Goal: Task Accomplishment & Management: Manage account settings

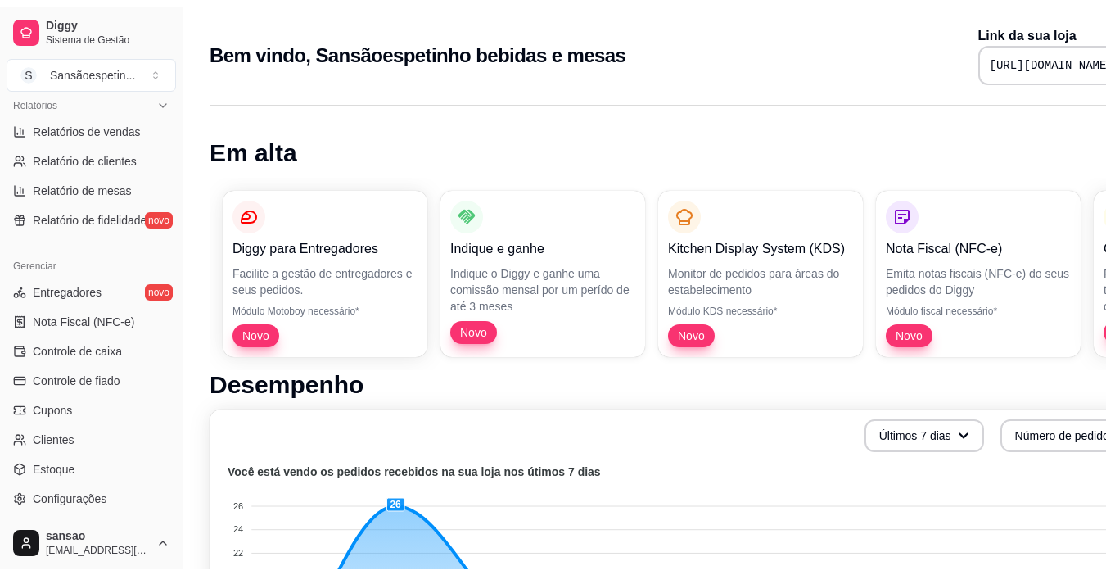
scroll to position [573, 0]
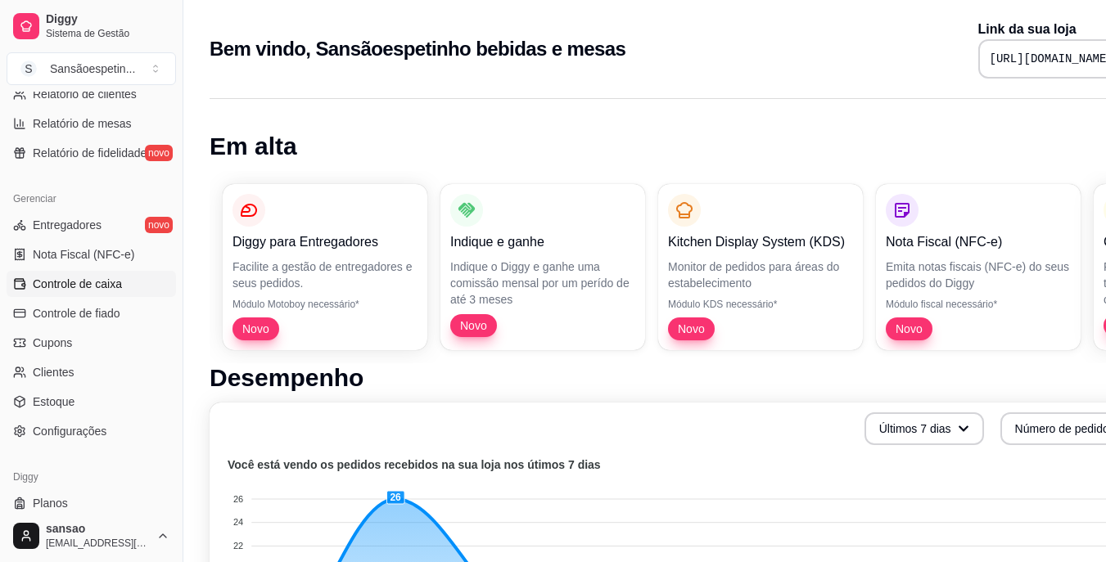
click at [103, 281] on span "Controle de caixa" at bounding box center [77, 284] width 89 height 16
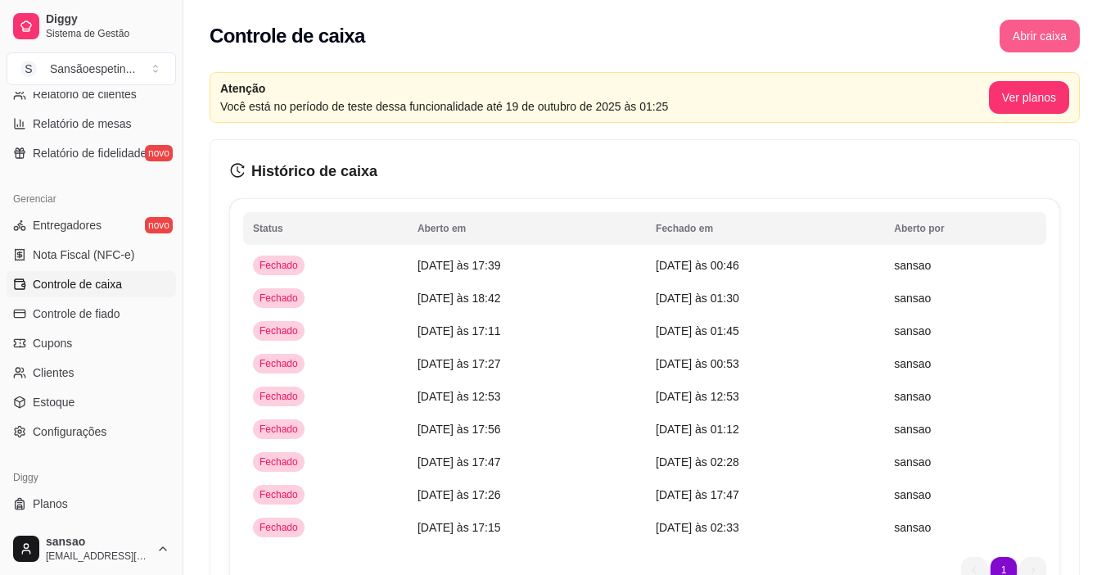
click at [1028, 34] on button "Abrir caixa" at bounding box center [1040, 36] width 80 height 33
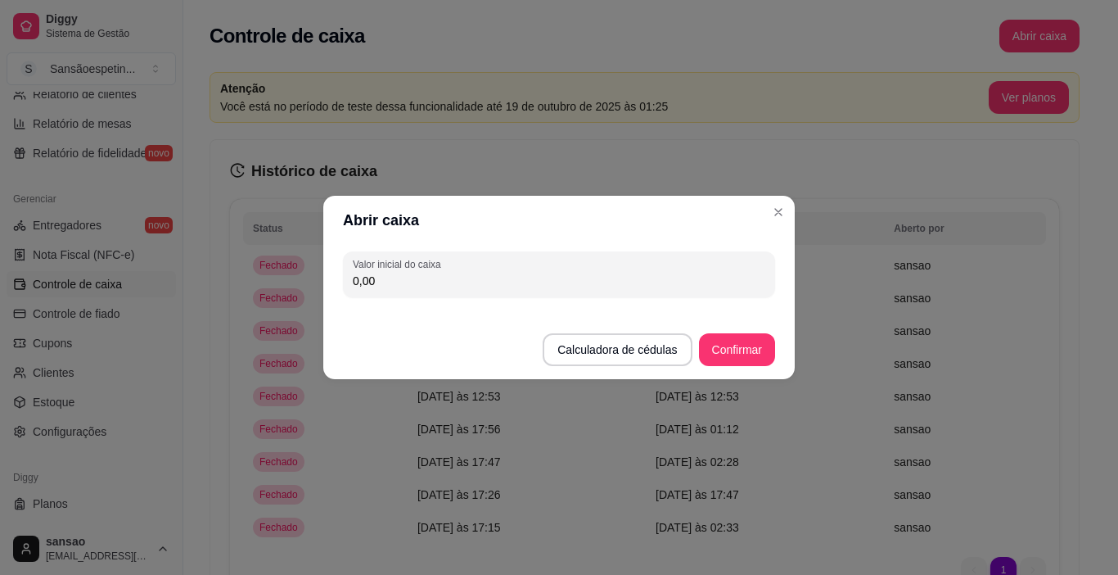
click at [363, 282] on input "0,00" at bounding box center [559, 281] width 413 height 16
click at [379, 278] on input "0,00" at bounding box center [559, 281] width 413 height 16
type input "185,00"
click at [736, 355] on button "Confirmar" at bounding box center [737, 350] width 75 height 32
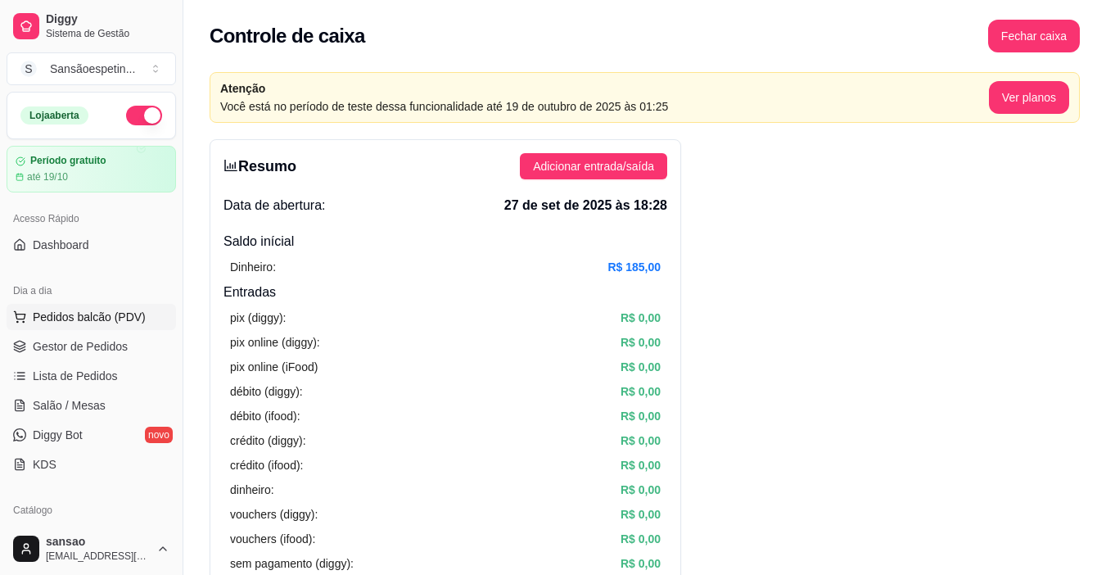
click at [73, 305] on button "Pedidos balcão (PDV)" at bounding box center [91, 317] width 169 height 26
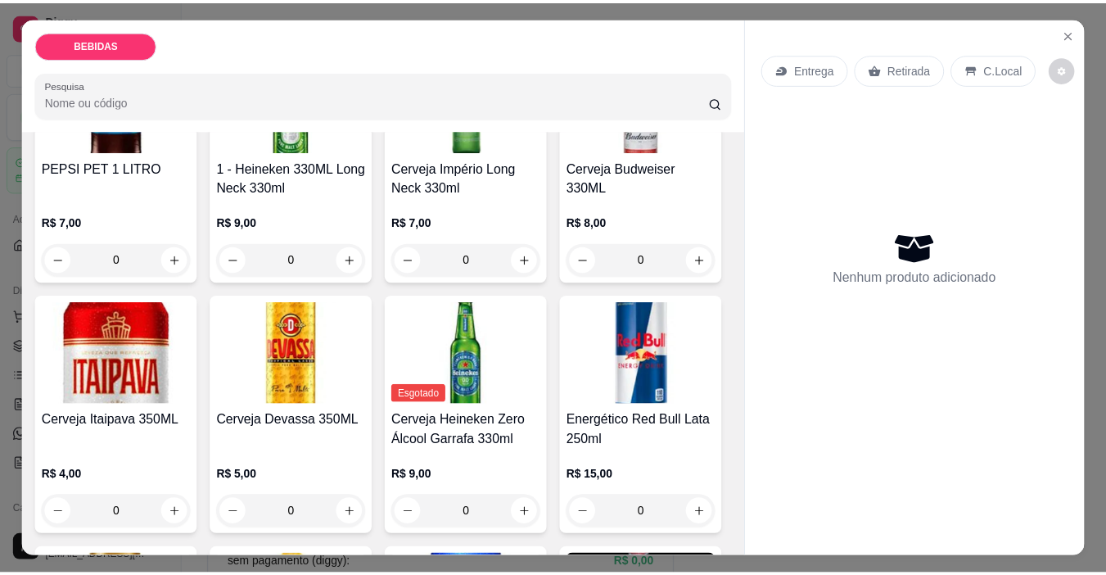
scroll to position [246, 0]
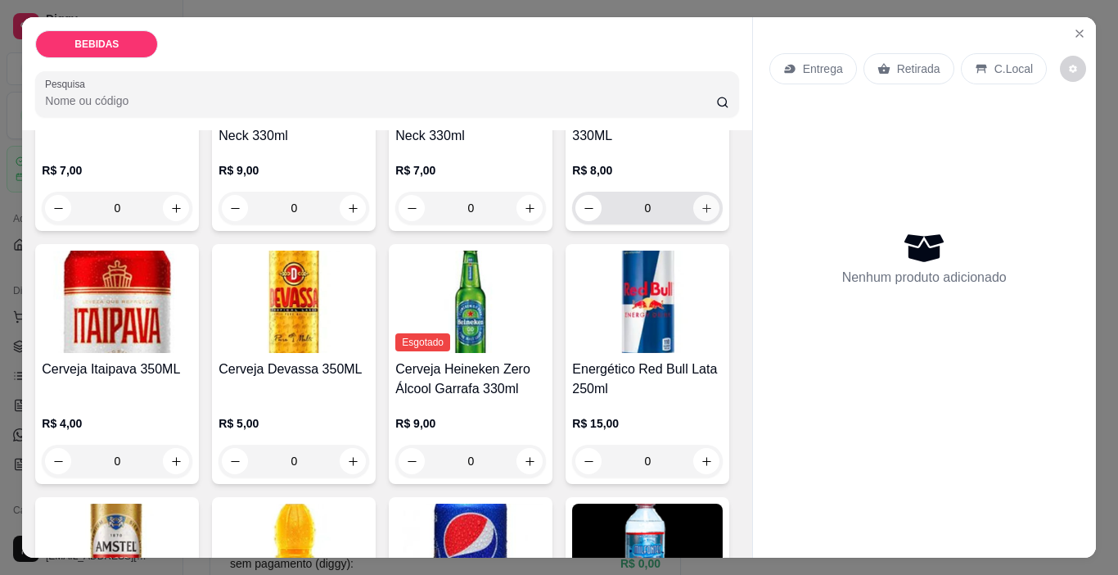
click at [701, 215] on icon "increase-product-quantity" at bounding box center [707, 208] width 12 height 12
type input "1"
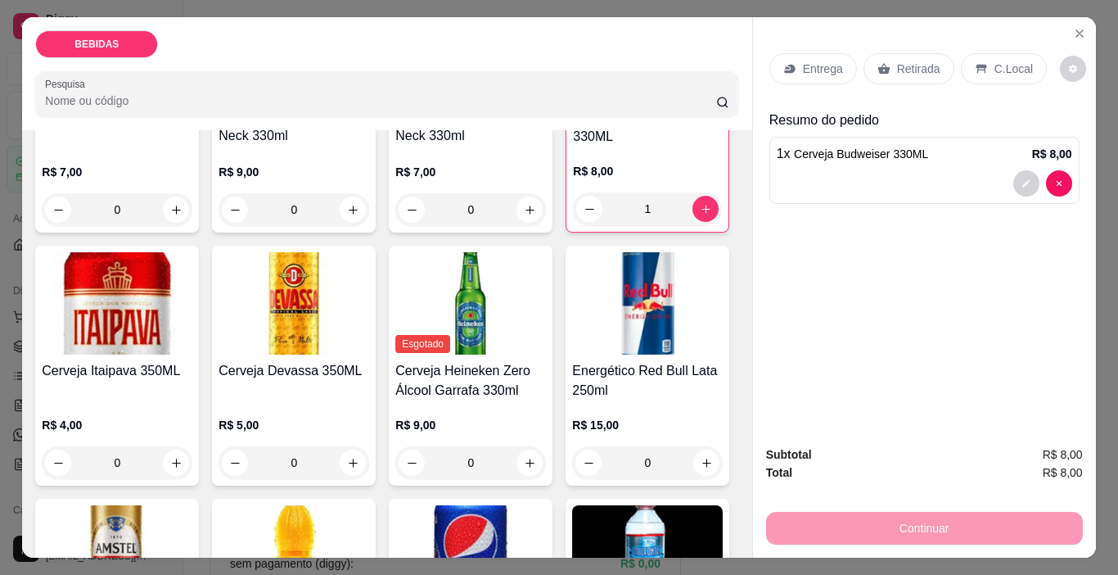
click at [779, 519] on div "Continuar" at bounding box center [924, 526] width 317 height 37
click at [918, 61] on p "Retirada" at bounding box center [918, 69] width 43 height 16
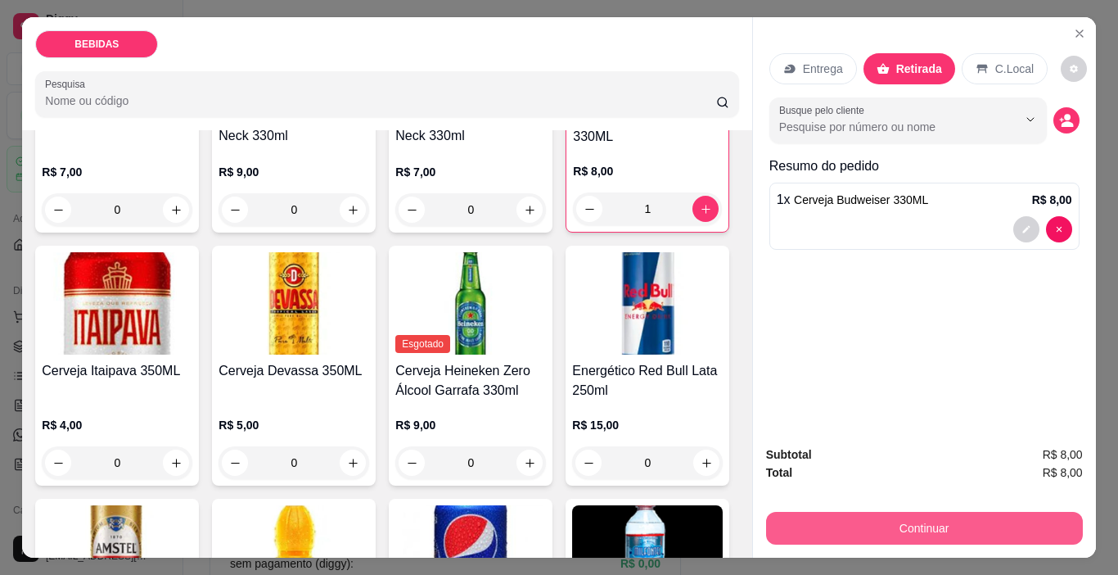
click at [877, 518] on button "Continuar" at bounding box center [924, 528] width 317 height 33
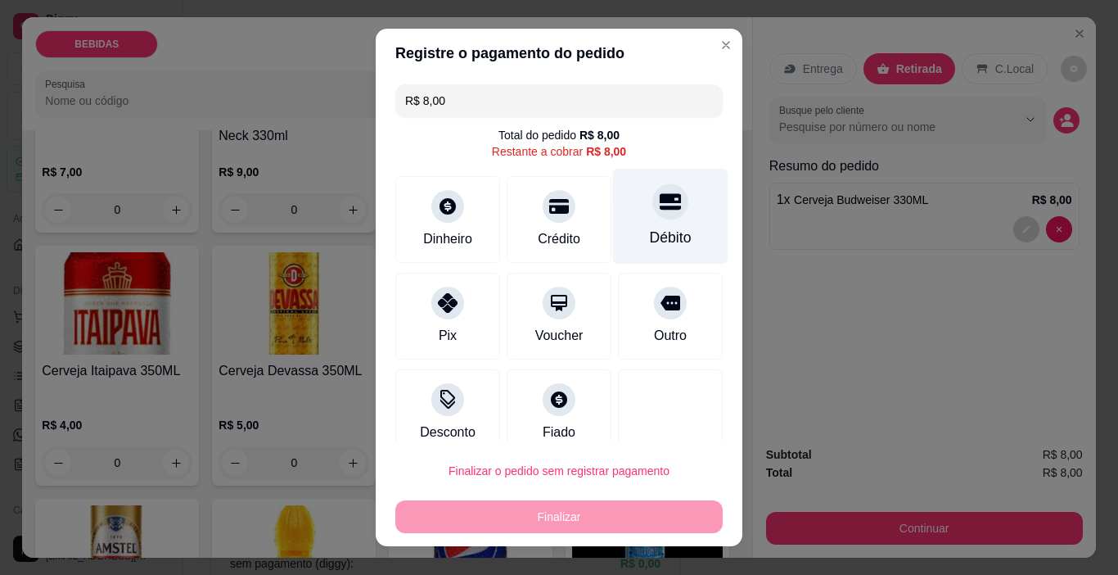
click at [657, 239] on div "Débito" at bounding box center [671, 237] width 42 height 21
type input "R$ 0,00"
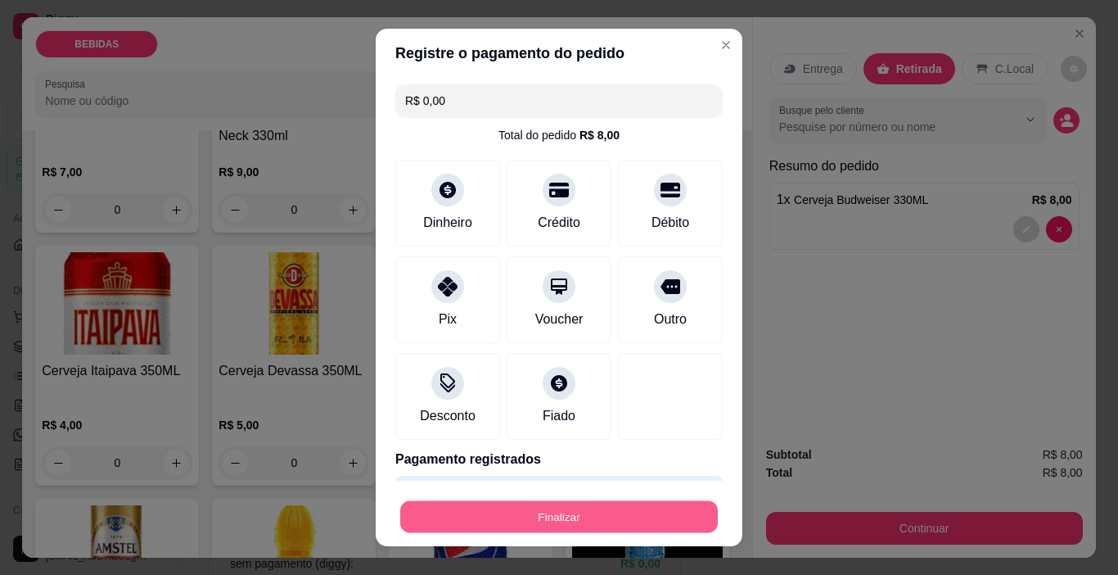
click at [540, 508] on button "Finalizar" at bounding box center [559, 517] width 318 height 32
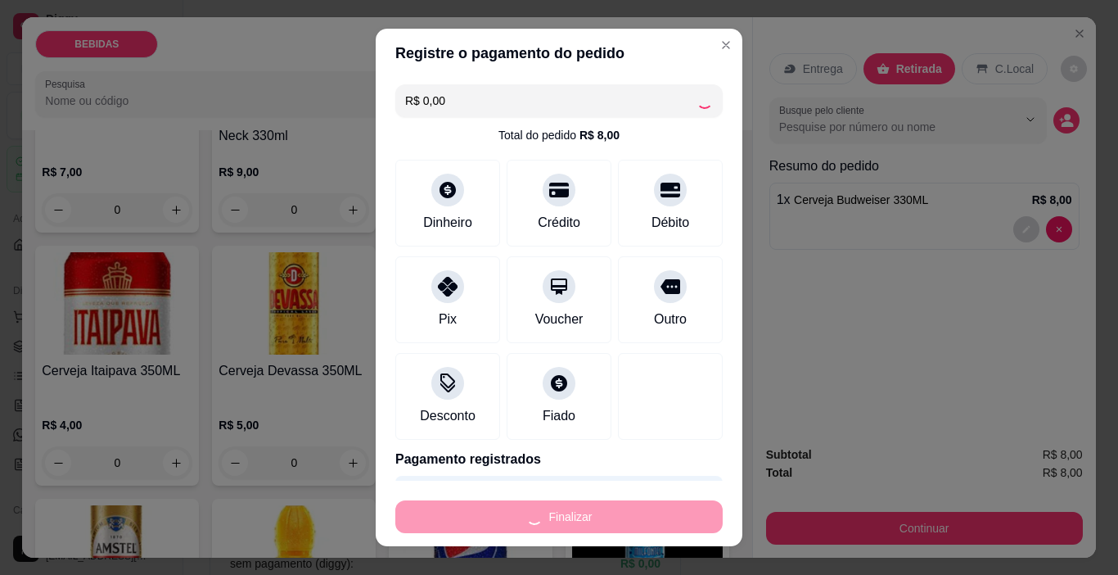
type input "0"
type input "-R$ 8,00"
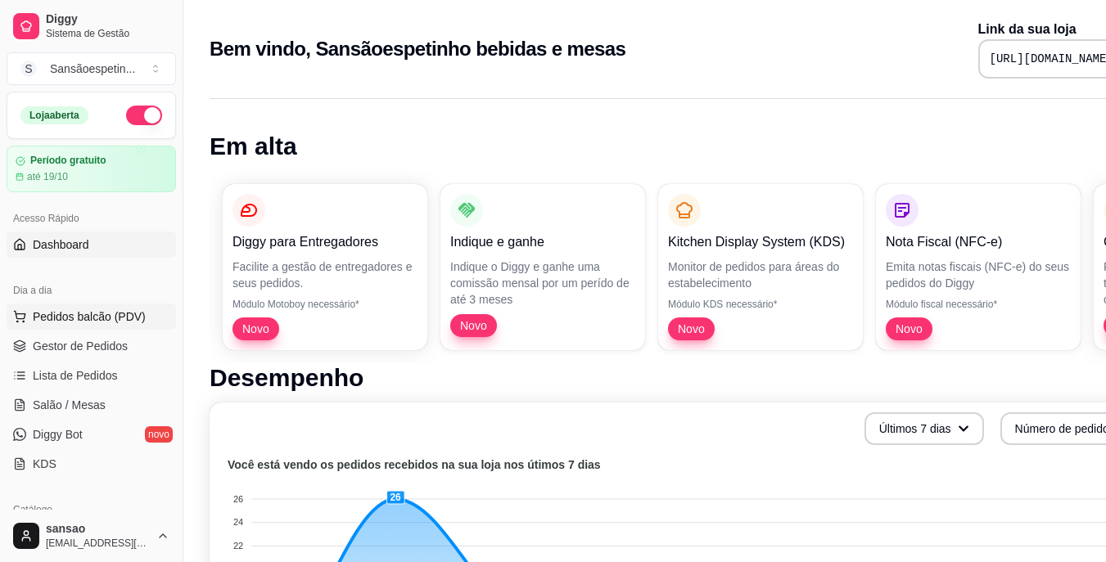
click at [92, 318] on span "Pedidos balcão (PDV)" at bounding box center [89, 317] width 113 height 16
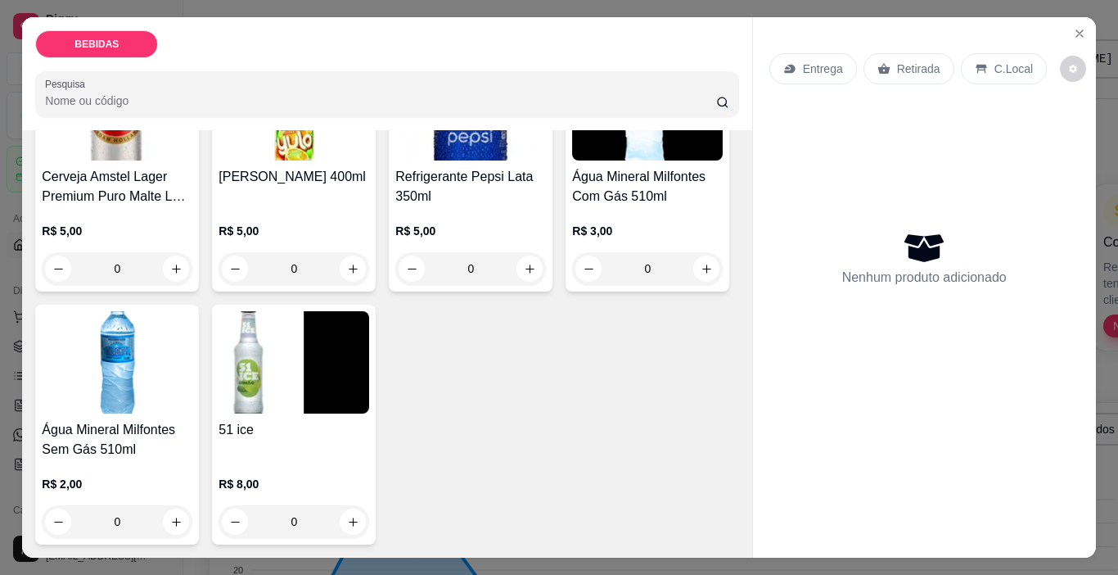
scroll to position [924, 0]
click at [341, 517] on button "increase-product-quantity" at bounding box center [353, 521] width 25 height 25
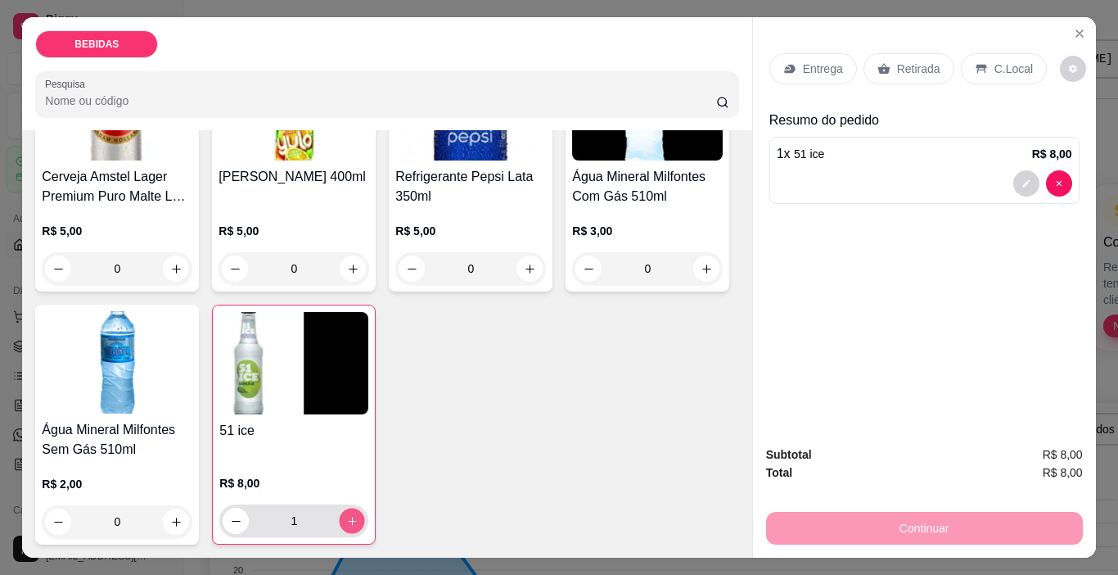
click at [346, 517] on icon "increase-product-quantity" at bounding box center [352, 521] width 12 height 12
type input "3"
click at [883, 70] on div "Retirada" at bounding box center [909, 68] width 91 height 31
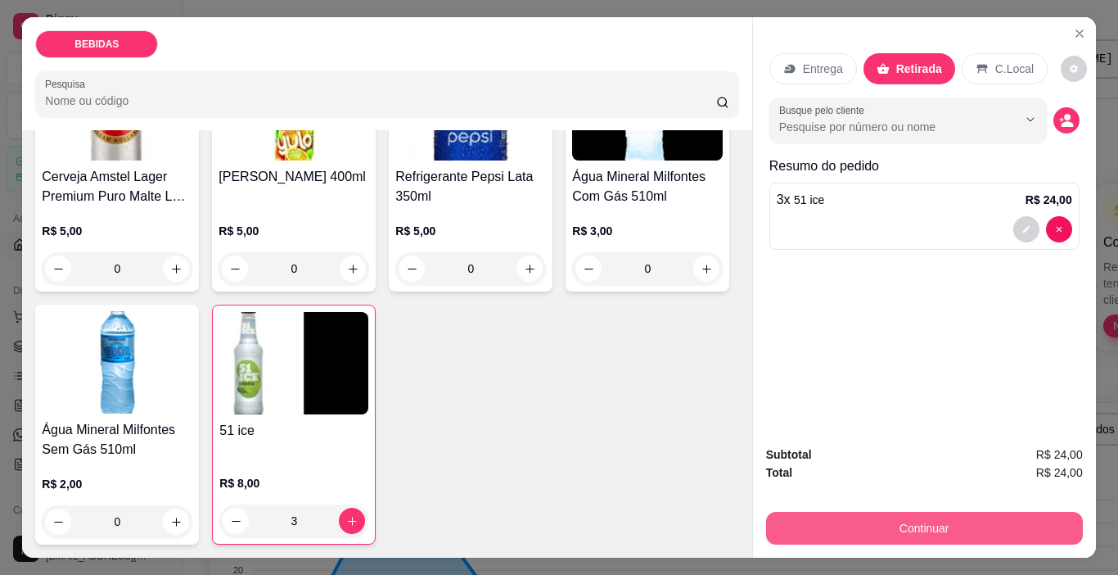
click at [933, 513] on button "Continuar" at bounding box center [924, 528] width 317 height 33
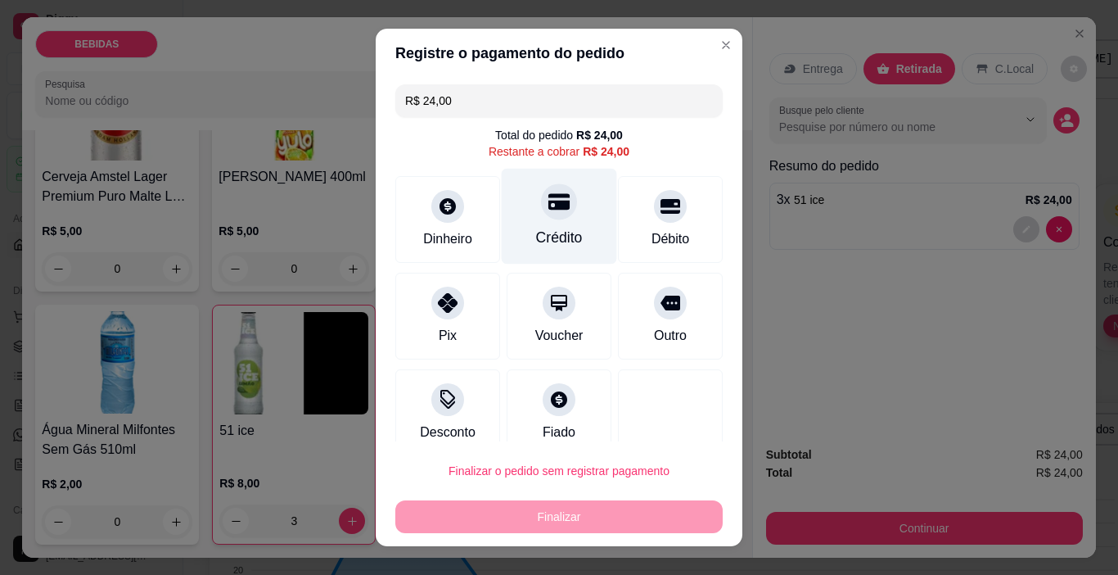
click at [540, 227] on div "Crédito" at bounding box center [559, 237] width 47 height 21
type input "R$ 0,00"
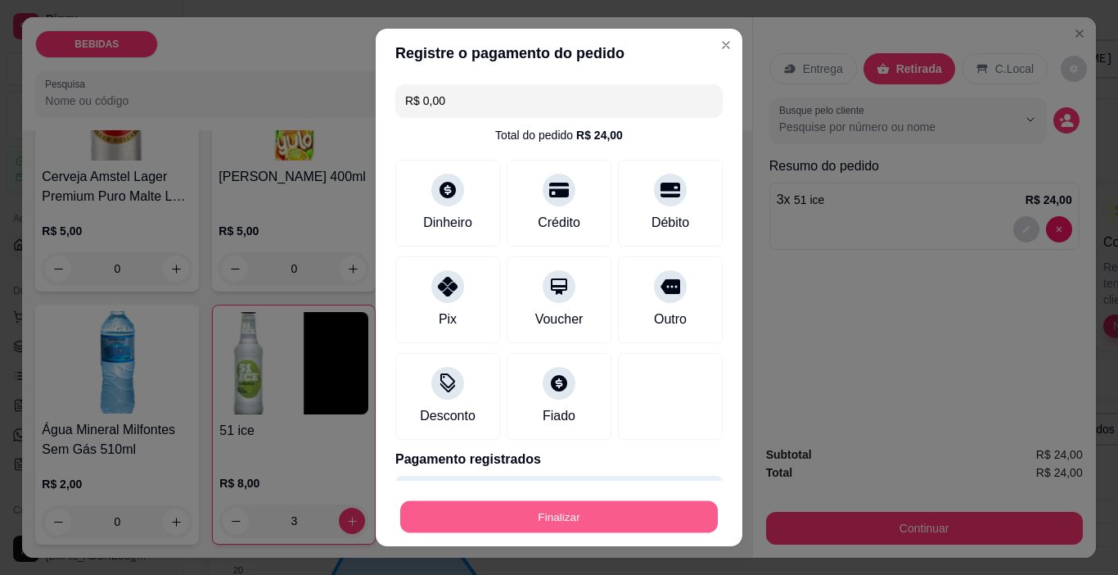
click at [625, 504] on button "Finalizar" at bounding box center [559, 517] width 318 height 32
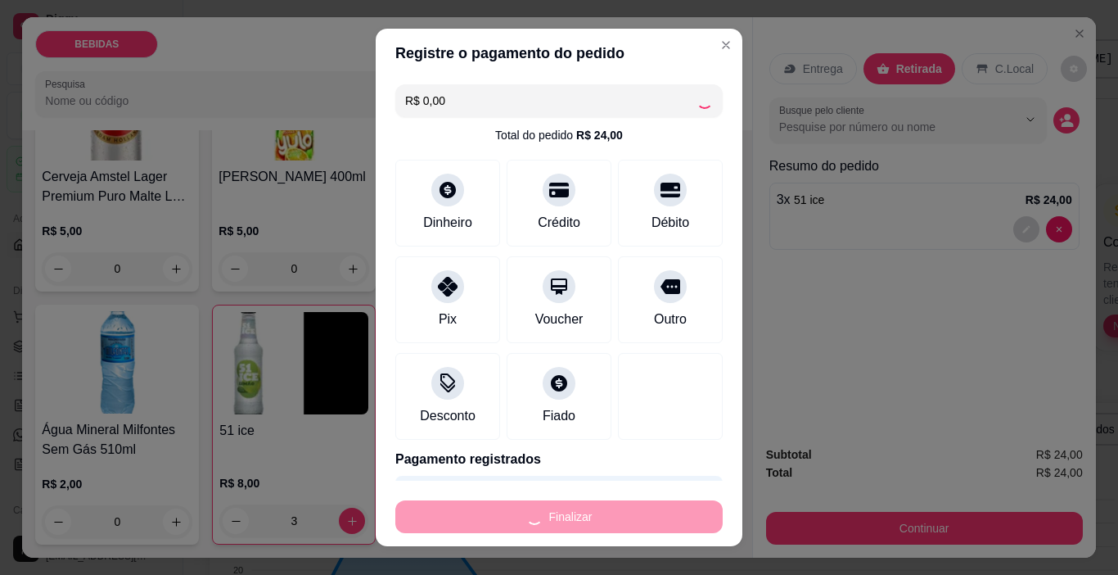
type input "0"
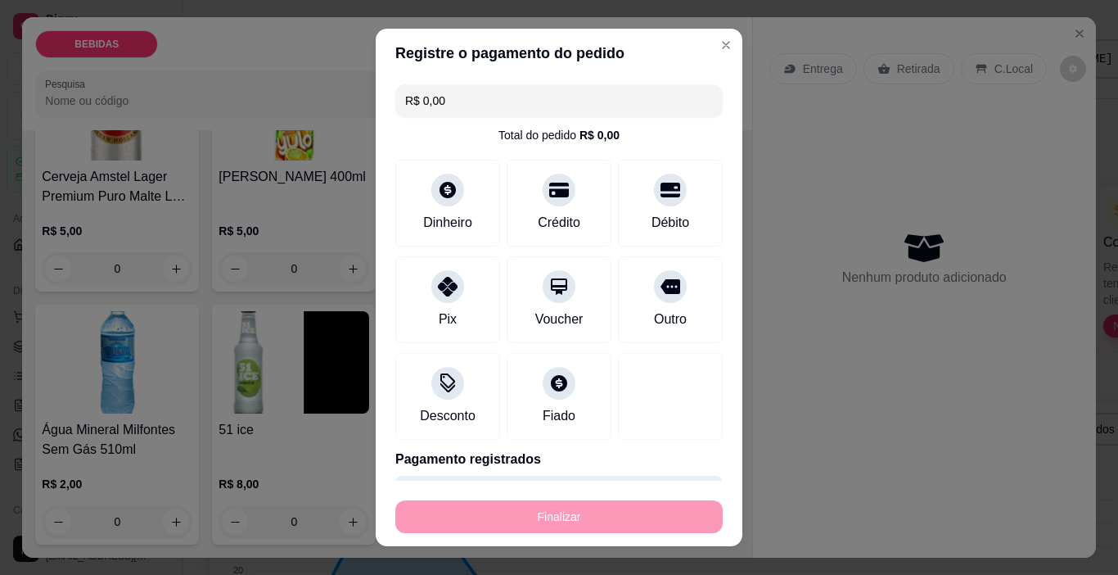
type input "-R$ 24,00"
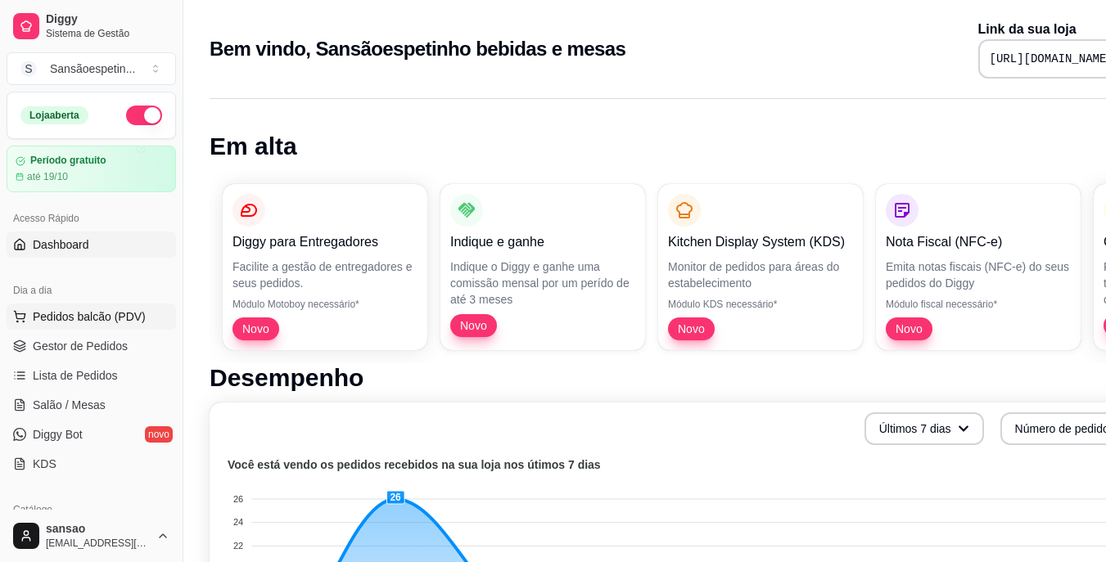
click at [128, 323] on span "Pedidos balcão (PDV)" at bounding box center [89, 317] width 113 height 16
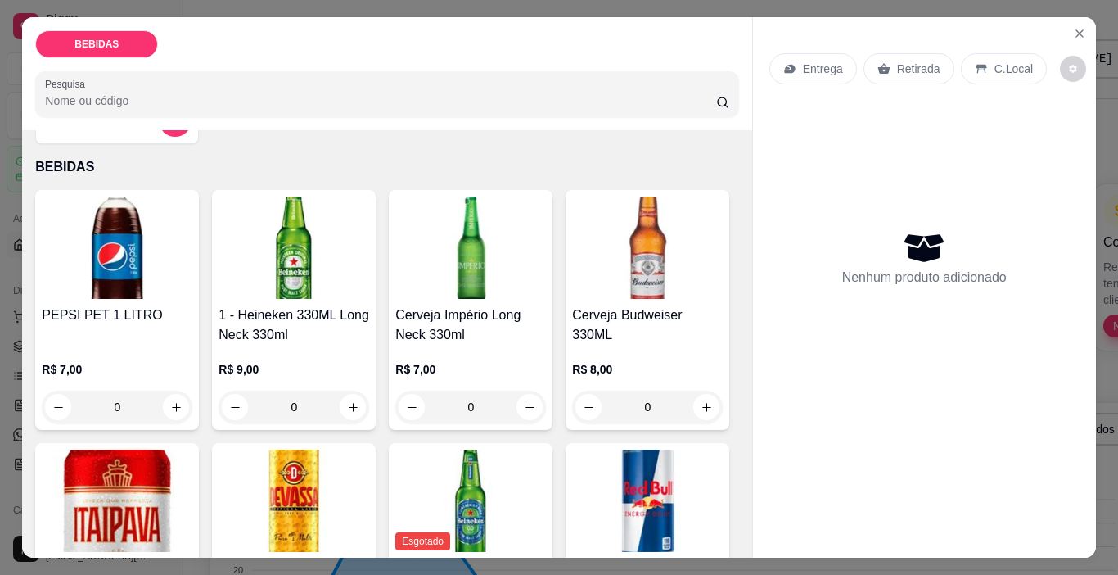
scroll to position [82, 0]
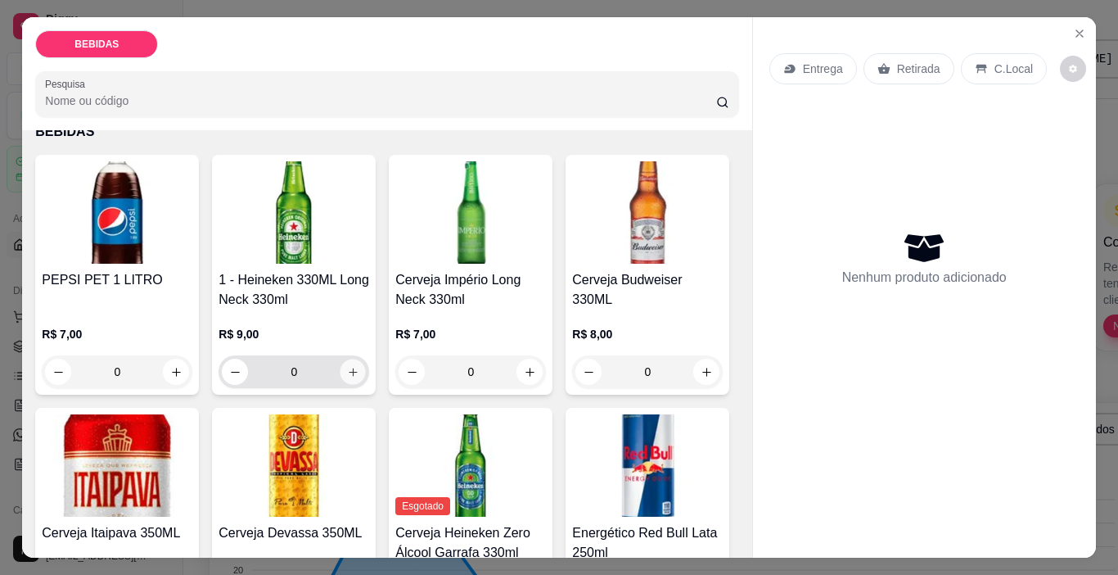
click at [351, 370] on icon "increase-product-quantity" at bounding box center [353, 372] width 12 height 12
type input "1"
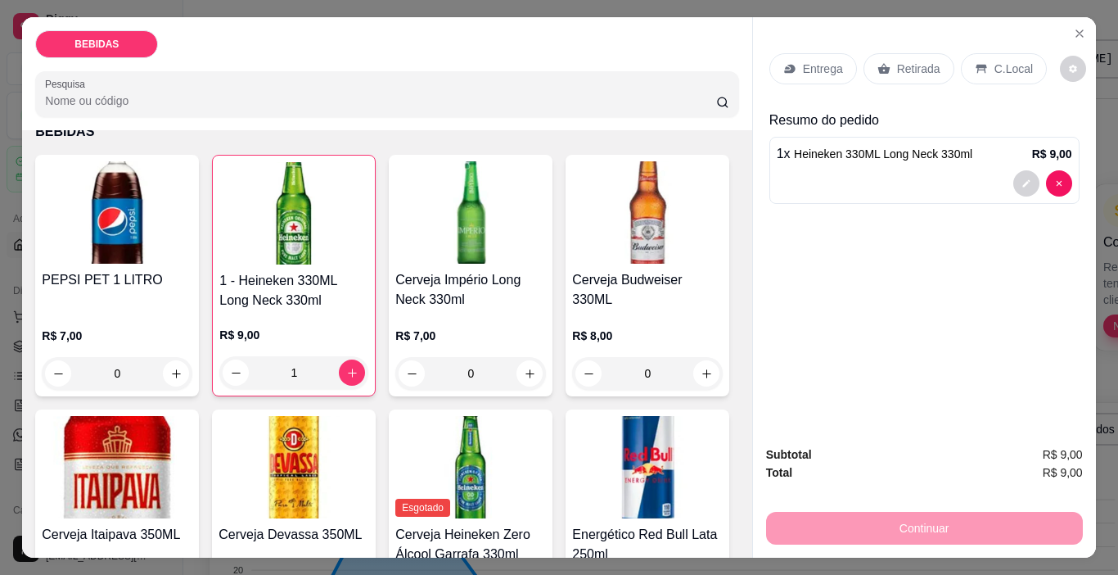
click at [901, 66] on p "Retirada" at bounding box center [918, 69] width 43 height 16
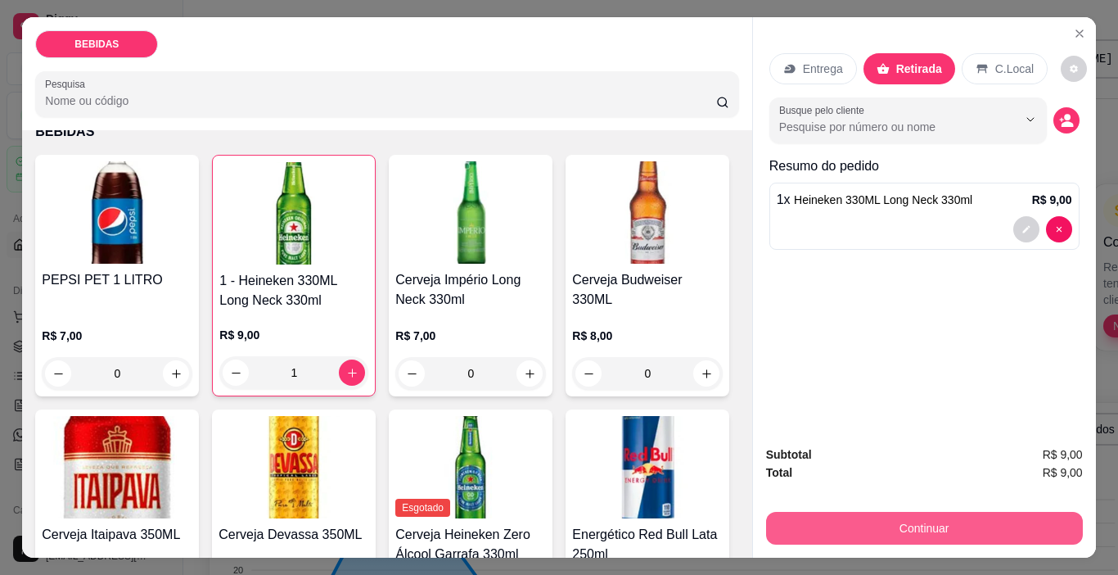
click at [902, 525] on button "Continuar" at bounding box center [924, 528] width 317 height 33
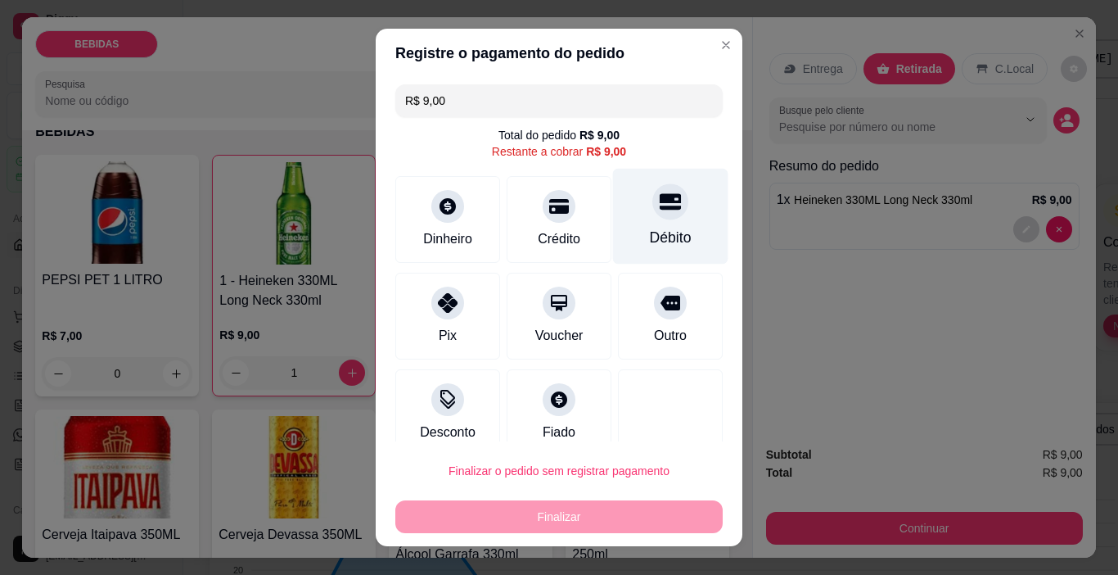
click at [661, 242] on div "Débito" at bounding box center [671, 237] width 42 height 21
type input "R$ 0,00"
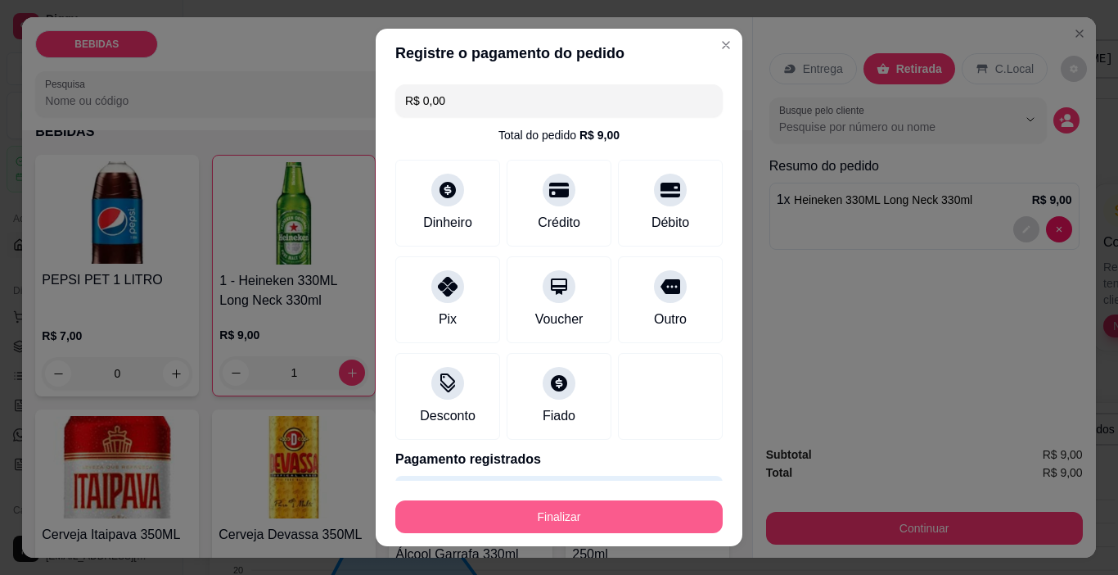
click at [606, 518] on button "Finalizar" at bounding box center [558, 516] width 327 height 33
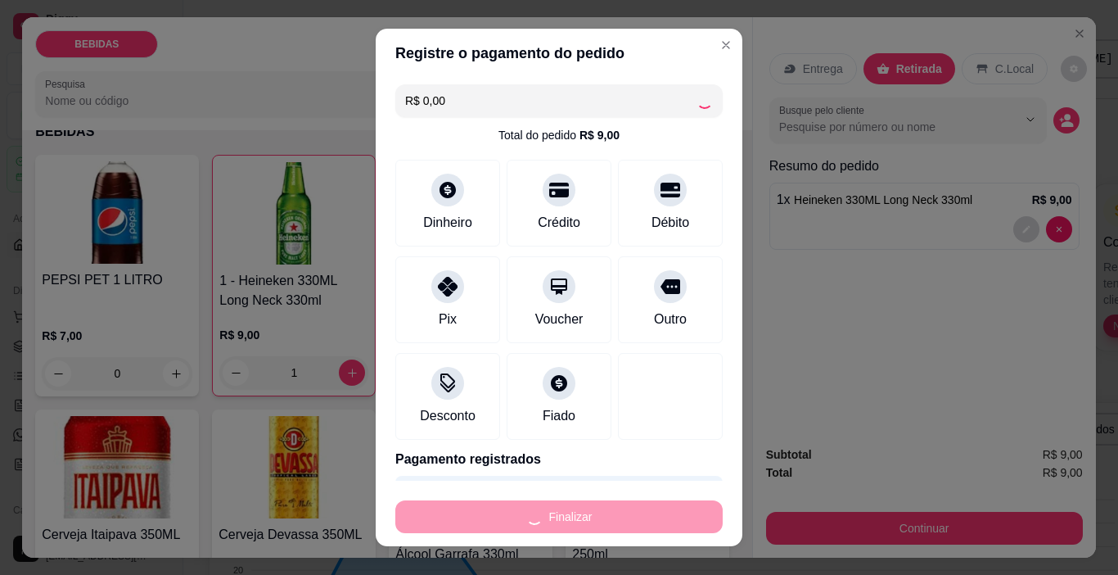
type input "0"
type input "-R$ 9,00"
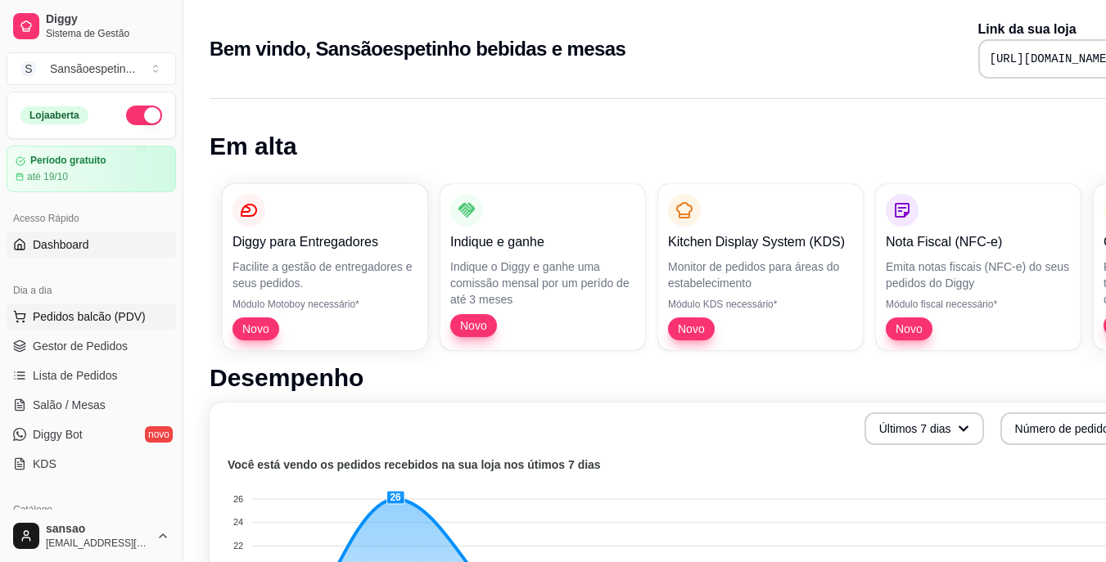
click at [90, 309] on span "Pedidos balcão (PDV)" at bounding box center [89, 317] width 113 height 16
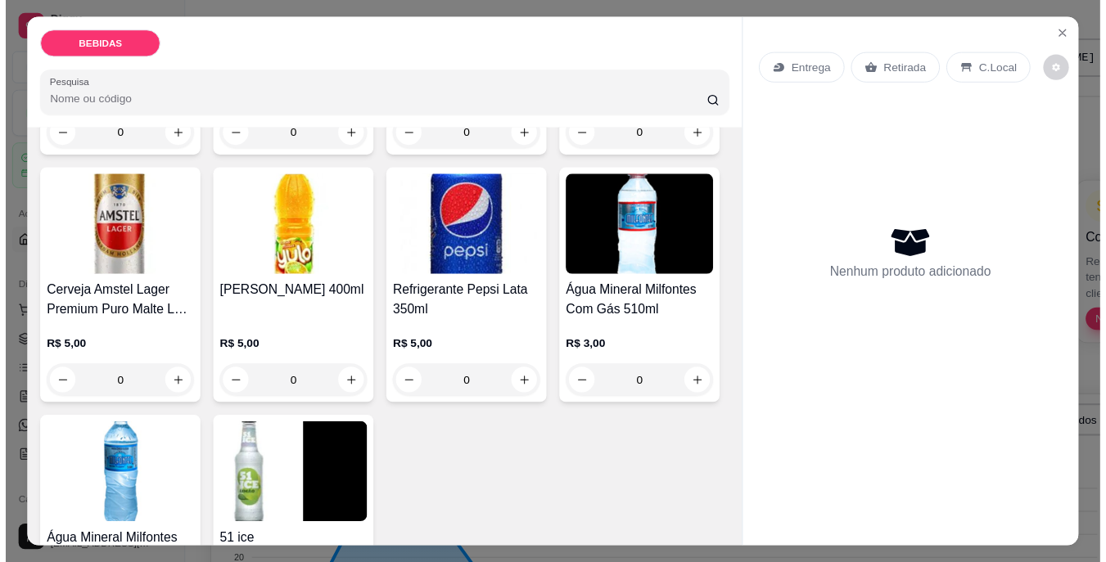
scroll to position [573, 0]
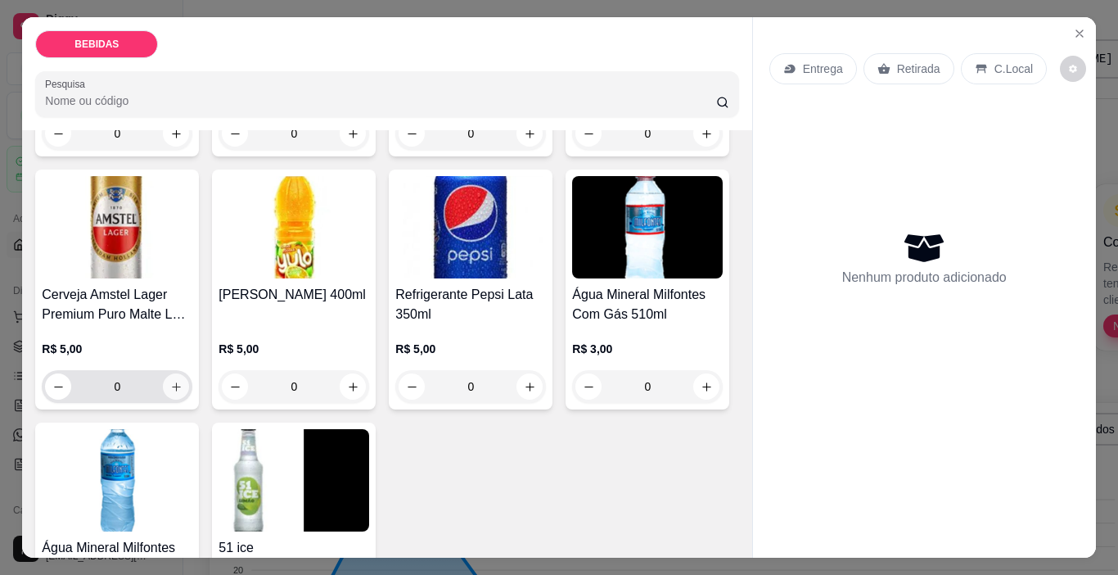
click at [189, 373] on button "increase-product-quantity" at bounding box center [176, 386] width 26 height 26
type input "1"
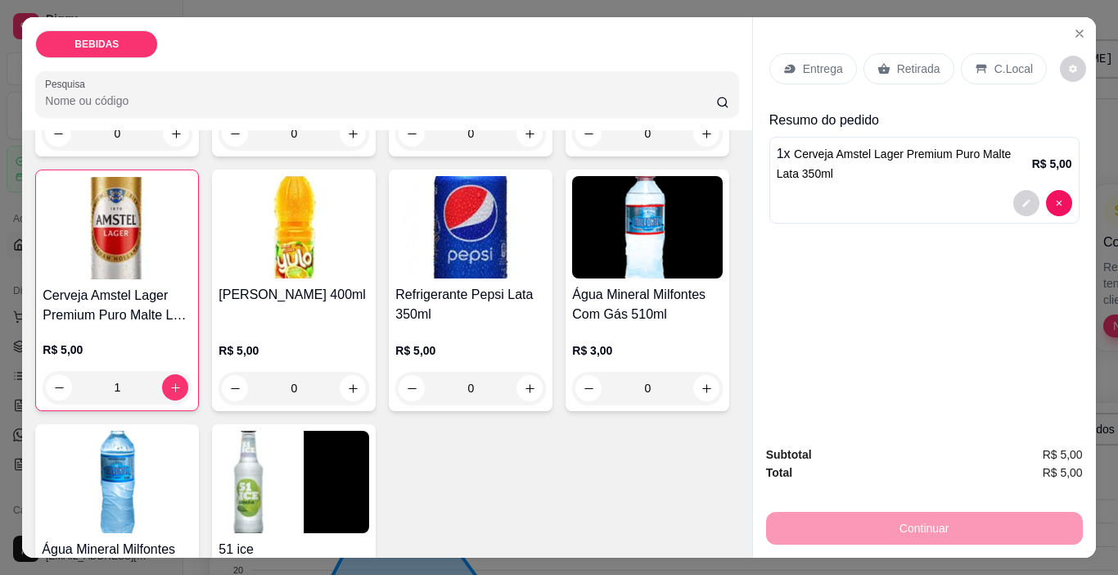
click at [908, 61] on p "Retirada" at bounding box center [918, 69] width 43 height 16
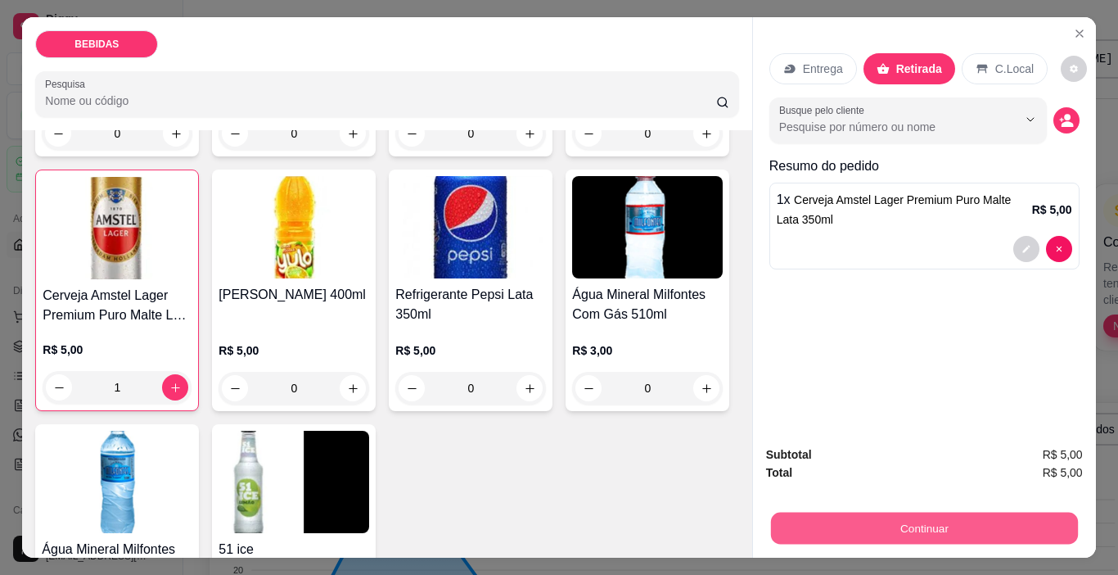
click at [880, 522] on button "Continuar" at bounding box center [923, 529] width 307 height 32
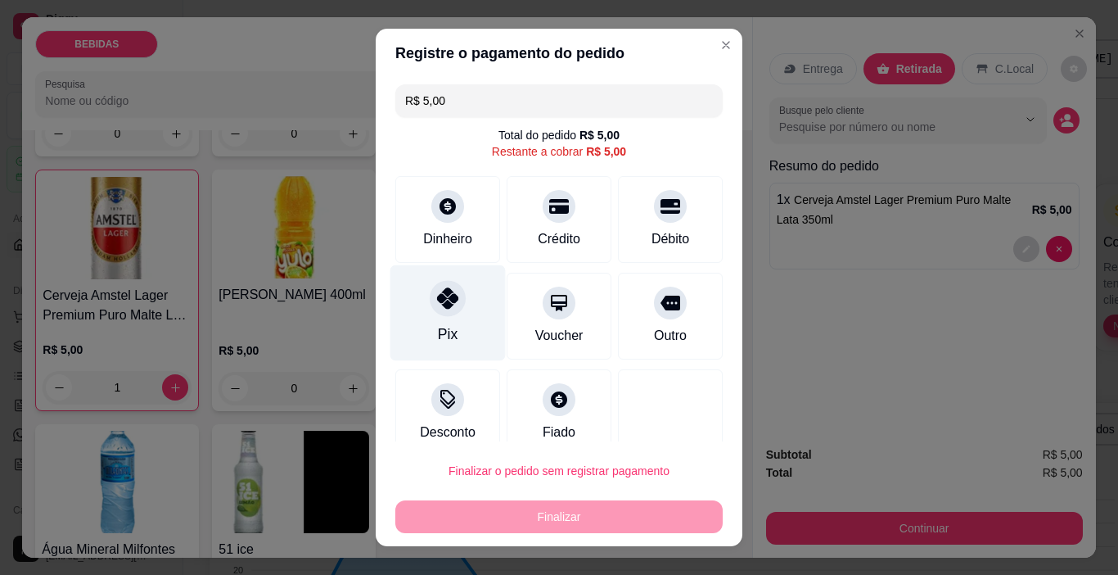
click at [449, 311] on div at bounding box center [448, 299] width 36 height 36
type input "R$ 0,00"
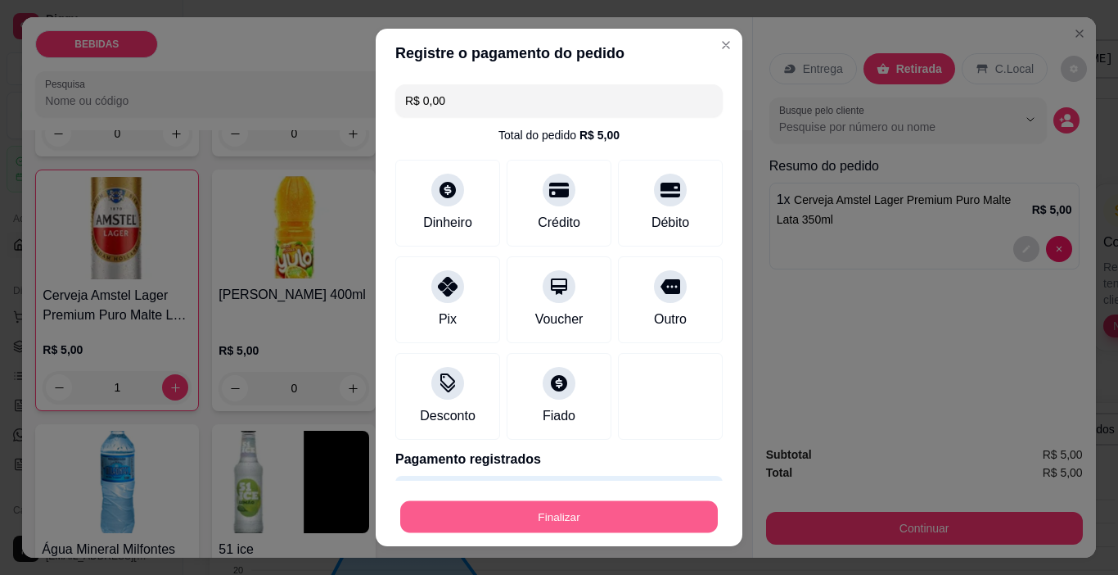
click at [510, 517] on button "Finalizar" at bounding box center [559, 517] width 318 height 32
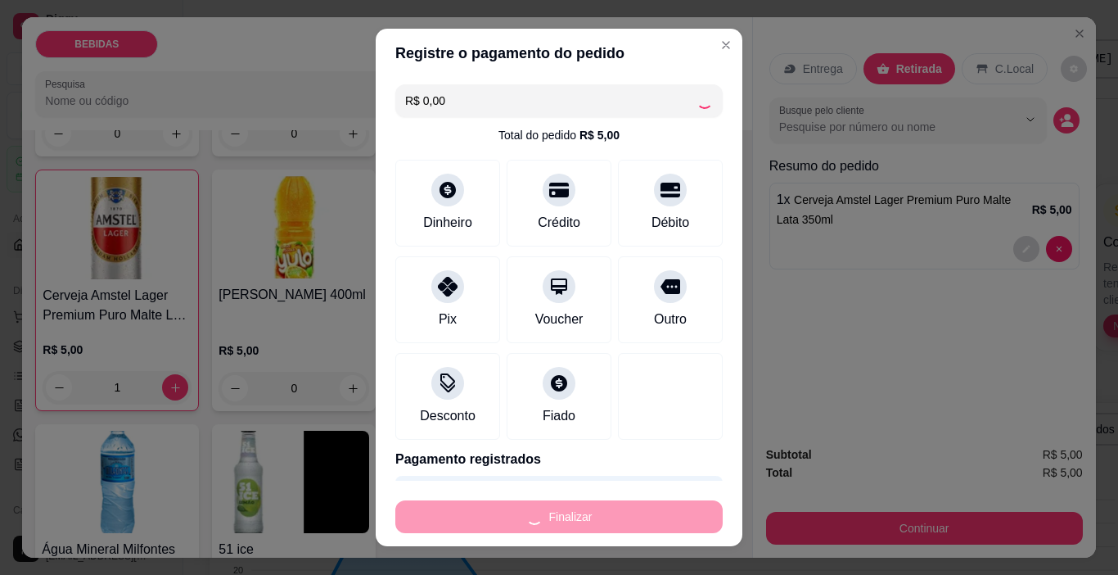
type input "0"
type input "-R$ 5,00"
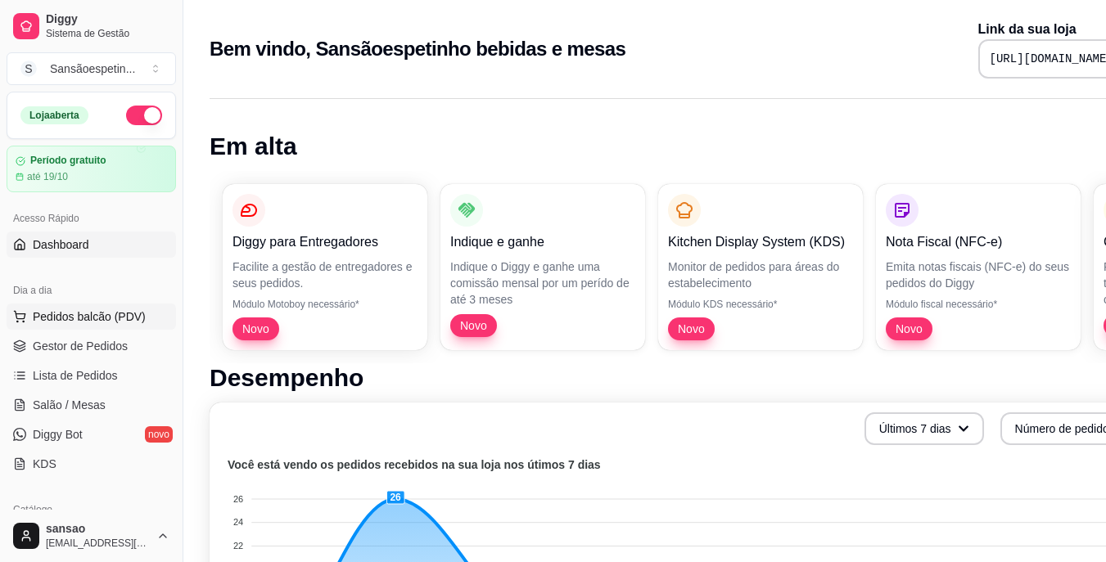
click at [45, 323] on span "Pedidos balcão (PDV)" at bounding box center [89, 317] width 113 height 16
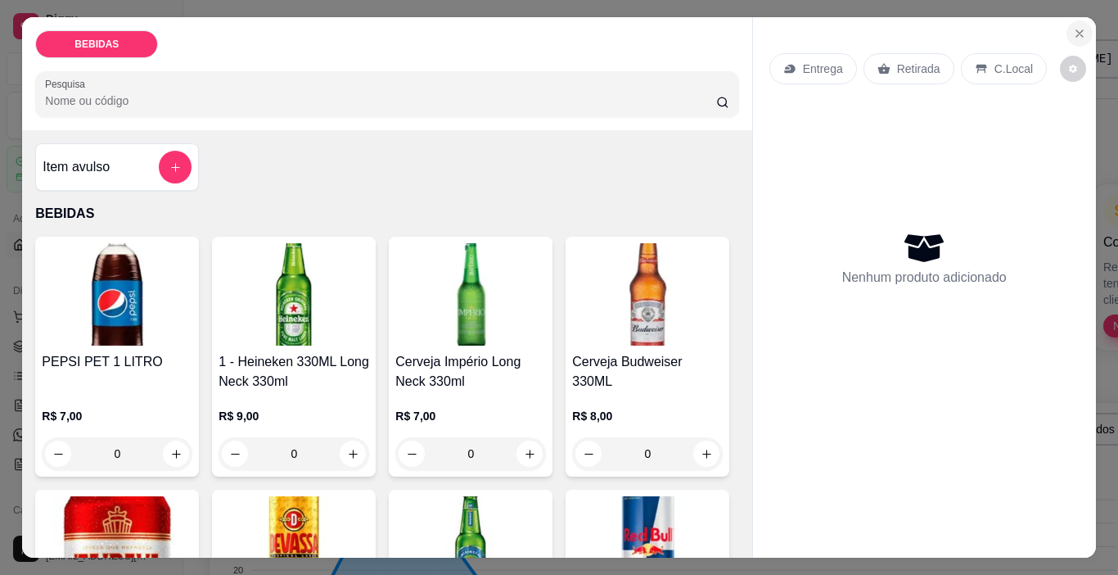
click at [1077, 30] on icon "Close" at bounding box center [1080, 33] width 7 height 7
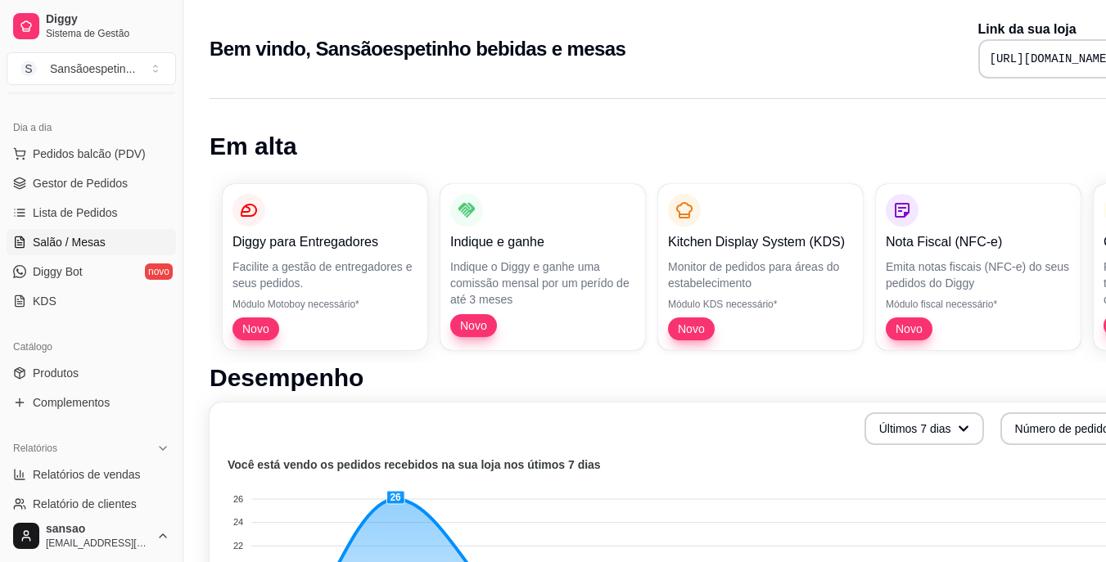
scroll to position [164, 0]
drag, startPoint x: 86, startPoint y: 426, endPoint x: 42, endPoint y: 449, distance: 49.8
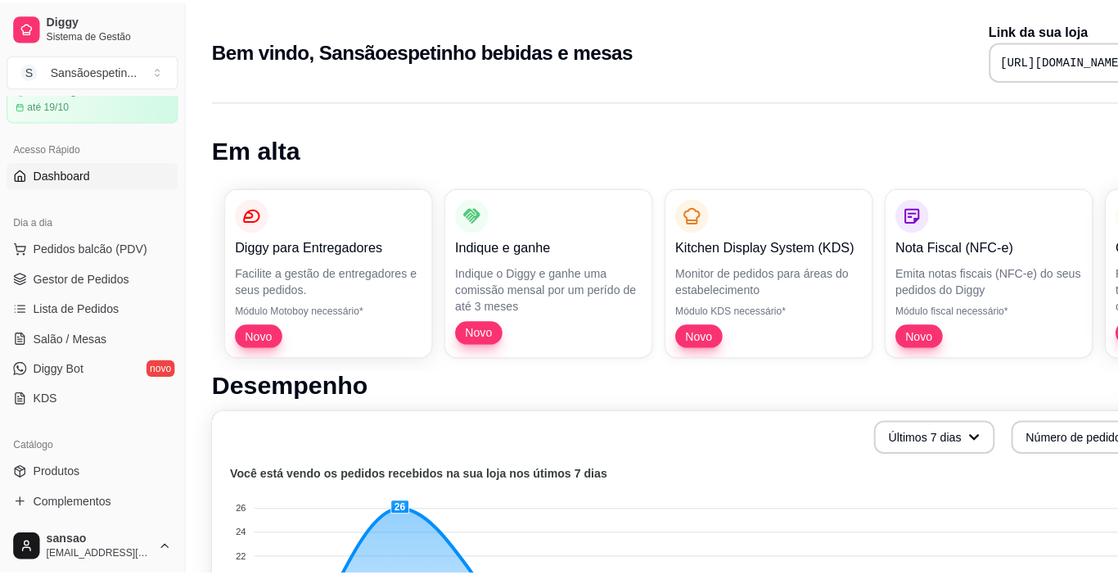
scroll to position [30, 0]
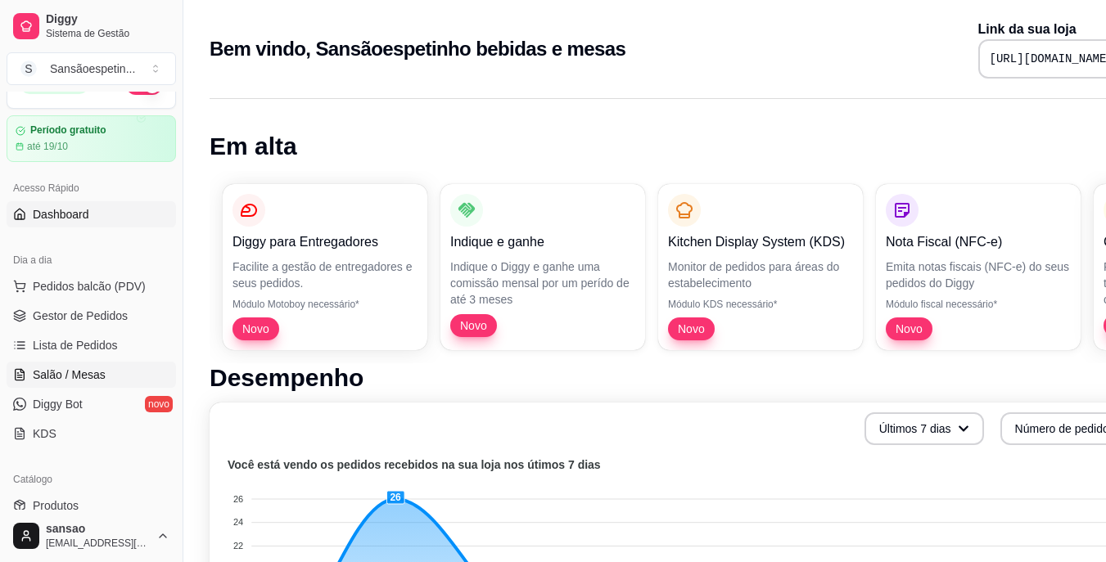
click at [129, 382] on link "Salão / Mesas" at bounding box center [91, 375] width 169 height 26
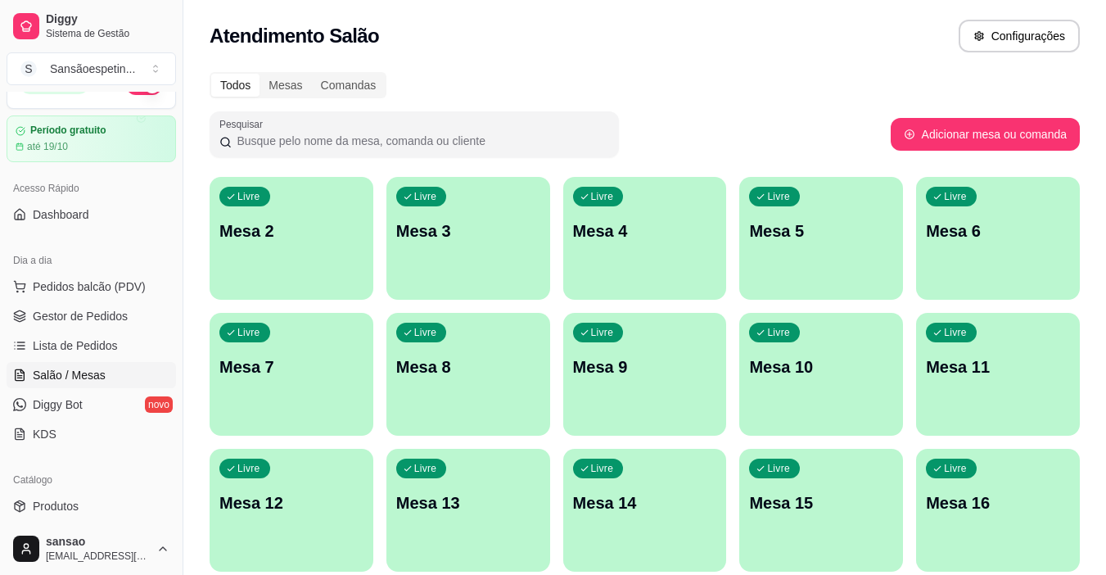
click at [503, 268] on div "Livre Mesa 3" at bounding box center [468, 228] width 164 height 103
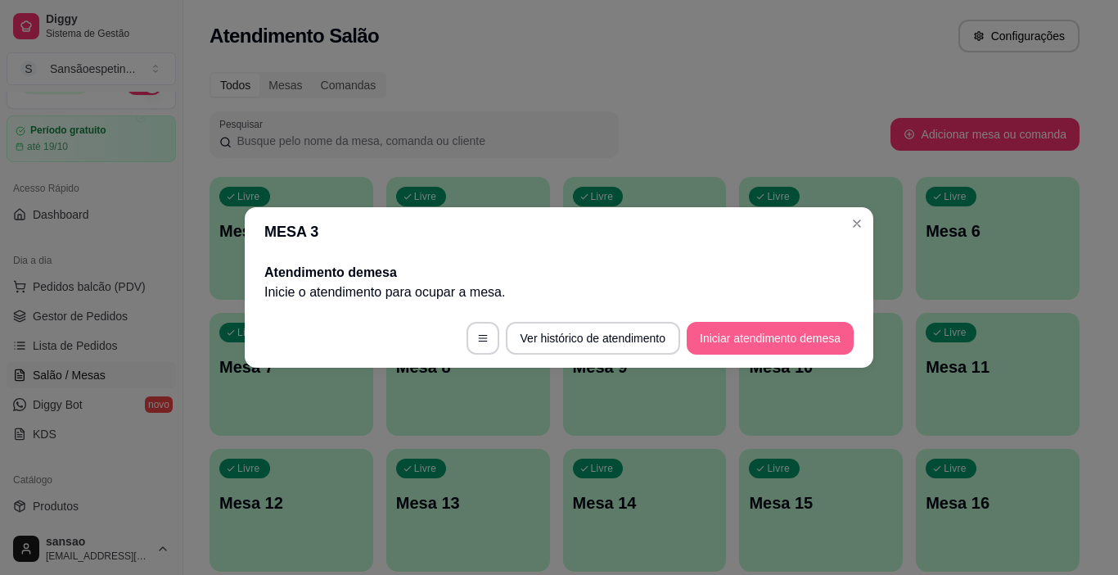
click at [744, 337] on button "Iniciar atendimento de mesa" at bounding box center [770, 338] width 167 height 33
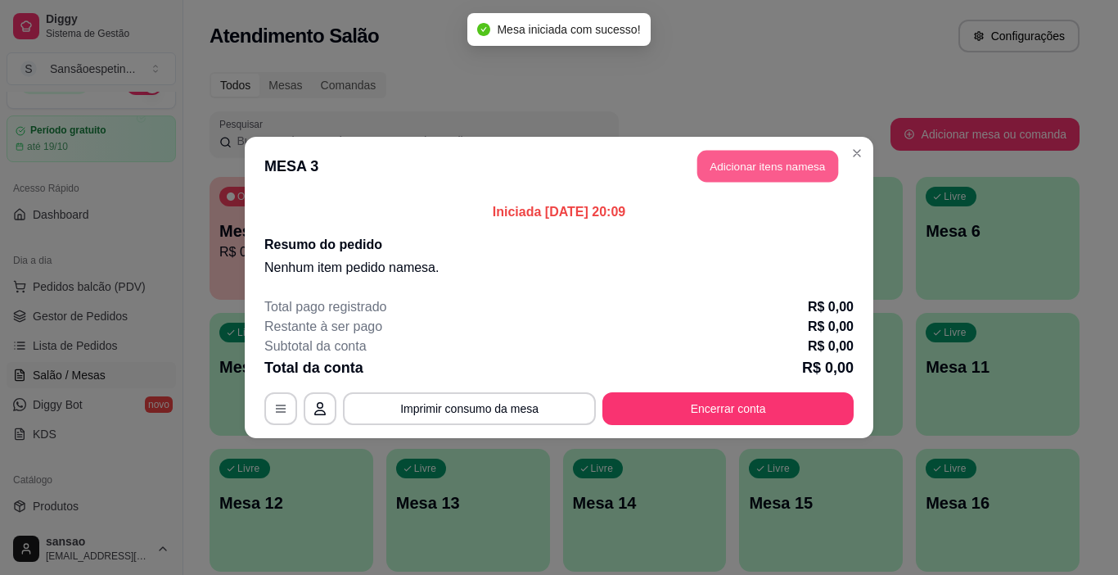
click at [761, 157] on button "Adicionar itens na mesa" at bounding box center [768, 167] width 141 height 32
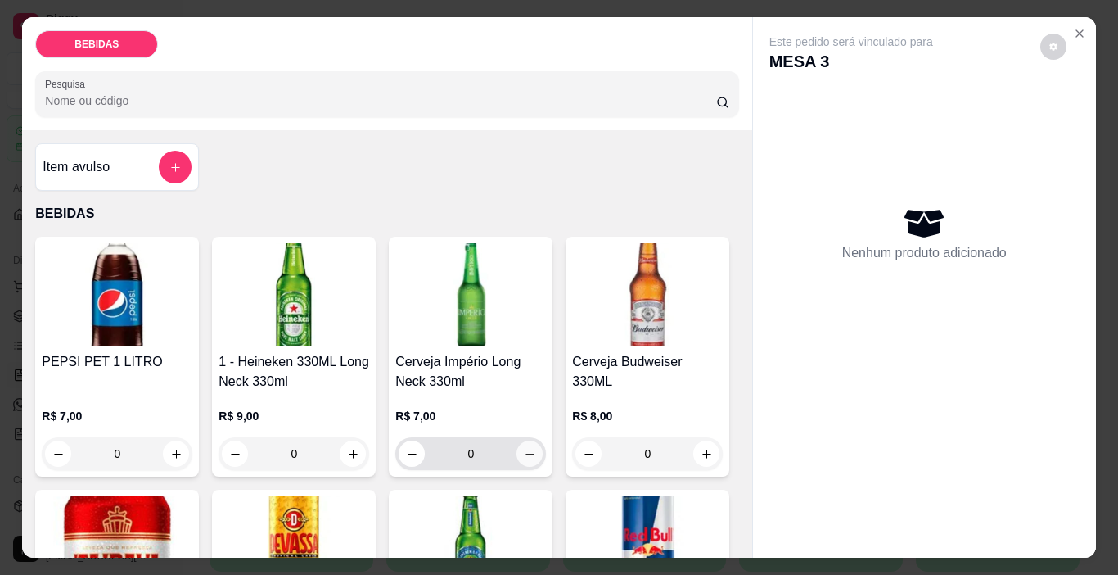
click at [526, 448] on icon "increase-product-quantity" at bounding box center [530, 454] width 12 height 12
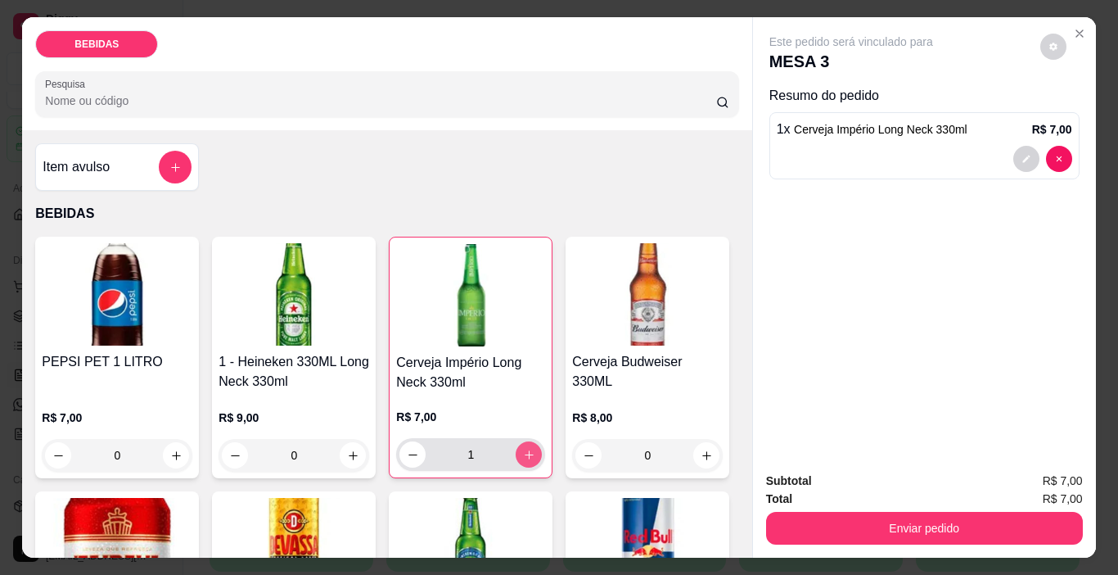
click at [526, 449] on icon "increase-product-quantity" at bounding box center [529, 455] width 12 height 12
type input "2"
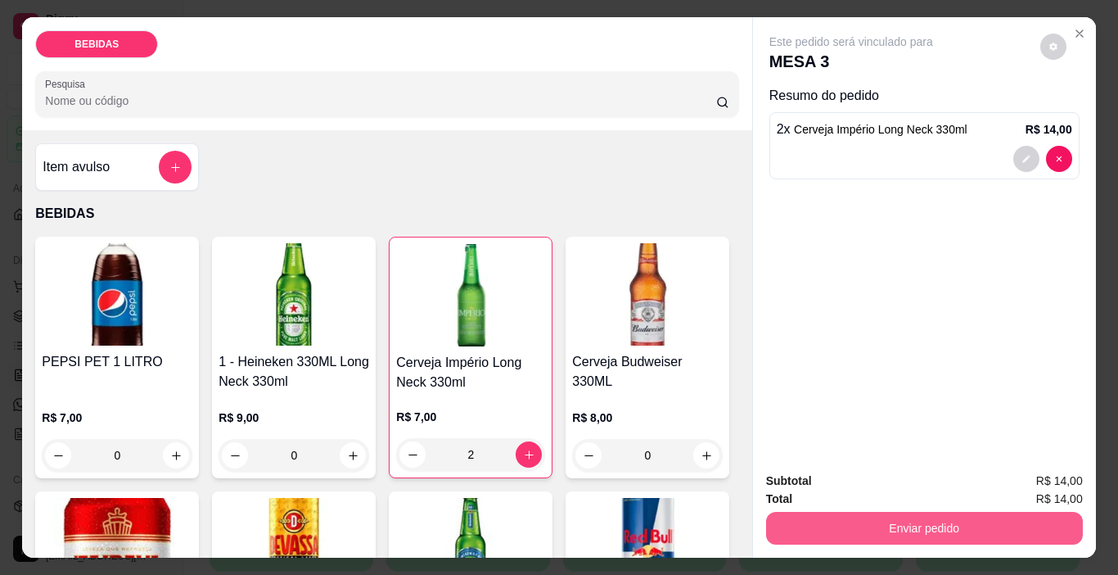
click at [844, 535] on button "Enviar pedido" at bounding box center [924, 528] width 317 height 33
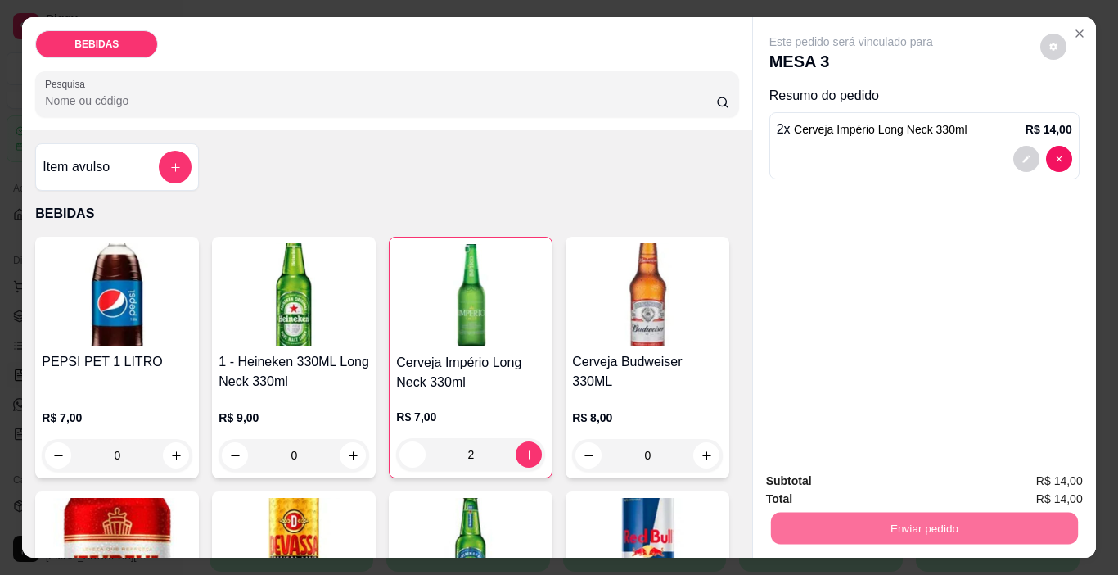
click at [1044, 484] on button "Enviar pedido" at bounding box center [1041, 481] width 90 height 30
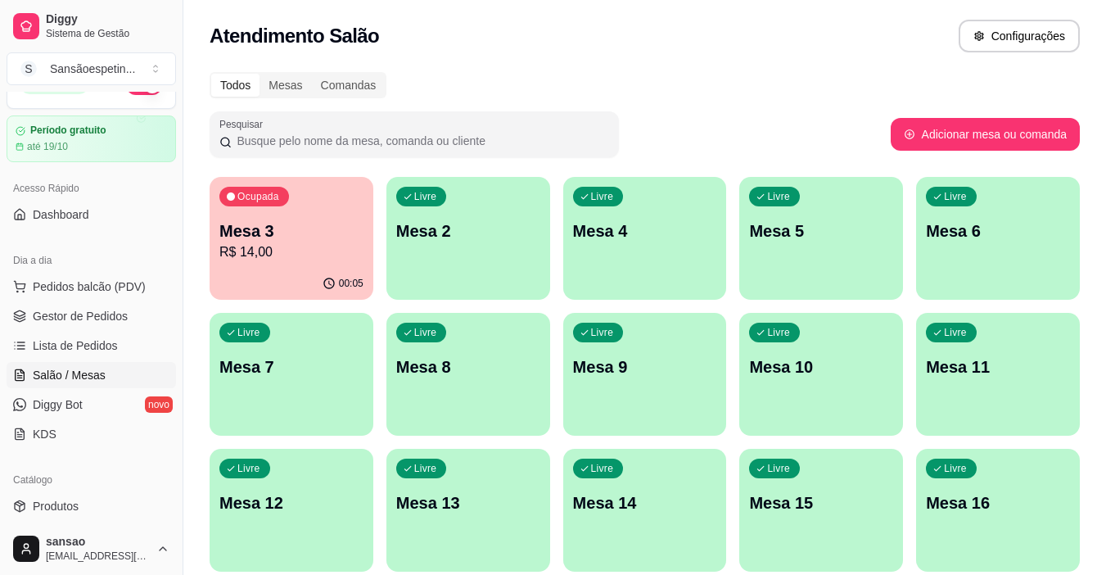
click at [517, 385] on div "Livre Mesa 8" at bounding box center [468, 364] width 164 height 103
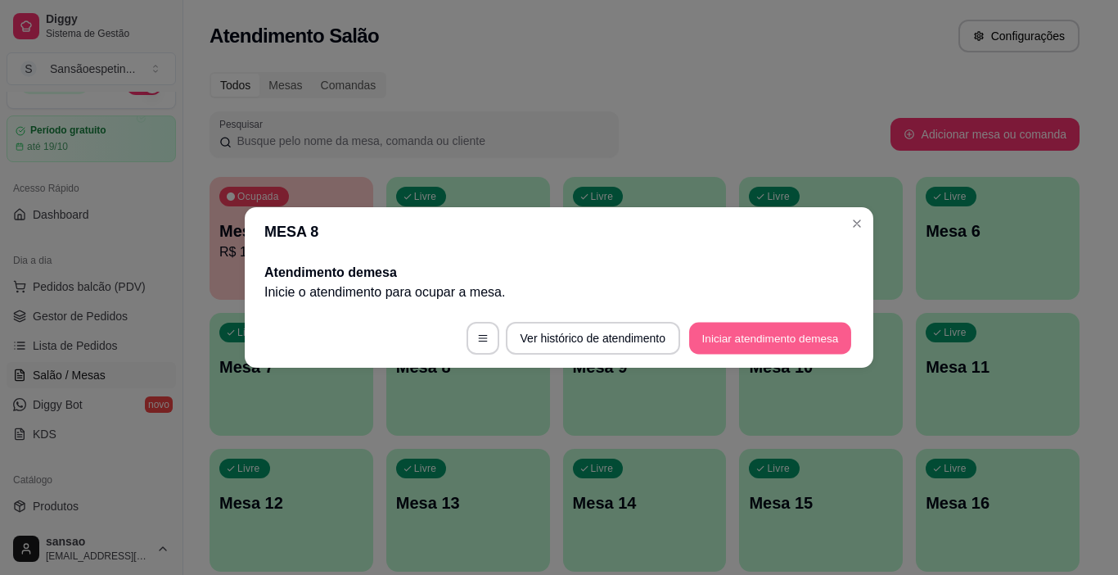
click at [807, 346] on button "Iniciar atendimento de mesa" at bounding box center [770, 339] width 162 height 32
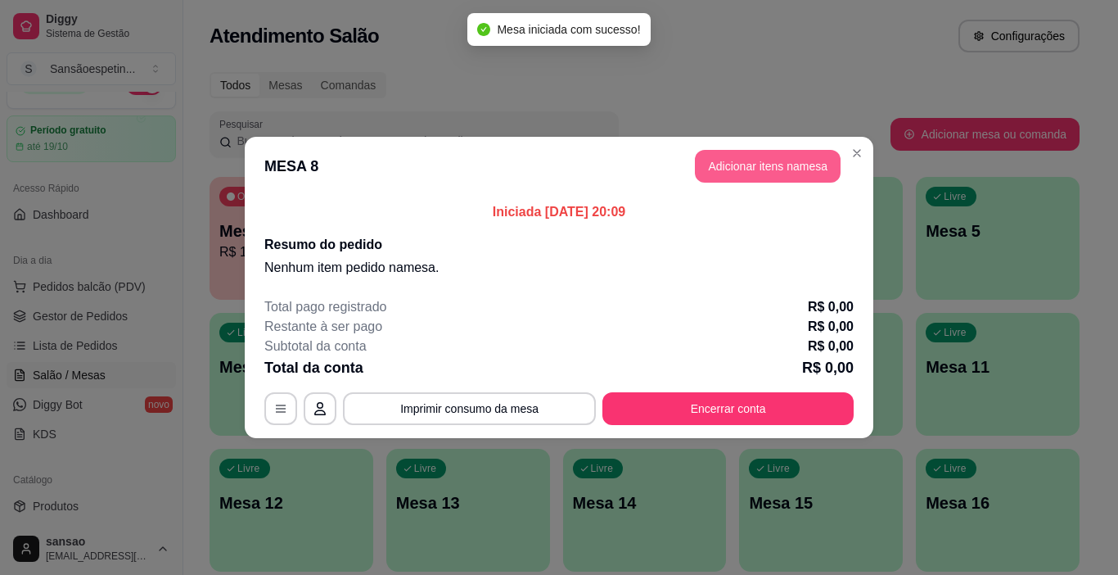
click at [788, 168] on button "Adicionar itens na mesa" at bounding box center [768, 166] width 146 height 33
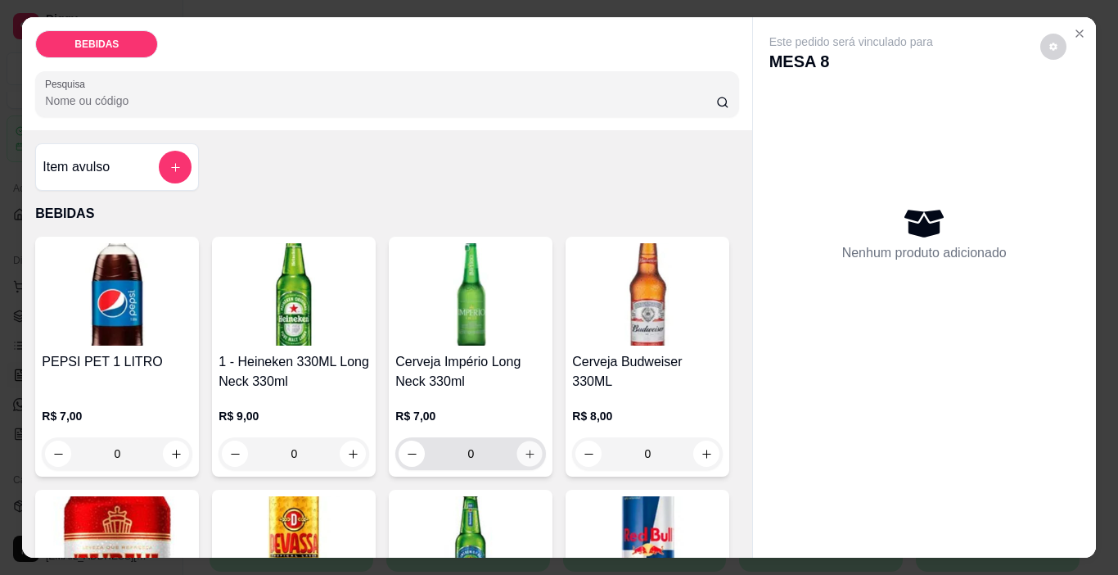
click at [527, 448] on icon "increase-product-quantity" at bounding box center [530, 454] width 12 height 12
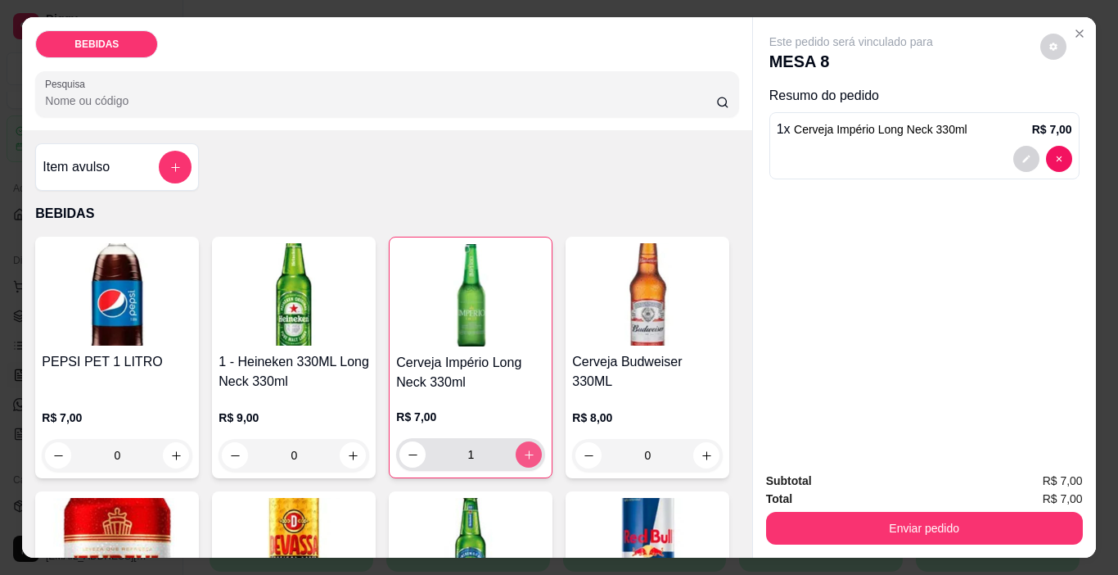
click at [527, 449] on icon "increase-product-quantity" at bounding box center [529, 455] width 12 height 12
type input "2"
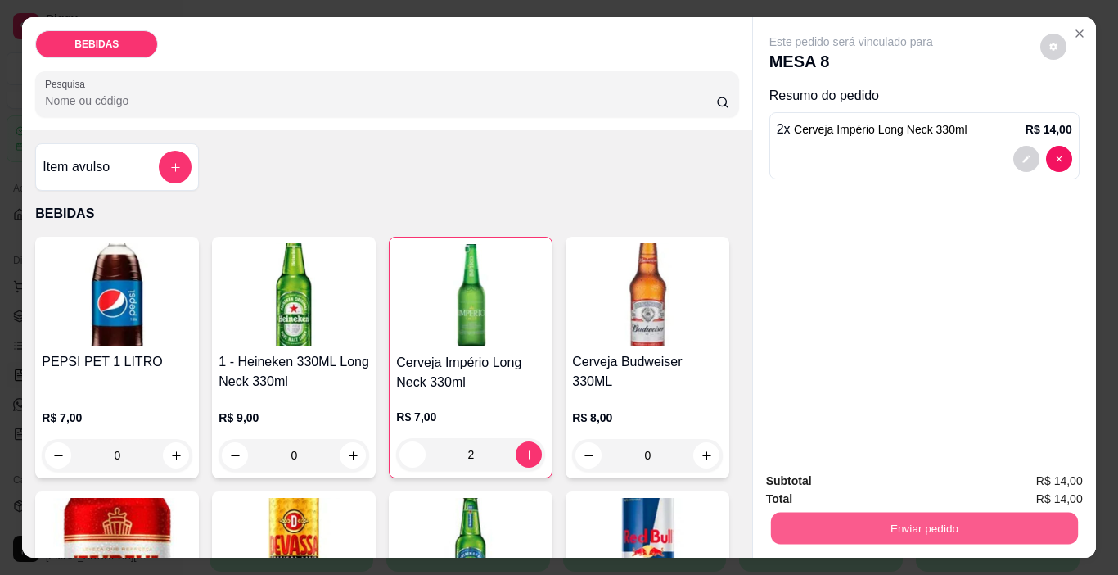
click at [825, 513] on button "Enviar pedido" at bounding box center [923, 529] width 307 height 32
click at [1044, 480] on button "Enviar pedido" at bounding box center [1041, 481] width 90 height 30
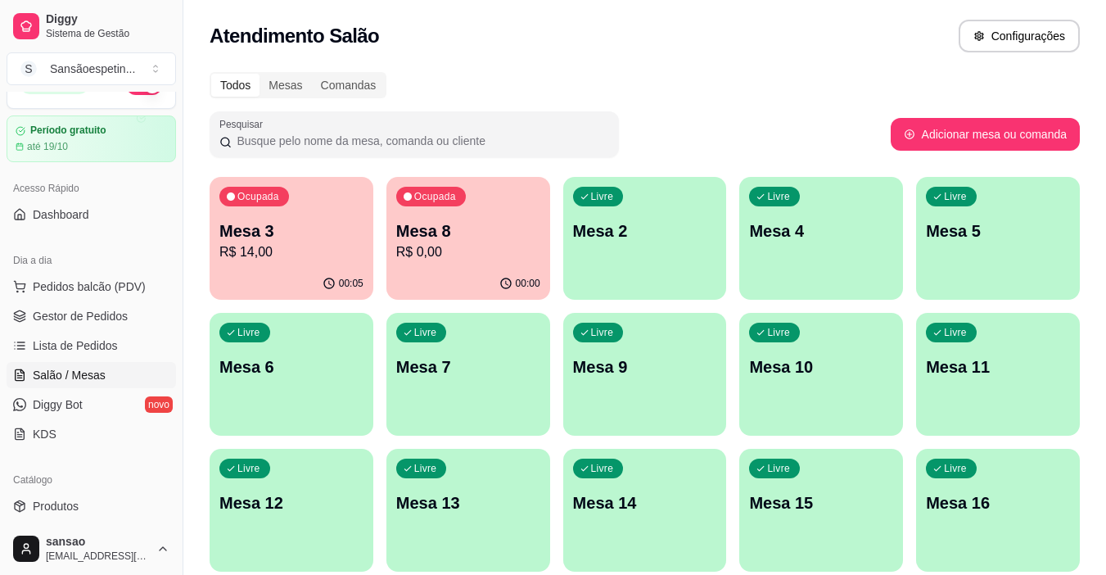
click at [603, 237] on p "Mesa 2" at bounding box center [645, 230] width 144 height 23
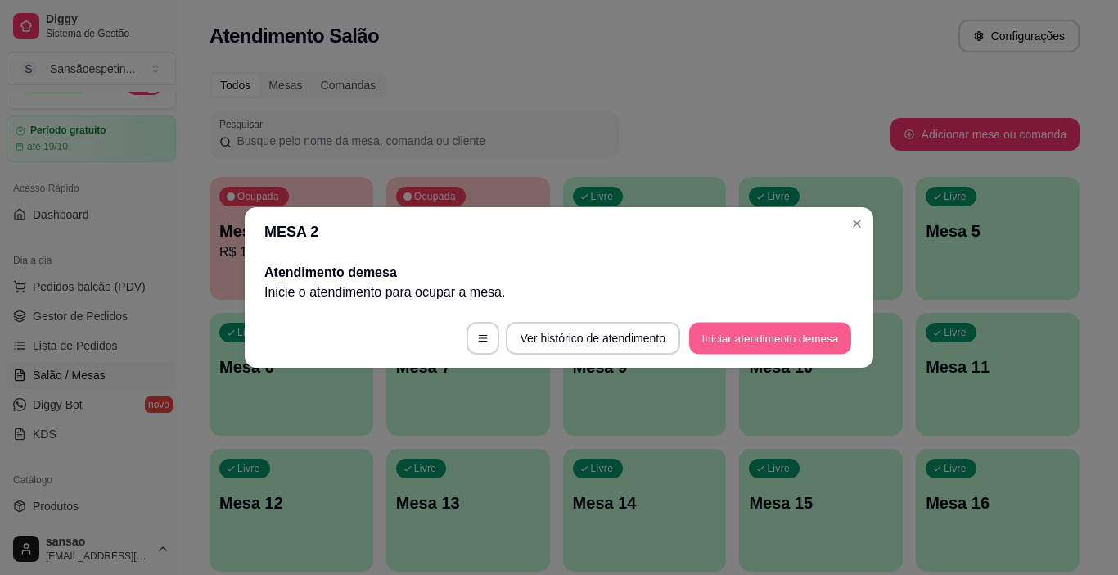
click at [734, 342] on button "Iniciar atendimento de mesa" at bounding box center [770, 339] width 162 height 32
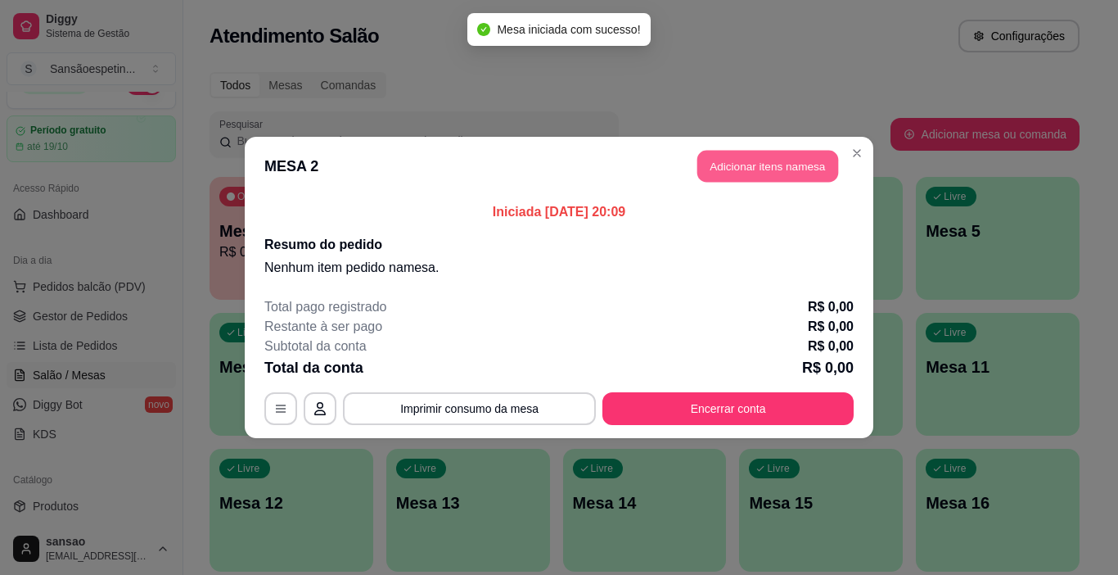
click at [774, 166] on button "Adicionar itens na mesa" at bounding box center [768, 167] width 141 height 32
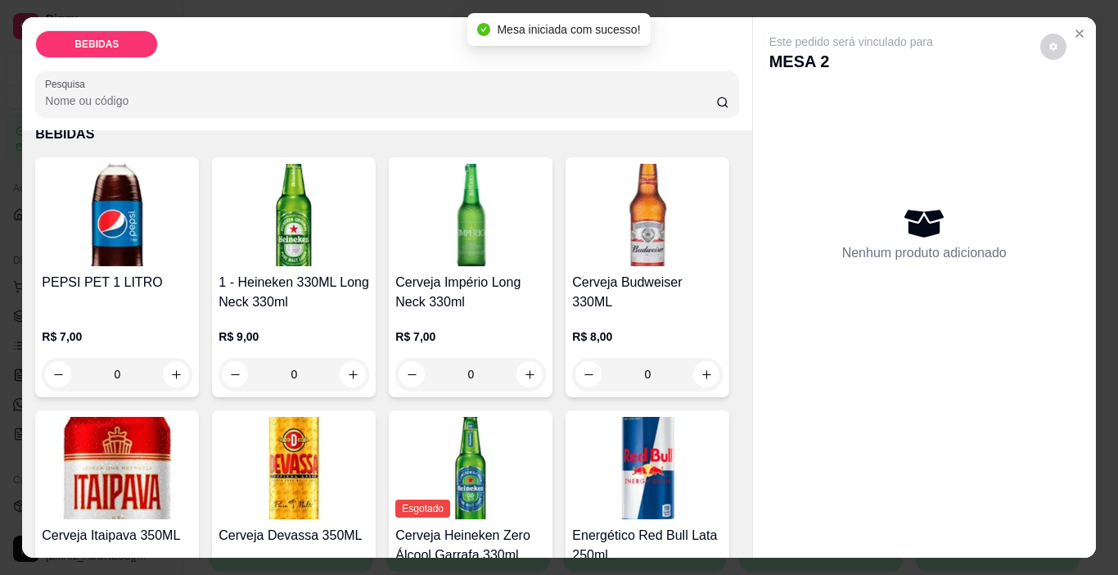
scroll to position [82, 0]
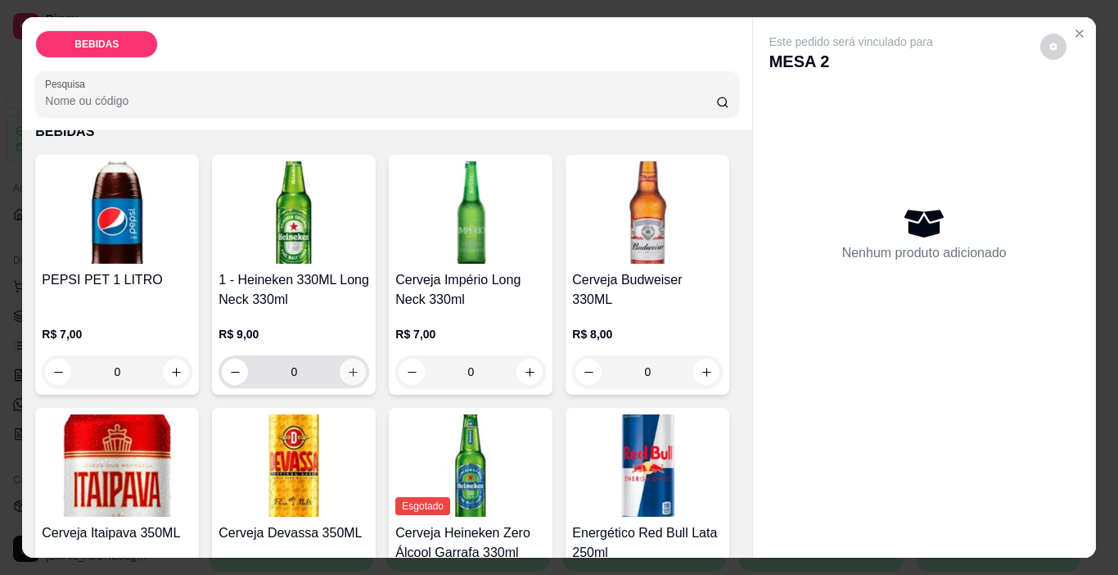
click at [346, 359] on button "increase-product-quantity" at bounding box center [353, 372] width 26 height 26
type input "1"
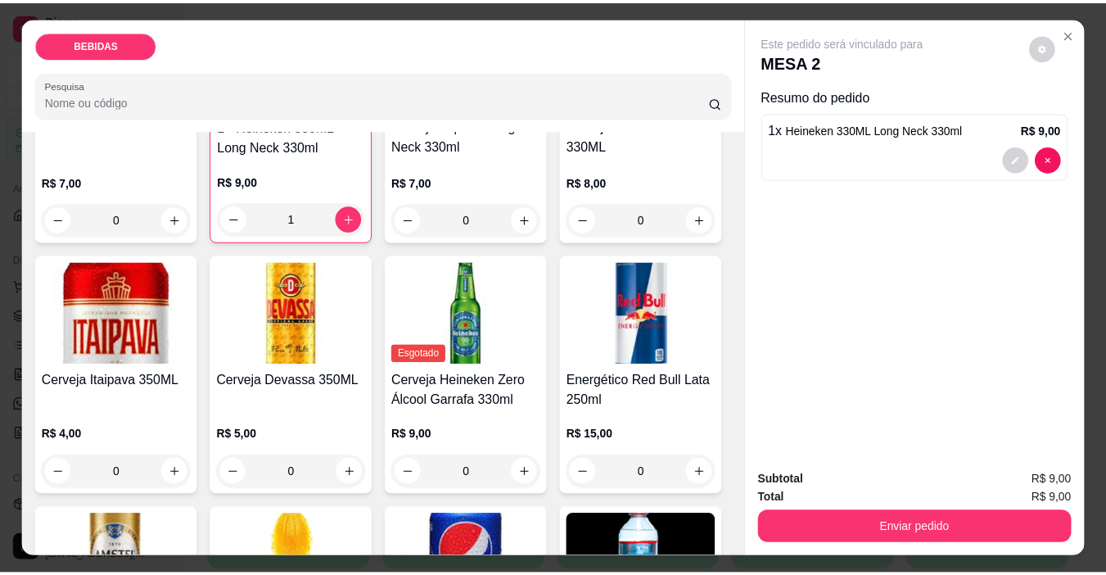
scroll to position [327, 0]
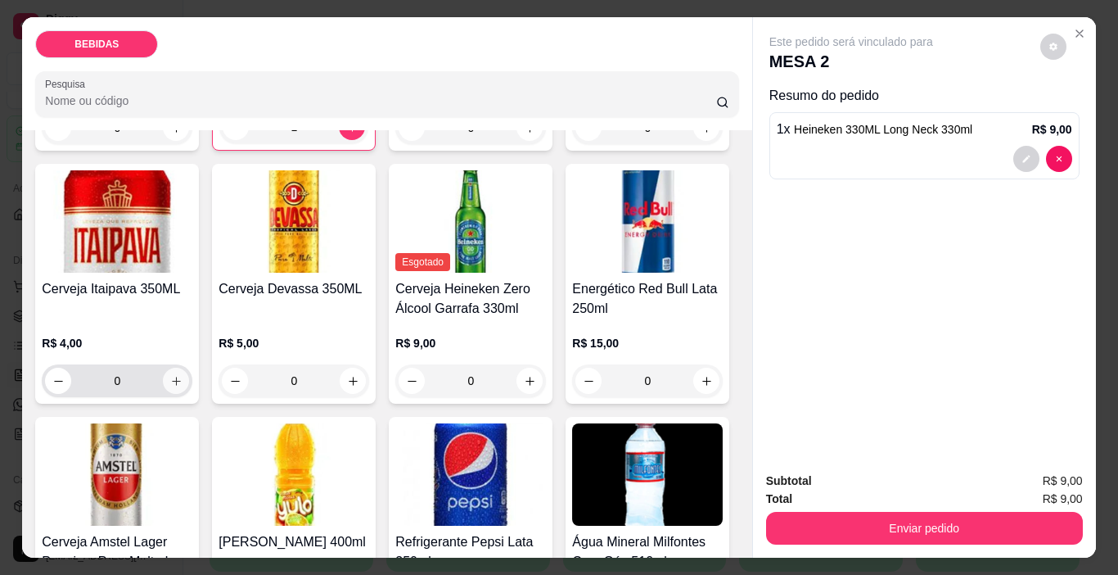
click at [183, 375] on icon "increase-product-quantity" at bounding box center [176, 381] width 12 height 12
type input "1"
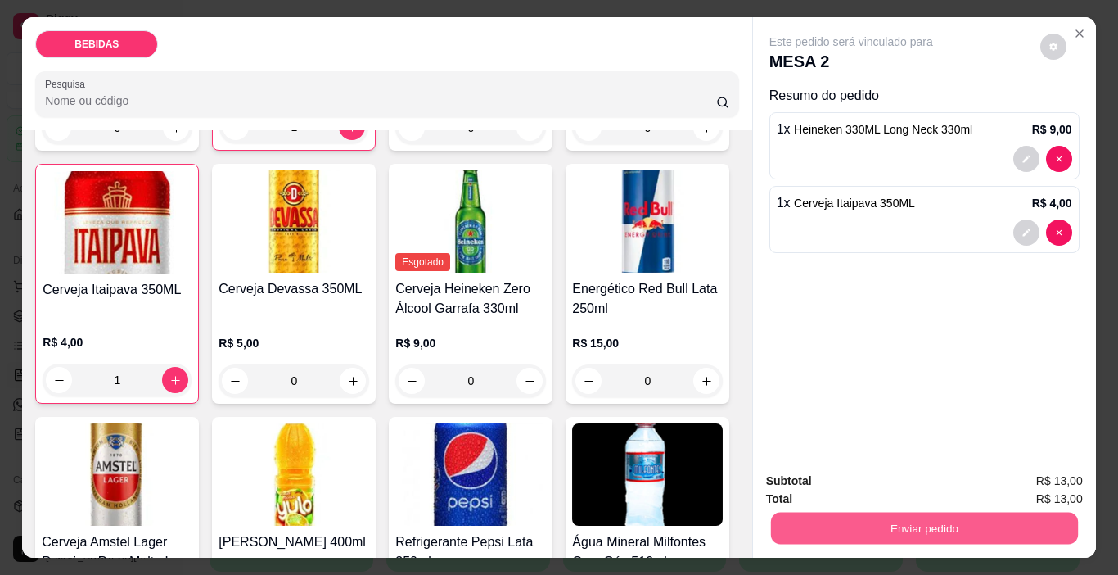
click at [847, 525] on button "Enviar pedido" at bounding box center [923, 529] width 307 height 32
click at [1019, 472] on button "Enviar pedido" at bounding box center [1040, 481] width 93 height 31
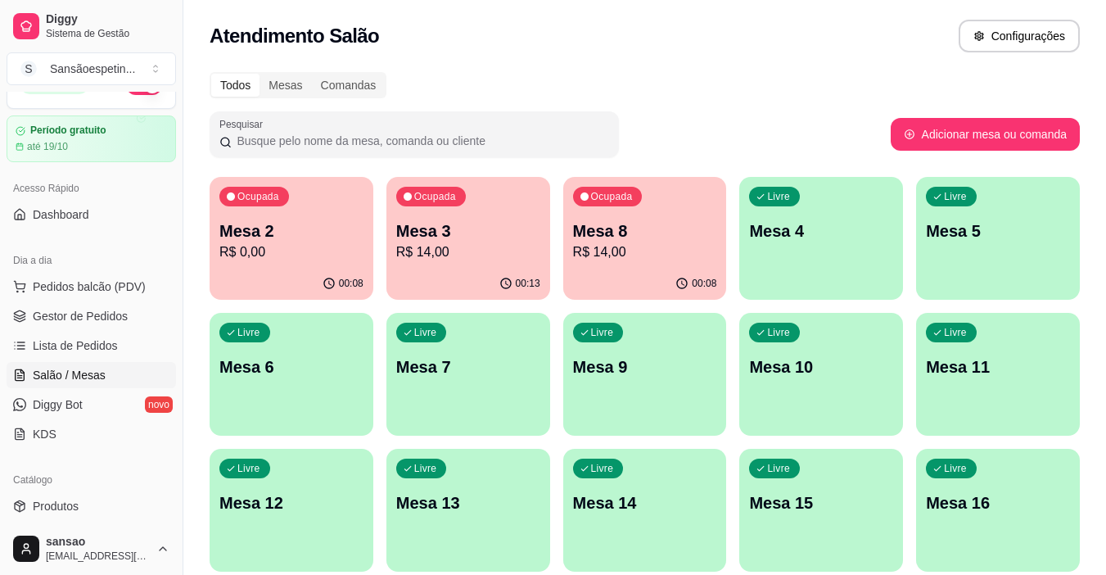
click at [635, 234] on p "Mesa 8" at bounding box center [645, 230] width 144 height 23
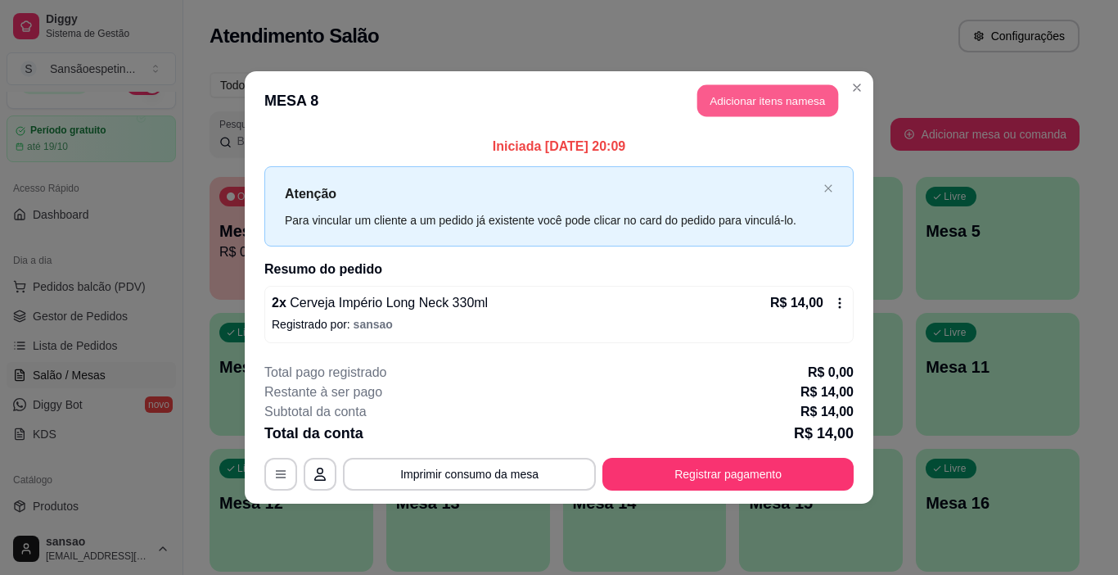
click at [770, 106] on button "Adicionar itens na mesa" at bounding box center [768, 101] width 141 height 32
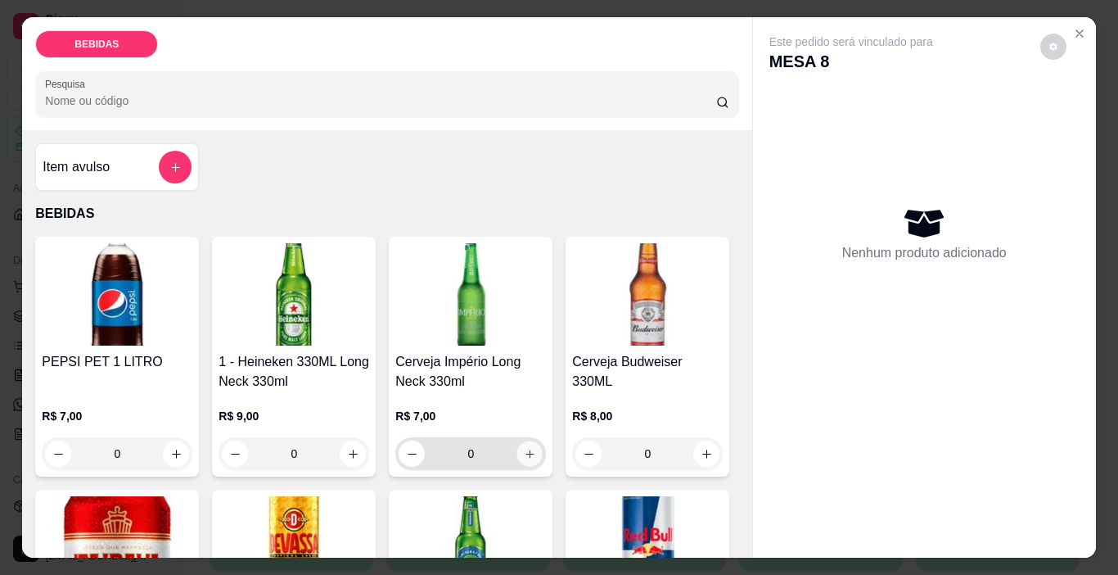
click at [525, 450] on icon "increase-product-quantity" at bounding box center [530, 454] width 12 height 12
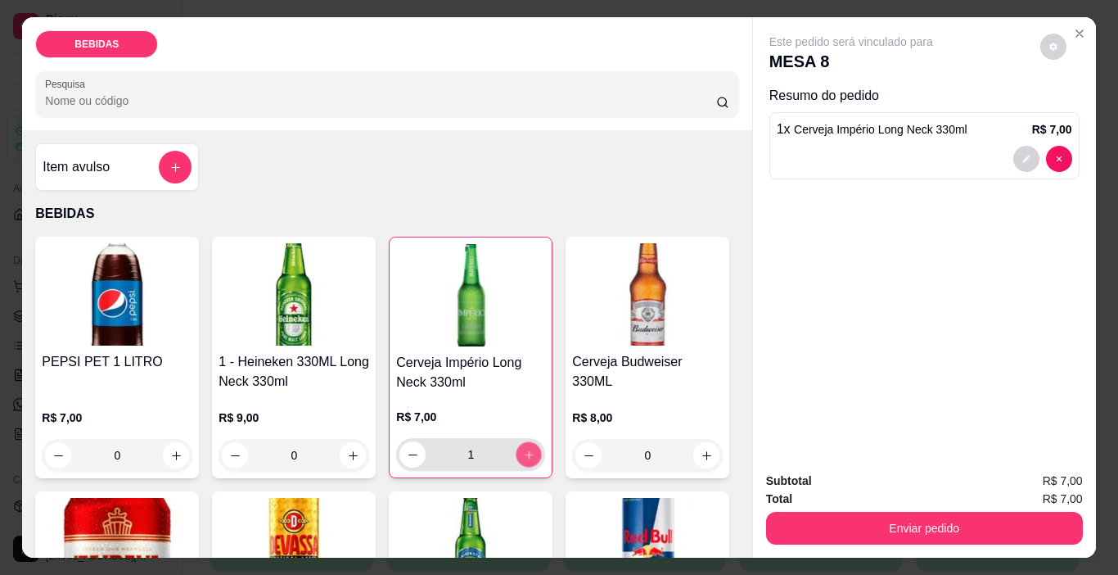
click at [525, 450] on icon "increase-product-quantity" at bounding box center [529, 455] width 12 height 12
type input "2"
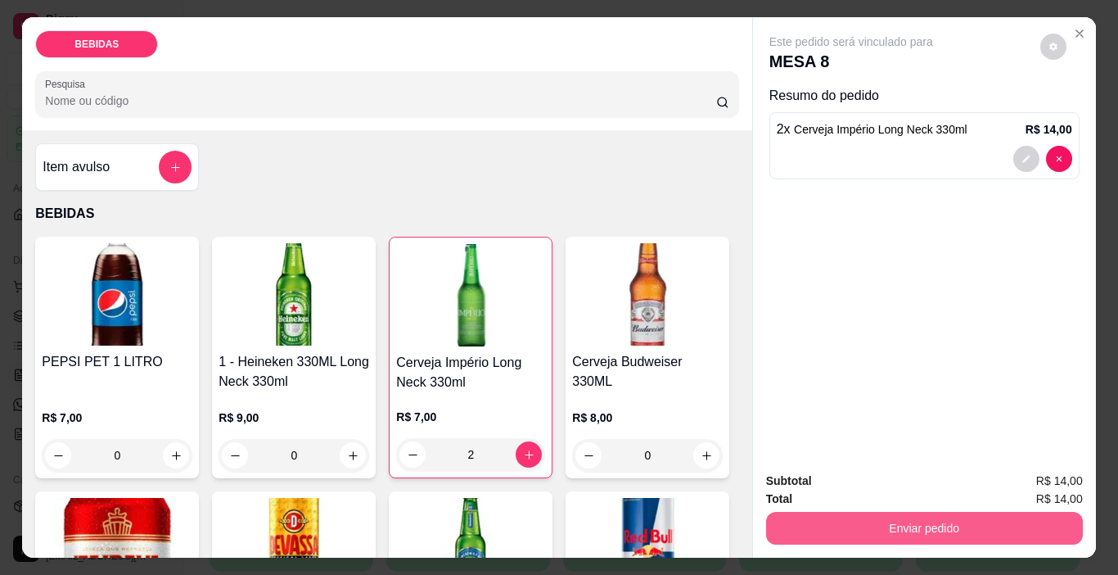
click at [808, 531] on button "Enviar pedido" at bounding box center [924, 528] width 317 height 33
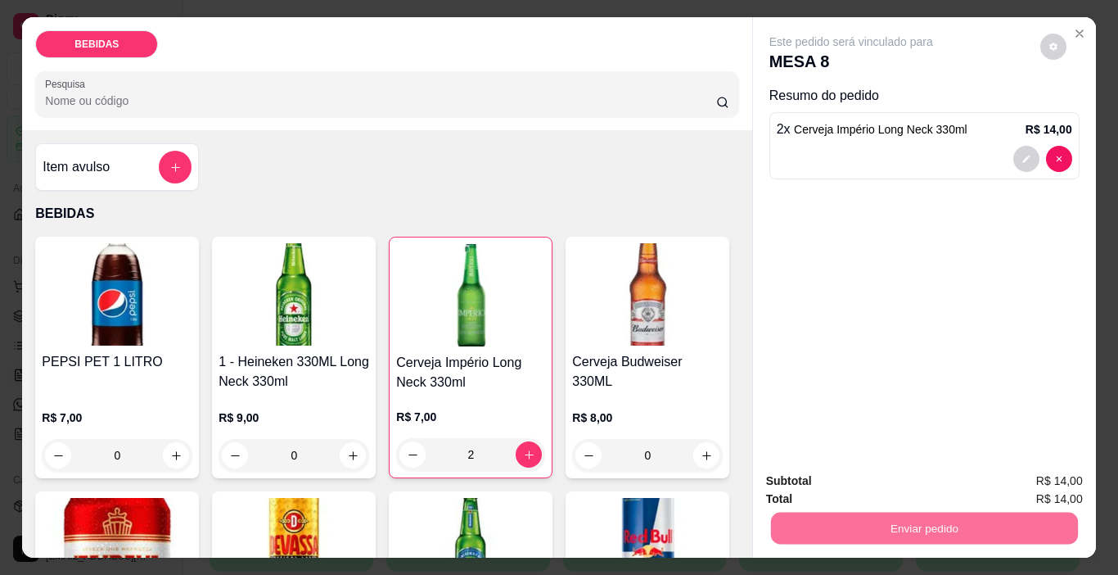
click at [1061, 471] on button "Enviar pedido" at bounding box center [1040, 481] width 93 height 31
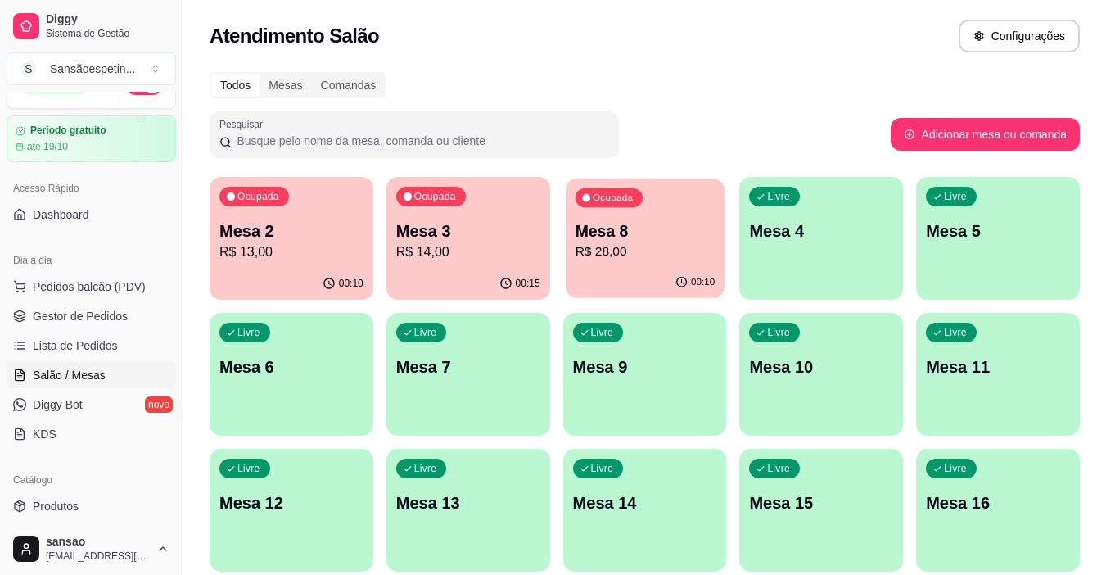
click at [640, 264] on div "Ocupada Mesa 8 R$ 28,00" at bounding box center [645, 222] width 159 height 88
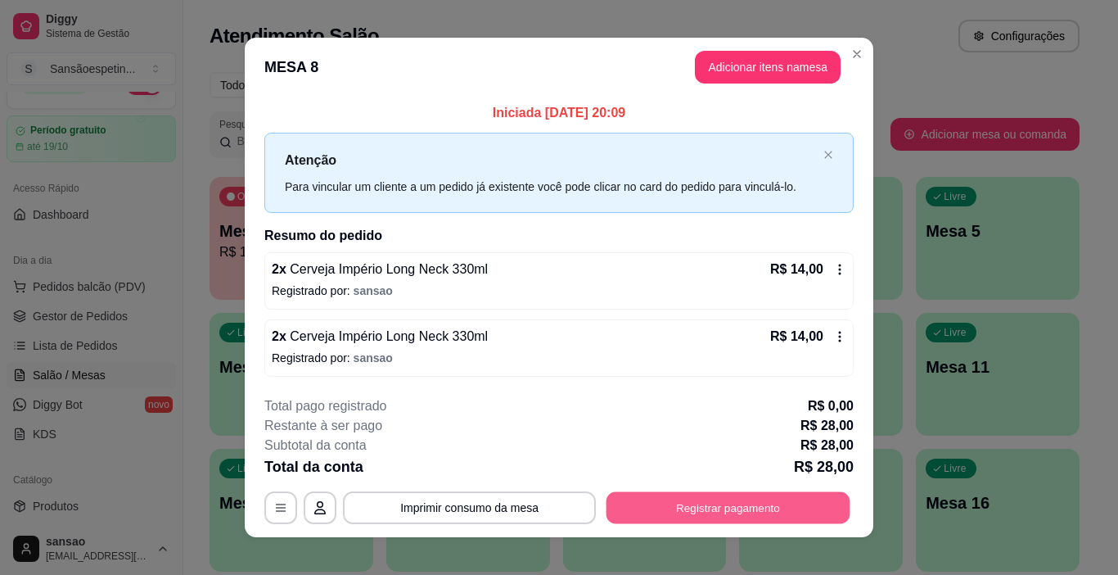
click at [757, 506] on button "Registrar pagamento" at bounding box center [729, 507] width 244 height 32
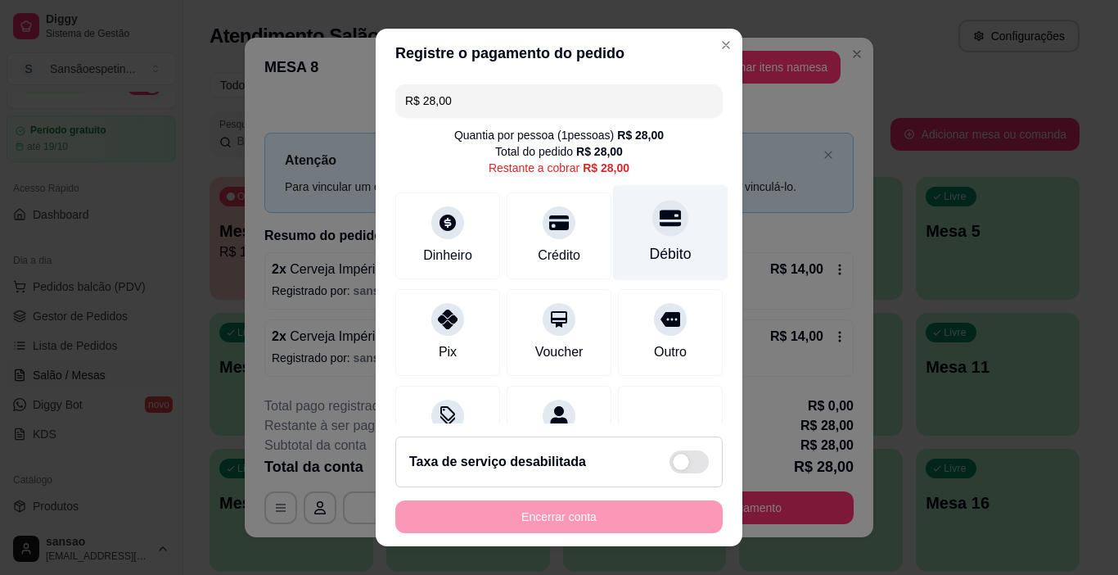
click at [660, 215] on icon at bounding box center [670, 218] width 21 height 16
type input "R$ 0,00"
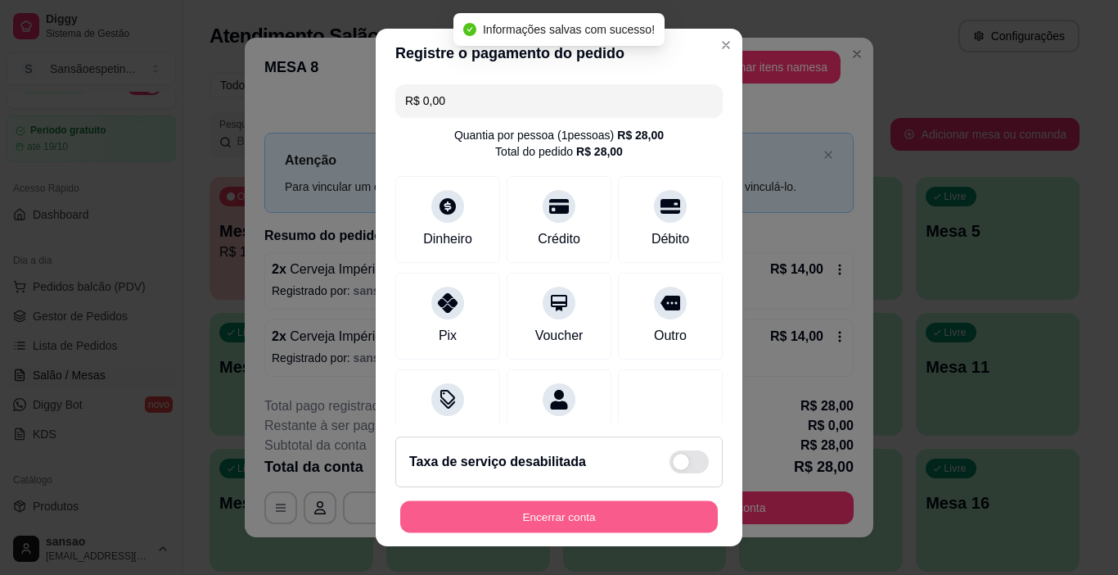
click at [609, 523] on button "Encerrar conta" at bounding box center [559, 517] width 318 height 32
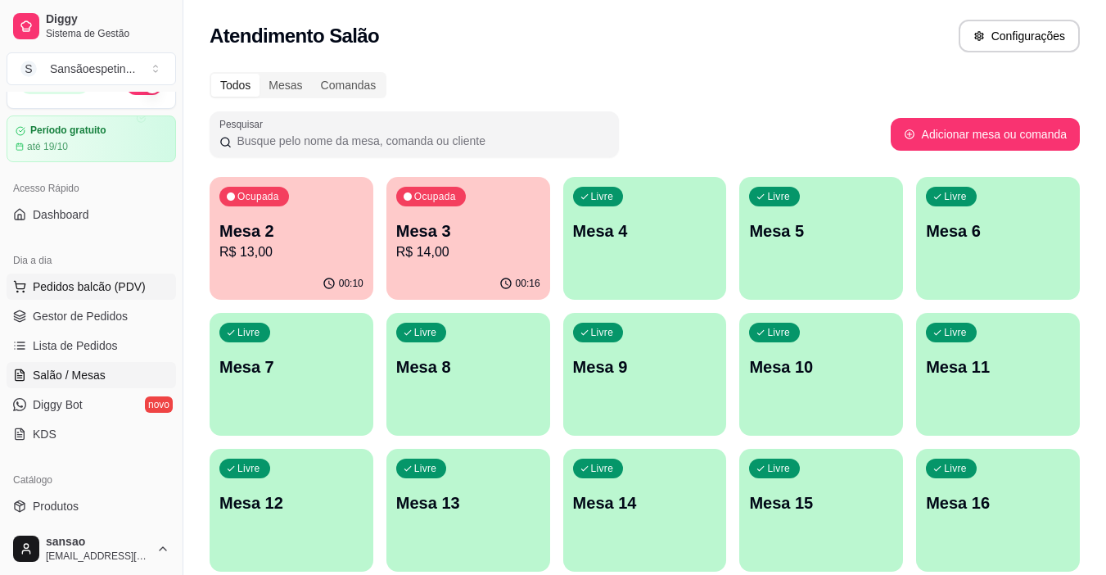
click at [76, 282] on span "Pedidos balcão (PDV)" at bounding box center [89, 286] width 113 height 16
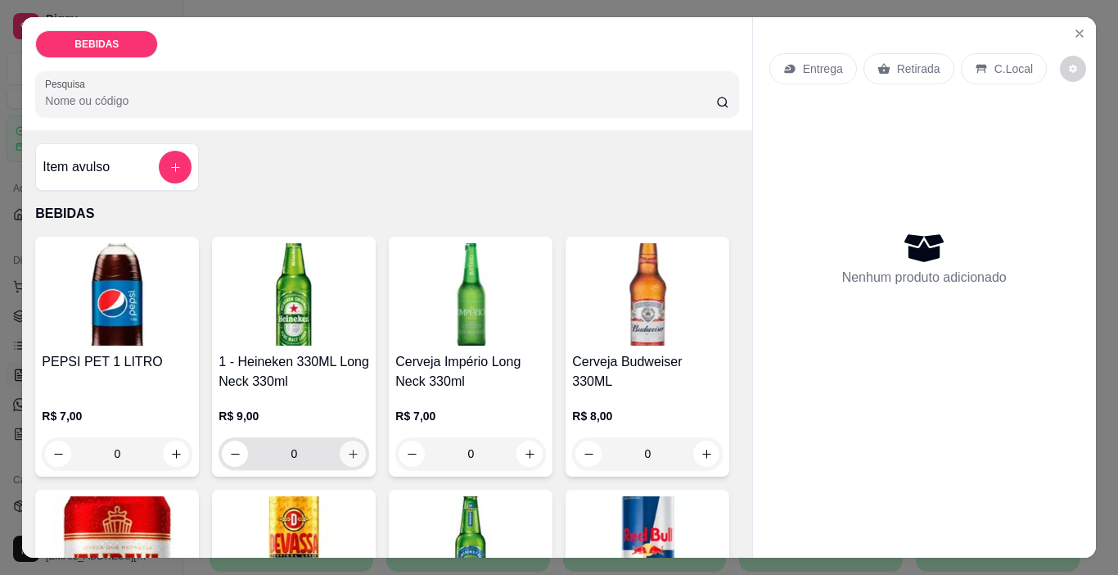
click at [346, 455] on button "increase-product-quantity" at bounding box center [353, 453] width 26 height 26
type input "1"
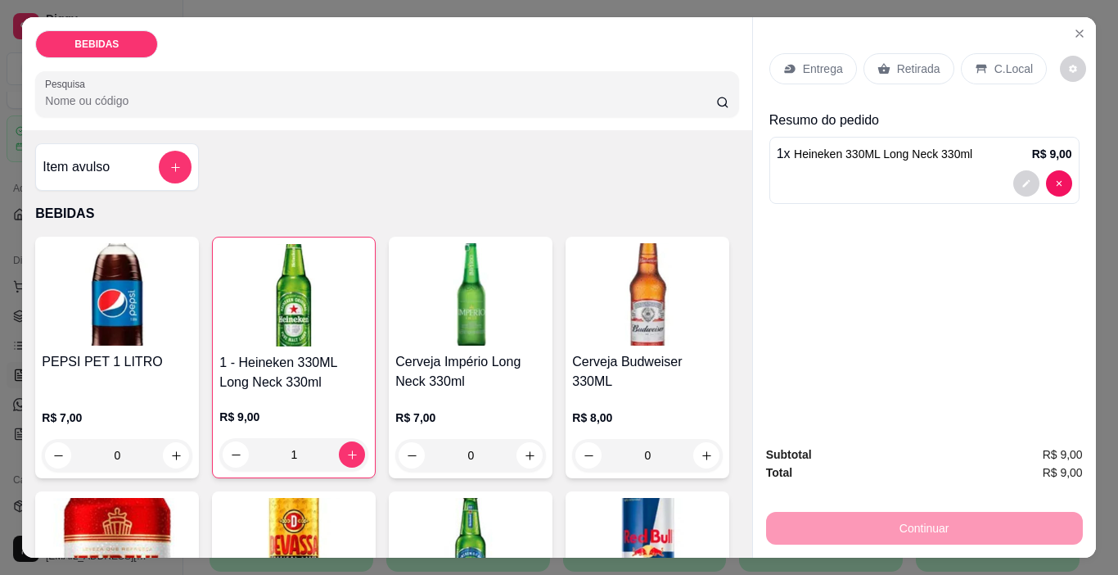
click at [878, 62] on icon at bounding box center [884, 68] width 13 height 13
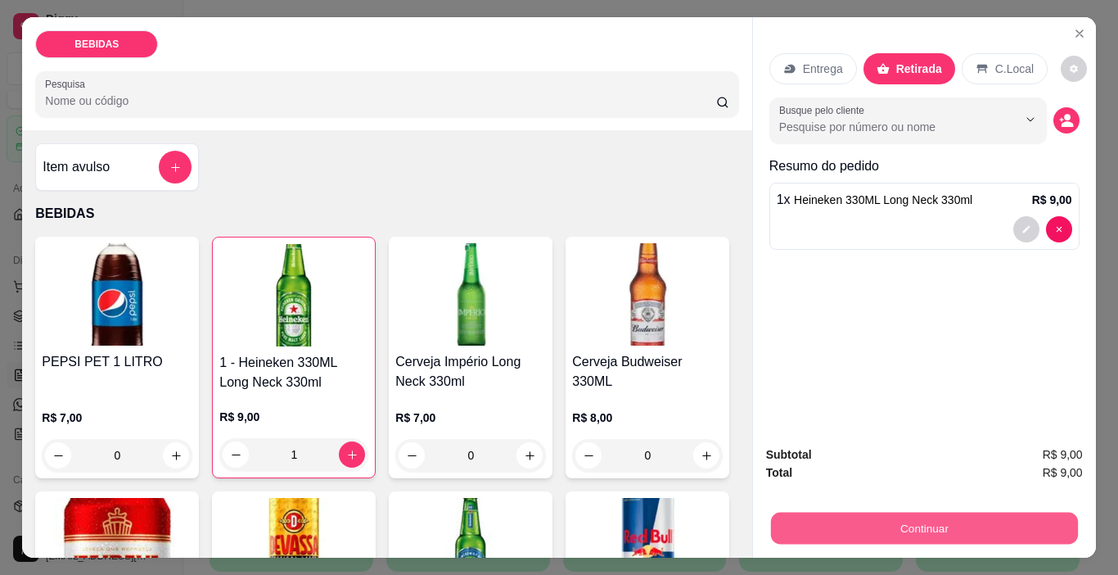
click at [825, 513] on button "Continuar" at bounding box center [923, 529] width 307 height 32
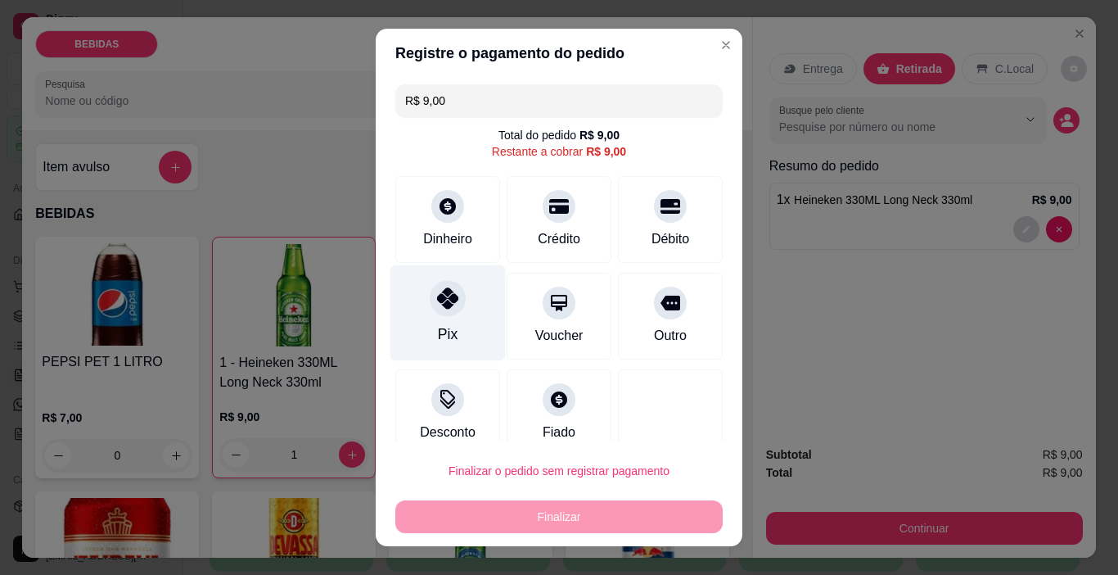
click at [431, 318] on div "Pix" at bounding box center [448, 313] width 115 height 96
type input "R$ 0,00"
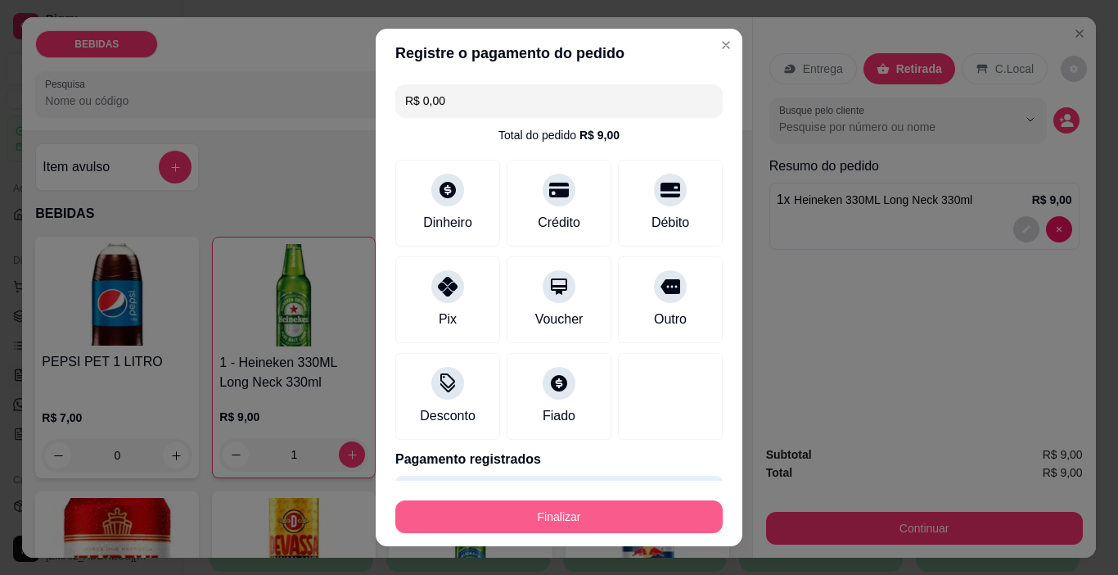
click at [563, 525] on button "Finalizar" at bounding box center [558, 516] width 327 height 33
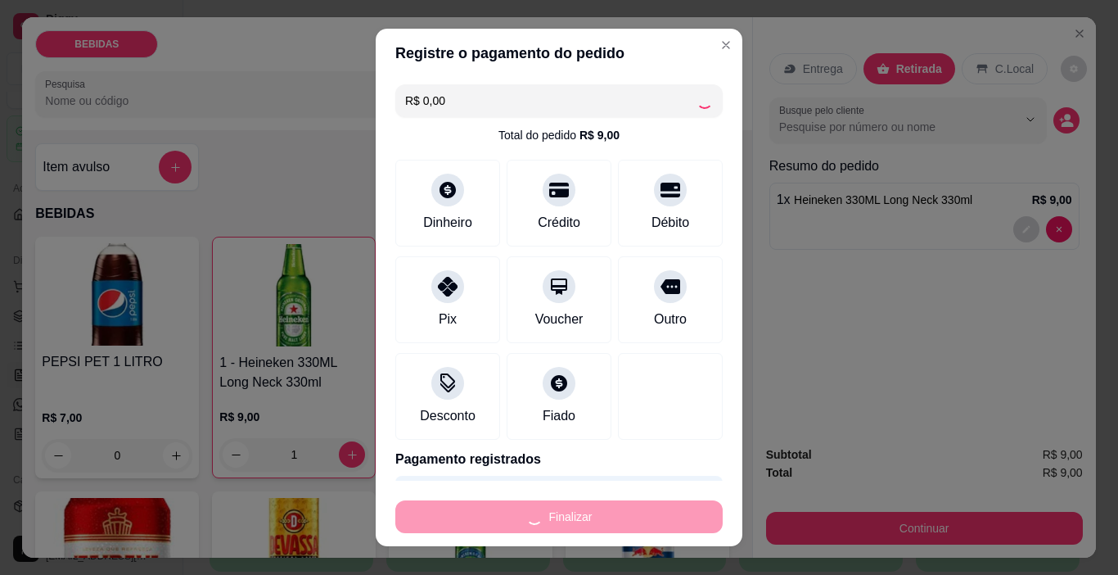
type input "0"
type input "-R$ 9,00"
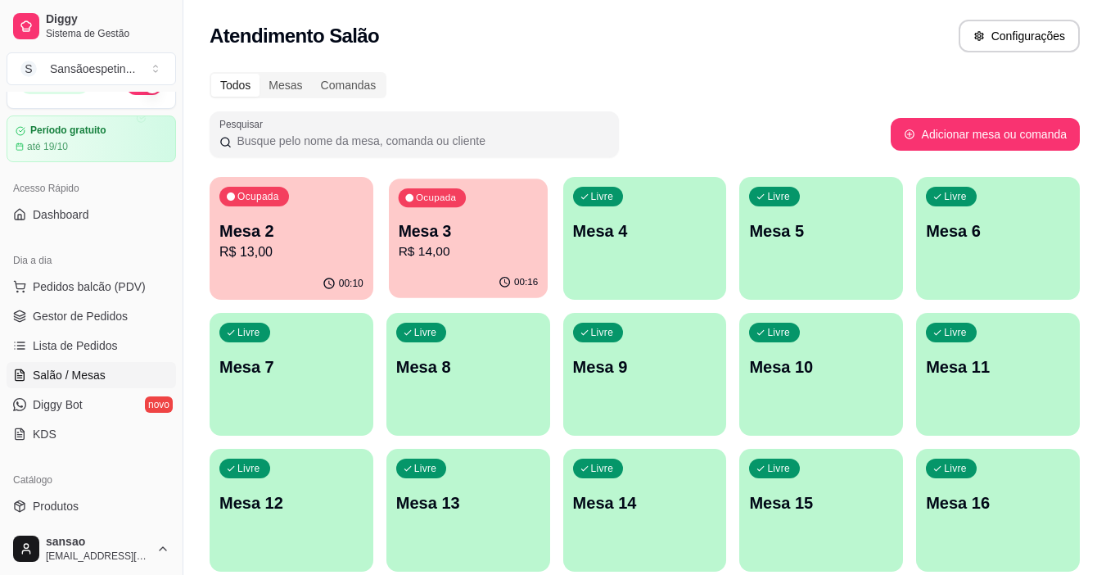
click at [406, 256] on p "R$ 14,00" at bounding box center [468, 251] width 140 height 19
click at [310, 279] on div "00:14" at bounding box center [292, 284] width 164 height 32
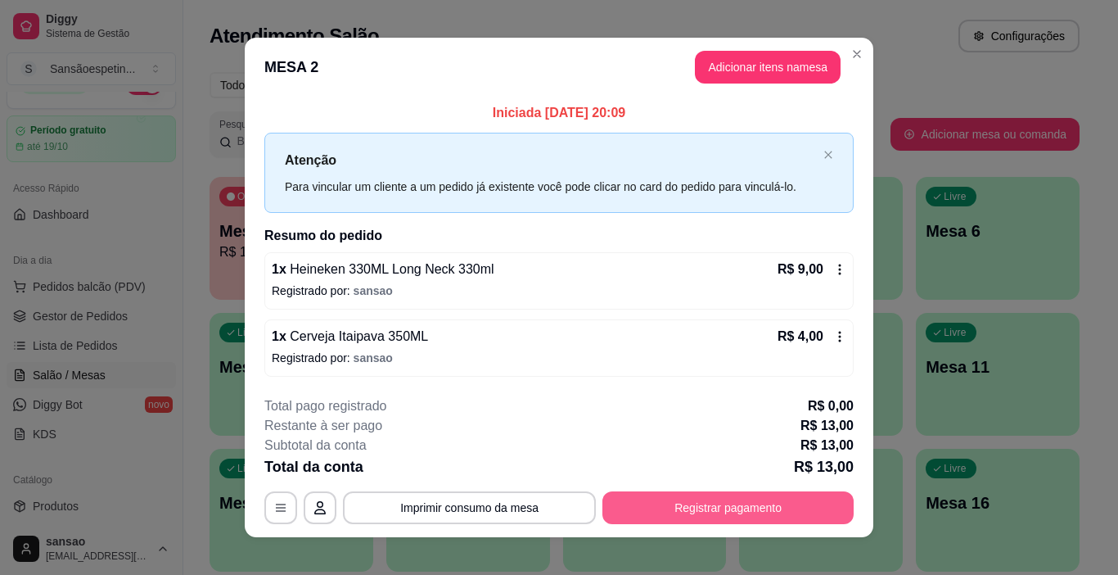
click at [675, 504] on button "Registrar pagamento" at bounding box center [728, 507] width 251 height 33
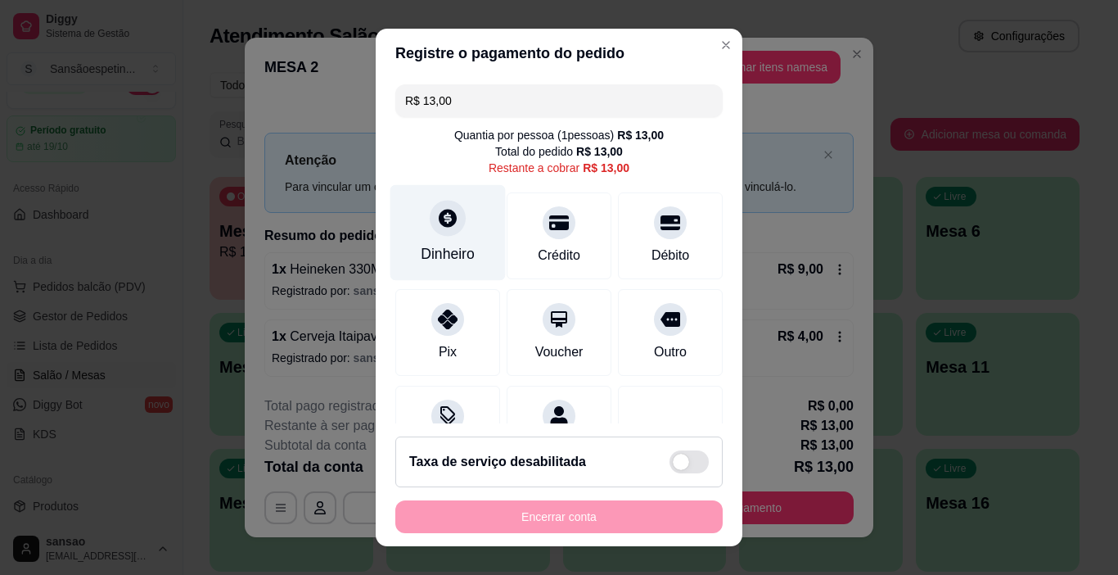
click at [448, 249] on div "Dinheiro" at bounding box center [448, 253] width 54 height 21
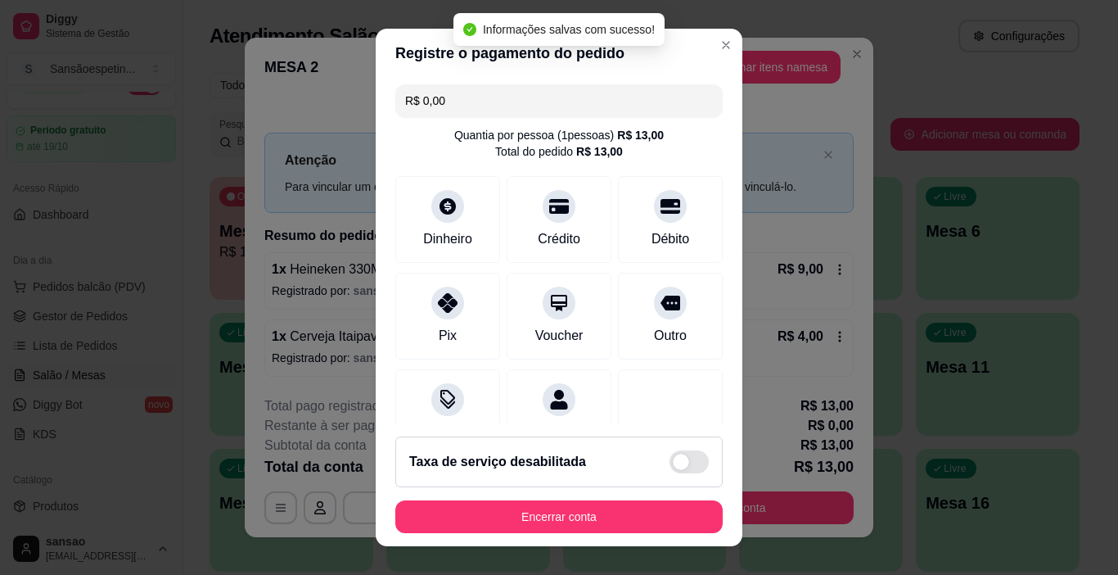
type input "R$ 0,00"
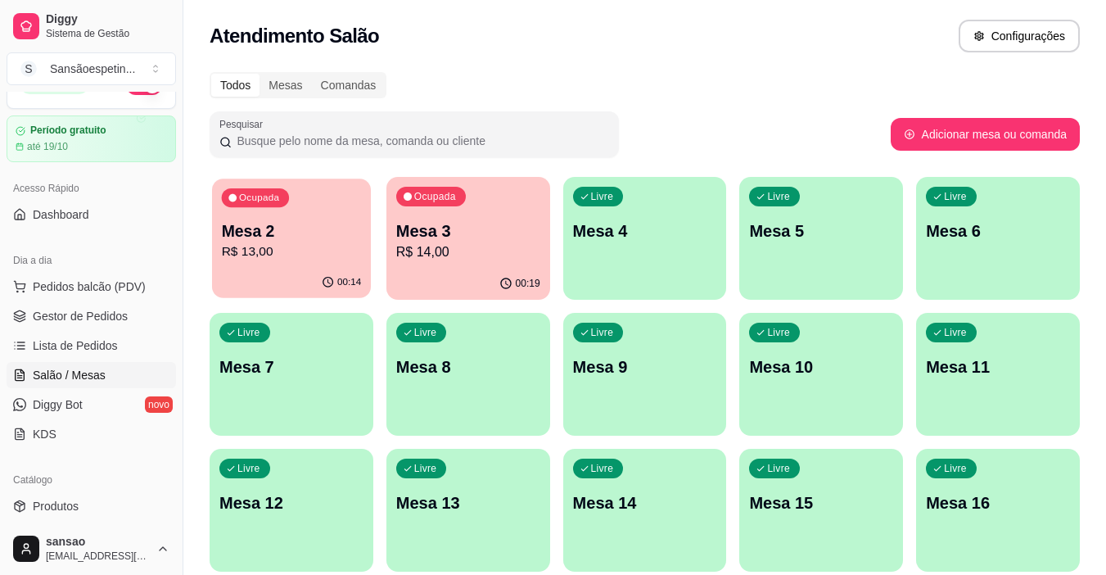
click at [341, 259] on p "R$ 13,00" at bounding box center [292, 251] width 140 height 19
click at [505, 246] on p "R$ 14,00" at bounding box center [468, 251] width 140 height 19
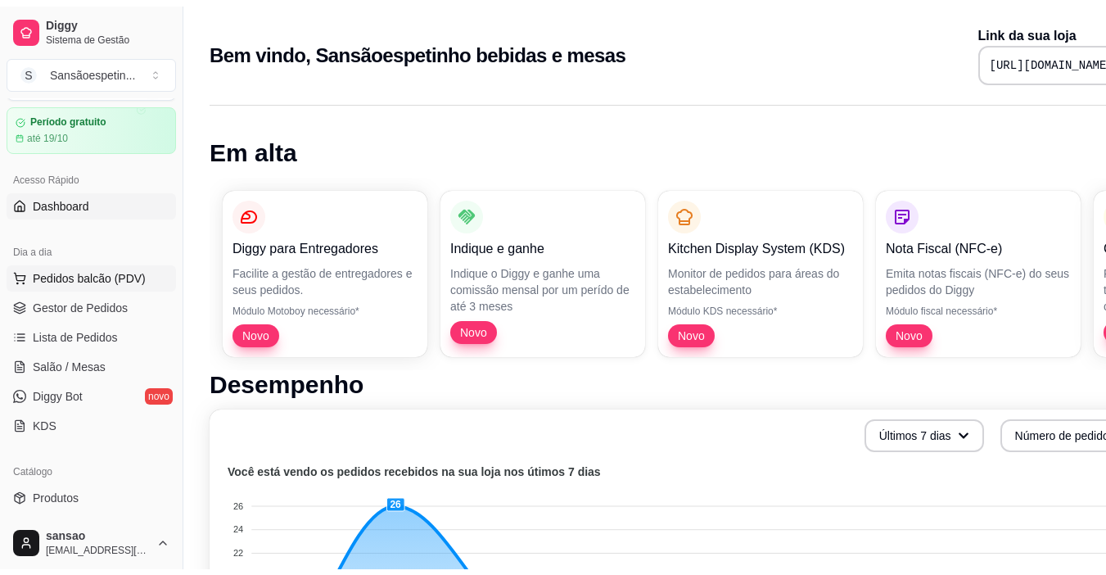
scroll to position [82, 0]
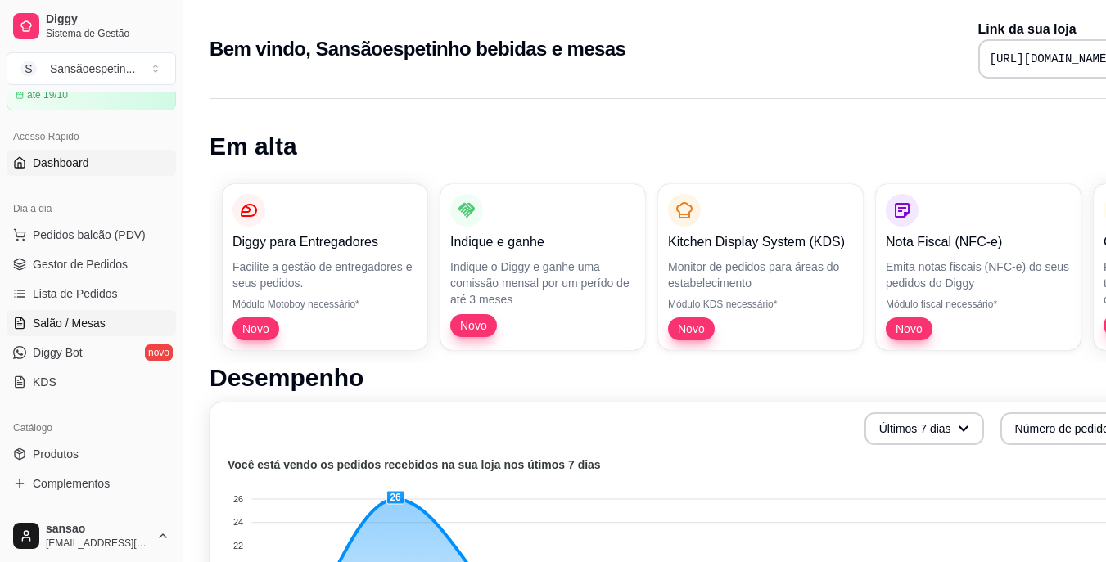
click at [54, 329] on span "Salão / Mesas" at bounding box center [69, 323] width 73 height 16
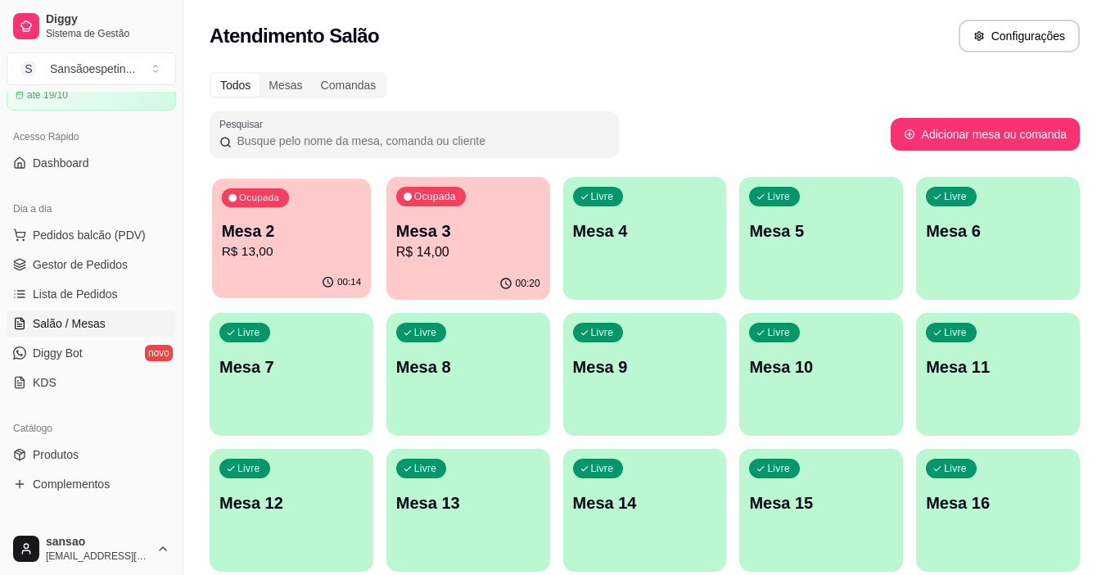
click at [298, 238] on p "Mesa 2" at bounding box center [292, 231] width 140 height 22
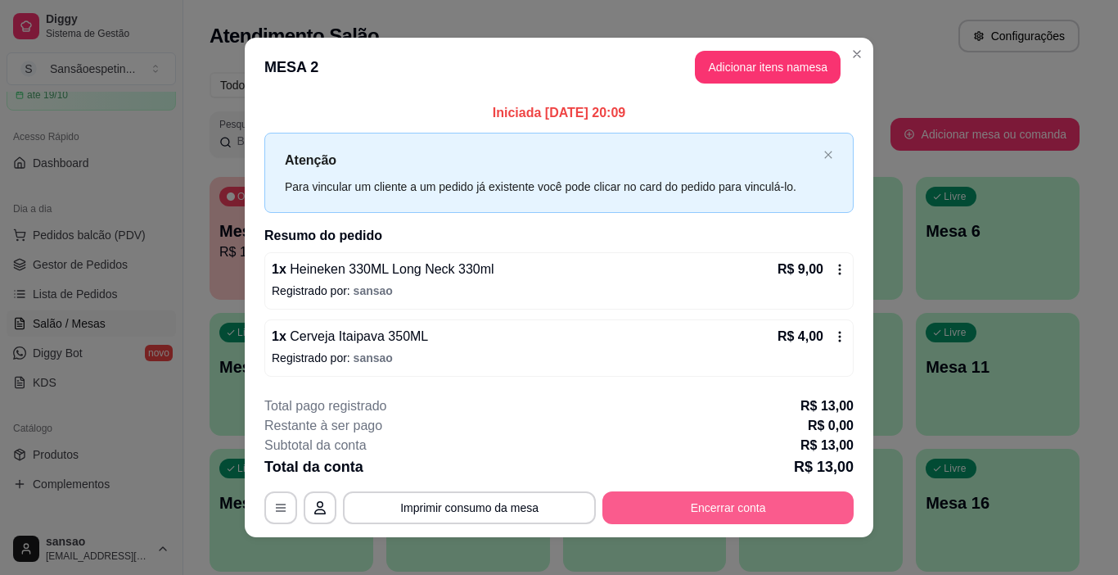
click at [734, 511] on button "Encerrar conta" at bounding box center [728, 507] width 251 height 33
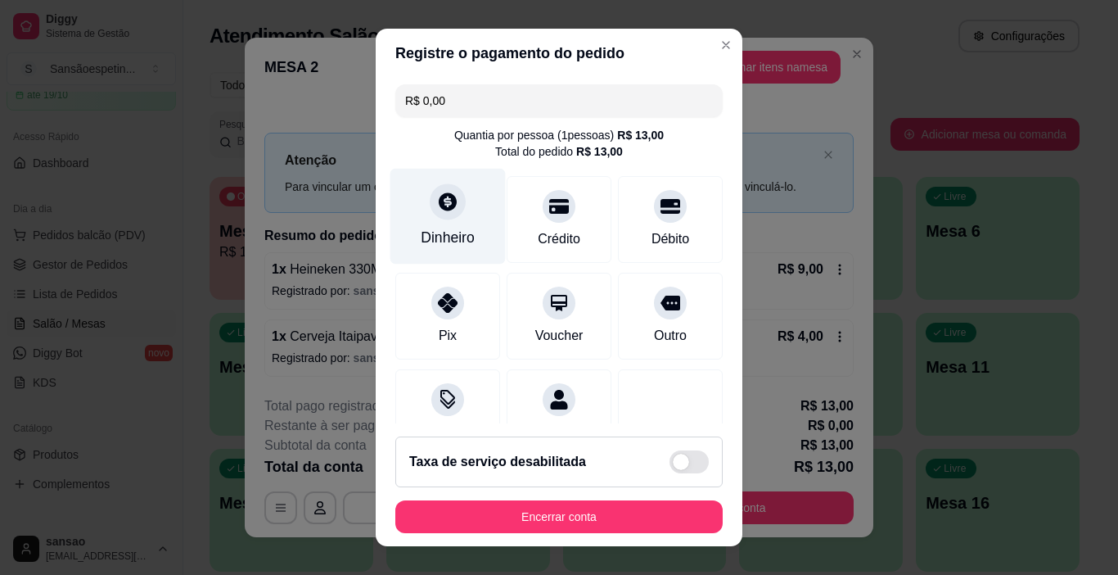
click at [410, 219] on div "Dinheiro" at bounding box center [448, 217] width 115 height 96
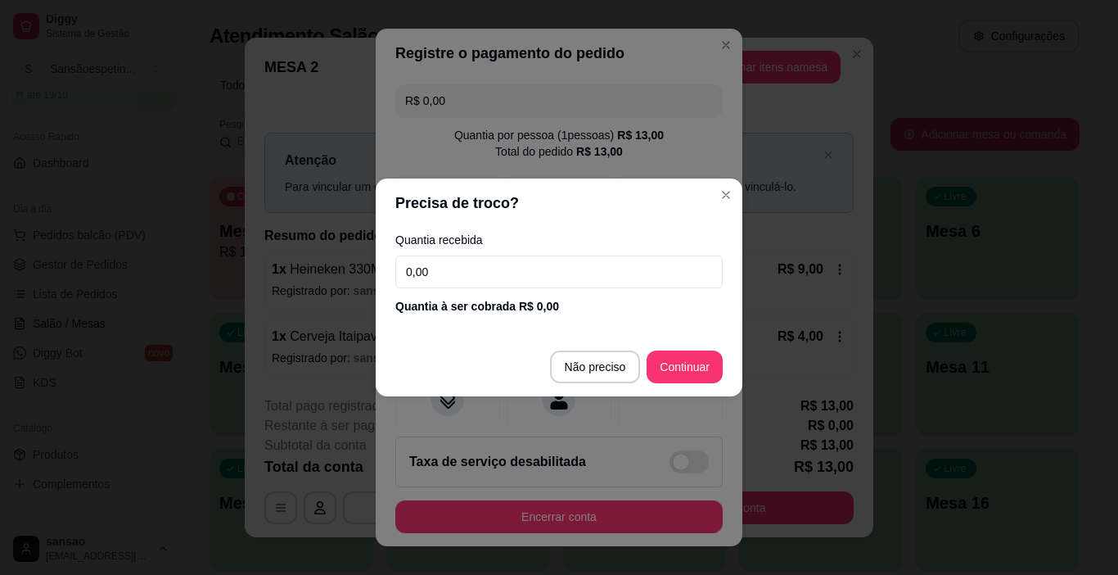
click at [517, 267] on input "0,00" at bounding box center [558, 271] width 327 height 33
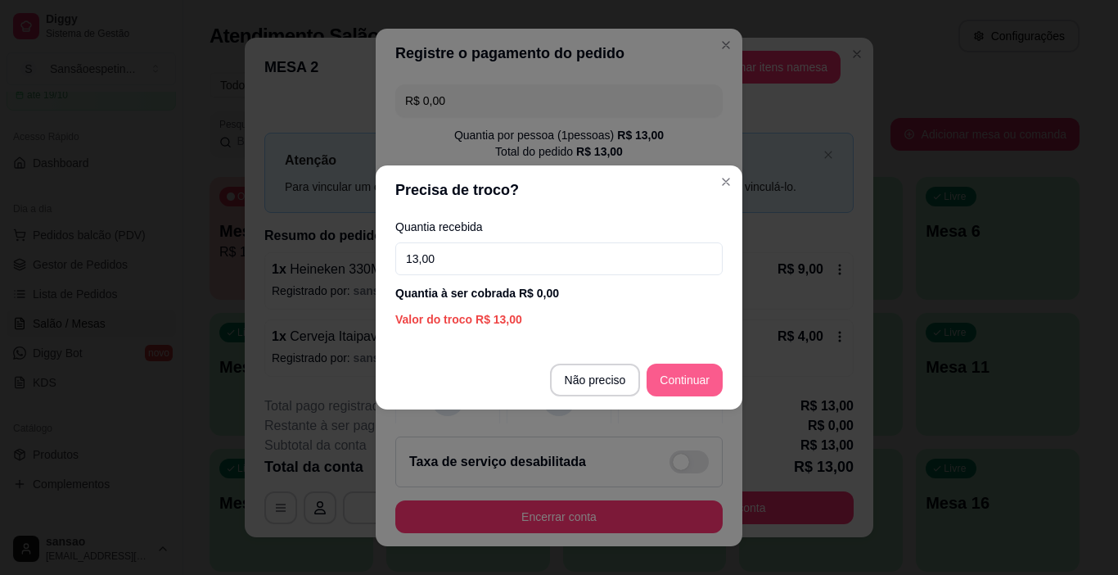
type input "13,00"
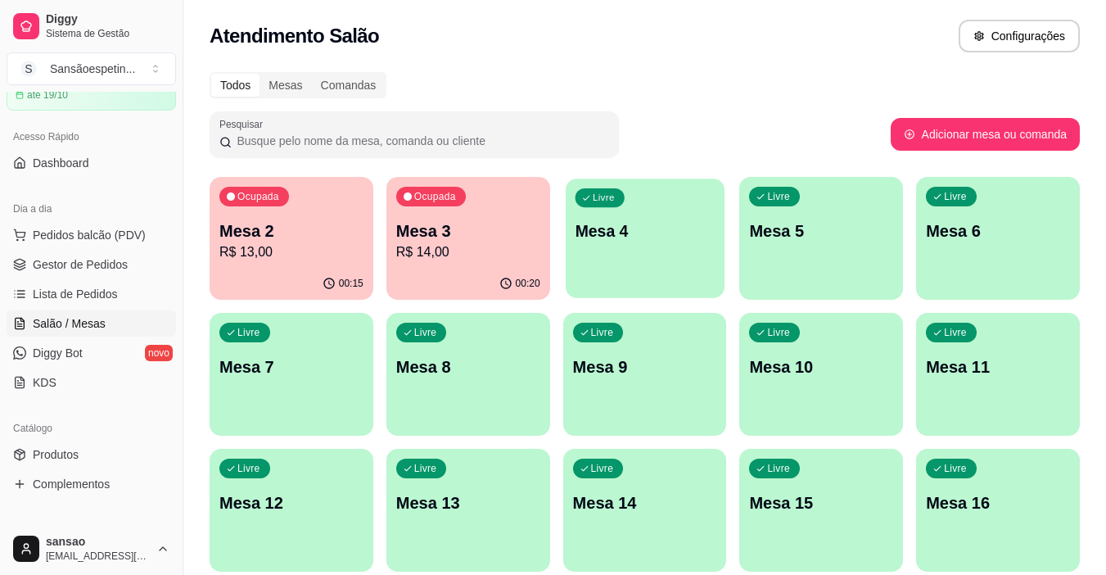
click at [680, 268] on div "Livre Mesa 4" at bounding box center [645, 228] width 159 height 100
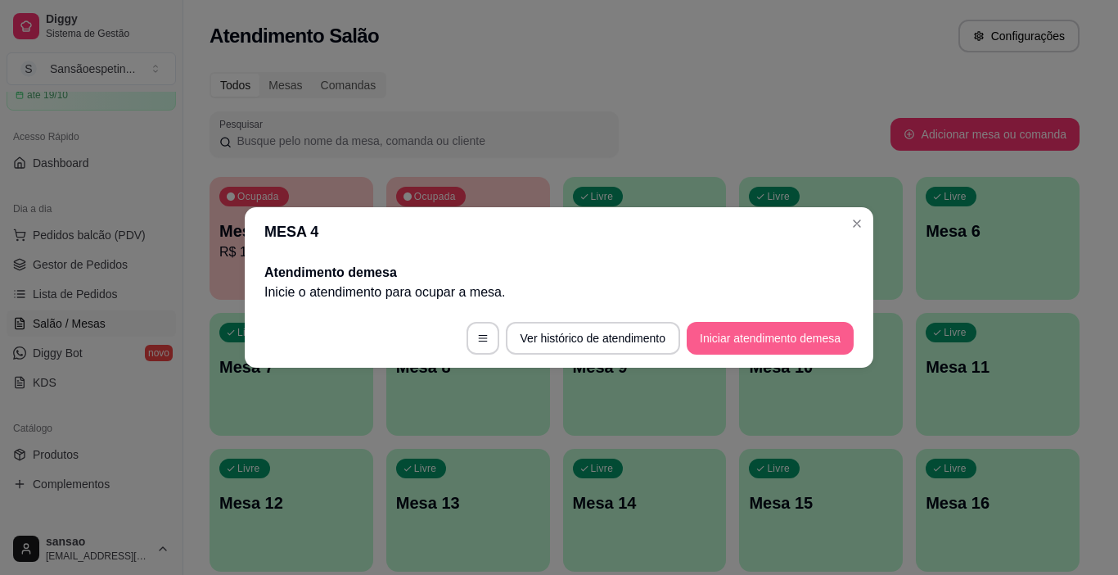
click at [716, 339] on button "Iniciar atendimento de mesa" at bounding box center [770, 338] width 167 height 33
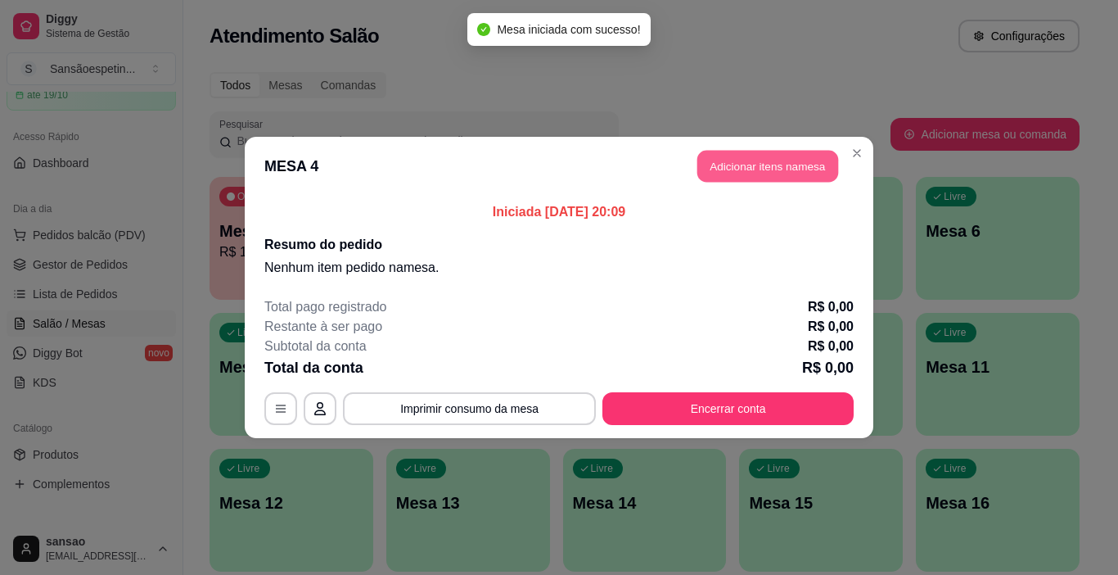
click at [760, 165] on button "Adicionar itens na mesa" at bounding box center [768, 167] width 141 height 32
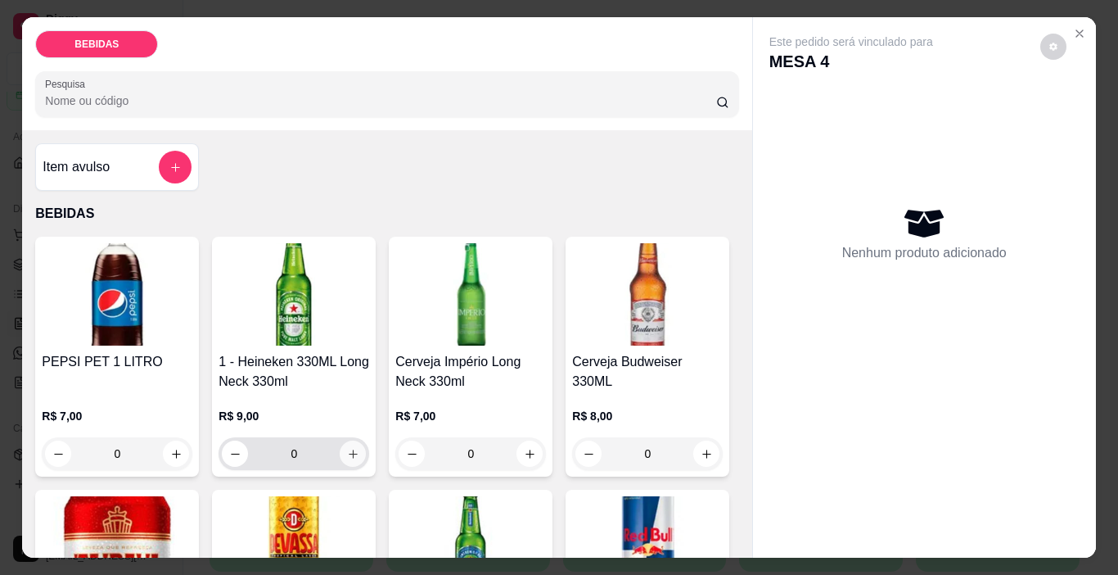
click at [346, 454] on button "increase-product-quantity" at bounding box center [353, 453] width 26 height 26
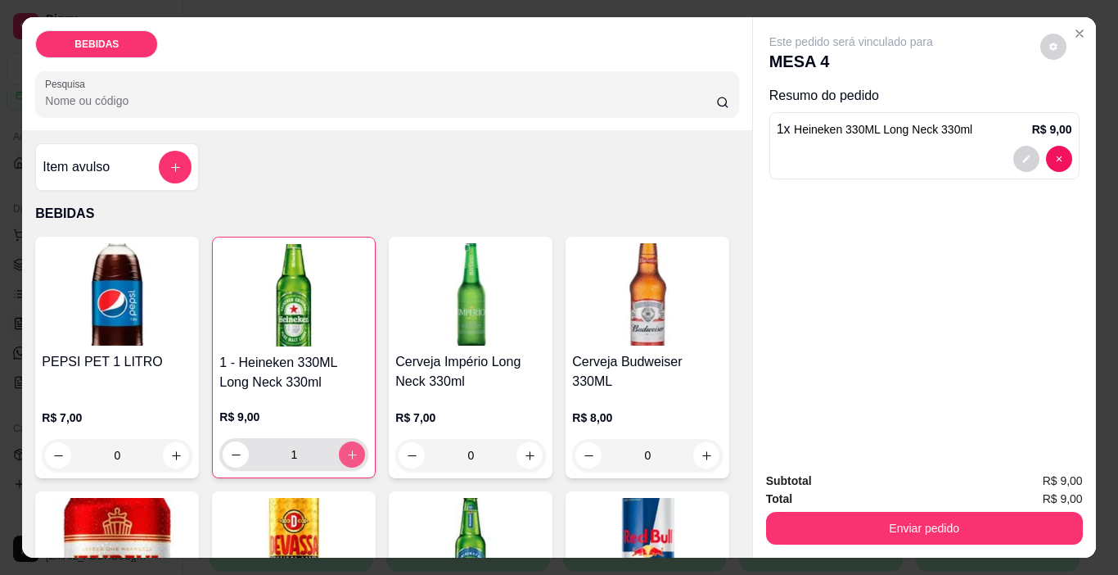
click at [346, 454] on icon "increase-product-quantity" at bounding box center [352, 455] width 12 height 12
type input "3"
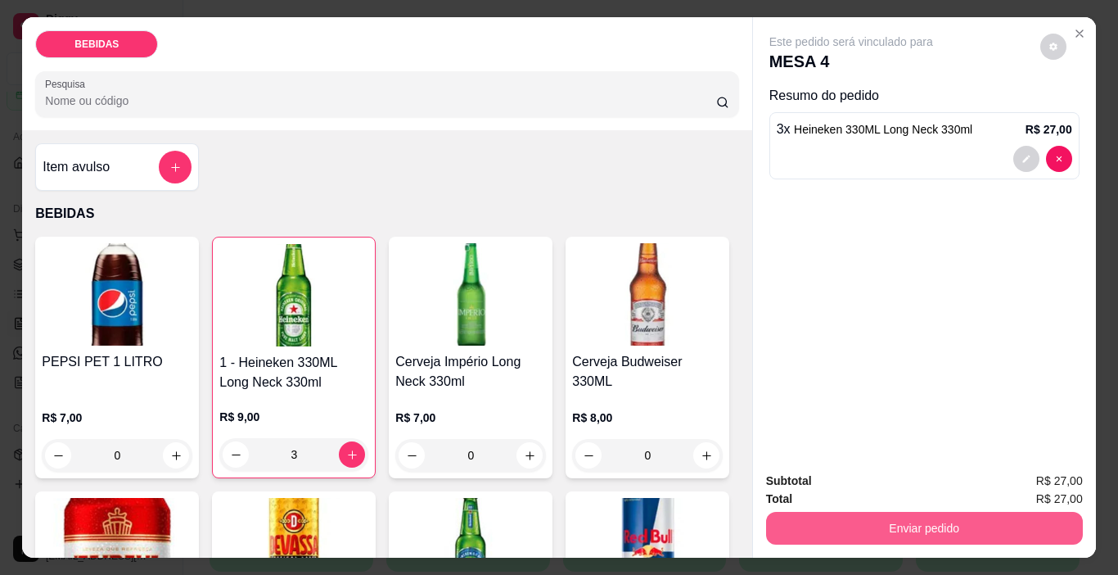
click at [842, 530] on button "Enviar pedido" at bounding box center [924, 528] width 317 height 33
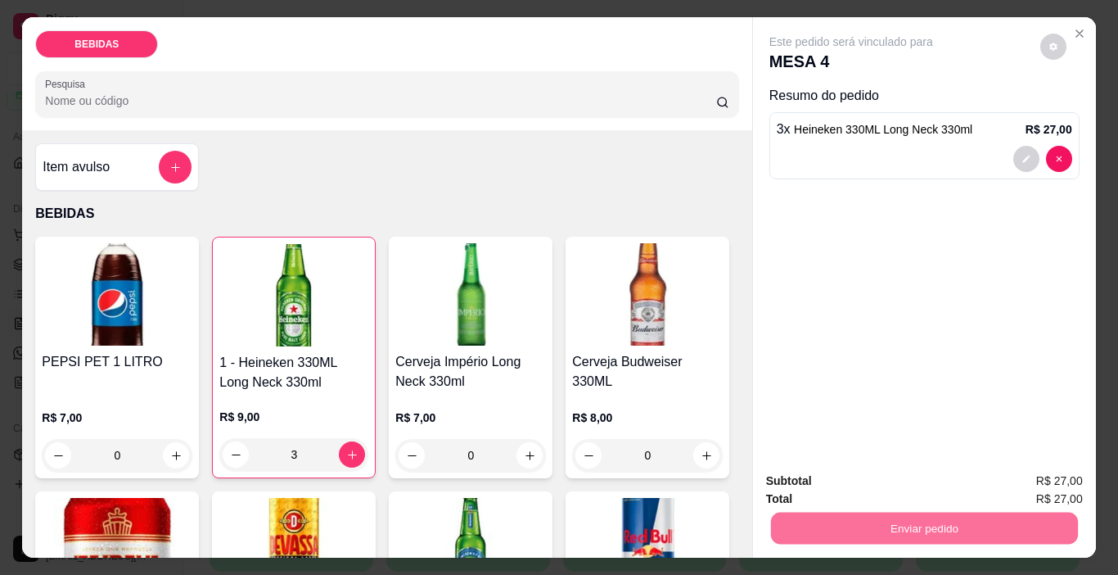
click at [1059, 490] on button "Enviar pedido" at bounding box center [1040, 481] width 93 height 31
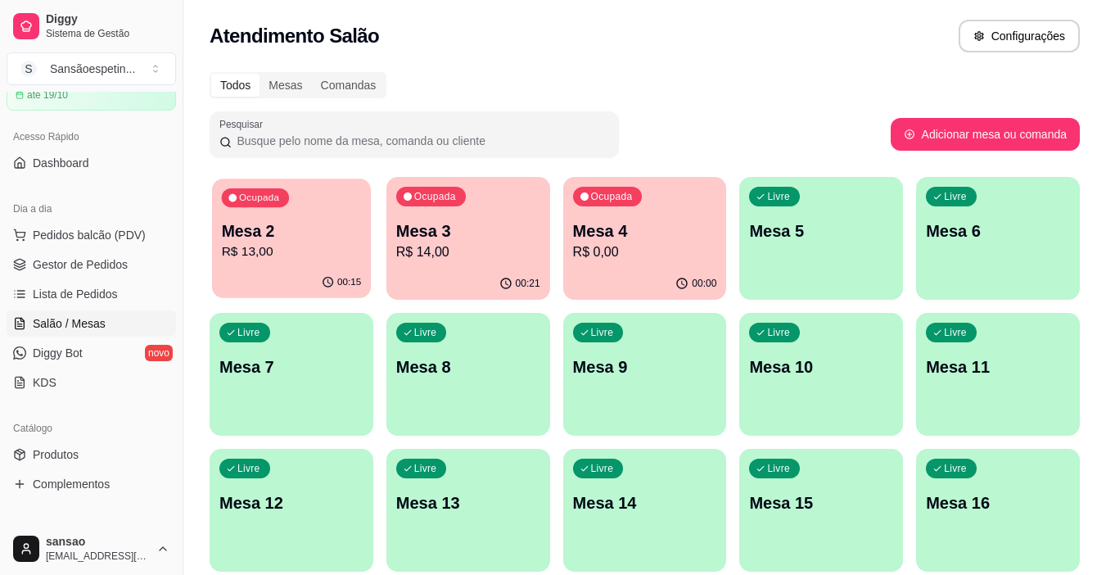
click at [329, 261] on p "R$ 13,00" at bounding box center [292, 251] width 140 height 19
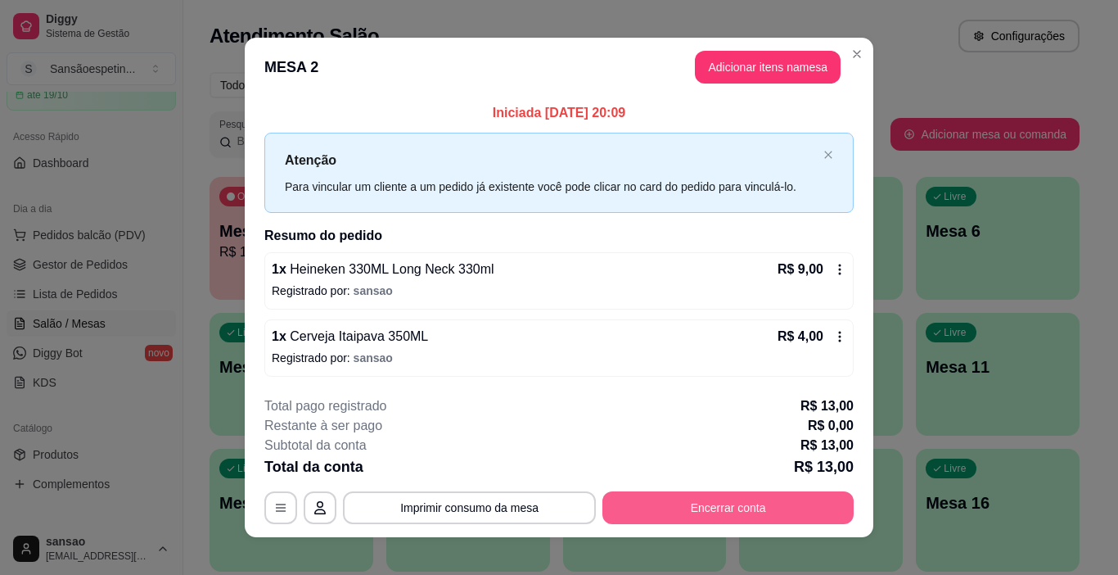
click at [772, 505] on button "Encerrar conta" at bounding box center [728, 507] width 251 height 33
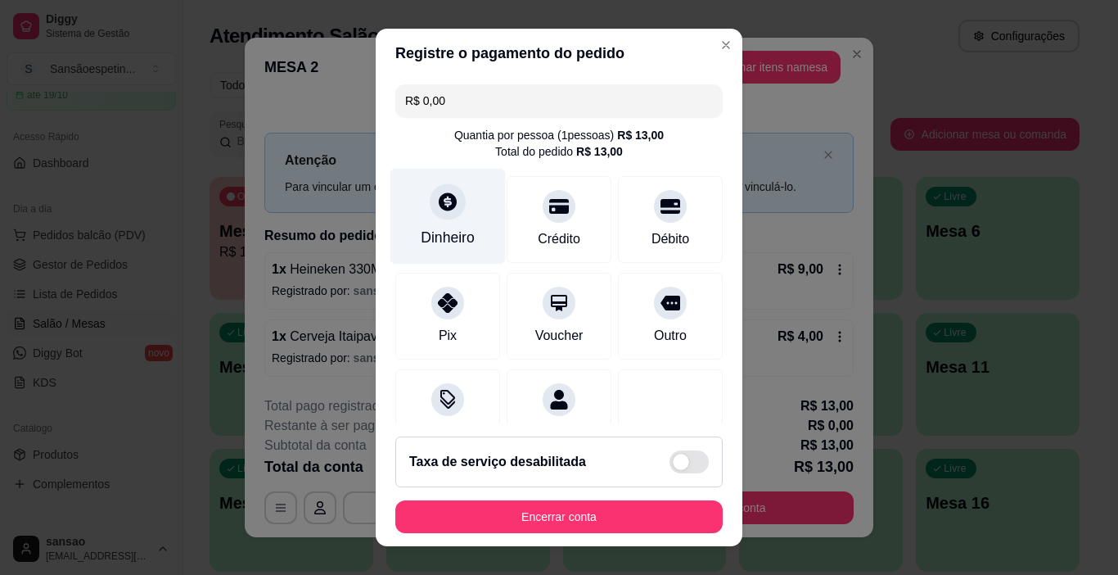
click at [441, 239] on div "Dinheiro" at bounding box center [448, 237] width 54 height 21
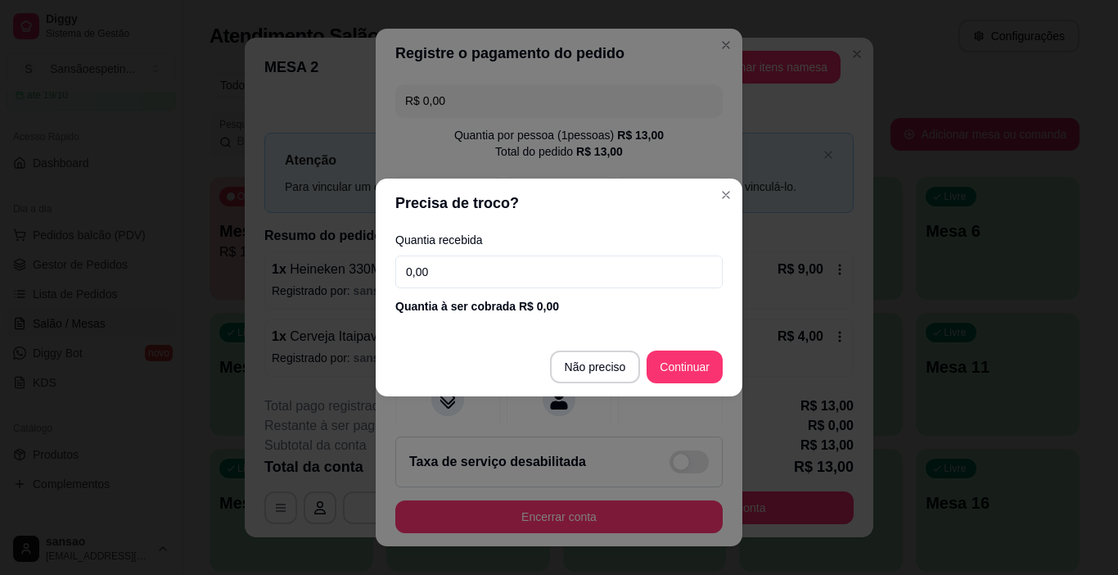
click at [459, 264] on input "0,00" at bounding box center [558, 271] width 327 height 33
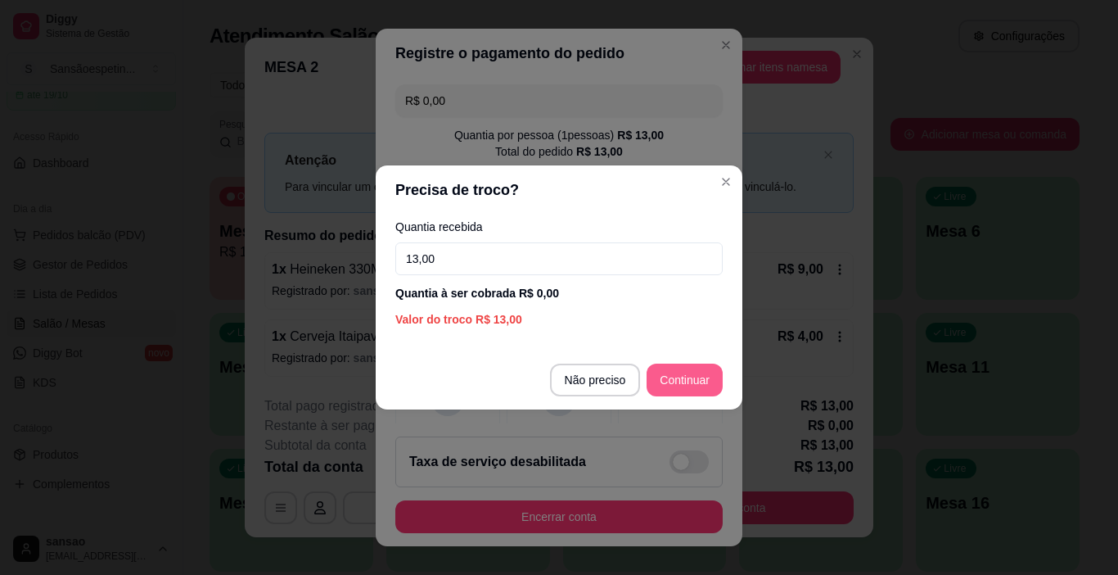
type input "13,00"
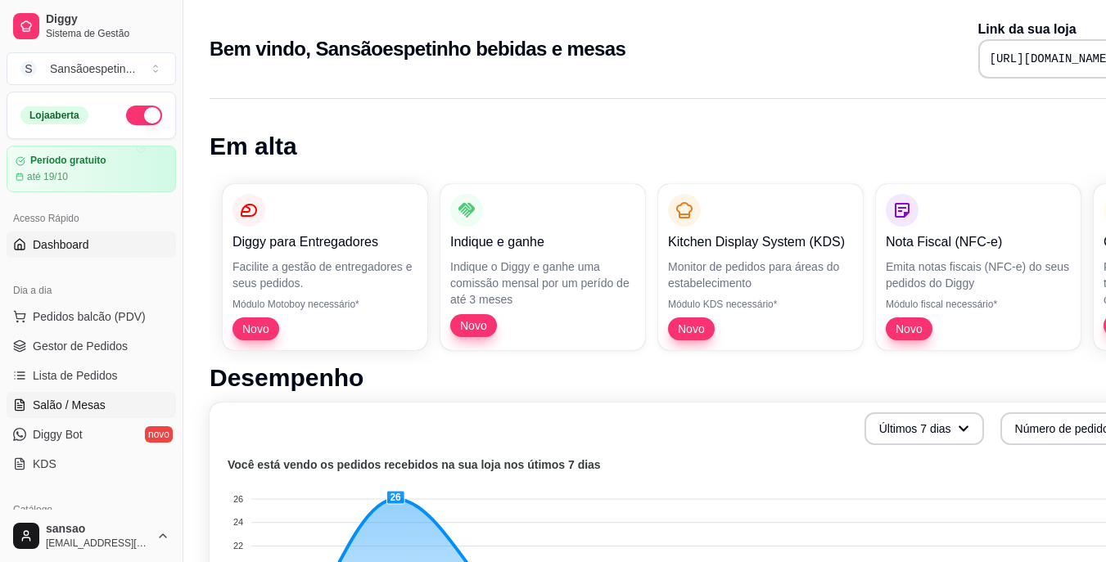
click at [122, 403] on link "Salão / Mesas" at bounding box center [91, 405] width 169 height 26
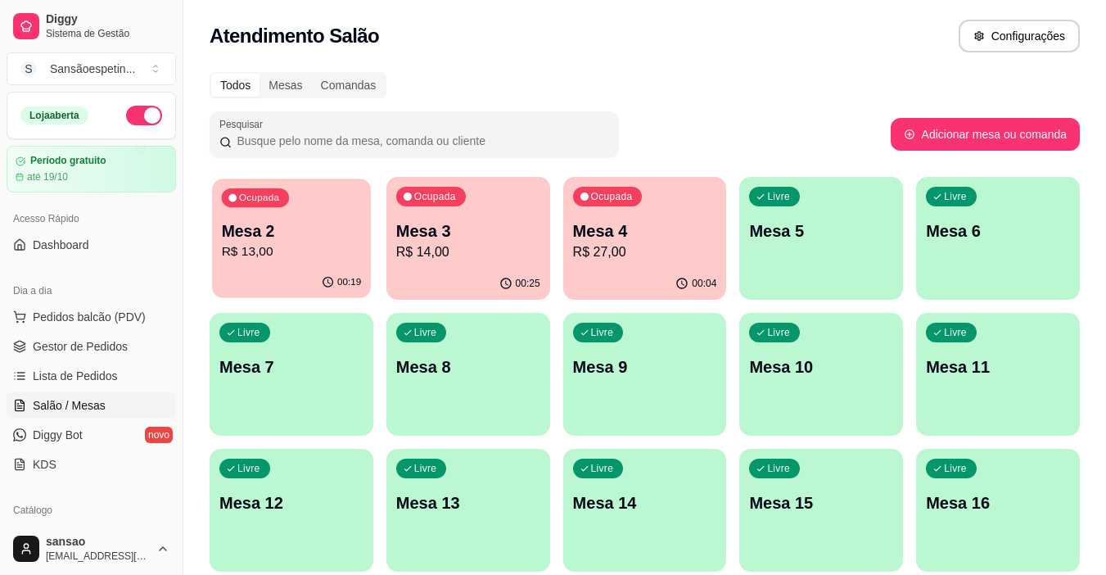
click at [265, 247] on p "R$ 13,00" at bounding box center [292, 251] width 140 height 19
click at [611, 256] on p "R$ 27,00" at bounding box center [645, 251] width 140 height 19
click at [221, 237] on p "Mesa 2" at bounding box center [291, 230] width 144 height 23
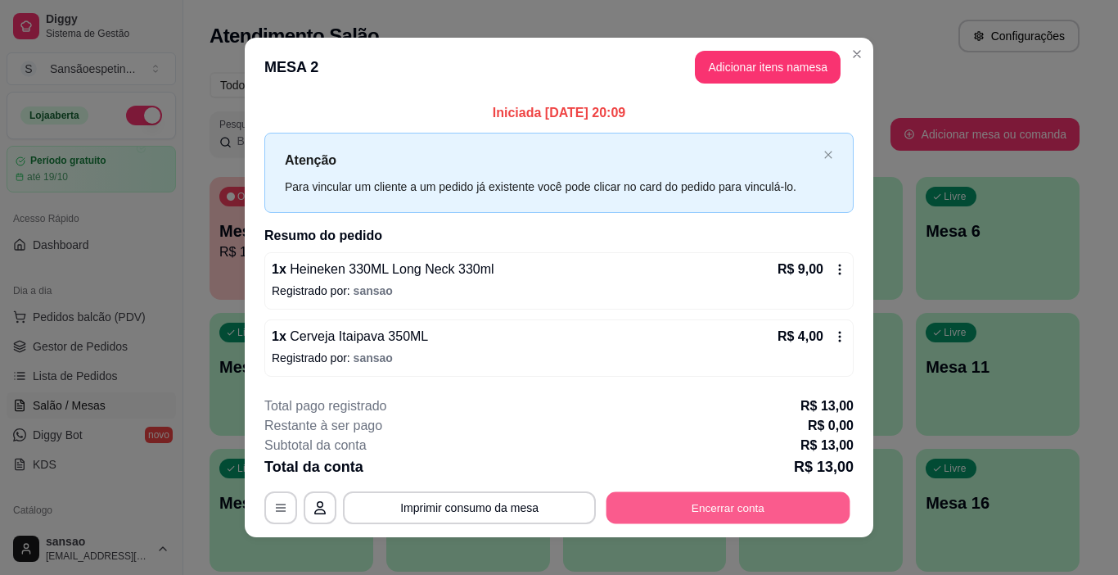
click at [696, 507] on button "Encerrar conta" at bounding box center [729, 507] width 244 height 32
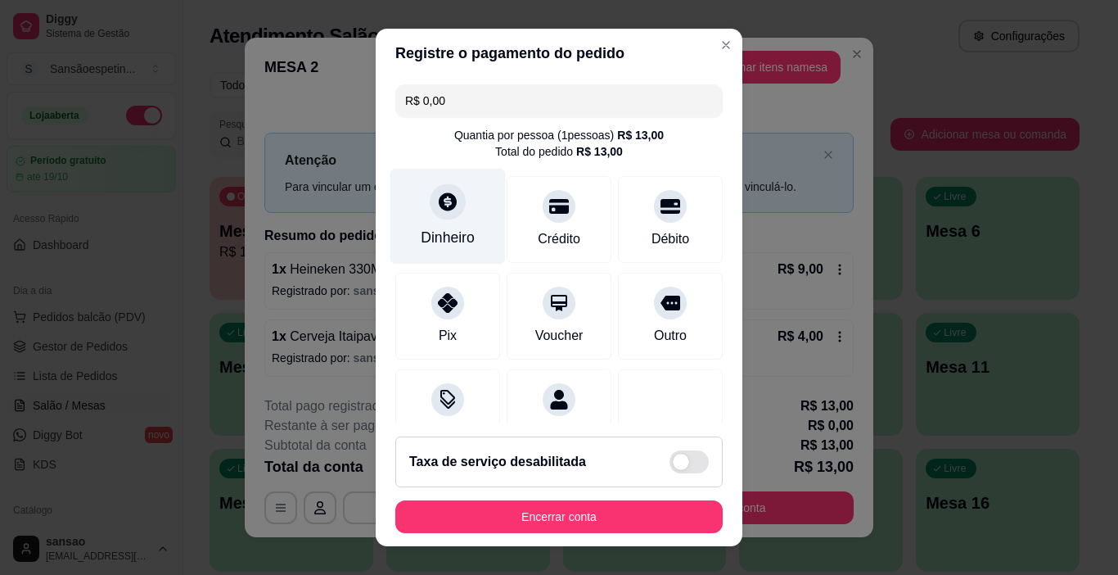
click at [427, 224] on div "Dinheiro" at bounding box center [448, 217] width 115 height 96
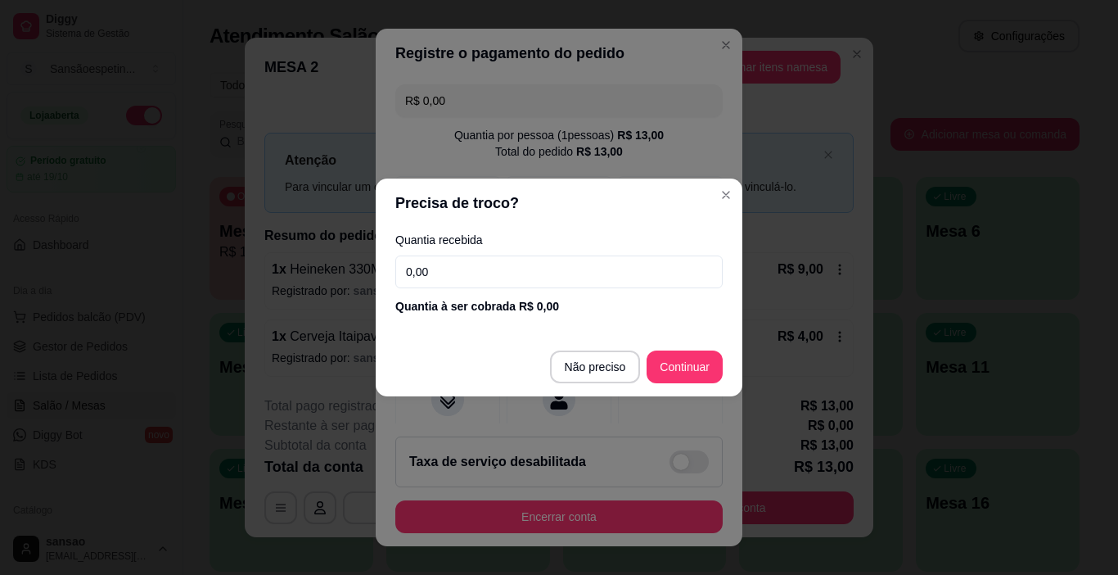
click at [473, 264] on input "0,00" at bounding box center [558, 271] width 327 height 33
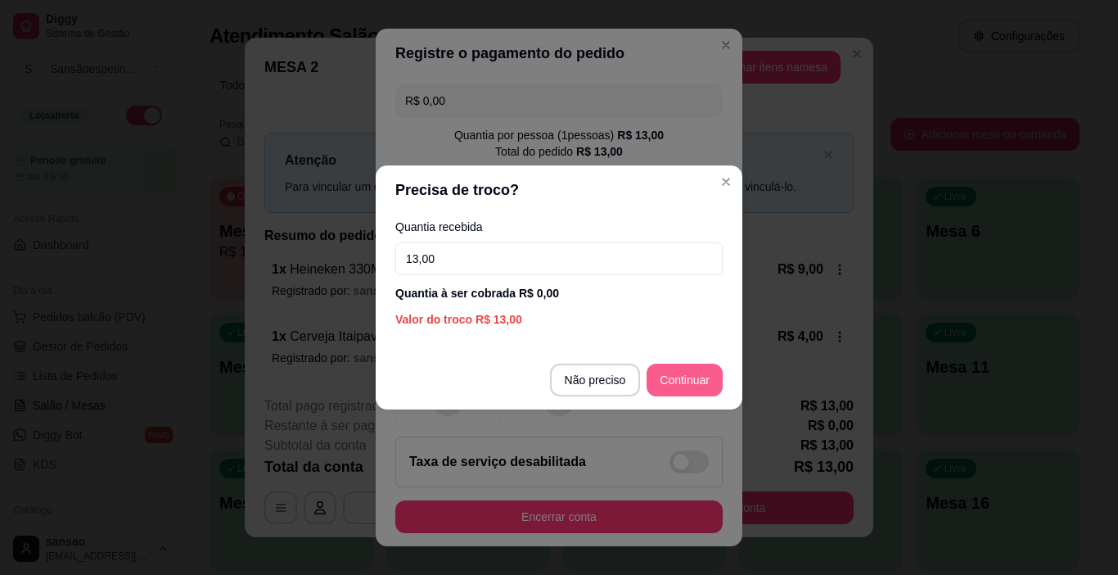
type input "13,00"
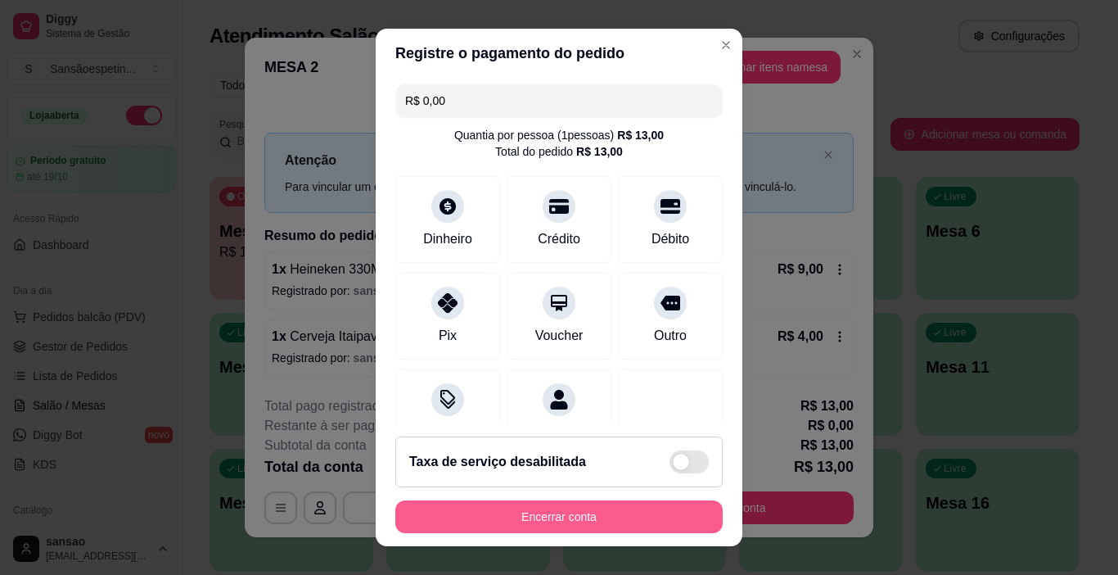
click at [612, 504] on button "Encerrar conta" at bounding box center [558, 516] width 327 height 33
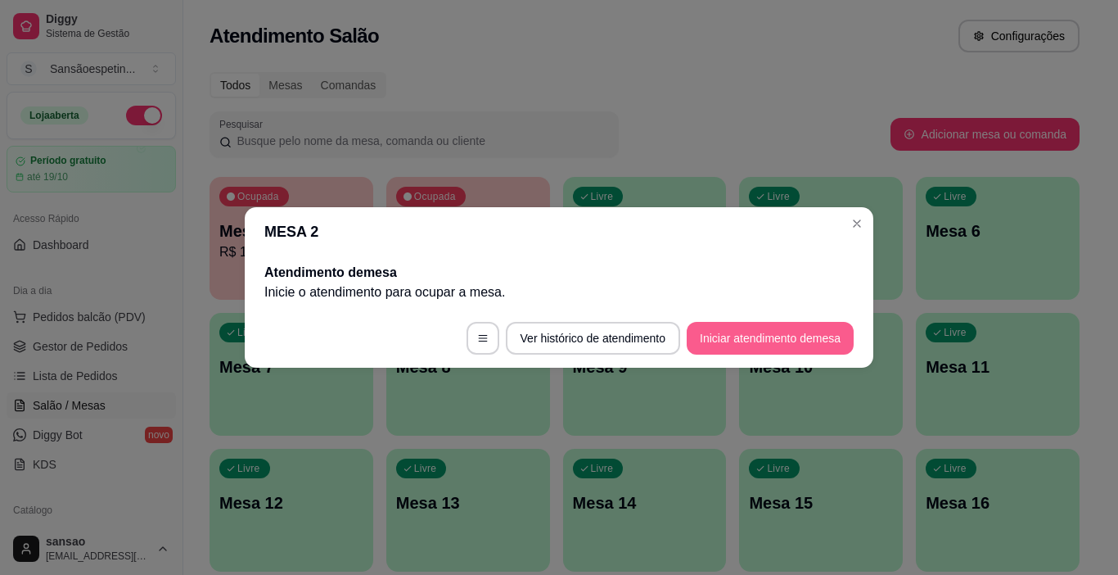
click at [743, 341] on button "Iniciar atendimento de mesa" at bounding box center [770, 338] width 167 height 33
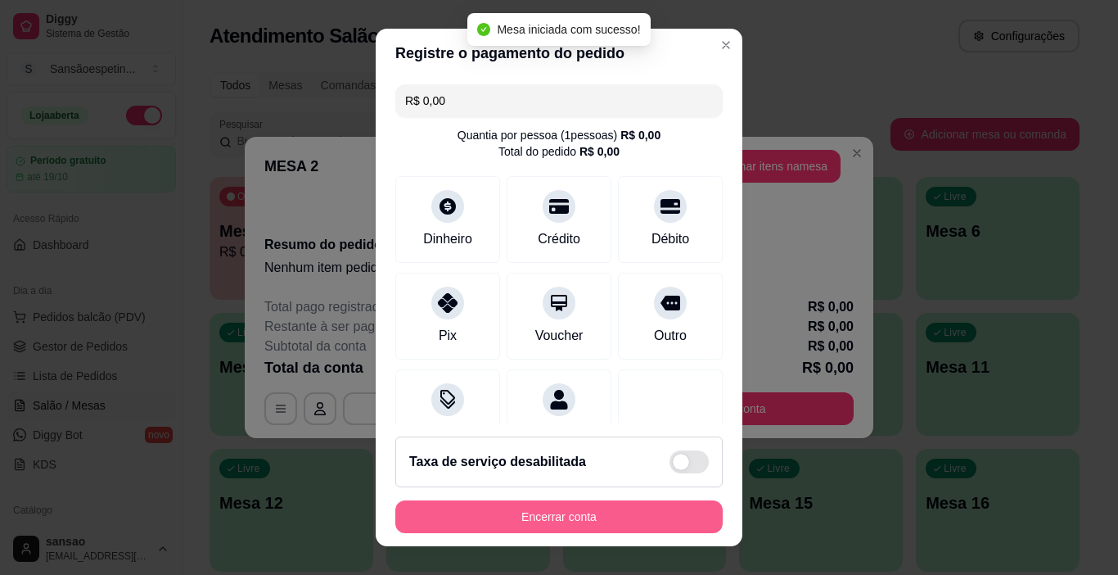
click at [573, 515] on button "Encerrar conta" at bounding box center [558, 516] width 327 height 33
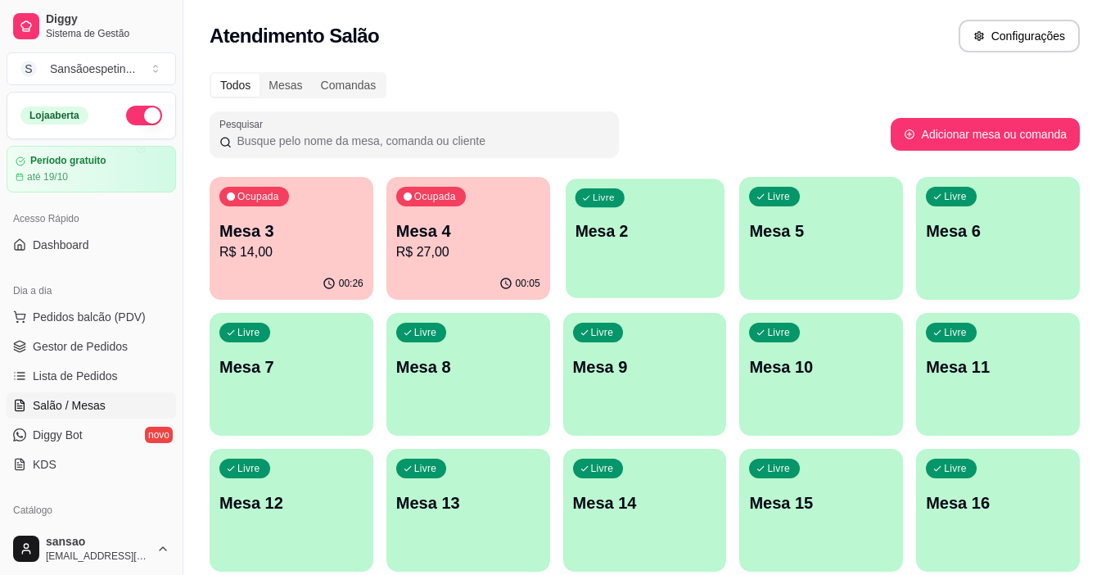
click at [616, 277] on div "Livre Mesa 2" at bounding box center [645, 228] width 159 height 100
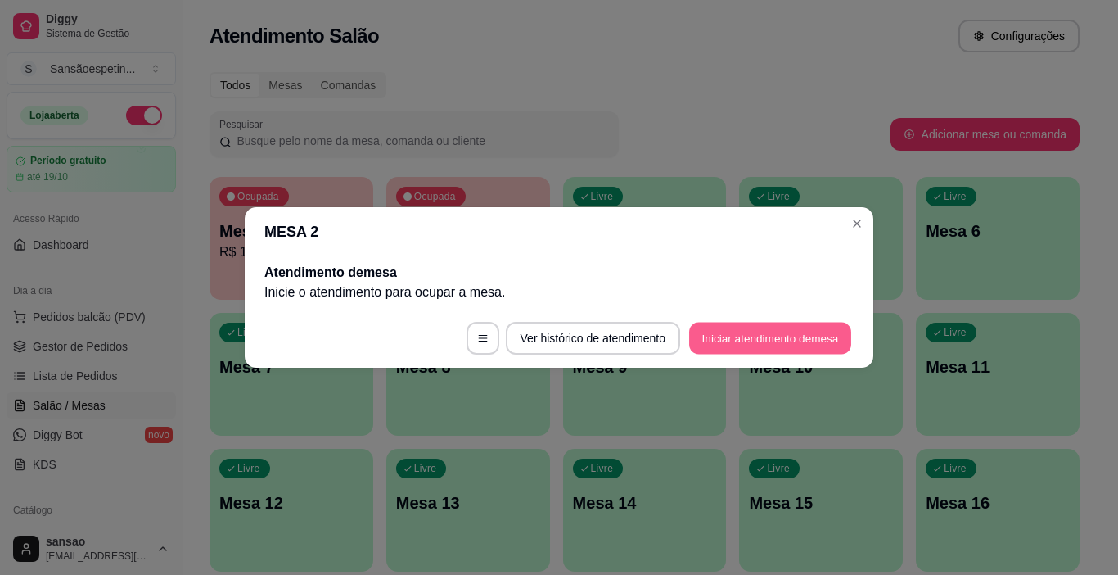
click at [757, 340] on button "Iniciar atendimento de mesa" at bounding box center [770, 339] width 162 height 32
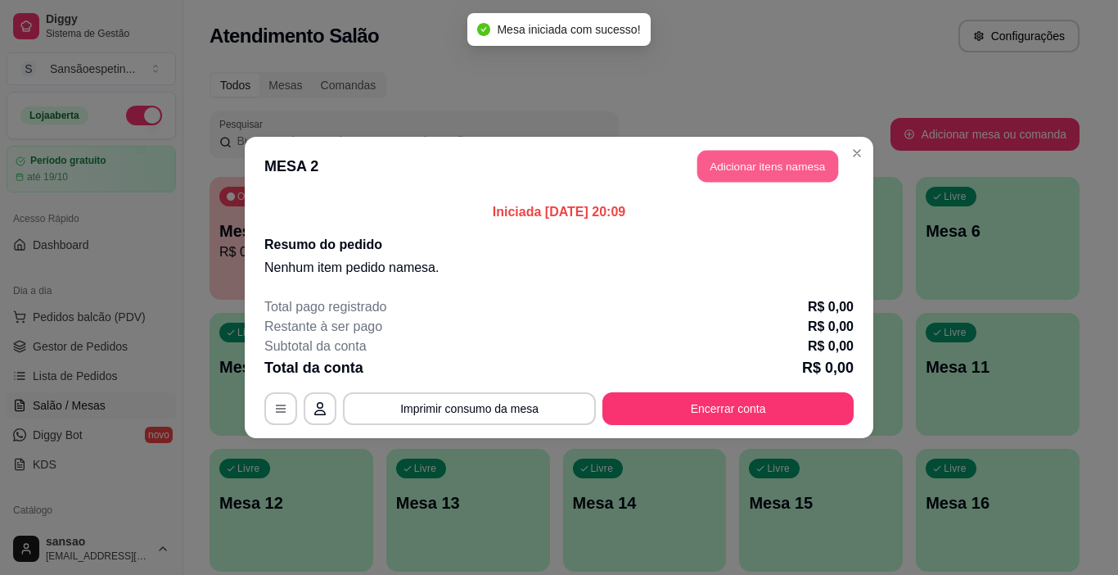
click at [766, 155] on button "Adicionar itens na mesa" at bounding box center [768, 167] width 141 height 32
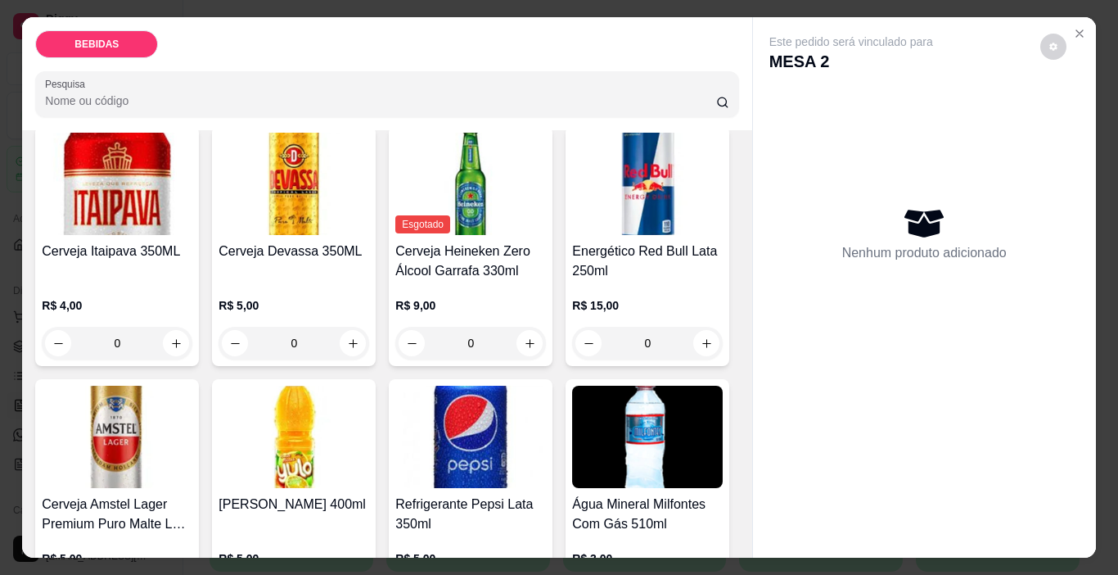
scroll to position [409, 0]
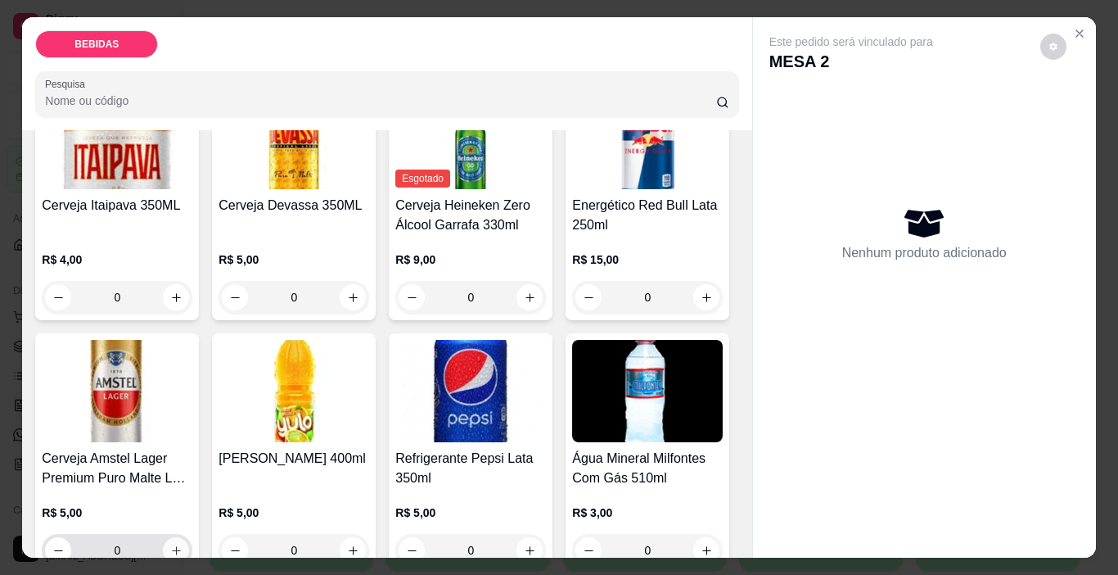
click at [183, 544] on icon "increase-product-quantity" at bounding box center [176, 550] width 12 height 12
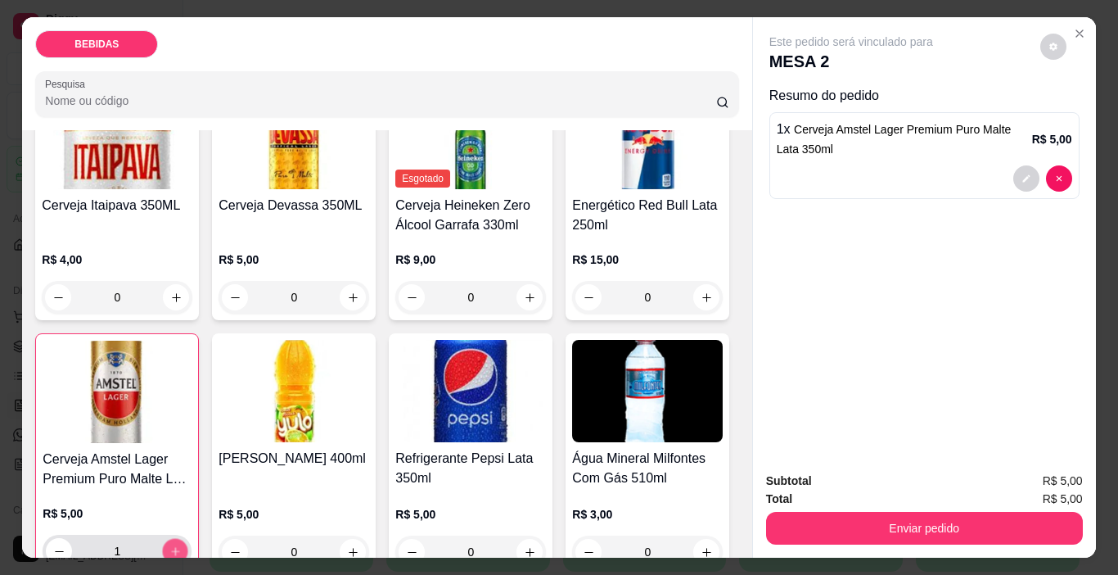
click at [182, 545] on icon "increase-product-quantity" at bounding box center [175, 551] width 12 height 12
type input "2"
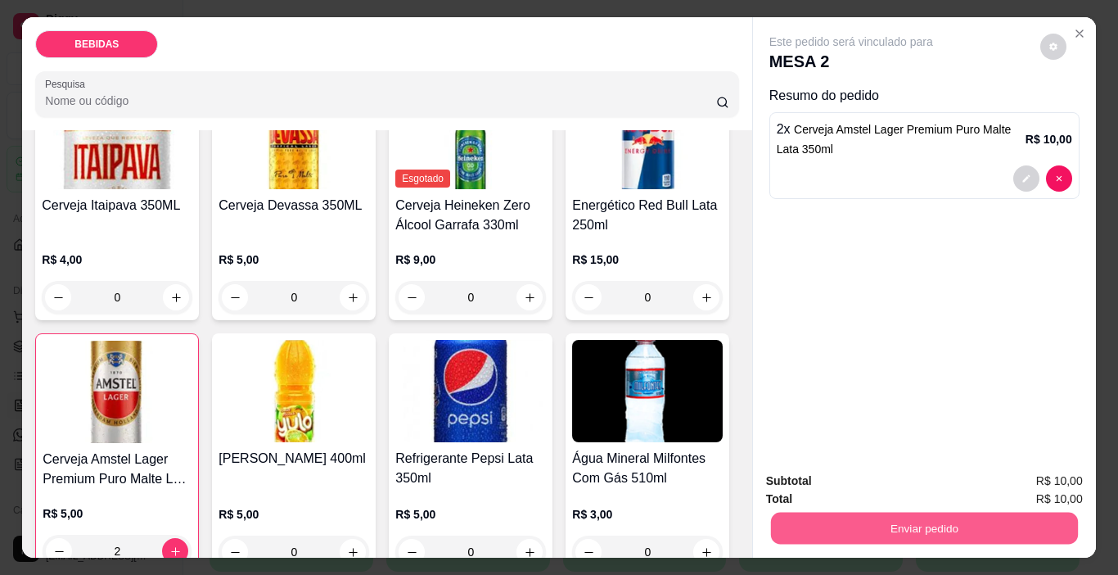
click at [824, 532] on button "Enviar pedido" at bounding box center [923, 529] width 307 height 32
click at [1044, 482] on button "Enviar pedido" at bounding box center [1041, 481] width 90 height 30
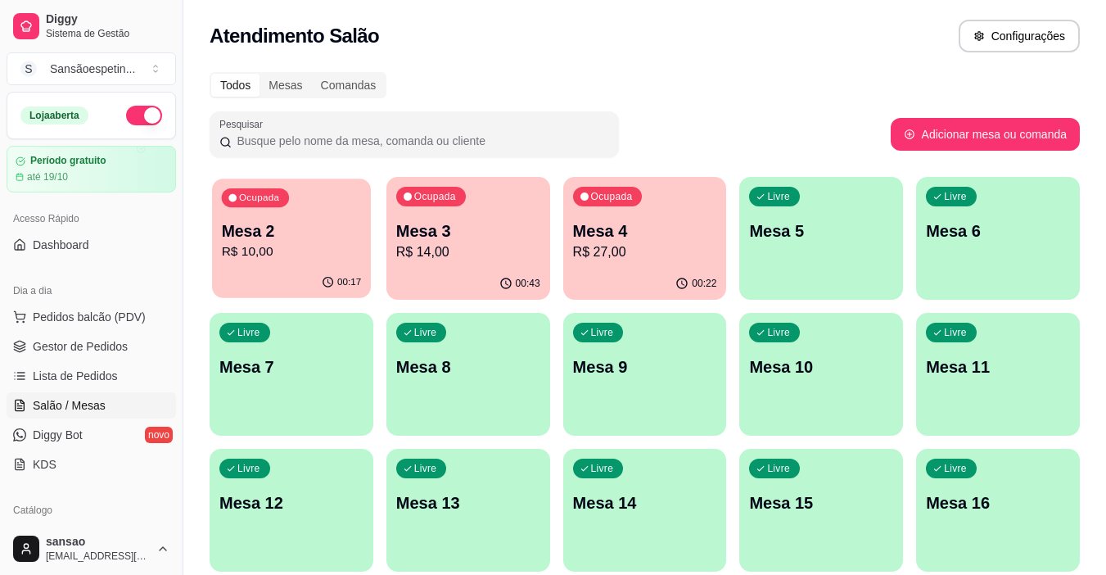
click at [343, 206] on div "Ocupada Mesa 2 R$ 10,00" at bounding box center [291, 222] width 159 height 88
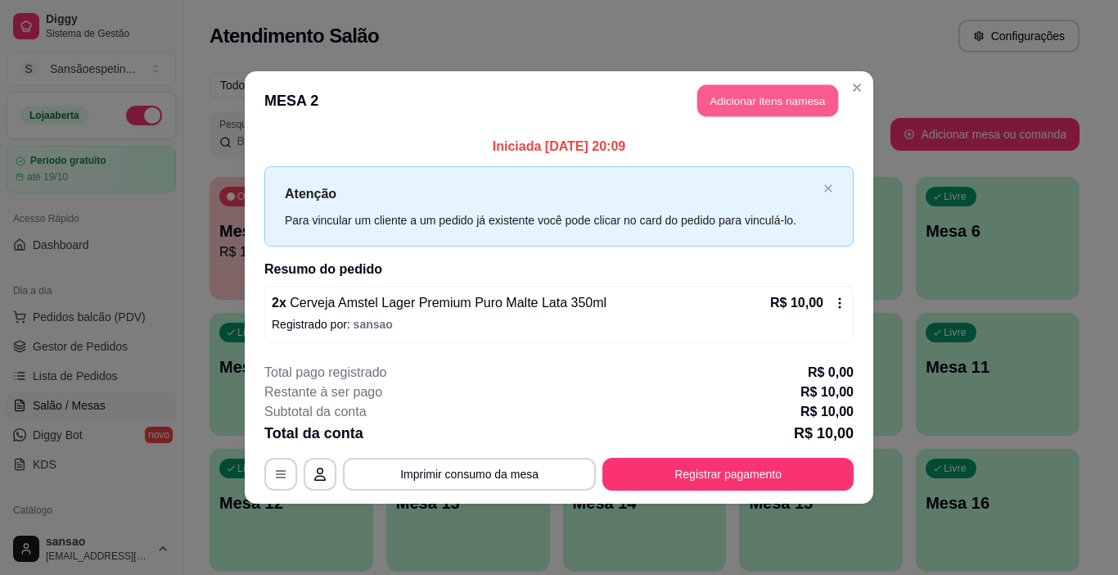
click at [757, 95] on button "Adicionar itens na mesa" at bounding box center [768, 101] width 141 height 32
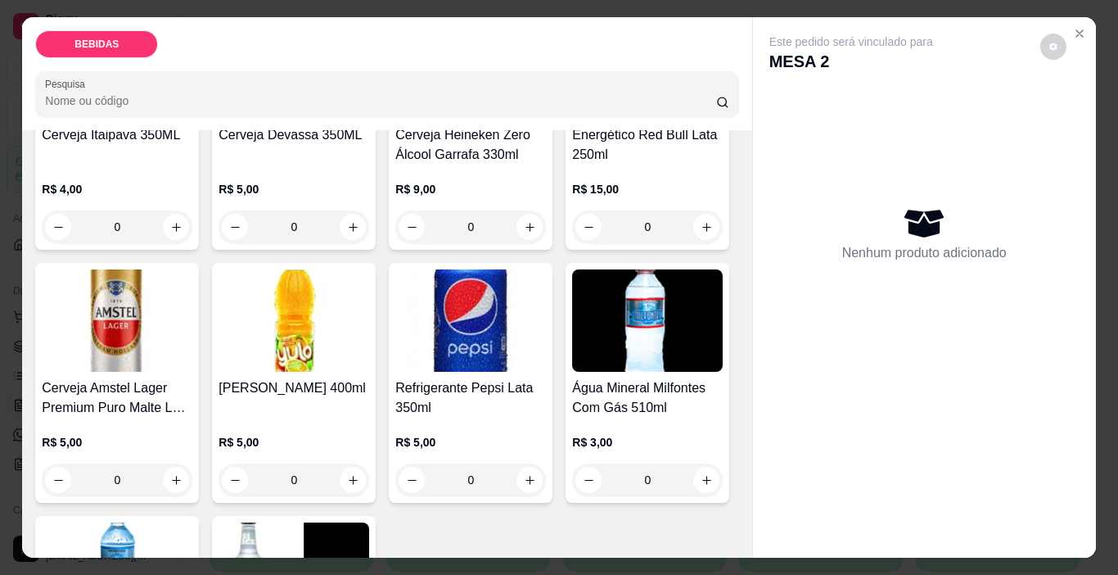
scroll to position [491, 0]
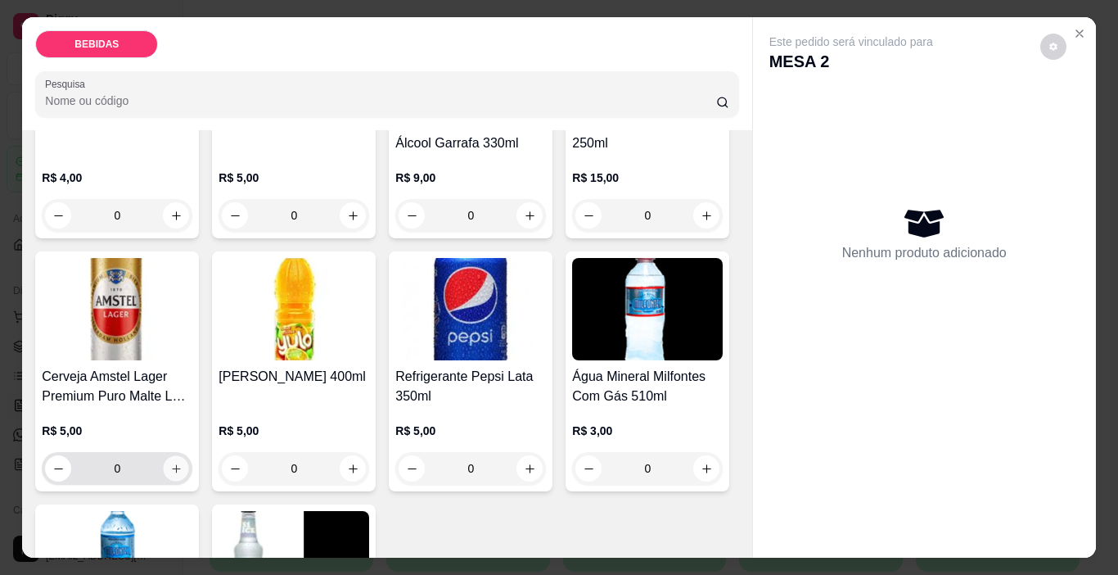
click at [189, 456] on button "increase-product-quantity" at bounding box center [176, 468] width 25 height 25
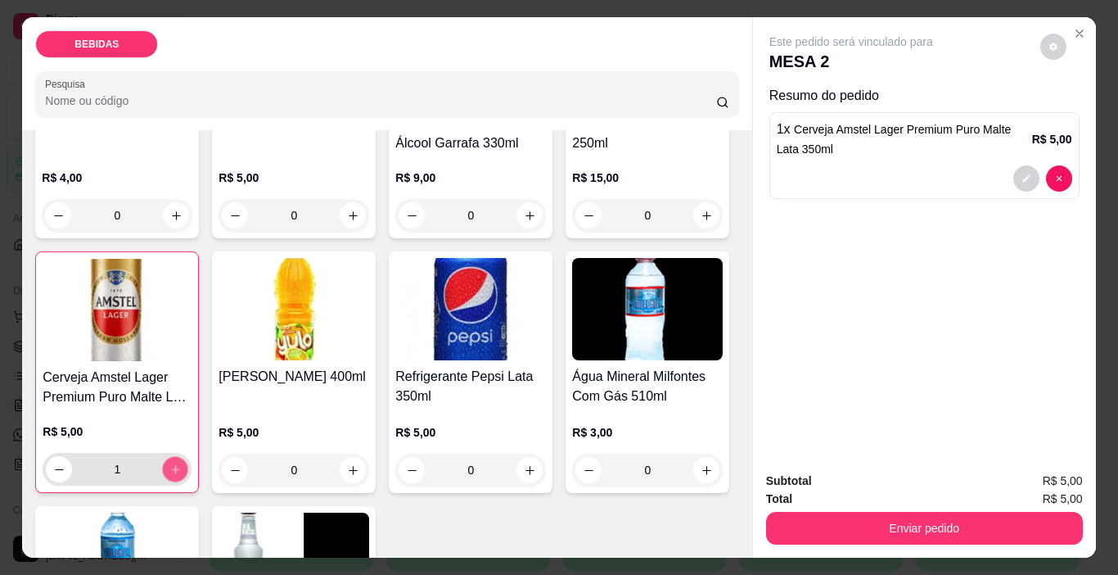
click at [188, 457] on button "increase-product-quantity" at bounding box center [175, 469] width 25 height 25
type input "2"
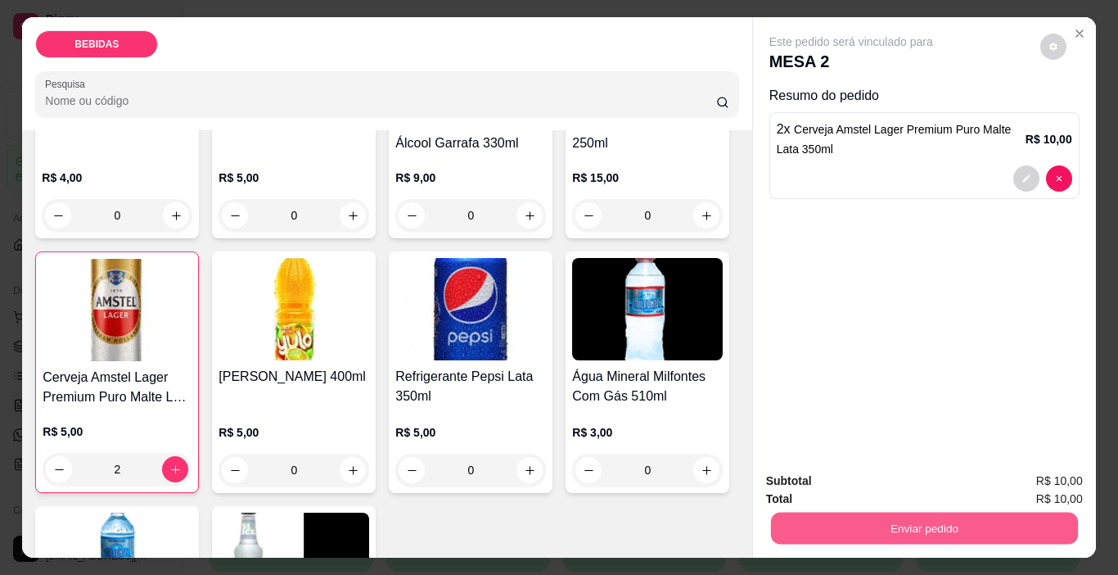
click at [924, 521] on button "Enviar pedido" at bounding box center [923, 529] width 307 height 32
click at [1054, 472] on button "Enviar pedido" at bounding box center [1040, 481] width 93 height 31
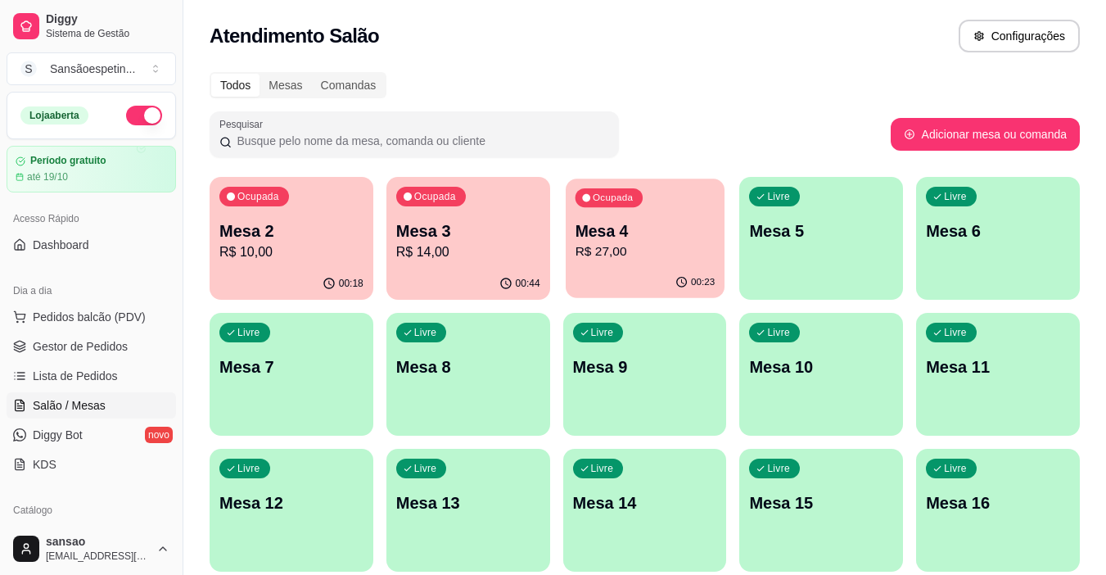
click at [581, 277] on div "00:23" at bounding box center [645, 282] width 159 height 31
click at [336, 218] on div "Ocupada Mesa 2 R$ 10,00" at bounding box center [291, 222] width 159 height 88
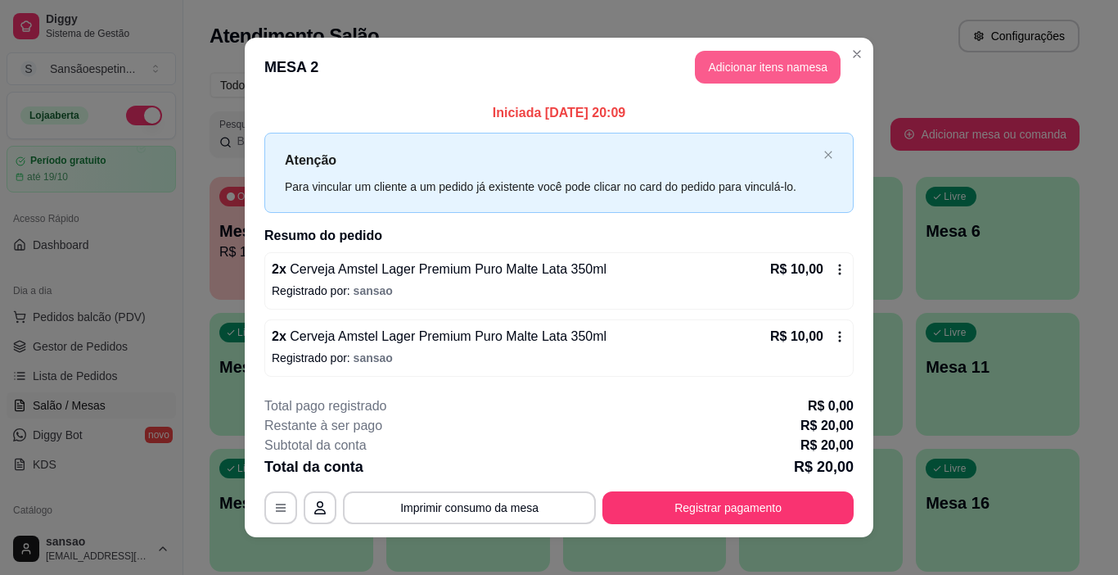
click at [739, 54] on button "Adicionar itens na mesa" at bounding box center [768, 67] width 146 height 33
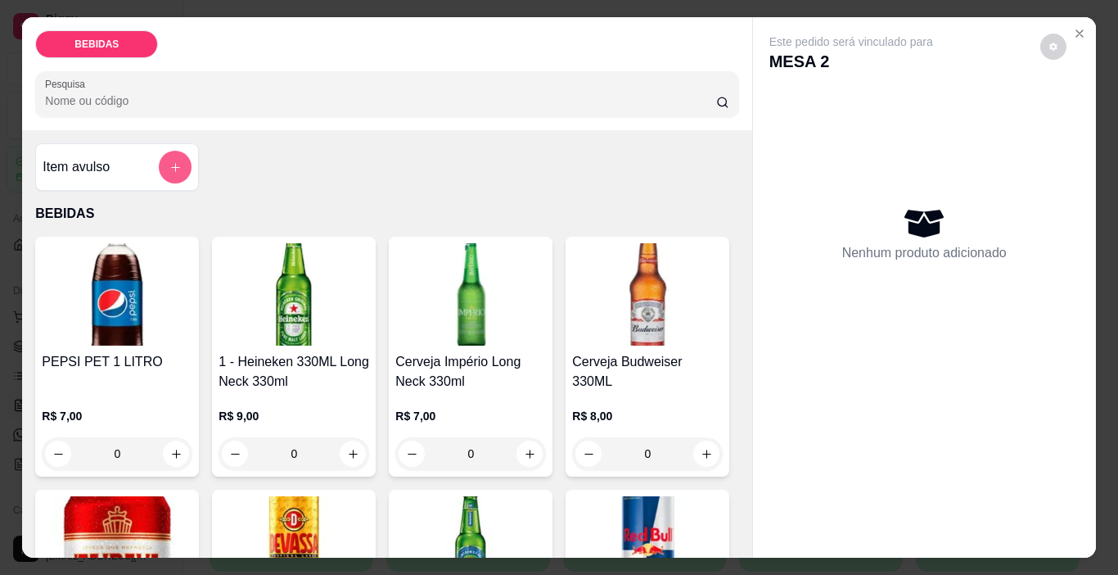
click at [169, 161] on icon "add-separate-item" at bounding box center [175, 167] width 12 height 12
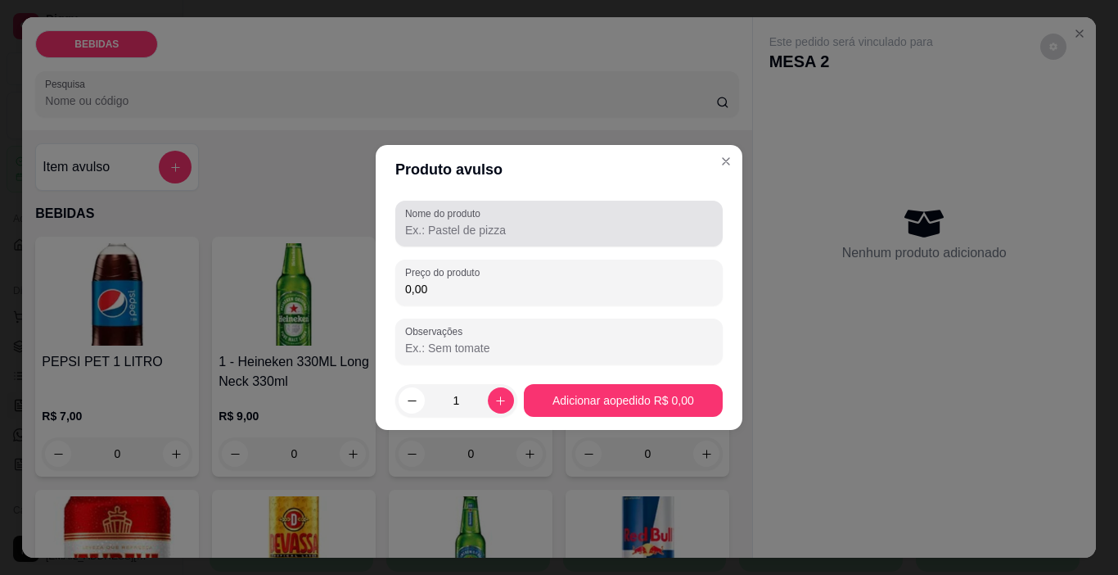
click at [468, 224] on input "Nome do produto" at bounding box center [559, 230] width 308 height 16
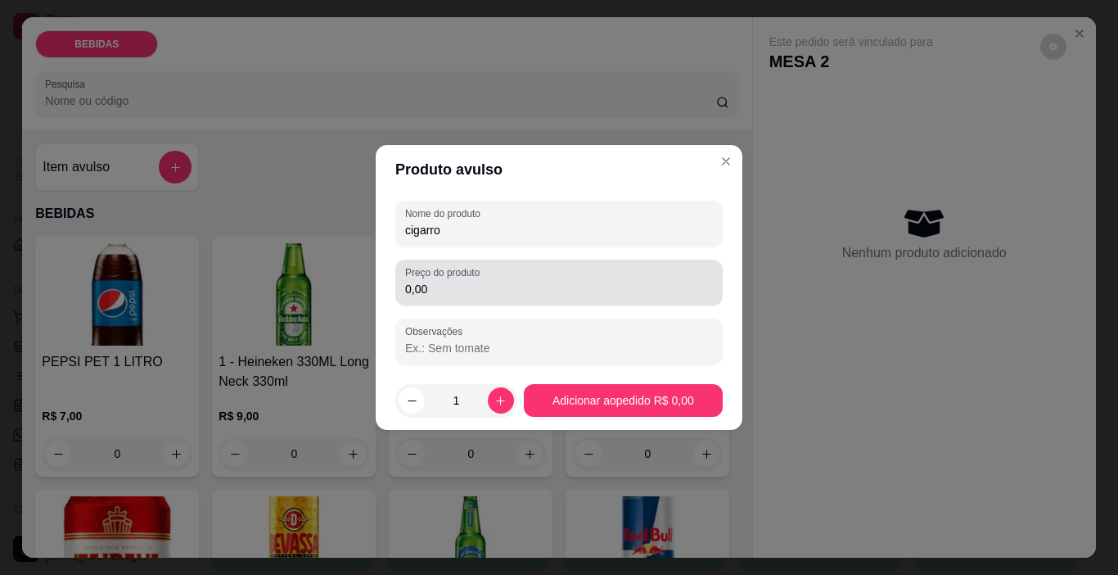
type input "cigarro"
click at [535, 273] on div "0,00" at bounding box center [559, 282] width 308 height 33
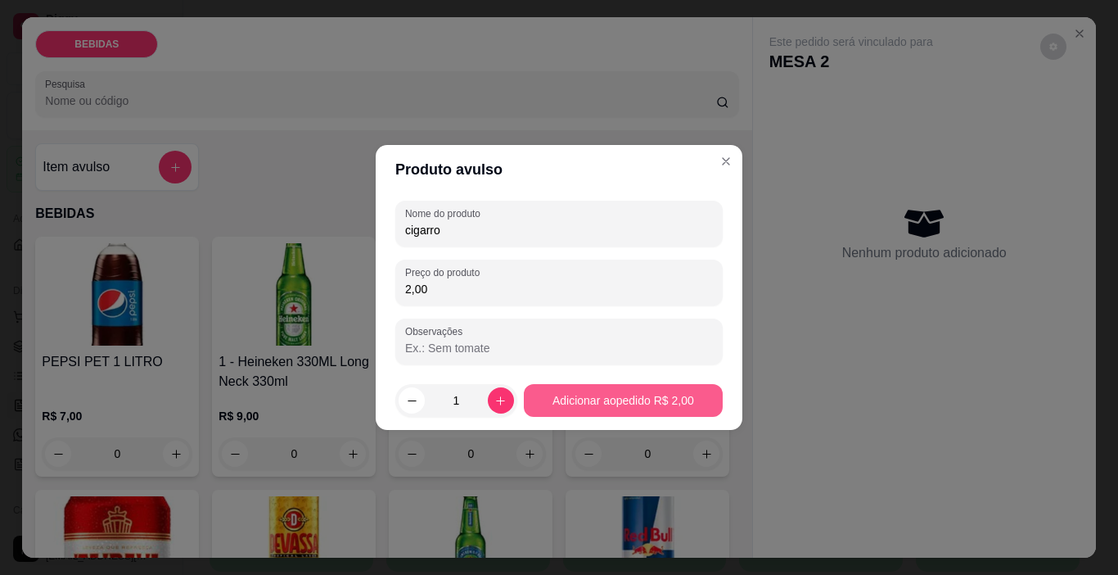
type input "2,00"
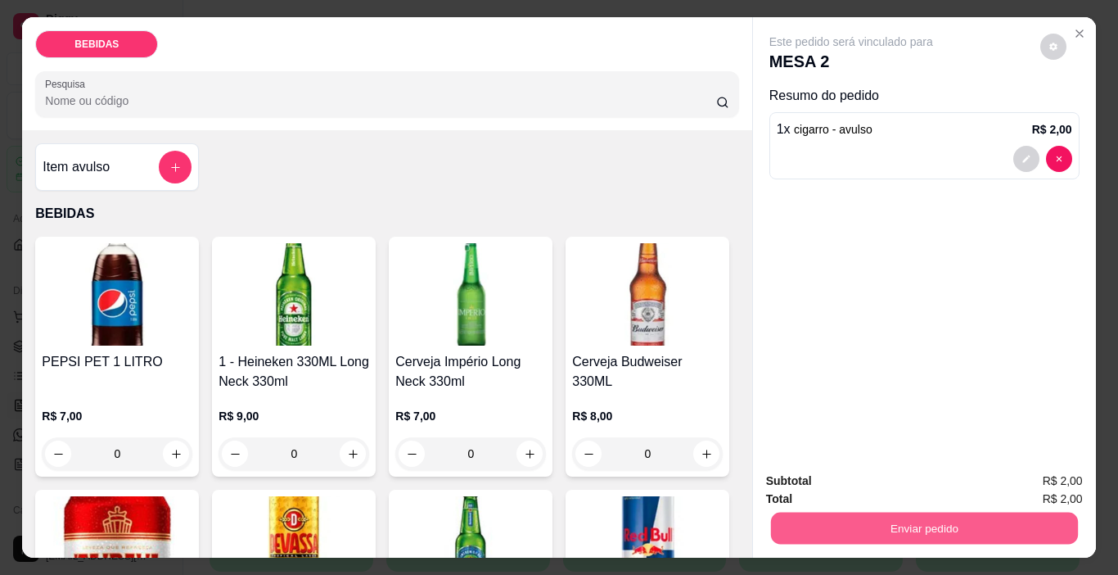
click at [970, 522] on button "Enviar pedido" at bounding box center [923, 529] width 307 height 32
click at [1018, 467] on button "Enviar pedido" at bounding box center [1041, 481] width 90 height 30
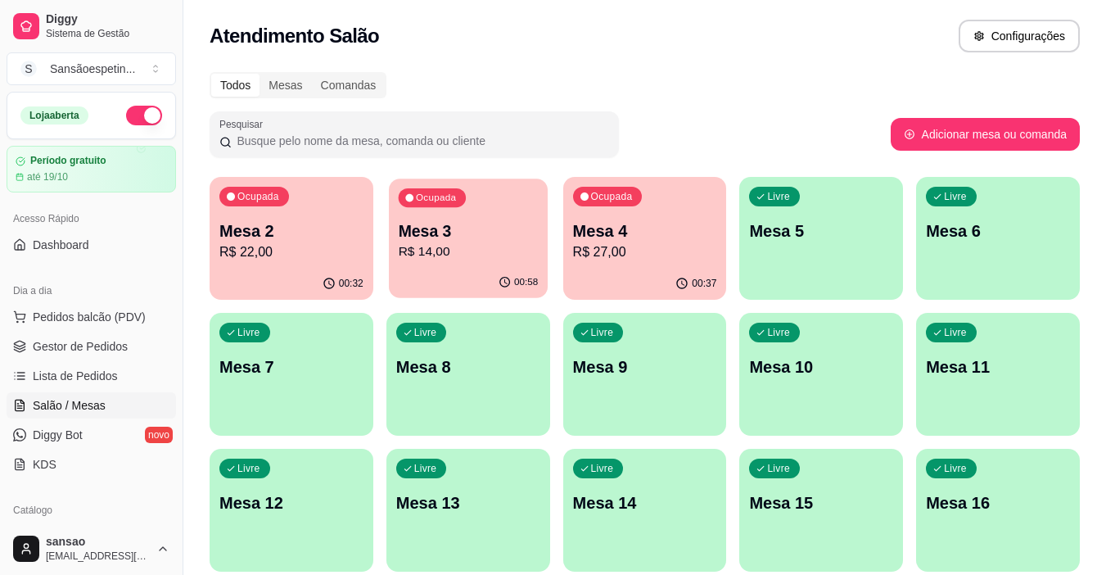
click at [444, 278] on div "00:58" at bounding box center [468, 282] width 159 height 31
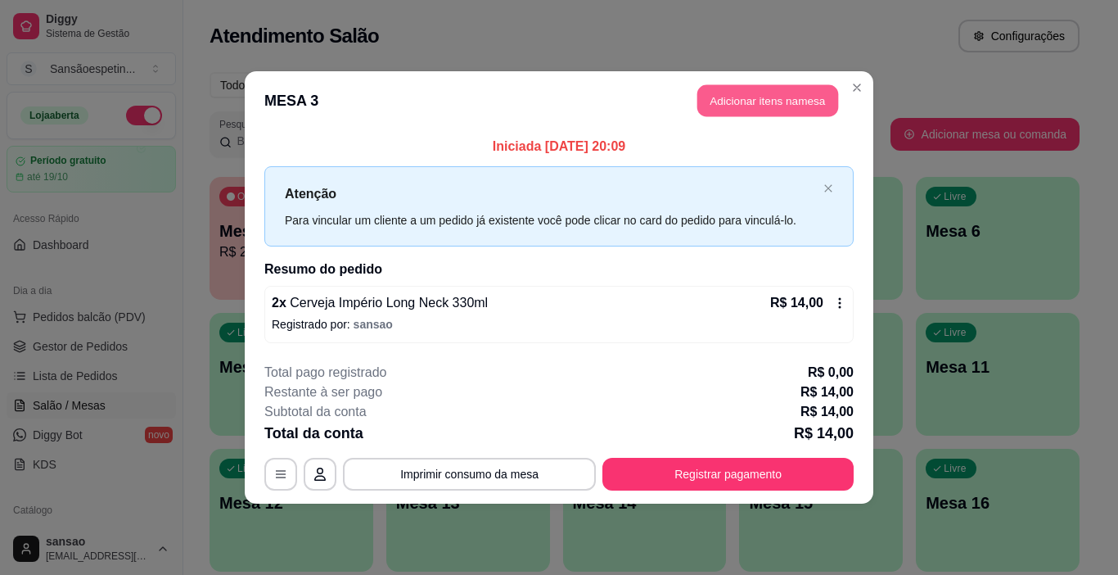
click at [756, 97] on button "Adicionar itens na mesa" at bounding box center [768, 101] width 141 height 32
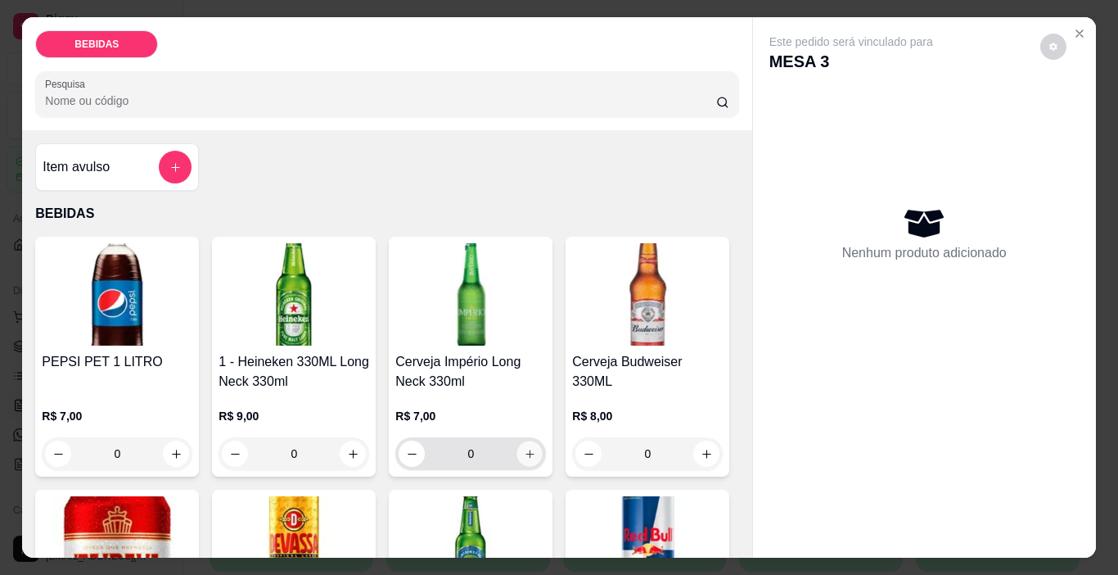
click at [526, 449] on icon "increase-product-quantity" at bounding box center [530, 454] width 12 height 12
type input "1"
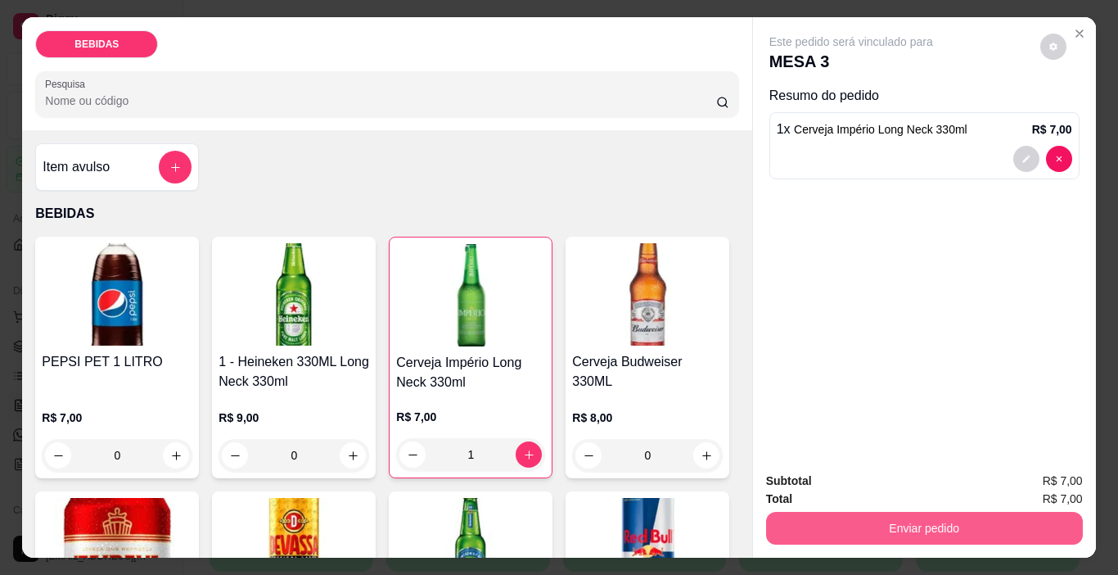
click at [797, 537] on button "Enviar pedido" at bounding box center [924, 528] width 317 height 33
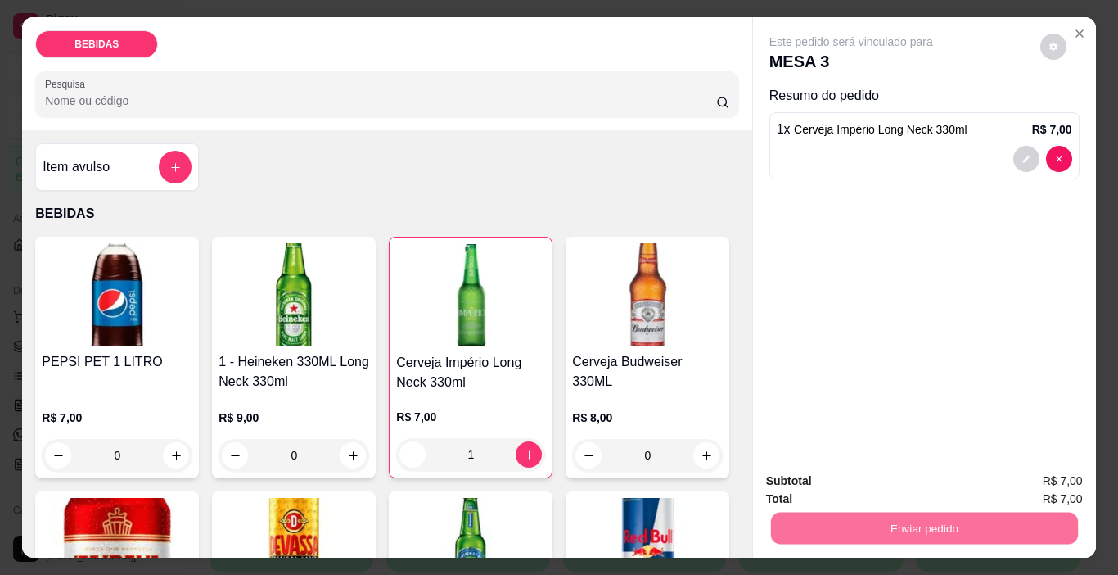
click at [1065, 473] on button "Enviar pedido" at bounding box center [1041, 482] width 90 height 30
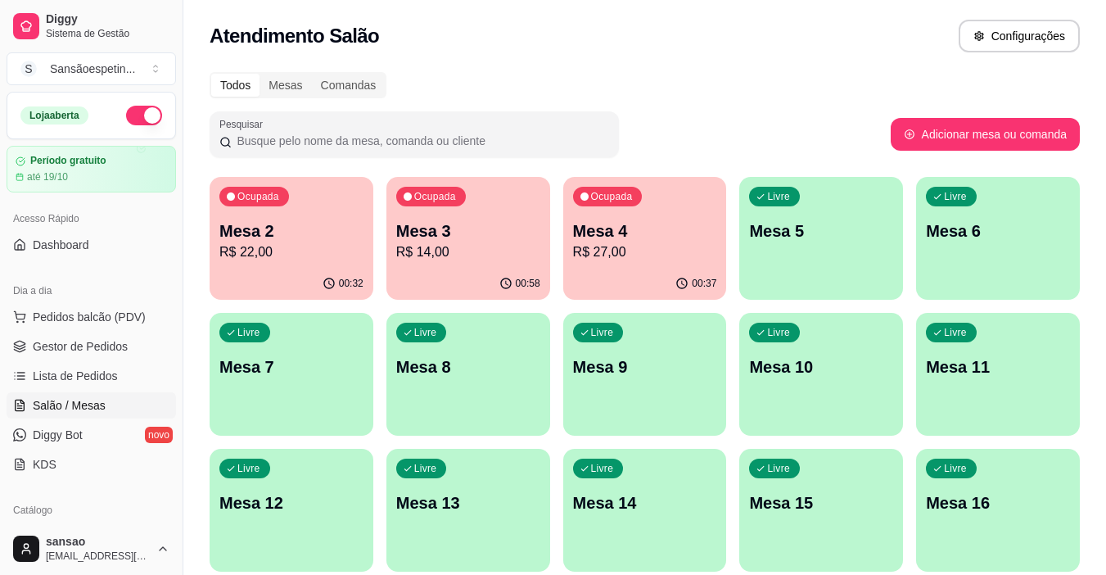
click at [525, 235] on p "Mesa 3" at bounding box center [468, 230] width 144 height 23
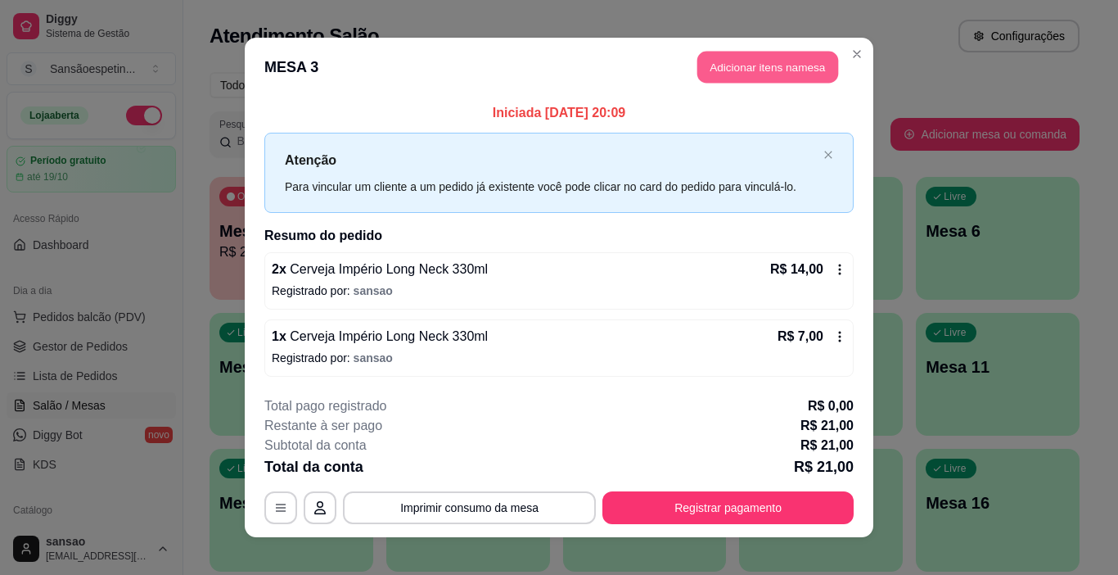
click at [761, 67] on button "Adicionar itens na mesa" at bounding box center [768, 68] width 141 height 32
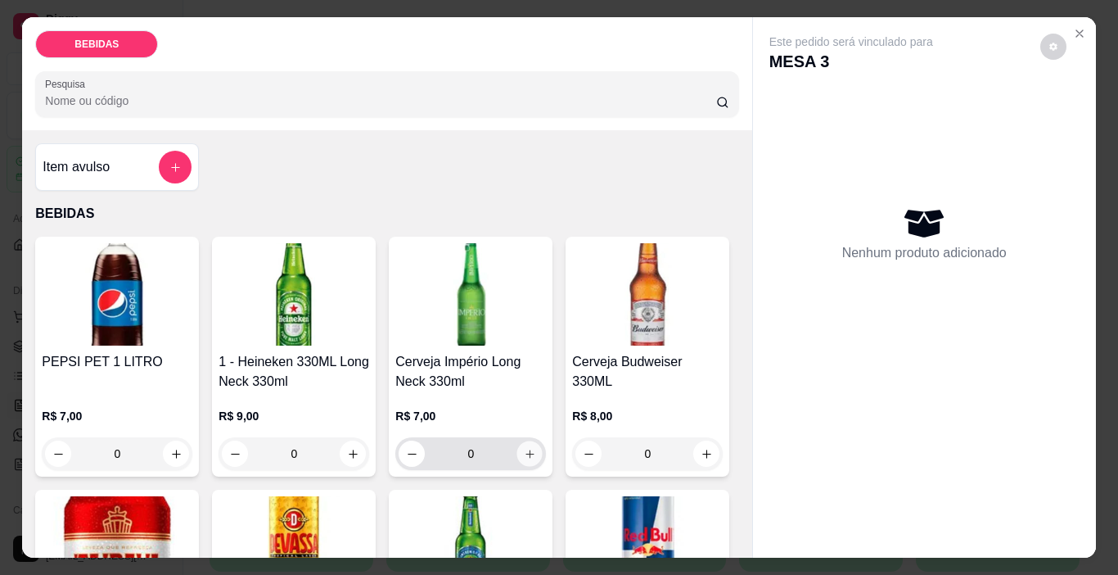
click at [526, 448] on icon "increase-product-quantity" at bounding box center [530, 454] width 12 height 12
type input "1"
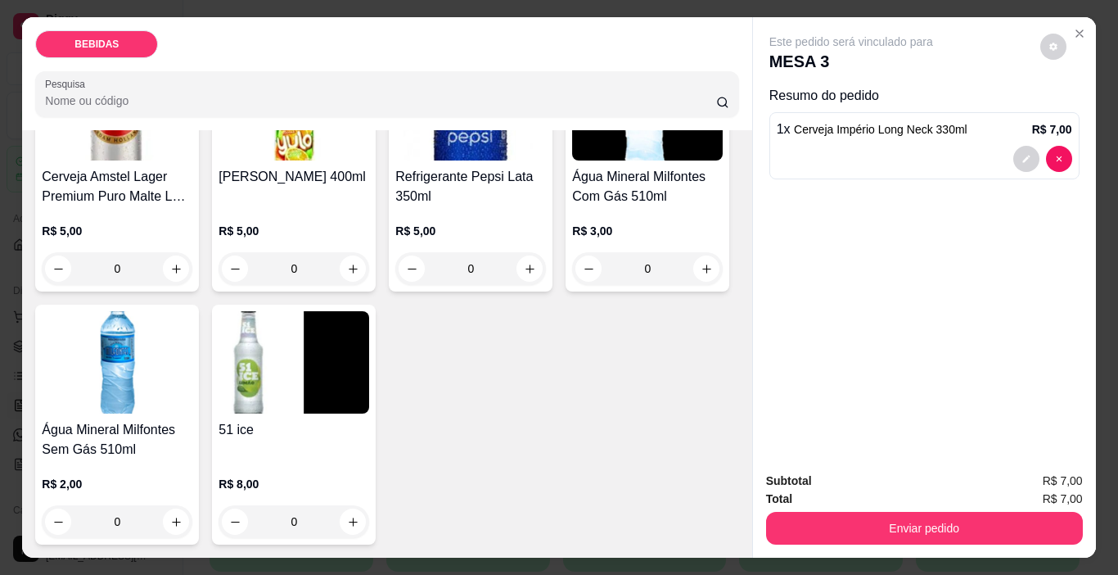
scroll to position [926, 0]
click at [694, 270] on button "increase-product-quantity" at bounding box center [706, 268] width 25 height 25
type input "1"
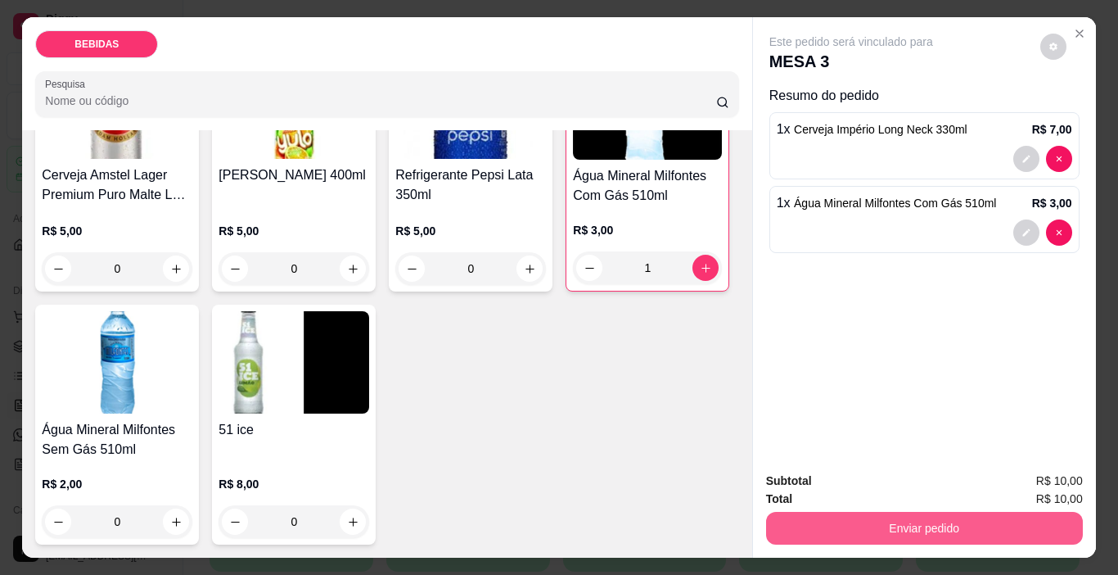
click at [807, 530] on button "Enviar pedido" at bounding box center [924, 528] width 317 height 33
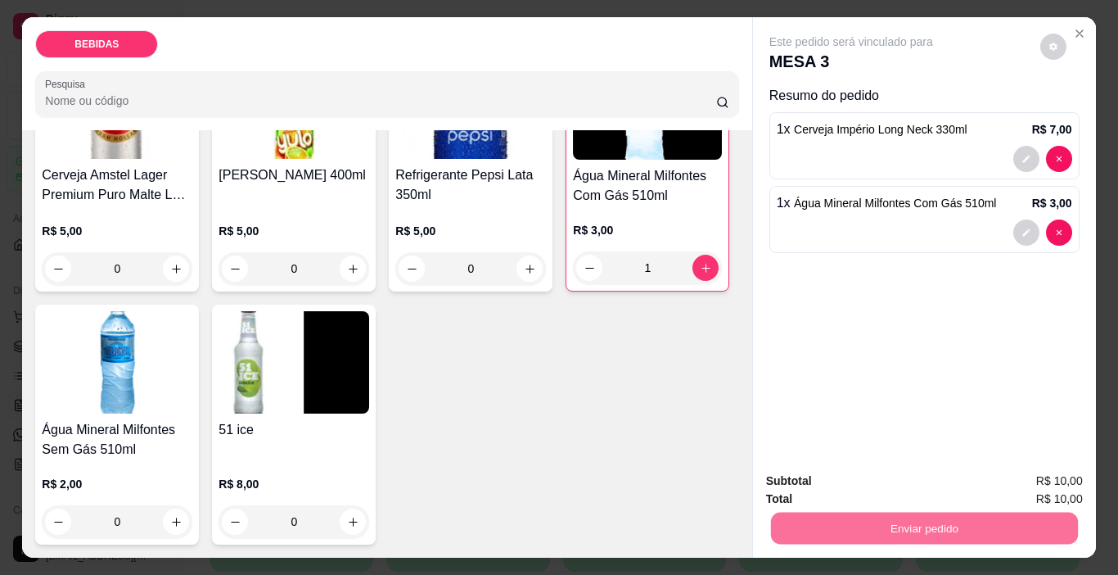
click at [1026, 492] on button "Enviar pedido" at bounding box center [1041, 482] width 90 height 30
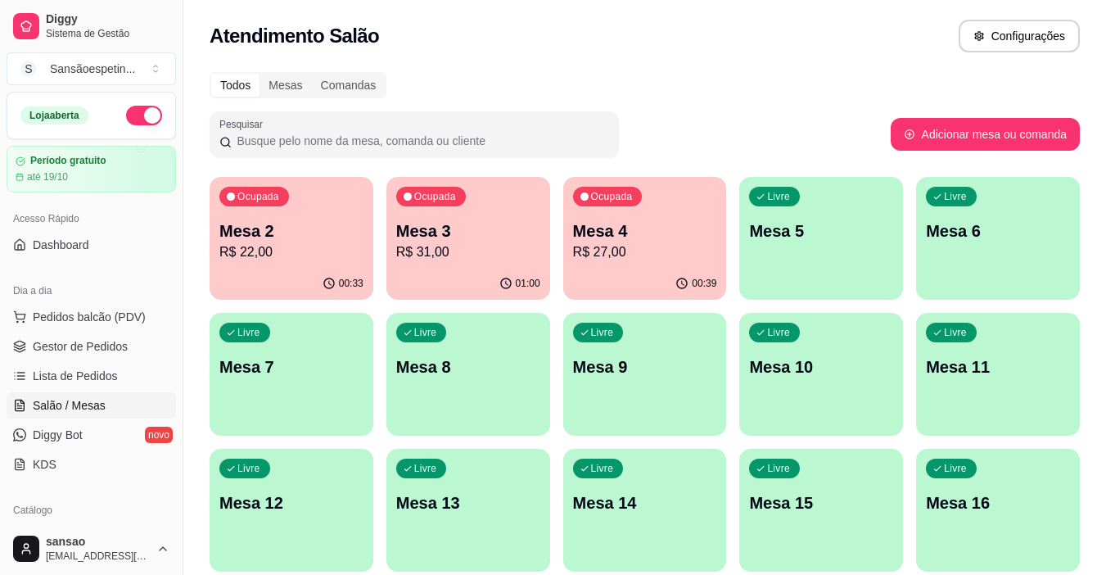
click at [652, 255] on p "R$ 27,00" at bounding box center [645, 252] width 144 height 20
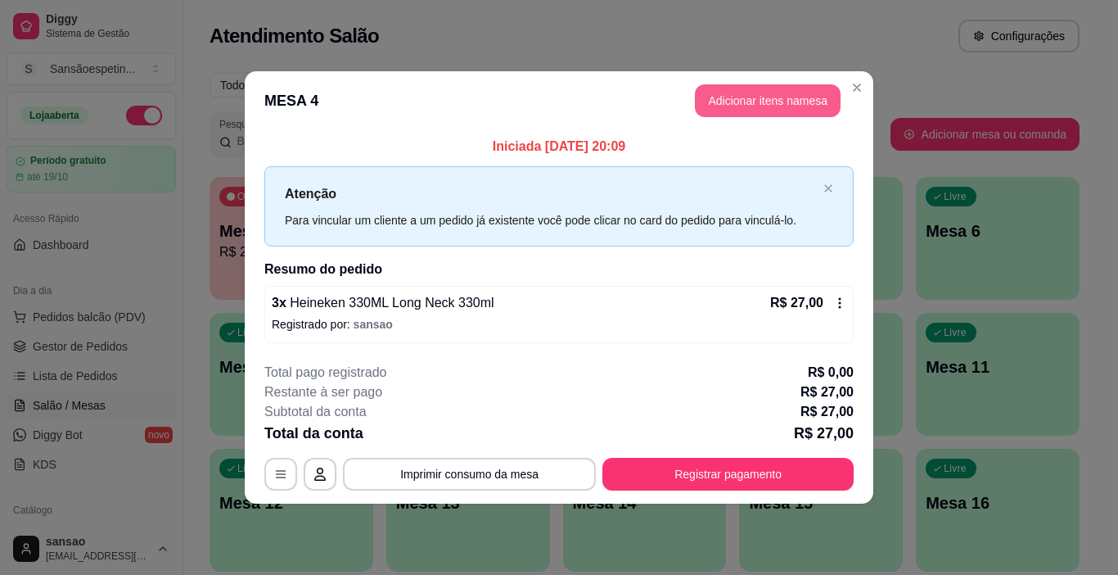
click at [732, 97] on button "Adicionar itens na mesa" at bounding box center [768, 100] width 146 height 33
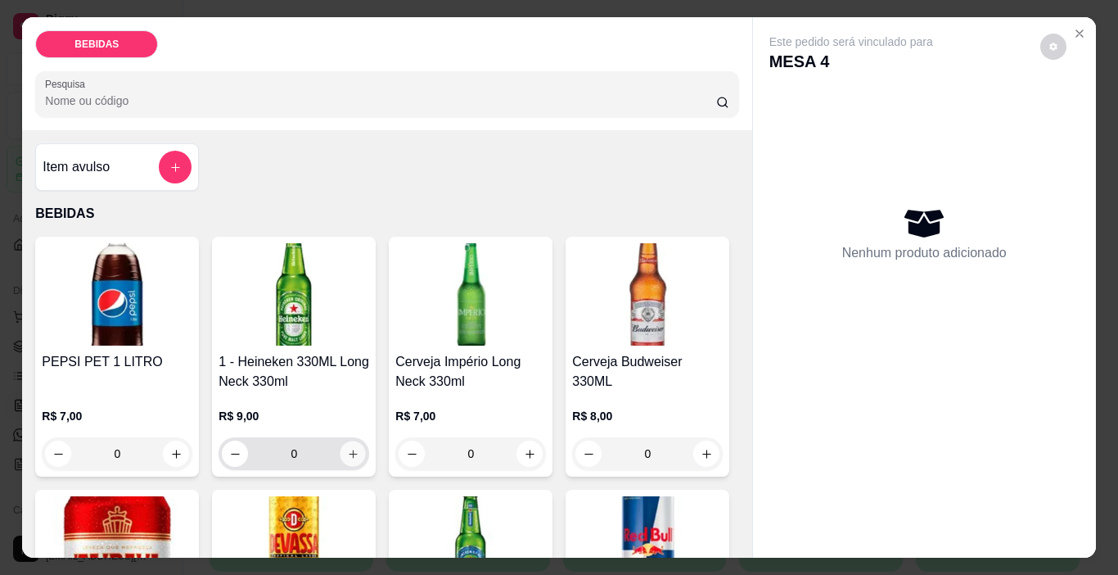
click at [347, 448] on icon "increase-product-quantity" at bounding box center [353, 454] width 12 height 12
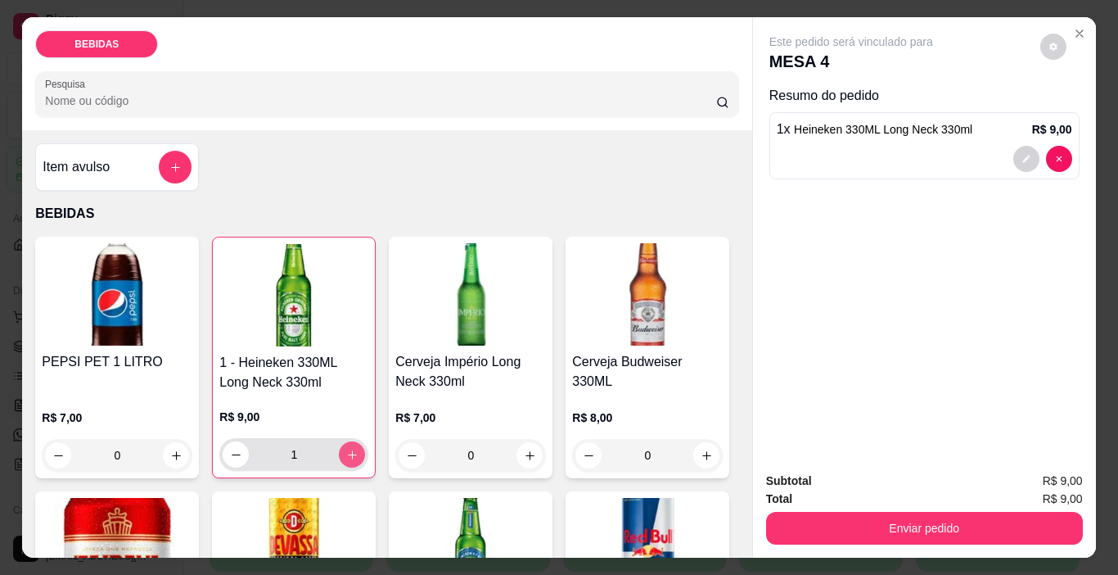
click at [346, 449] on icon "increase-product-quantity" at bounding box center [352, 455] width 12 height 12
type input "2"
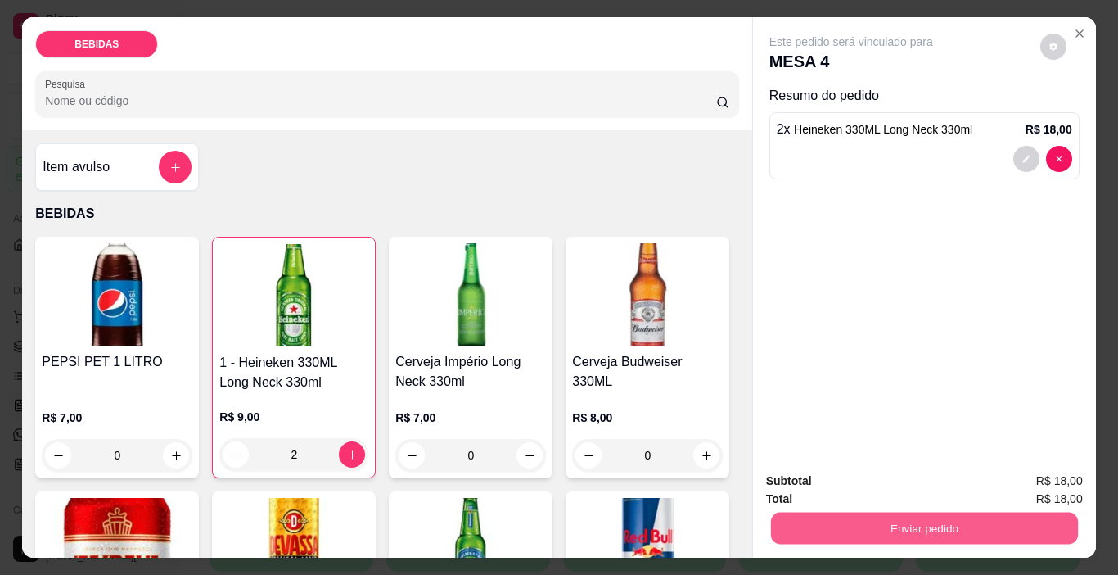
click at [896, 515] on button "Enviar pedido" at bounding box center [923, 529] width 307 height 32
click at [1082, 486] on button "Enviar pedido" at bounding box center [1041, 481] width 90 height 30
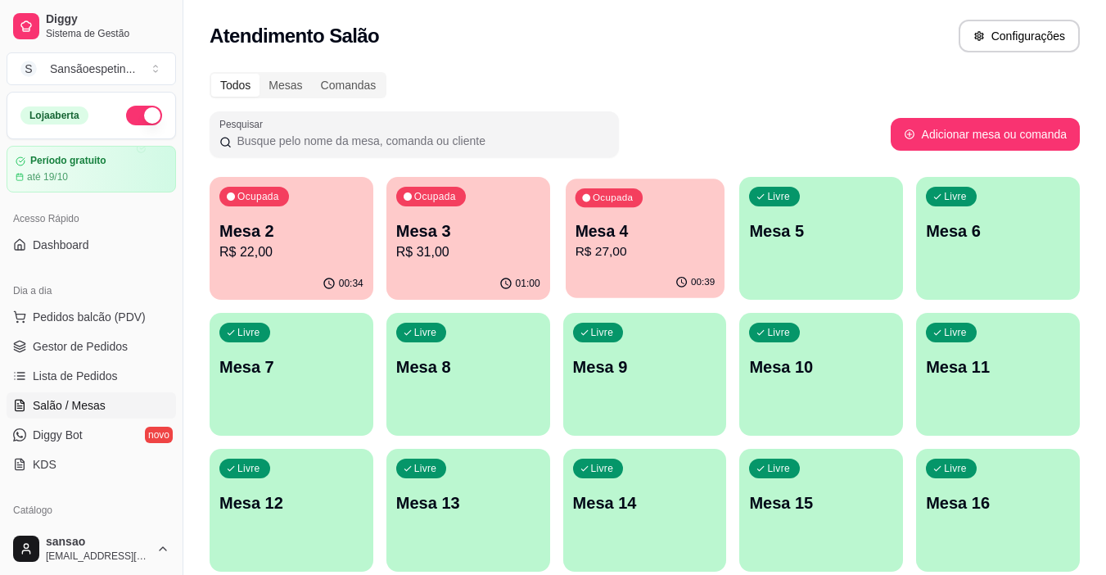
click at [635, 252] on p "R$ 27,00" at bounding box center [645, 251] width 140 height 19
click at [500, 255] on p "R$ 31,00" at bounding box center [468, 251] width 140 height 19
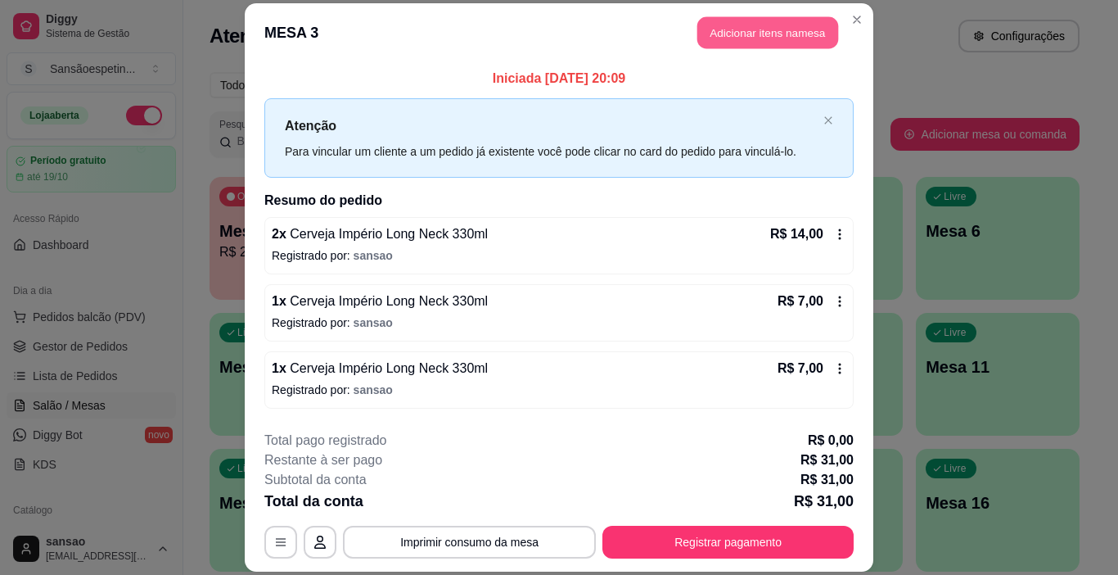
click at [720, 27] on button "Adicionar itens na mesa" at bounding box center [768, 32] width 141 height 32
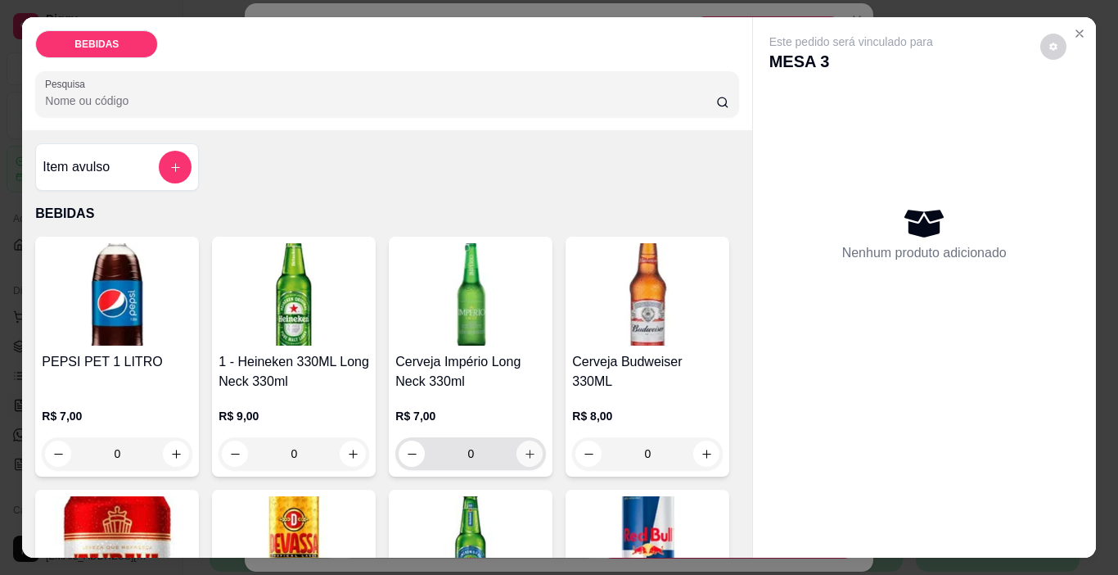
click at [529, 448] on icon "increase-product-quantity" at bounding box center [530, 454] width 12 height 12
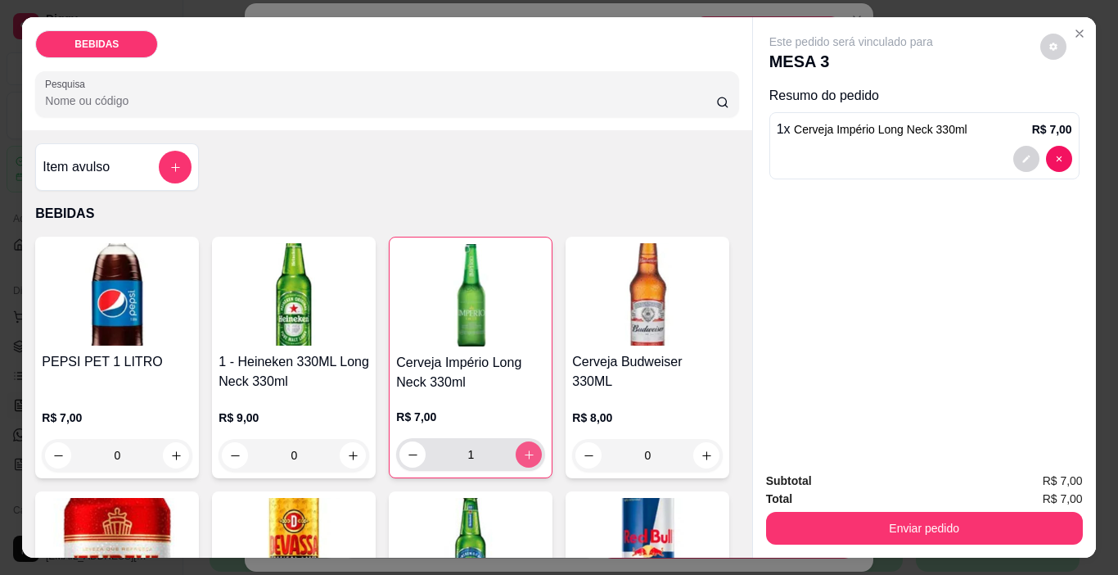
type input "1"
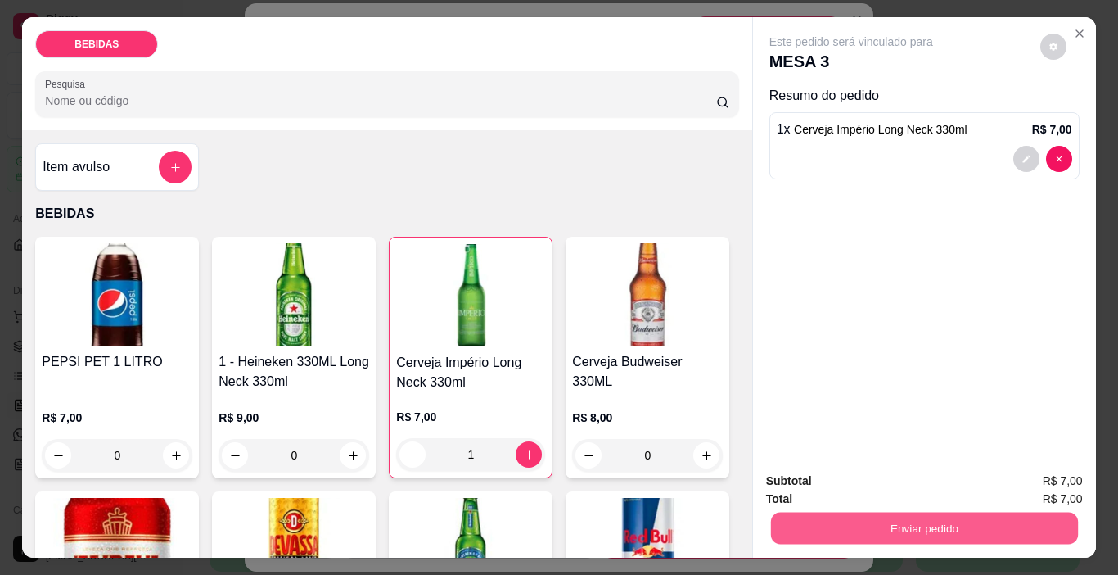
click at [809, 530] on button "Enviar pedido" at bounding box center [923, 529] width 307 height 32
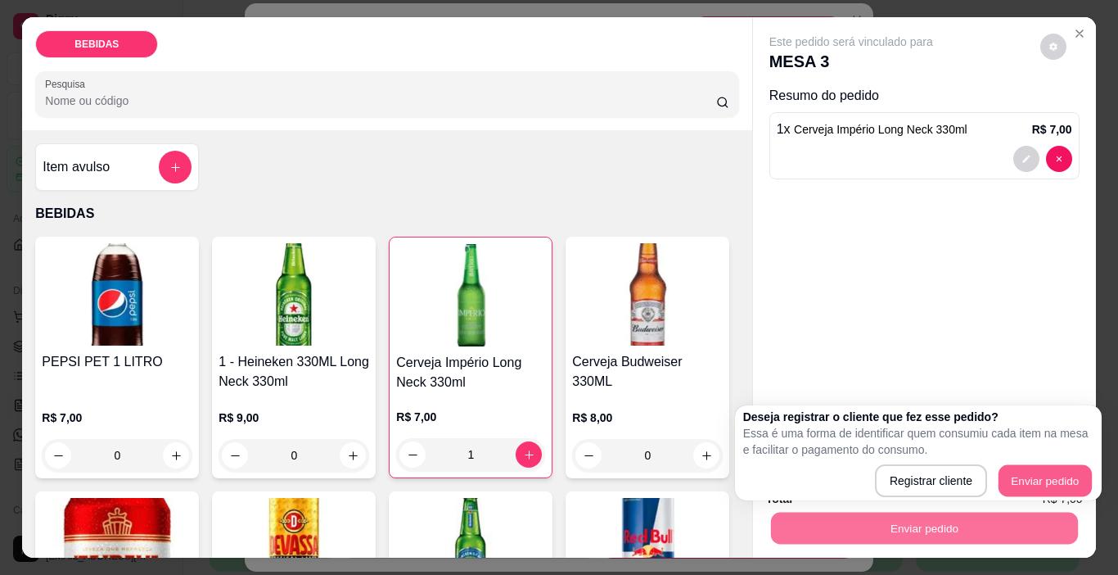
click at [1026, 481] on button "Enviar pedido" at bounding box center [1045, 481] width 93 height 32
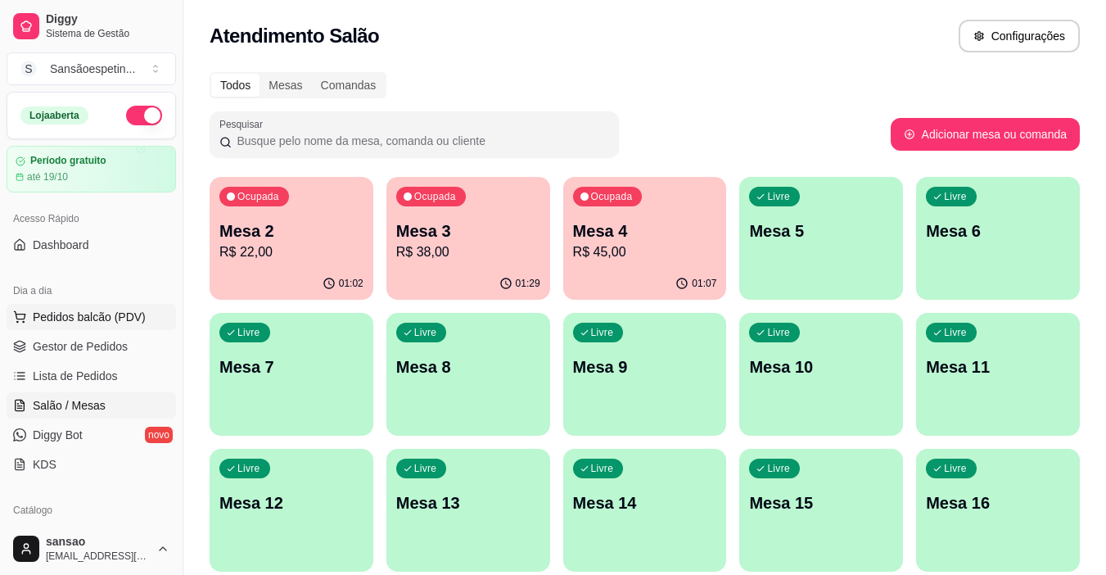
click at [67, 317] on span "Pedidos balcão (PDV)" at bounding box center [89, 317] width 113 height 16
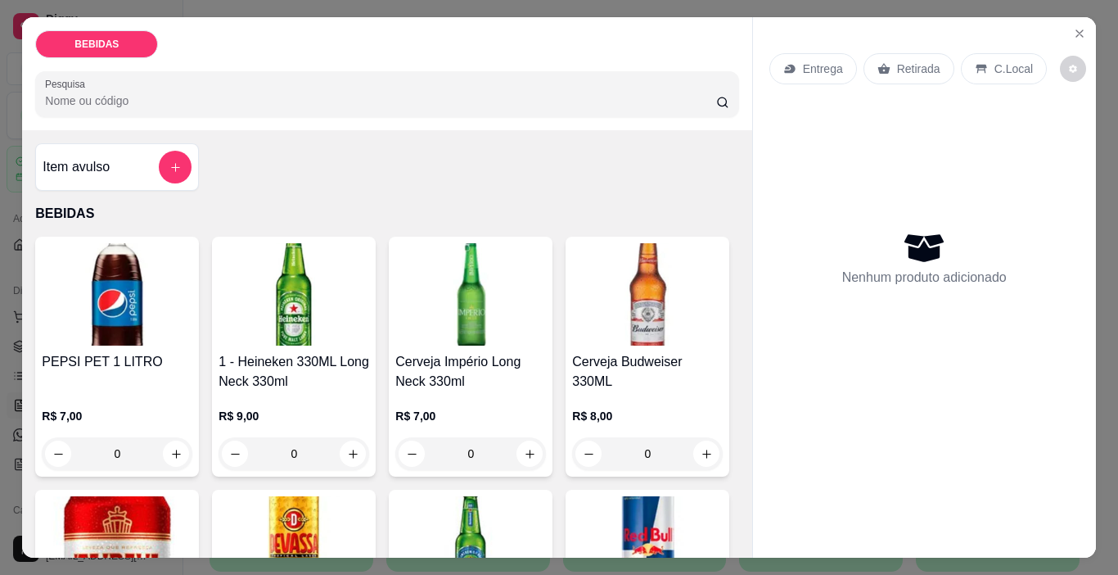
click at [357, 356] on h4 "1 - Heineken 330ML Long Neck 330ml" at bounding box center [294, 371] width 151 height 39
click at [355, 445] on button "increase-product-quantity" at bounding box center [353, 453] width 26 height 26
type input "1"
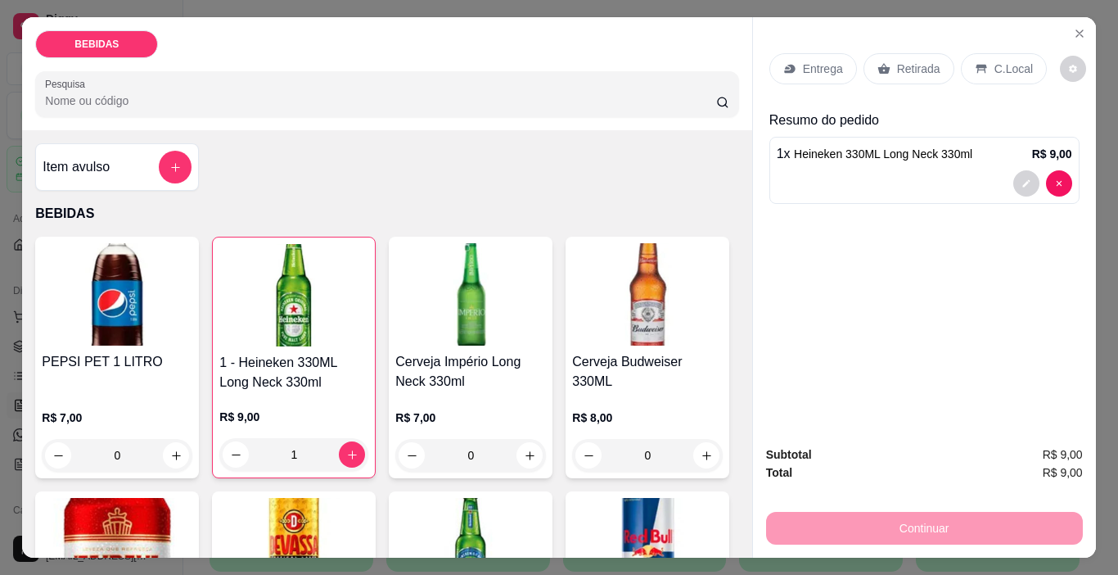
click at [903, 70] on p "Retirada" at bounding box center [918, 69] width 43 height 16
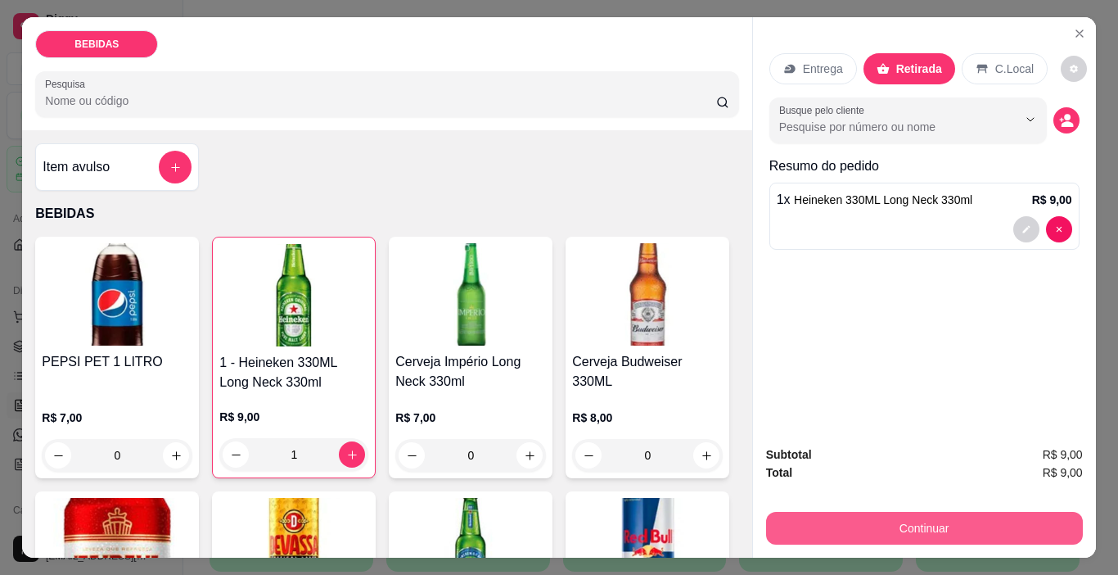
click at [919, 512] on button "Continuar" at bounding box center [924, 528] width 317 height 33
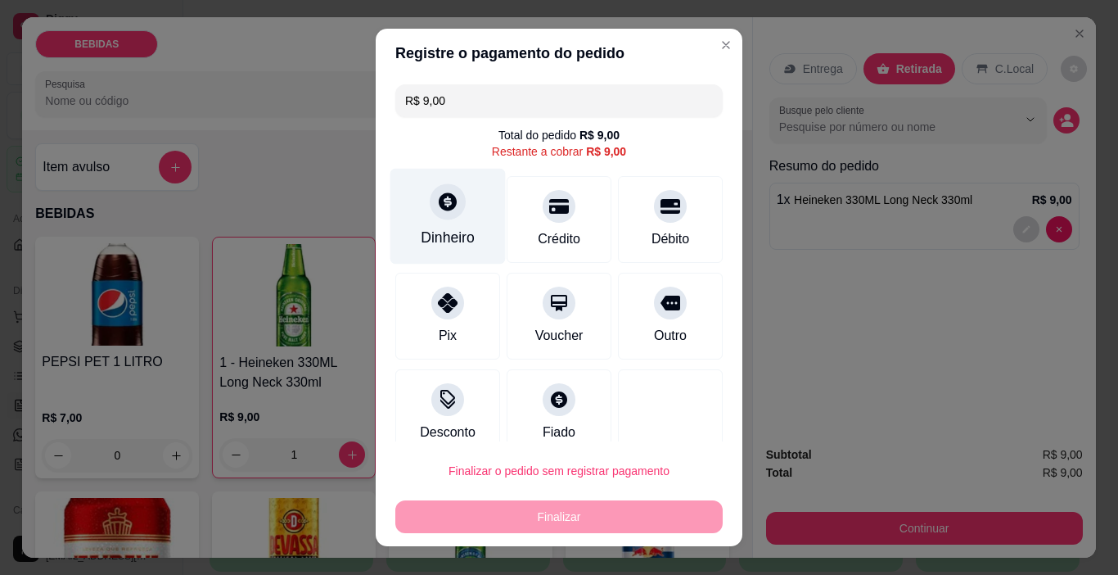
click at [438, 232] on div "Dinheiro" at bounding box center [448, 237] width 54 height 21
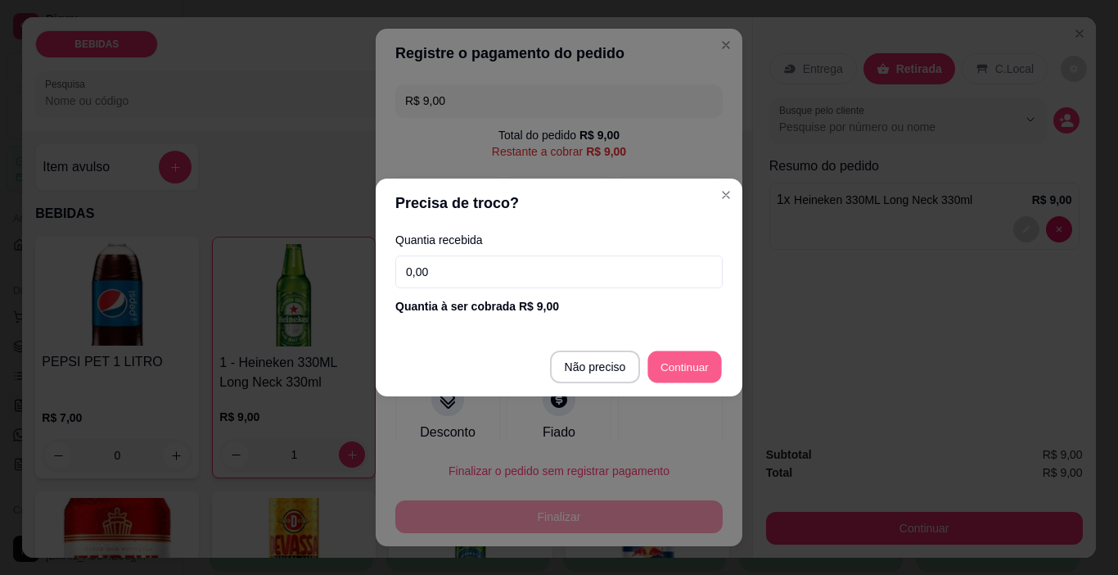
type input "R$ 0,00"
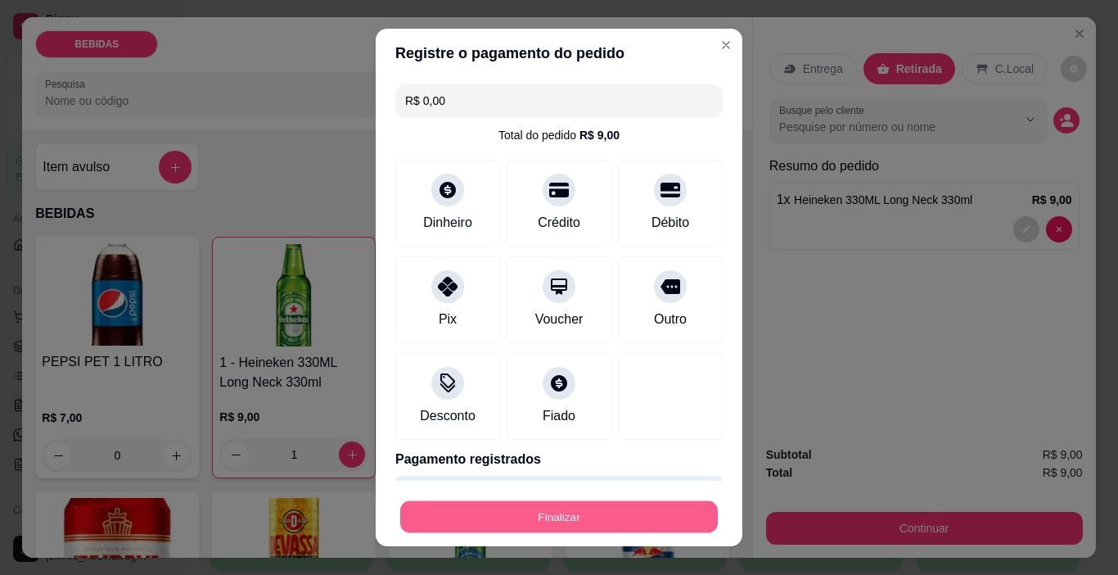
click at [629, 512] on button "Finalizar" at bounding box center [559, 517] width 318 height 32
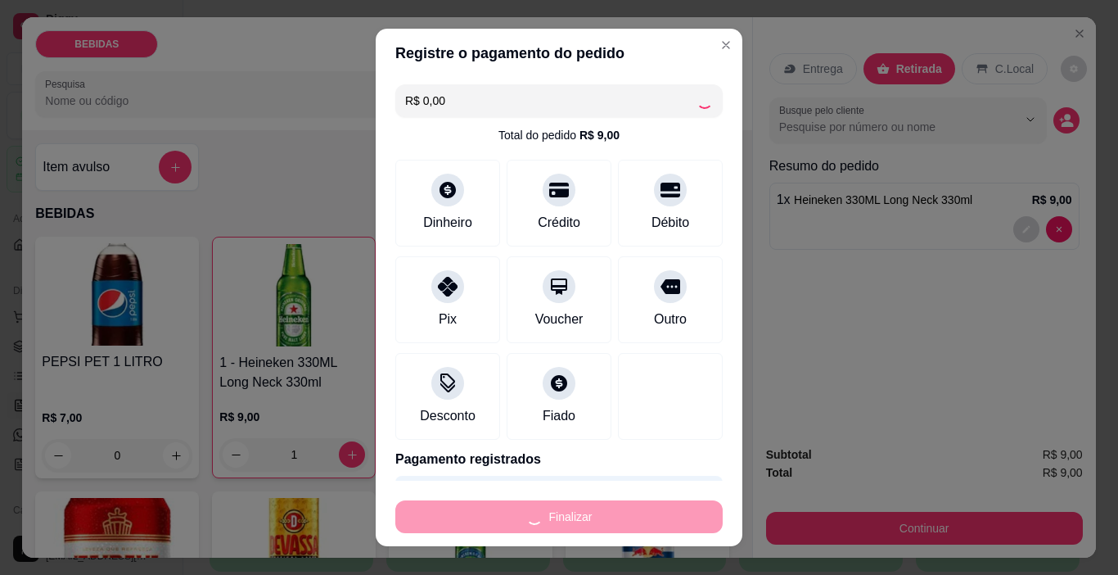
type input "0"
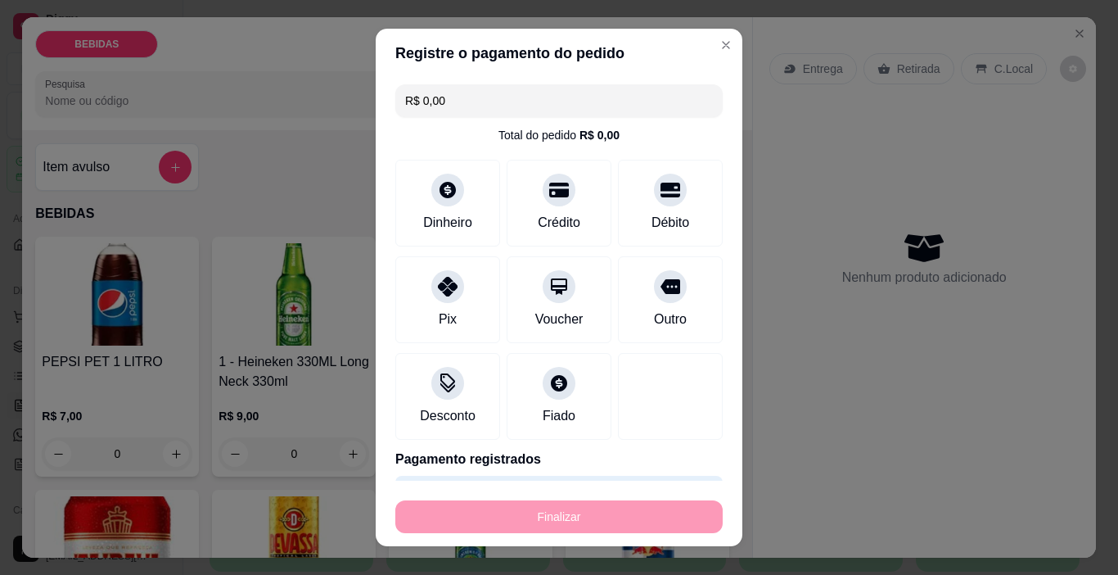
type input "-R$ 9,00"
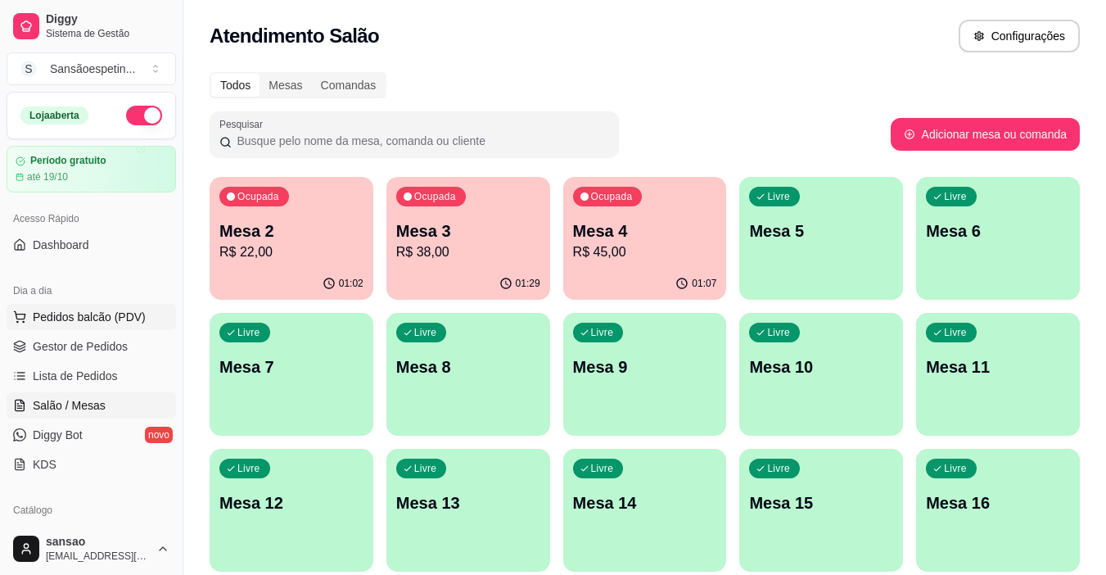
click at [137, 316] on span "Pedidos balcão (PDV)" at bounding box center [89, 317] width 113 height 16
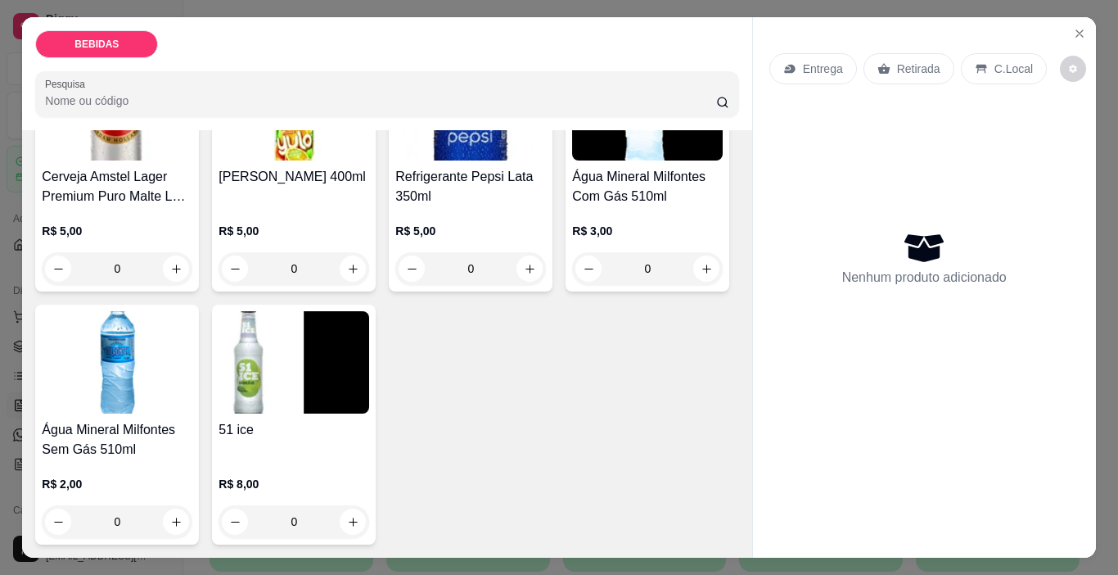
scroll to position [924, 0]
click at [346, 522] on button "increase-product-quantity" at bounding box center [353, 521] width 26 height 26
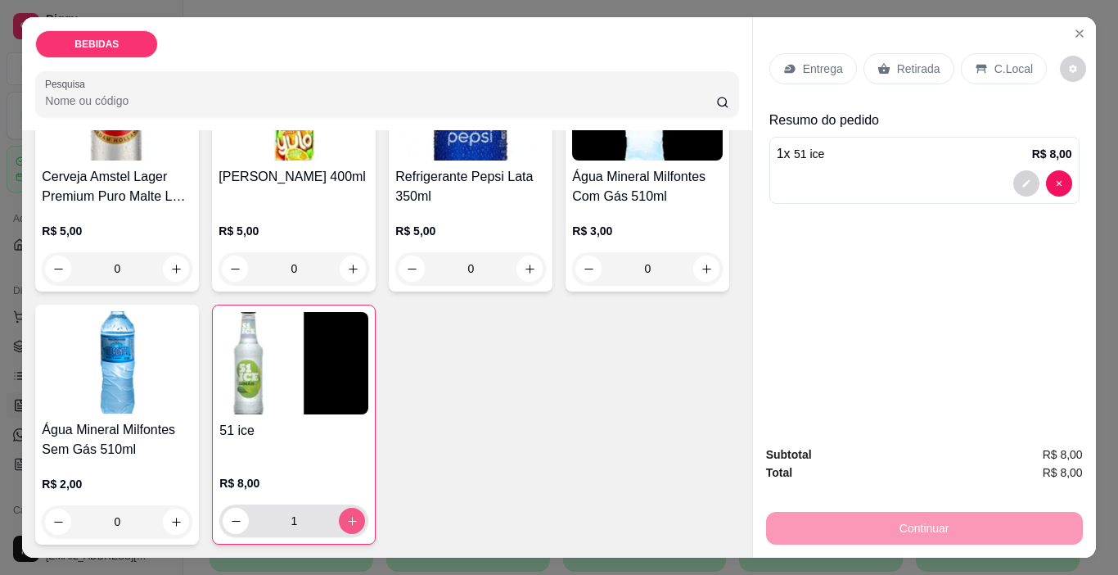
type input "1"
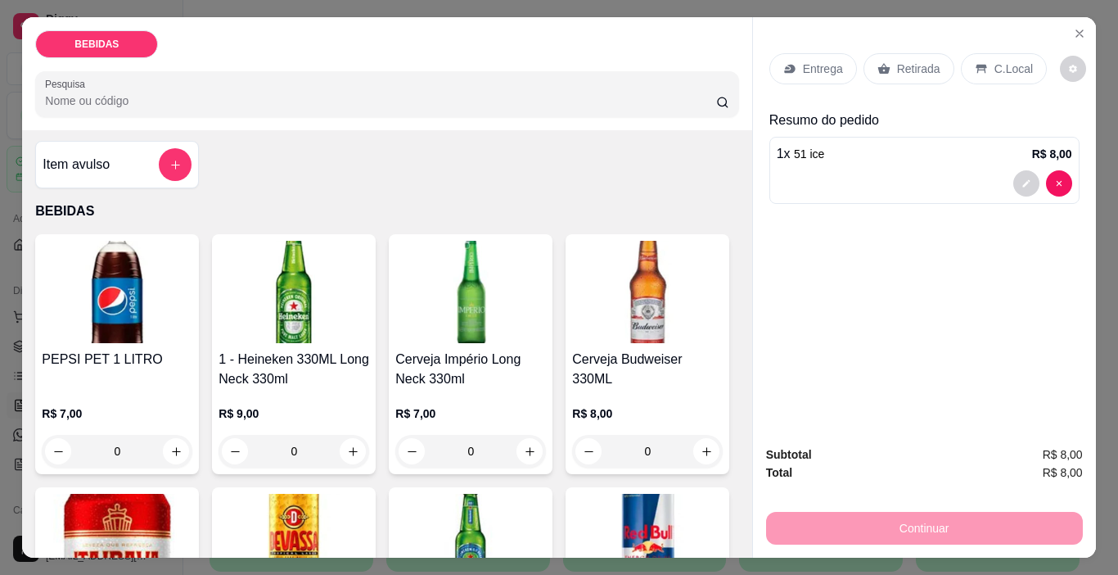
scroll to position [0, 0]
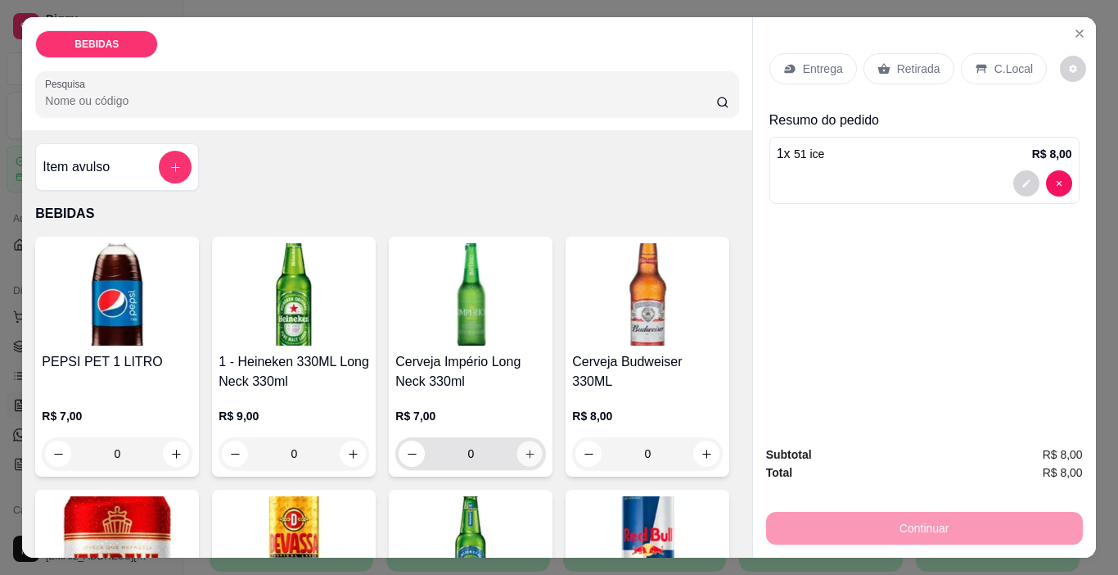
click at [526, 448] on icon "increase-product-quantity" at bounding box center [530, 454] width 12 height 12
type input "1"
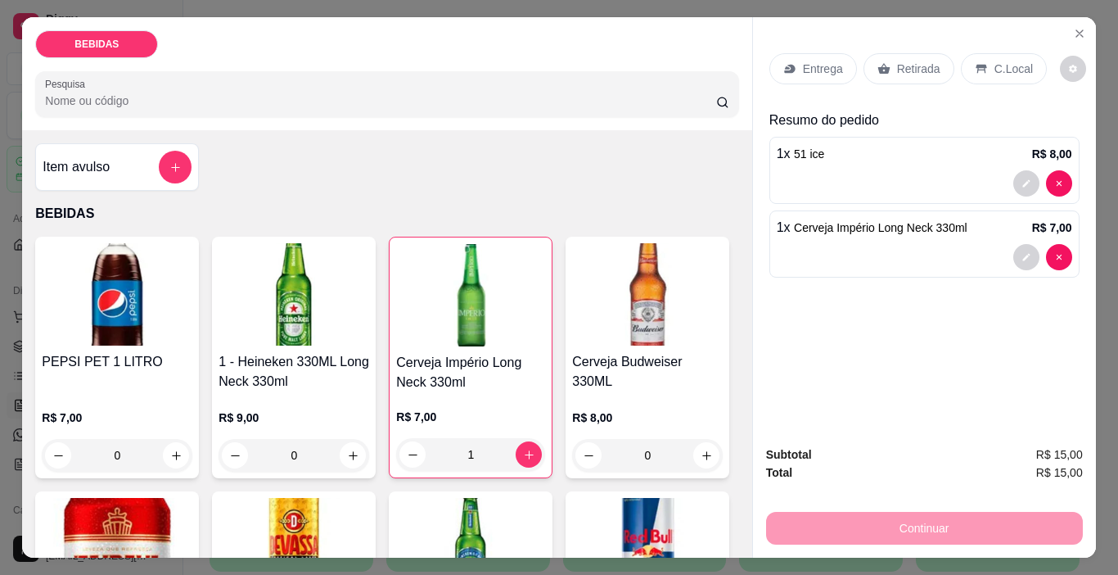
click at [899, 71] on div "Retirada" at bounding box center [909, 68] width 91 height 31
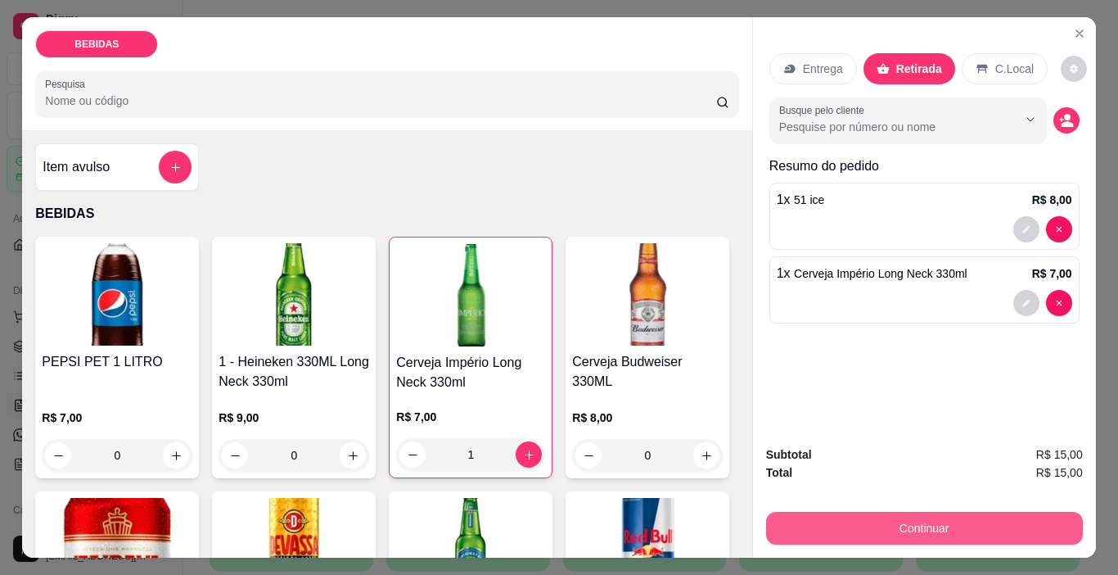
click at [944, 522] on button "Continuar" at bounding box center [924, 528] width 317 height 33
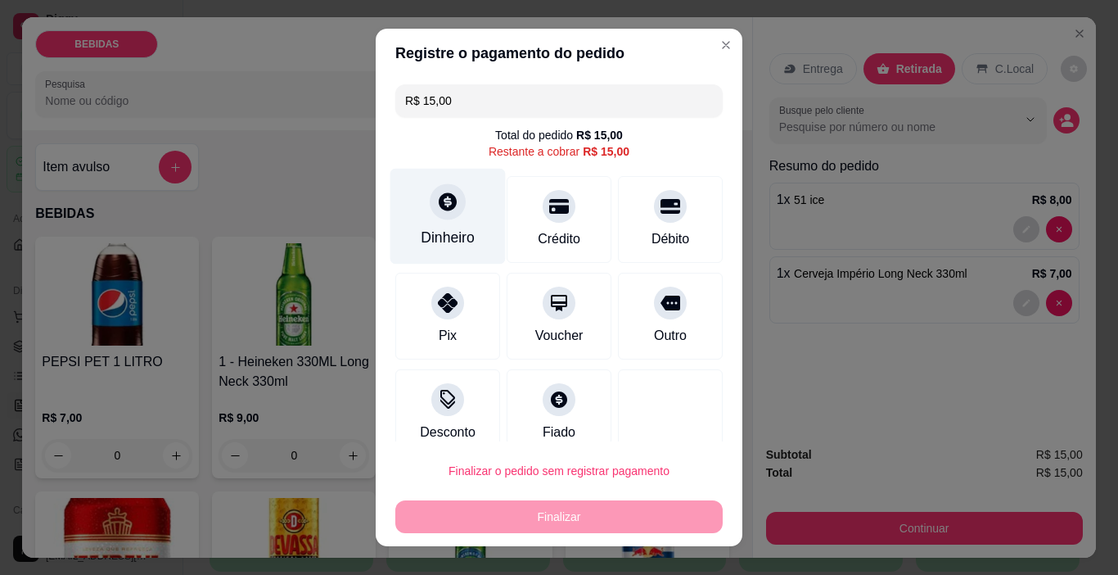
click at [444, 234] on div "Dinheiro" at bounding box center [448, 237] width 54 height 21
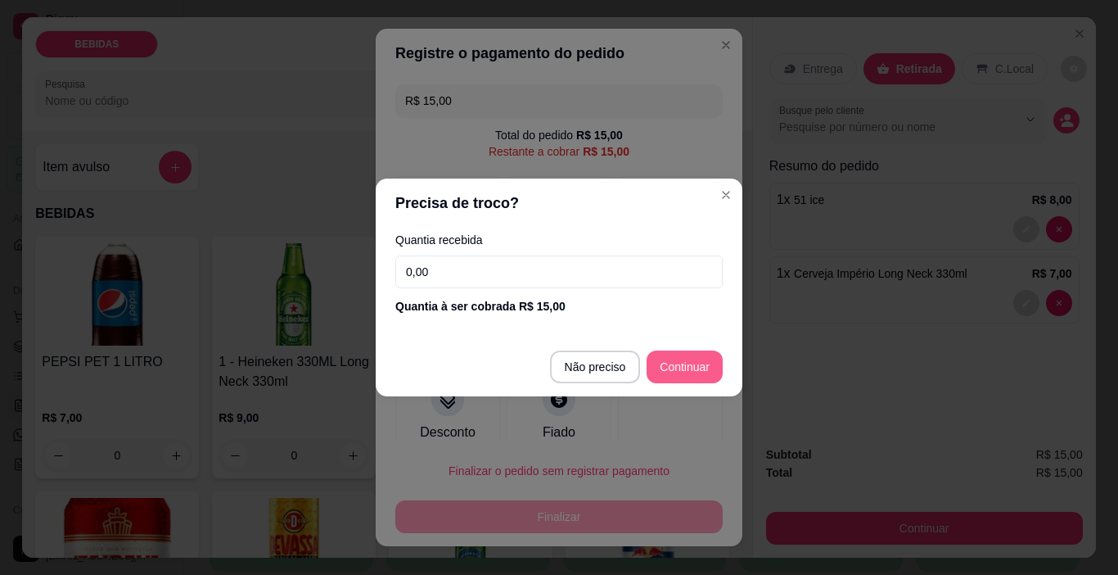
type input "R$ 0,00"
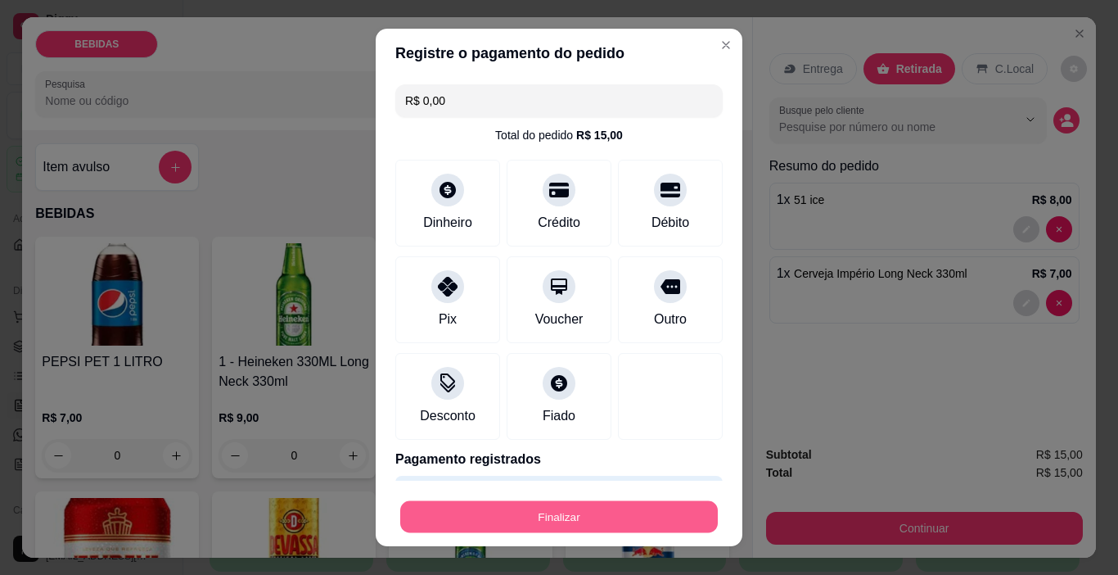
click at [652, 510] on button "Finalizar" at bounding box center [559, 517] width 318 height 32
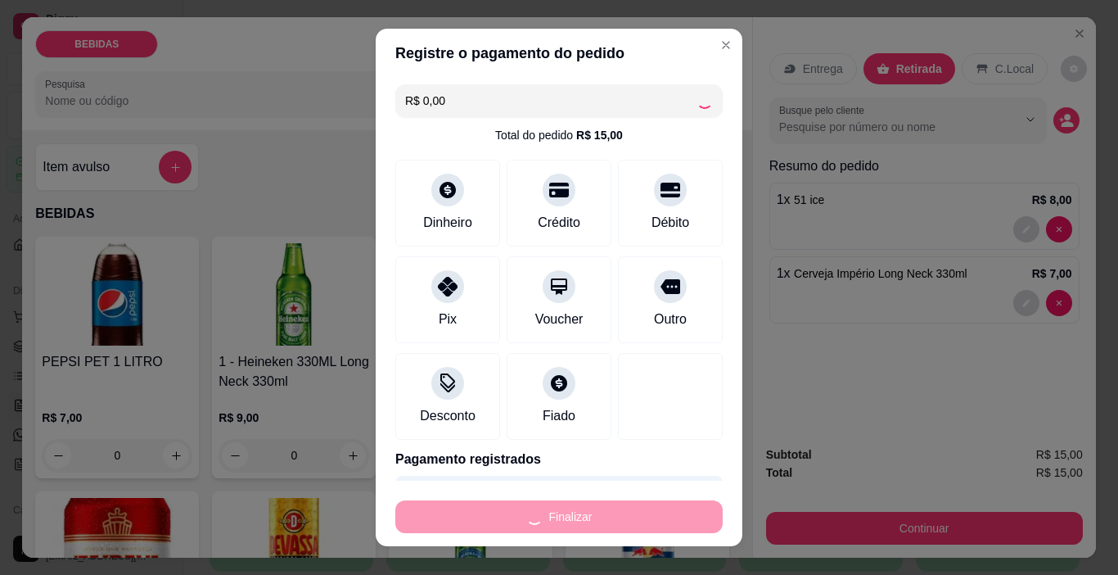
type input "0"
type input "-R$ 15,00"
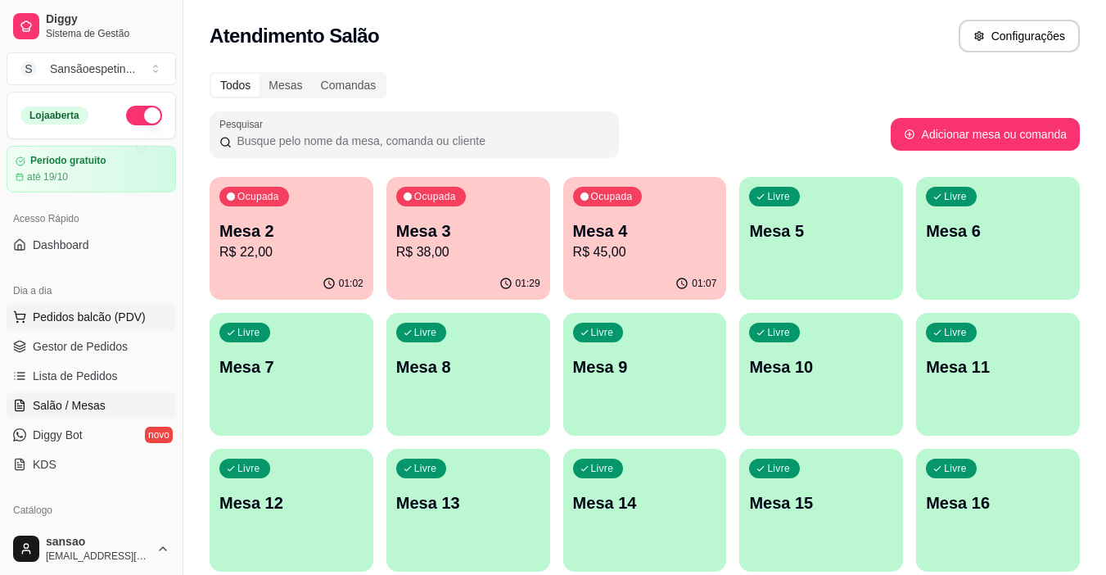
click at [113, 316] on span "Pedidos balcão (PDV)" at bounding box center [89, 317] width 113 height 16
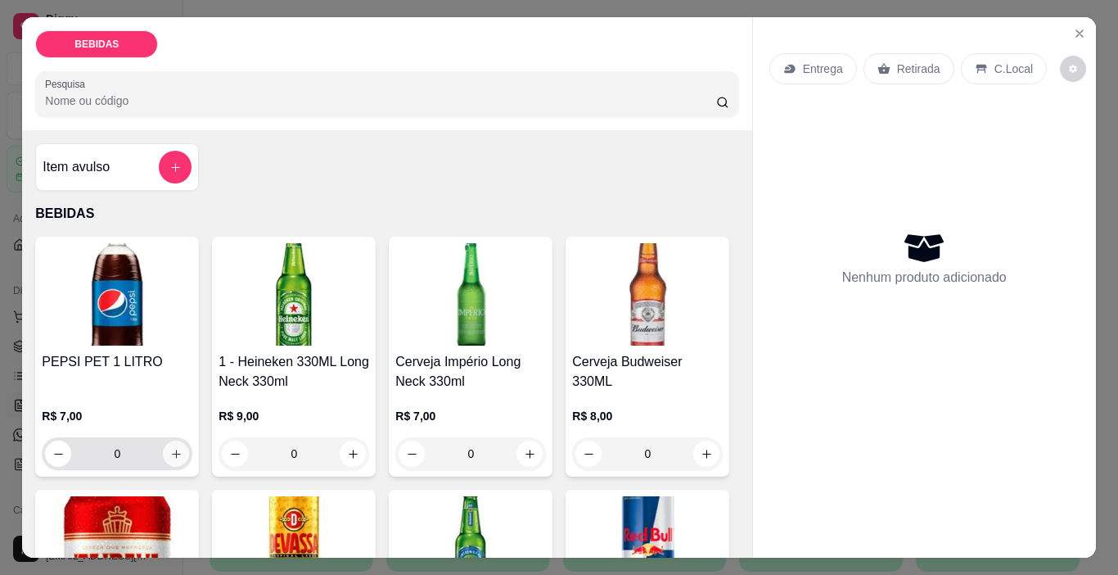
click at [163, 442] on button "increase-product-quantity" at bounding box center [176, 453] width 26 height 26
type input "1"
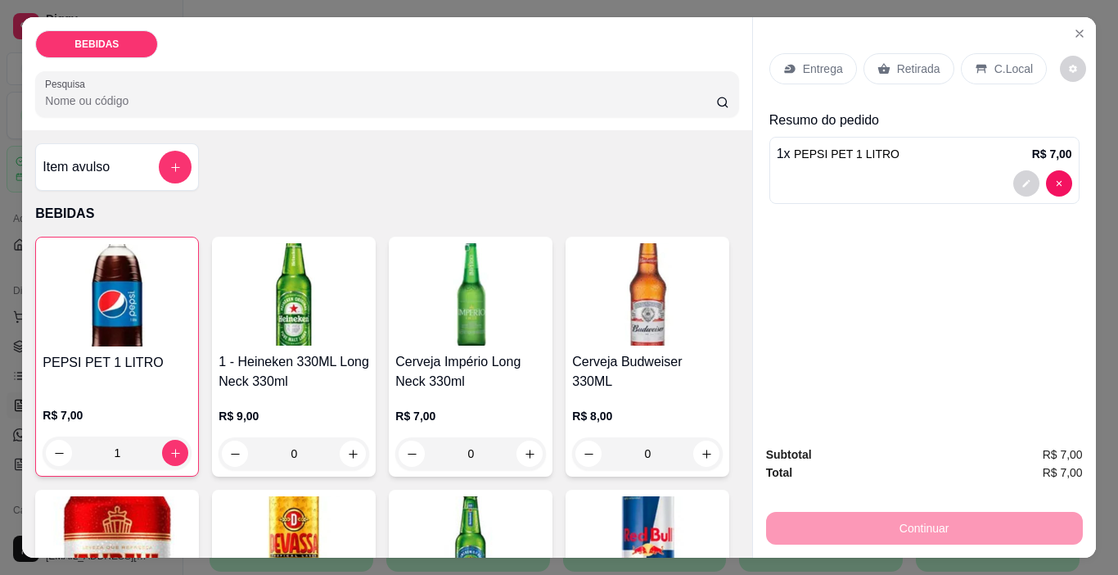
click at [910, 65] on p "Retirada" at bounding box center [918, 69] width 43 height 16
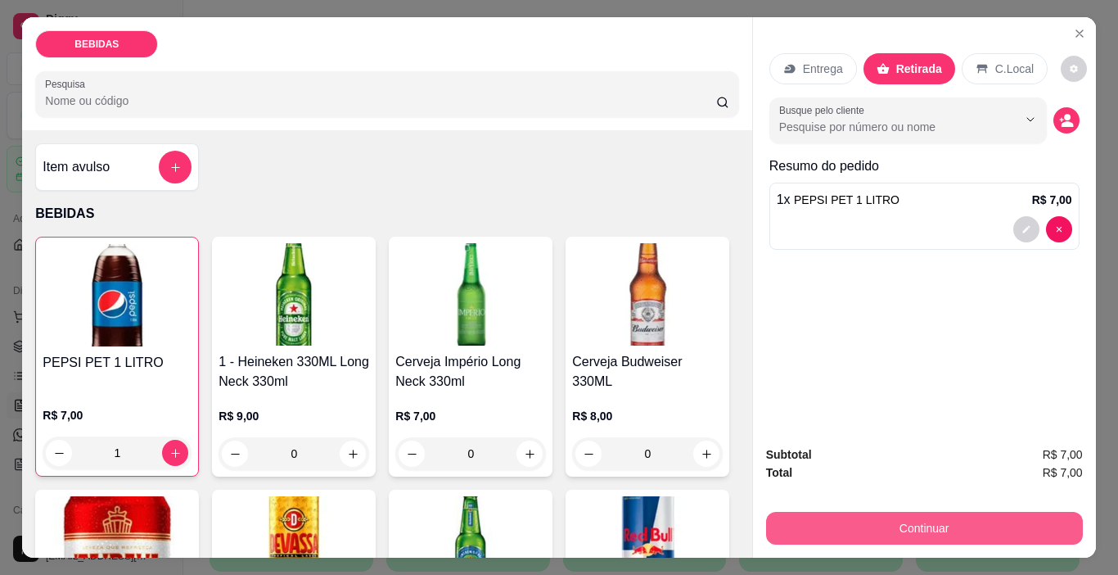
click at [827, 524] on button "Continuar" at bounding box center [924, 528] width 317 height 33
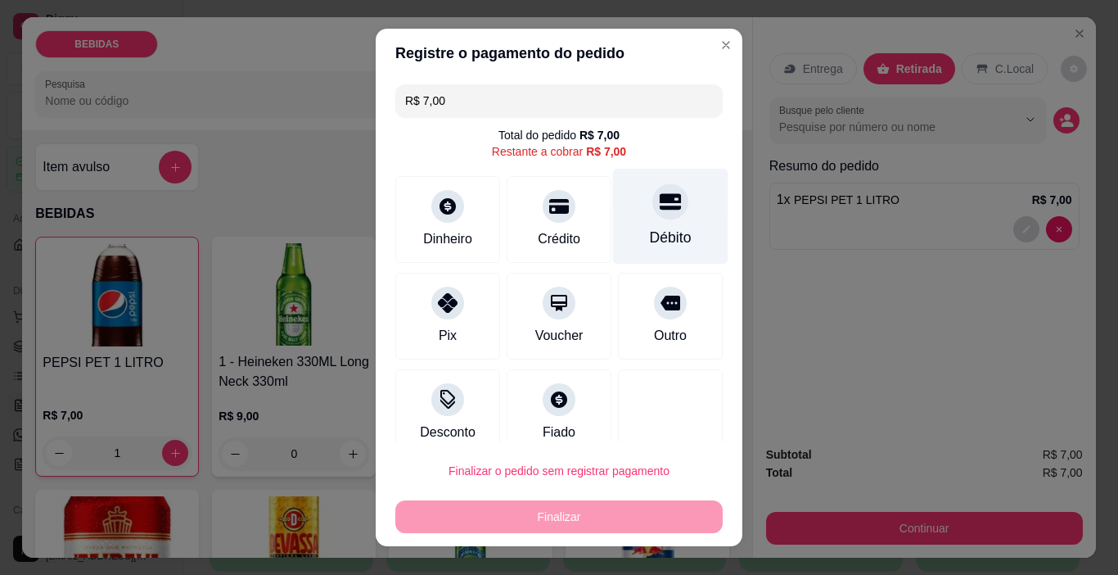
click at [650, 240] on div "Débito" at bounding box center [671, 237] width 42 height 21
type input "R$ 0,00"
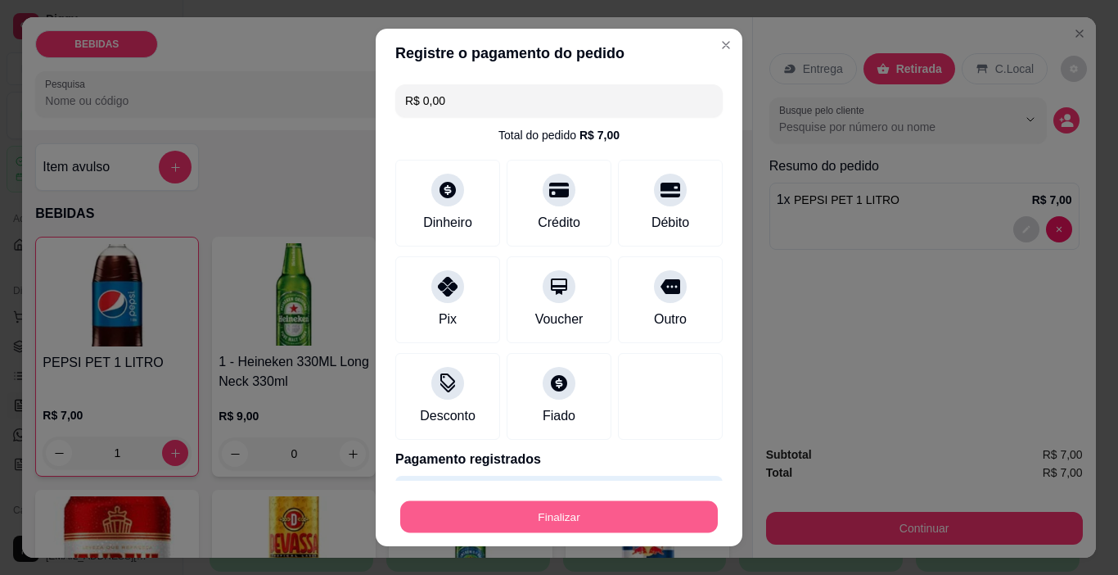
click at [572, 513] on button "Finalizar" at bounding box center [559, 517] width 318 height 32
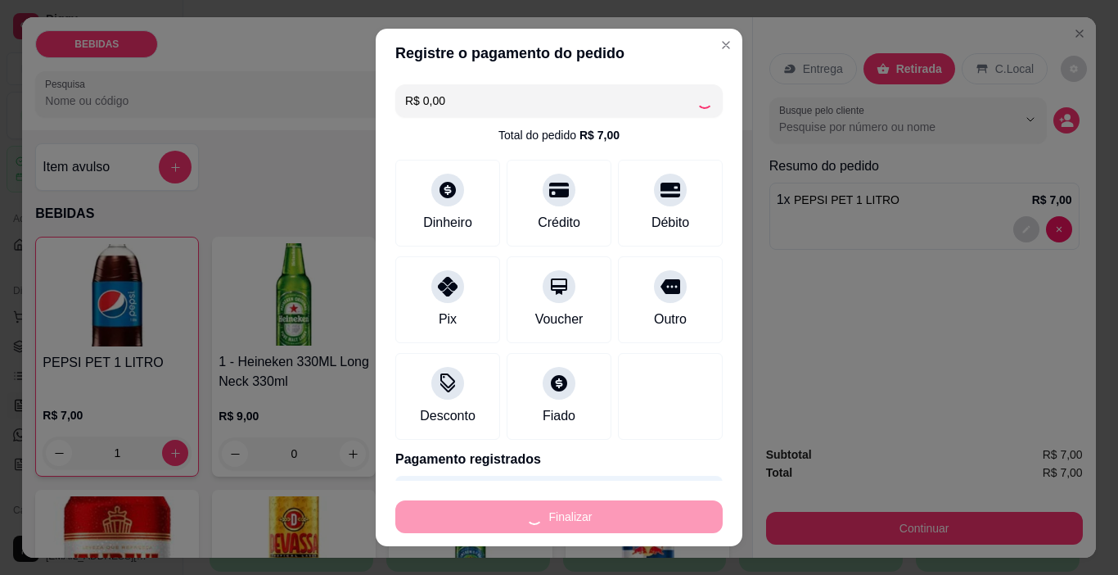
type input "0"
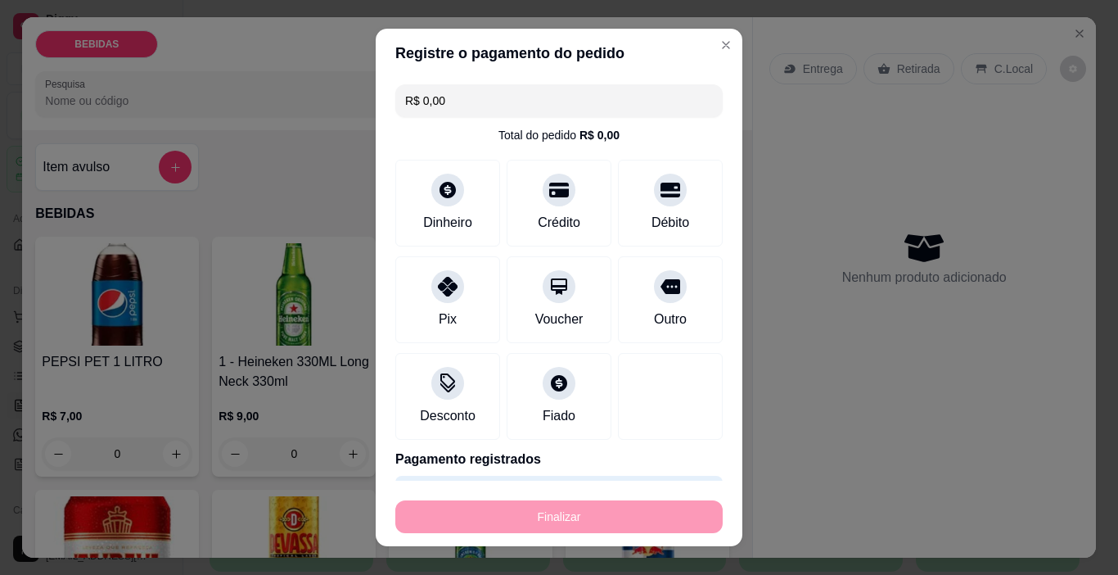
type input "-R$ 7,00"
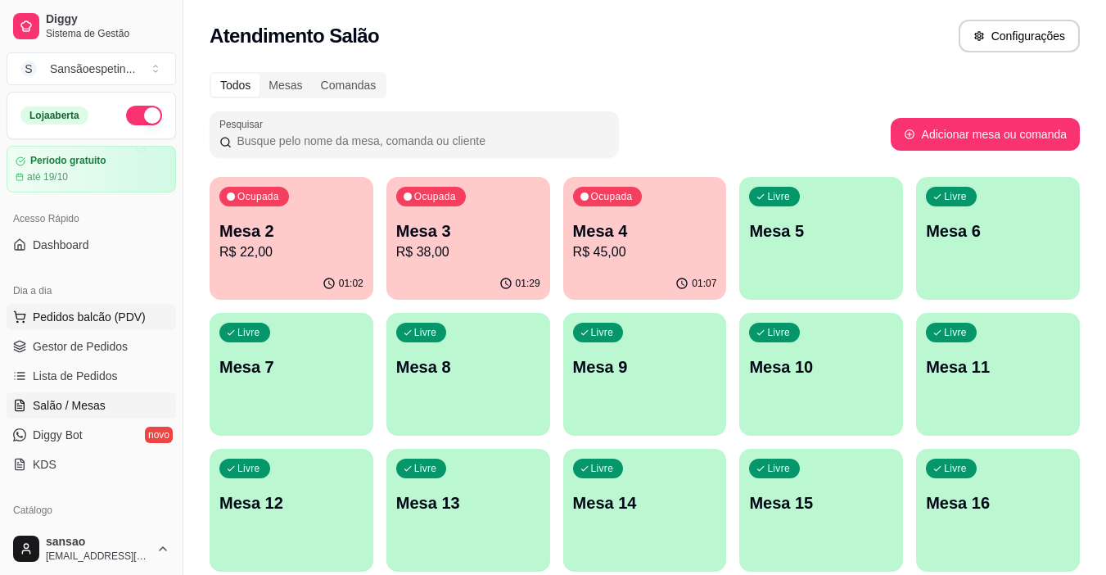
click at [102, 308] on button "Pedidos balcão (PDV)" at bounding box center [91, 317] width 169 height 26
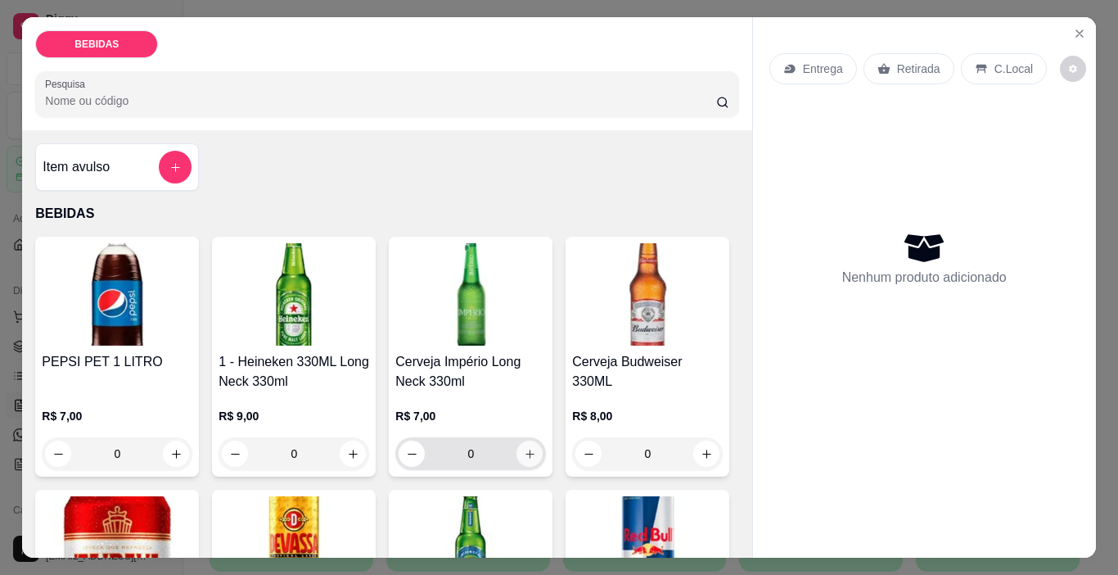
click at [526, 451] on icon "increase-product-quantity" at bounding box center [530, 454] width 12 height 12
type input "1"
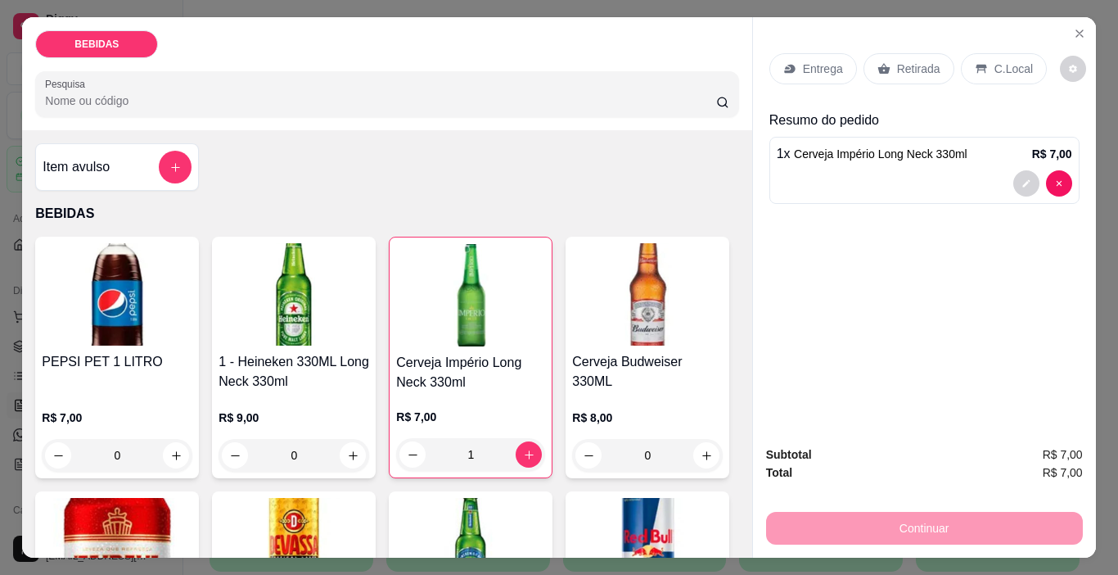
click at [883, 63] on div "Retirada" at bounding box center [909, 68] width 91 height 31
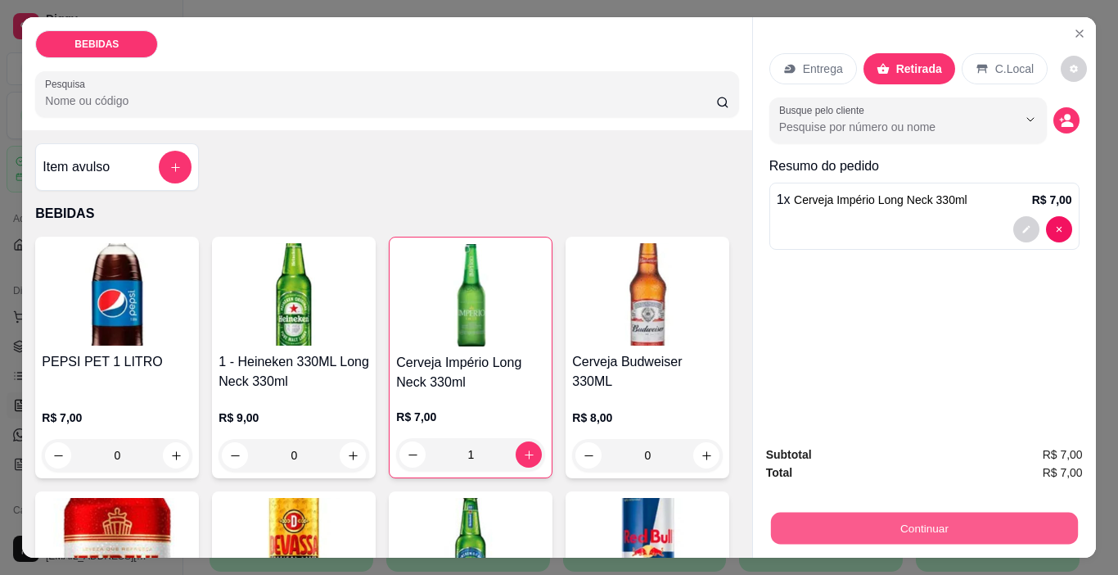
click at [859, 529] on button "Continuar" at bounding box center [923, 529] width 307 height 32
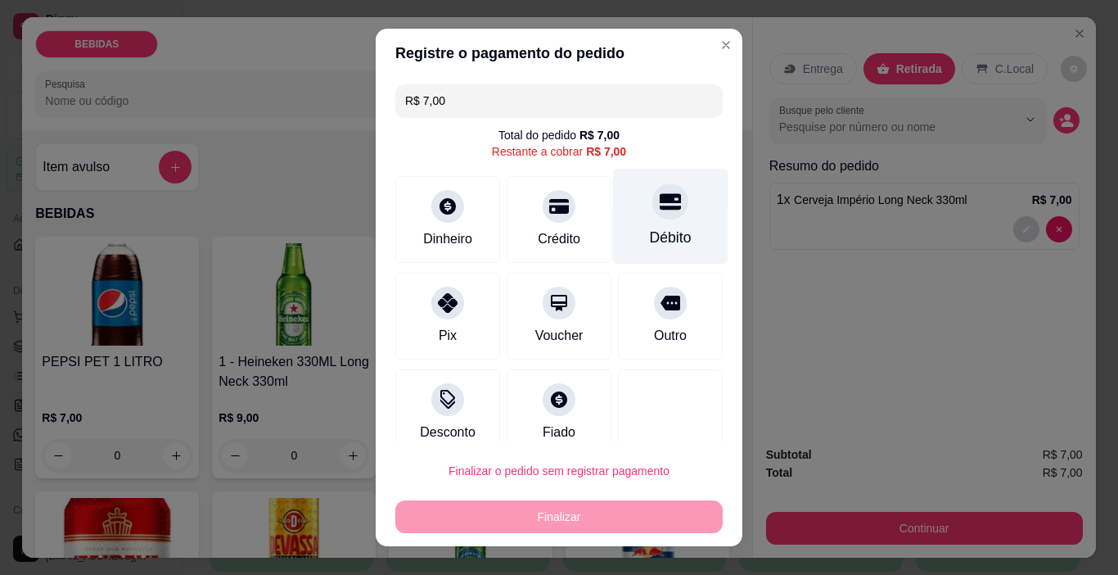
click at [650, 245] on div "Débito" at bounding box center [671, 237] width 42 height 21
type input "R$ 0,00"
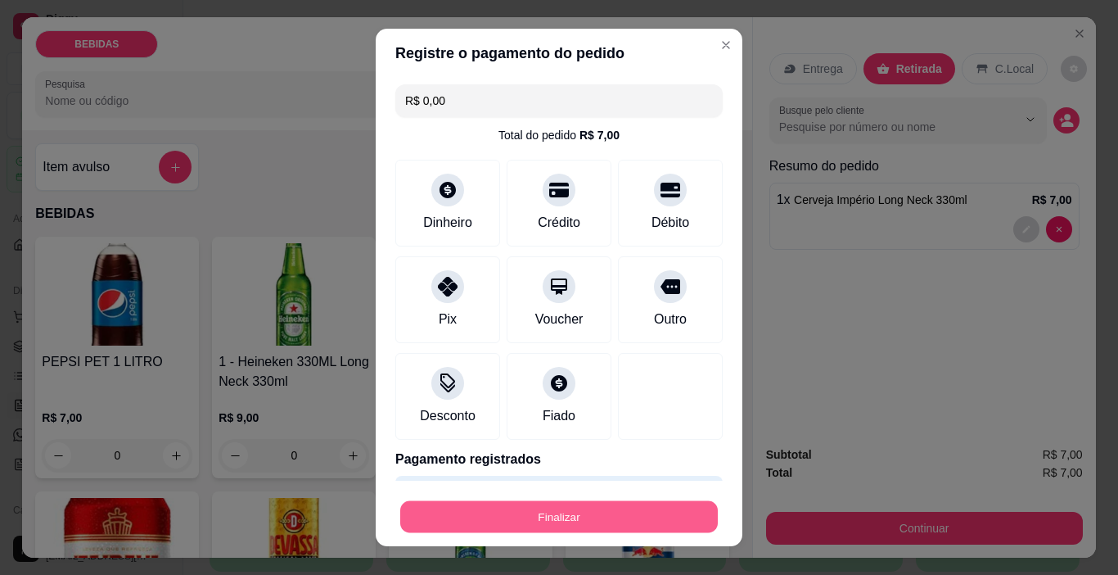
click at [579, 521] on button "Finalizar" at bounding box center [559, 517] width 318 height 32
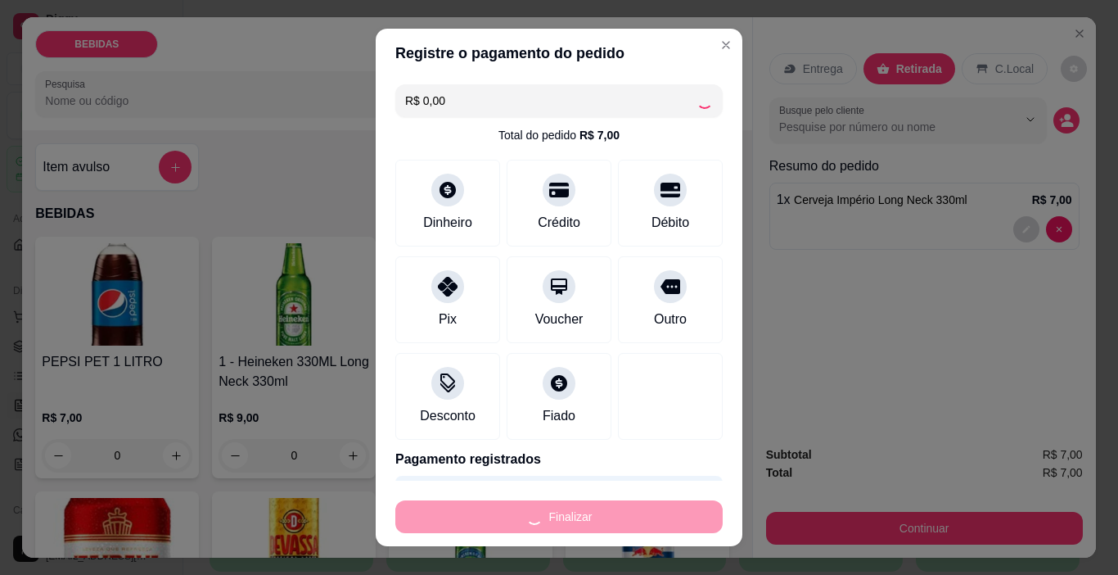
type input "0"
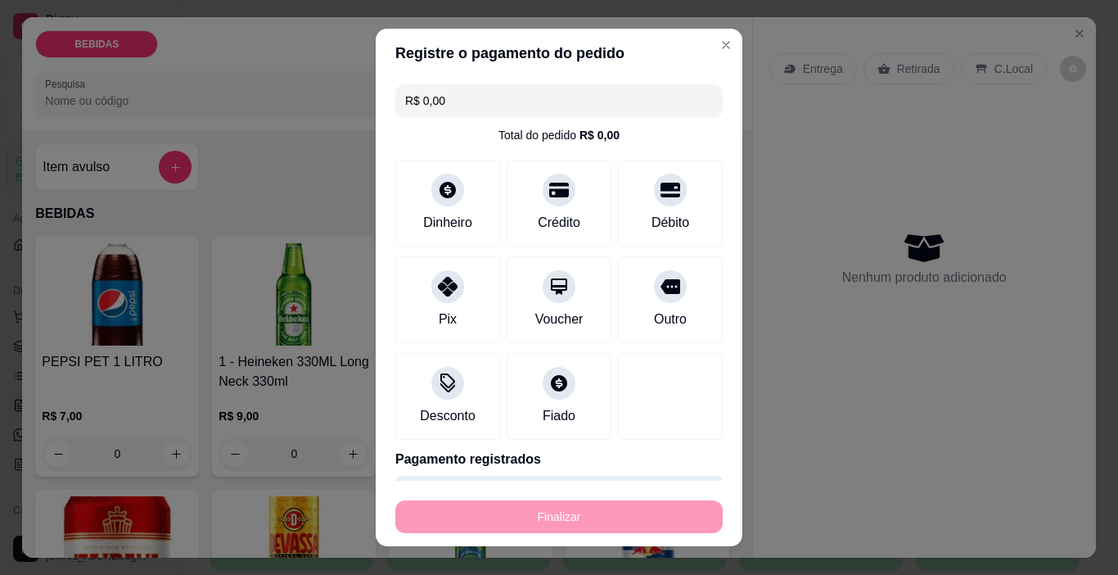
type input "-R$ 7,00"
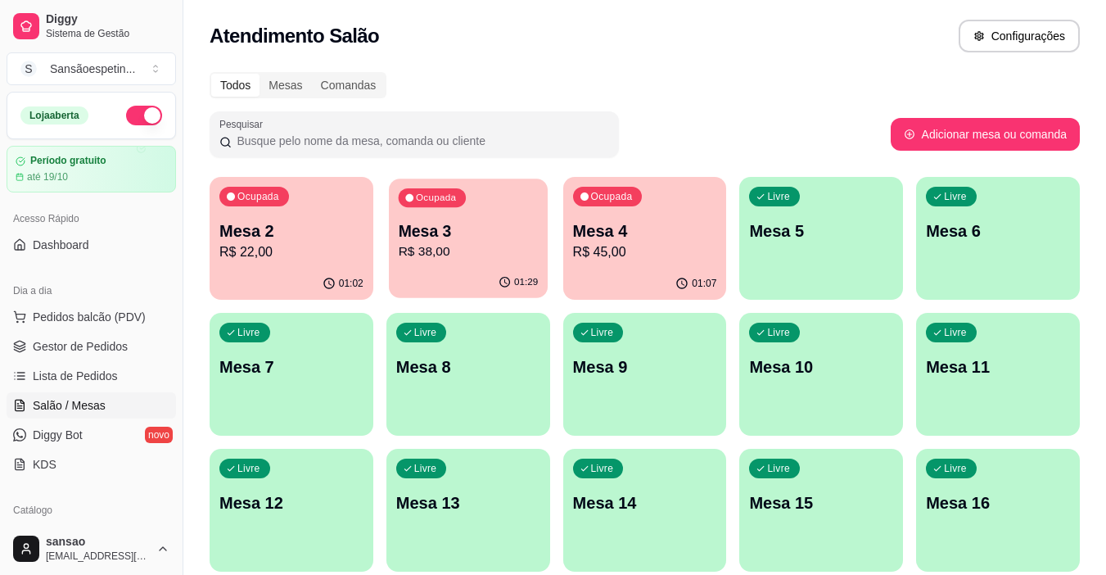
click at [404, 255] on p "R$ 38,00" at bounding box center [468, 251] width 140 height 19
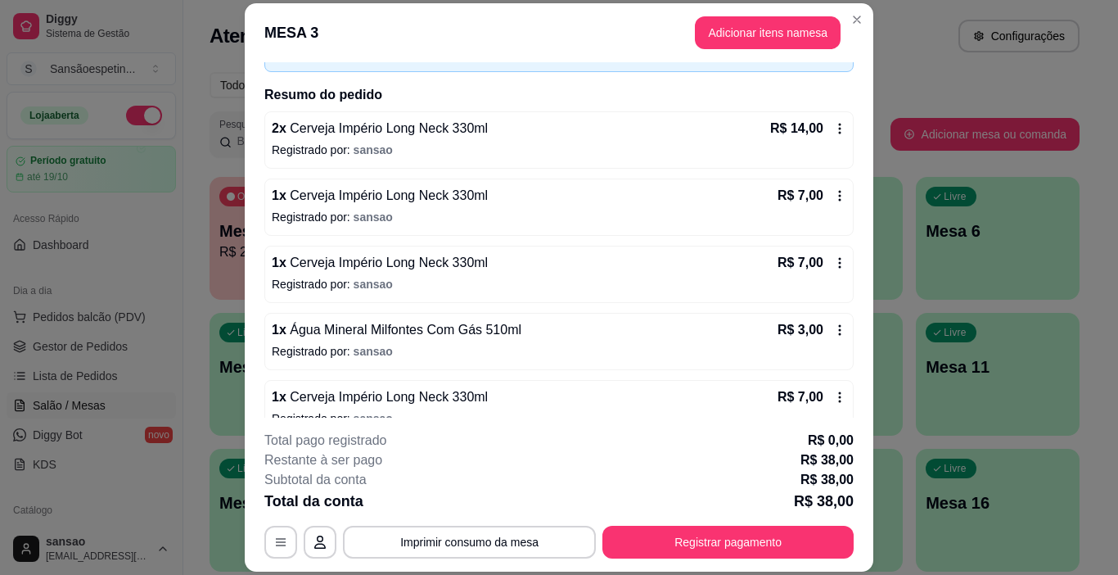
scroll to position [131, 0]
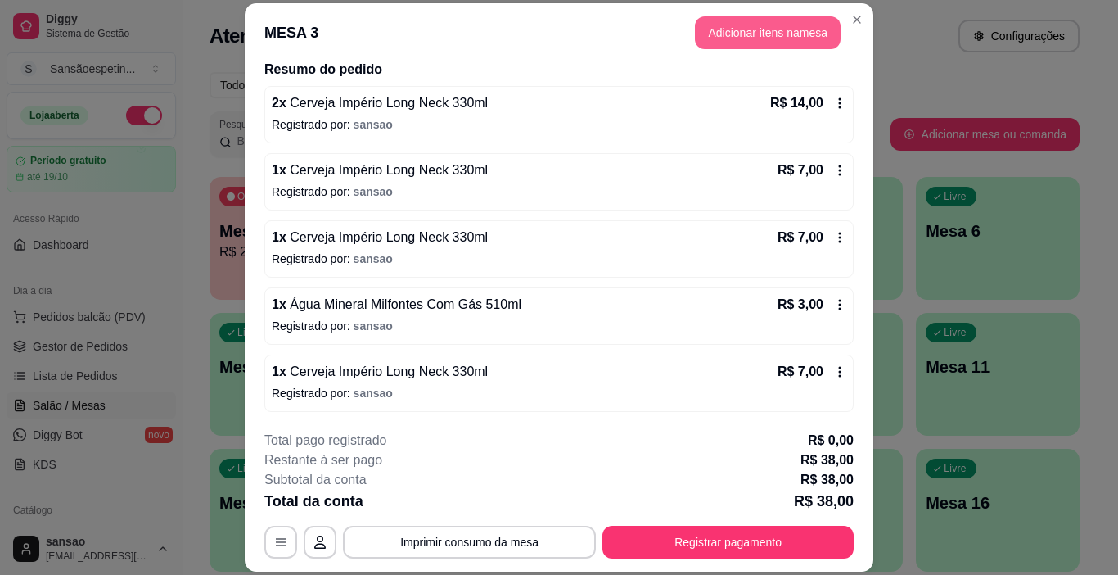
click at [707, 28] on button "Adicionar itens na mesa" at bounding box center [768, 32] width 146 height 33
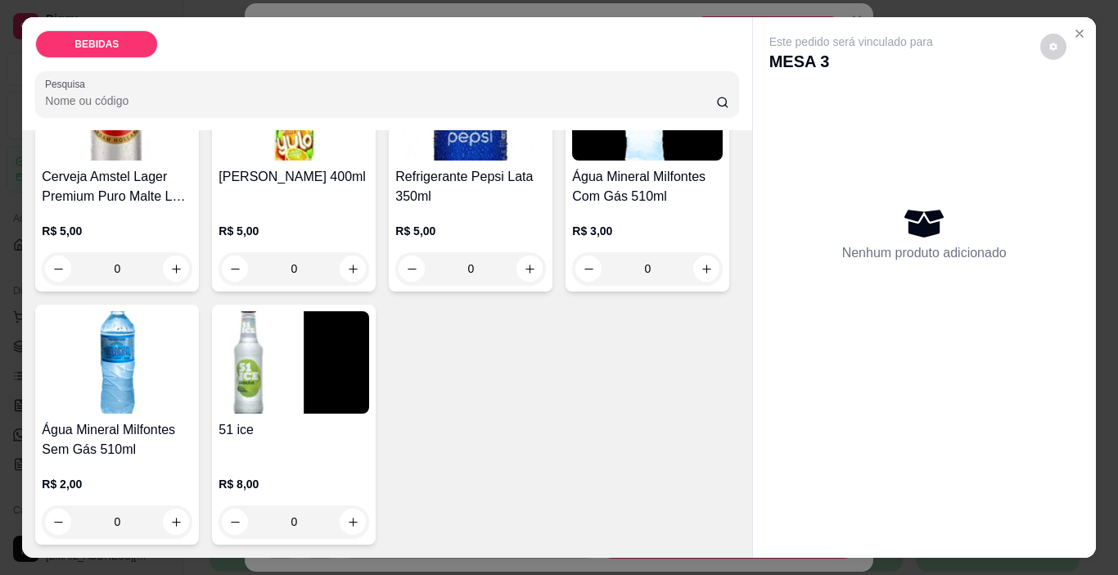
scroll to position [924, 0]
click at [1077, 30] on icon "Close" at bounding box center [1080, 33] width 7 height 7
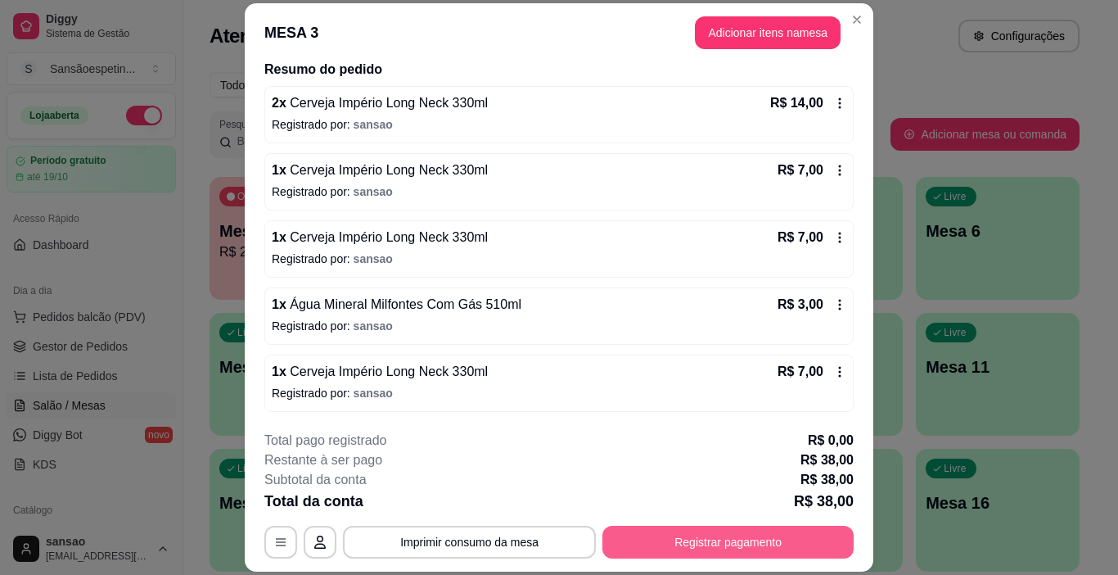
click at [644, 536] on button "Registrar pagamento" at bounding box center [728, 542] width 251 height 33
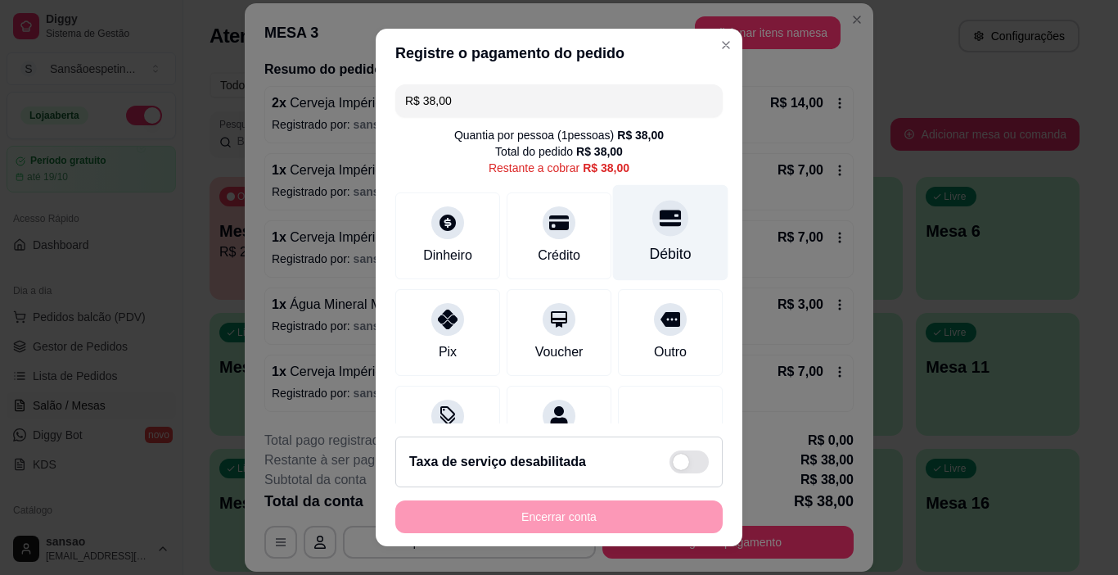
click at [617, 230] on div "Débito" at bounding box center [670, 233] width 115 height 96
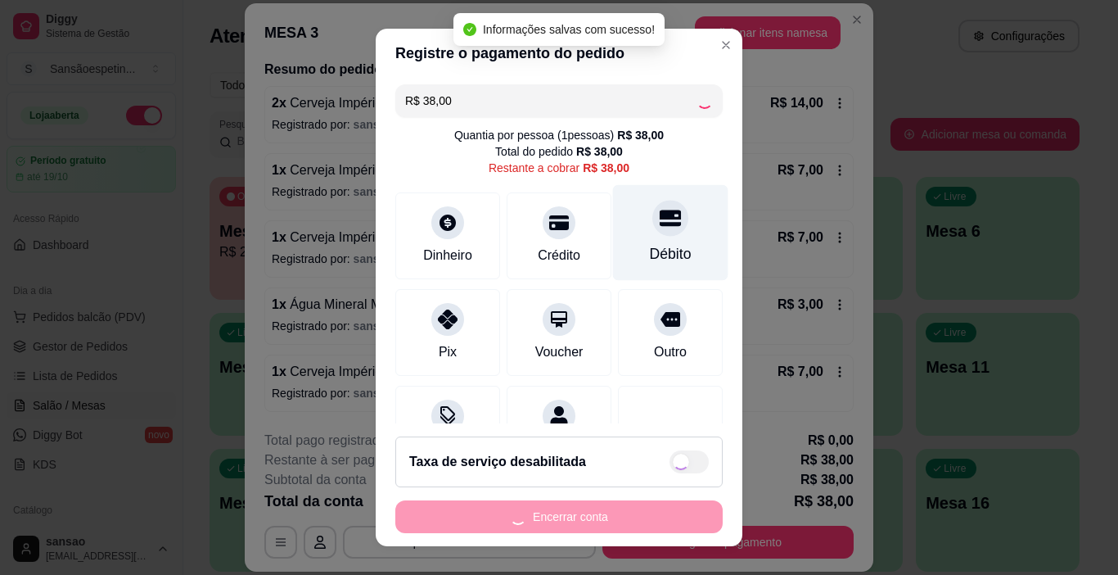
type input "R$ 0,00"
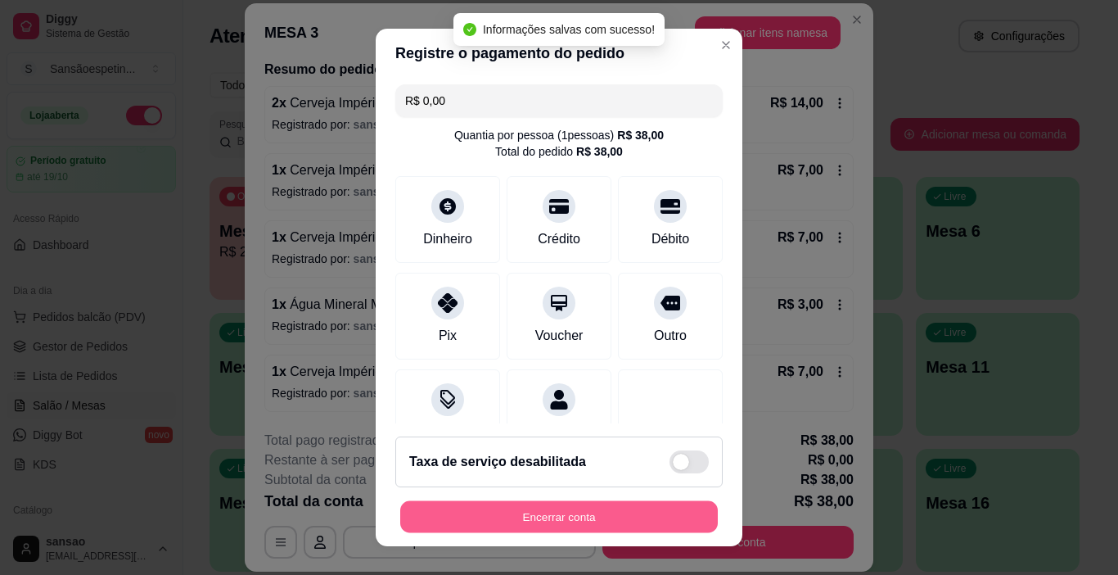
click at [585, 526] on button "Encerrar conta" at bounding box center [559, 517] width 318 height 32
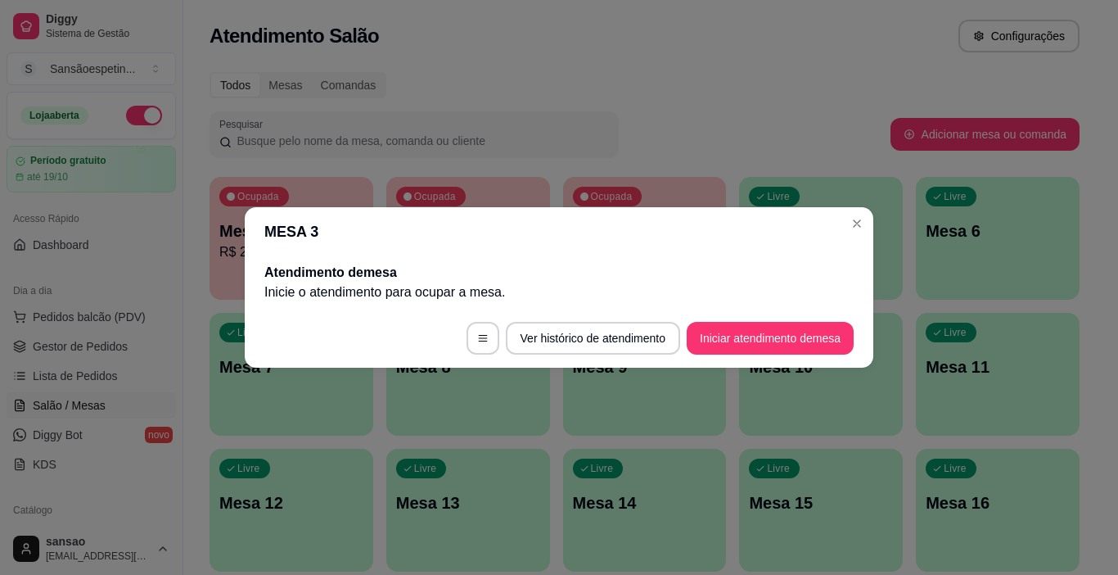
scroll to position [0, 0]
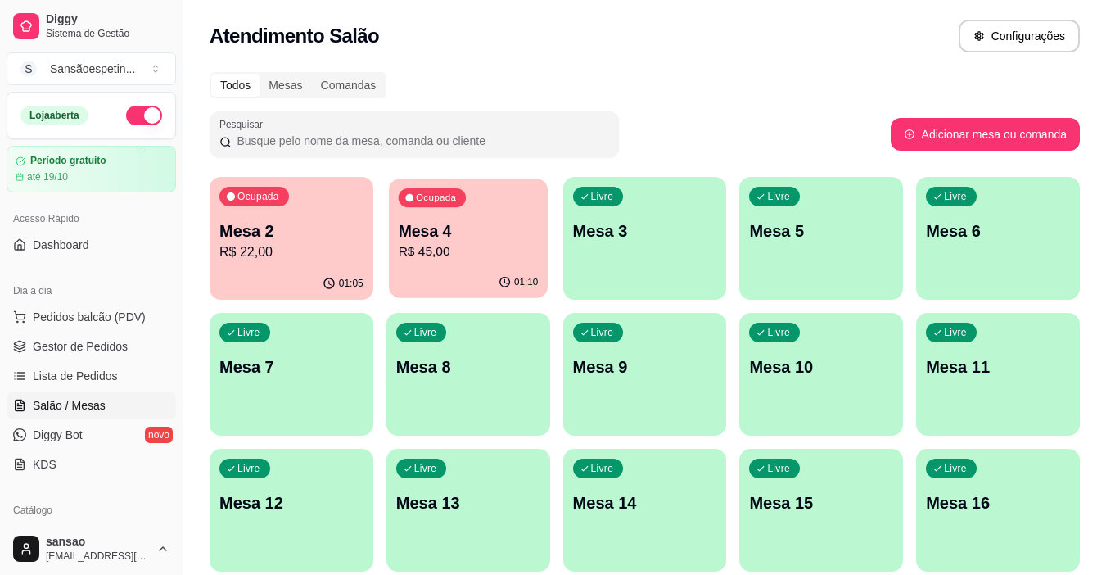
click at [438, 261] on p "R$ 45,00" at bounding box center [468, 251] width 140 height 19
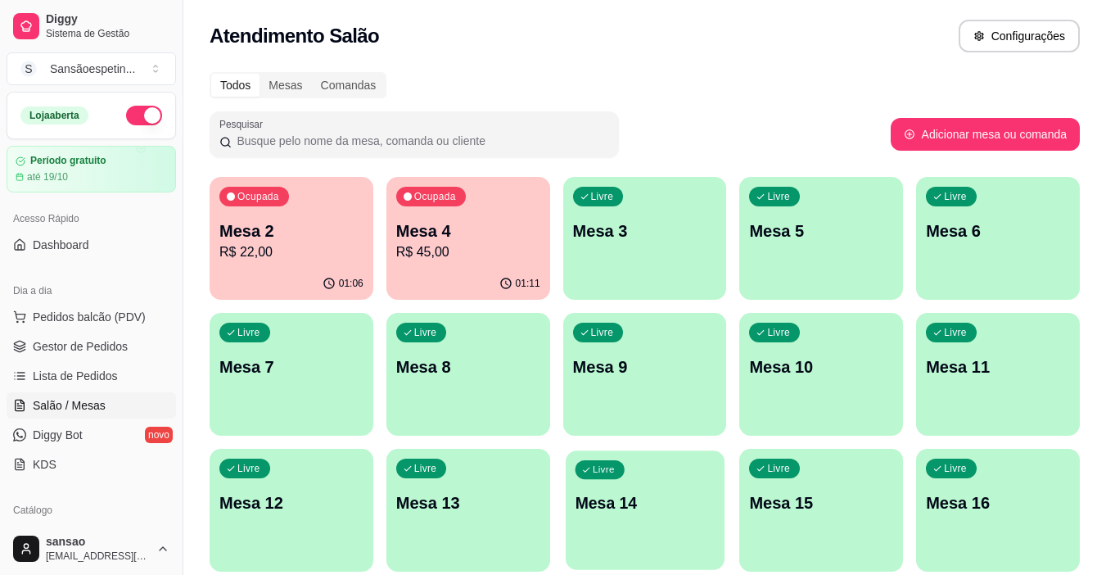
click at [629, 526] on div "Livre Mesa 14" at bounding box center [645, 500] width 159 height 100
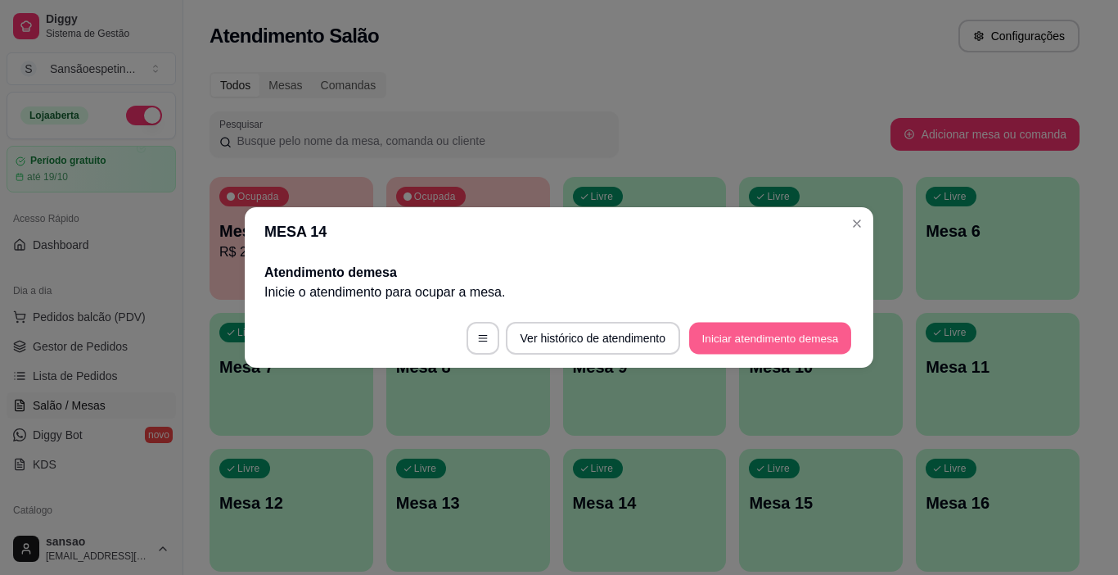
click at [752, 324] on button "Iniciar atendimento de mesa" at bounding box center [770, 339] width 162 height 32
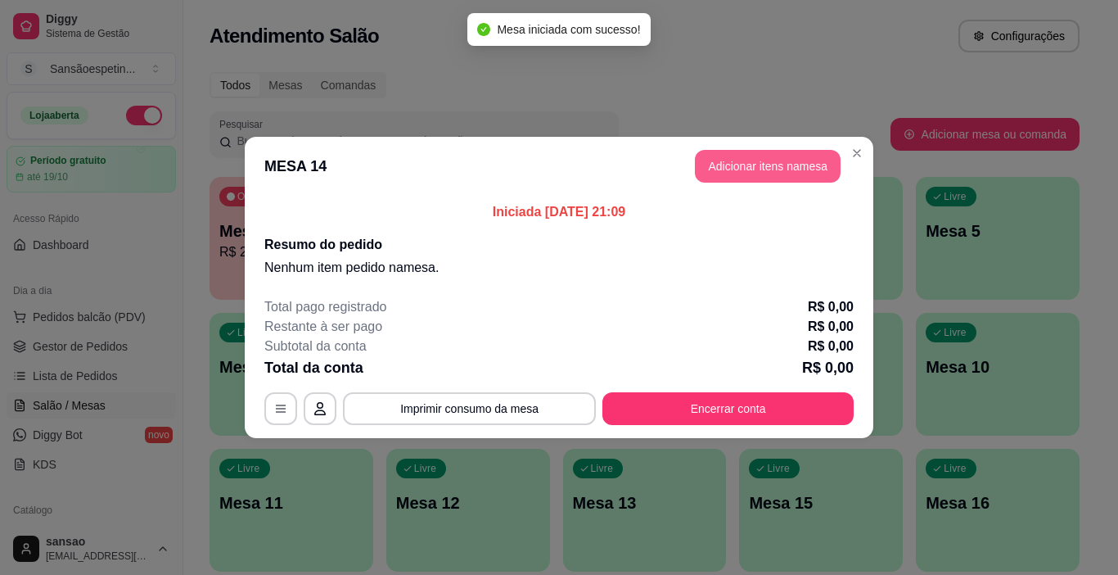
click at [805, 154] on button "Adicionar itens na mesa" at bounding box center [768, 166] width 146 height 33
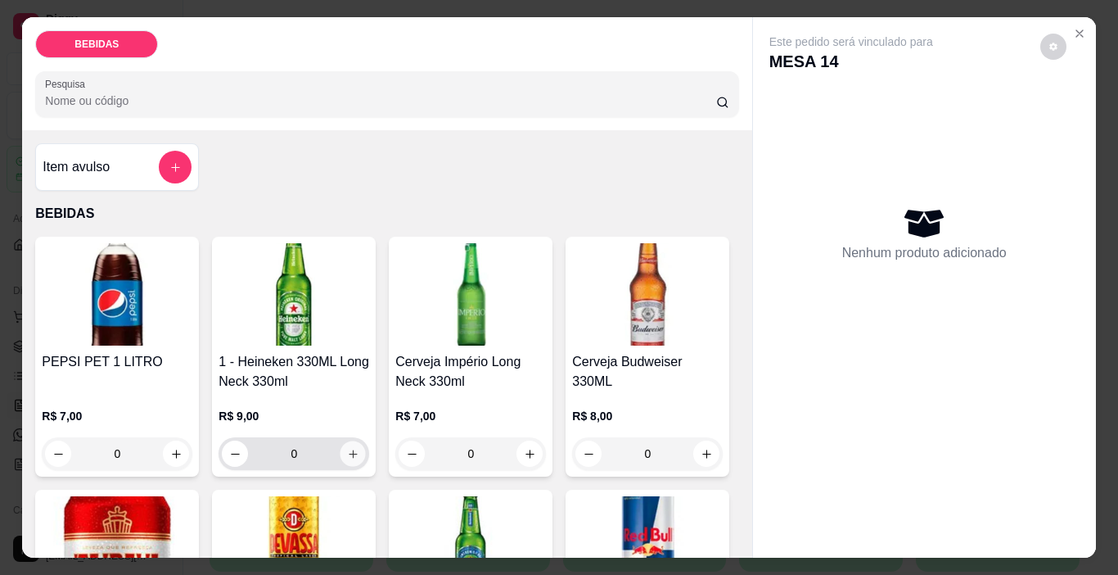
click at [349, 441] on button "increase-product-quantity" at bounding box center [353, 453] width 25 height 25
type input "1"
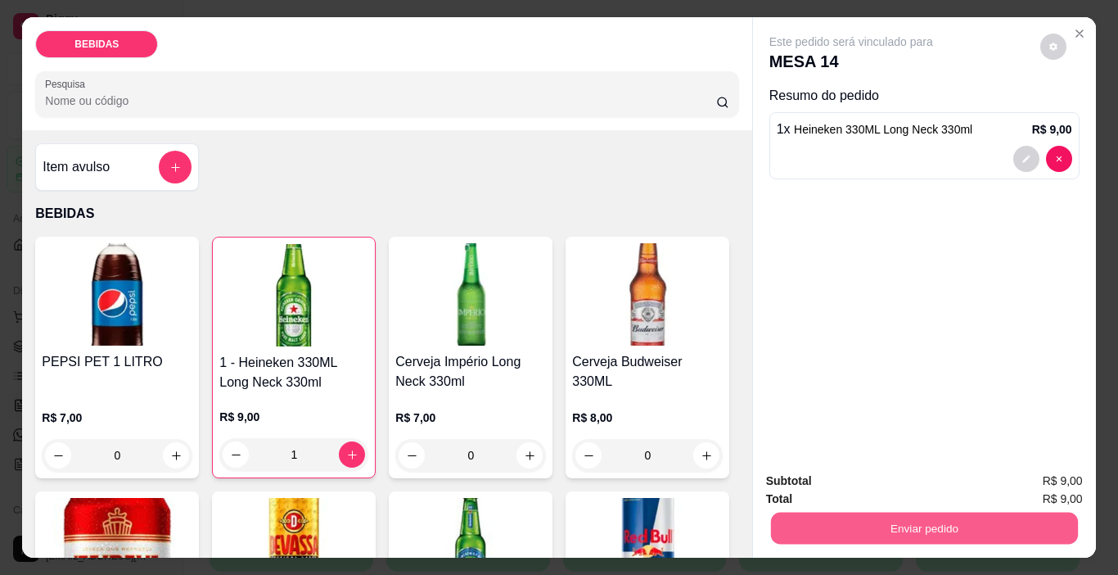
click at [870, 530] on button "Enviar pedido" at bounding box center [923, 529] width 307 height 32
click at [1038, 477] on button "Enviar pedido" at bounding box center [1040, 482] width 93 height 31
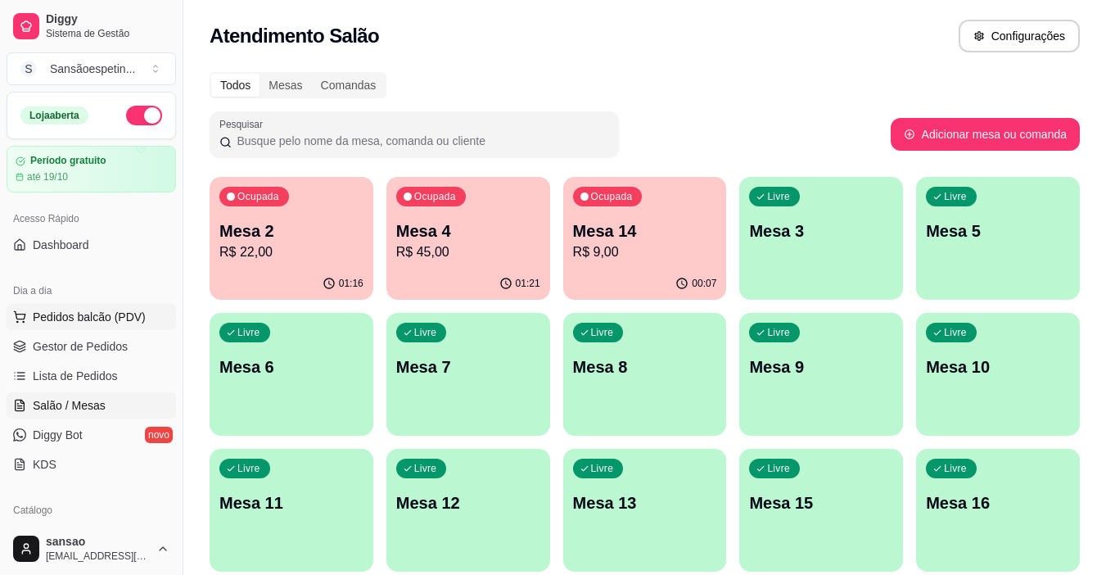
click at [77, 320] on span "Pedidos balcão (PDV)" at bounding box center [89, 317] width 113 height 16
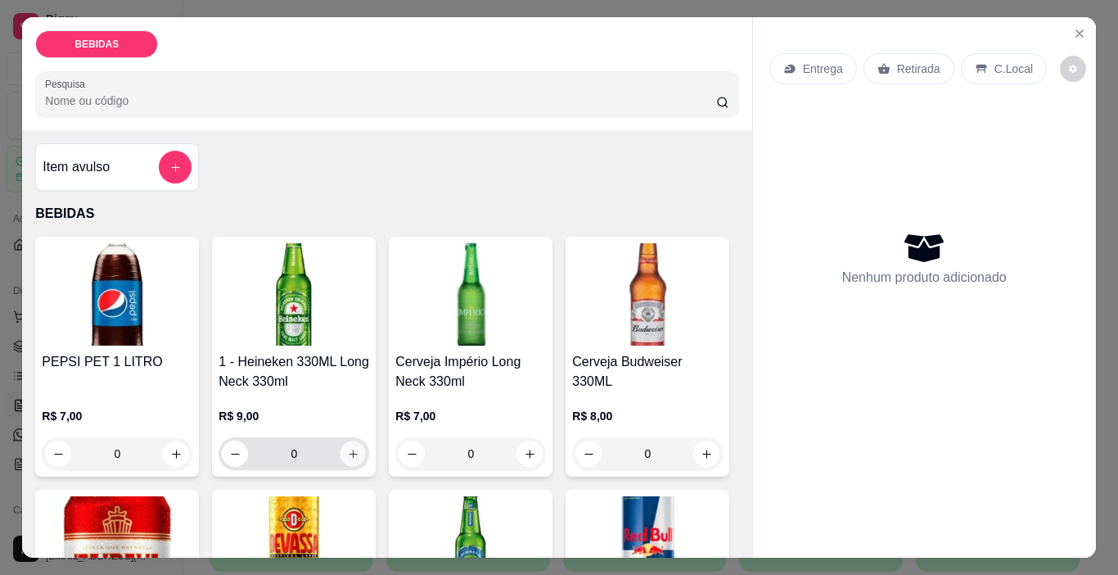
click at [347, 452] on icon "increase-product-quantity" at bounding box center [353, 454] width 12 height 12
type input "1"
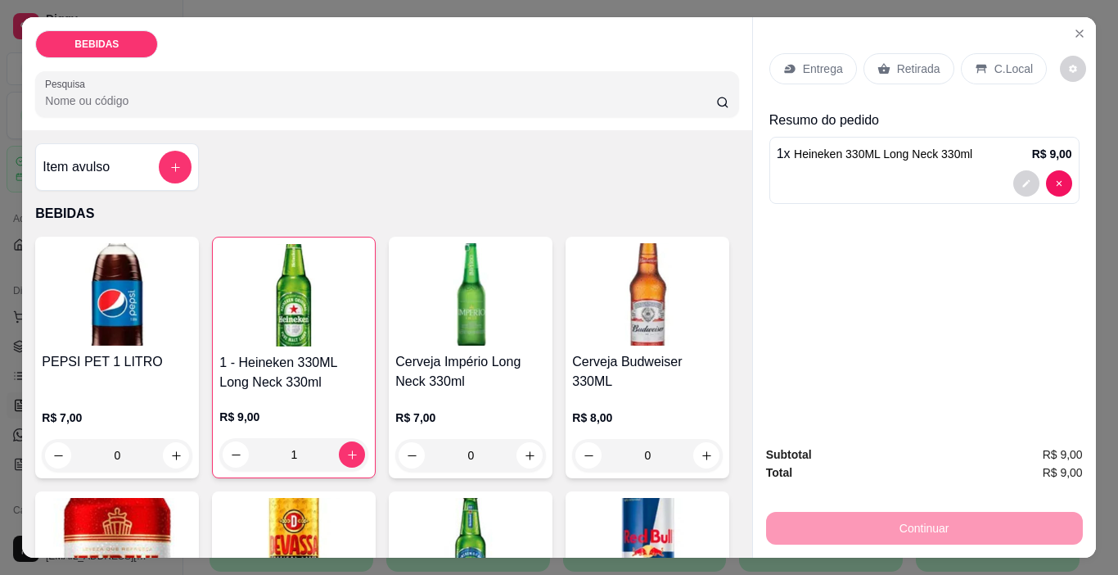
click at [897, 61] on p "Retirada" at bounding box center [918, 69] width 43 height 16
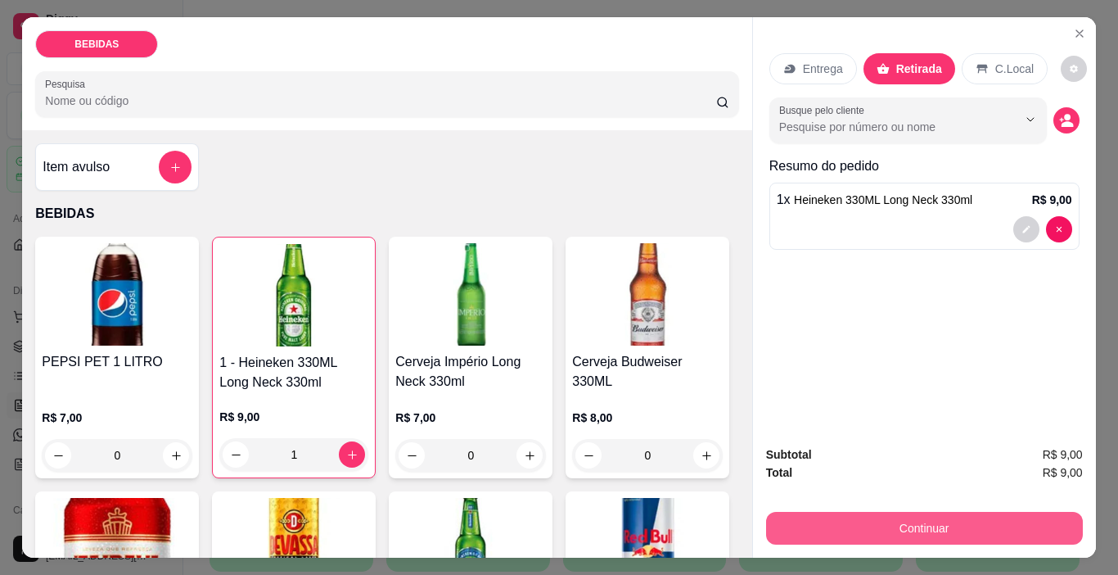
click at [845, 512] on button "Continuar" at bounding box center [924, 528] width 317 height 33
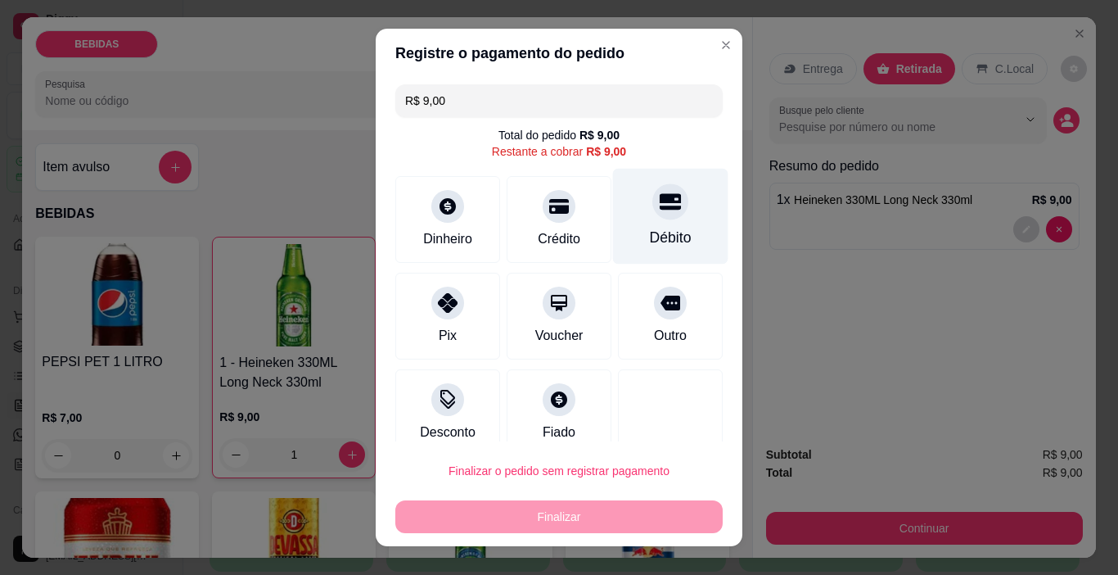
click at [622, 222] on div "Débito" at bounding box center [670, 217] width 115 height 96
type input "R$ 0,00"
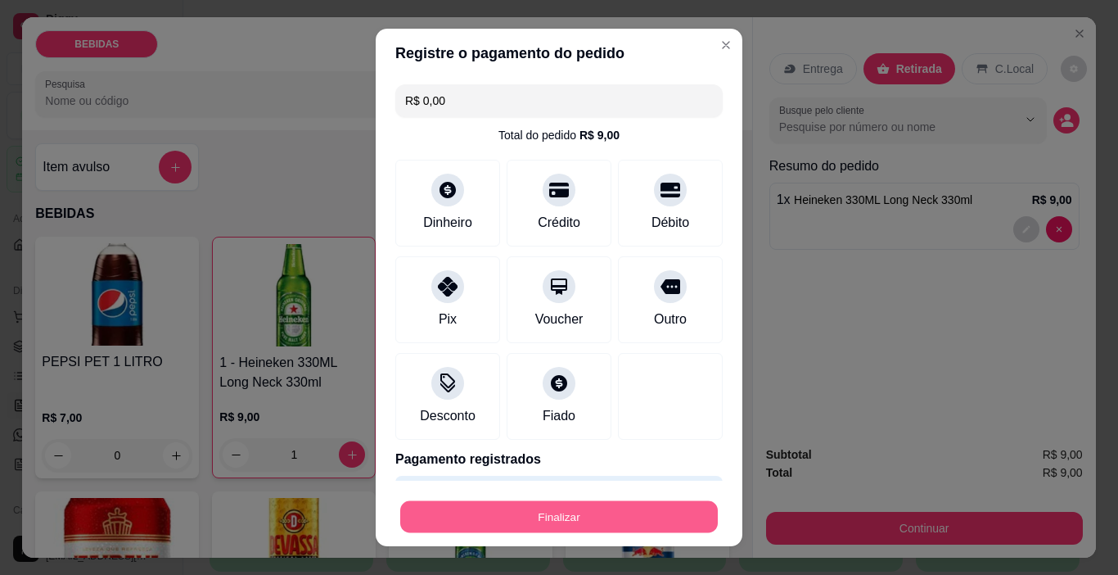
click at [569, 510] on button "Finalizar" at bounding box center [559, 517] width 318 height 32
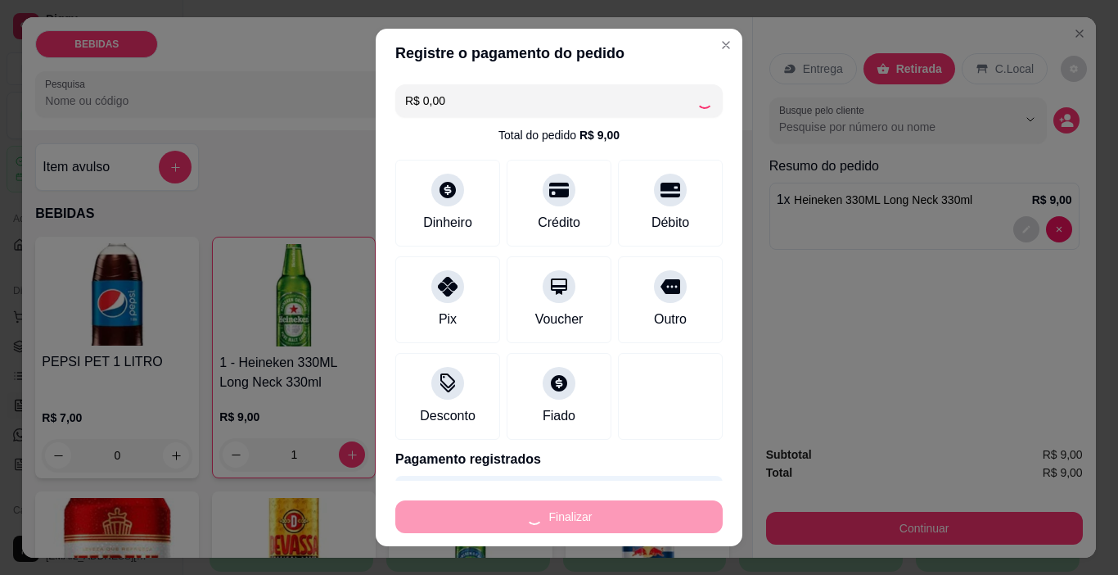
type input "0"
type input "-R$ 9,00"
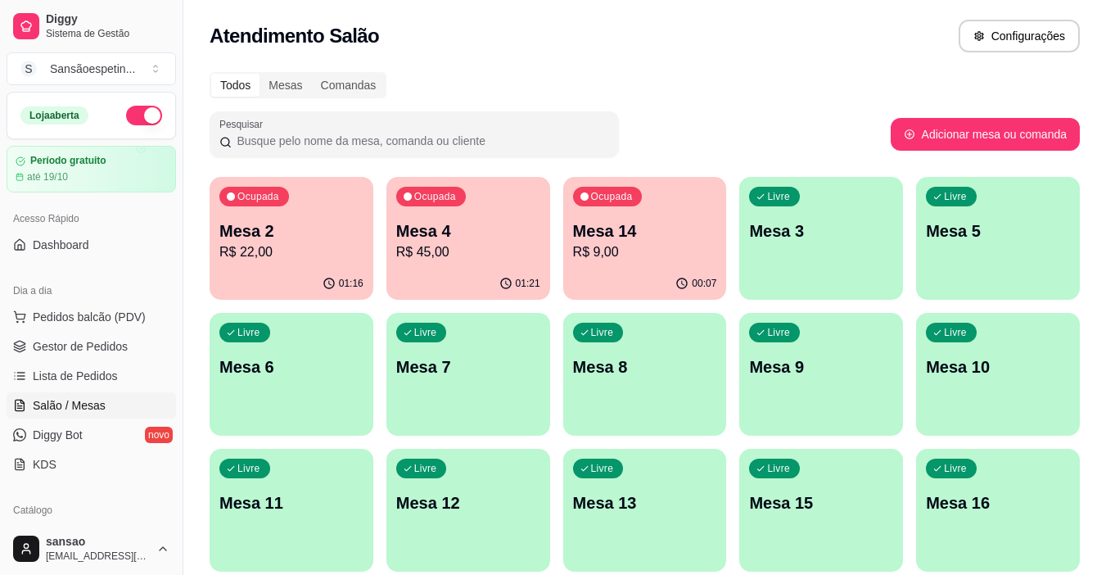
click at [621, 242] on p "R$ 9,00" at bounding box center [645, 252] width 144 height 20
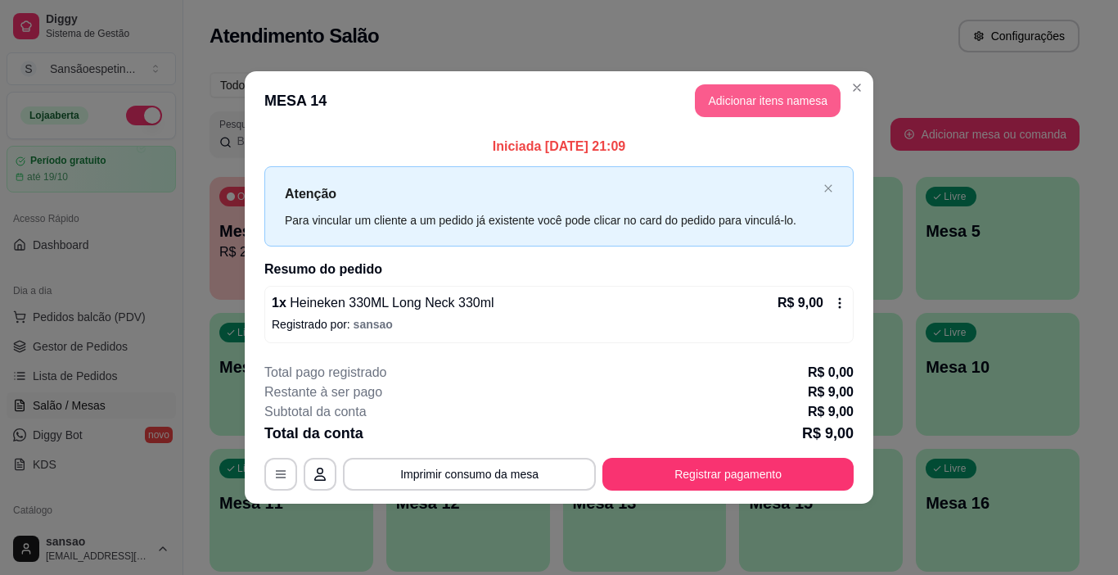
click at [765, 101] on button "Adicionar itens na mesa" at bounding box center [768, 100] width 146 height 33
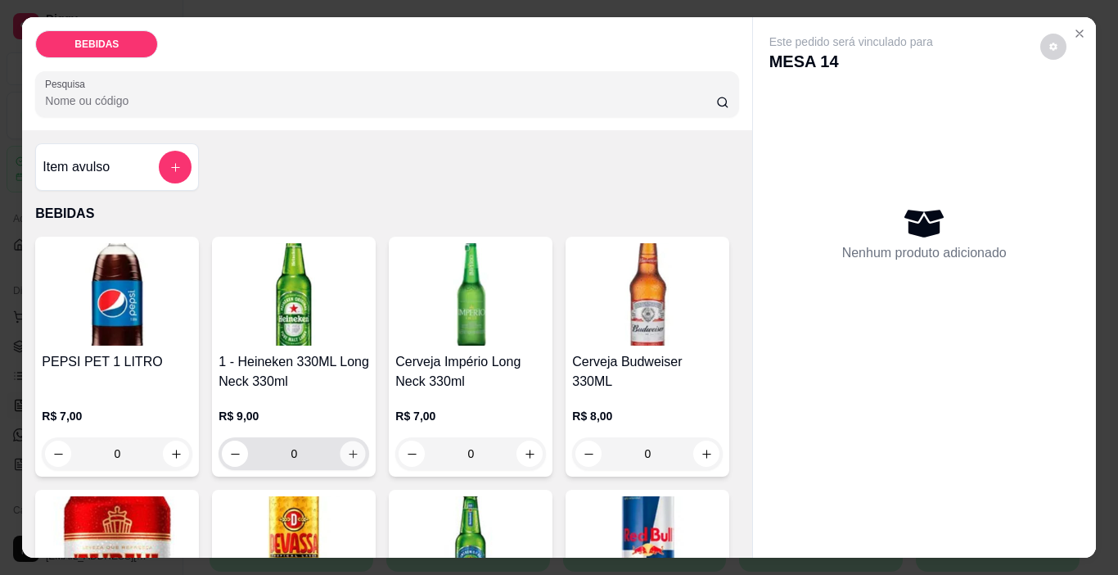
click at [350, 448] on icon "increase-product-quantity" at bounding box center [353, 454] width 12 height 12
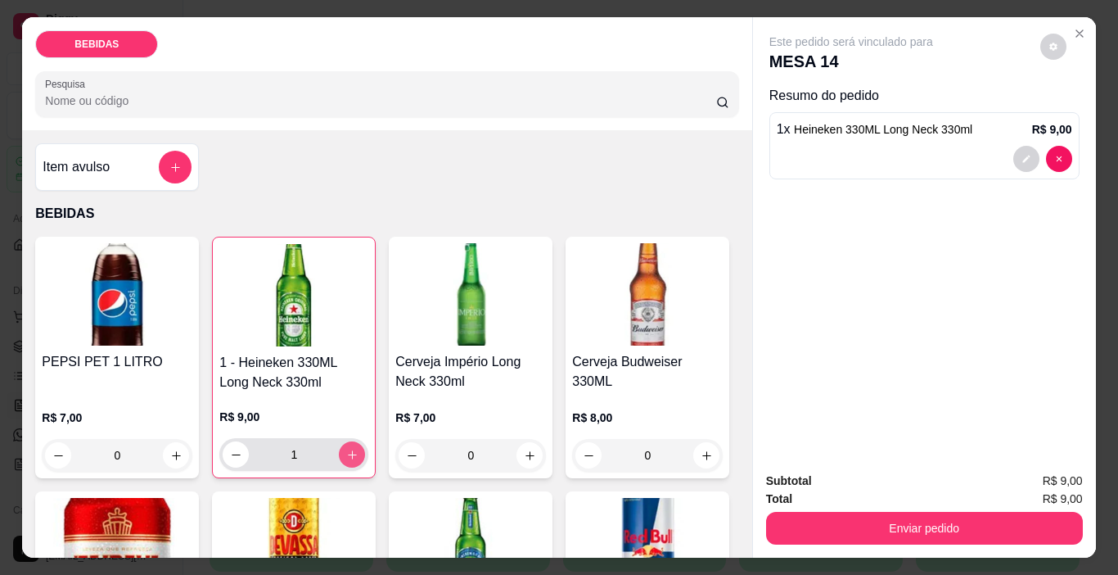
click at [350, 449] on icon "increase-product-quantity" at bounding box center [352, 455] width 12 height 12
type input "2"
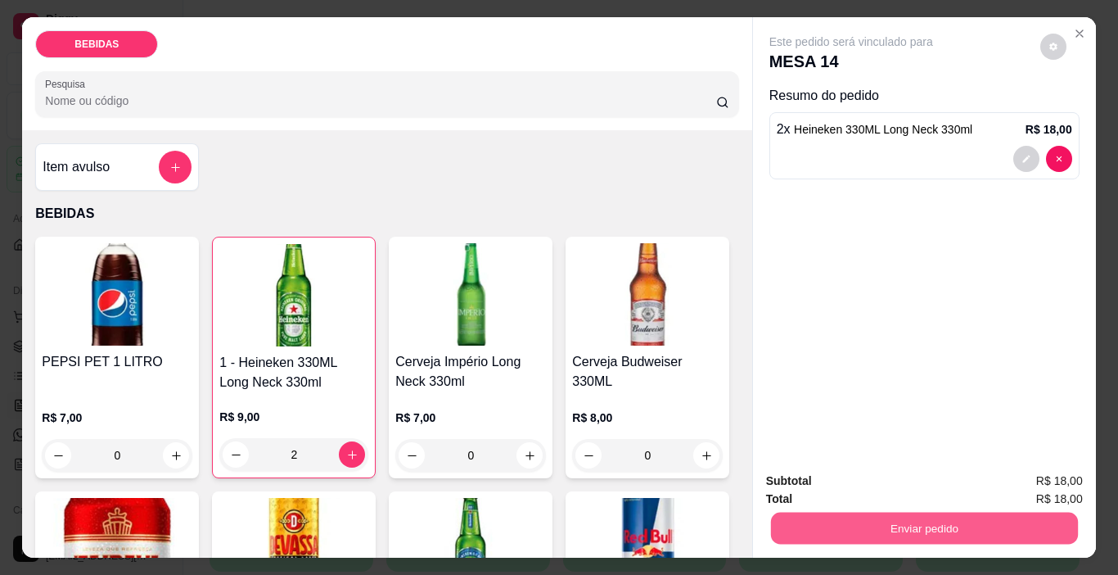
click at [883, 521] on button "Enviar pedido" at bounding box center [923, 529] width 307 height 32
click at [1027, 477] on button "Enviar pedido" at bounding box center [1040, 481] width 93 height 31
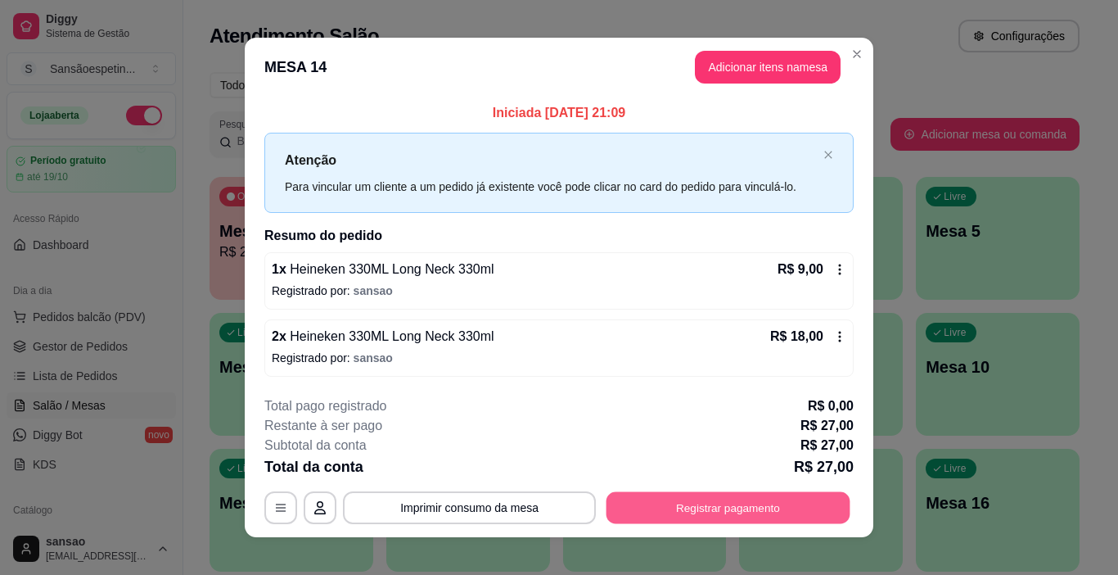
click at [703, 502] on button "Registrar pagamento" at bounding box center [729, 507] width 244 height 32
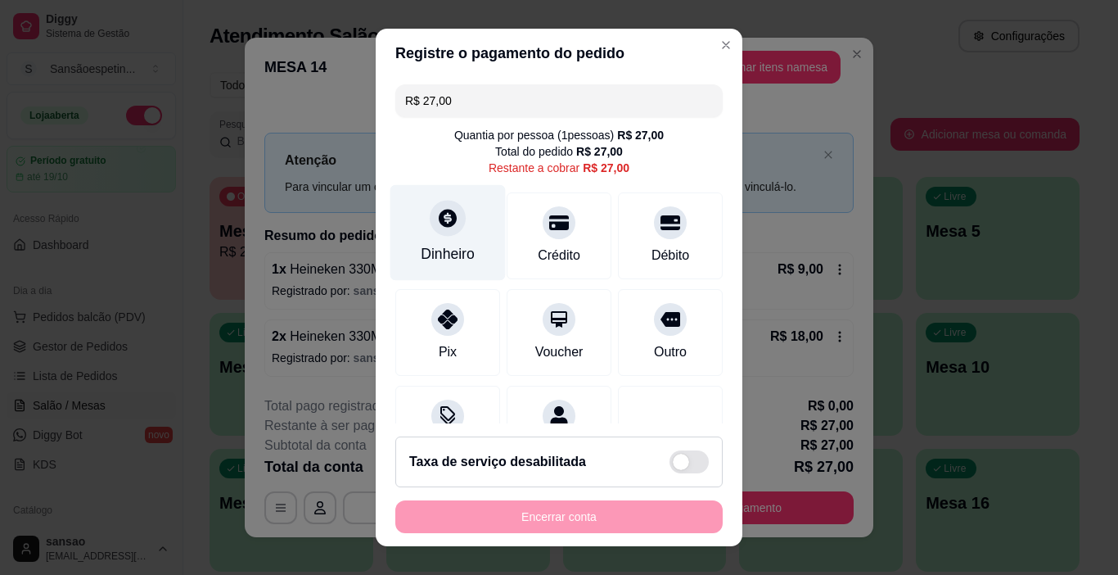
click at [426, 234] on div "Dinheiro" at bounding box center [448, 233] width 115 height 96
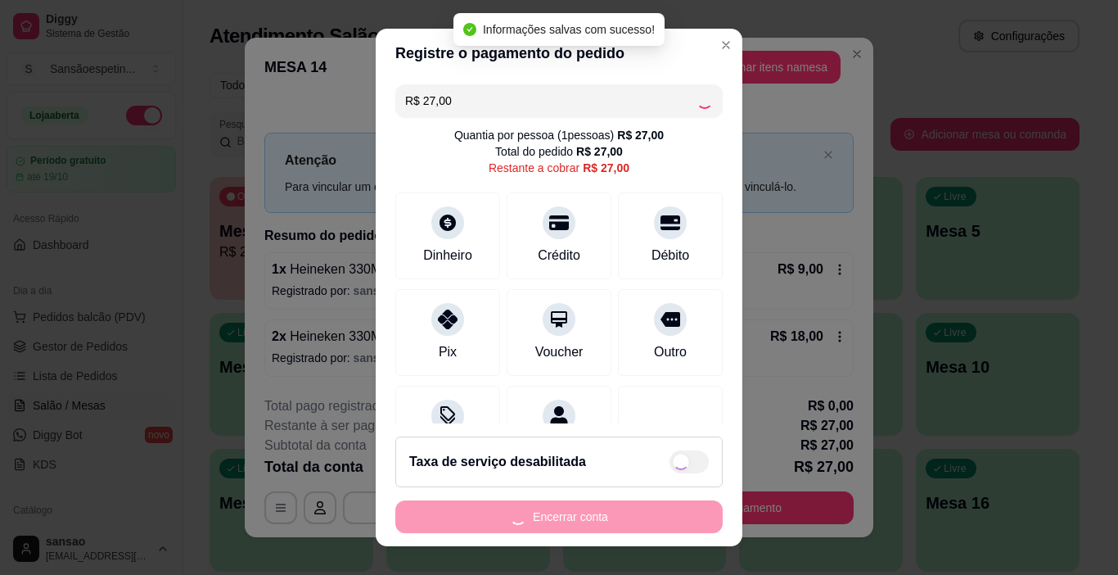
type input "R$ 0,00"
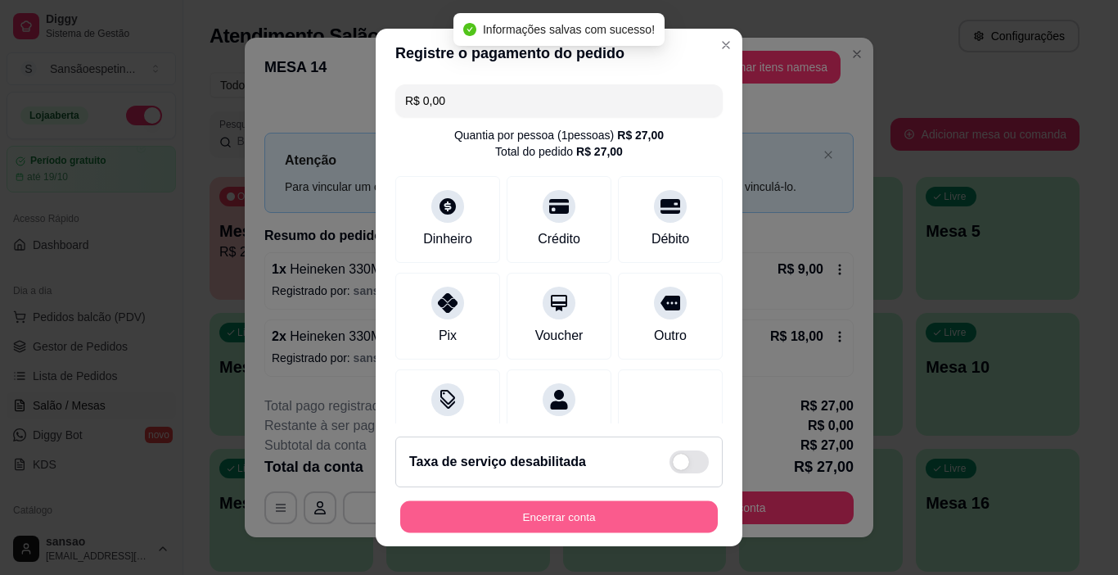
click at [602, 522] on button "Encerrar conta" at bounding box center [559, 517] width 318 height 32
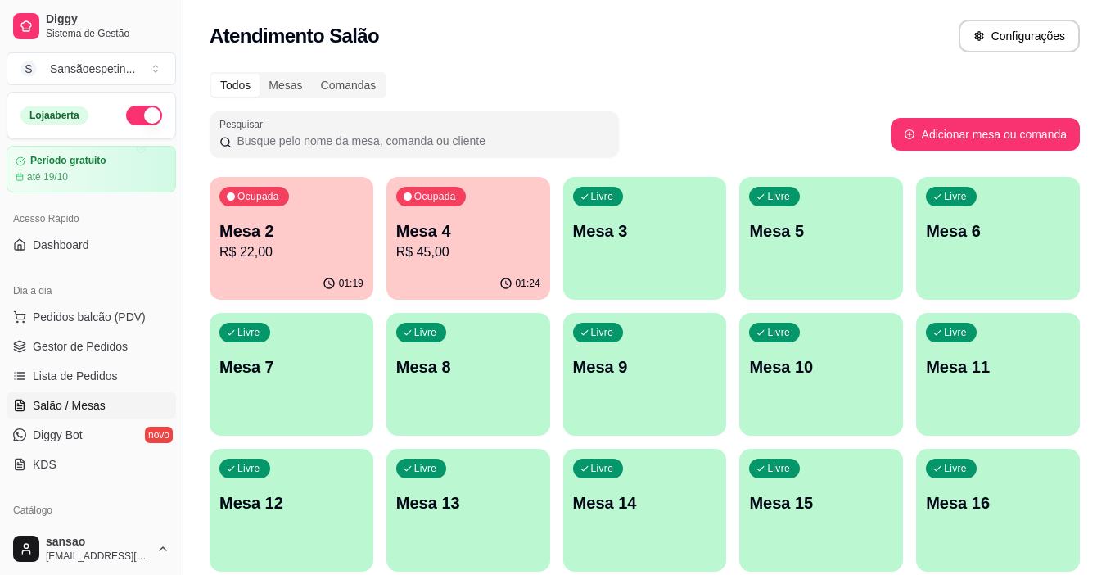
click at [670, 264] on div "Livre Mesa 3" at bounding box center [645, 228] width 164 height 103
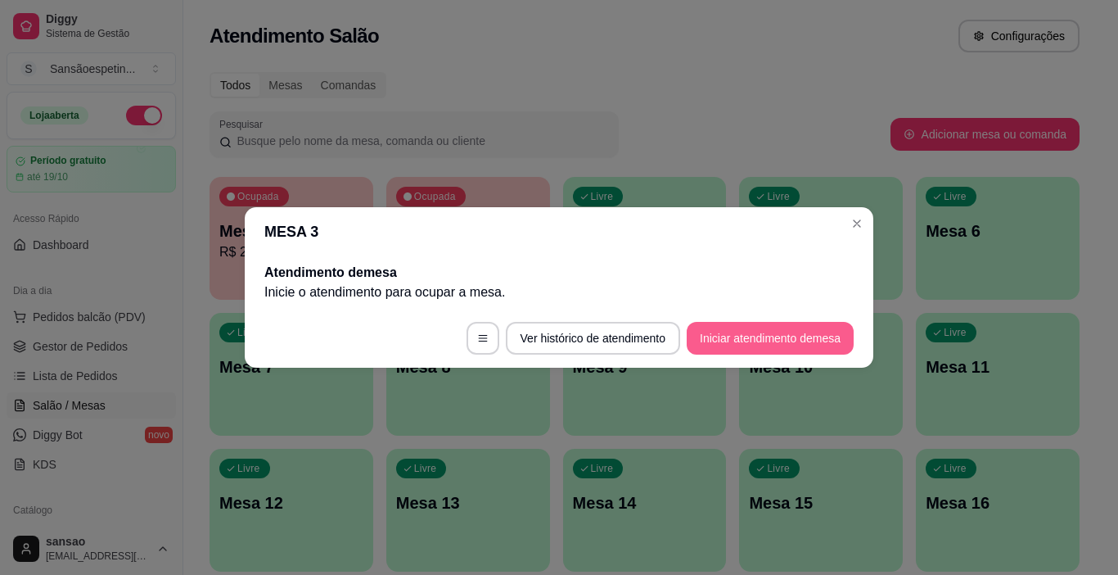
click at [729, 341] on button "Iniciar atendimento de mesa" at bounding box center [770, 338] width 167 height 33
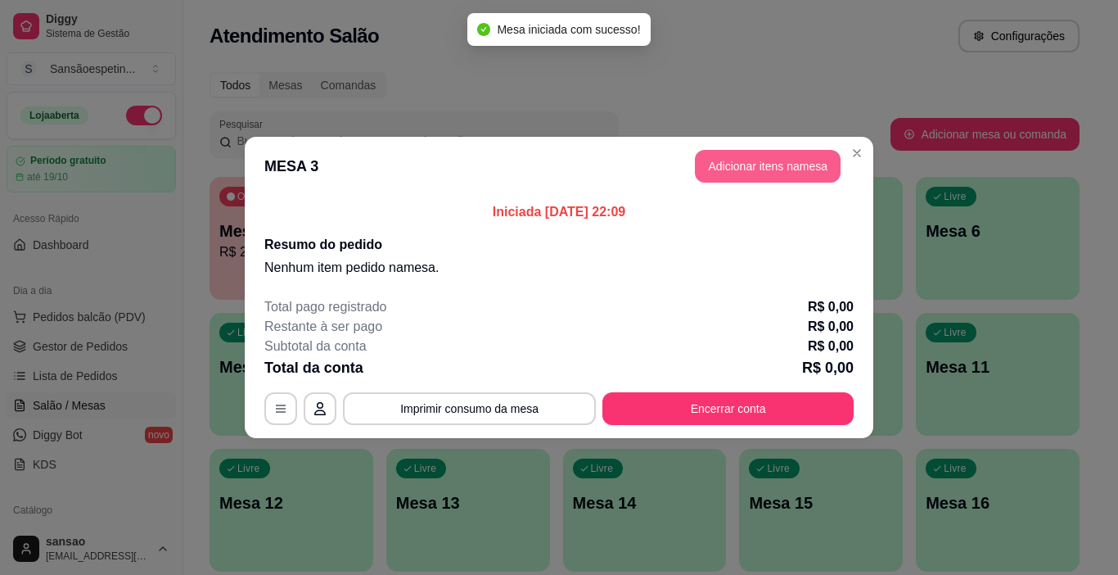
click at [771, 156] on button "Adicionar itens na mesa" at bounding box center [768, 166] width 146 height 33
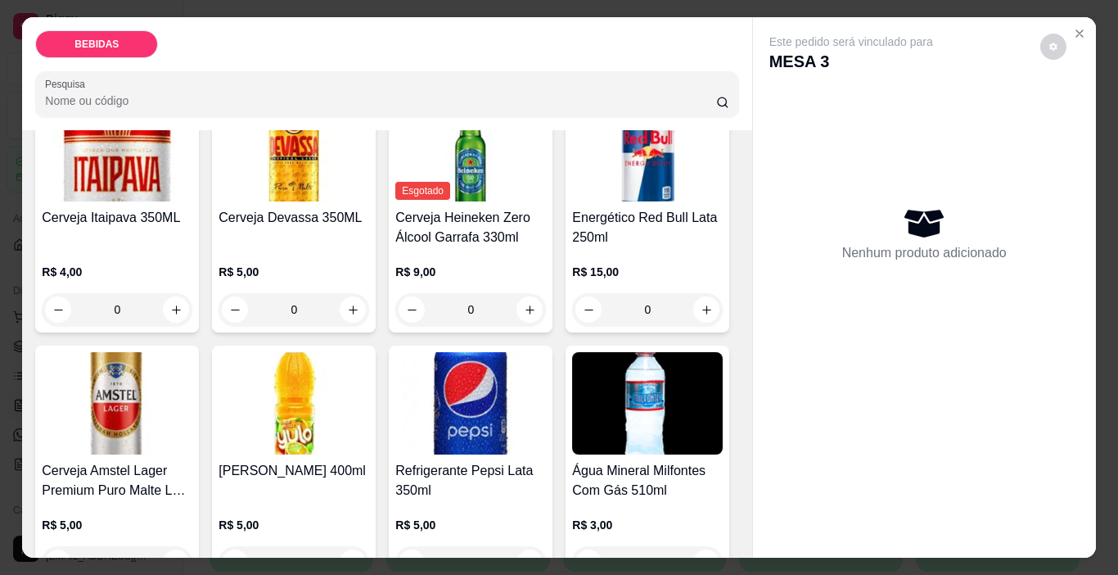
scroll to position [573, 0]
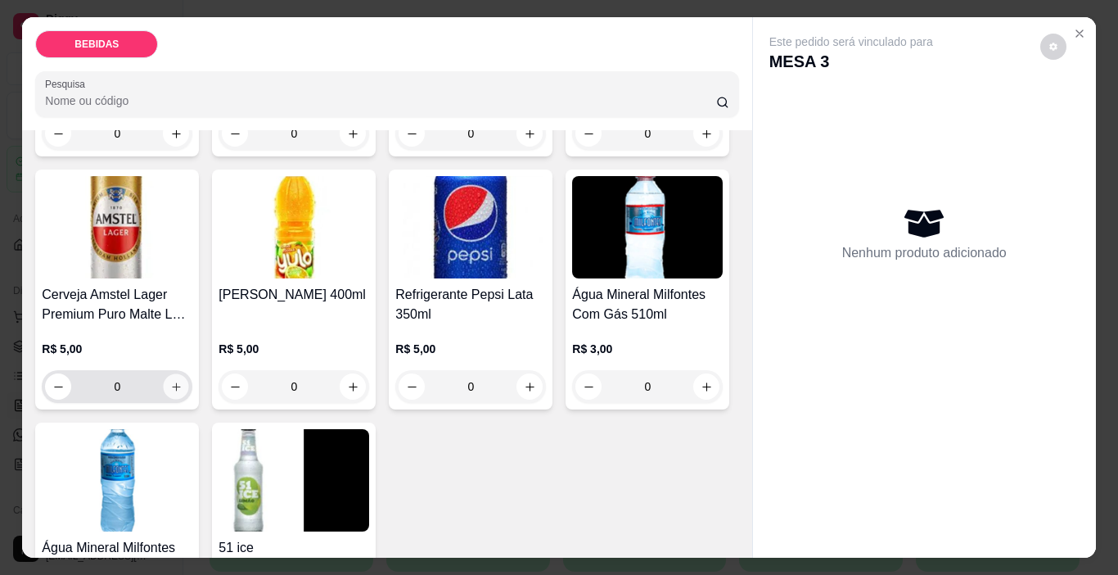
click at [183, 381] on icon "increase-product-quantity" at bounding box center [176, 387] width 12 height 12
type input "1"
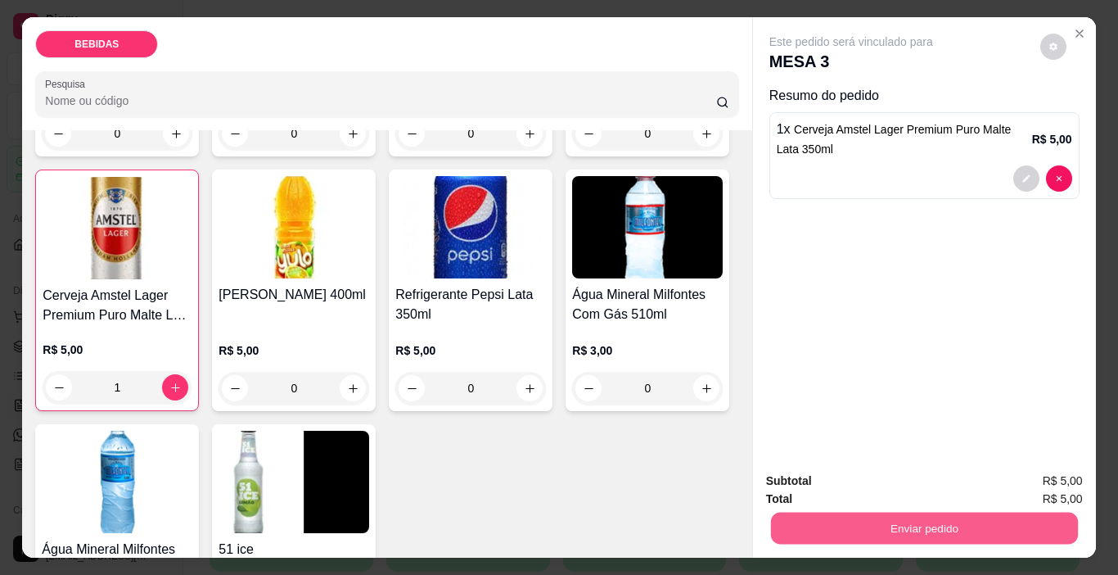
click at [772, 513] on button "Enviar pedido" at bounding box center [923, 529] width 307 height 32
click at [1064, 481] on button "Enviar pedido" at bounding box center [1040, 481] width 93 height 31
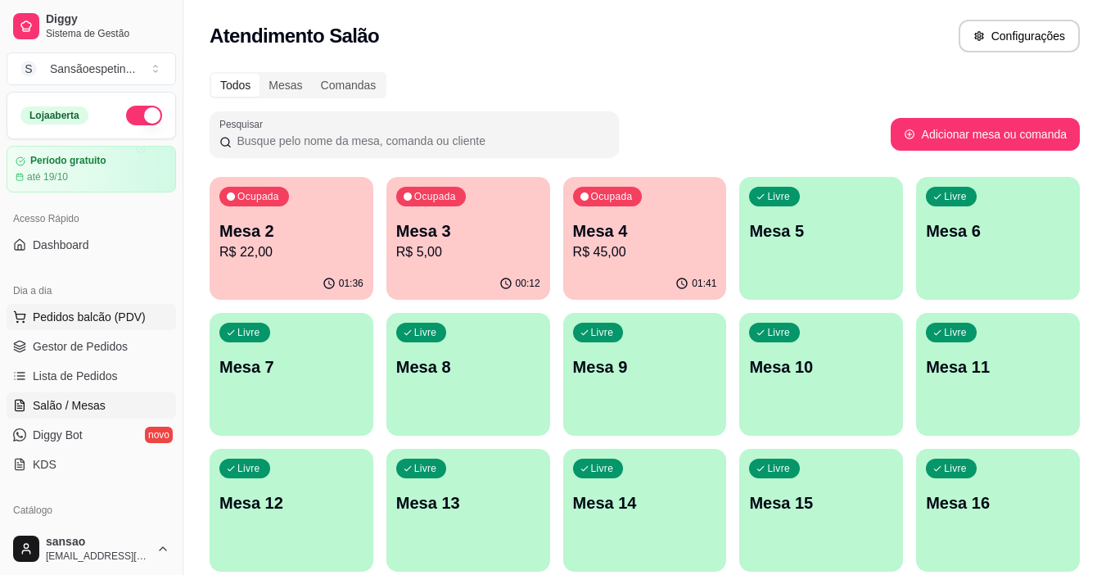
click at [135, 316] on span "Pedidos balcão (PDV)" at bounding box center [89, 317] width 113 height 16
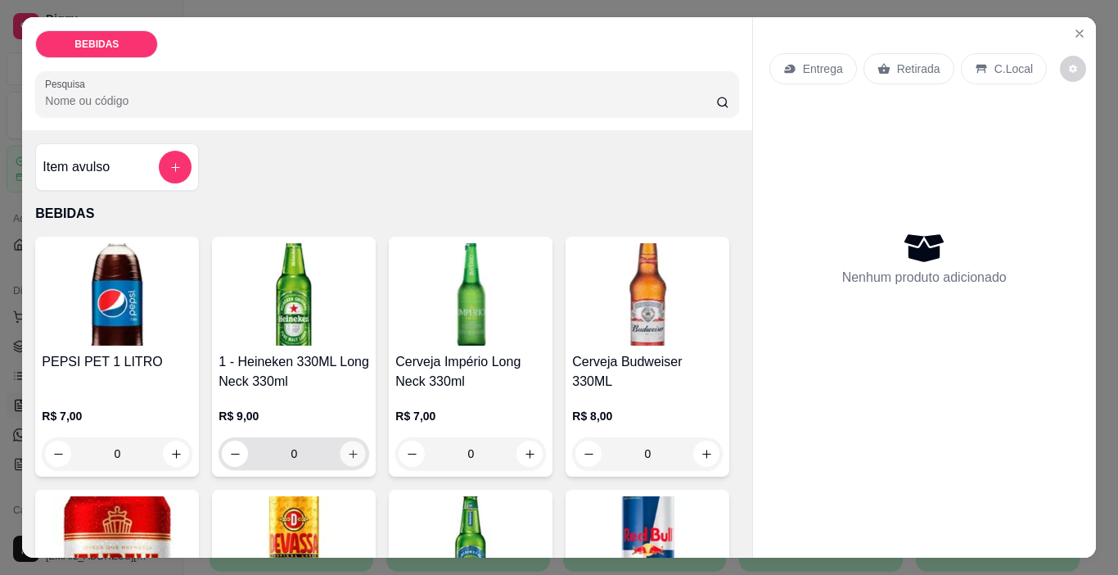
click at [351, 452] on icon "increase-product-quantity" at bounding box center [353, 454] width 12 height 12
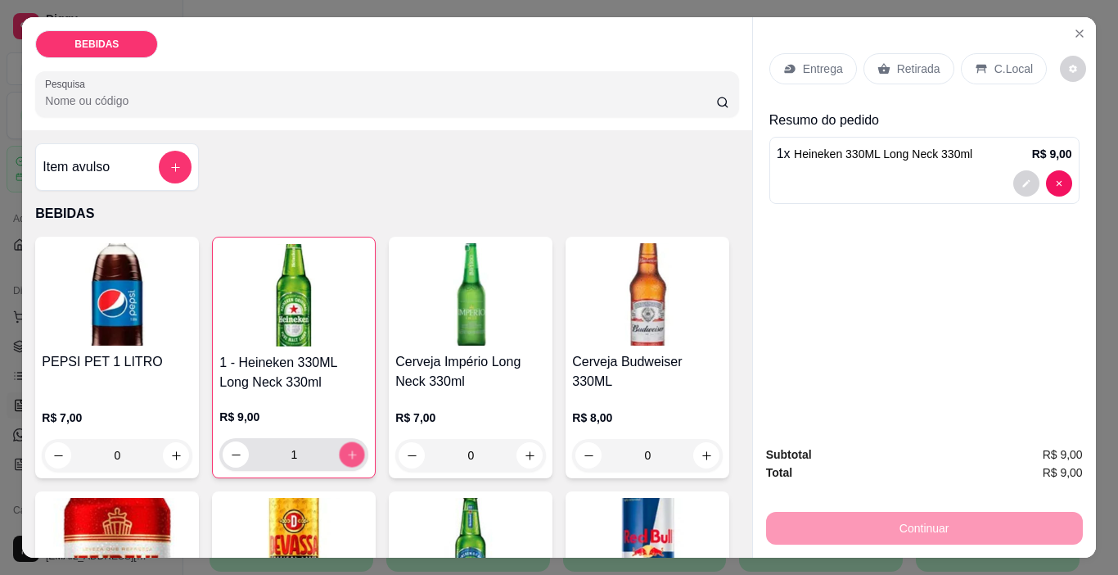
click at [351, 452] on icon "increase-product-quantity" at bounding box center [352, 455] width 12 height 12
type input "3"
click at [923, 65] on p "Retirada" at bounding box center [918, 69] width 43 height 16
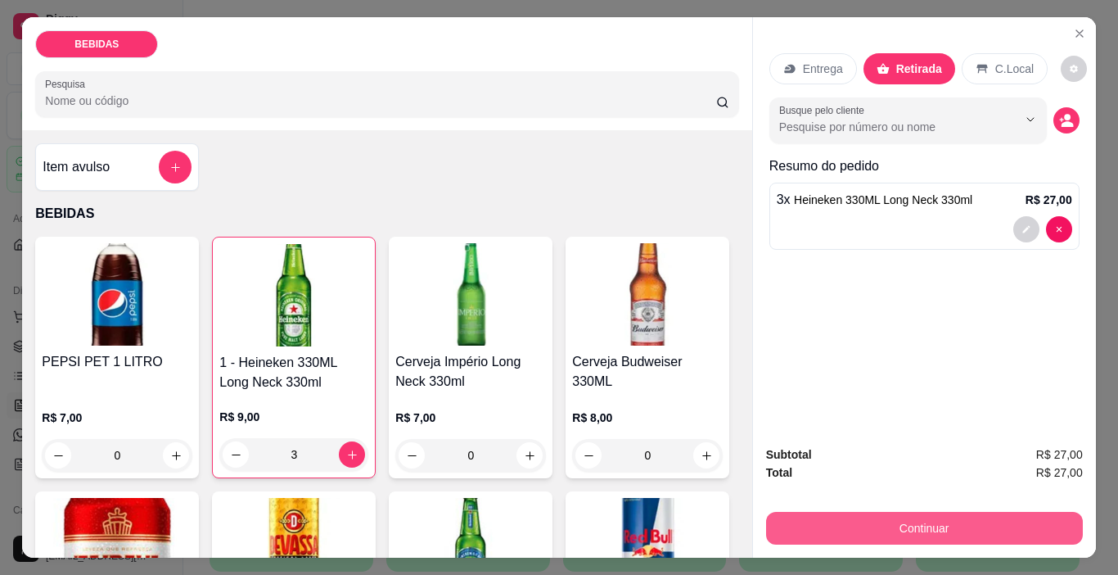
click at [926, 528] on button "Continuar" at bounding box center [924, 528] width 317 height 33
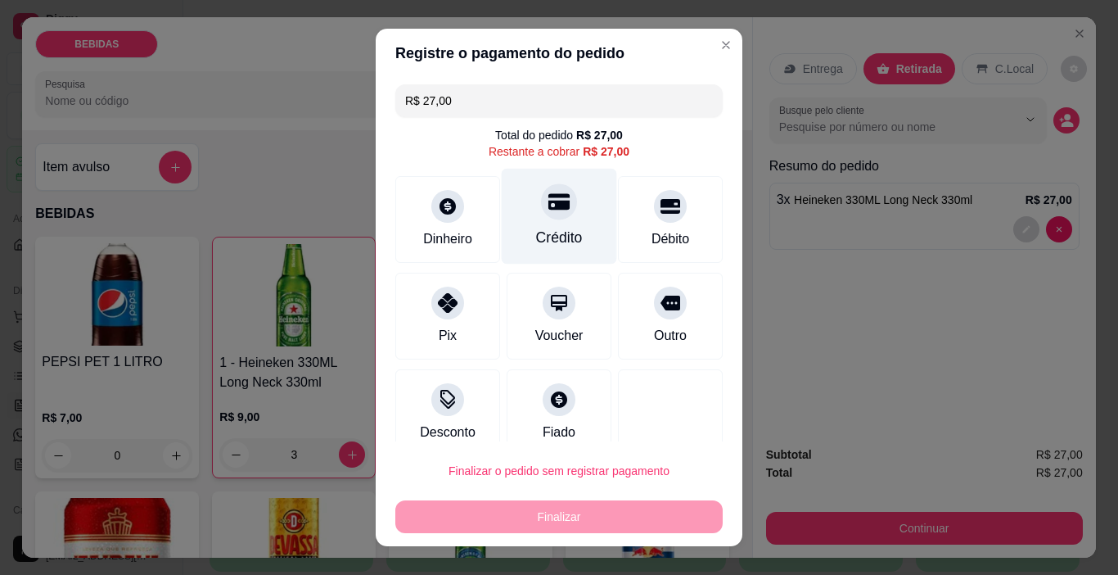
click at [536, 238] on div "Crédito" at bounding box center [559, 237] width 47 height 21
type input "R$ 0,00"
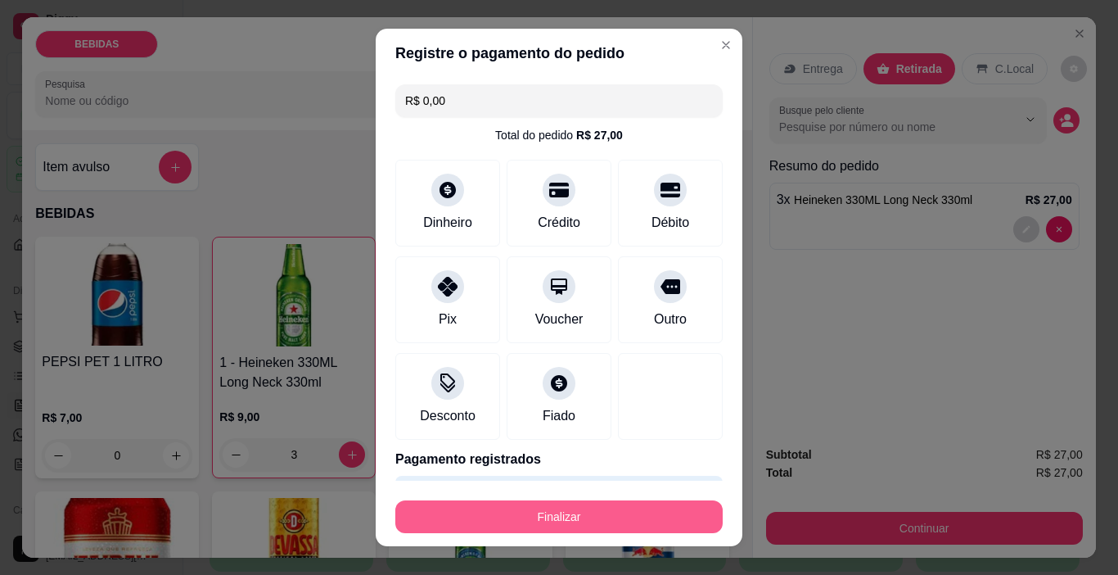
click at [491, 522] on button "Finalizar" at bounding box center [558, 516] width 327 height 33
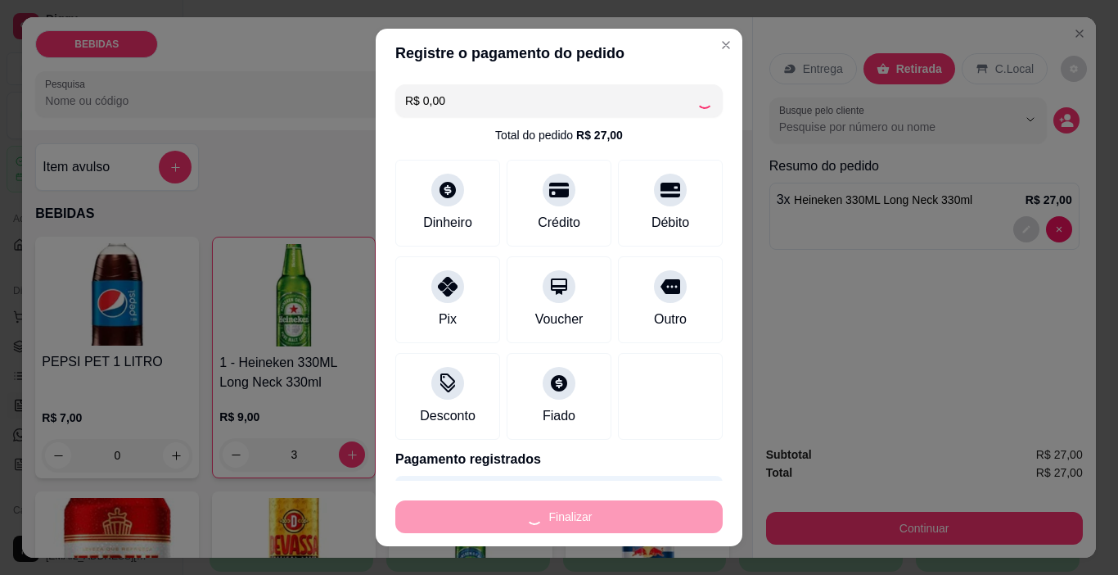
type input "0"
type input "-R$ 27,00"
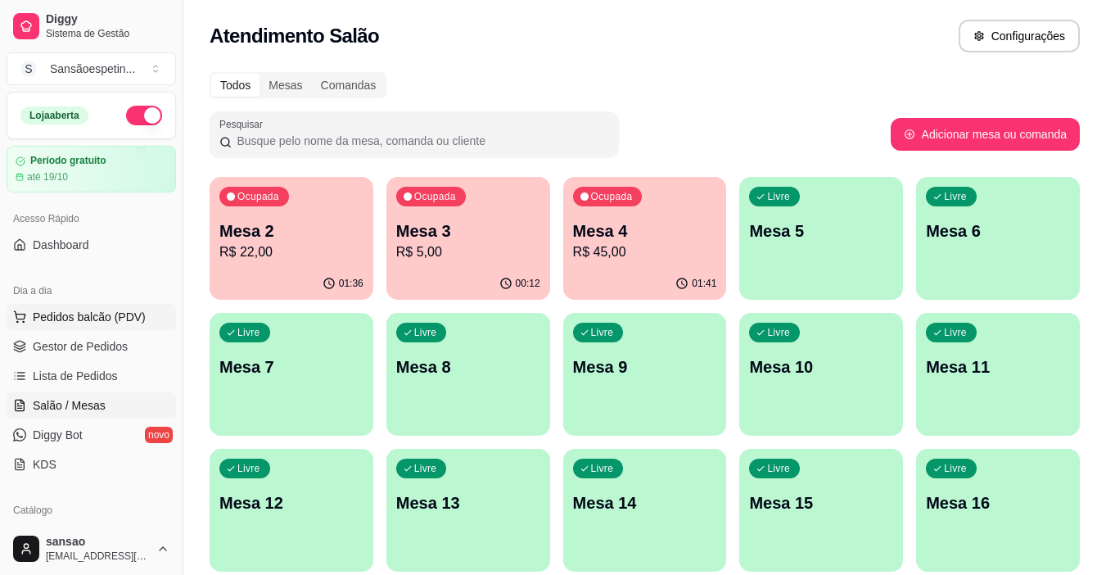
click at [24, 321] on circle at bounding box center [23, 321] width 1 height 1
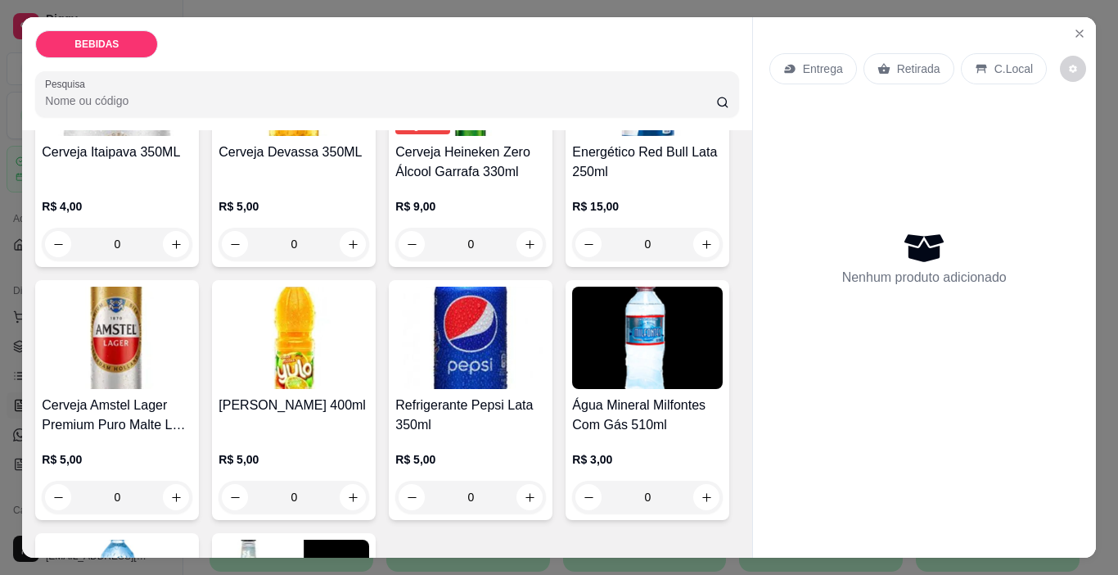
scroll to position [491, 0]
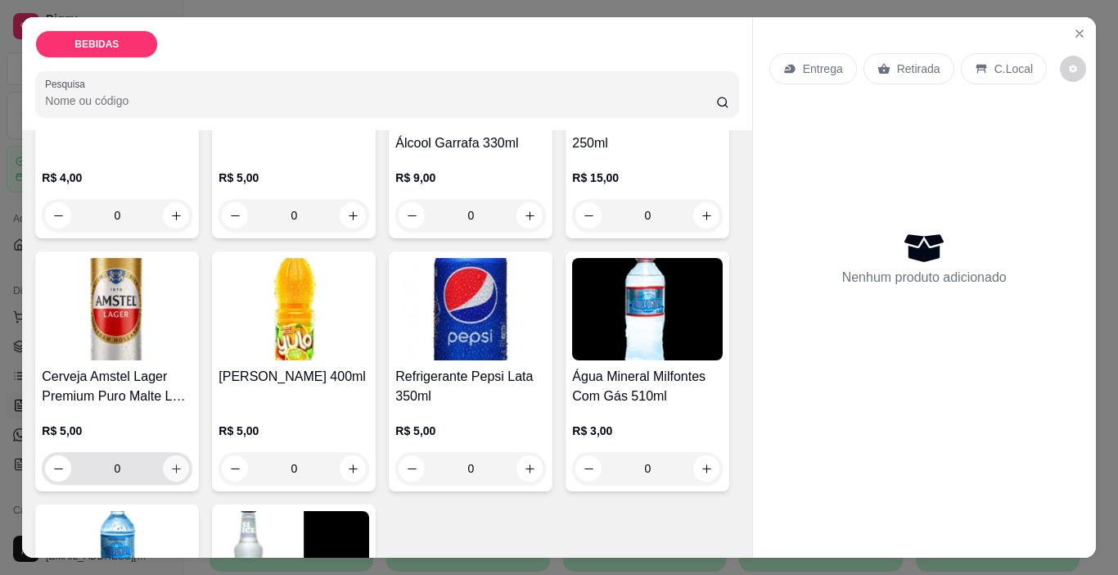
click at [183, 463] on icon "increase-product-quantity" at bounding box center [176, 469] width 12 height 12
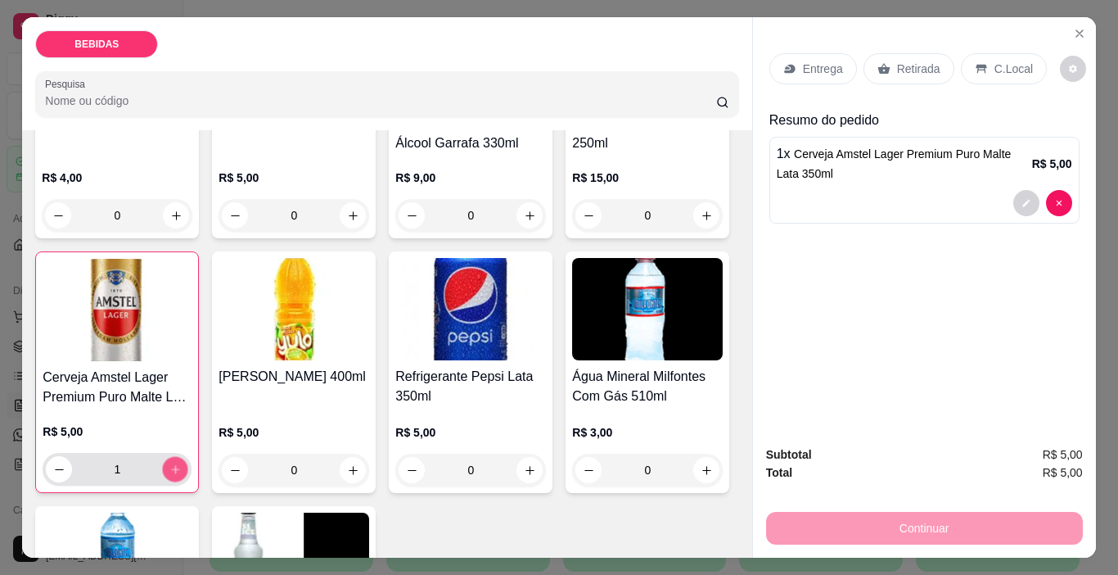
click at [188, 457] on button "increase-product-quantity" at bounding box center [175, 469] width 25 height 25
type input "2"
click at [883, 62] on div "Retirada" at bounding box center [909, 68] width 91 height 31
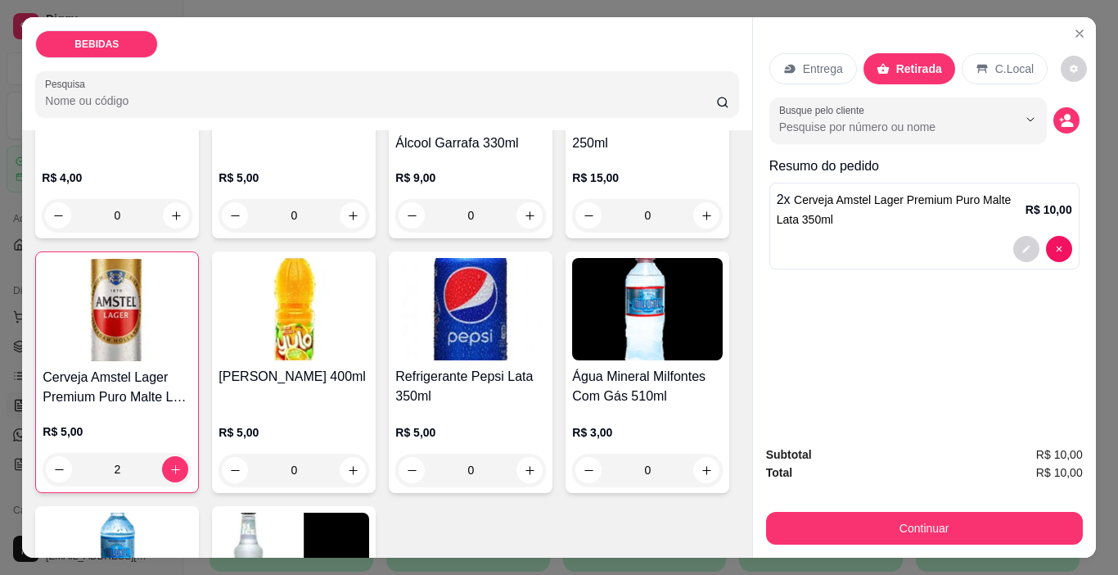
click at [898, 61] on p "Retirada" at bounding box center [920, 69] width 46 height 16
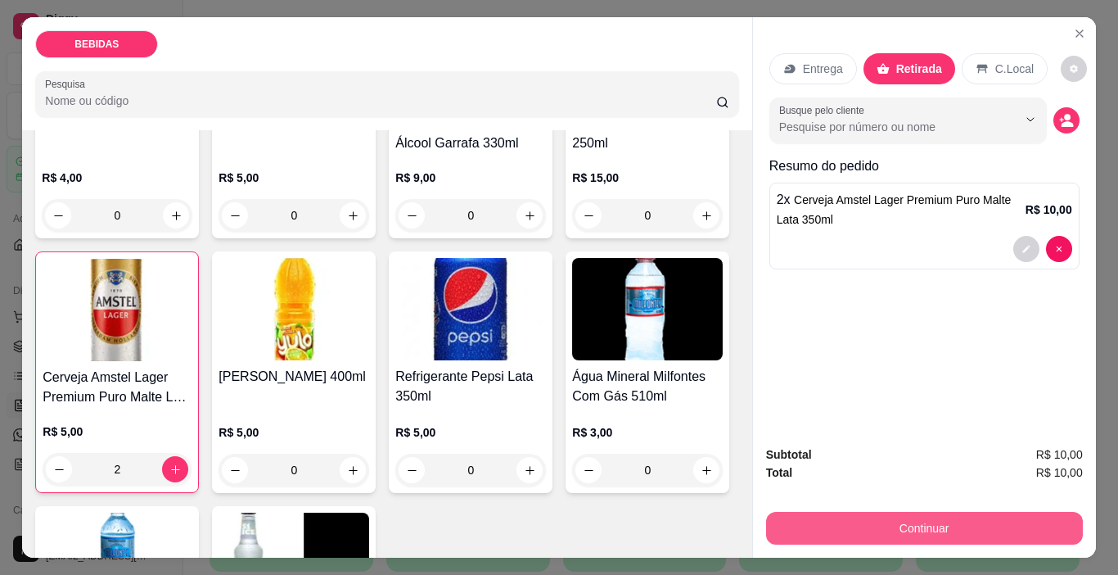
click at [1019, 526] on button "Continuar" at bounding box center [924, 528] width 317 height 33
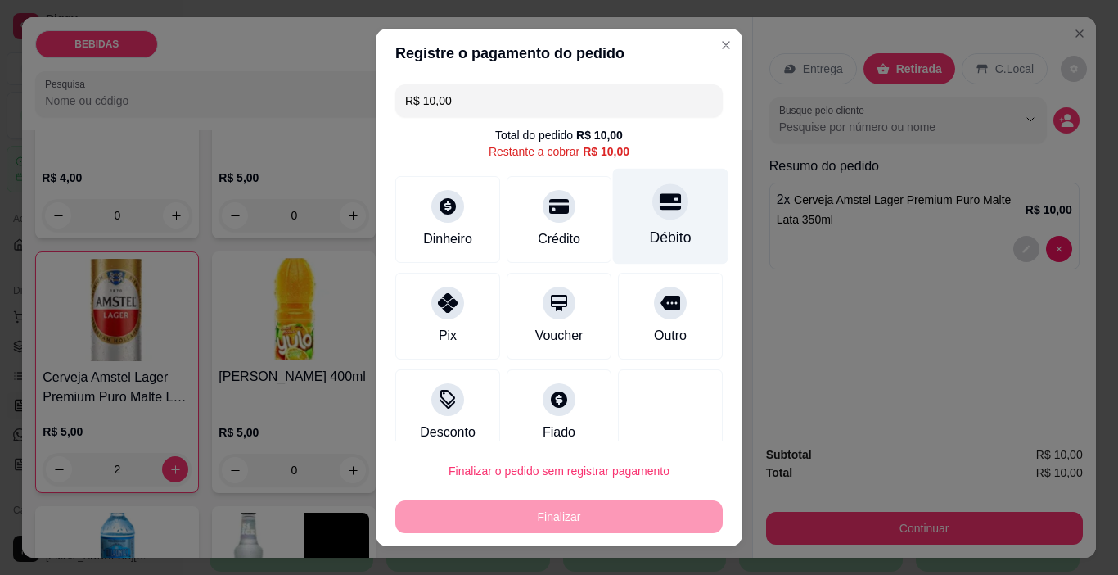
click at [622, 228] on div "Débito" at bounding box center [670, 217] width 115 height 96
type input "R$ 0,00"
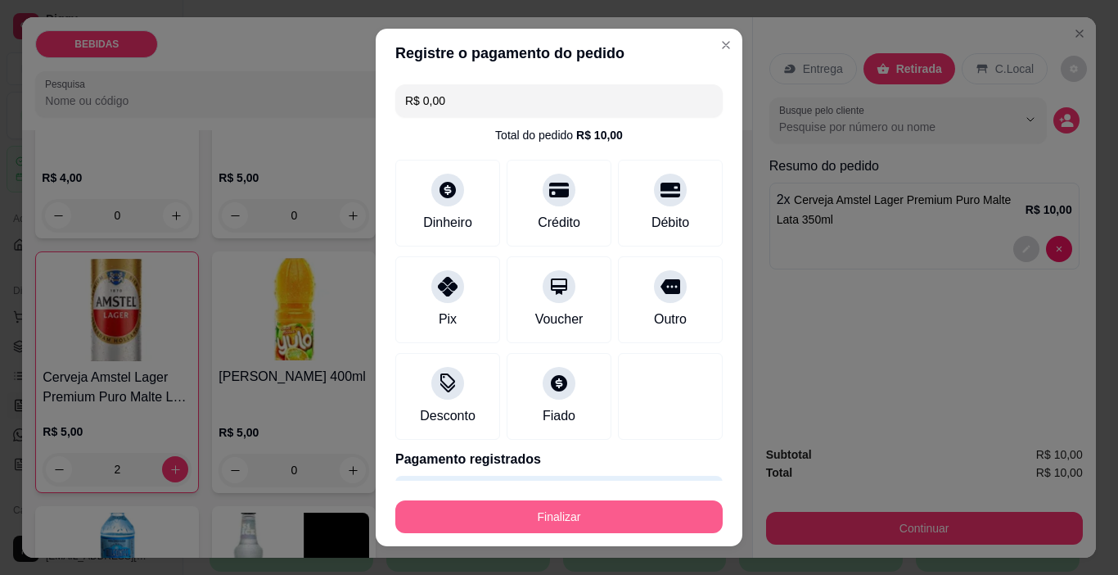
click at [652, 503] on button "Finalizar" at bounding box center [558, 516] width 327 height 33
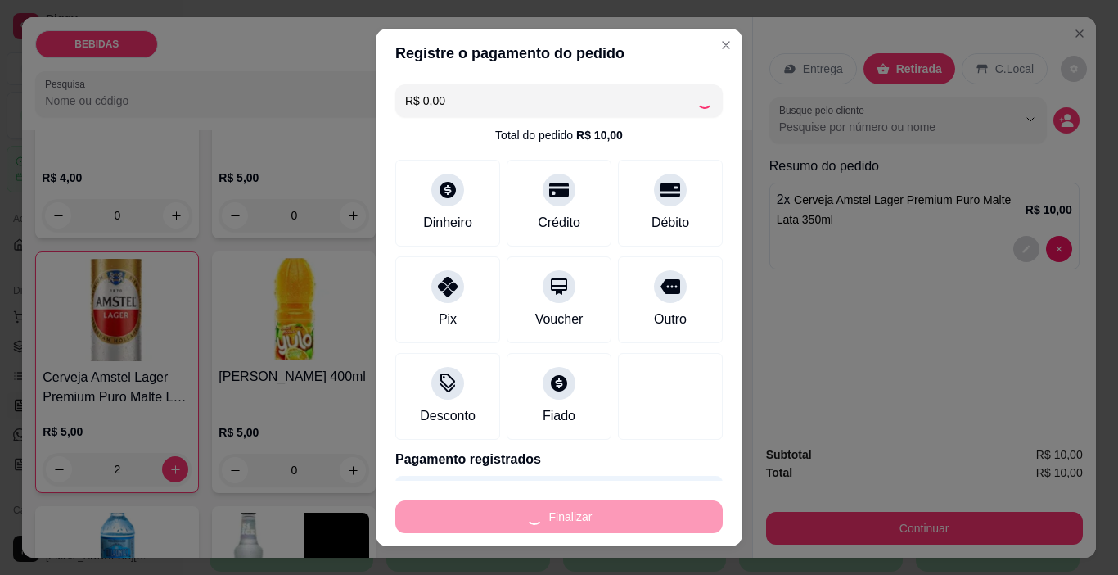
type input "0"
type input "-R$ 10,00"
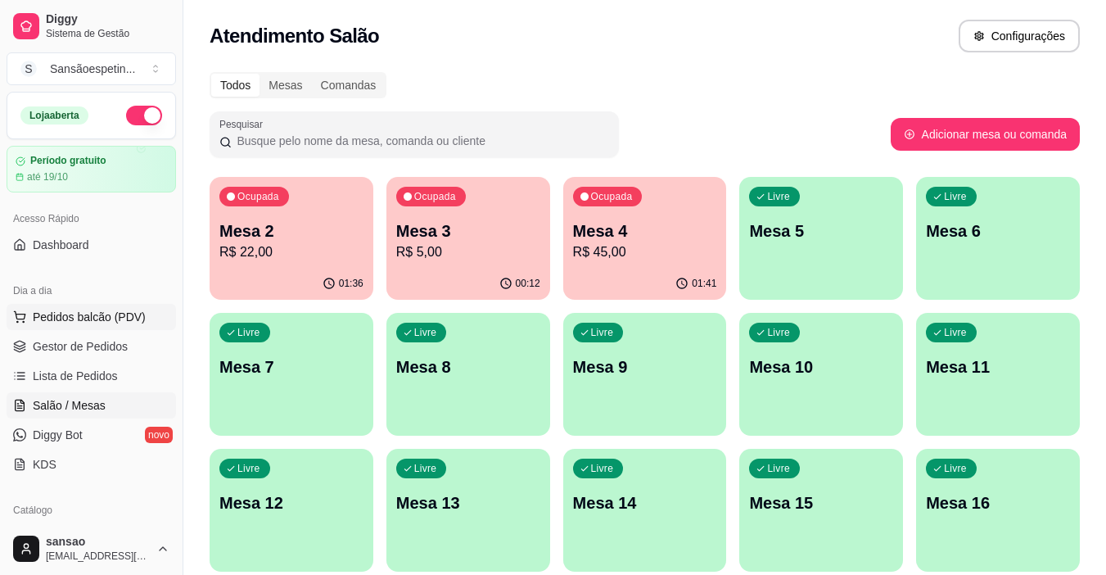
click at [116, 311] on span "Pedidos balcão (PDV)" at bounding box center [89, 317] width 113 height 16
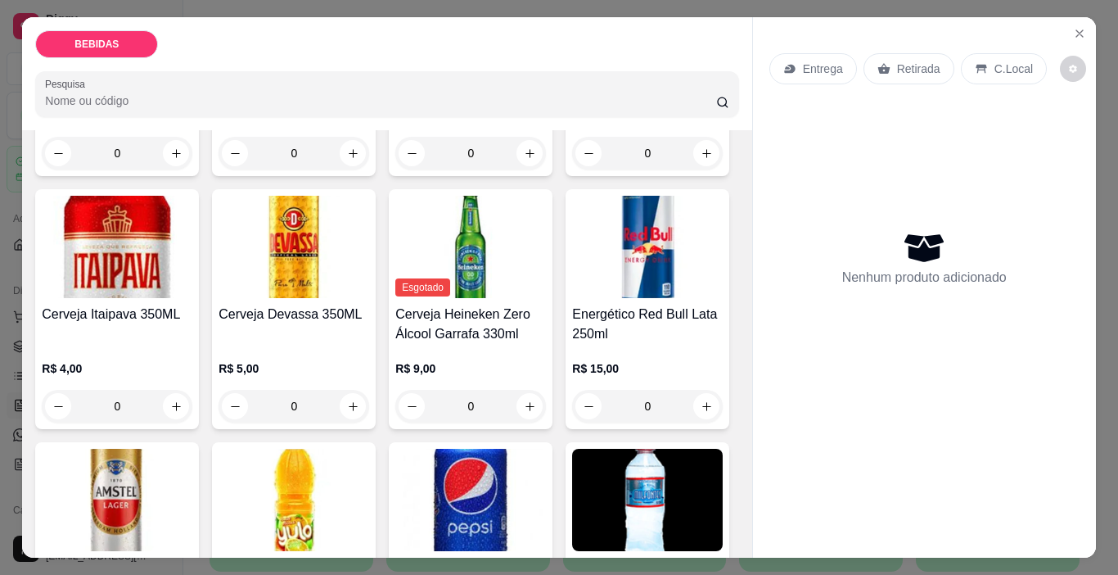
scroll to position [327, 0]
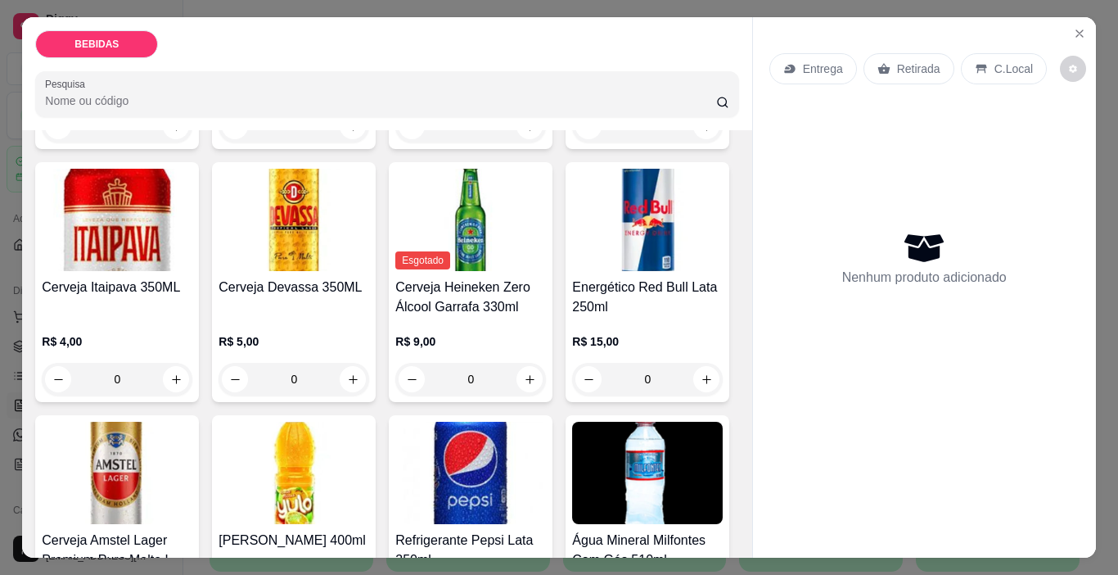
click at [192, 461] on img at bounding box center [117, 473] width 151 height 102
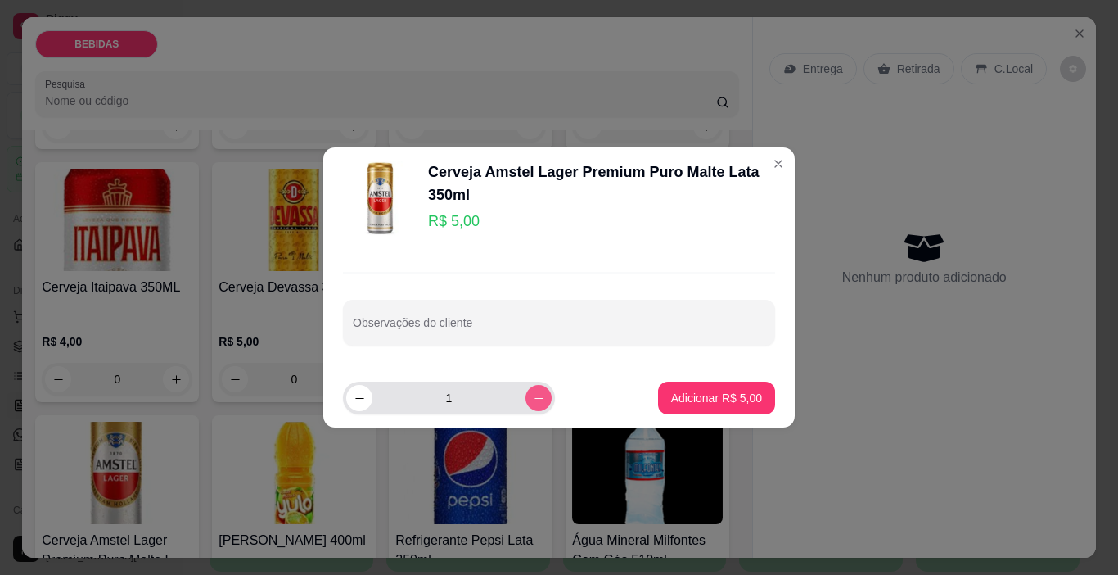
click at [526, 400] on button "increase-product-quantity" at bounding box center [539, 398] width 26 height 26
type input "2"
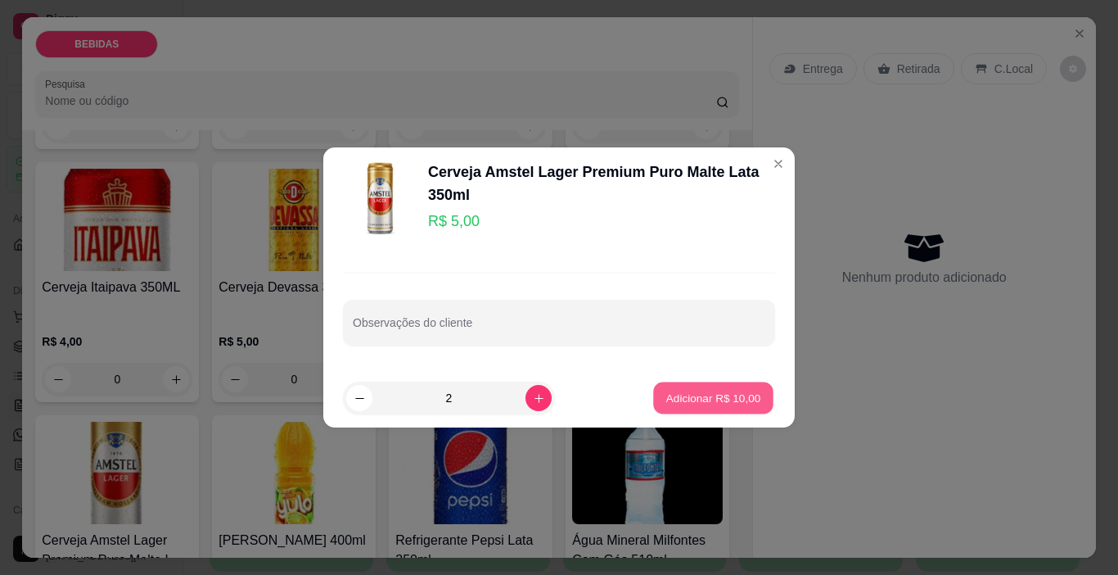
click at [731, 394] on p "Adicionar R$ 10,00" at bounding box center [713, 398] width 95 height 16
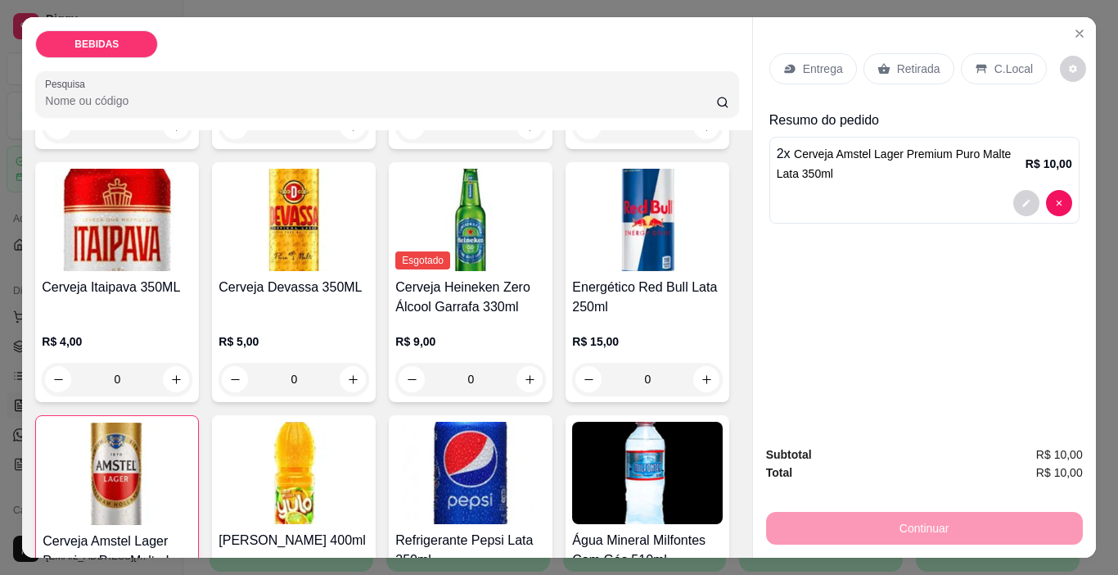
click at [897, 61] on p "Retirada" at bounding box center [918, 69] width 43 height 16
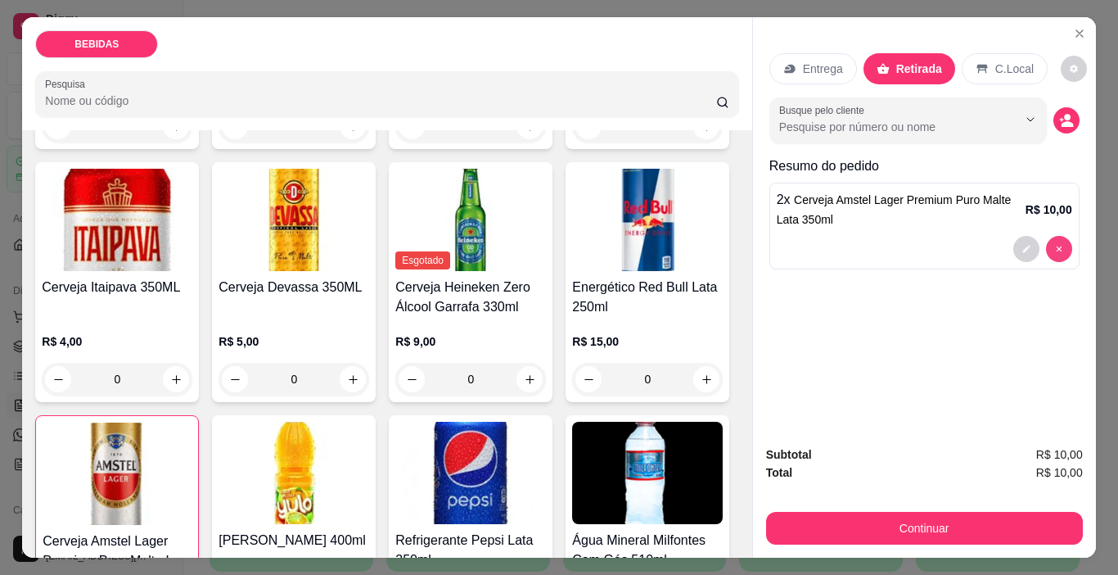
type input "0"
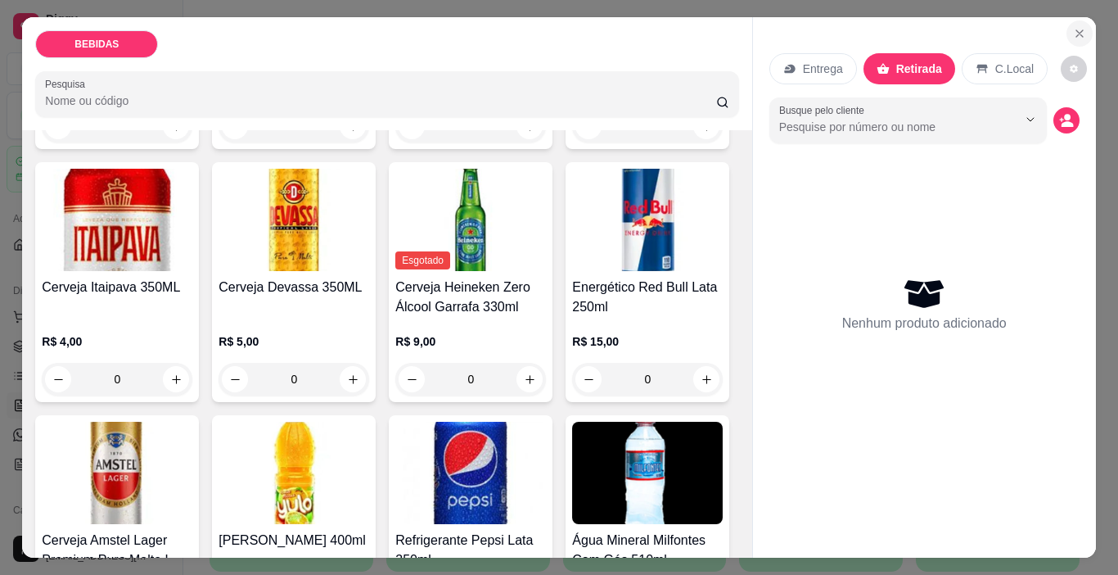
click at [1079, 28] on icon "Close" at bounding box center [1079, 33] width 13 height 13
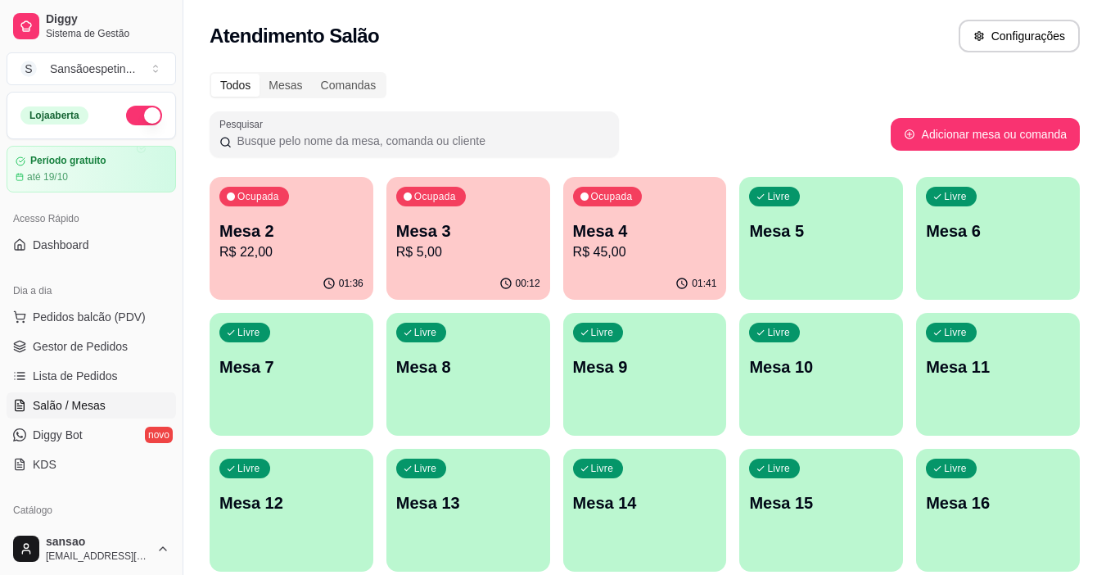
click at [591, 264] on div "Ocupada Mesa 4 R$ 45,00" at bounding box center [645, 222] width 164 height 91
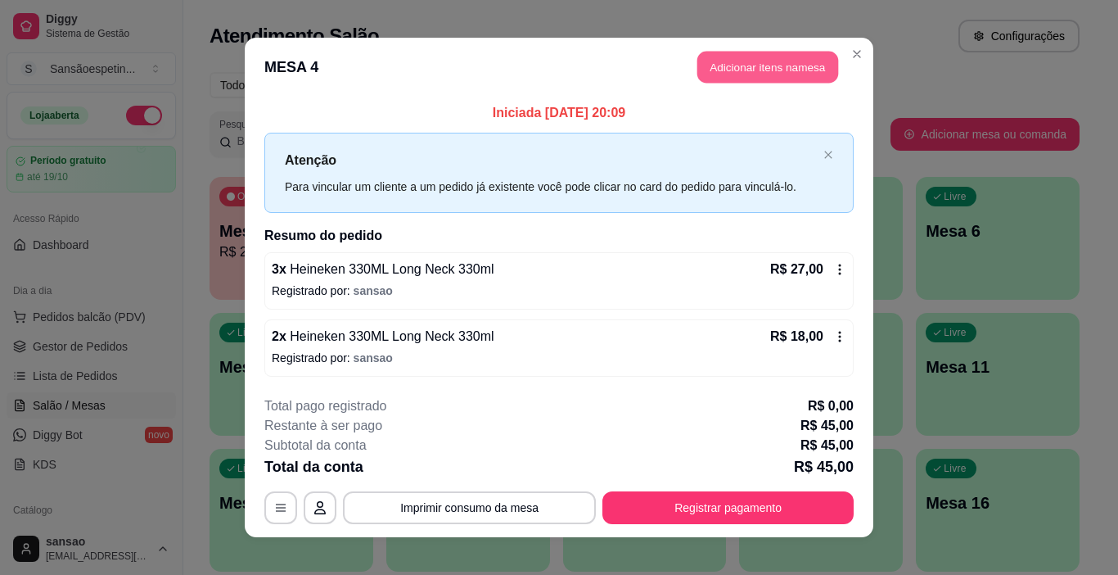
click at [729, 61] on button "Adicionar itens na mesa" at bounding box center [768, 68] width 141 height 32
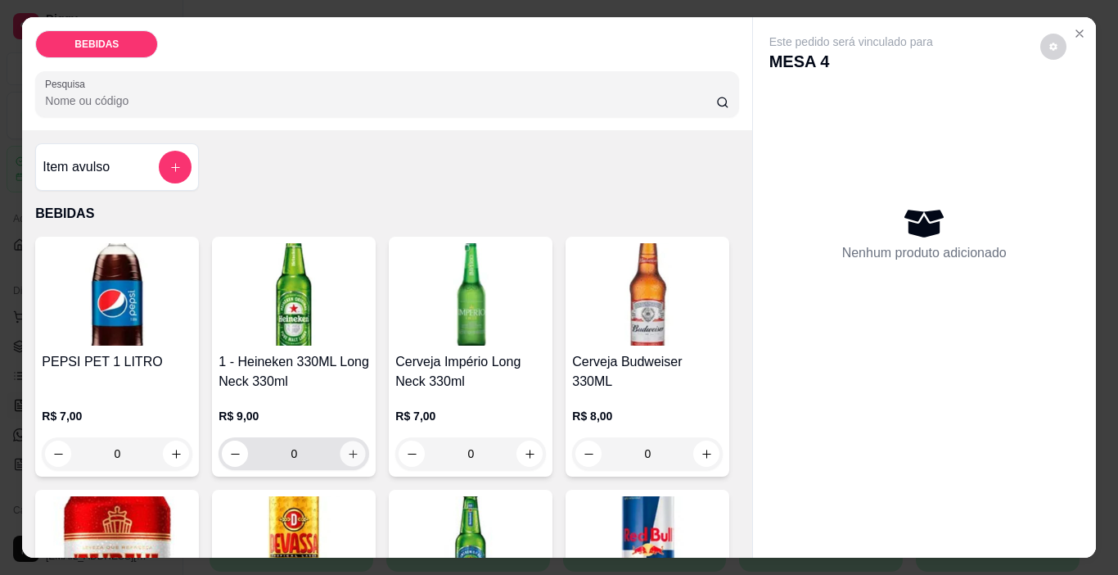
click at [354, 454] on button "increase-product-quantity" at bounding box center [353, 453] width 25 height 25
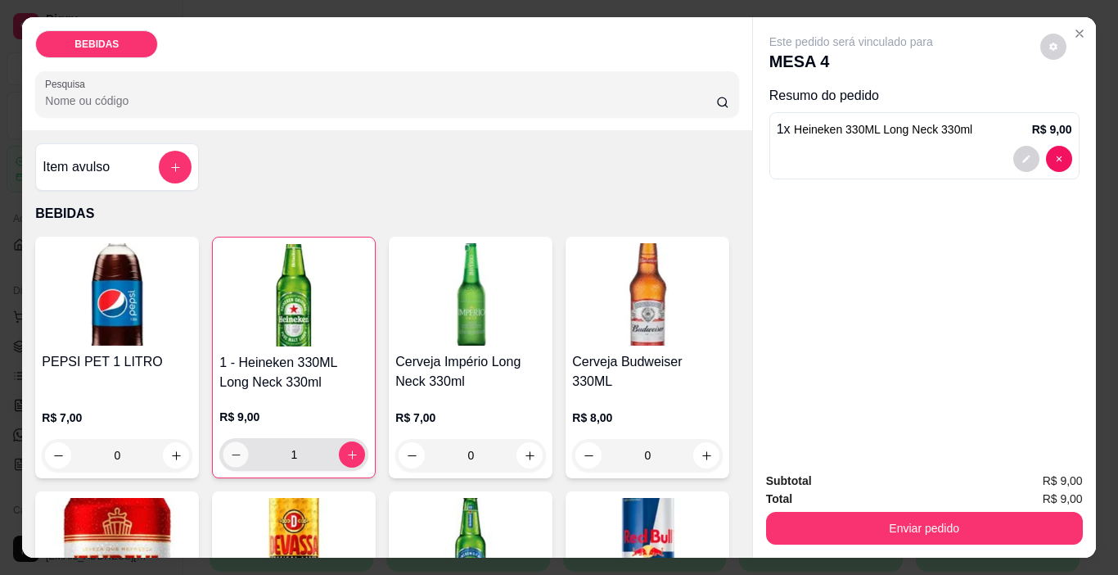
click at [230, 449] on icon "decrease-product-quantity" at bounding box center [236, 455] width 12 height 12
type input "0"
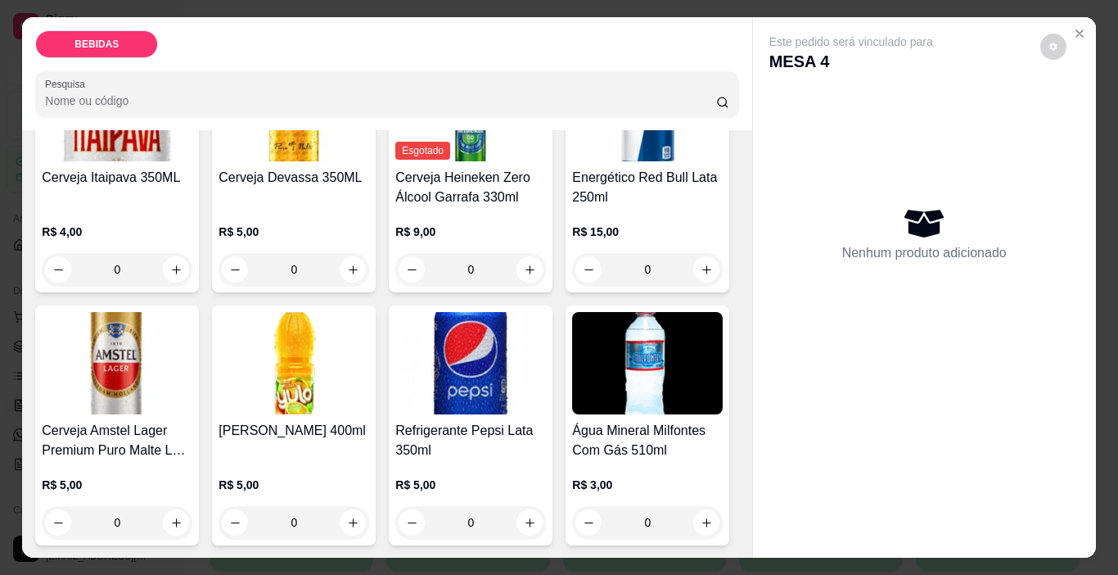
scroll to position [491, 0]
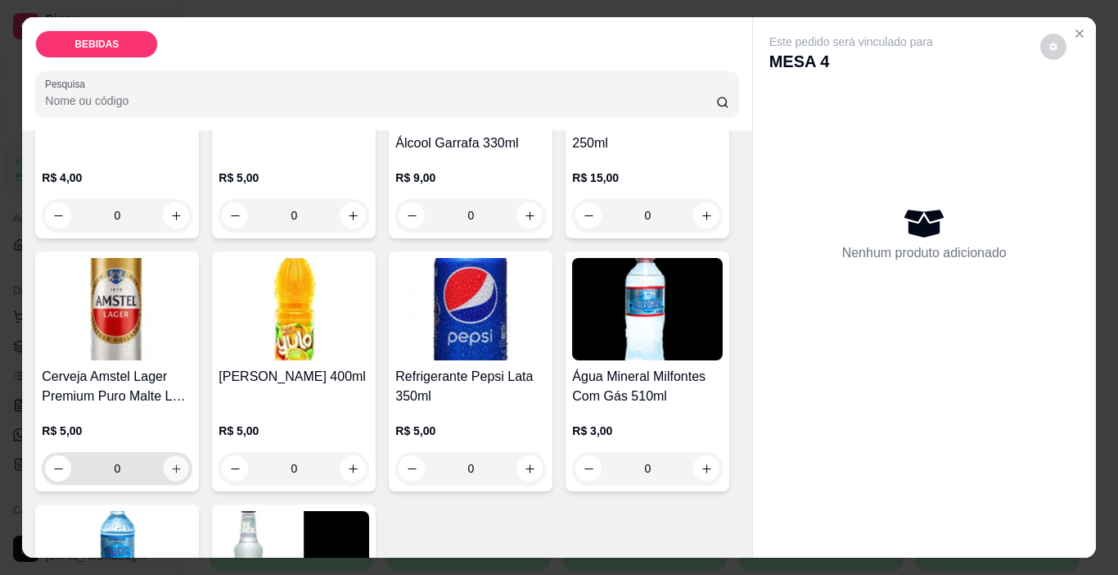
click at [183, 463] on icon "increase-product-quantity" at bounding box center [176, 469] width 12 height 12
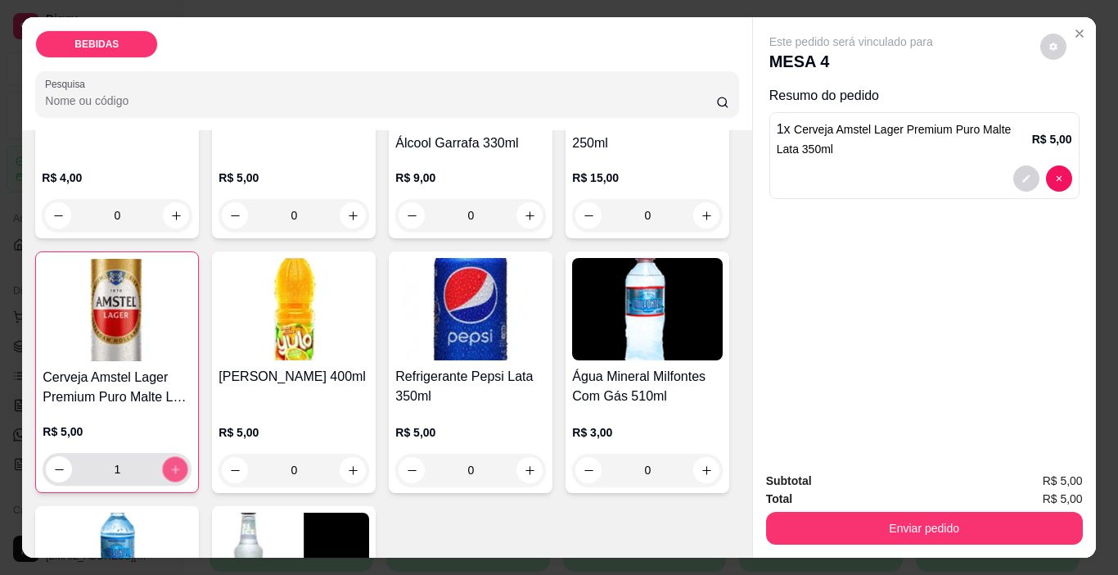
click at [182, 463] on icon "increase-product-quantity" at bounding box center [175, 469] width 12 height 12
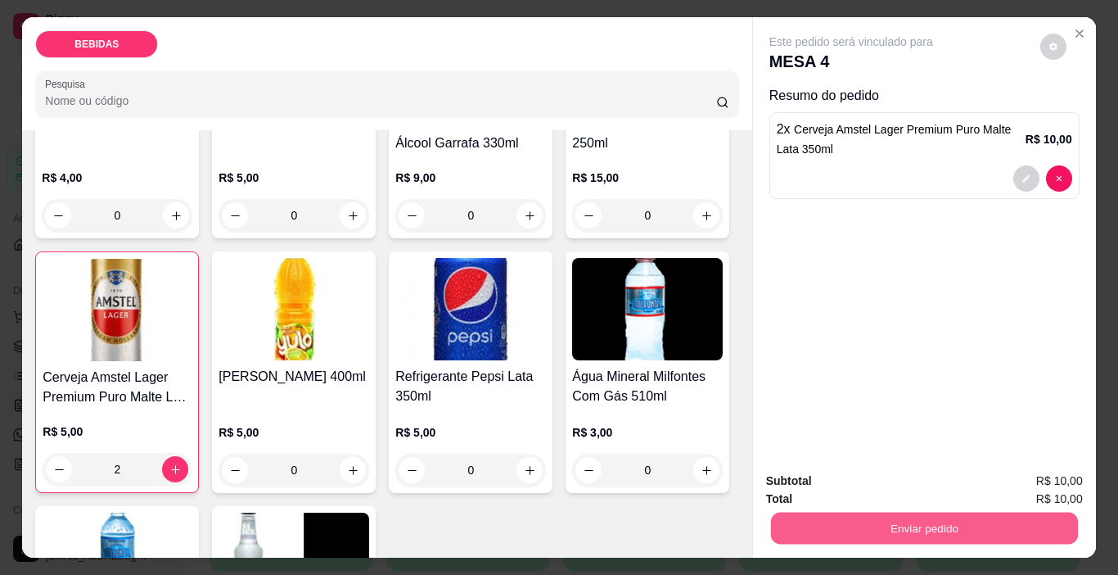
click at [829, 517] on button "Enviar pedido" at bounding box center [923, 529] width 307 height 32
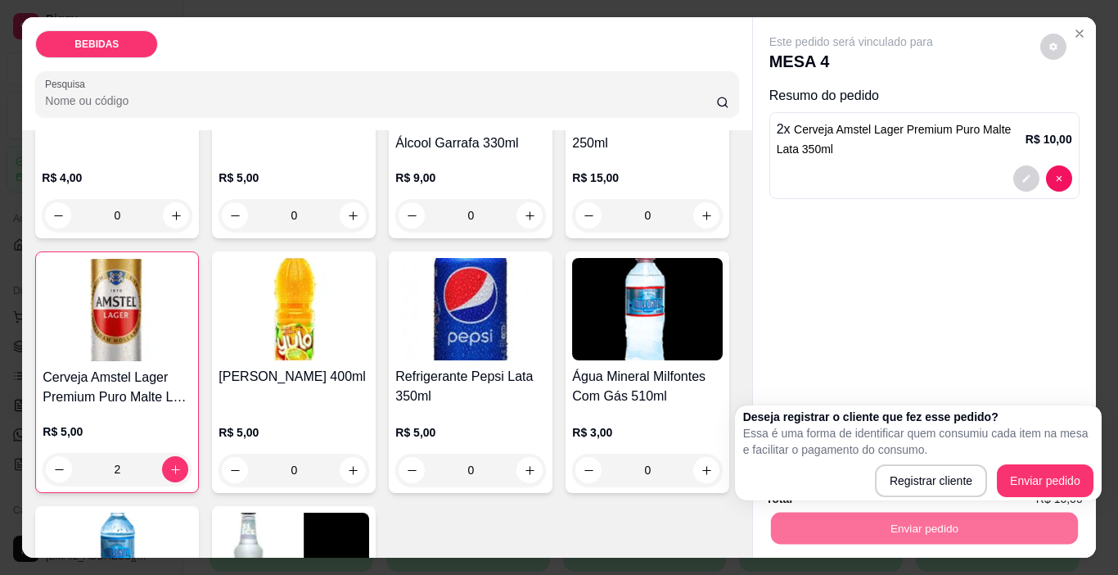
click at [829, 300] on div "Este pedido será vinculado para MESA 4 Resumo do pedido 2 x Cerveja Amstel Lage…" at bounding box center [924, 237] width 343 height 441
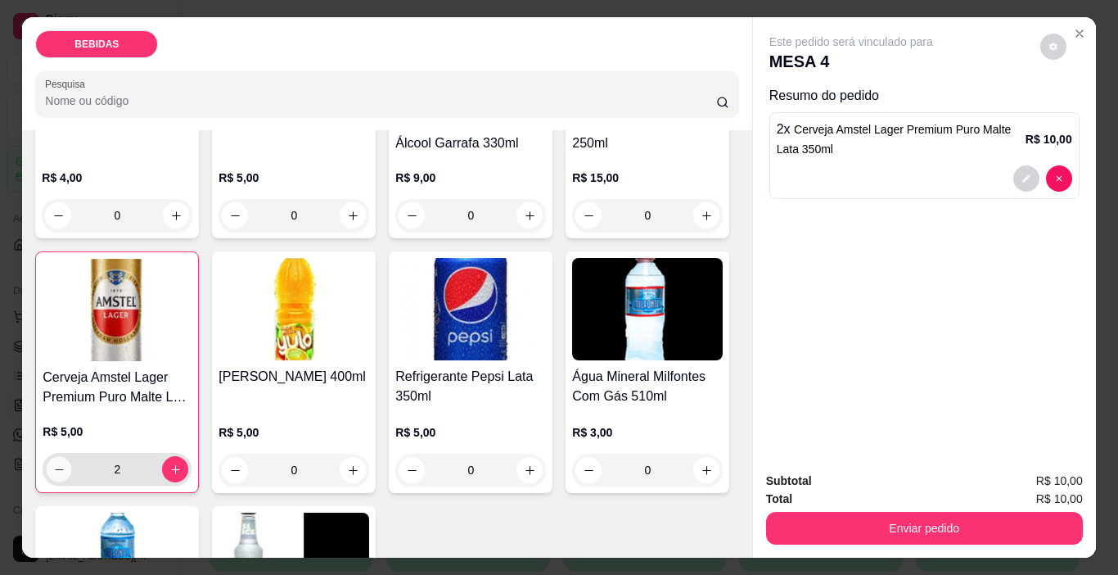
click at [72, 457] on button "decrease-product-quantity" at bounding box center [59, 469] width 25 height 25
type input "0"
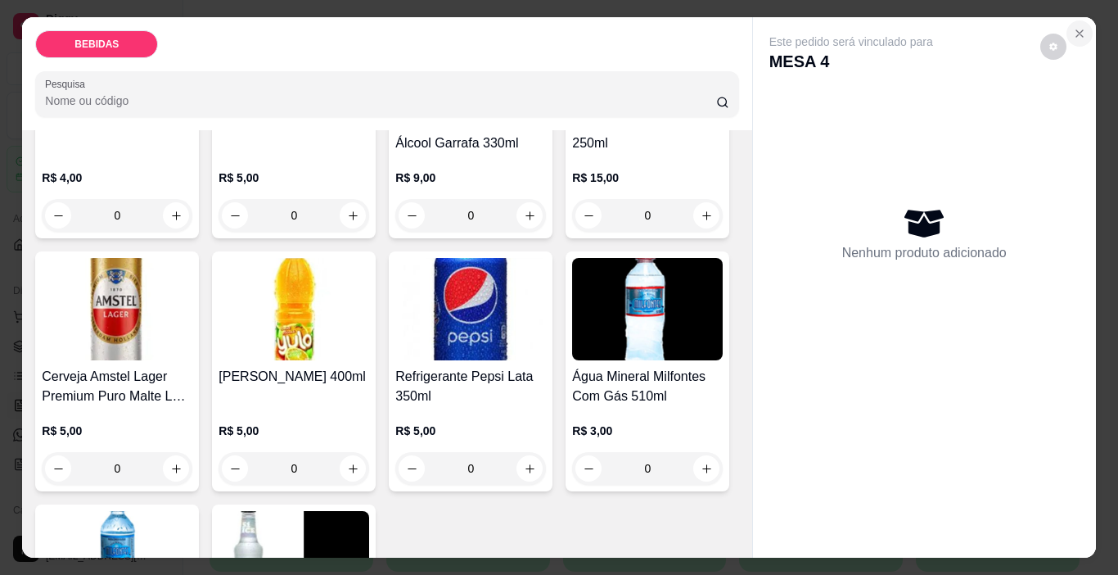
click at [1079, 27] on icon "Close" at bounding box center [1079, 33] width 13 height 13
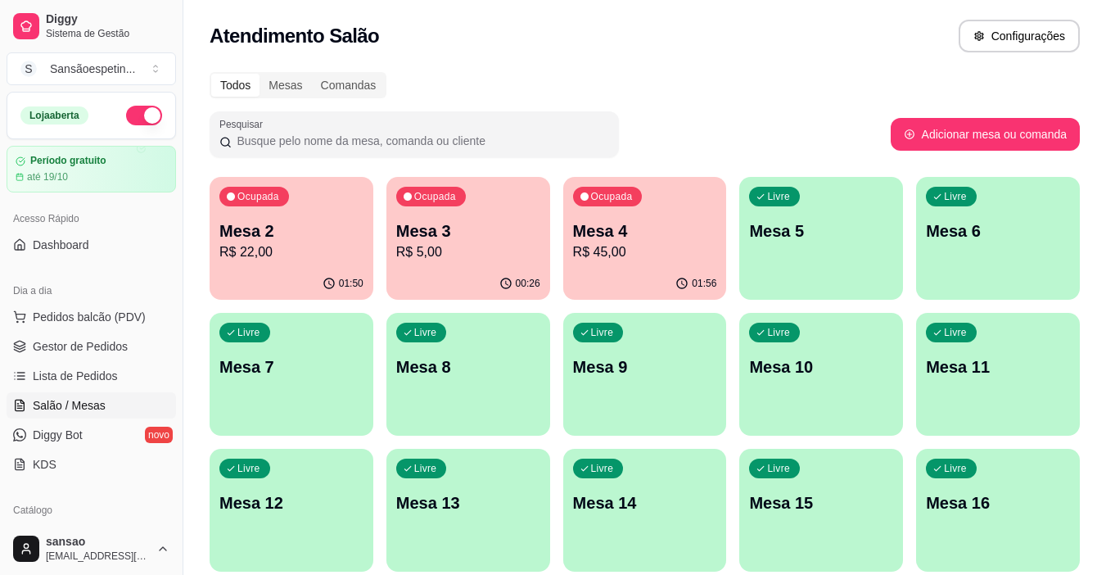
click at [260, 214] on div "Ocupada Mesa 2 R$ 22,00" at bounding box center [292, 222] width 164 height 91
click at [425, 253] on p "R$ 5,00" at bounding box center [468, 251] width 140 height 19
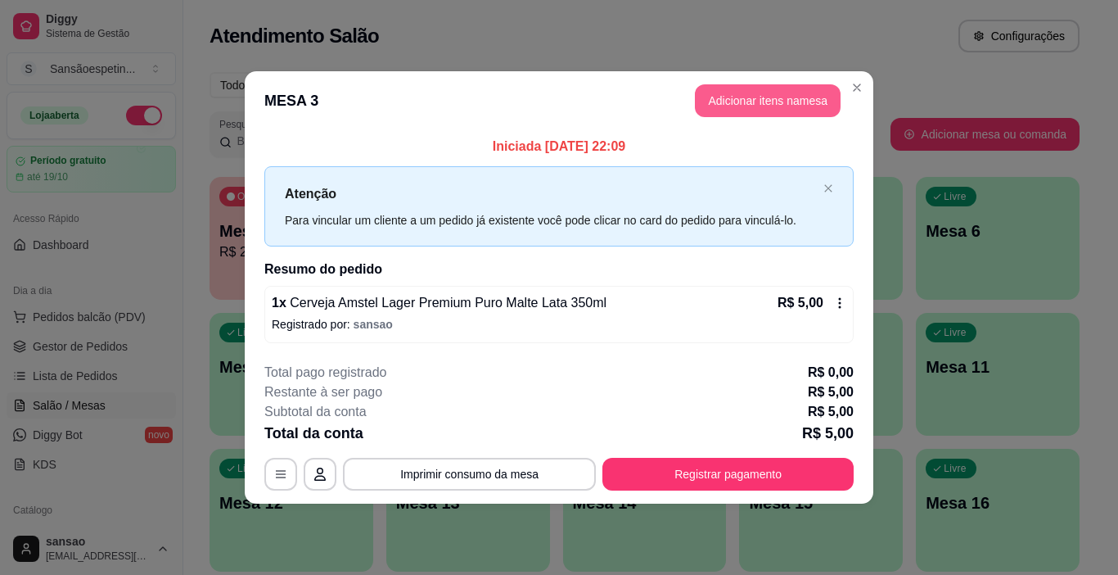
click at [796, 110] on button "Adicionar itens na mesa" at bounding box center [768, 100] width 146 height 33
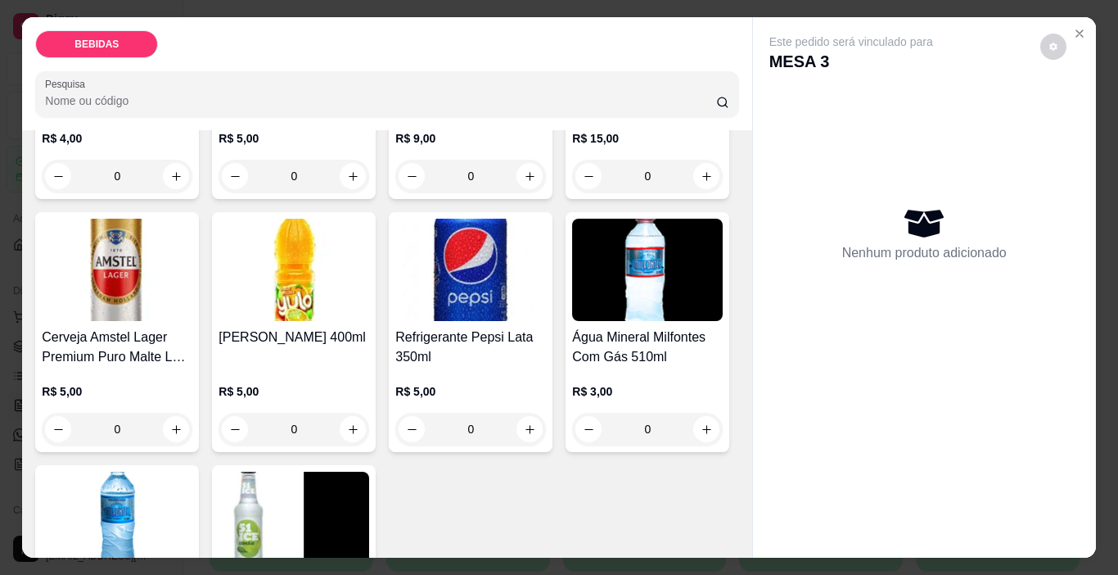
scroll to position [655, 0]
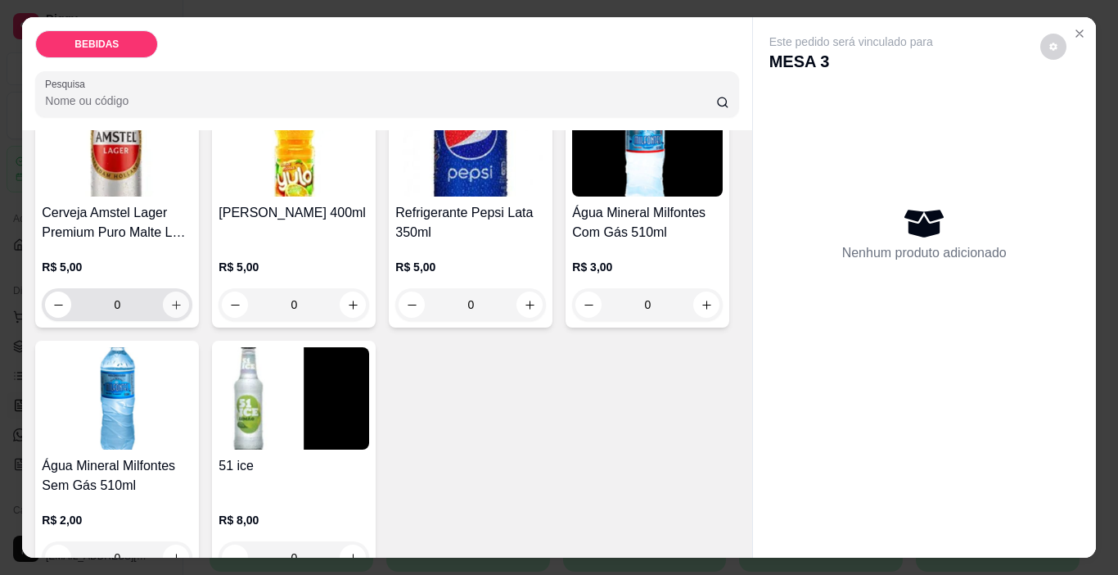
click at [183, 299] on icon "increase-product-quantity" at bounding box center [176, 305] width 12 height 12
type input "1"
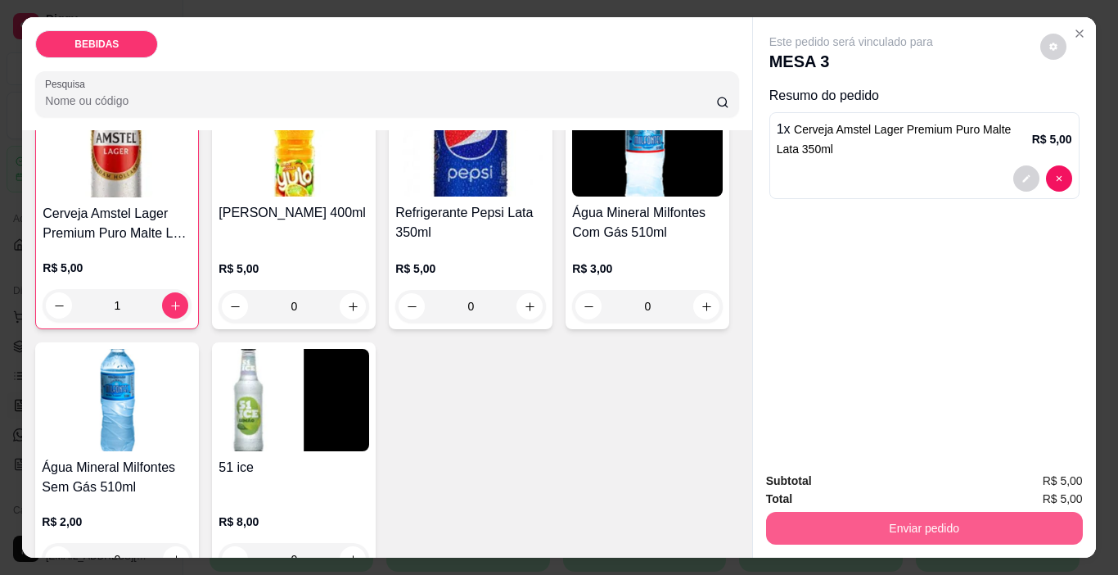
click at [896, 526] on button "Enviar pedido" at bounding box center [924, 528] width 317 height 33
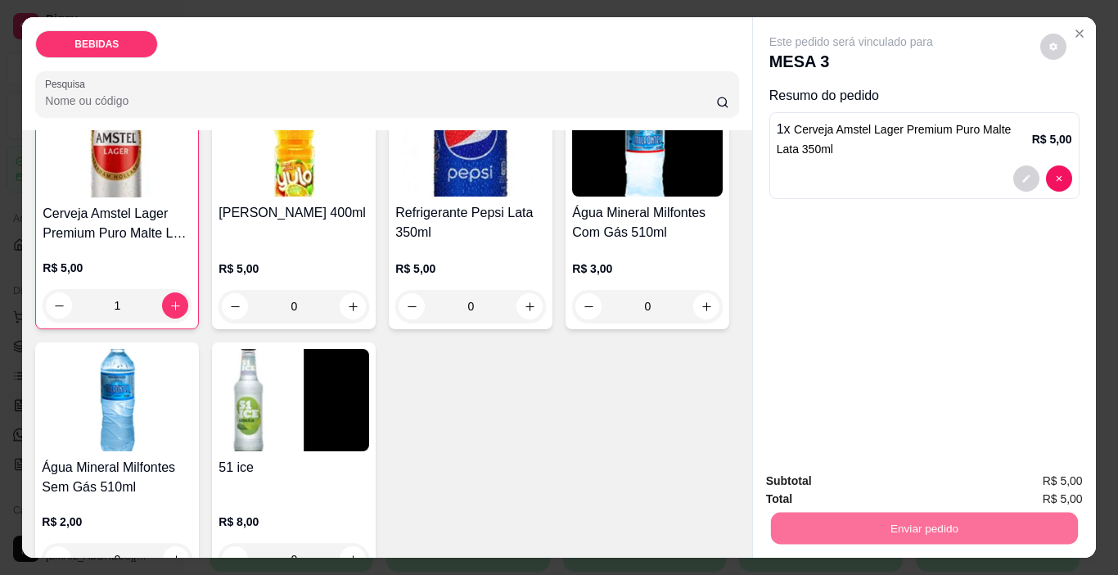
click at [1040, 466] on button "Enviar pedido" at bounding box center [1041, 481] width 90 height 30
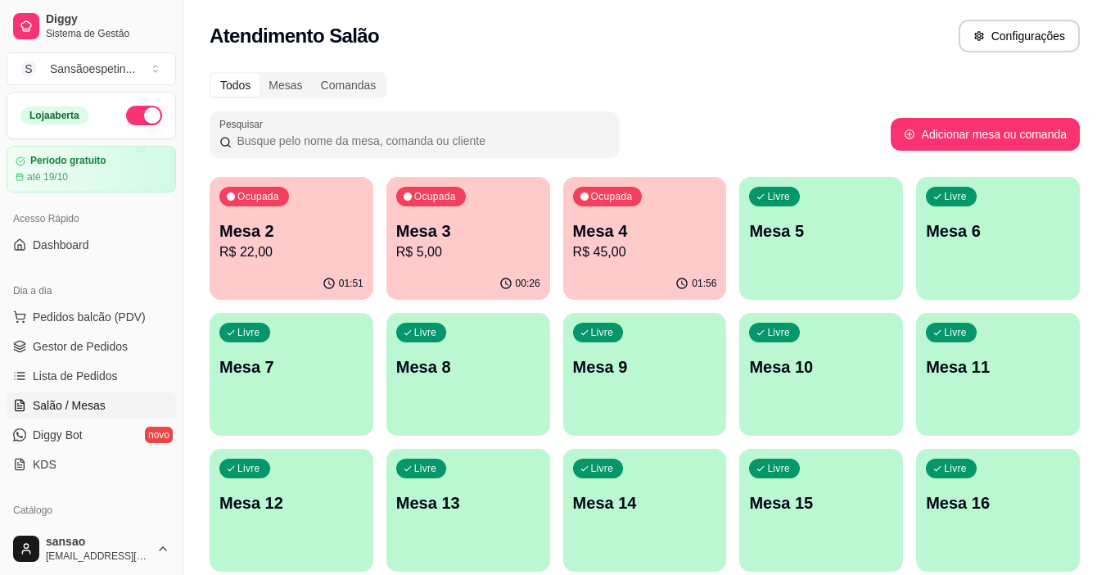
click at [793, 215] on div "Livre Mesa 5" at bounding box center [821, 228] width 164 height 103
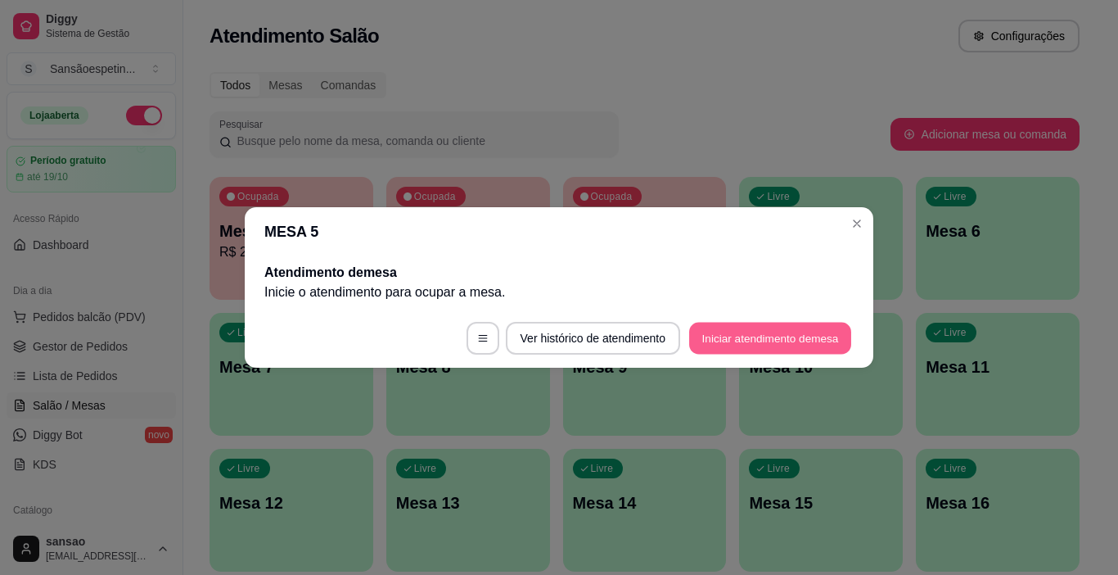
click at [744, 336] on button "Iniciar atendimento de mesa" at bounding box center [770, 339] width 162 height 32
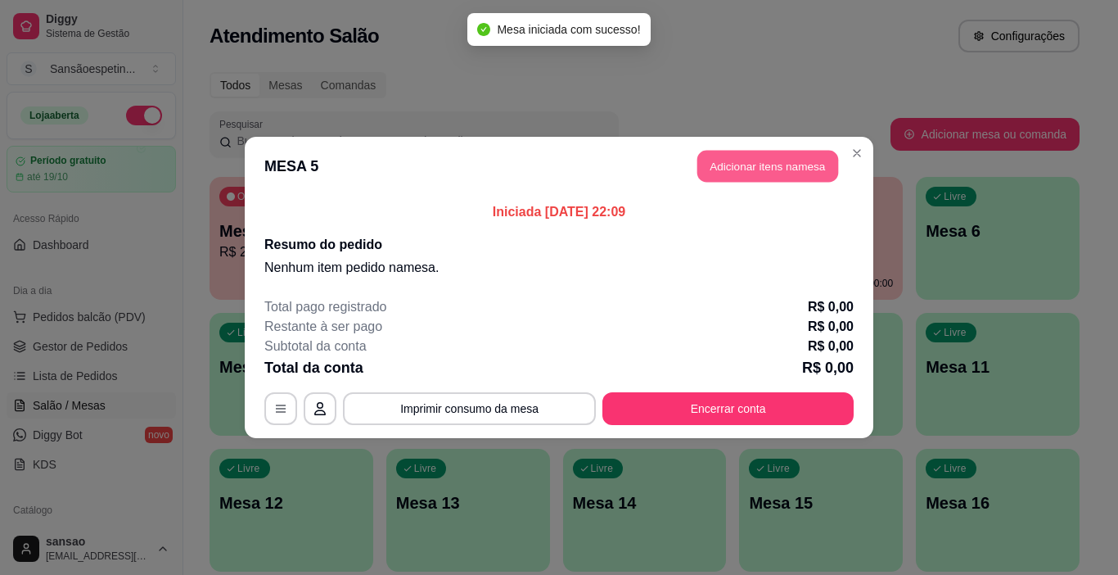
click at [813, 154] on button "Adicionar itens na mesa" at bounding box center [768, 167] width 141 height 32
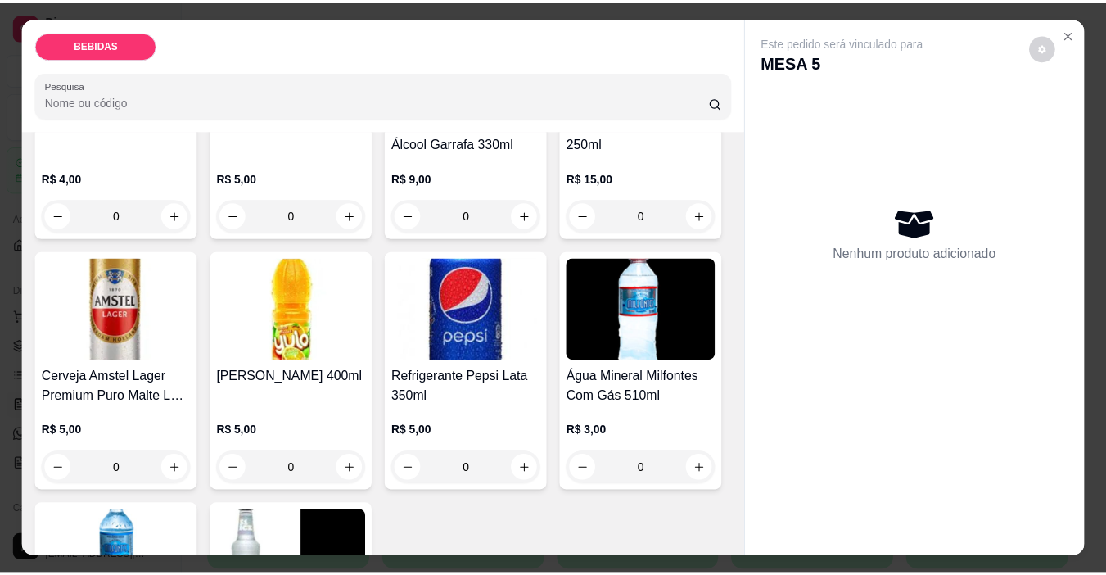
scroll to position [573, 0]
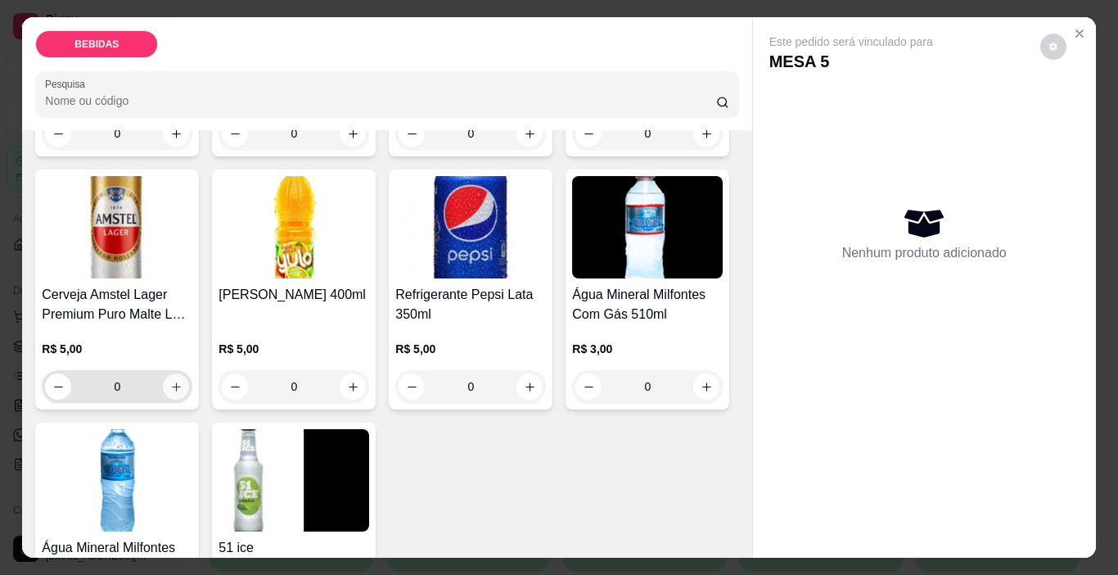
click at [189, 373] on button "increase-product-quantity" at bounding box center [176, 386] width 26 height 26
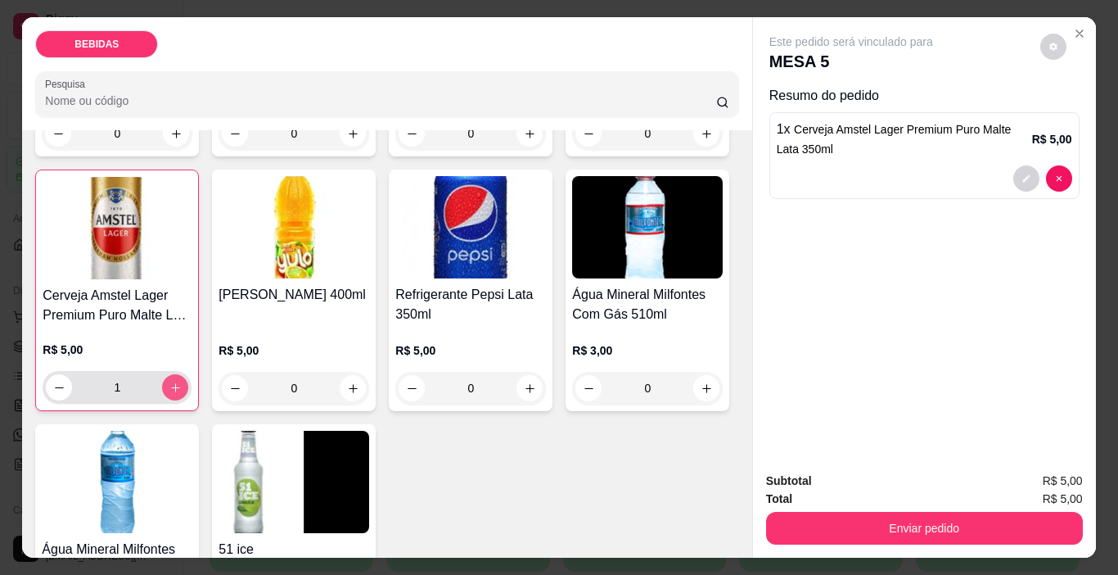
click at [188, 374] on button "increase-product-quantity" at bounding box center [175, 387] width 26 height 26
type input "2"
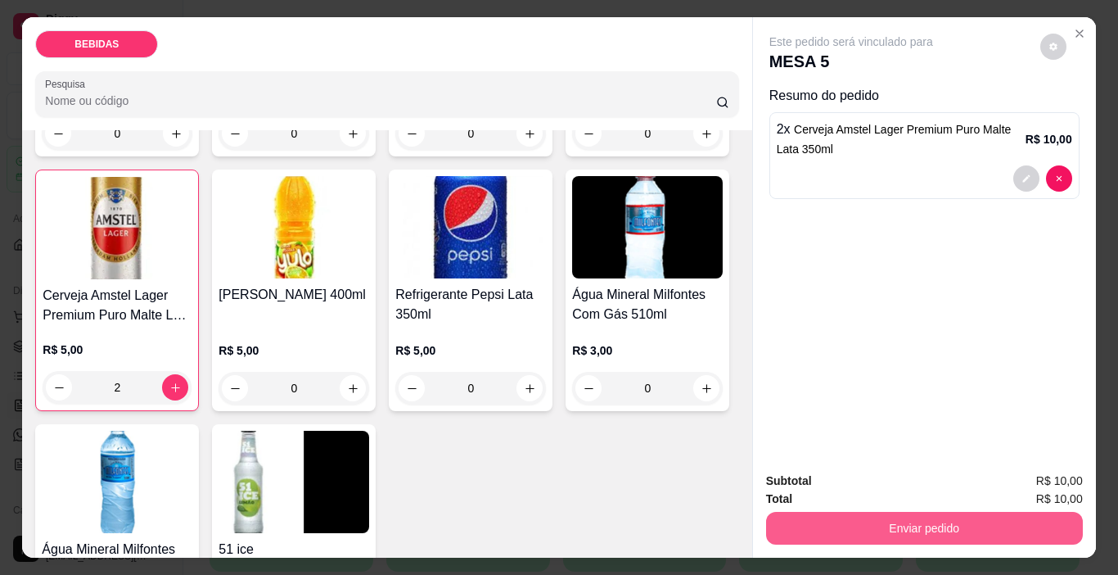
click at [893, 513] on button "Enviar pedido" at bounding box center [924, 528] width 317 height 33
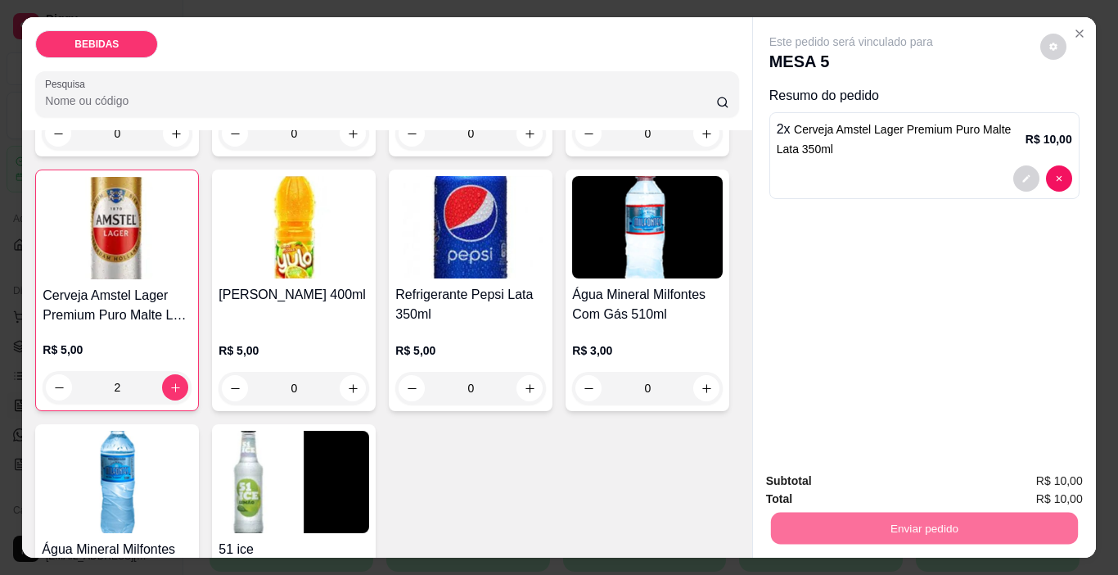
click at [1040, 478] on button "Enviar pedido" at bounding box center [1041, 481] width 90 height 30
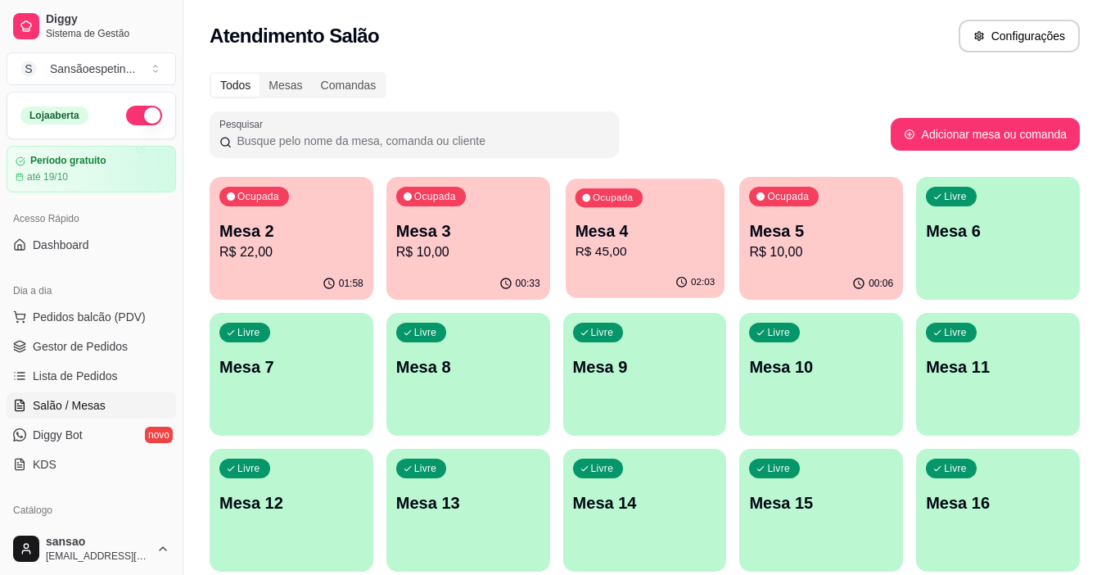
click at [630, 251] on p "R$ 45,00" at bounding box center [645, 251] width 140 height 19
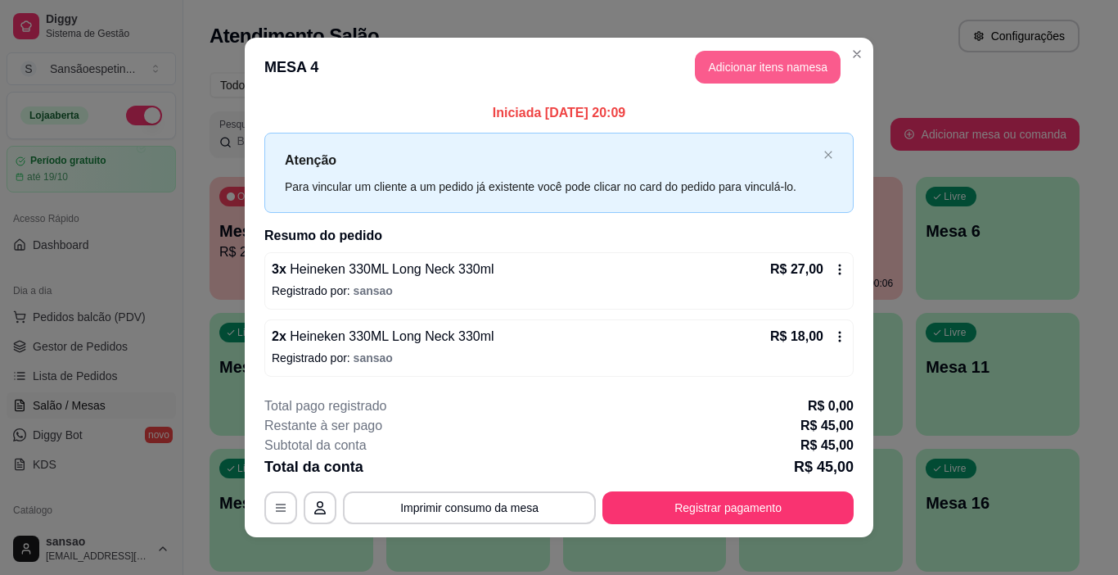
click at [745, 57] on button "Adicionar itens na mesa" at bounding box center [768, 67] width 146 height 33
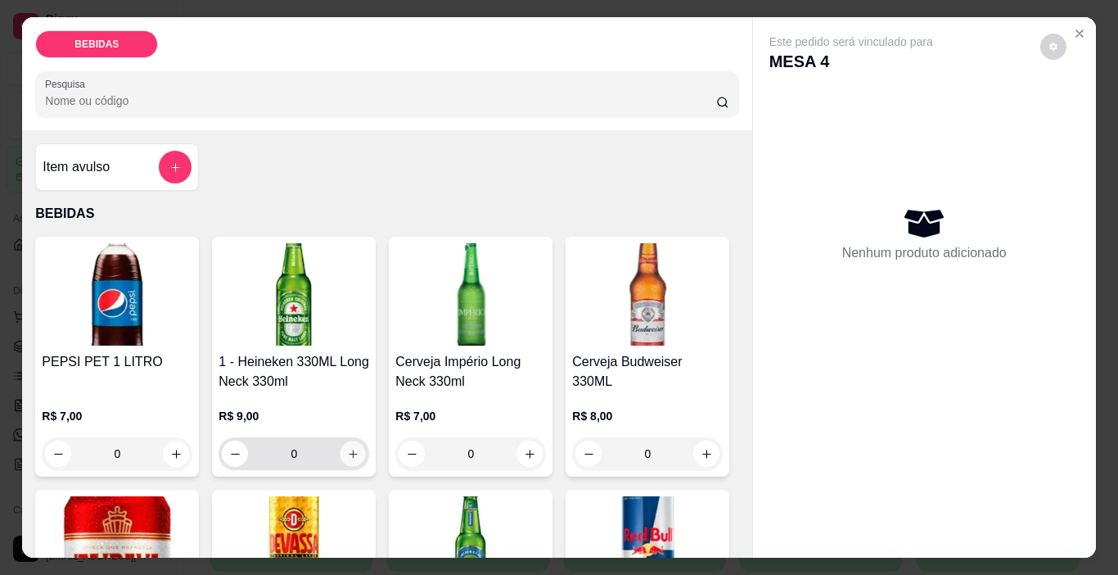
click at [348, 453] on icon "increase-product-quantity" at bounding box center [353, 454] width 12 height 12
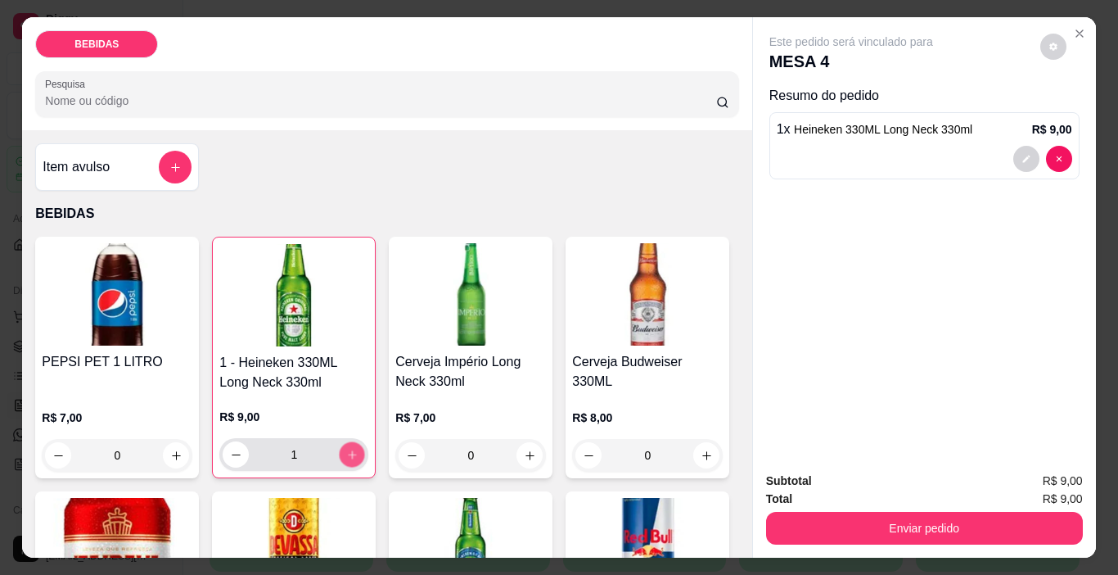
click at [348, 453] on icon "increase-product-quantity" at bounding box center [352, 455] width 12 height 12
type input "2"
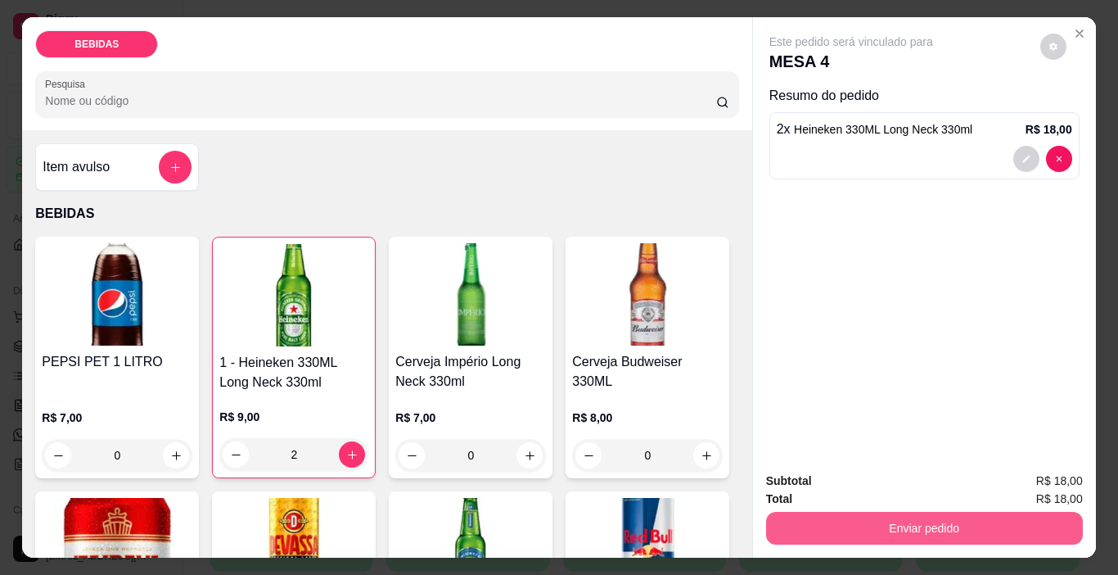
click at [833, 524] on button "Enviar pedido" at bounding box center [924, 528] width 317 height 33
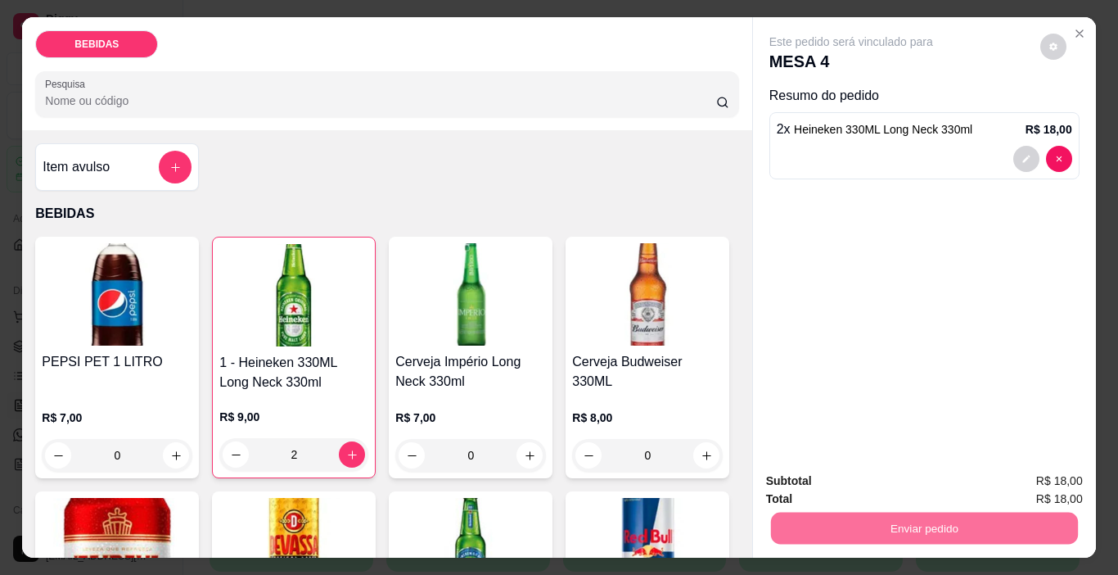
click at [1017, 478] on button "Enviar pedido" at bounding box center [1040, 481] width 93 height 31
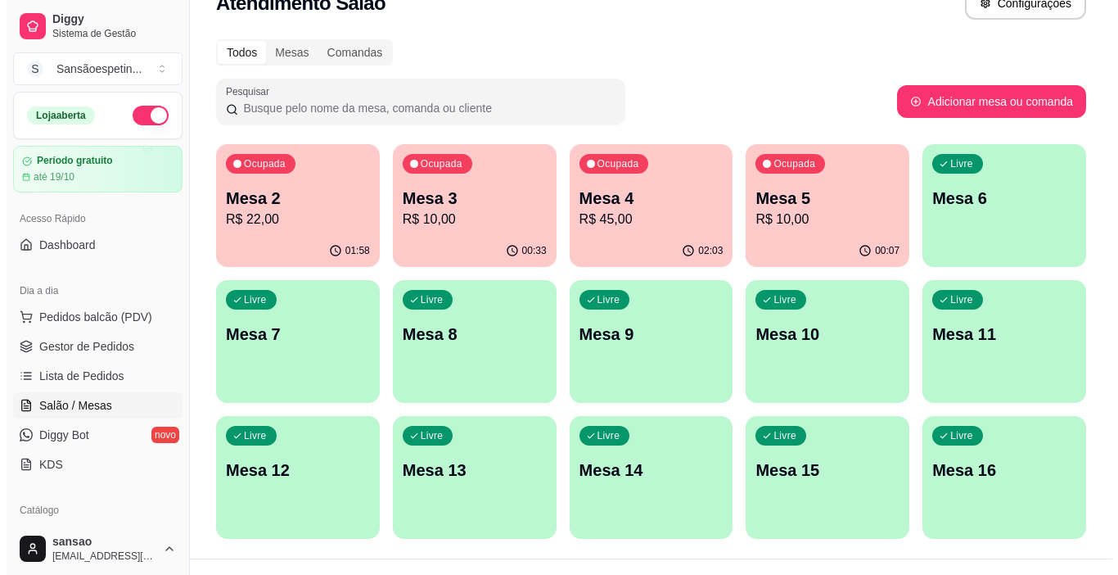
scroll to position [63, 0]
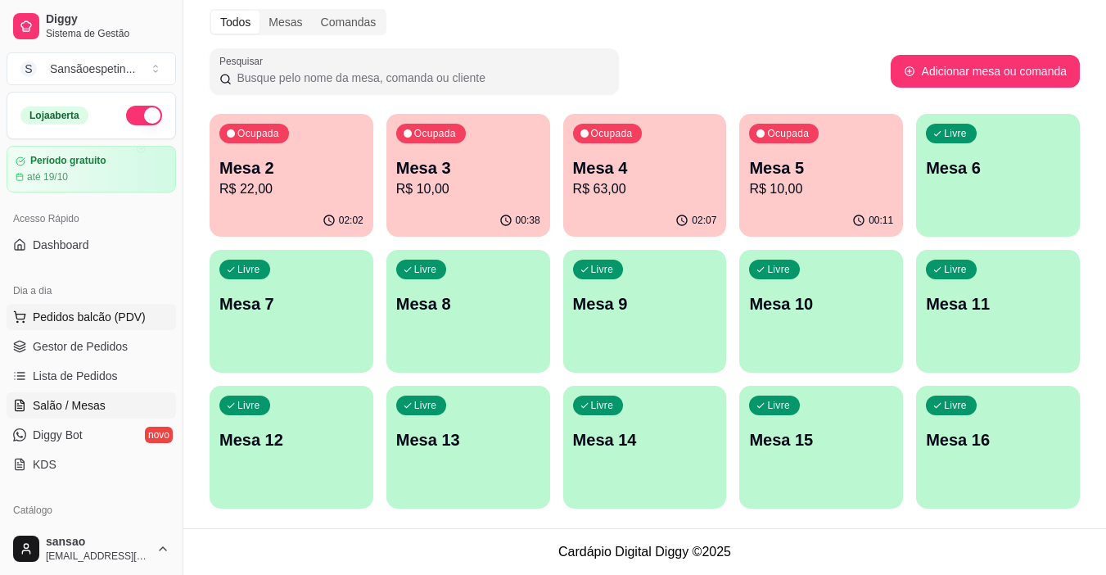
click at [138, 318] on span "Pedidos balcão (PDV)" at bounding box center [89, 317] width 113 height 16
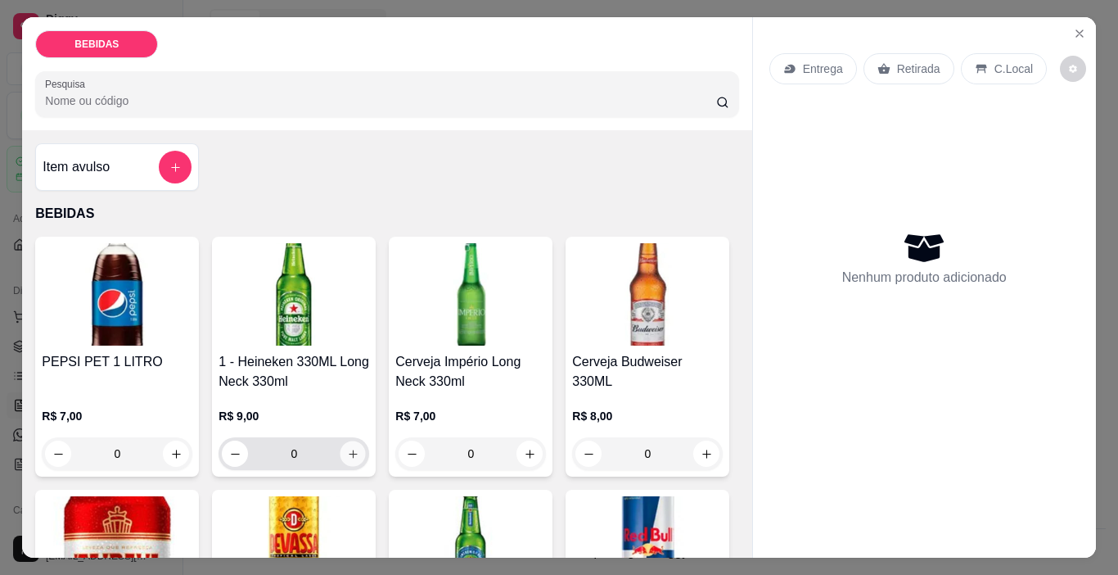
click at [347, 448] on icon "increase-product-quantity" at bounding box center [353, 454] width 12 height 12
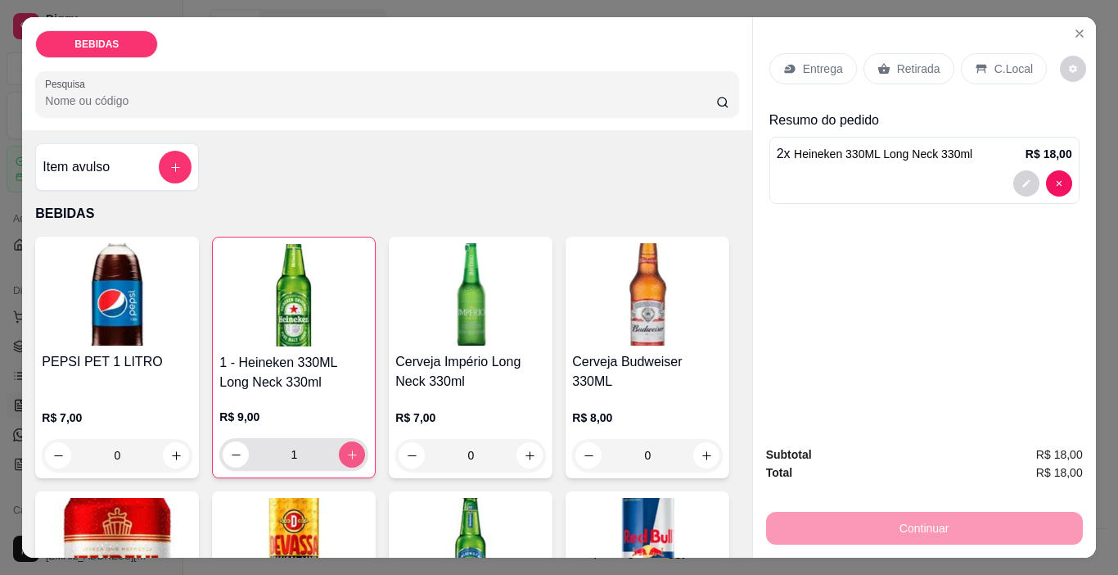
type input "2"
click at [902, 64] on p "Retirada" at bounding box center [918, 69] width 43 height 16
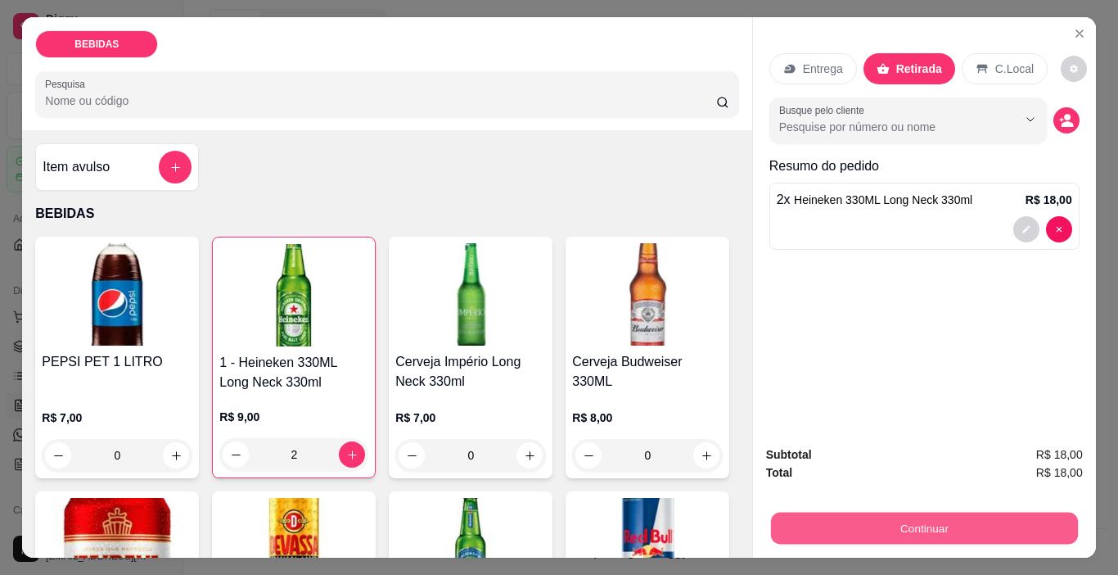
click at [887, 524] on button "Continuar" at bounding box center [923, 529] width 307 height 32
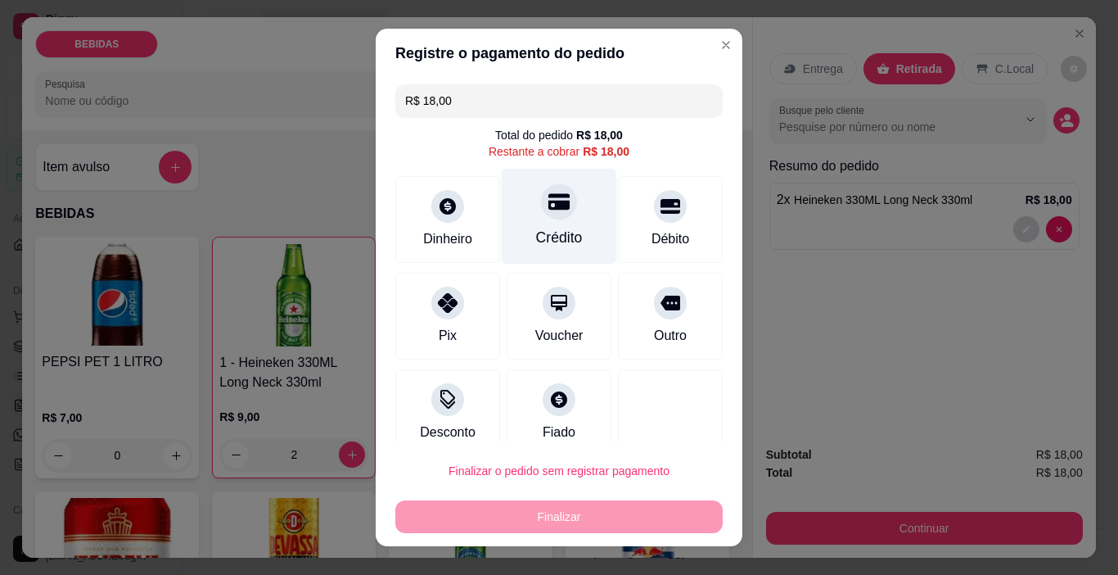
click at [555, 234] on div "Crédito" at bounding box center [559, 237] width 47 height 21
type input "R$ 0,00"
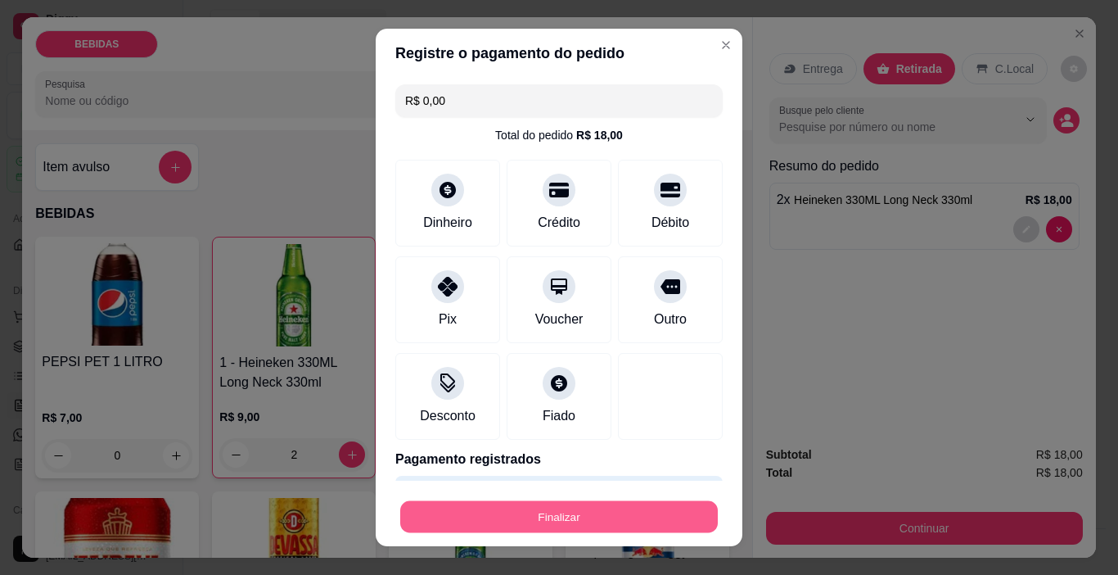
click at [580, 522] on button "Finalizar" at bounding box center [559, 517] width 318 height 32
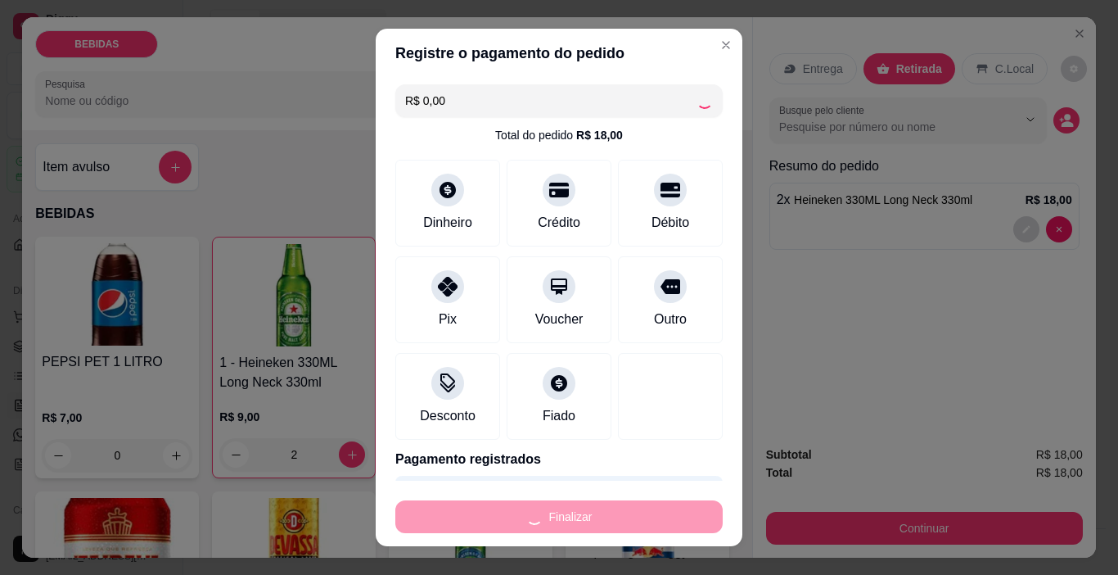
type input "0"
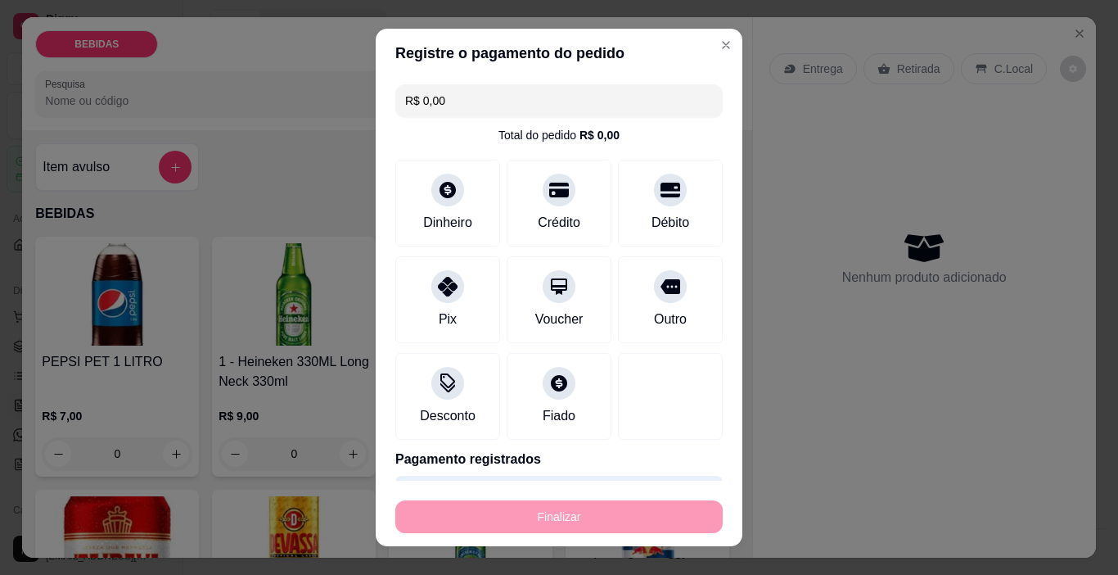
type input "-R$ 18,00"
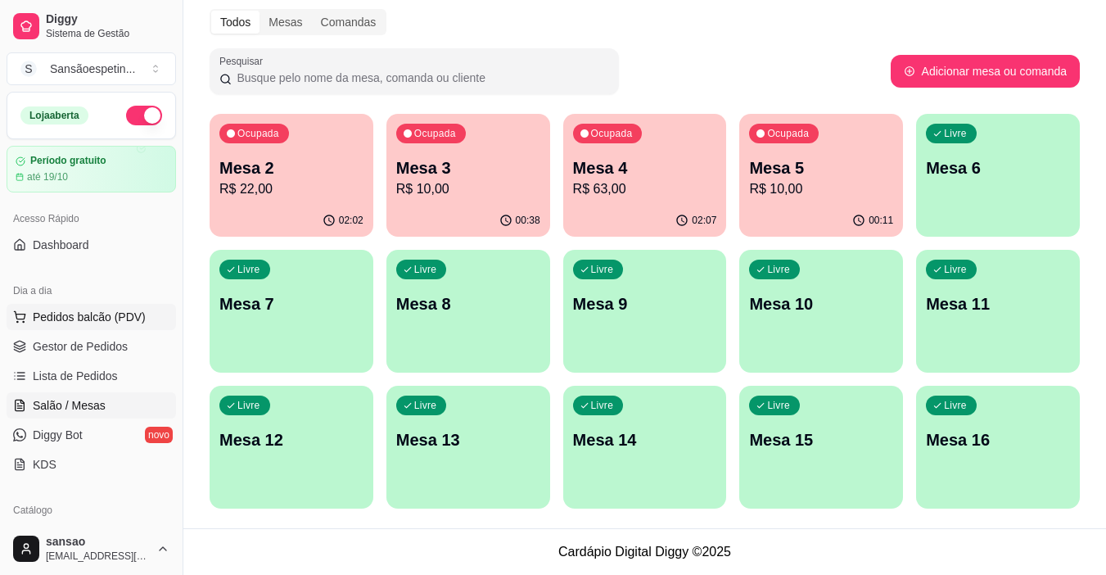
click at [45, 324] on span "Pedidos balcão (PDV)" at bounding box center [89, 317] width 113 height 16
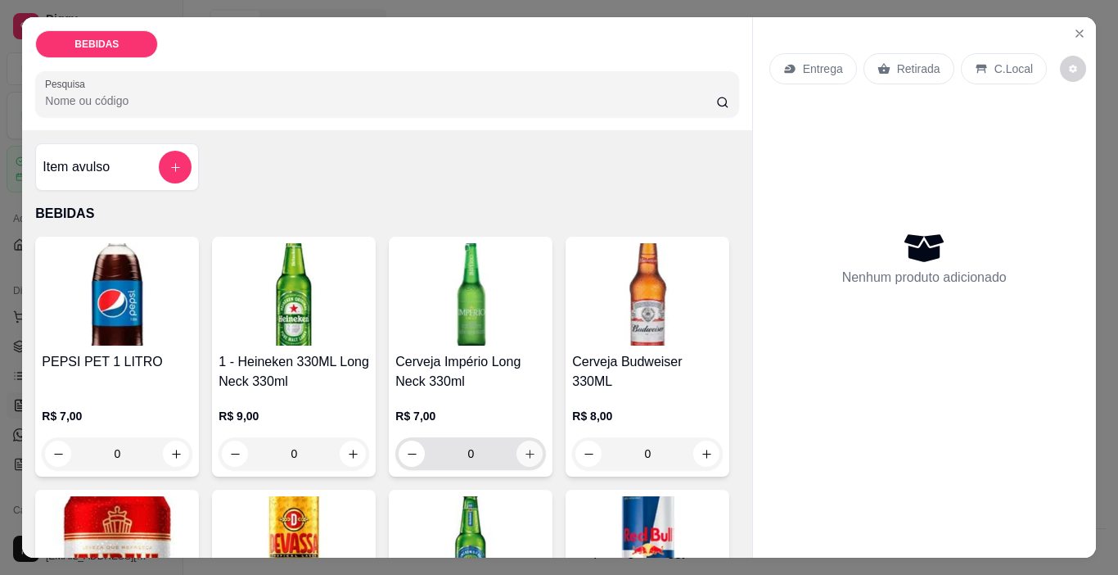
click at [517, 443] on button "increase-product-quantity" at bounding box center [530, 453] width 26 height 26
type input "1"
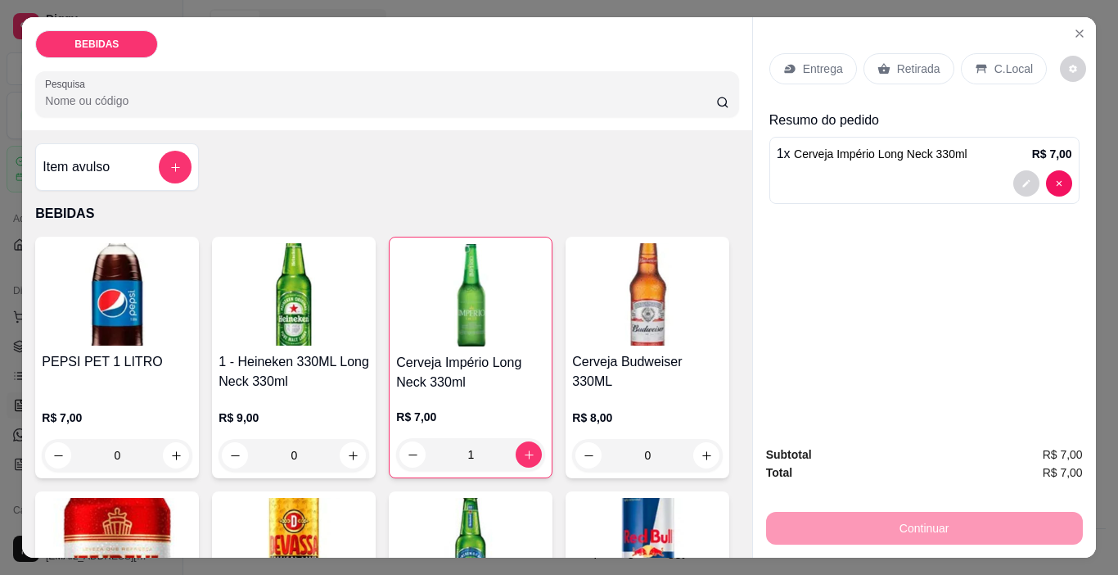
click at [924, 61] on p "Retirada" at bounding box center [918, 69] width 43 height 16
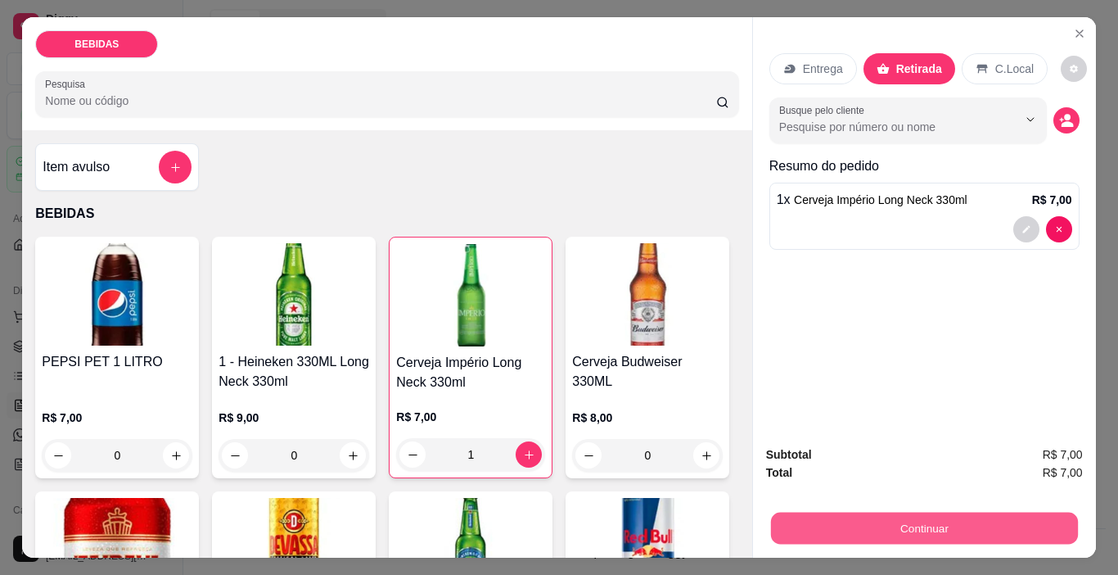
click at [856, 531] on button "Continuar" at bounding box center [923, 529] width 307 height 32
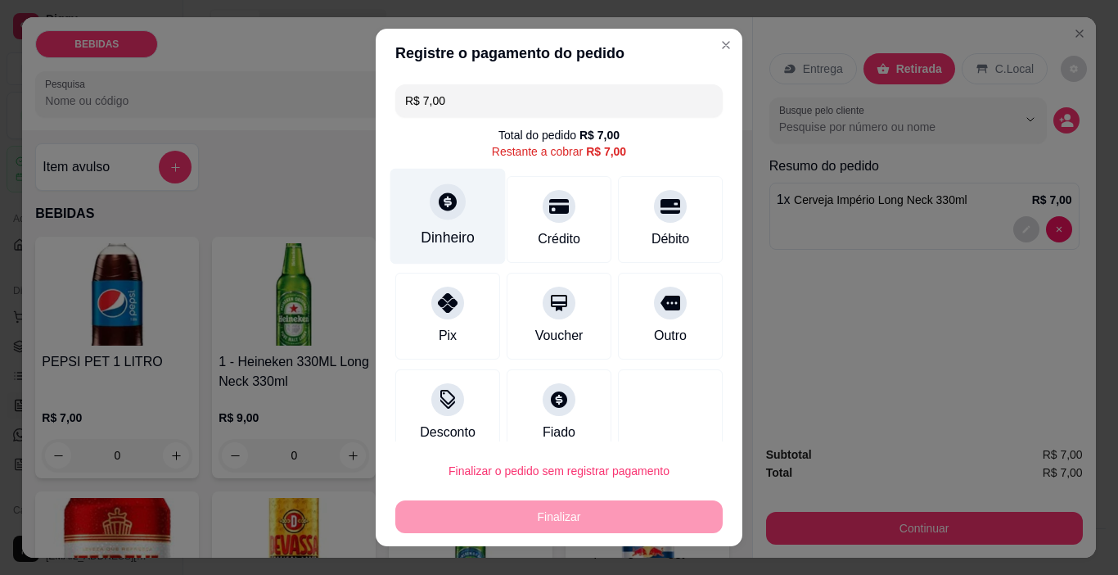
click at [454, 215] on div "Dinheiro" at bounding box center [448, 217] width 115 height 96
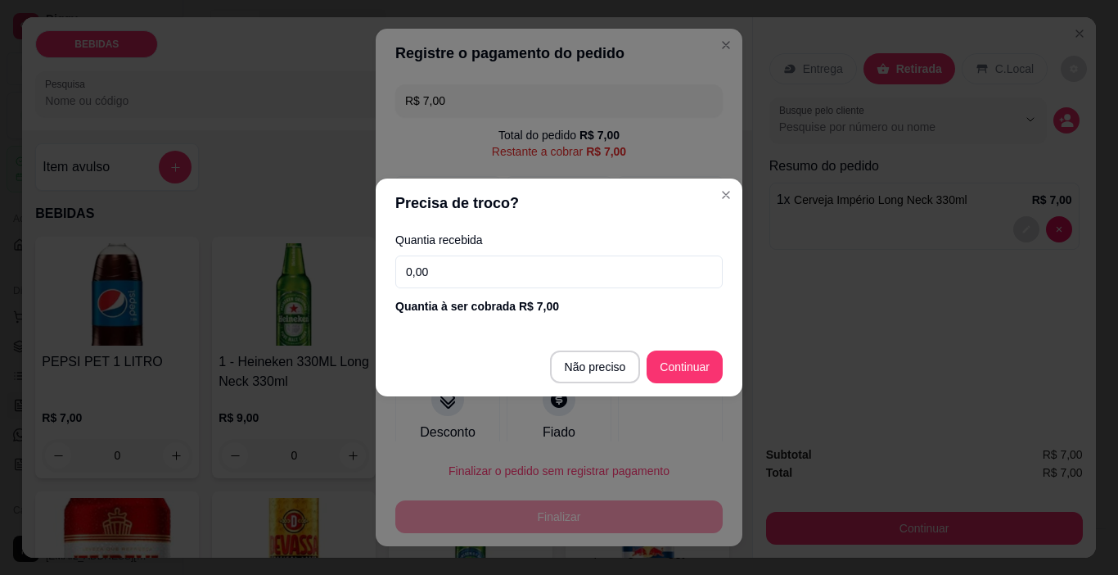
click at [539, 306] on div "Quantia à ser cobrada R$ 7,00" at bounding box center [558, 306] width 327 height 16
type input "R$ 0,00"
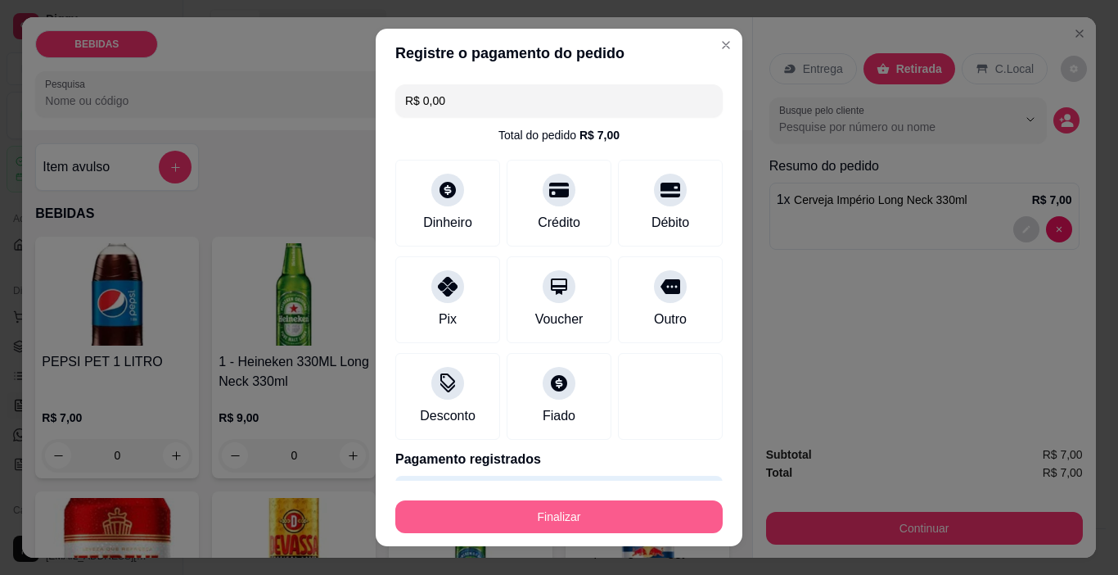
click at [648, 511] on button "Finalizar" at bounding box center [558, 516] width 327 height 33
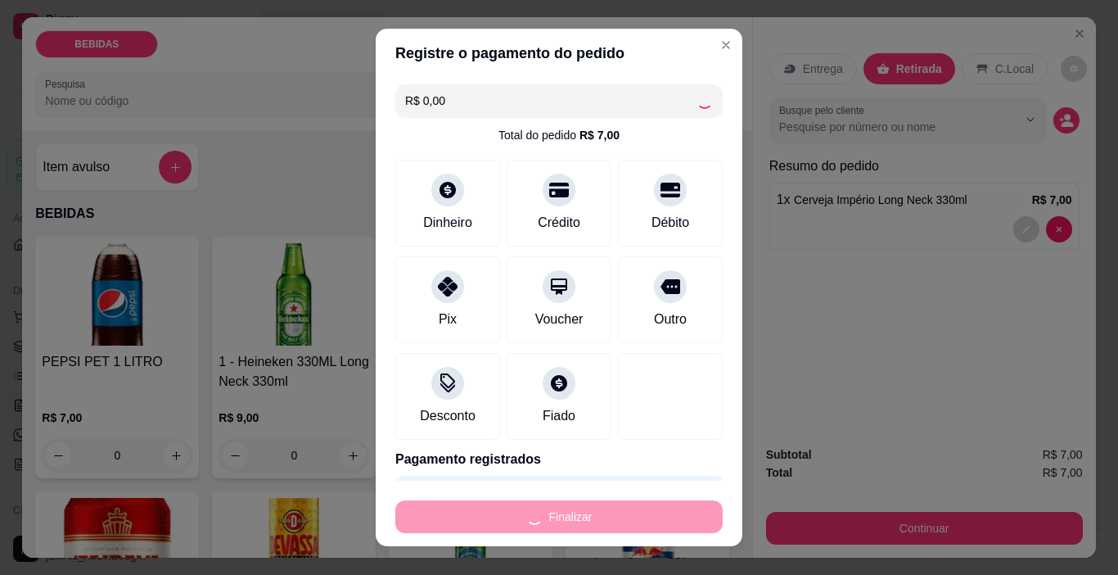
type input "0"
type input "-R$ 7,00"
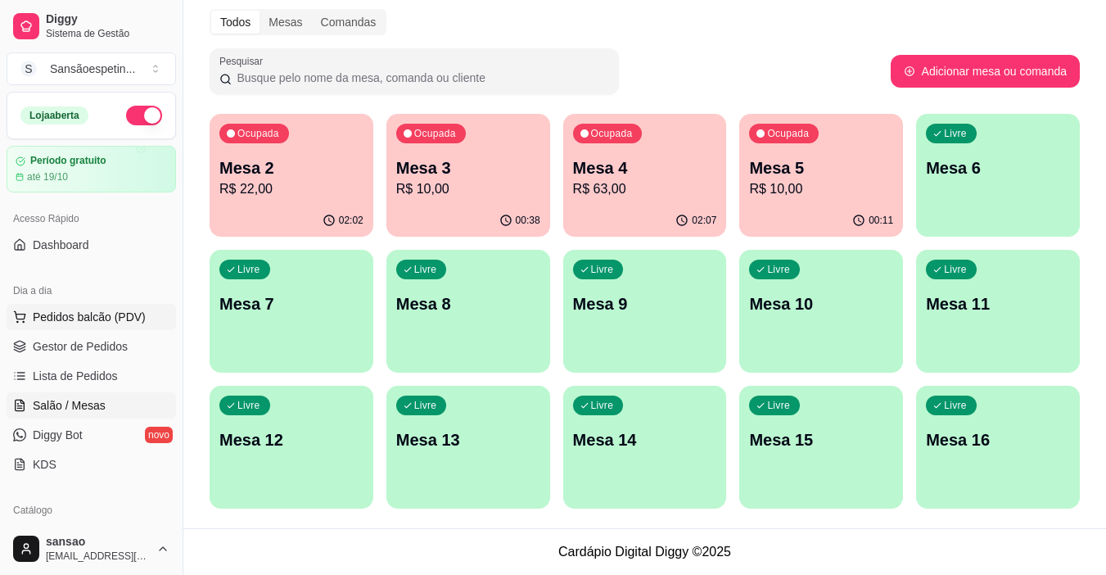
click at [75, 325] on button "Pedidos balcão (PDV)" at bounding box center [91, 317] width 169 height 26
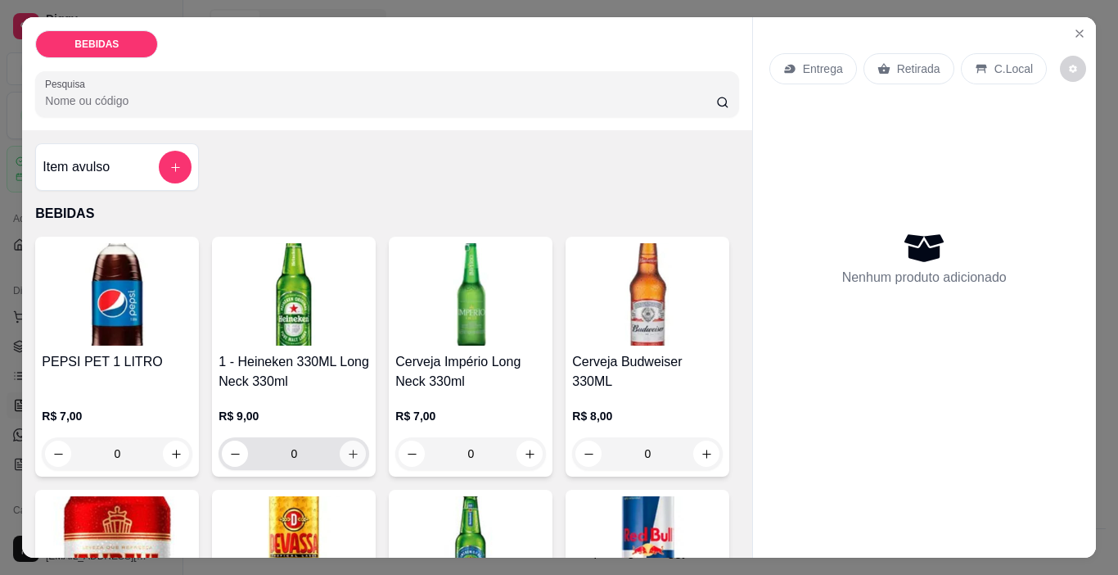
click at [347, 454] on icon "increase-product-quantity" at bounding box center [353, 454] width 12 height 12
type input "1"
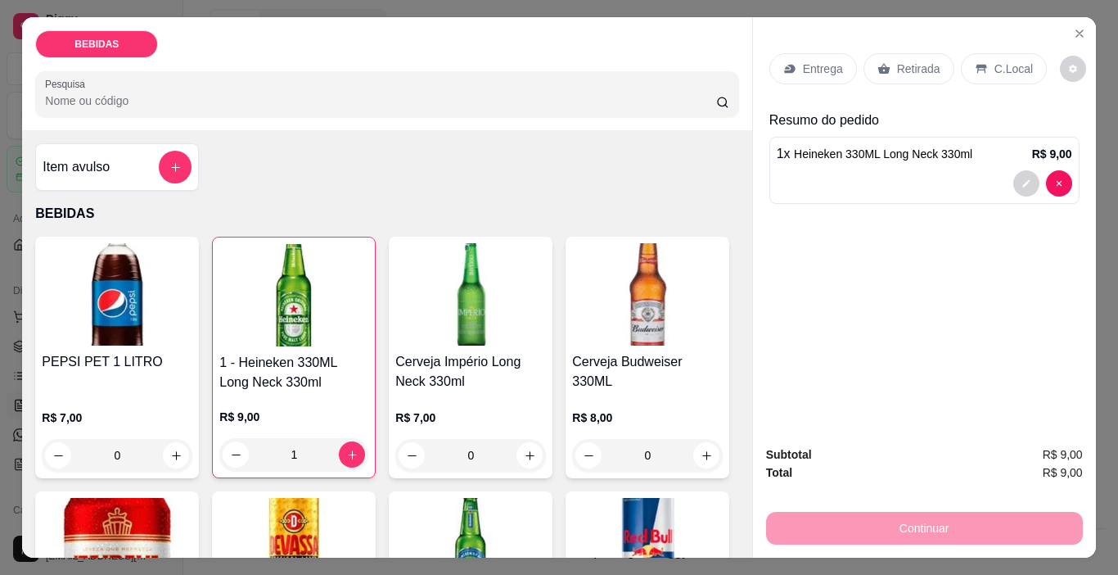
click at [897, 61] on p "Retirada" at bounding box center [918, 69] width 43 height 16
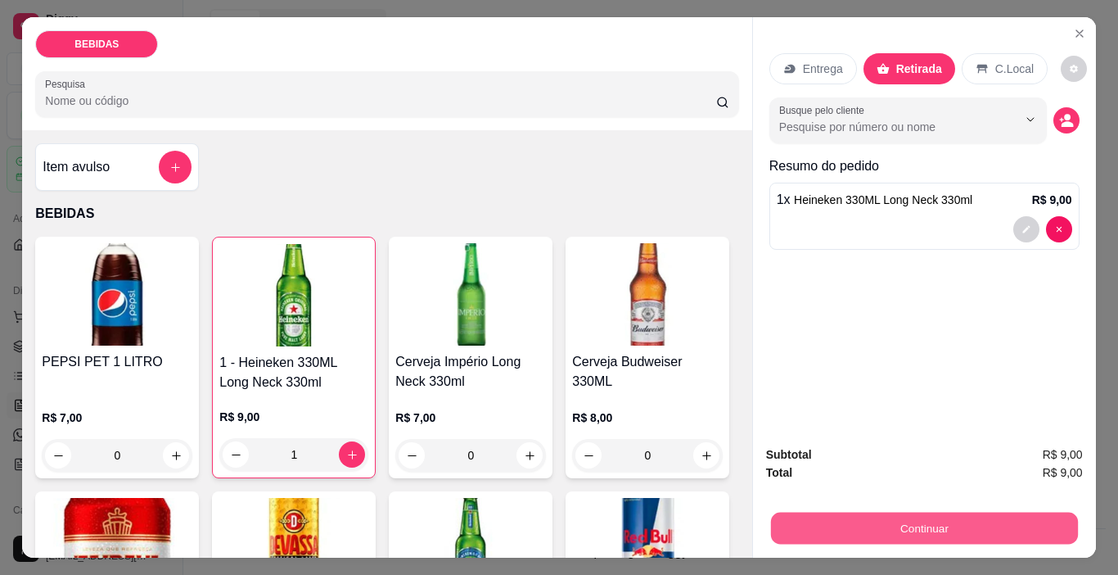
click at [788, 521] on button "Continuar" at bounding box center [923, 529] width 307 height 32
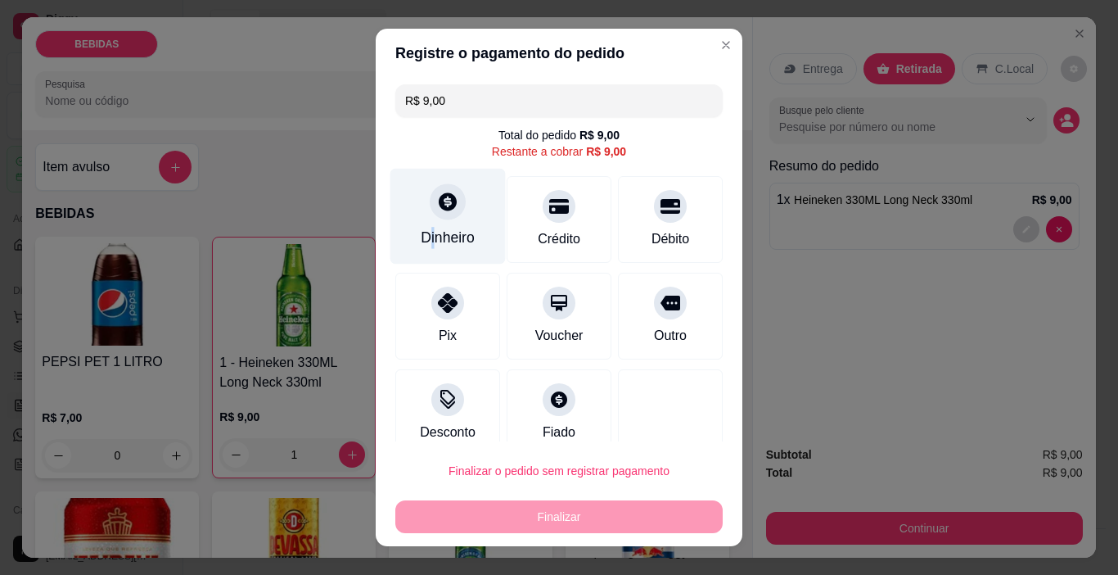
click at [423, 224] on div "Dinheiro" at bounding box center [448, 217] width 115 height 96
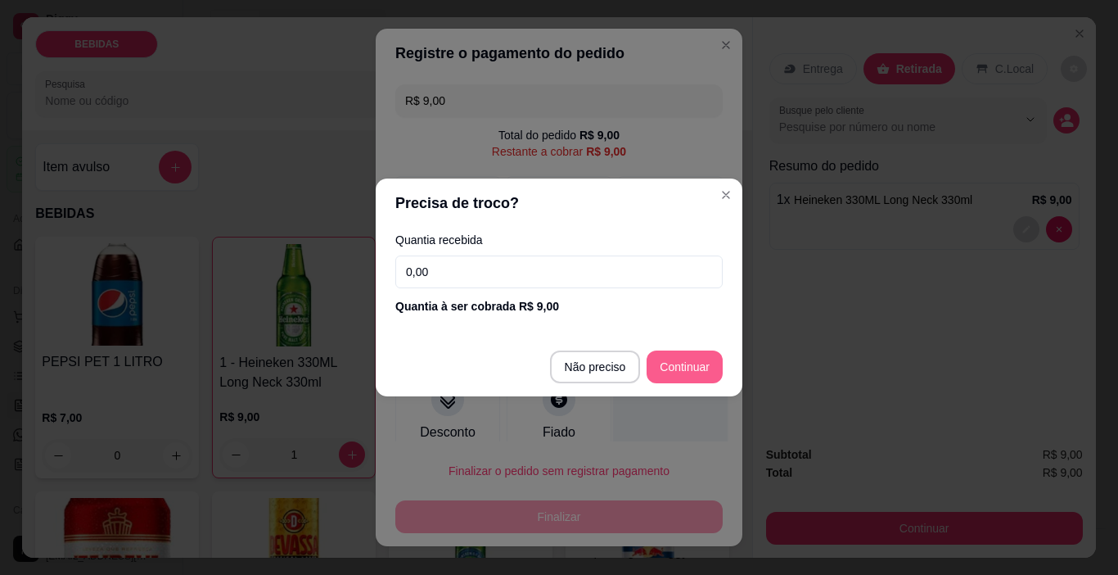
type input "R$ 0,00"
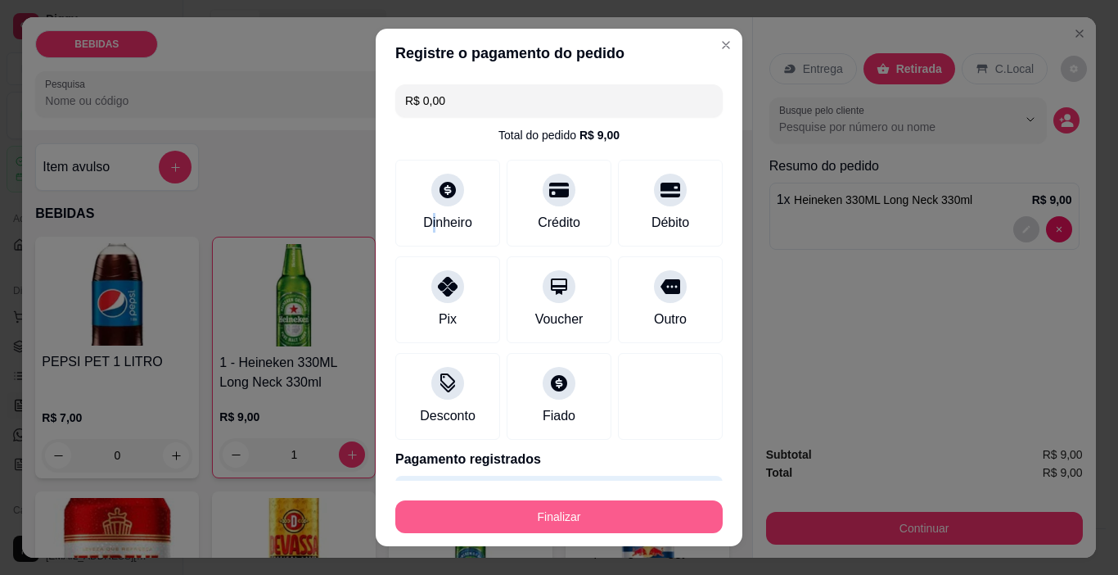
click at [637, 521] on button "Finalizar" at bounding box center [558, 516] width 327 height 33
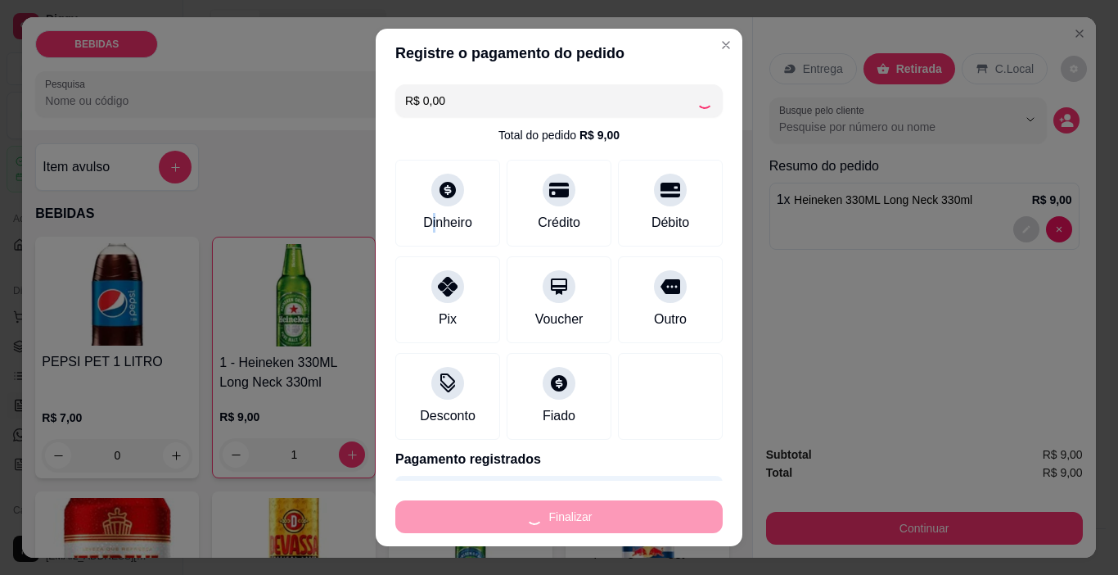
type input "0"
type input "-R$ 9,00"
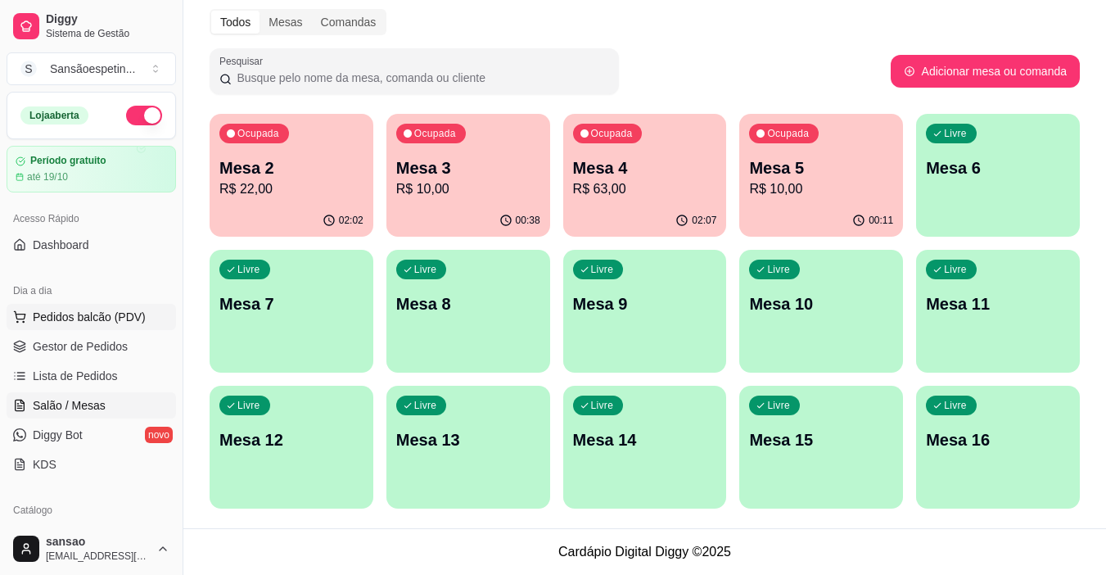
click at [88, 306] on button "Pedidos balcão (PDV)" at bounding box center [91, 317] width 169 height 26
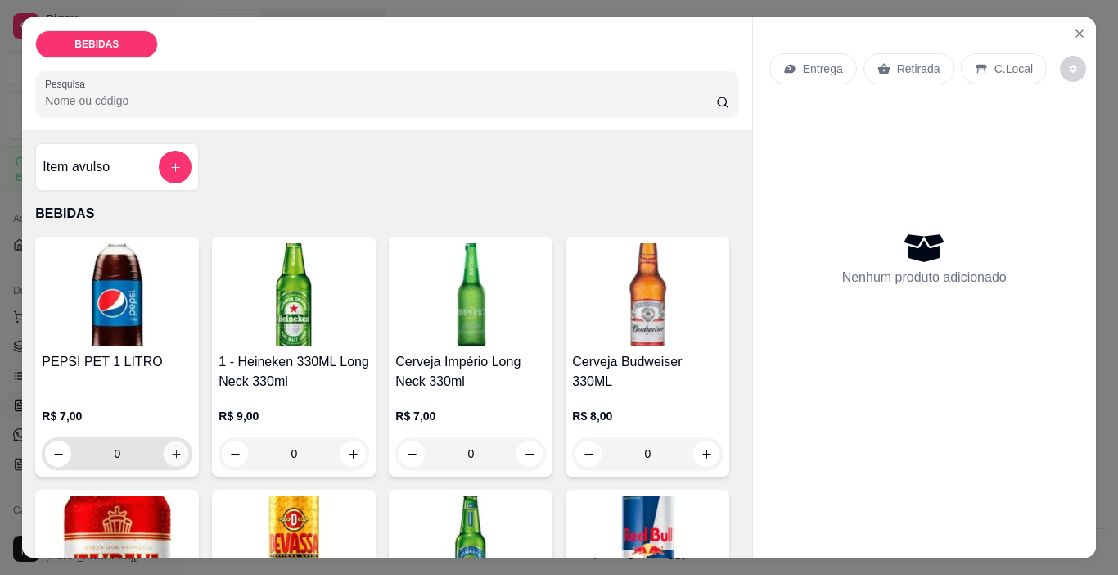
click at [176, 448] on icon "increase-product-quantity" at bounding box center [176, 454] width 12 height 12
type input "1"
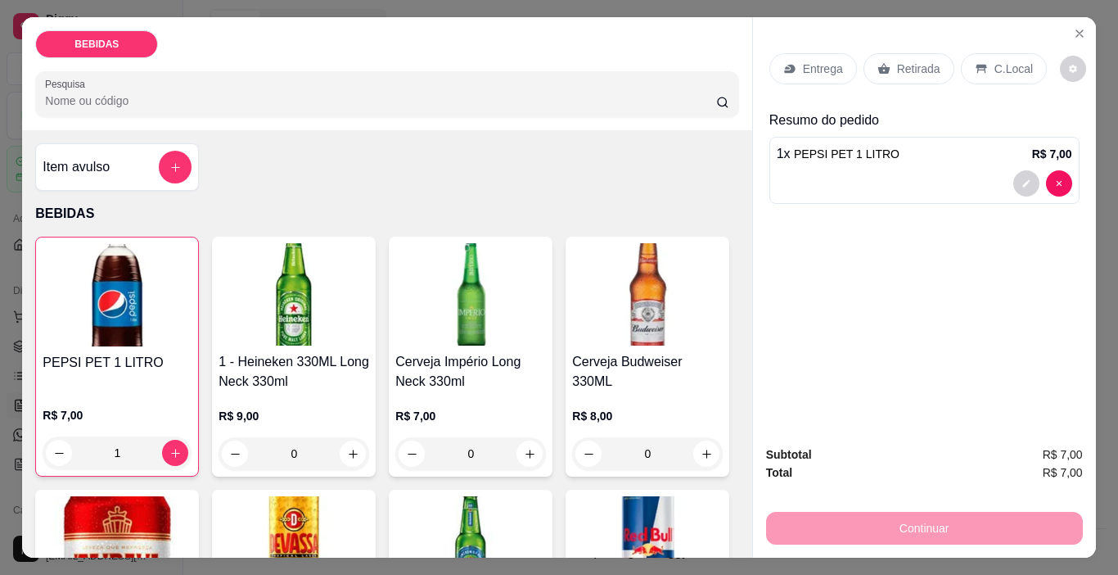
click at [904, 66] on p "Retirada" at bounding box center [918, 69] width 43 height 16
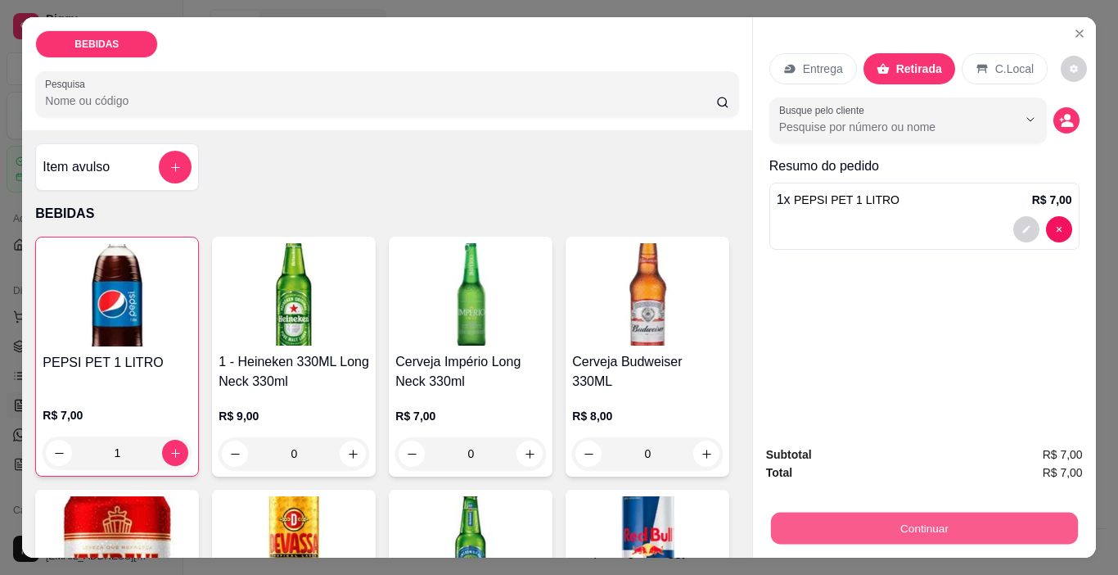
click at [921, 523] on button "Continuar" at bounding box center [923, 529] width 307 height 32
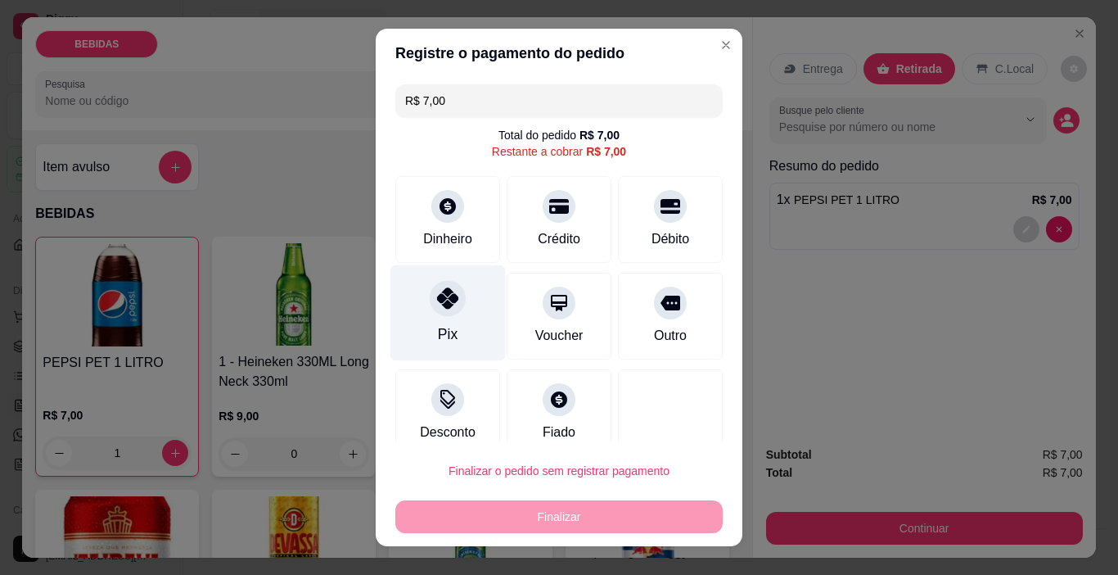
click at [450, 311] on div at bounding box center [448, 299] width 36 height 36
type input "R$ 0,00"
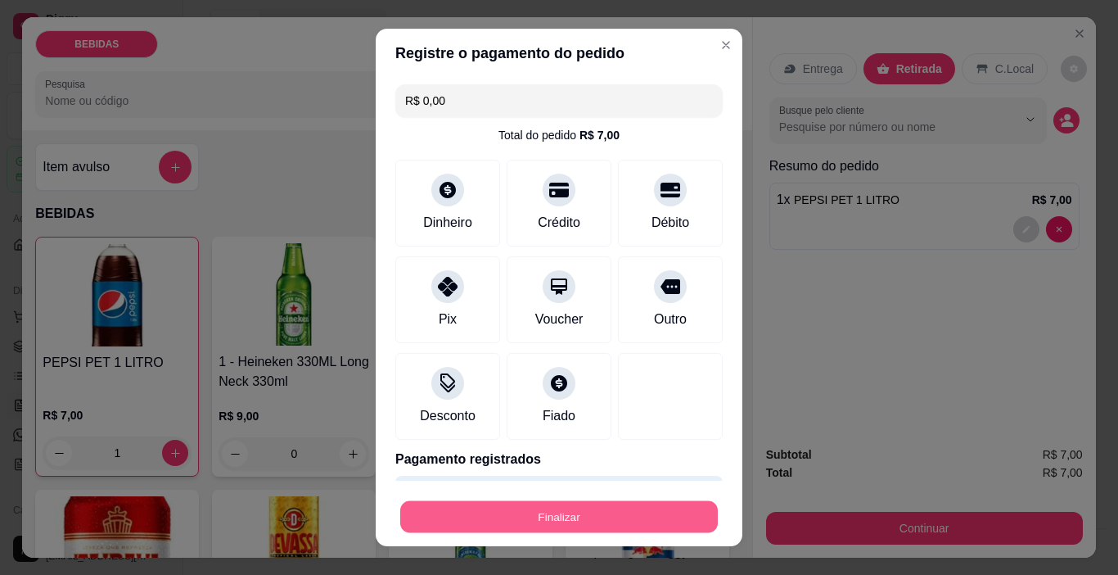
click at [556, 521] on button "Finalizar" at bounding box center [559, 517] width 318 height 32
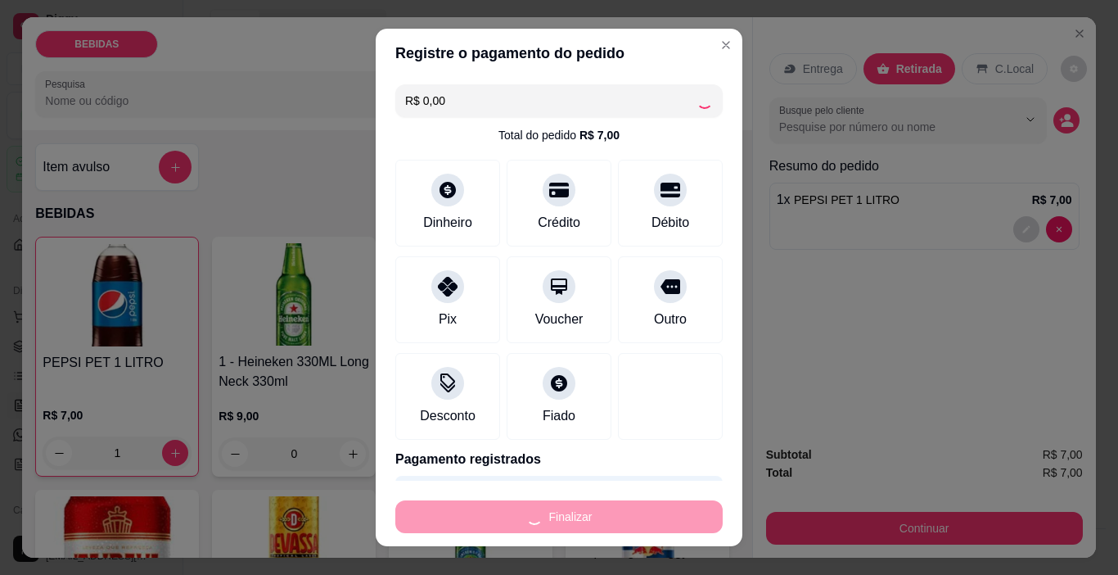
type input "0"
type input "-R$ 7,00"
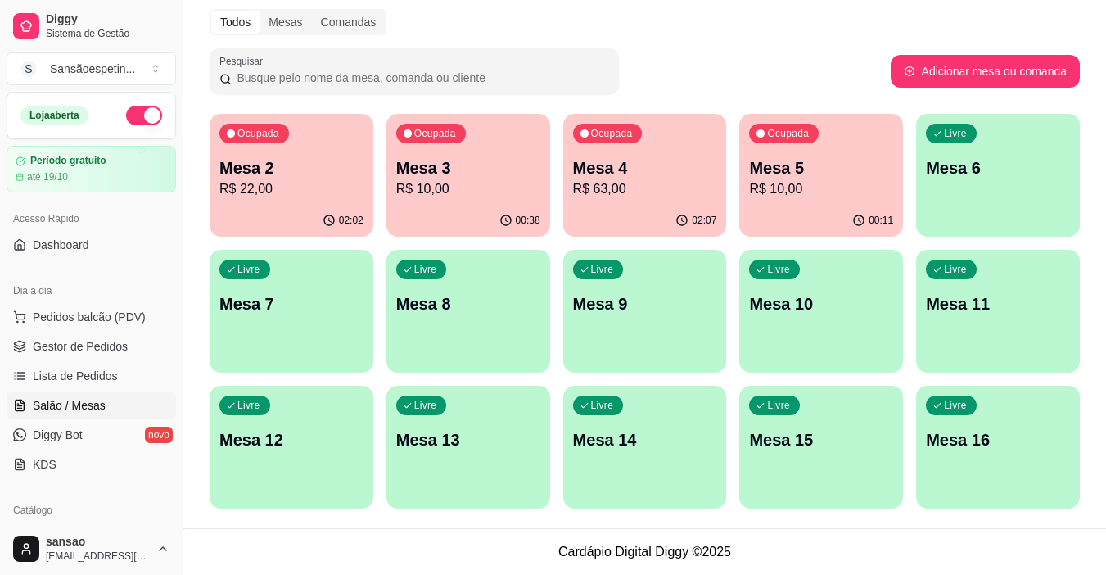
click at [267, 180] on p "R$ 22,00" at bounding box center [291, 189] width 144 height 20
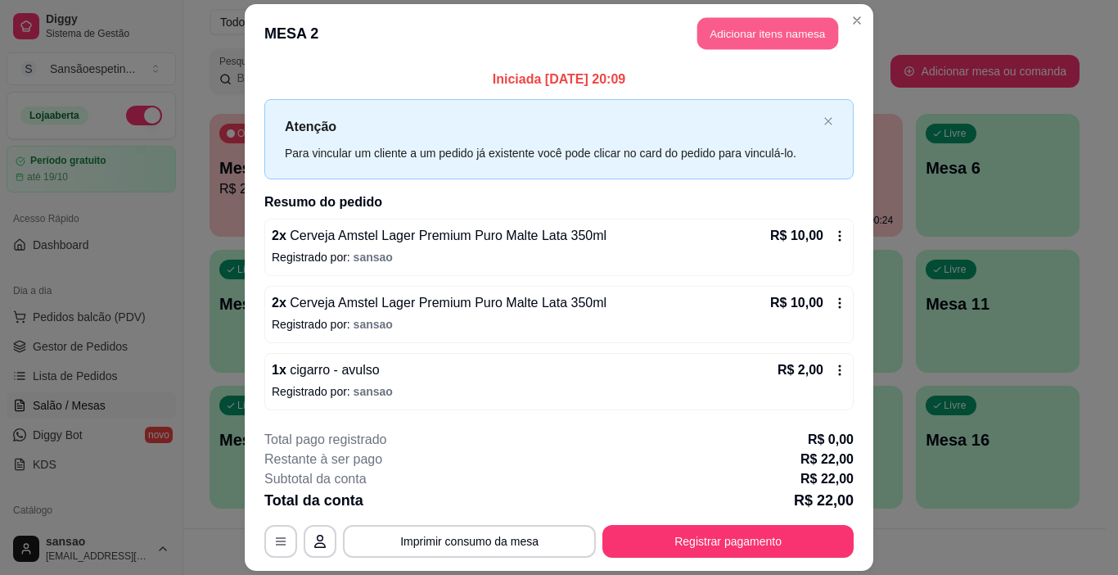
click at [744, 43] on button "Adicionar itens na mesa" at bounding box center [768, 34] width 141 height 32
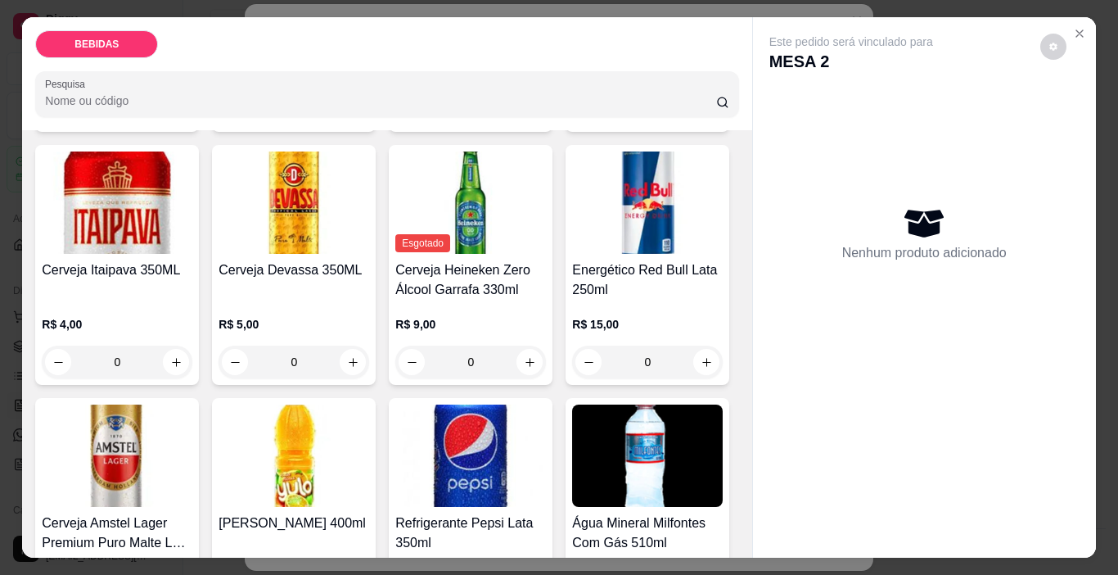
scroll to position [246, 0]
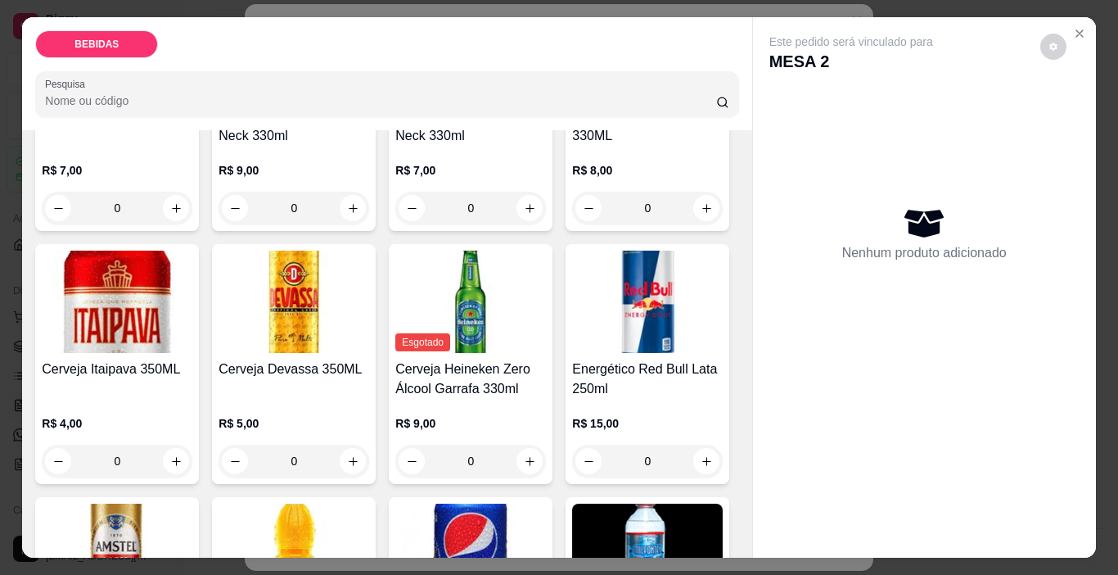
click at [97, 38] on p "BEBIDAS" at bounding box center [97, 44] width 44 height 13
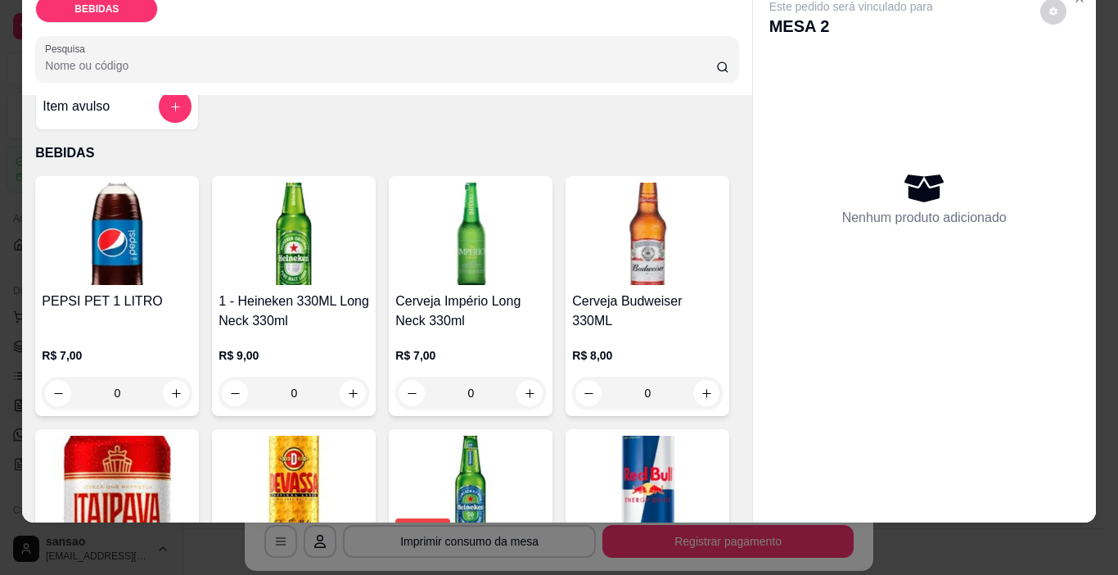
scroll to position [0, 0]
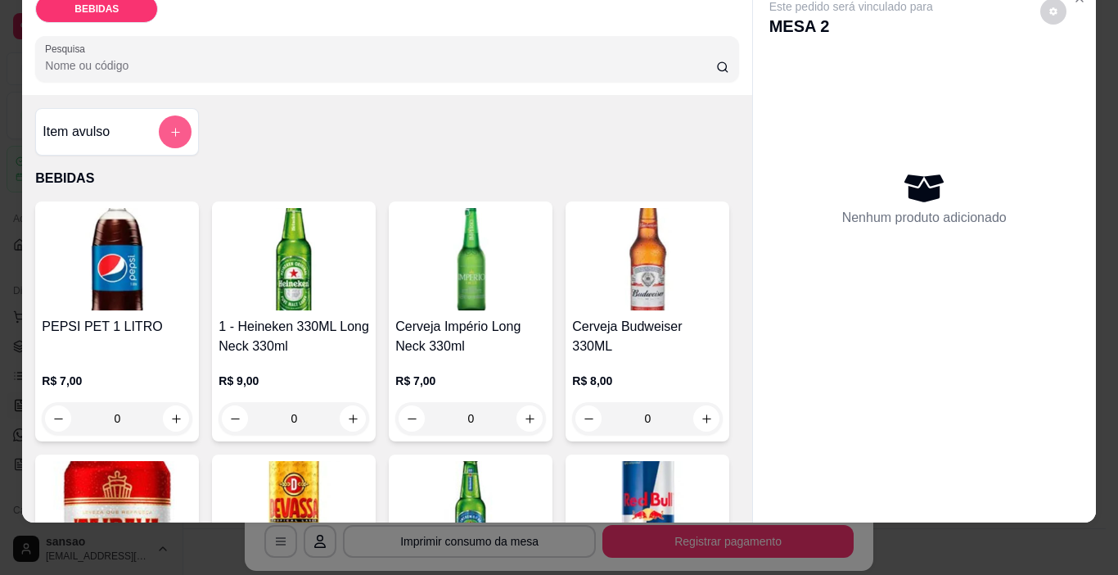
click at [172, 126] on icon "add-separate-item" at bounding box center [175, 132] width 12 height 12
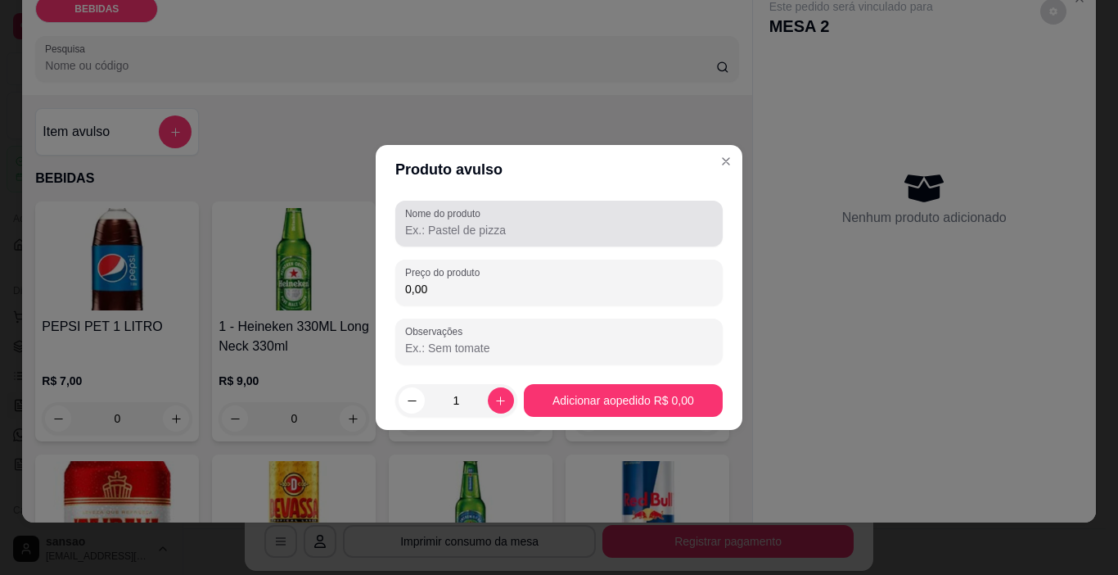
click at [439, 234] on input "Nome do produto" at bounding box center [559, 230] width 308 height 16
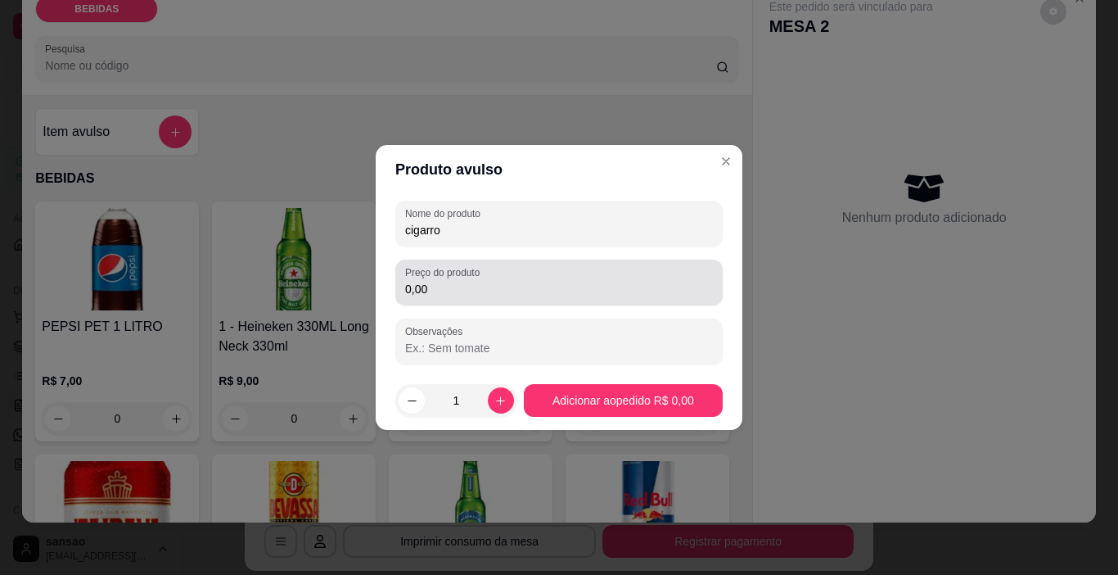
type input "cigarro"
click at [471, 296] on input "0,00" at bounding box center [559, 289] width 308 height 16
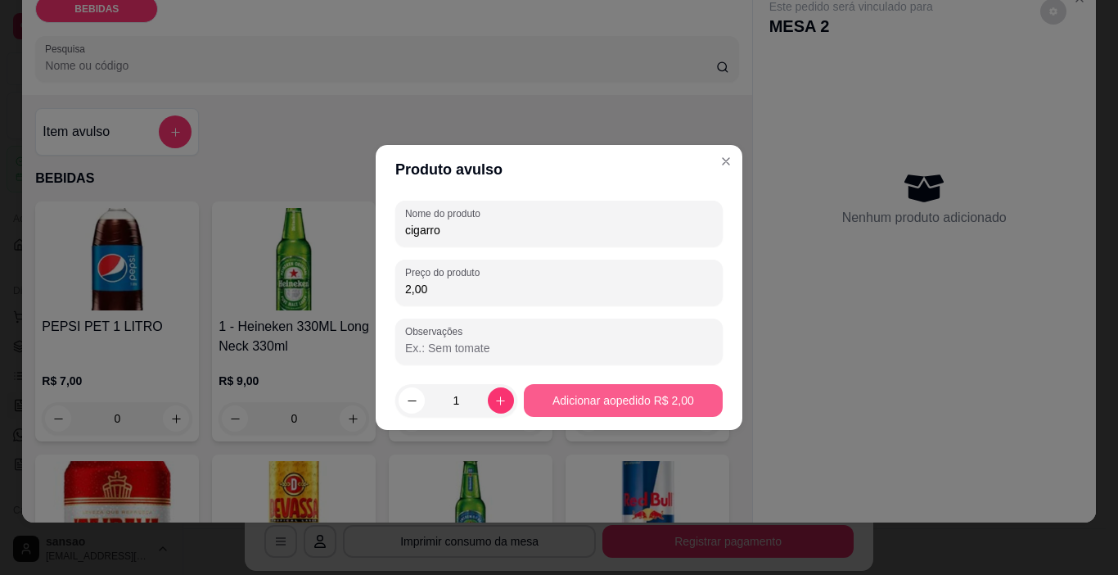
type input "2,00"
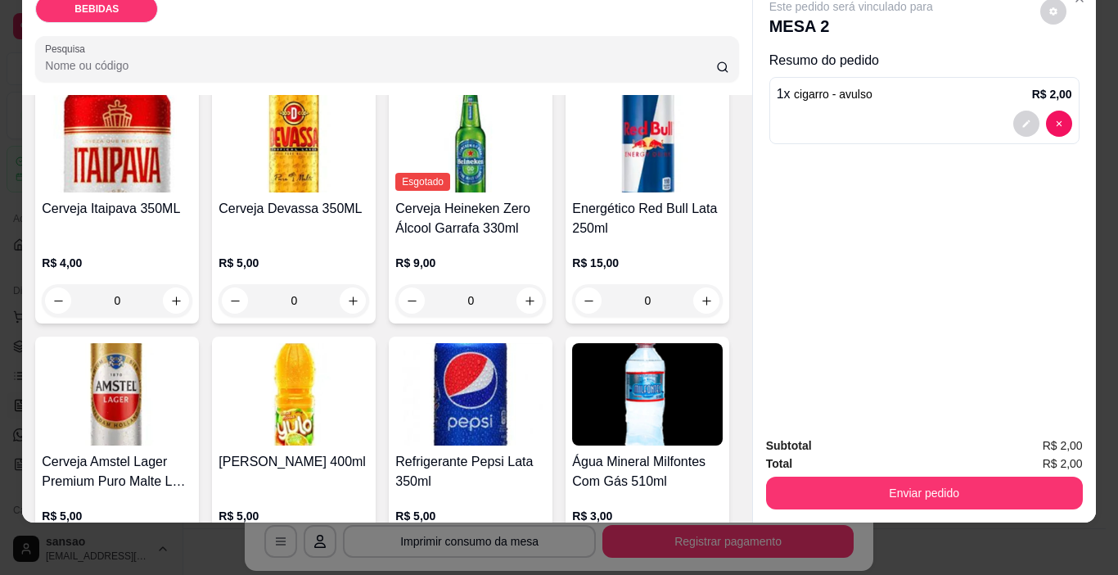
scroll to position [409, 0]
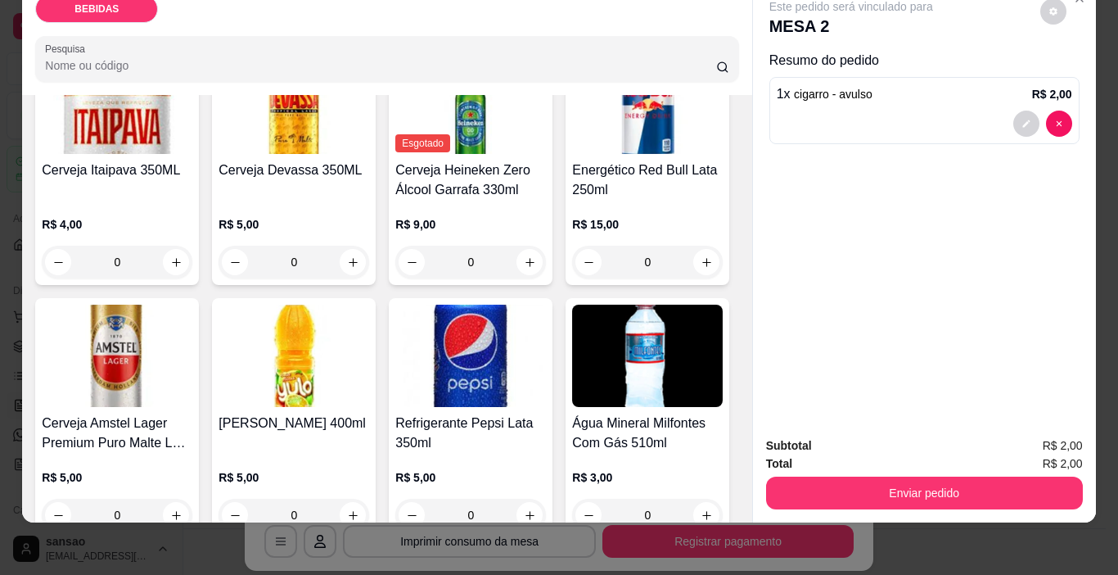
click at [192, 332] on img at bounding box center [117, 356] width 151 height 102
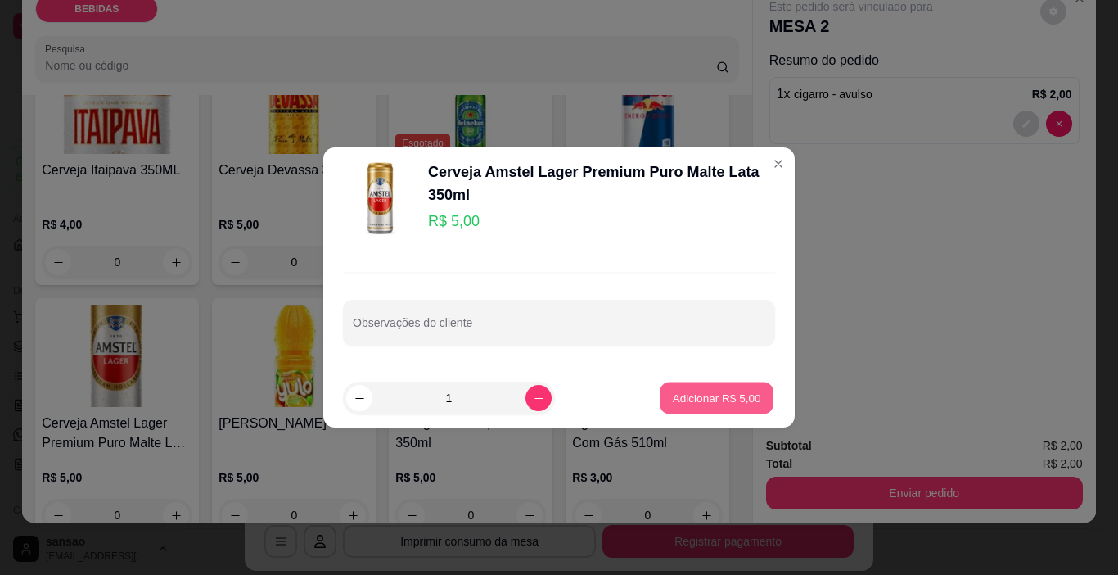
click at [684, 396] on p "Adicionar R$ 5,00" at bounding box center [716, 398] width 88 height 16
type input "1"
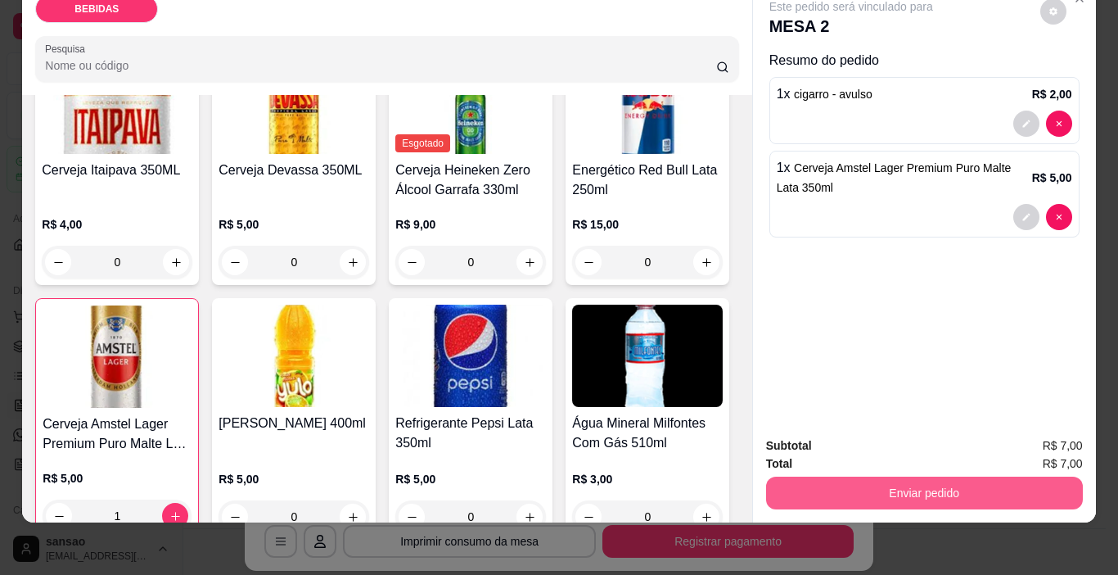
click at [920, 477] on button "Enviar pedido" at bounding box center [924, 493] width 317 height 33
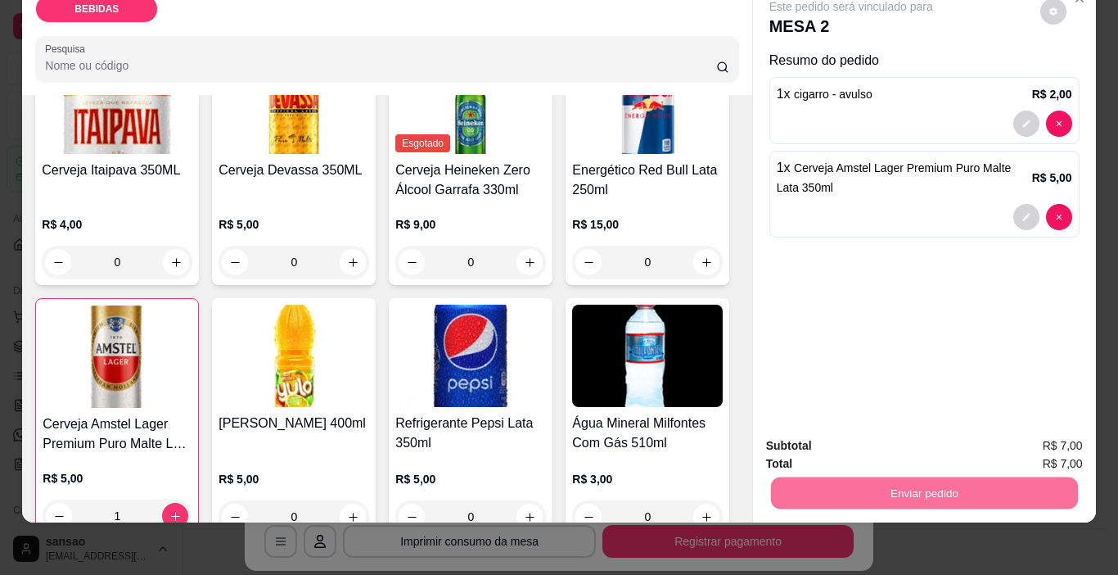
click at [1050, 432] on button "Enviar pedido" at bounding box center [1041, 440] width 90 height 30
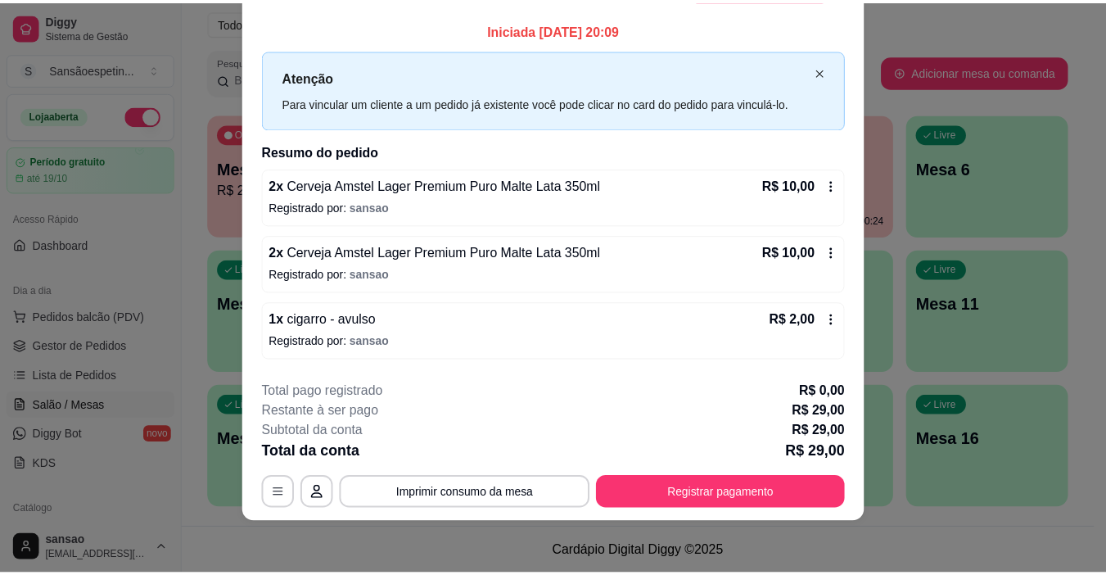
scroll to position [0, 0]
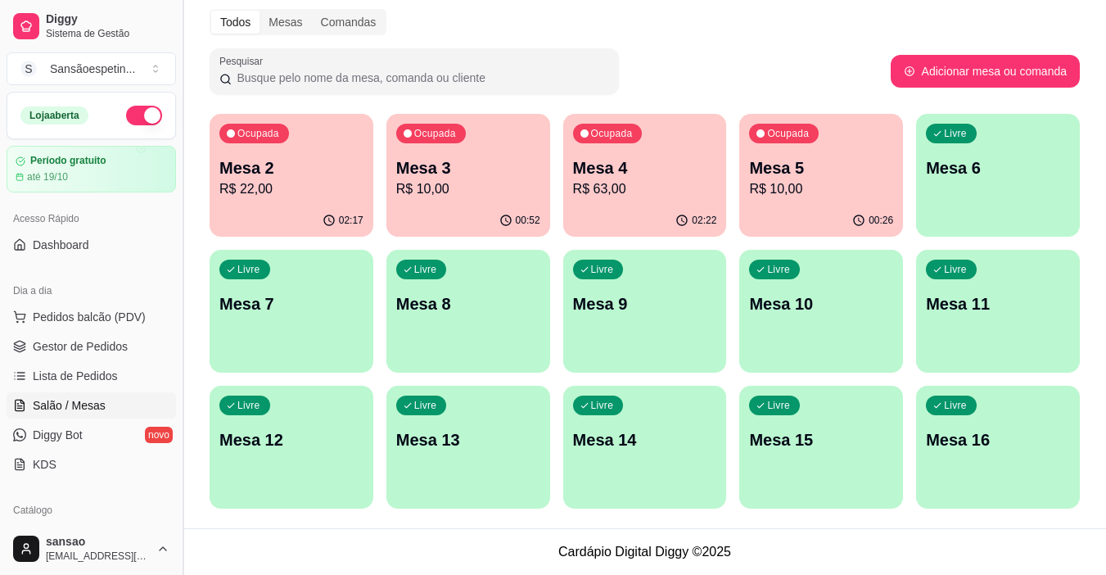
drag, startPoint x: 181, startPoint y: 111, endPoint x: 276, endPoint y: 194, distance: 125.9
click at [187, 114] on button "Toggle Sidebar" at bounding box center [182, 287] width 13 height 575
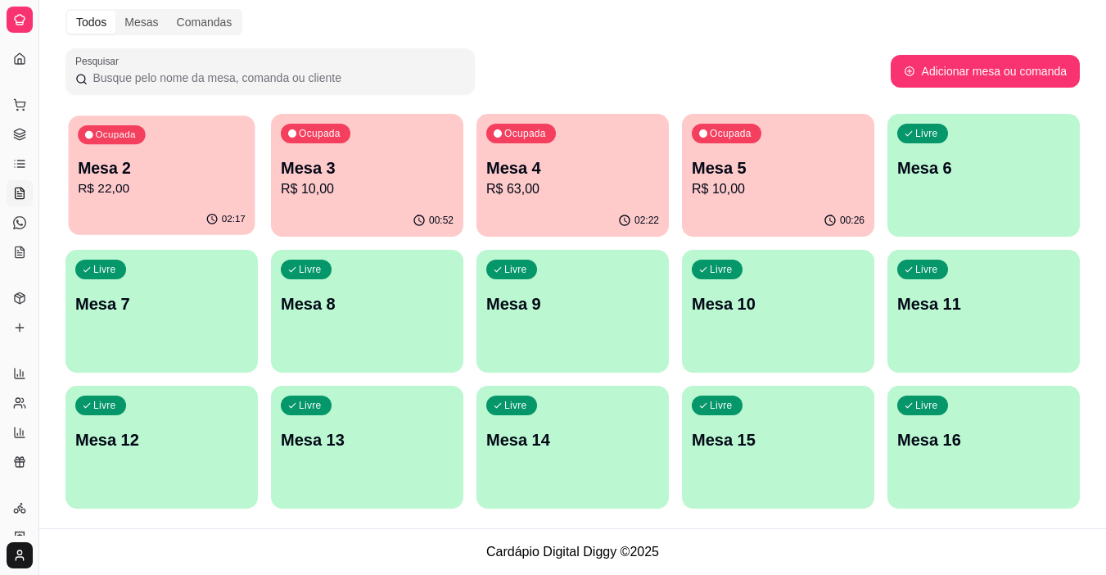
click at [215, 182] on p "R$ 22,00" at bounding box center [162, 188] width 168 height 19
drag, startPoint x: 39, startPoint y: 86, endPoint x: 62, endPoint y: 86, distance: 22.9
click at [62, 86] on div "Diggy Sistema de Gestão S Sansãoespetin ... Loja aberta Período gratuito até 19…" at bounding box center [553, 256] width 1106 height 638
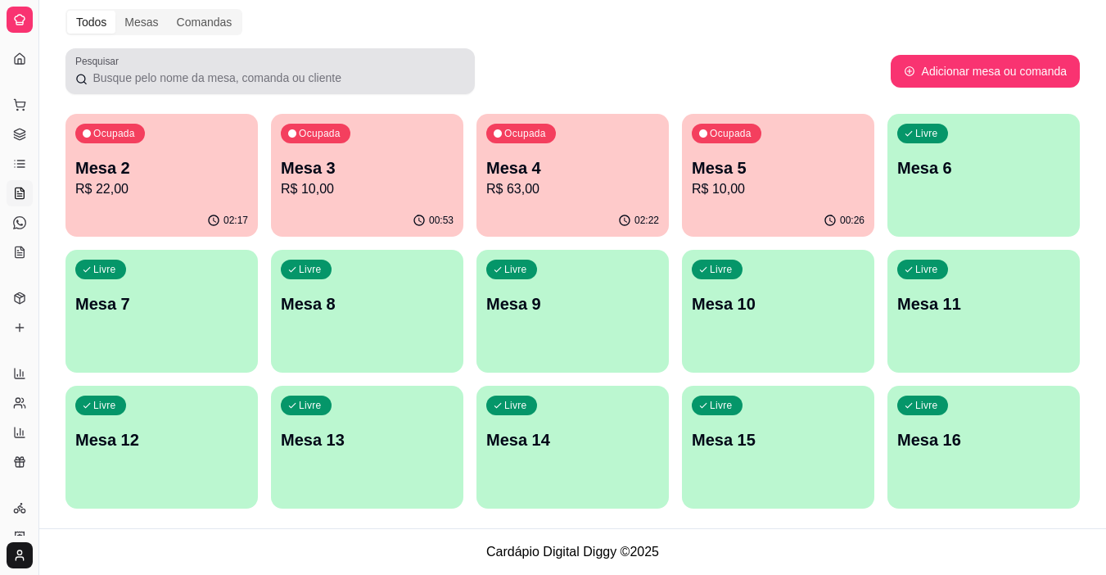
drag, startPoint x: 42, startPoint y: 78, endPoint x: 78, endPoint y: 78, distance: 36.0
click at [78, 78] on div "Diggy Sistema de Gestão S Sansãoespetin ... Loja aberta Período gratuito até 19…" at bounding box center [553, 256] width 1106 height 638
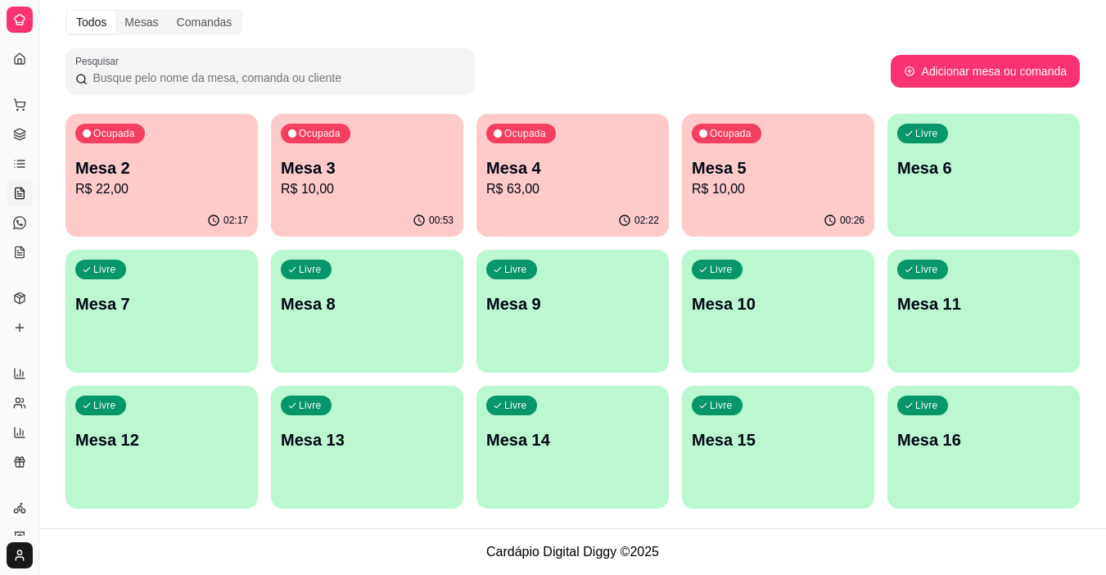
click at [66, 92] on div "Pesquisar" at bounding box center [269, 71] width 409 height 46
click at [25, 138] on icon at bounding box center [19, 134] width 13 height 13
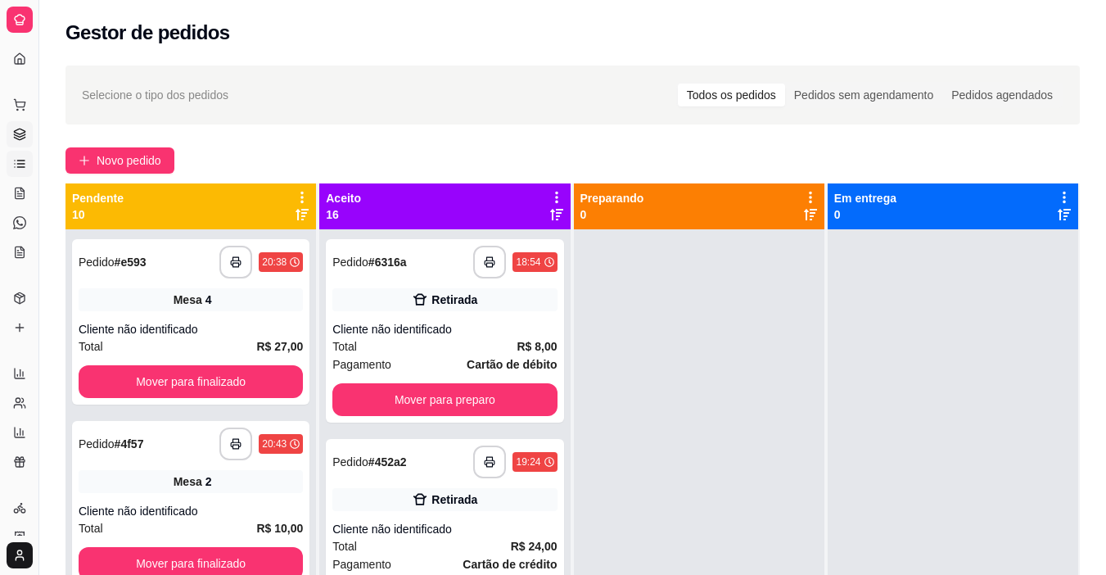
click at [20, 167] on icon at bounding box center [20, 167] width 7 height 0
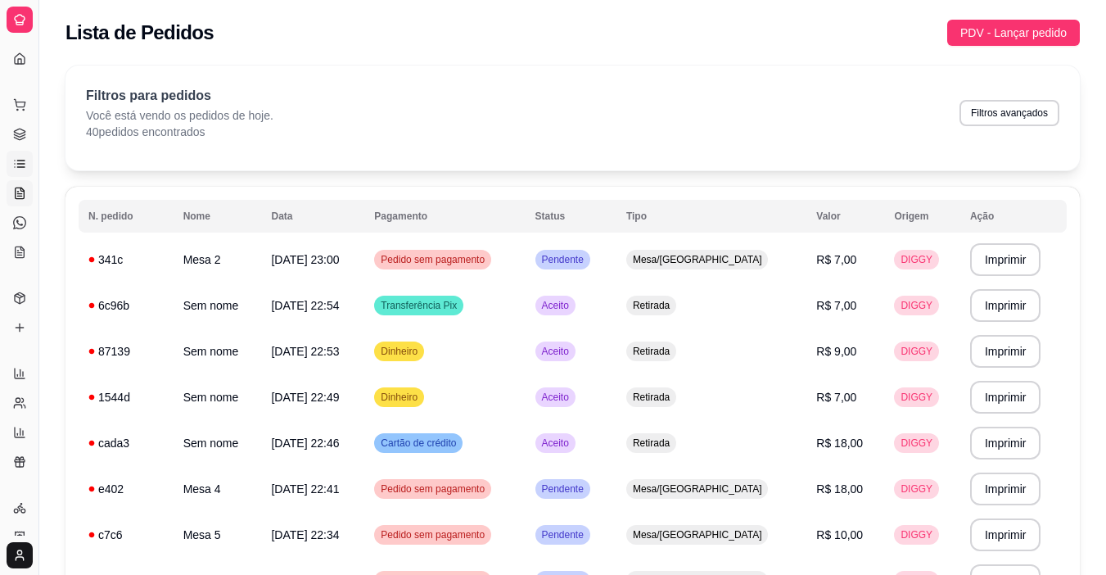
click at [19, 206] on link "Salão / Mesas" at bounding box center [20, 193] width 26 height 26
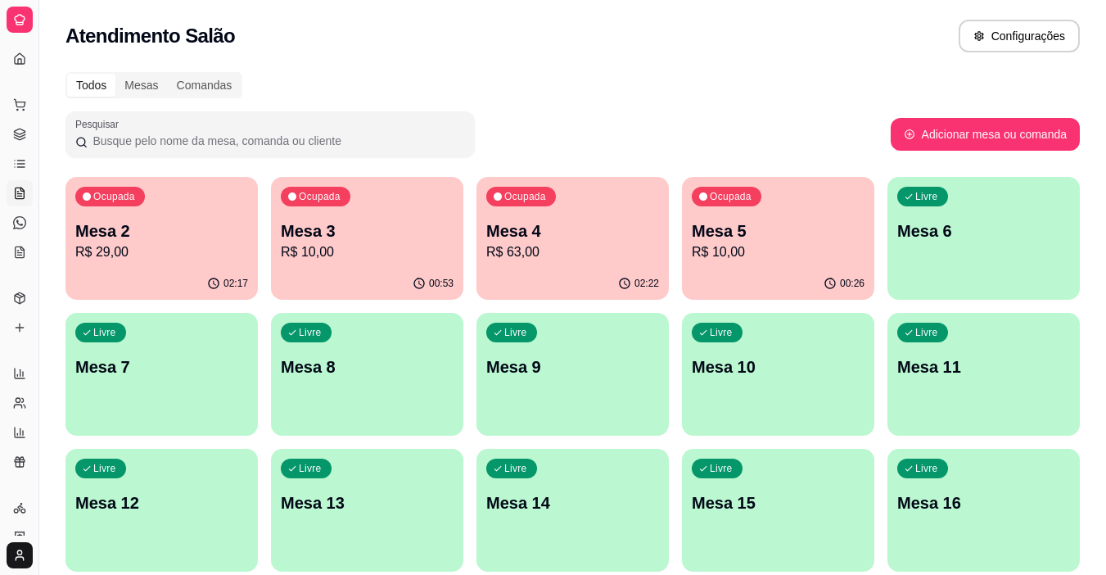
click at [20, 65] on div "Dia a dia" at bounding box center [19, 78] width 25 height 26
click at [18, 68] on div "Dia a dia" at bounding box center [19, 78] width 25 height 26
click at [18, 58] on icon at bounding box center [19, 58] width 13 height 13
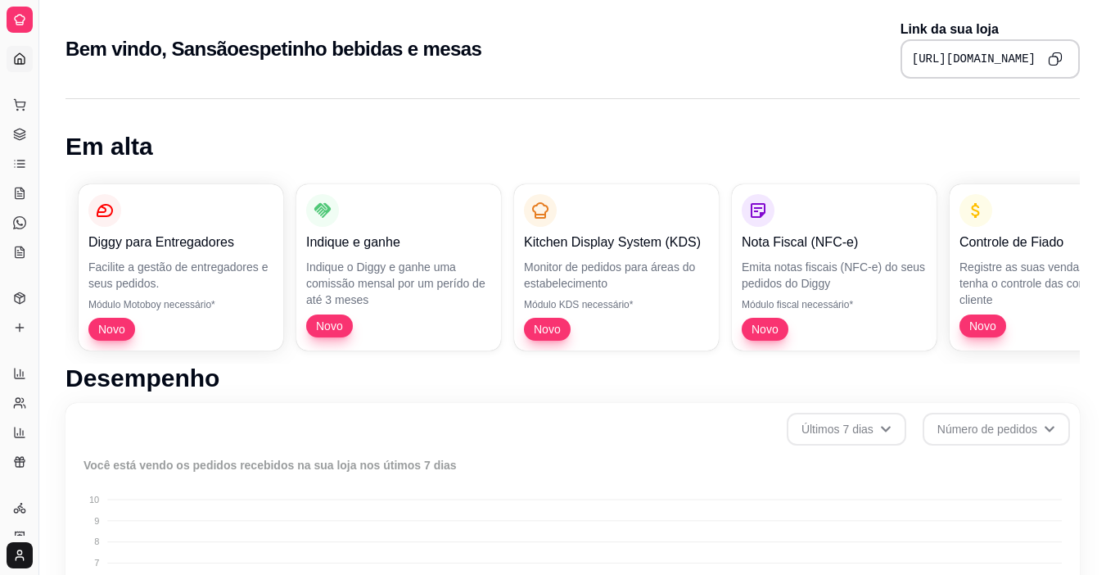
click at [18, 58] on icon at bounding box center [19, 58] width 13 height 13
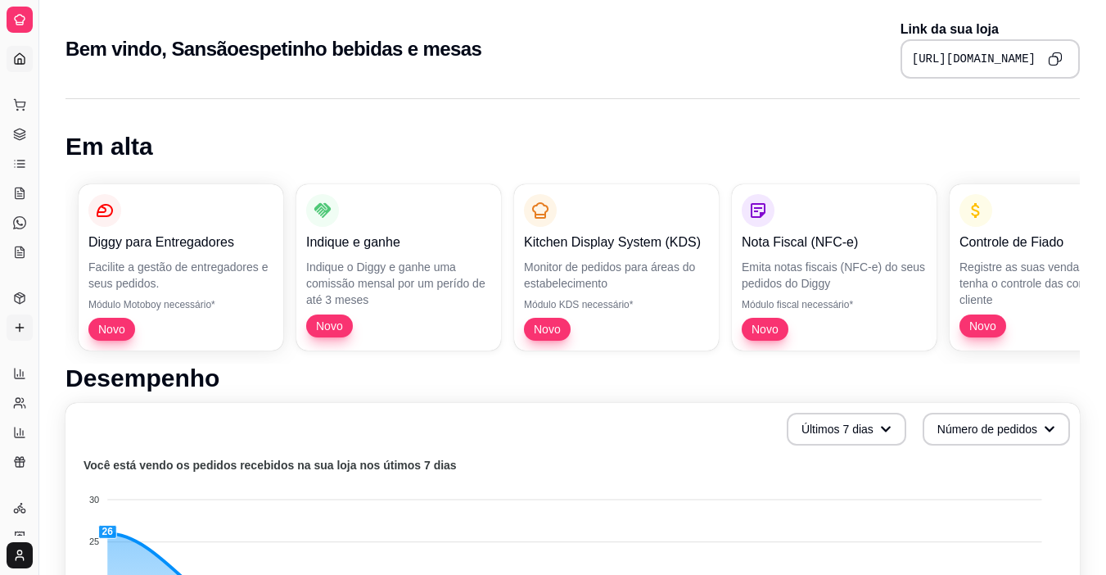
click at [20, 323] on icon at bounding box center [19, 327] width 13 height 13
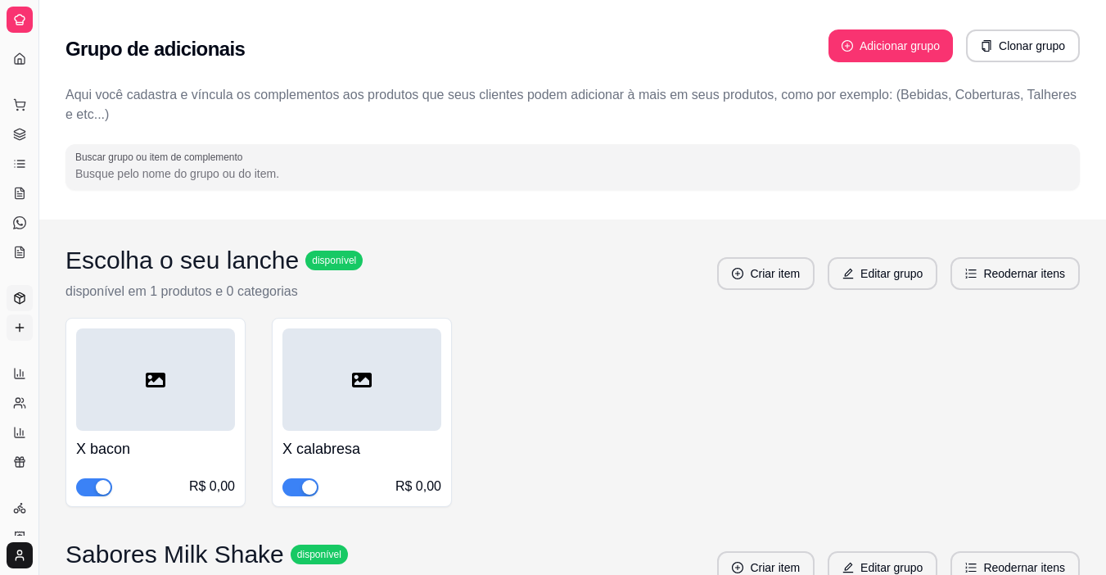
click at [16, 302] on icon at bounding box center [20, 297] width 10 height 11
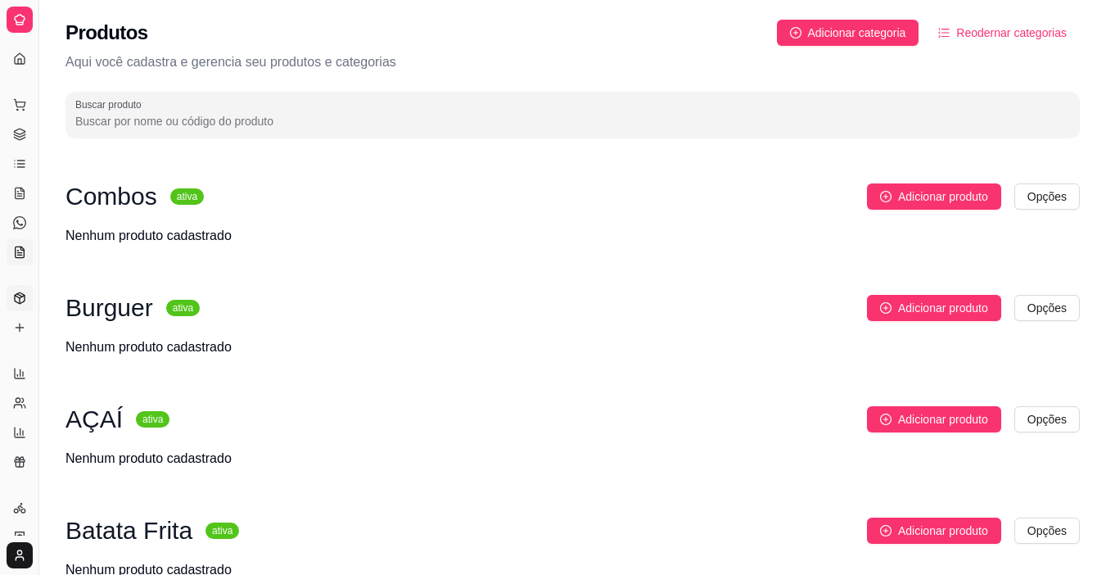
click at [16, 256] on icon at bounding box center [19, 252] width 13 height 13
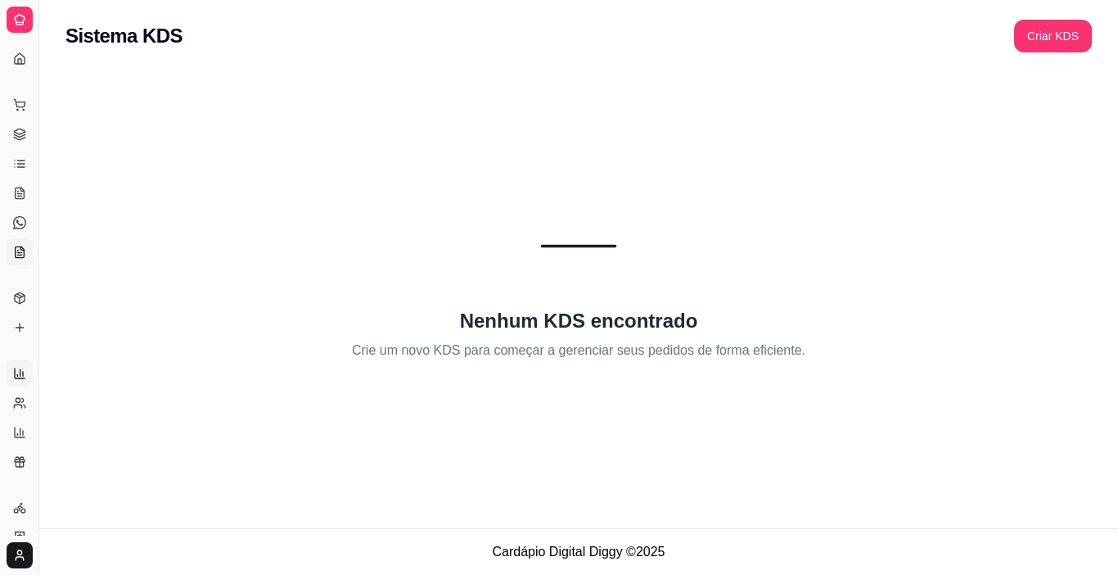
click at [20, 374] on icon at bounding box center [20, 372] width 0 height 7
select select "ALL"
select select "0"
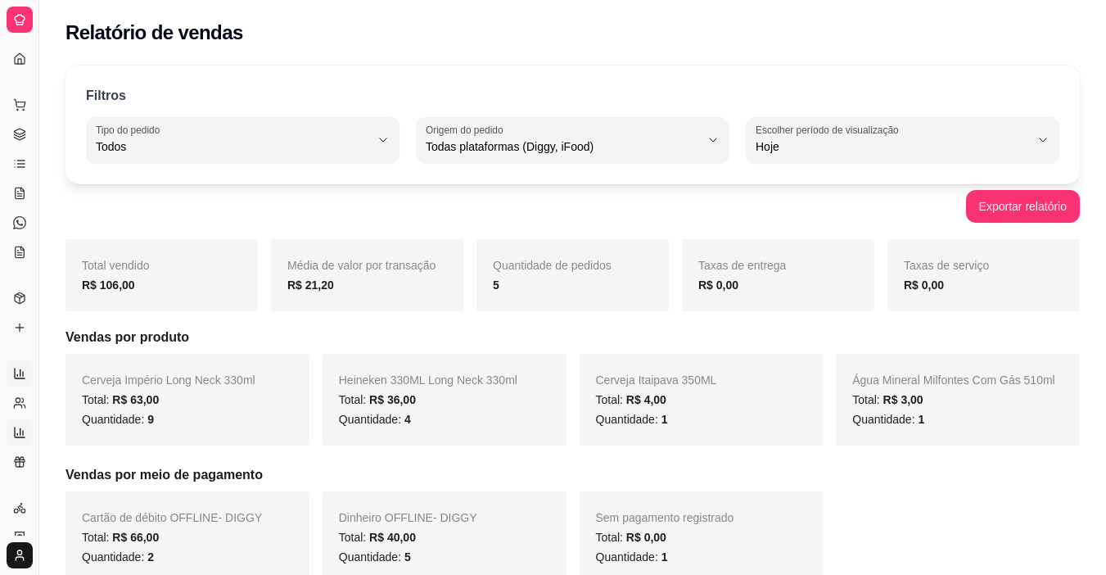
click at [20, 429] on icon at bounding box center [20, 431] width 0 height 7
select select "TOTAL_OF_ORDERS"
select select "7"
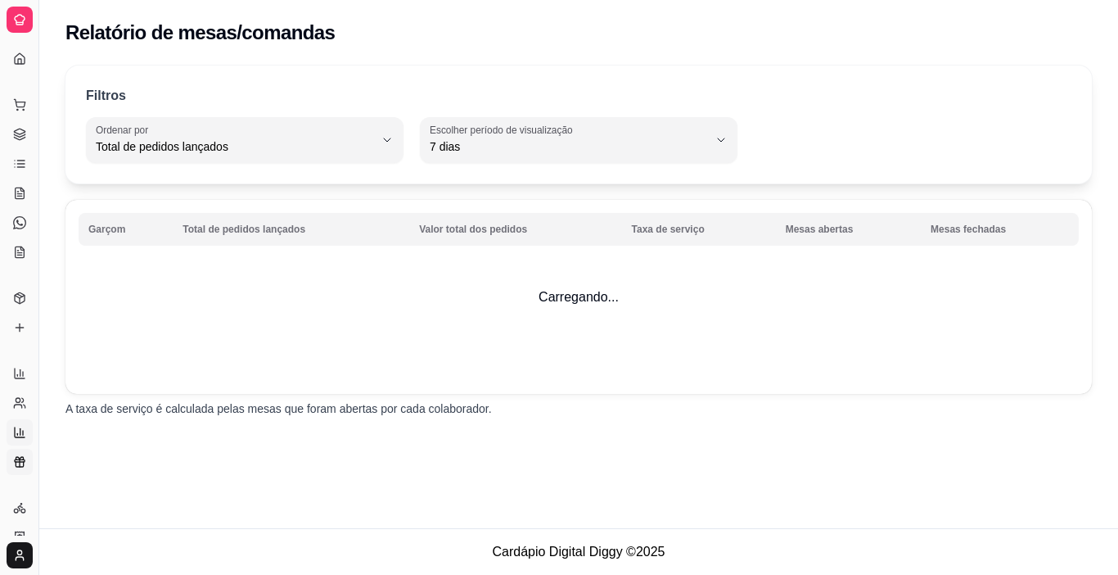
click at [20, 454] on link "Relatório de fidelidade novo" at bounding box center [20, 462] width 26 height 26
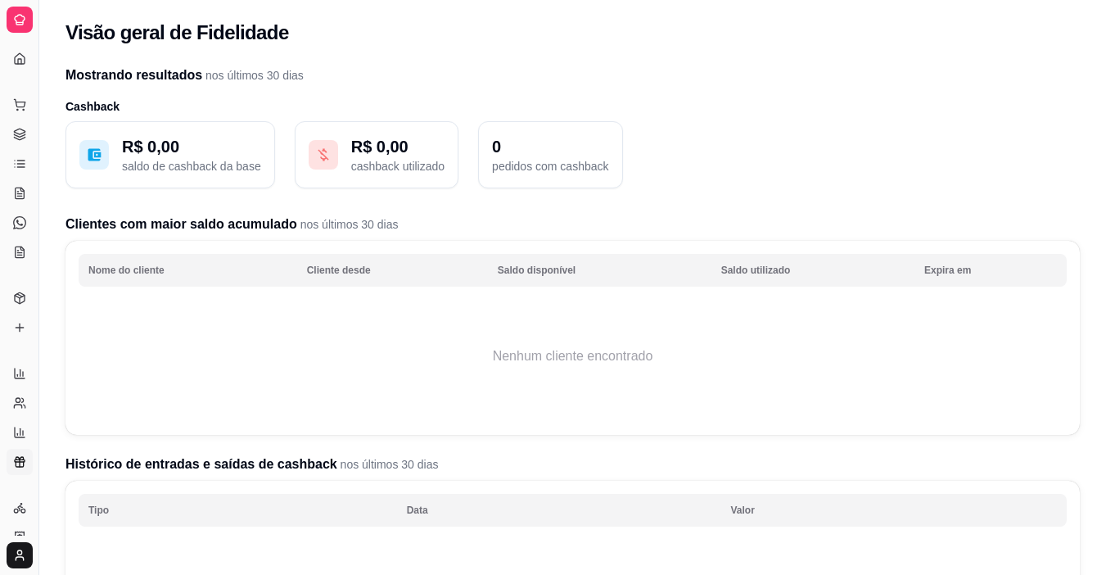
click at [20, 65] on div "Dia a dia" at bounding box center [19, 78] width 25 height 26
click at [20, 58] on div "Loja aberta Período gratuito até 19/10 Acesso Rápido Dashboard Dia a dia Pedido…" at bounding box center [19, 287] width 38 height 496
click at [19, 57] on icon at bounding box center [19, 58] width 13 height 13
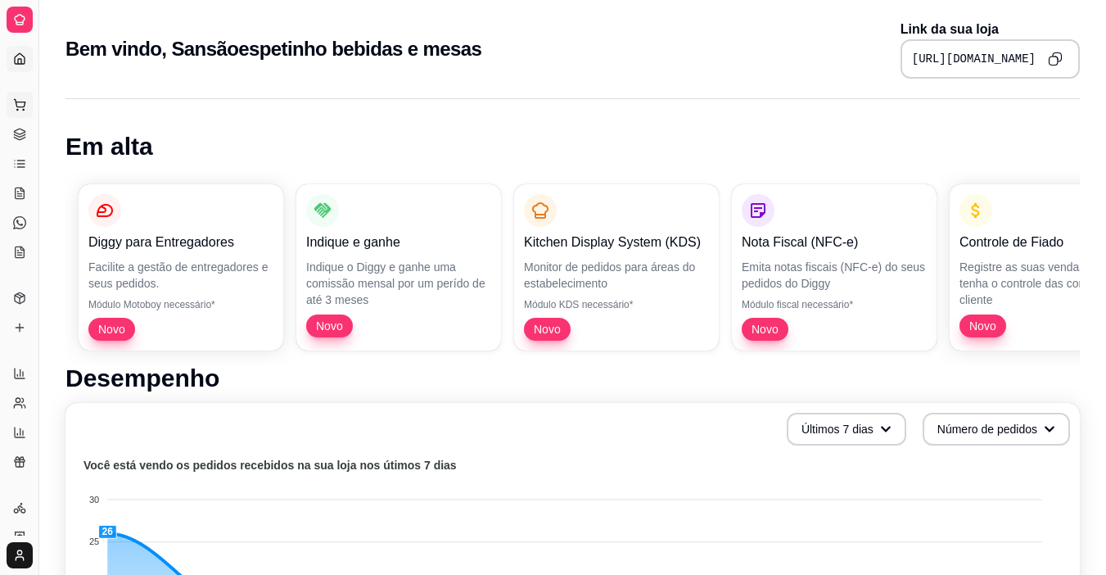
click at [21, 111] on icon at bounding box center [19, 104] width 13 height 13
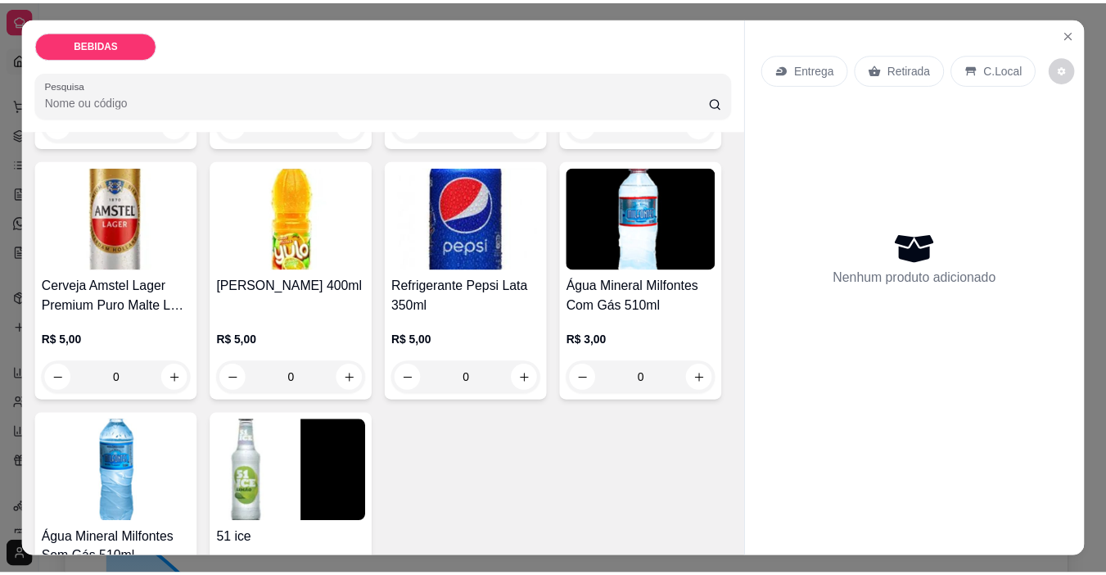
scroll to position [655, 0]
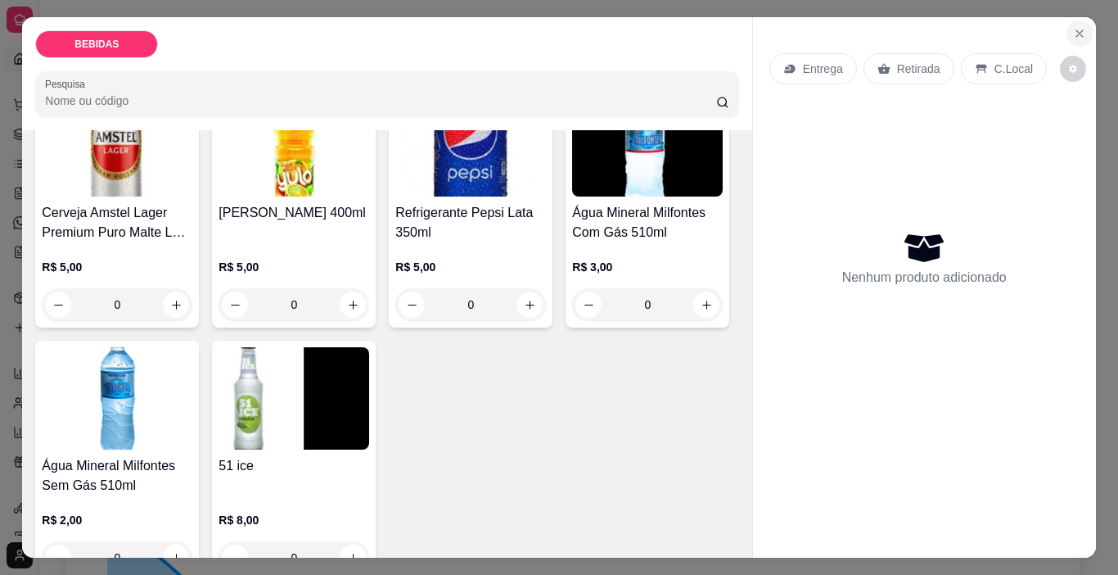
click at [1081, 26] on button "Close" at bounding box center [1080, 33] width 26 height 26
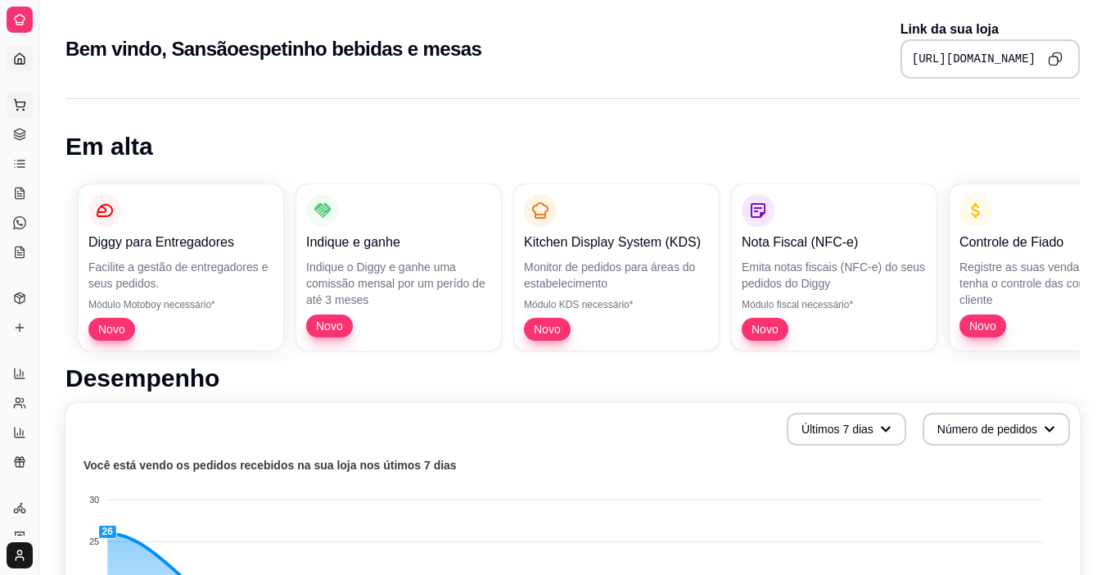
click at [21, 107] on icon at bounding box center [19, 104] width 13 height 13
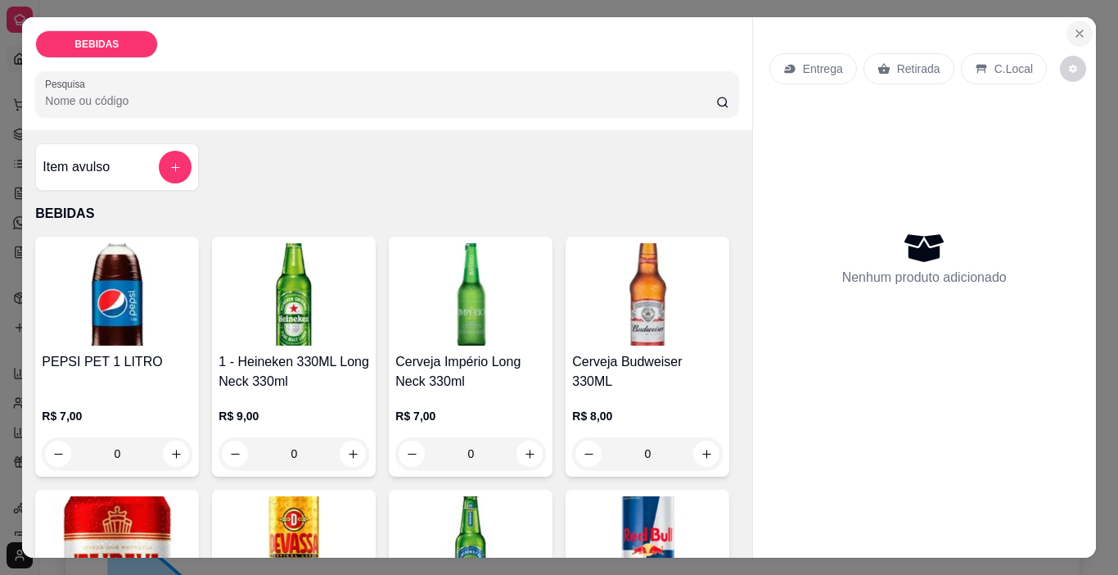
click at [1073, 32] on icon "Close" at bounding box center [1079, 33] width 13 height 13
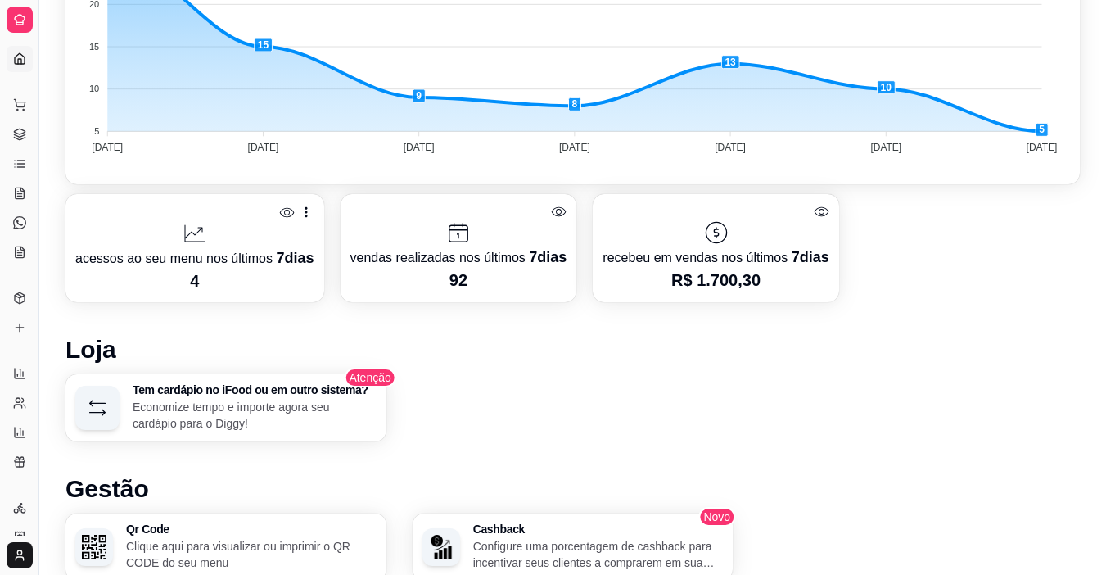
scroll to position [655, 0]
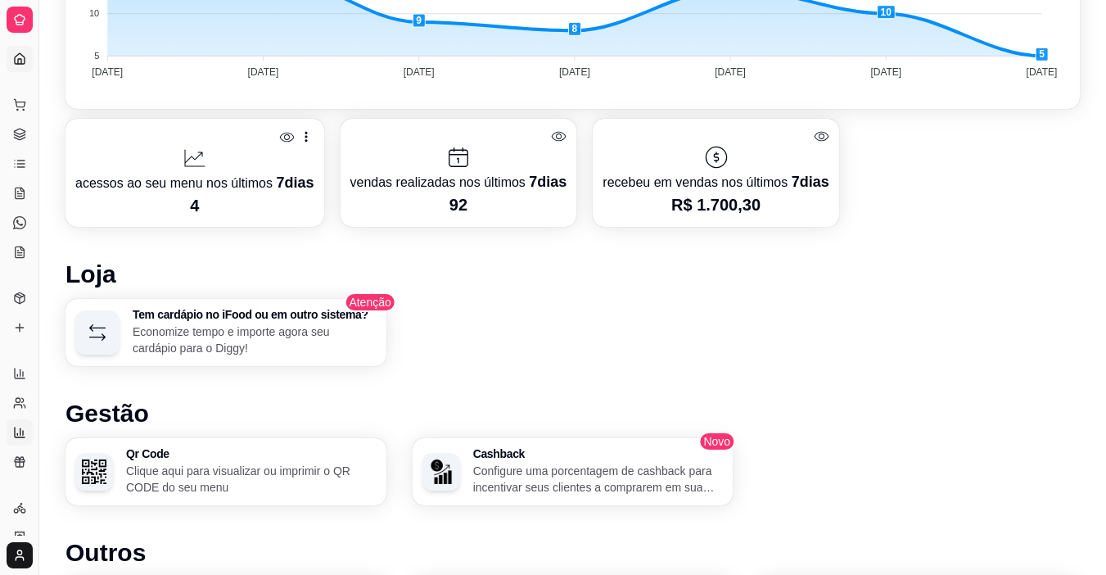
click at [18, 433] on icon at bounding box center [19, 432] width 13 height 13
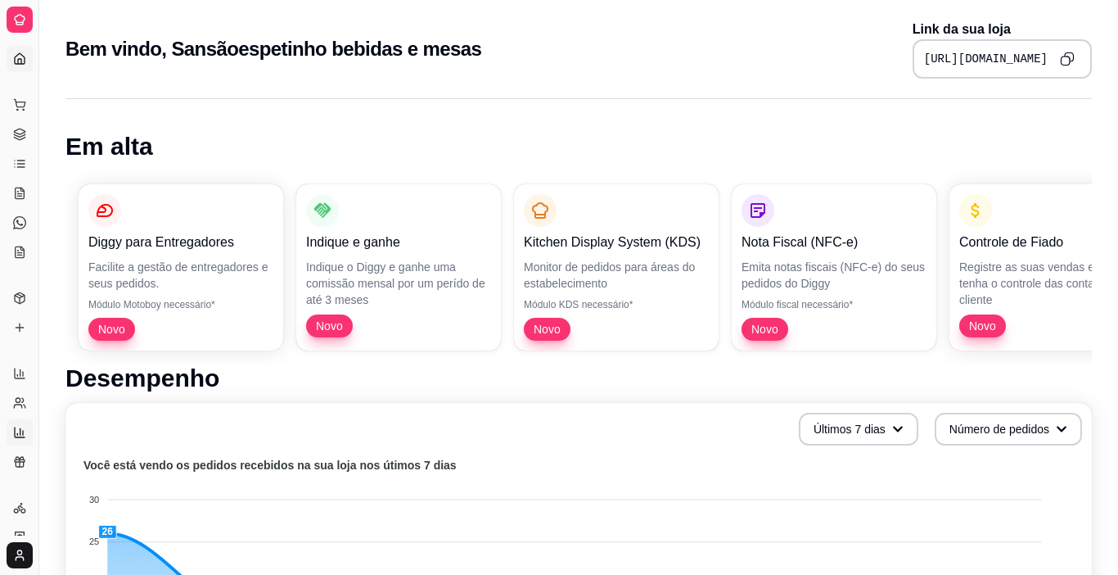
select select "TOTAL_OF_ORDERS"
select select "7"
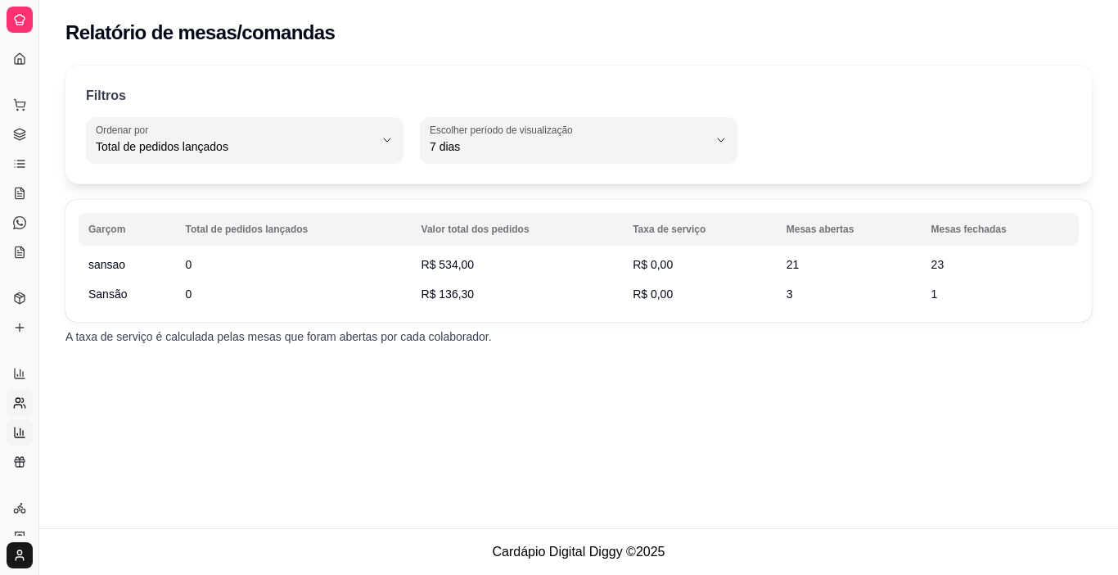
click at [13, 395] on link "Relatório de clientes" at bounding box center [20, 403] width 26 height 26
select select "30"
select select "HIGHEST_TOTAL_SPENT_WITH_ORDERS"
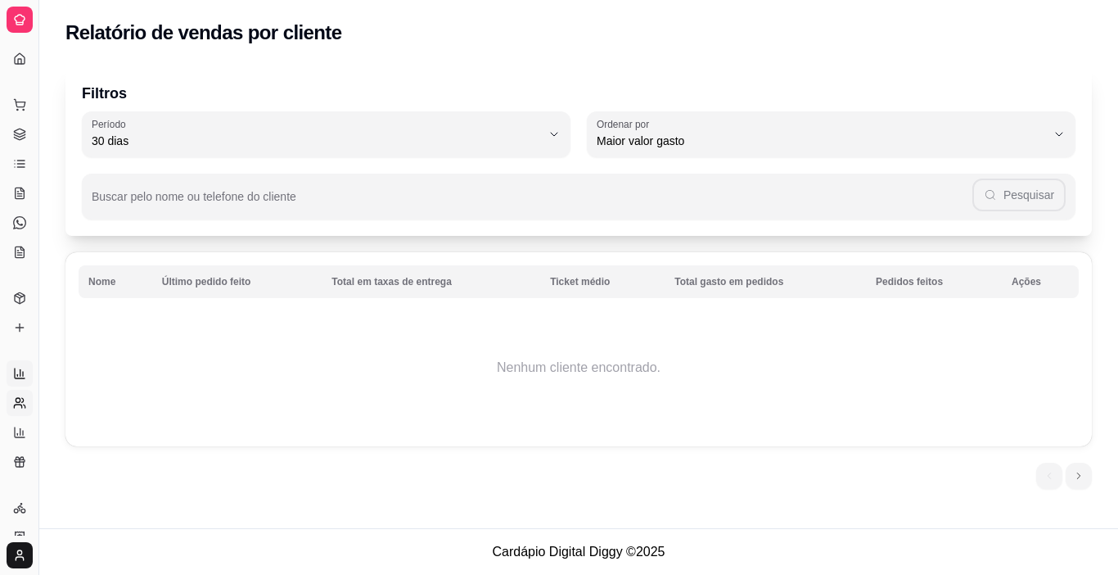
click at [21, 373] on icon at bounding box center [19, 373] width 13 height 13
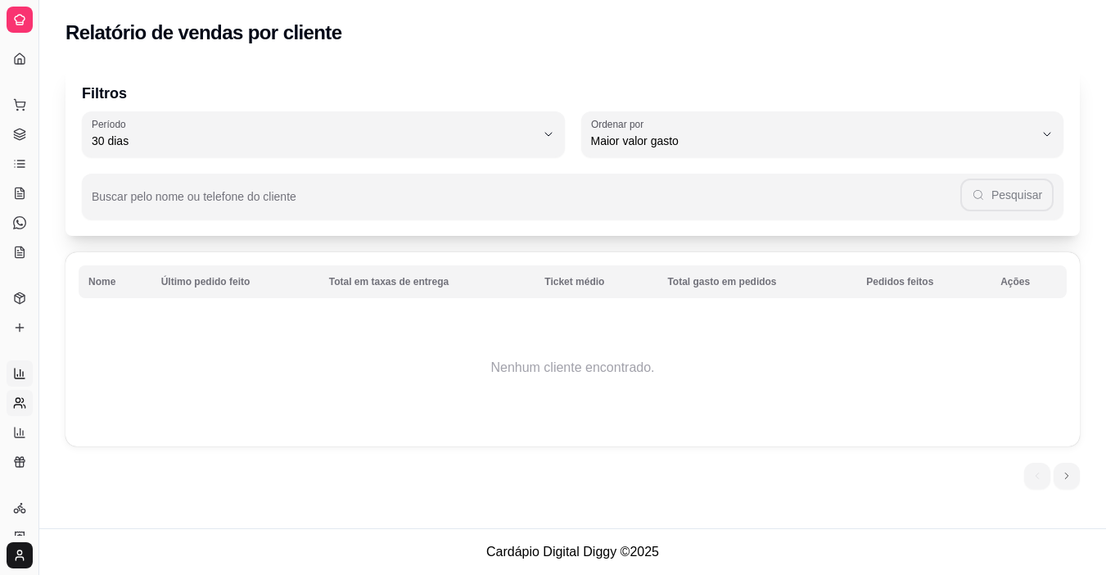
select select "ALL"
select select "0"
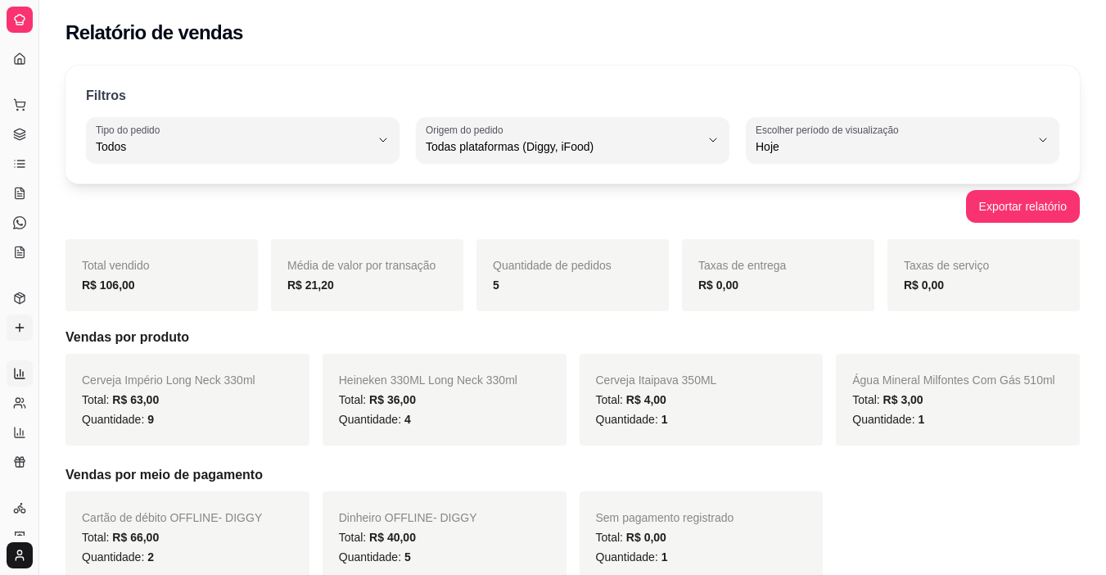
click at [19, 326] on icon at bounding box center [19, 327] width 13 height 13
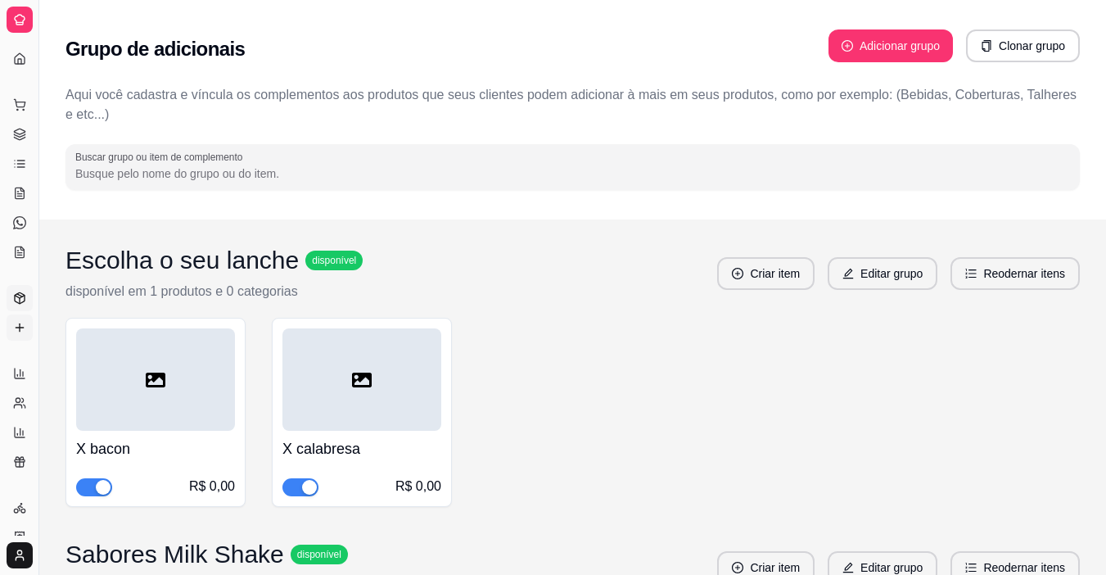
click at [13, 291] on link "Produtos" at bounding box center [20, 298] width 26 height 26
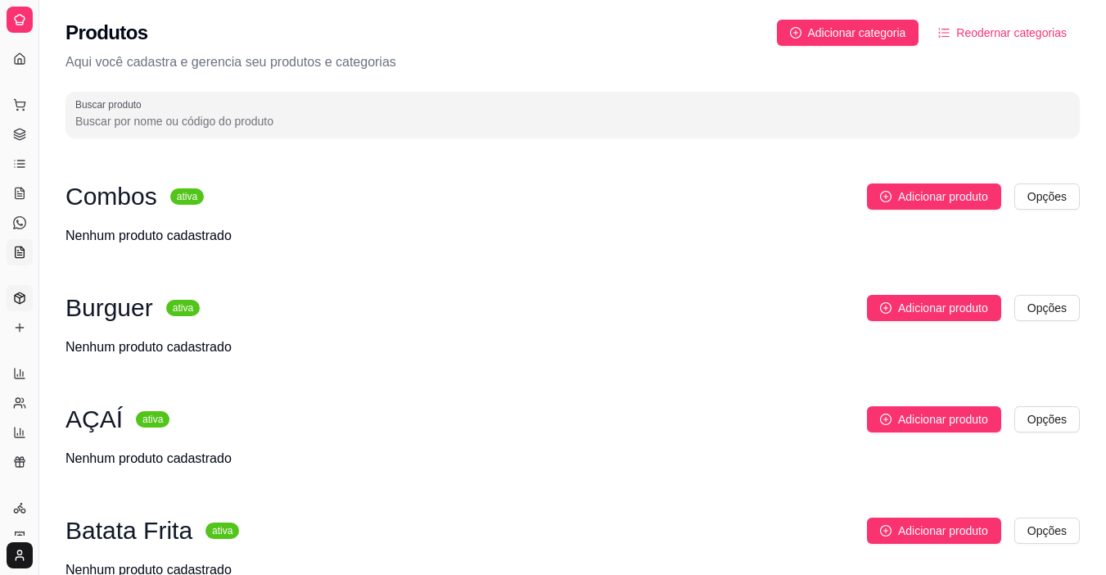
click at [21, 245] on link "KDS" at bounding box center [20, 252] width 26 height 26
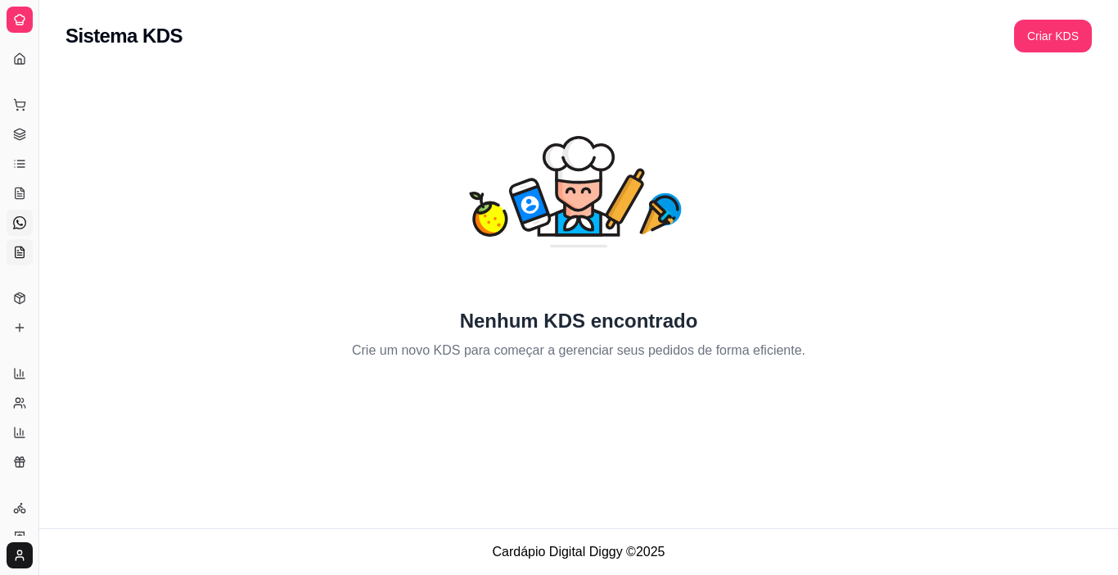
click at [16, 227] on icon at bounding box center [19, 222] width 13 height 13
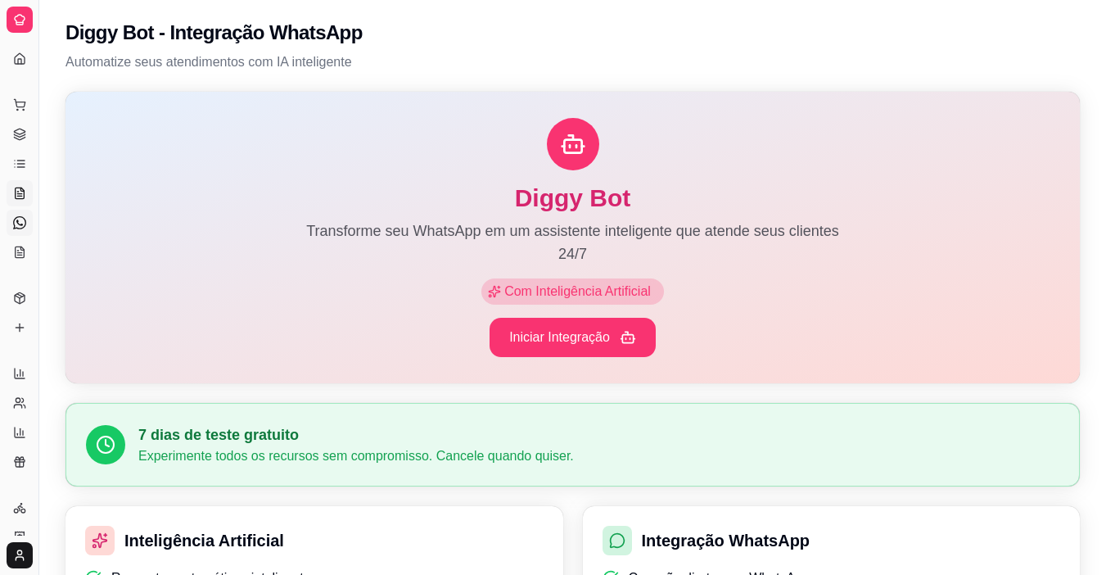
click at [22, 195] on icon at bounding box center [19, 193] width 13 height 13
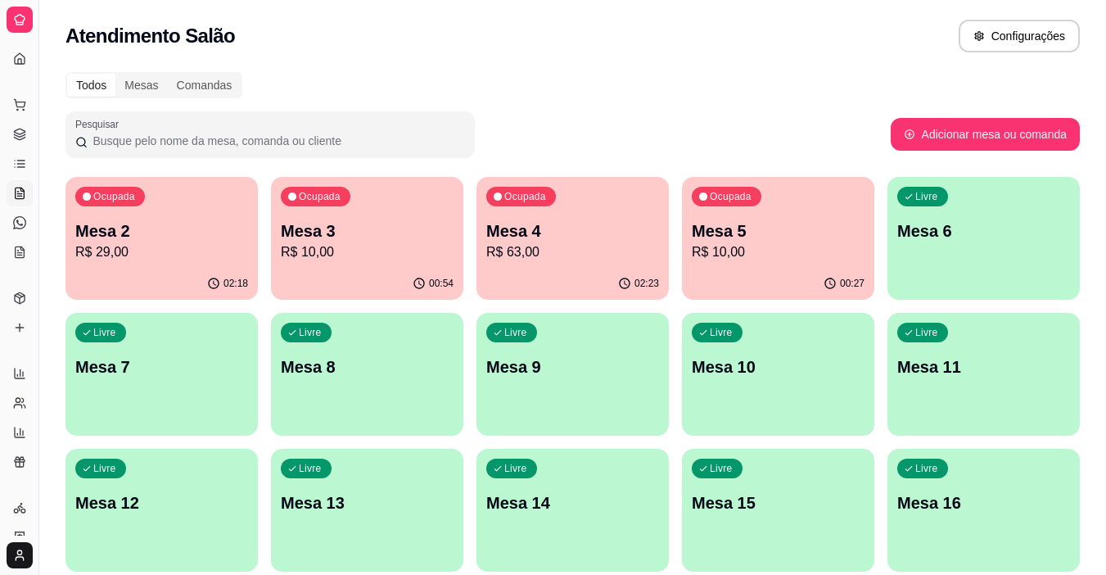
drag, startPoint x: 31, startPoint y: 31, endPoint x: 196, endPoint y: 220, distance: 250.7
click at [47, 36] on div "Diggy Sistema de Gestão S Sansãoespetin ... Loja aberta Período gratuito até 19…" at bounding box center [553, 319] width 1106 height 638
click at [52, 452] on div "Todos Mesas Comandas Pesquisar Adicionar mesa ou comanda Ocupada Mesa 2 R$ 29,0…" at bounding box center [572, 326] width 1067 height 529
drag, startPoint x: 40, startPoint y: 148, endPoint x: 23, endPoint y: 165, distance: 23.7
click at [23, 162] on div "Diggy Sistema de Gestão S Sansãoespetin ... Loja aberta Período gratuito até 19…" at bounding box center [19, 287] width 38 height 575
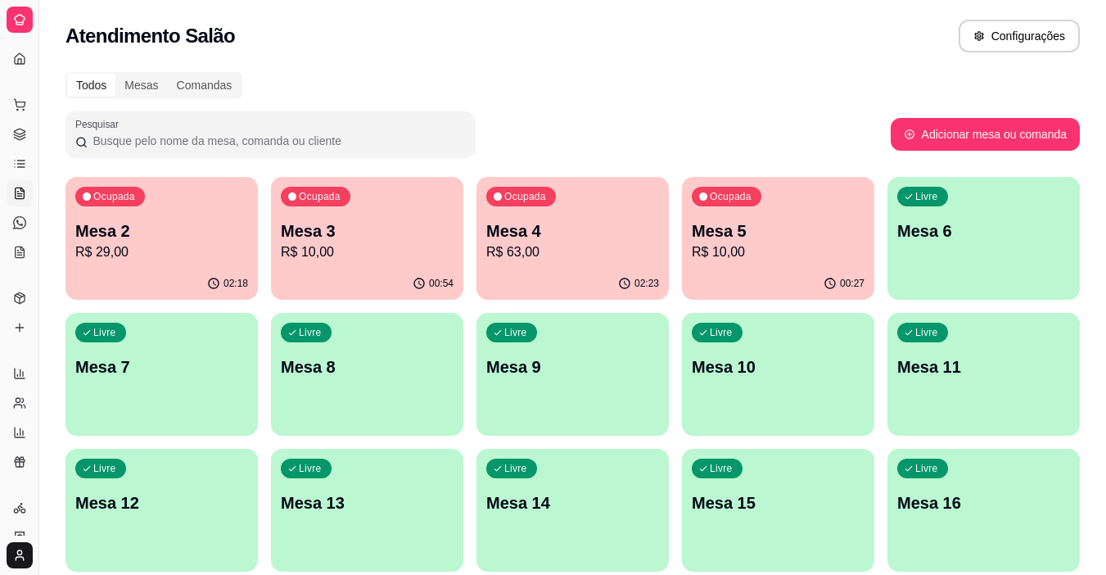
click at [761, 264] on div "Ocupada Mesa 5 R$ 10,00" at bounding box center [778, 222] width 192 height 91
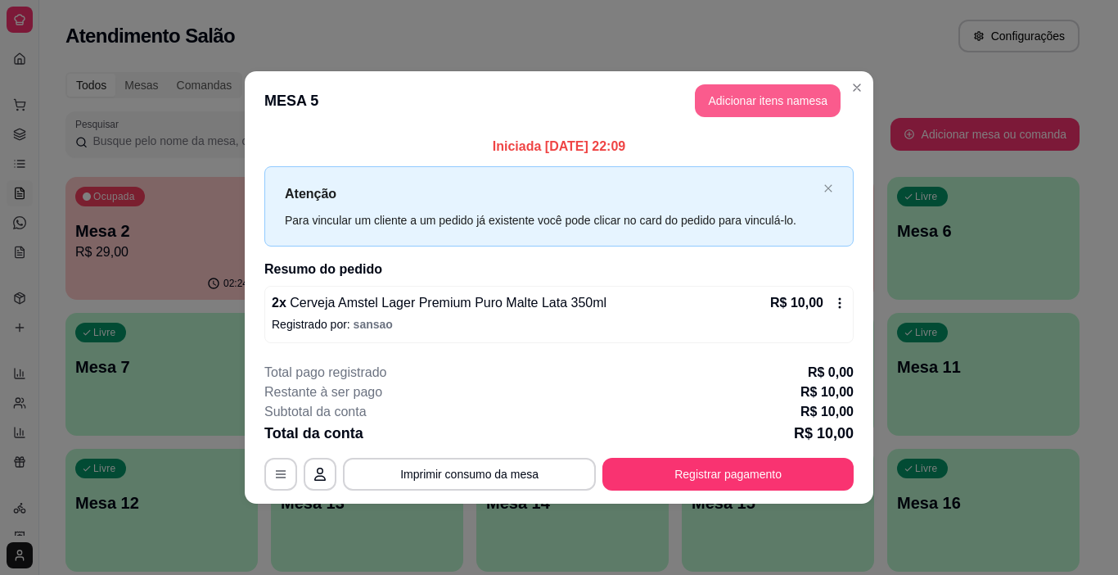
click at [700, 87] on button "Adicionar itens na mesa" at bounding box center [768, 100] width 146 height 33
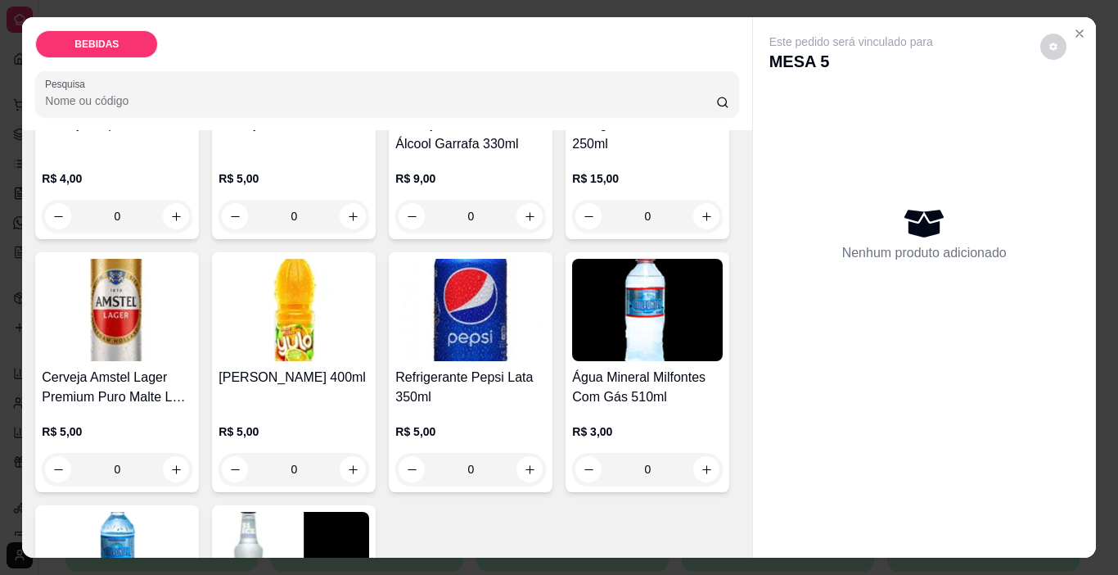
scroll to position [491, 0]
click at [183, 463] on icon "increase-product-quantity" at bounding box center [176, 469] width 12 height 12
type input "1"
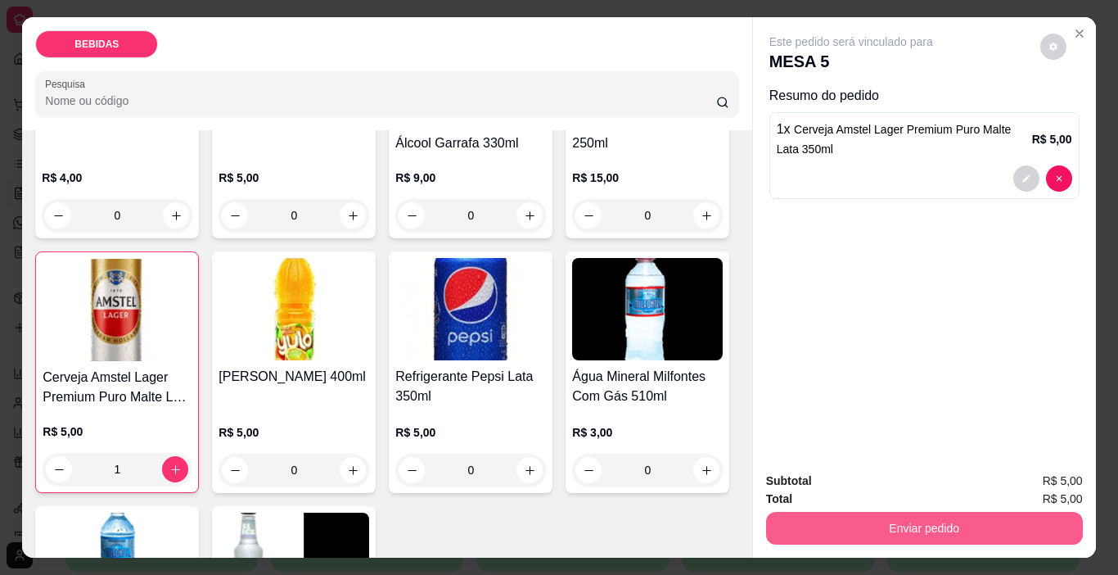
click at [806, 517] on button "Enviar pedido" at bounding box center [924, 528] width 317 height 33
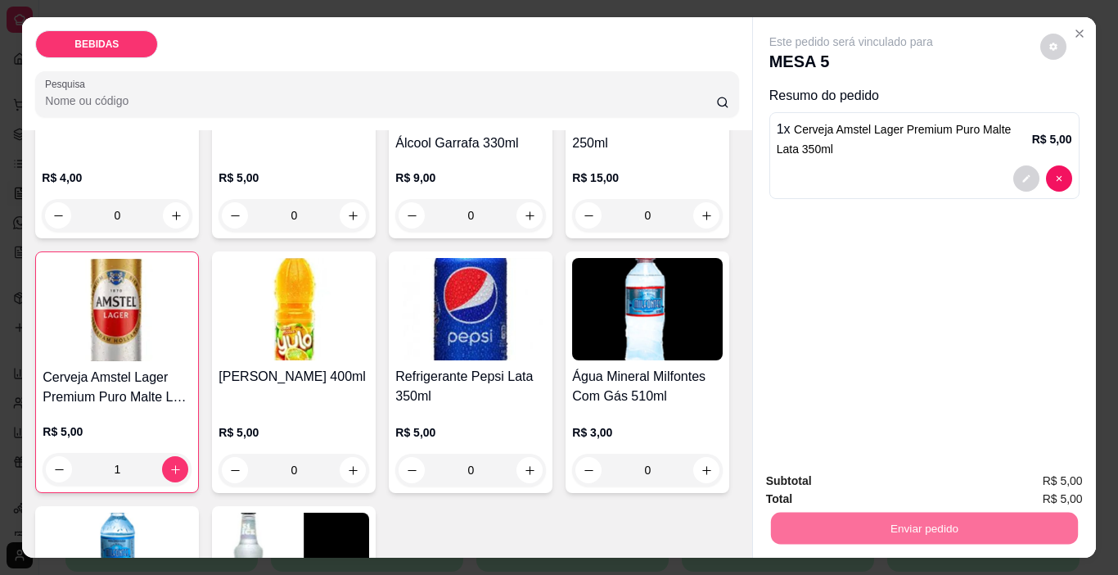
click at [1026, 472] on button "Enviar pedido" at bounding box center [1041, 481] width 90 height 30
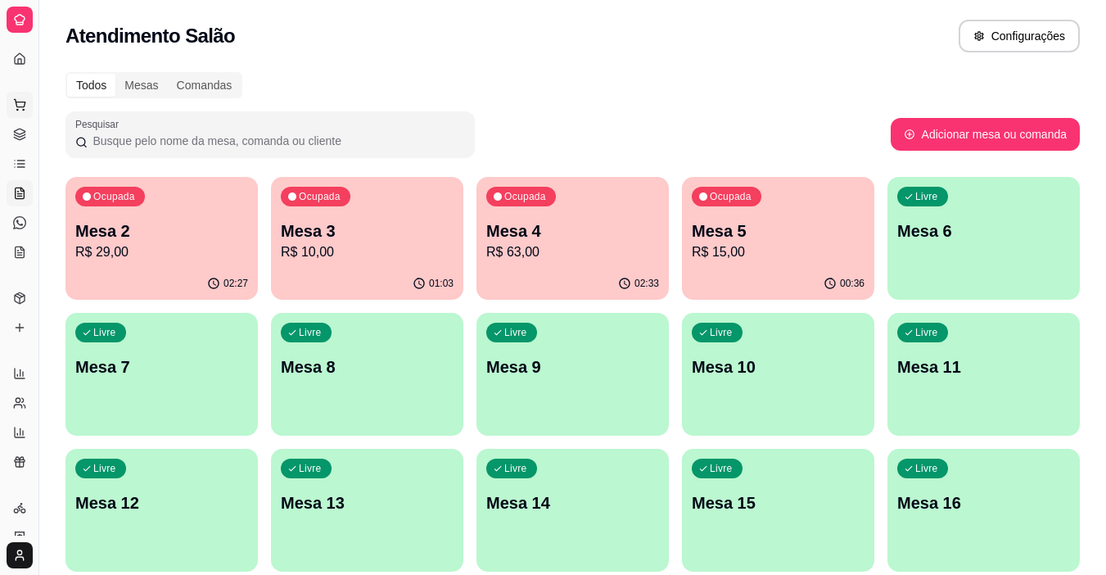
click at [16, 108] on icon at bounding box center [19, 104] width 13 height 13
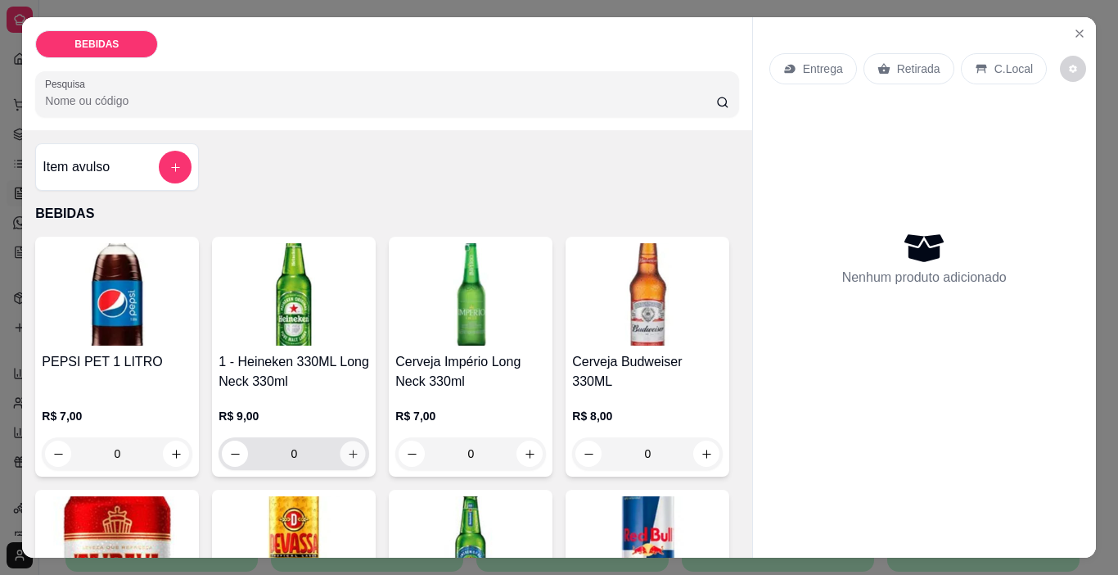
click at [350, 449] on icon "increase-product-quantity" at bounding box center [353, 453] width 8 height 8
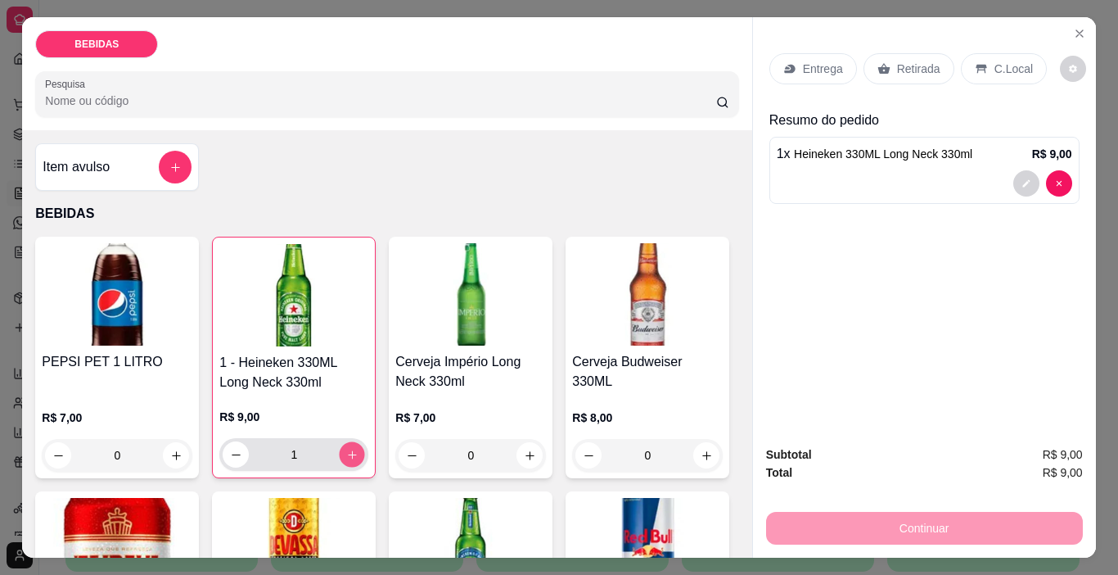
click at [350, 449] on icon "increase-product-quantity" at bounding box center [352, 455] width 12 height 12
type input "2"
click at [927, 65] on p "Retirada" at bounding box center [918, 69] width 43 height 16
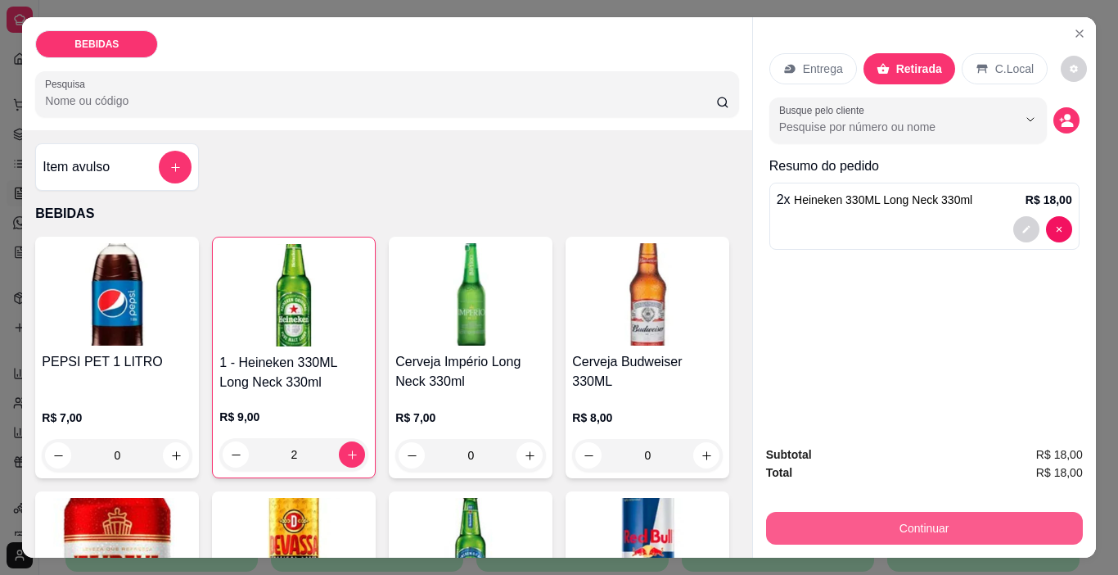
click at [969, 512] on button "Continuar" at bounding box center [924, 528] width 317 height 33
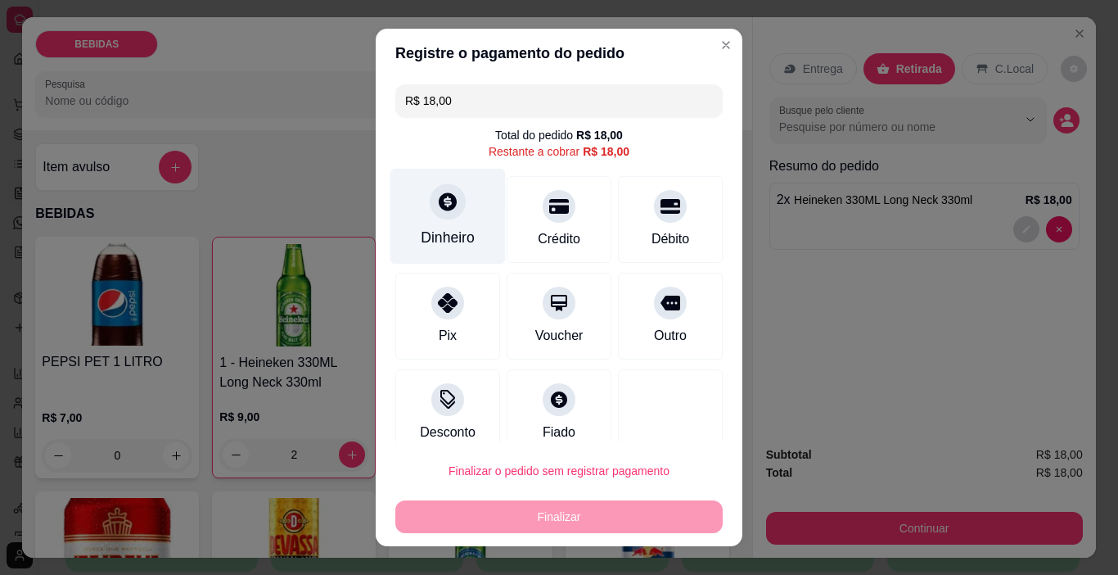
click at [445, 224] on div "Dinheiro" at bounding box center [448, 217] width 115 height 96
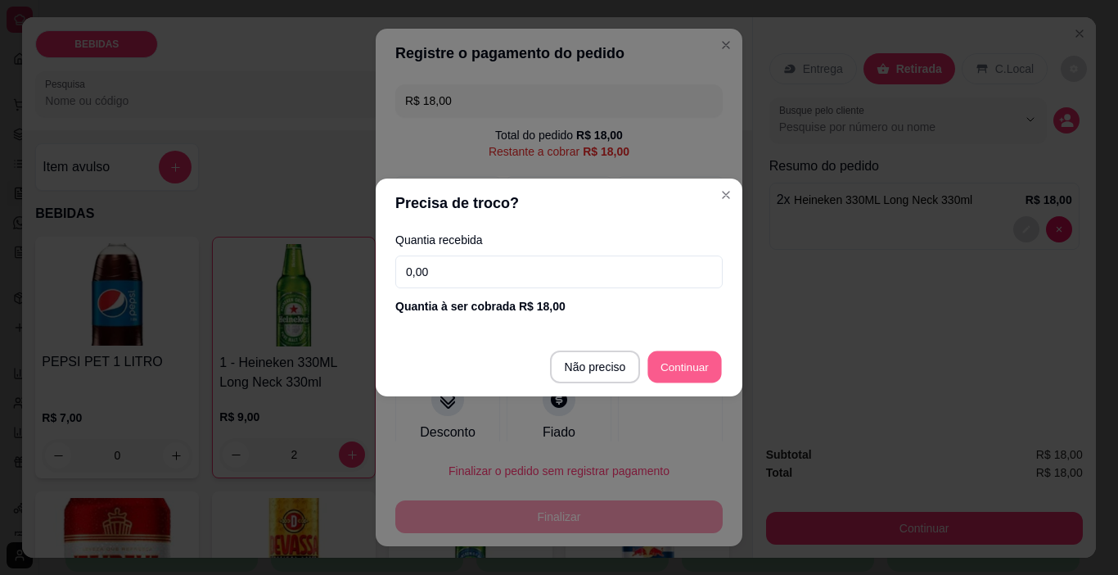
type input "R$ 0,00"
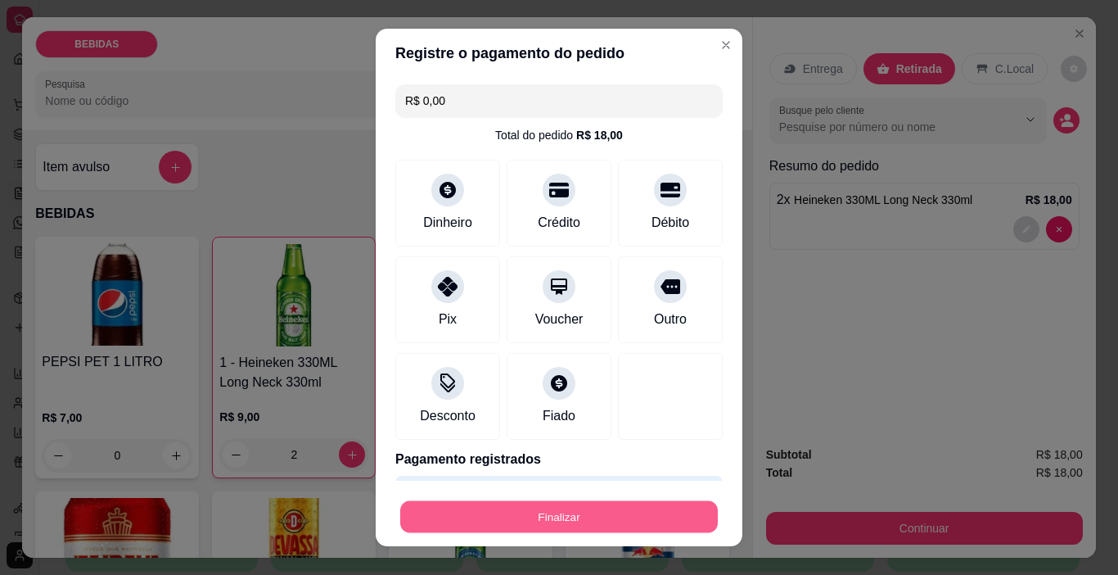
click at [636, 502] on button "Finalizar" at bounding box center [559, 517] width 318 height 32
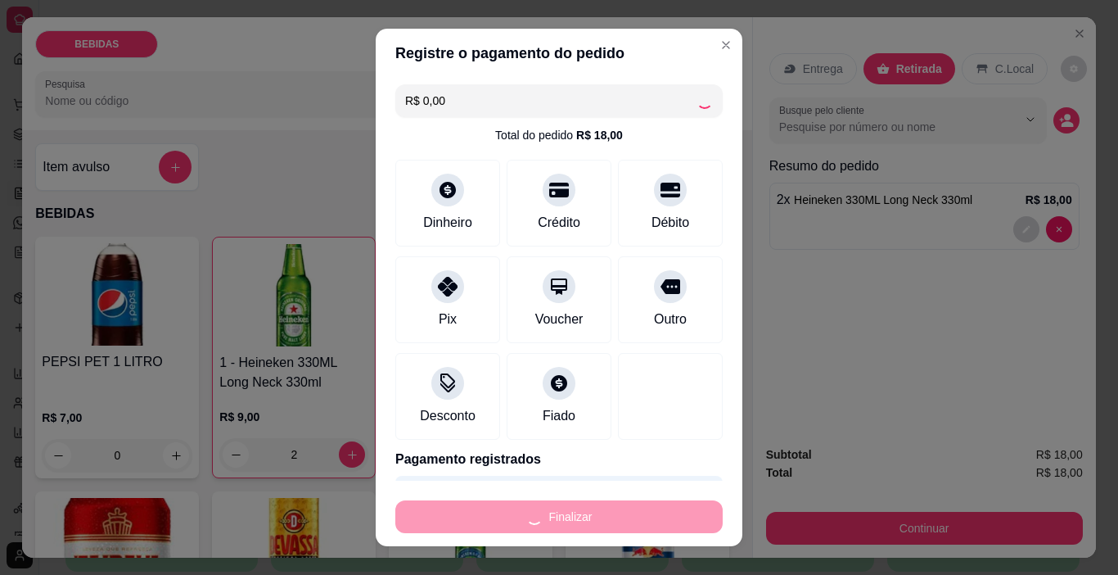
type input "0"
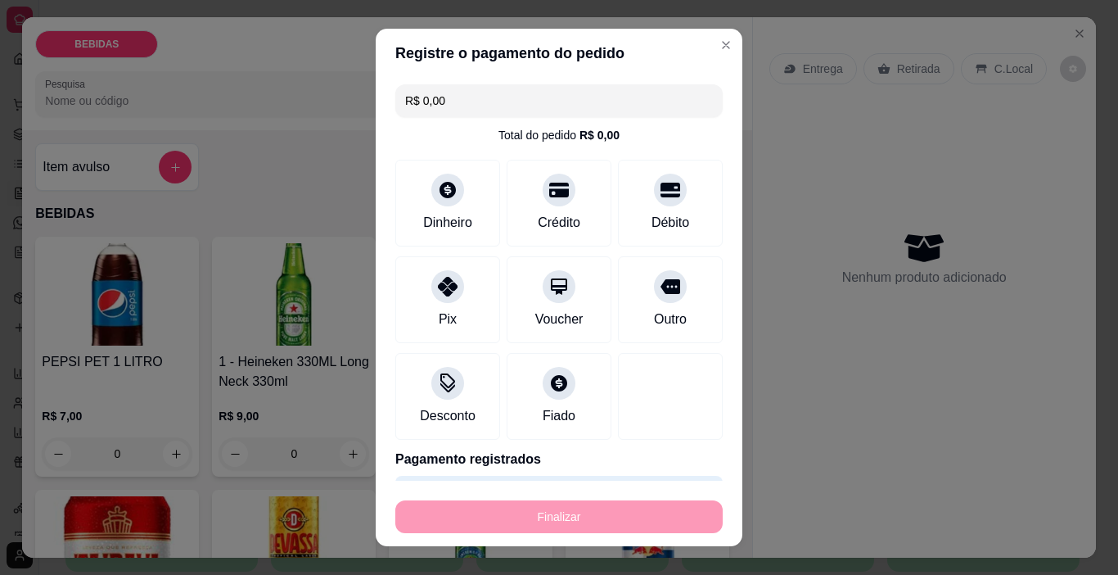
type input "-R$ 18,00"
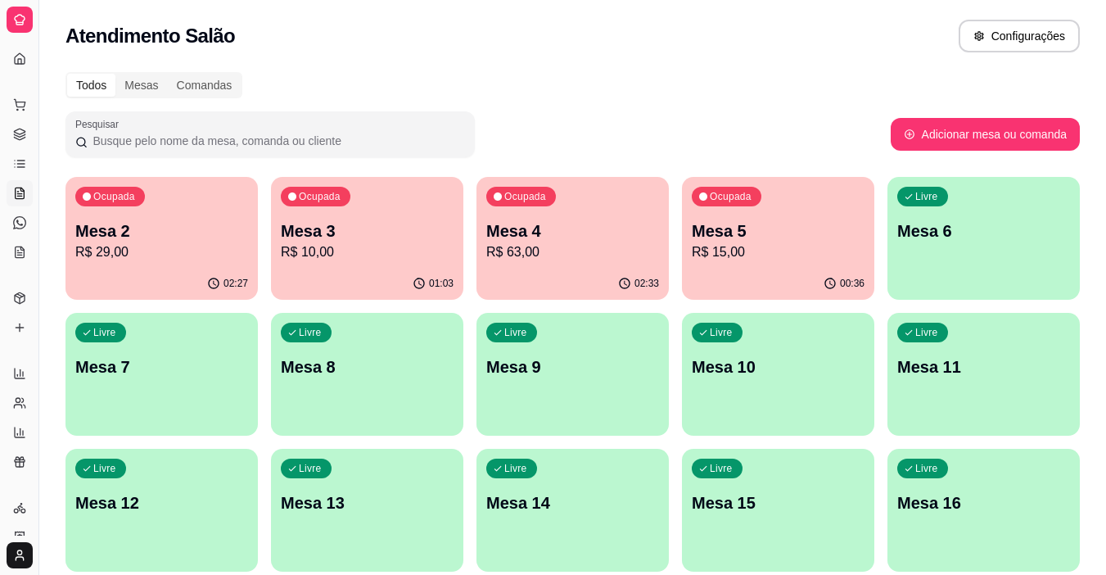
click at [409, 246] on p "R$ 10,00" at bounding box center [367, 252] width 173 height 20
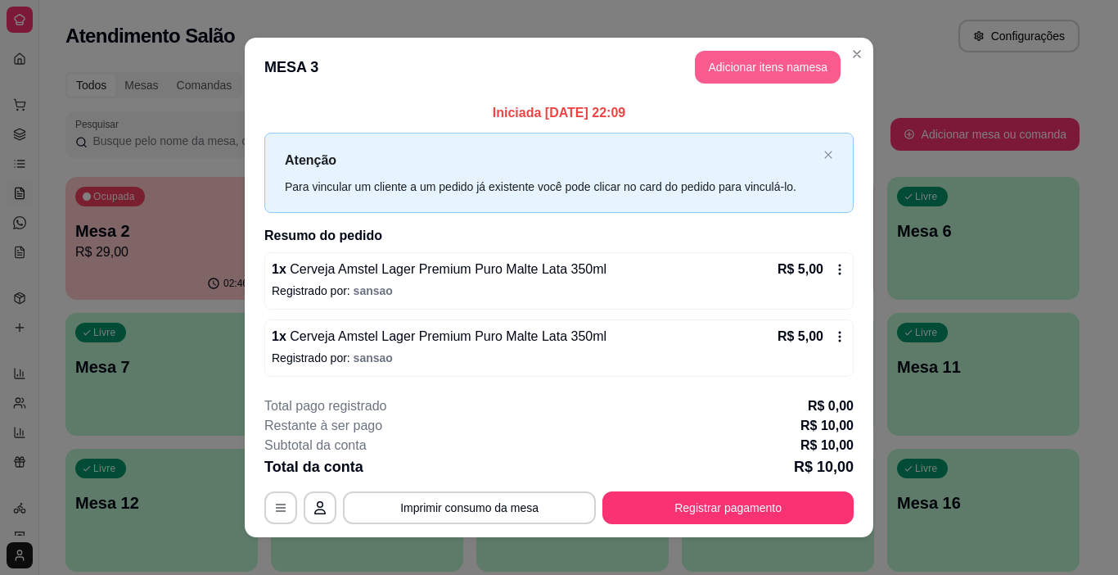
click at [724, 65] on button "Adicionar itens na mesa" at bounding box center [768, 67] width 146 height 33
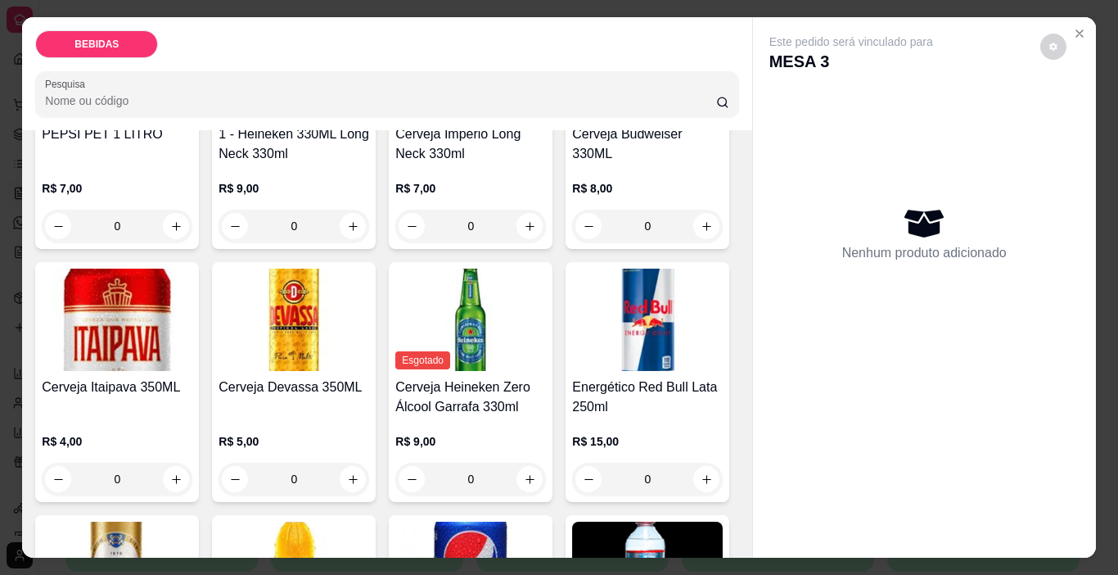
scroll to position [409, 0]
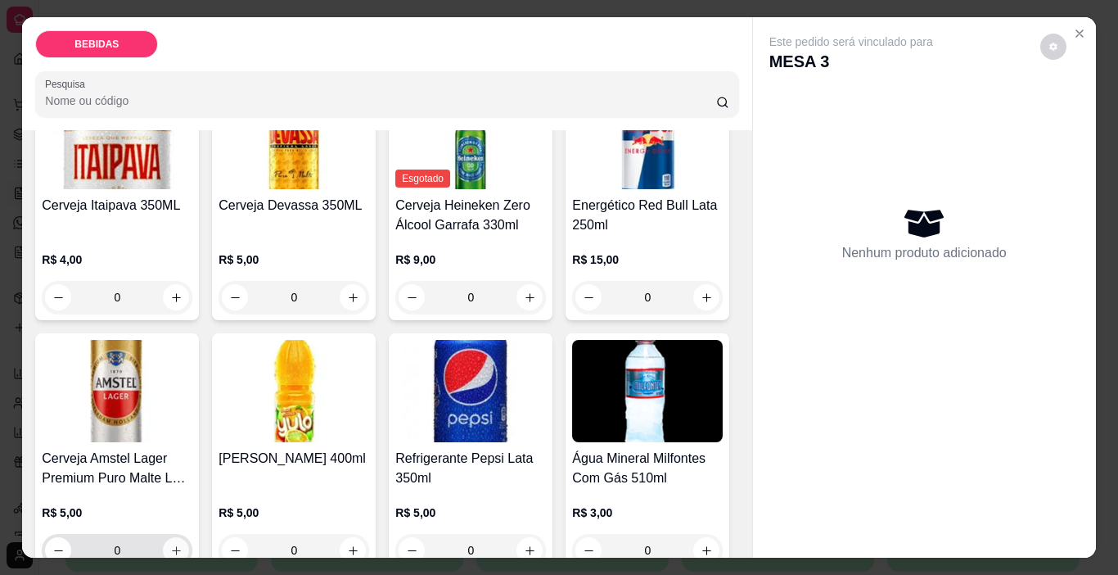
click at [183, 544] on icon "increase-product-quantity" at bounding box center [176, 550] width 12 height 12
type input "1"
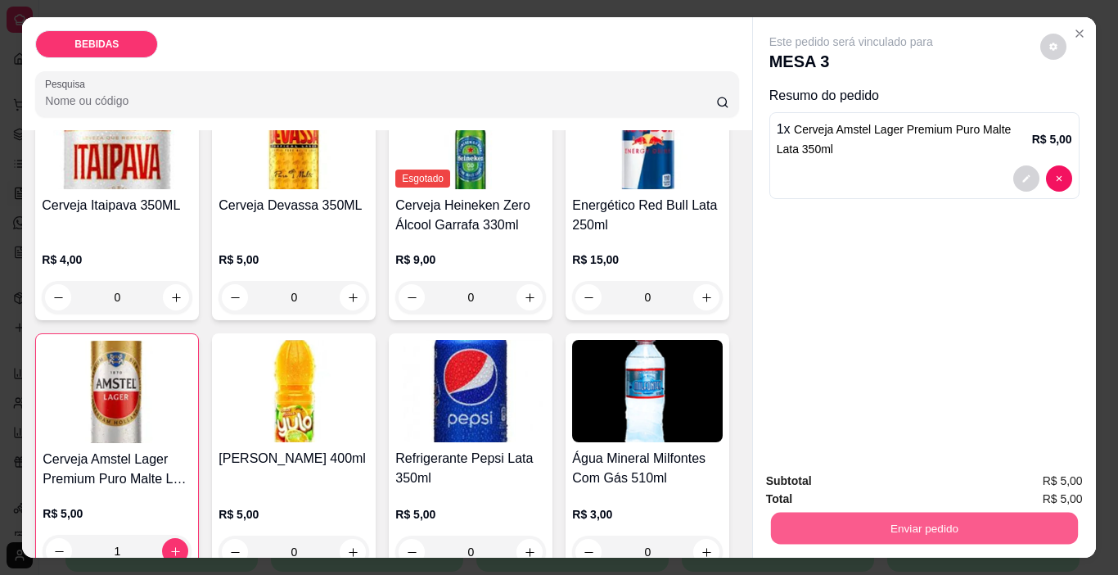
click at [829, 513] on button "Enviar pedido" at bounding box center [923, 529] width 307 height 32
click at [1055, 477] on button "Enviar pedido" at bounding box center [1040, 481] width 93 height 31
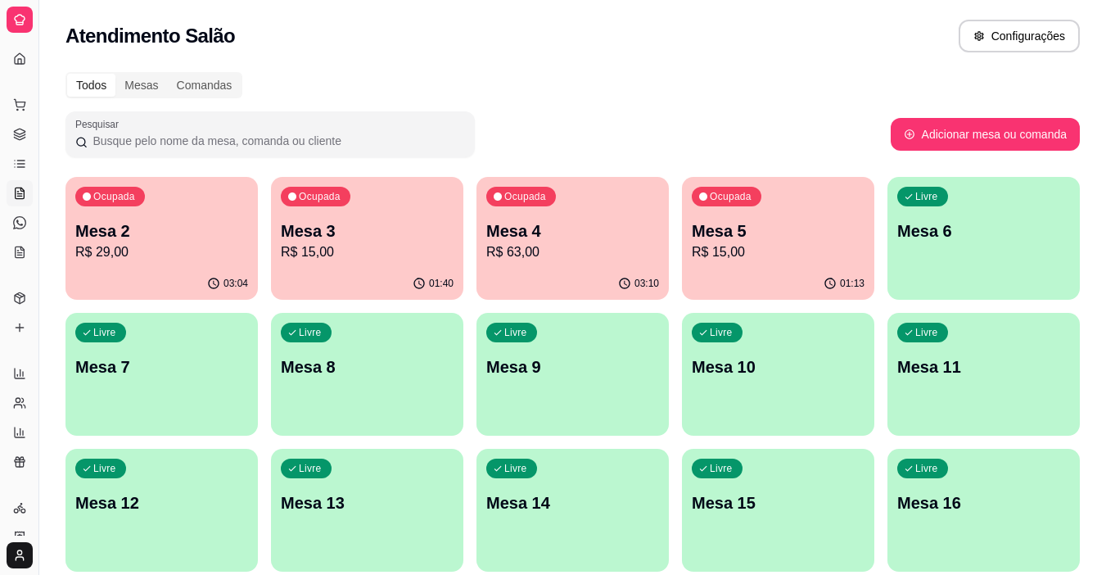
click at [208, 274] on div "03:04" at bounding box center [161, 284] width 192 height 32
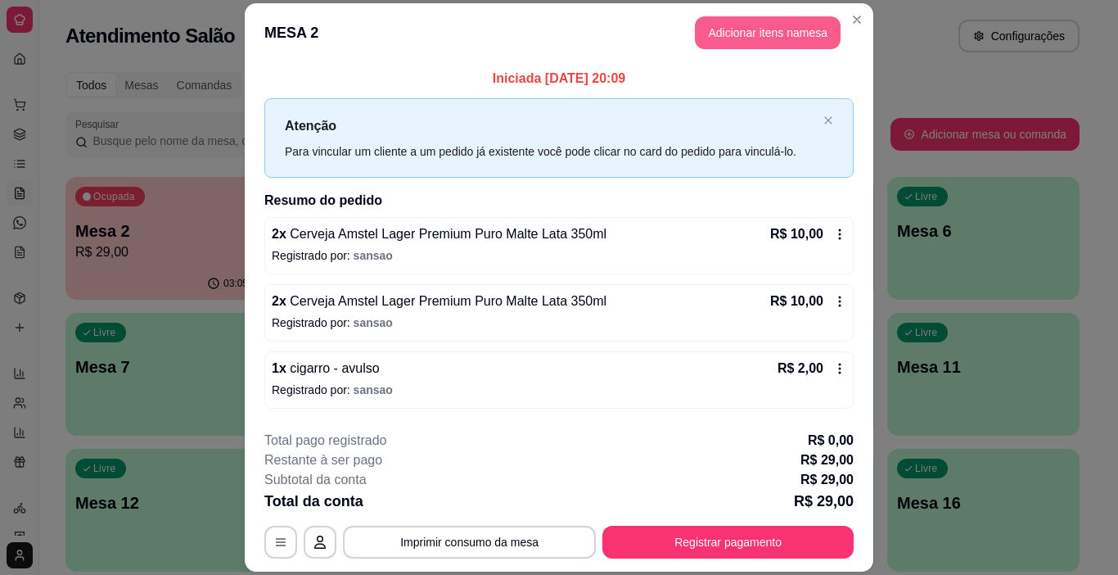
click at [784, 34] on button "Adicionar itens na mesa" at bounding box center [768, 32] width 146 height 33
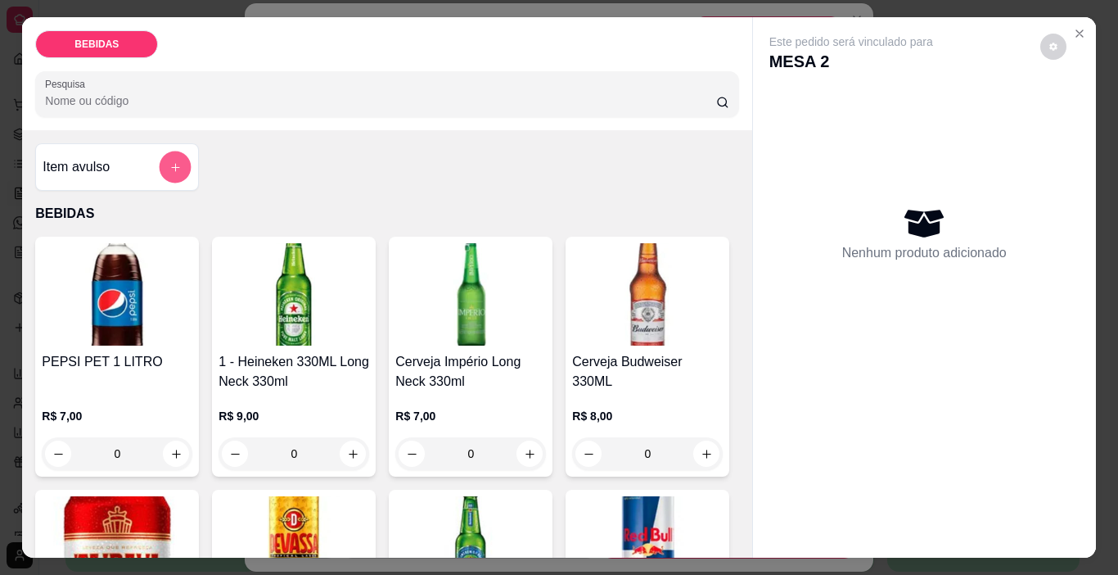
click at [160, 165] on button "add-separate-item" at bounding box center [176, 167] width 32 height 32
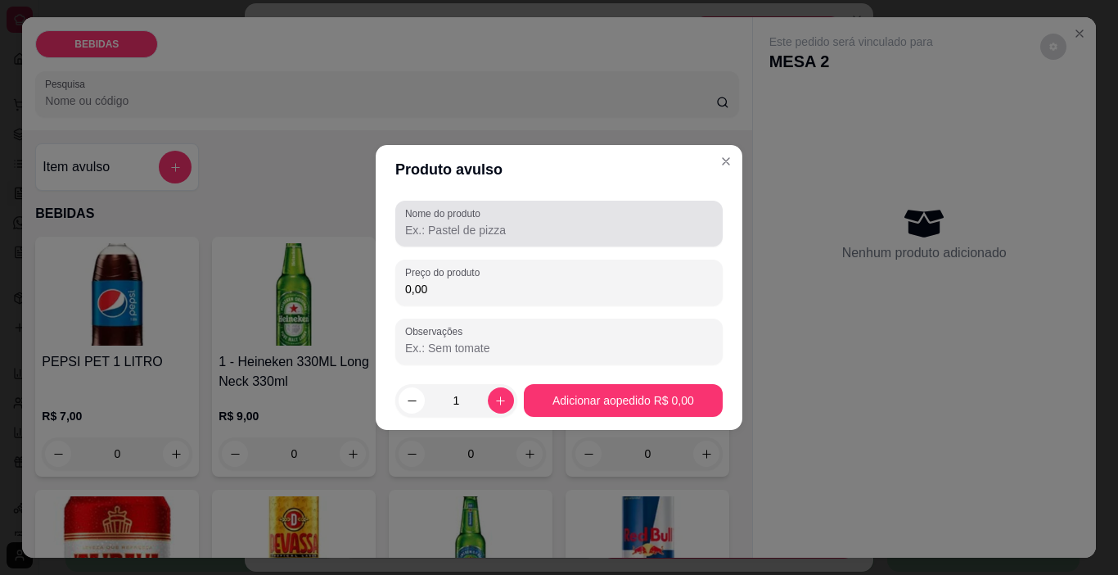
click at [595, 227] on input "Nome do produto" at bounding box center [559, 230] width 308 height 16
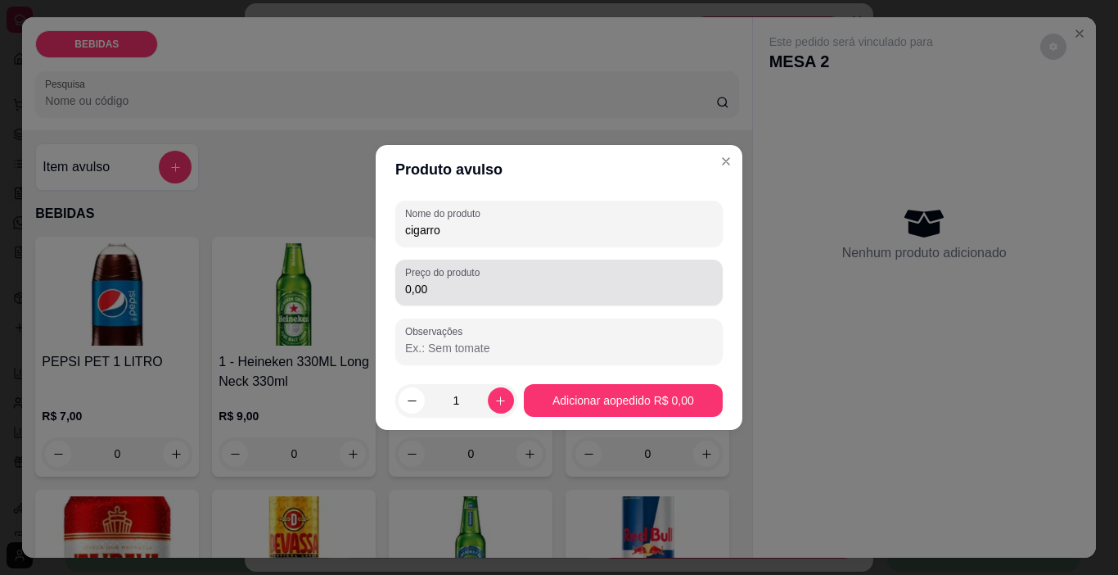
type input "cigarro"
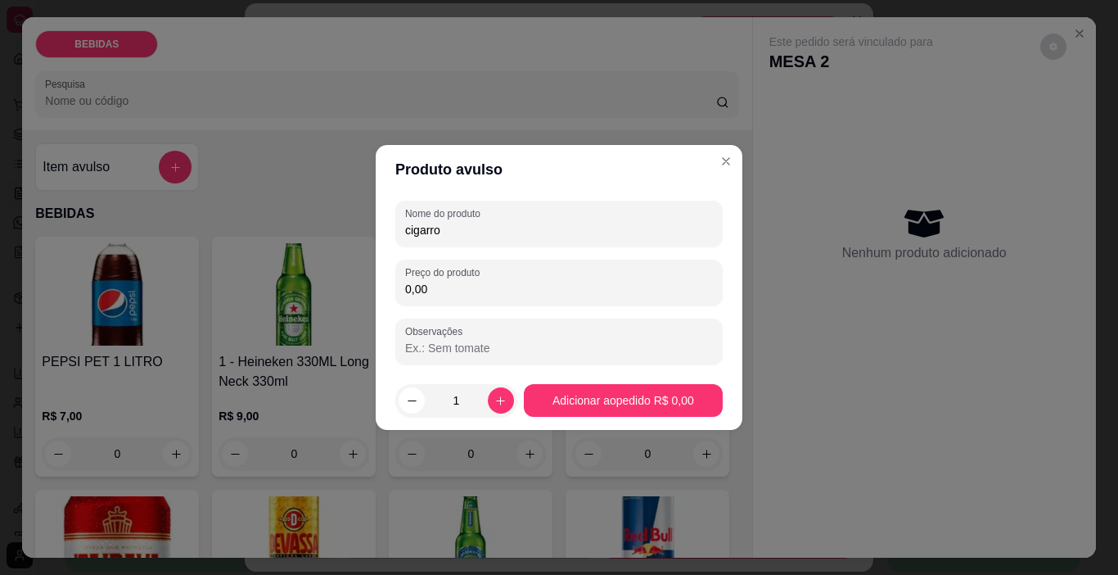
click at [498, 292] on input "0,00" at bounding box center [559, 289] width 308 height 16
type input "2,00"
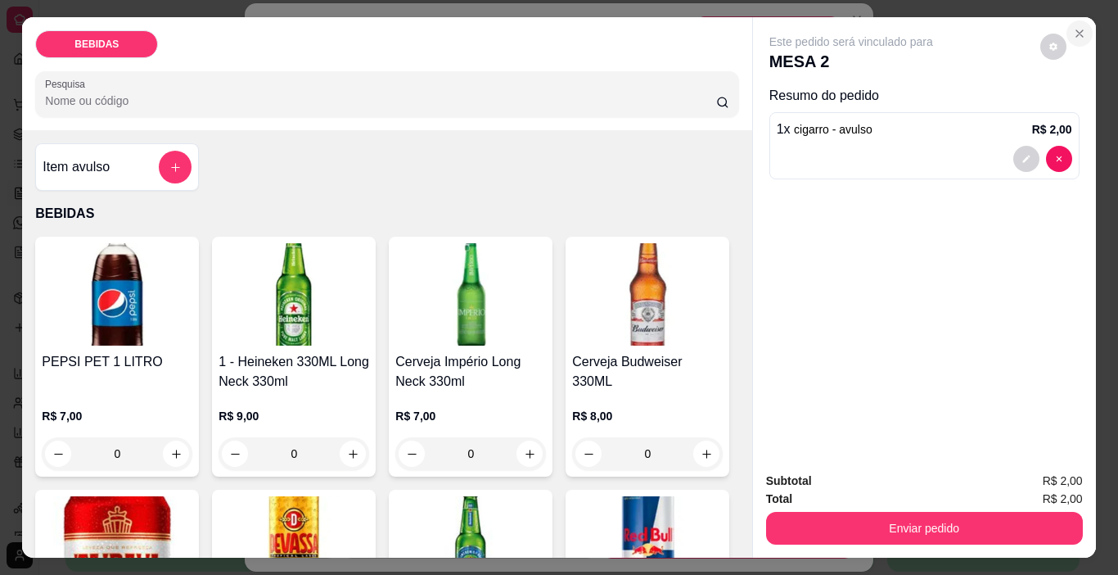
click at [1077, 31] on icon "Close" at bounding box center [1080, 33] width 7 height 7
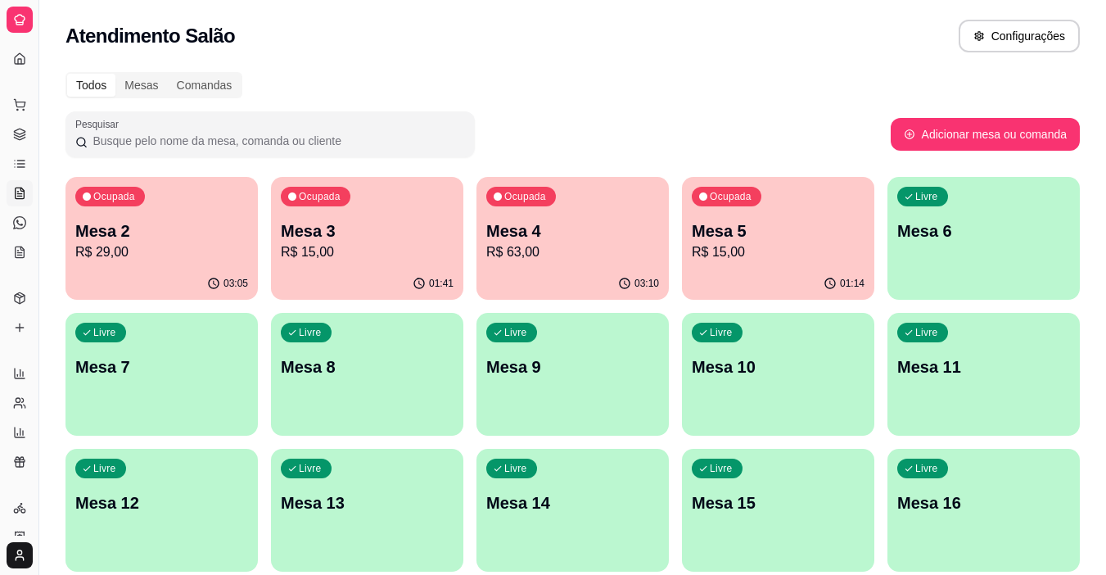
click at [0, 377] on div "Relatórios Relatórios de vendas Relatório de clientes Relatório de mesas Relató…" at bounding box center [19, 418] width 38 height 128
click at [366, 323] on div "Livre Mesa 8" at bounding box center [367, 364] width 187 height 100
click at [415, 223] on p "Mesa 3" at bounding box center [367, 230] width 173 height 23
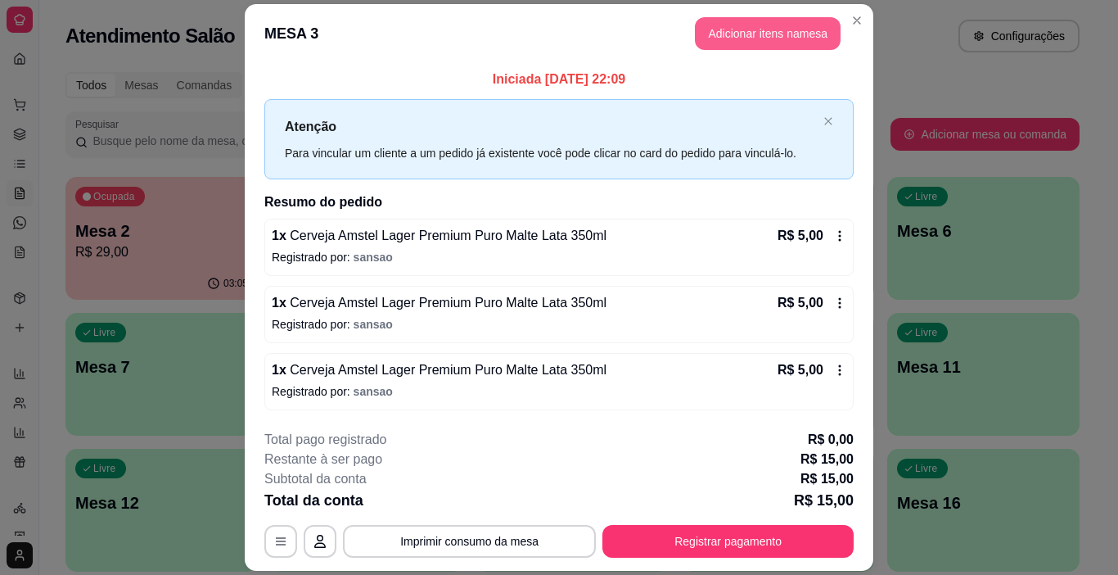
click at [784, 34] on button "Adicionar itens na mesa" at bounding box center [768, 33] width 146 height 33
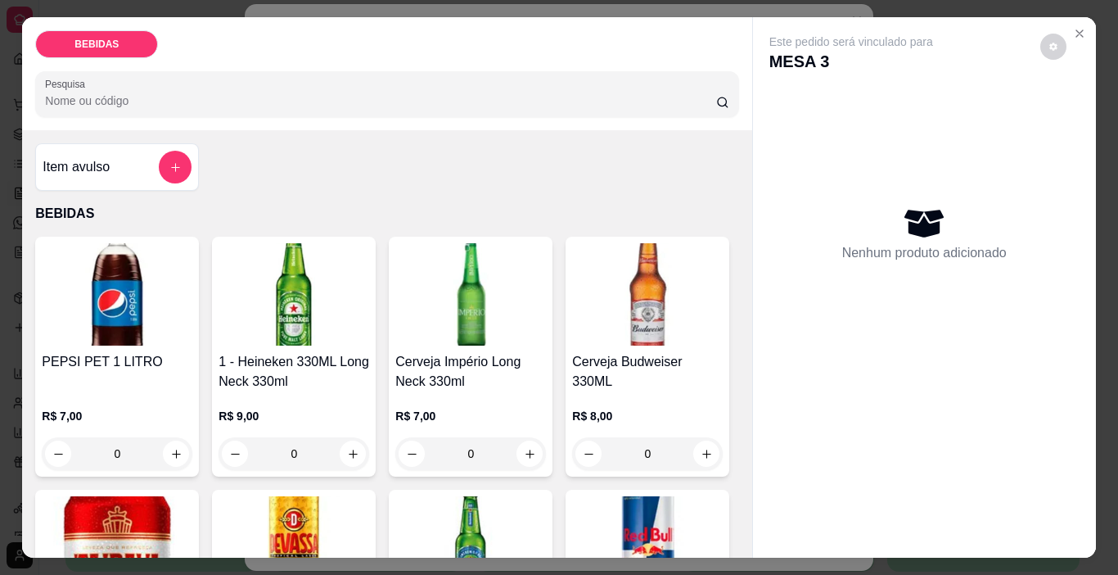
click at [298, 300] on img at bounding box center [294, 294] width 151 height 102
click at [349, 449] on icon "increase-product-quantity" at bounding box center [353, 453] width 9 height 9
type input "1"
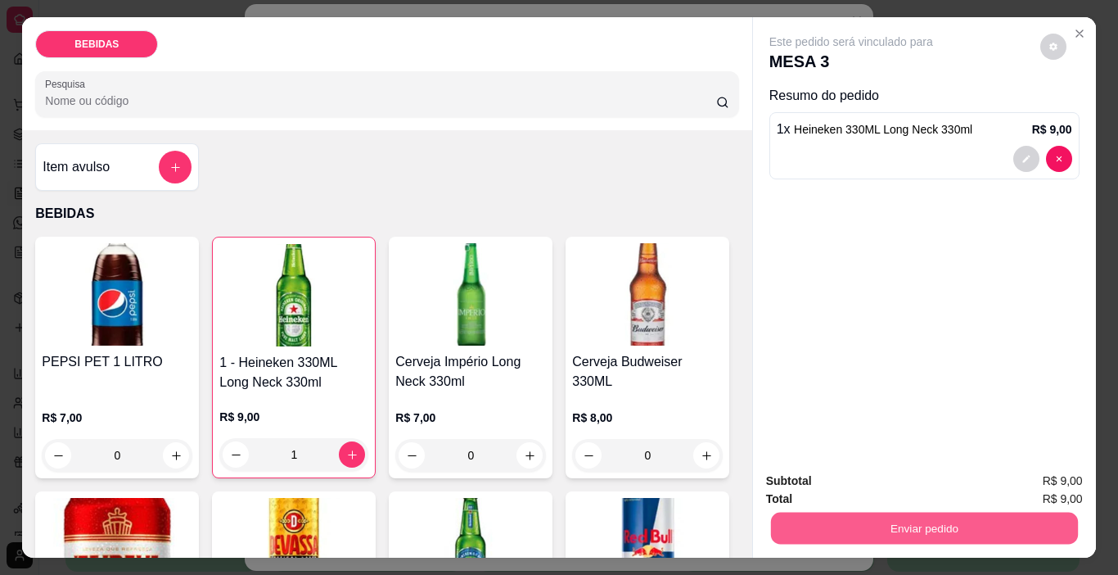
click at [904, 517] on button "Enviar pedido" at bounding box center [923, 529] width 307 height 32
click at [1039, 485] on button "Enviar pedido" at bounding box center [1041, 481] width 90 height 30
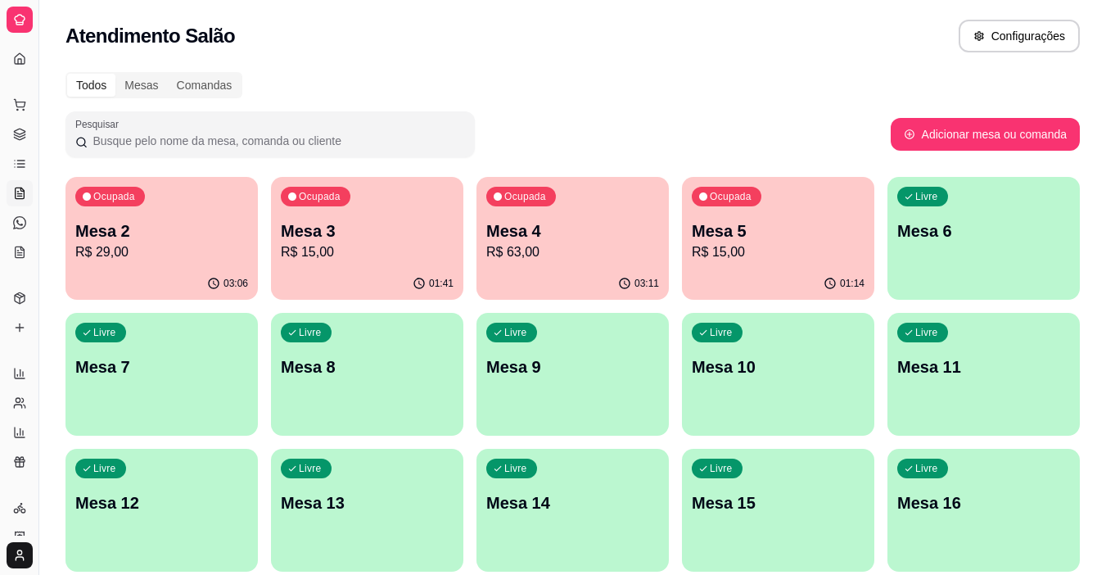
click at [391, 234] on p "Mesa 3" at bounding box center [367, 230] width 173 height 23
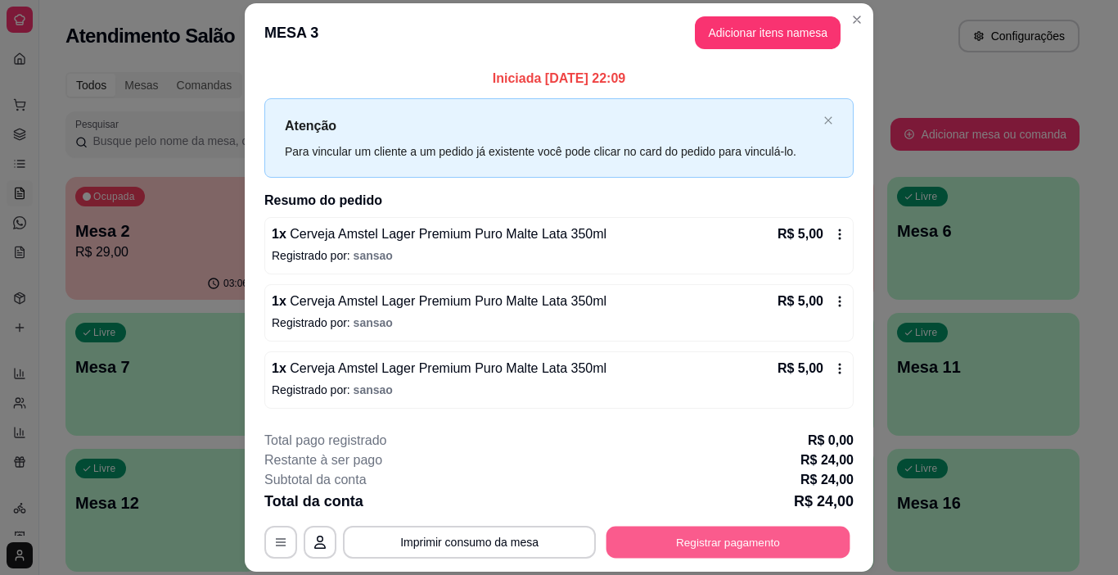
click at [789, 535] on button "Registrar pagamento" at bounding box center [729, 542] width 244 height 32
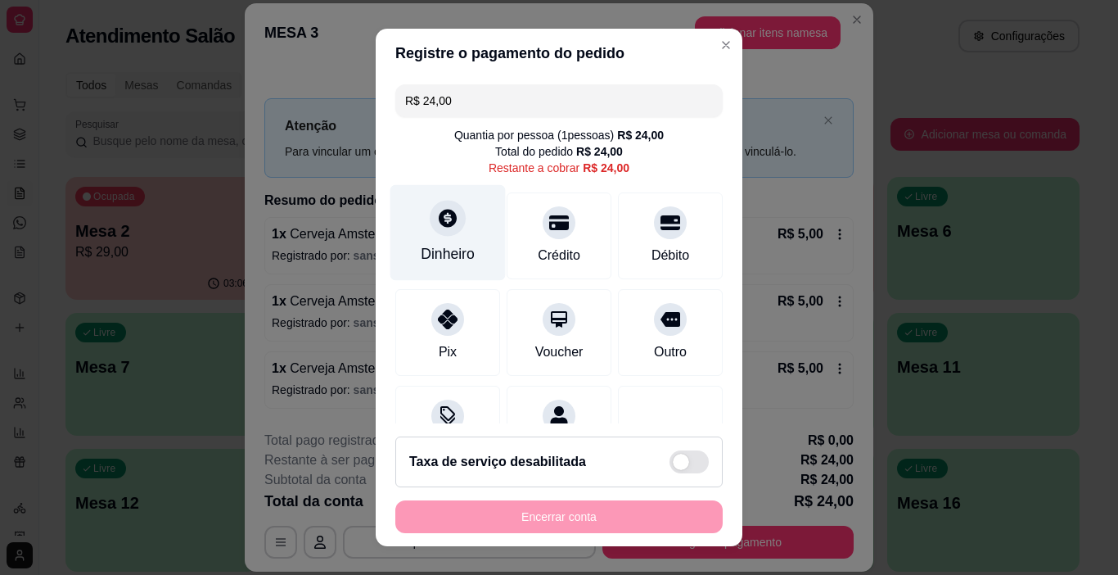
click at [453, 243] on div "Dinheiro" at bounding box center [448, 253] width 54 height 21
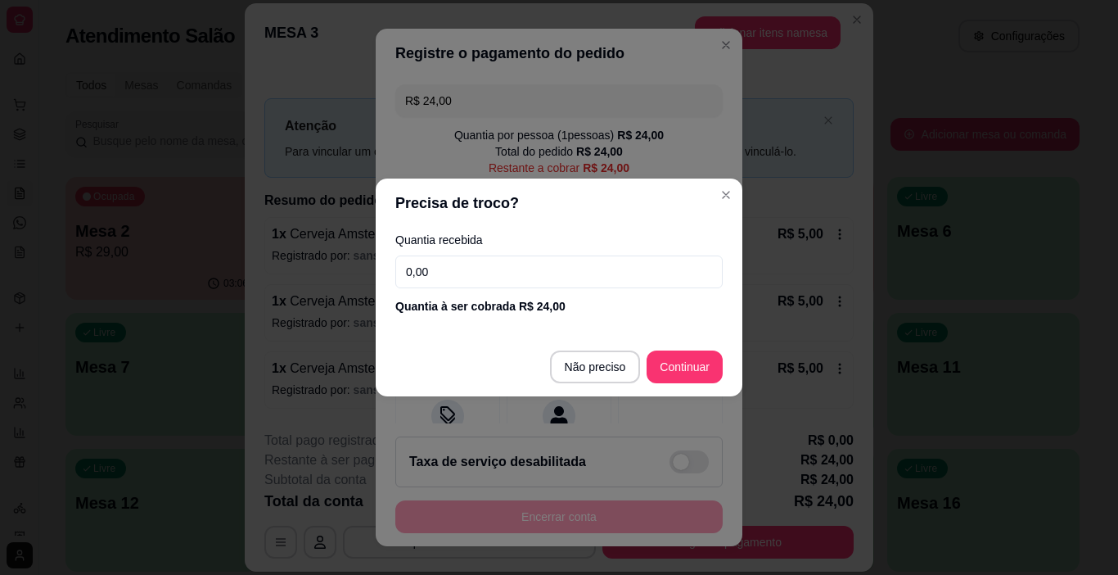
click at [540, 262] on input "0,00" at bounding box center [558, 271] width 327 height 33
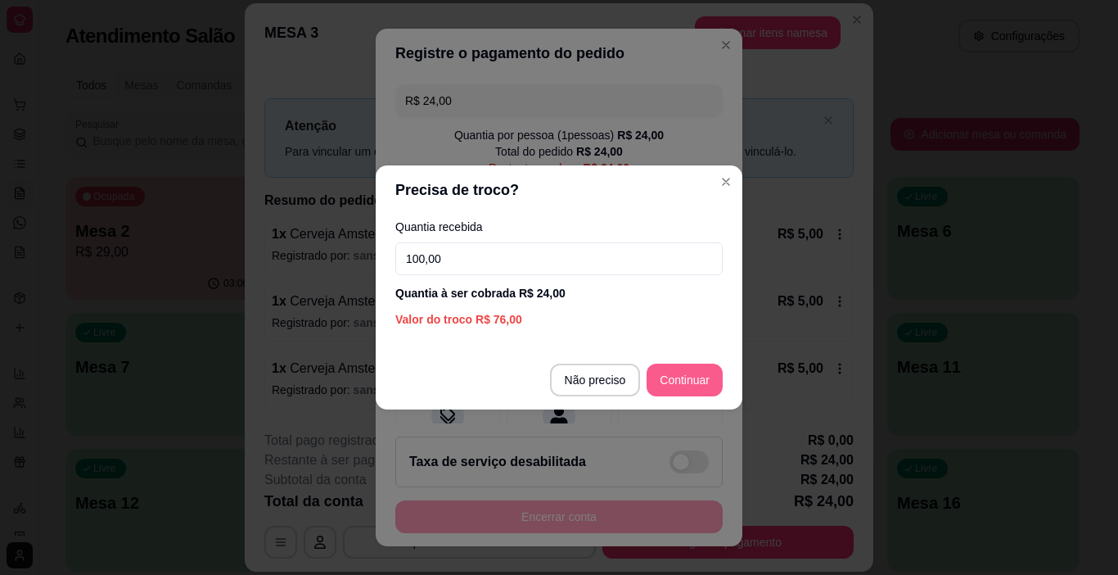
type input "100,00"
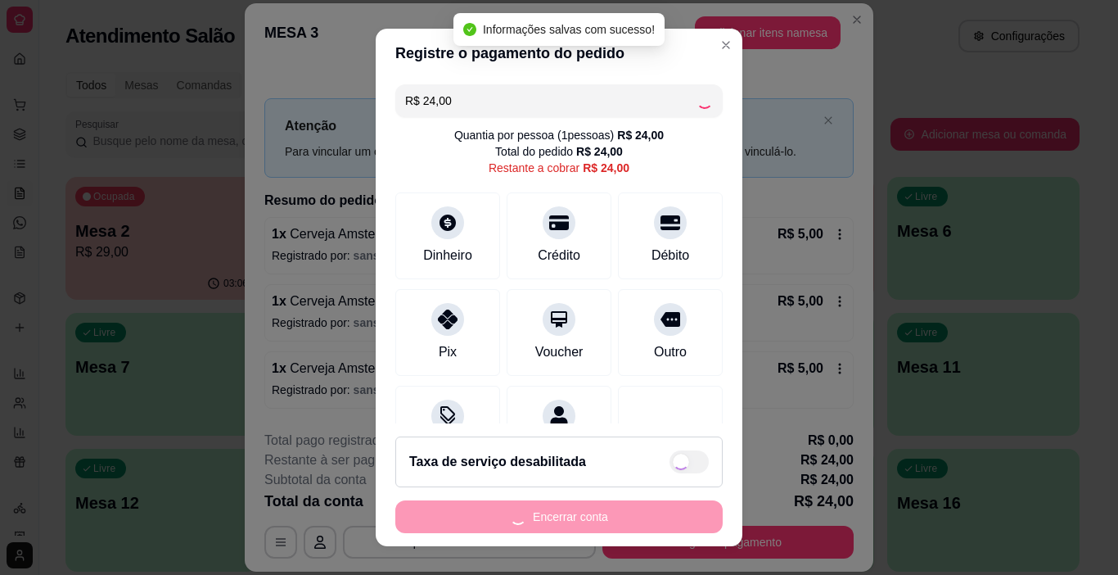
type input "R$ 0,00"
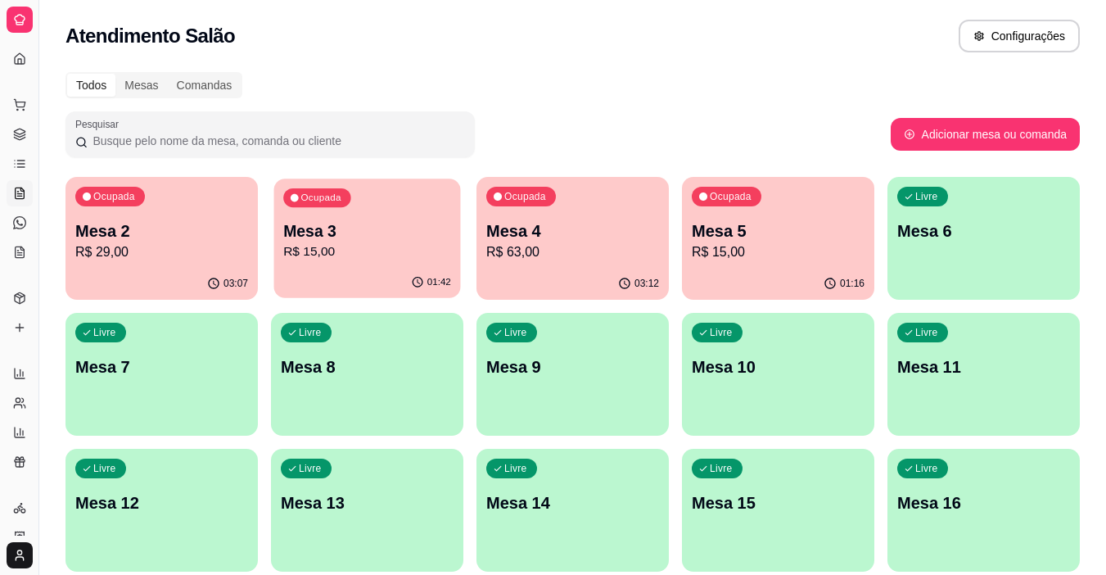
click at [411, 200] on div "Ocupada Mesa 3 R$ 15,00" at bounding box center [367, 222] width 187 height 88
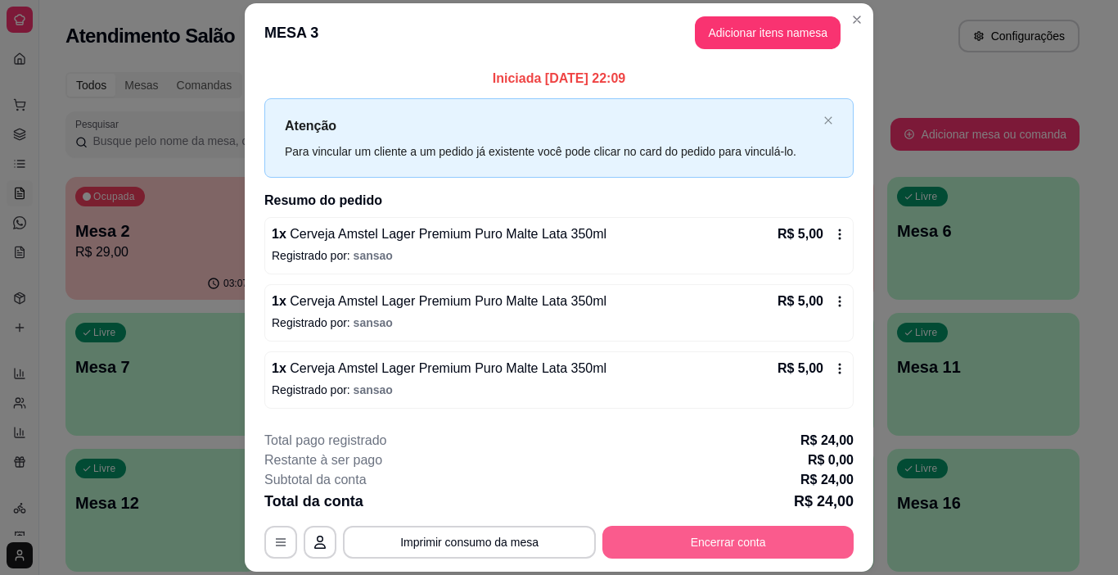
click at [784, 548] on button "Encerrar conta" at bounding box center [728, 542] width 251 height 33
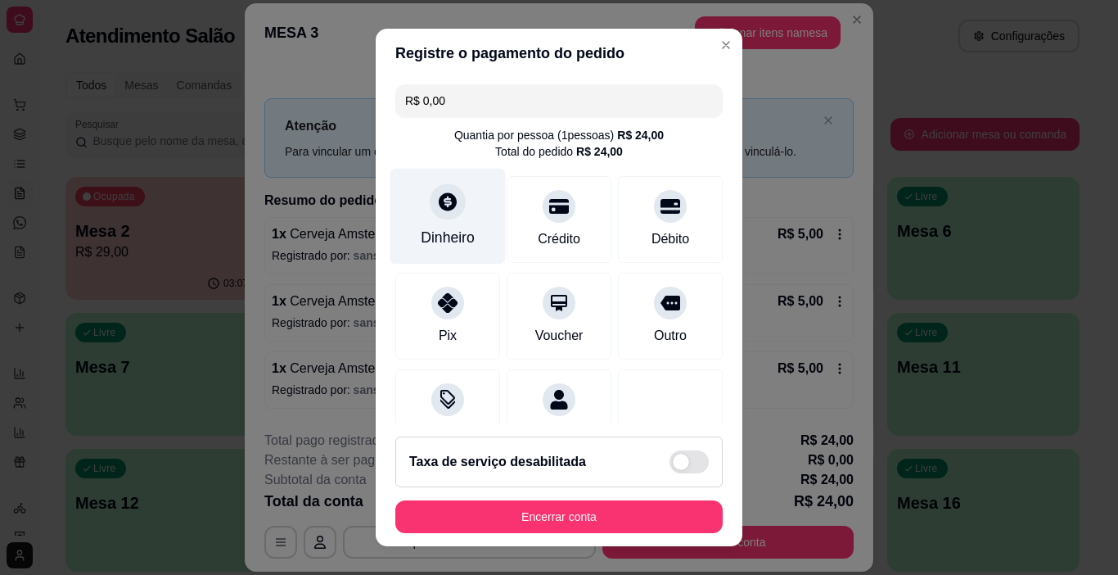
click at [420, 217] on div "Dinheiro" at bounding box center [448, 217] width 115 height 96
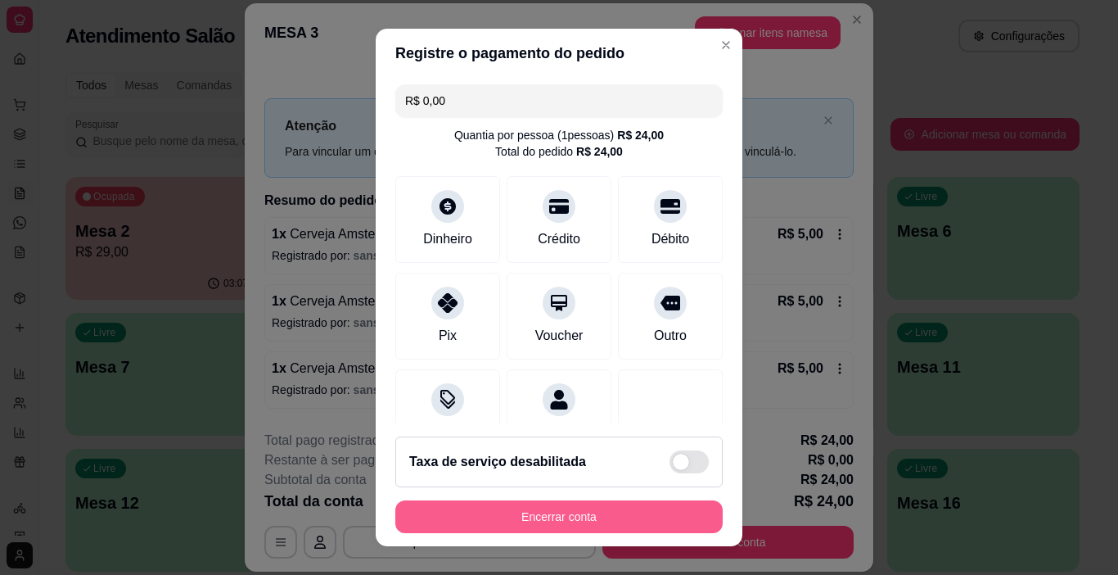
click at [619, 518] on button "Encerrar conta" at bounding box center [558, 516] width 327 height 33
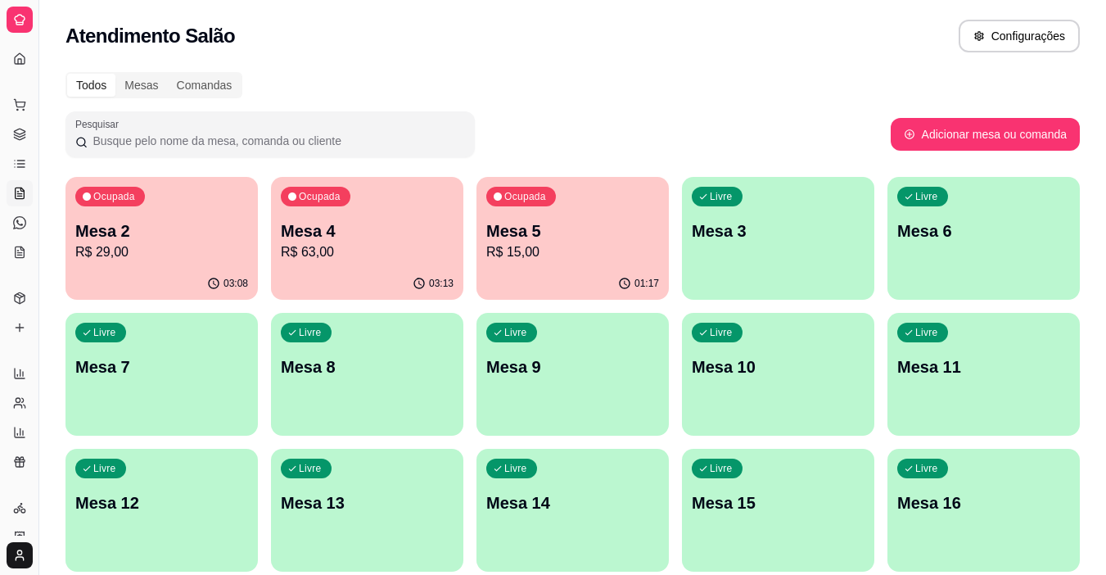
click at [349, 212] on div "Ocupada Mesa 4 R$ 63,00" at bounding box center [367, 222] width 192 height 91
click at [368, 260] on p "R$ 63,00" at bounding box center [367, 252] width 173 height 20
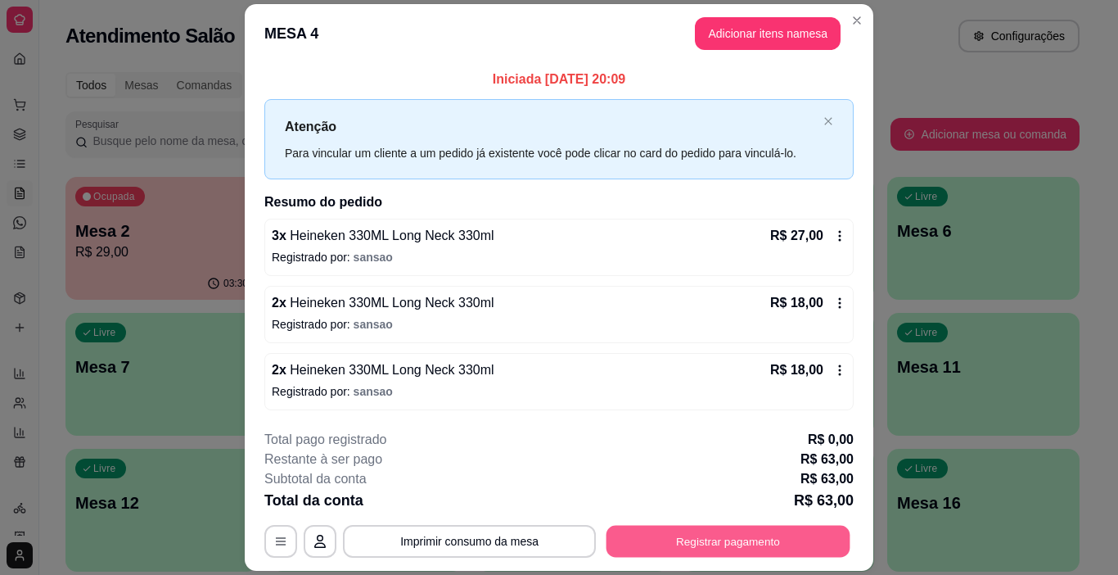
click at [628, 533] on button "Registrar pagamento" at bounding box center [729, 541] width 244 height 32
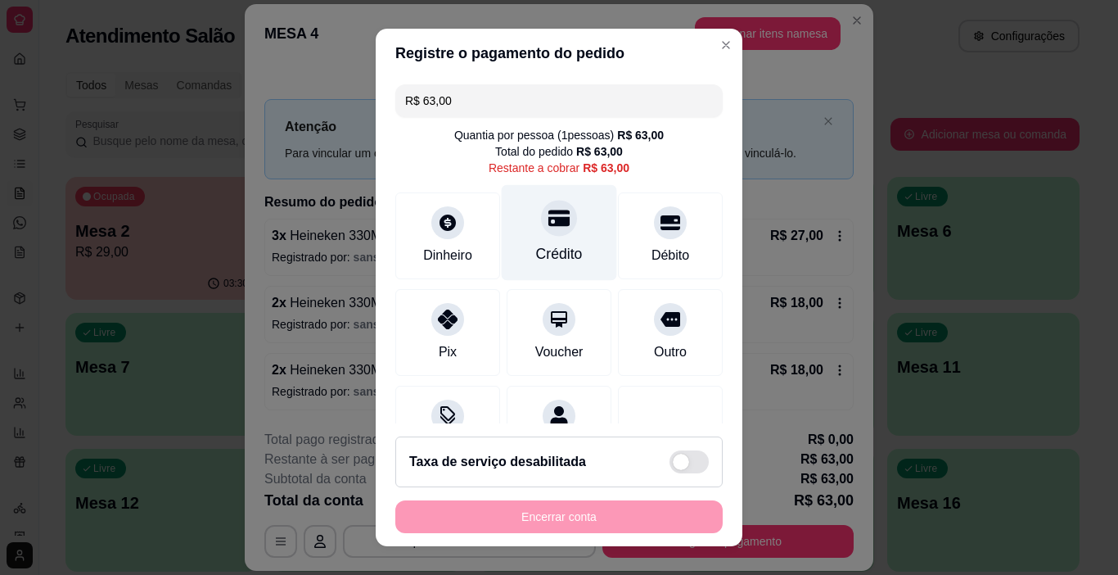
click at [548, 237] on div "Crédito" at bounding box center [559, 233] width 115 height 96
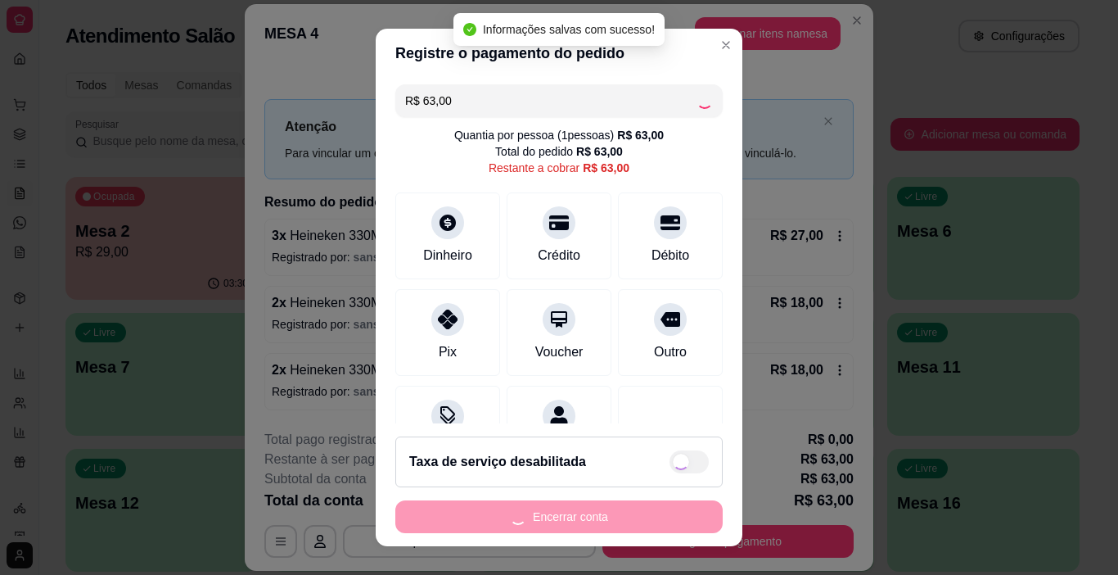
type input "R$ 0,00"
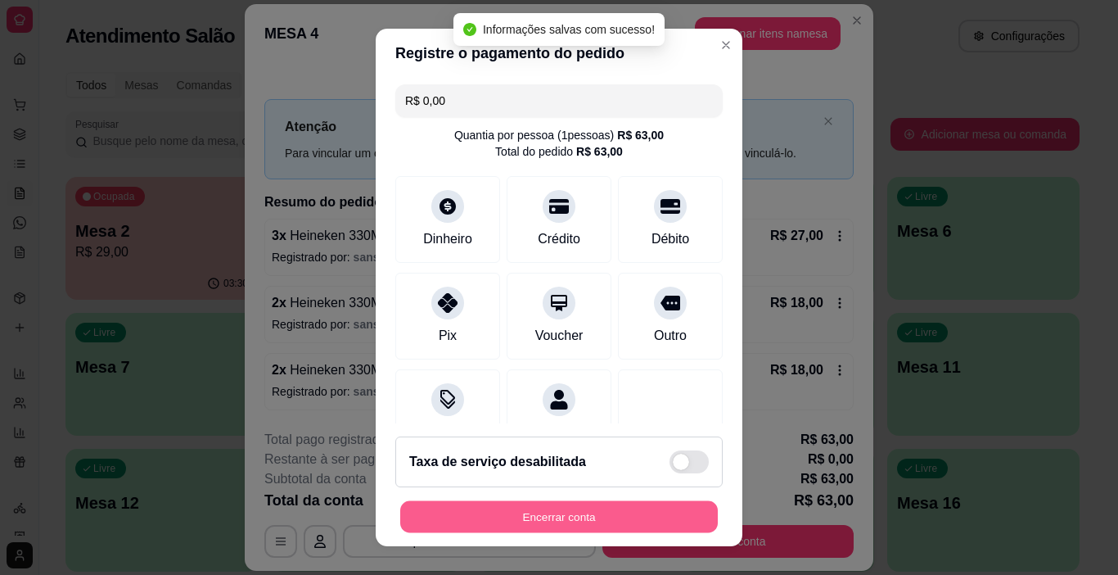
click at [591, 514] on button "Encerrar conta" at bounding box center [559, 517] width 318 height 32
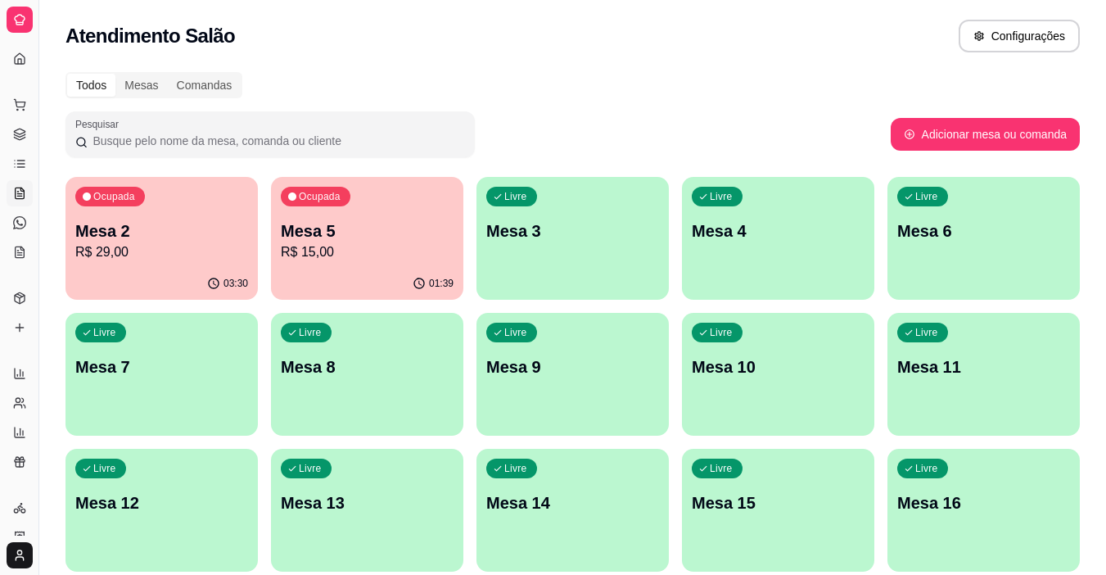
click at [386, 282] on div "01:39" at bounding box center [367, 284] width 192 height 32
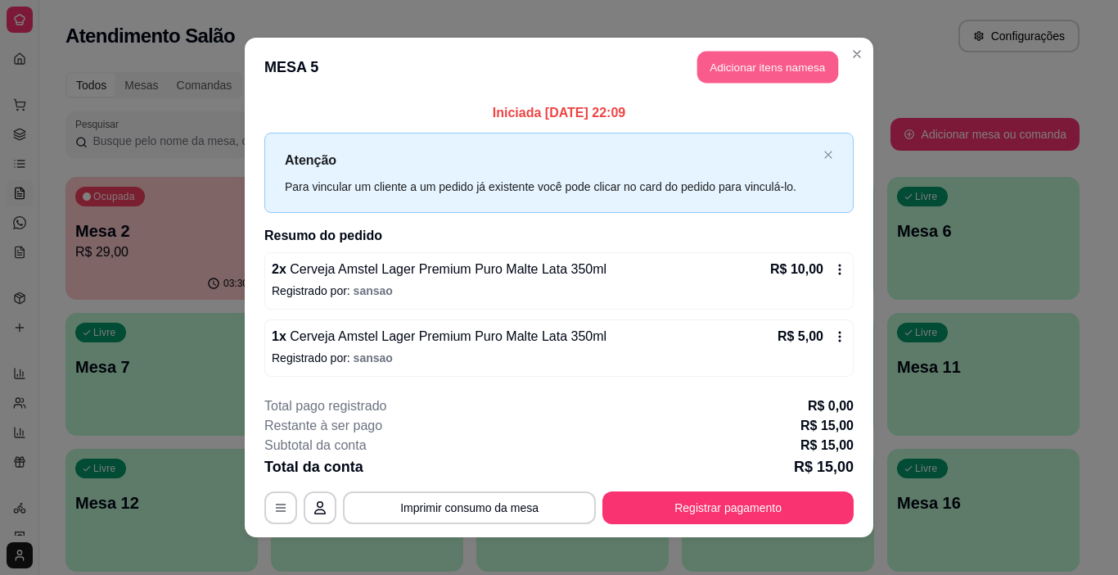
click at [748, 57] on button "Adicionar itens na mesa" at bounding box center [768, 68] width 141 height 32
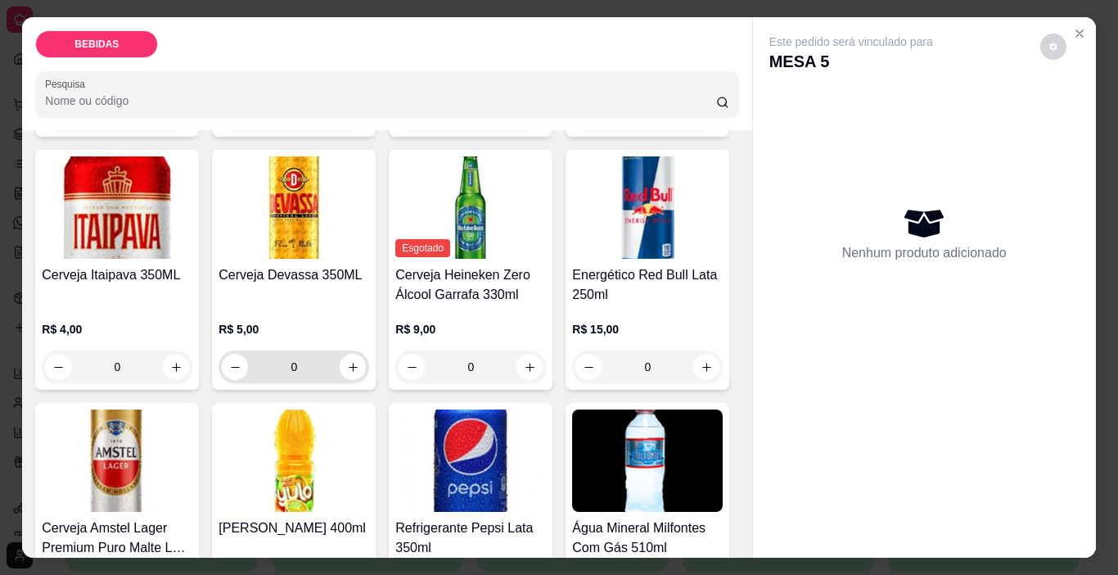
scroll to position [491, 0]
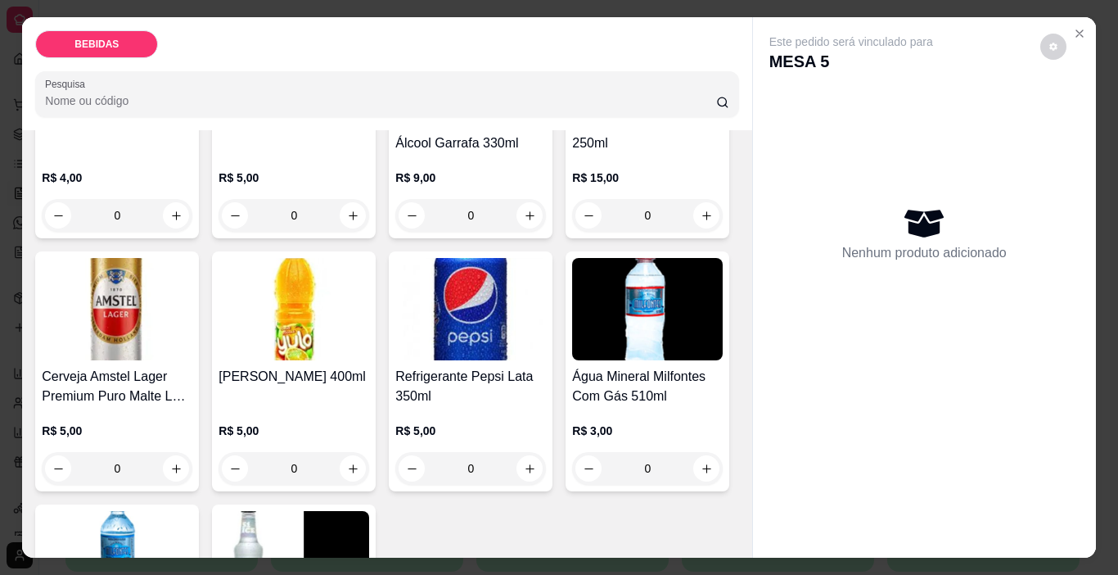
click at [192, 301] on img at bounding box center [117, 309] width 151 height 102
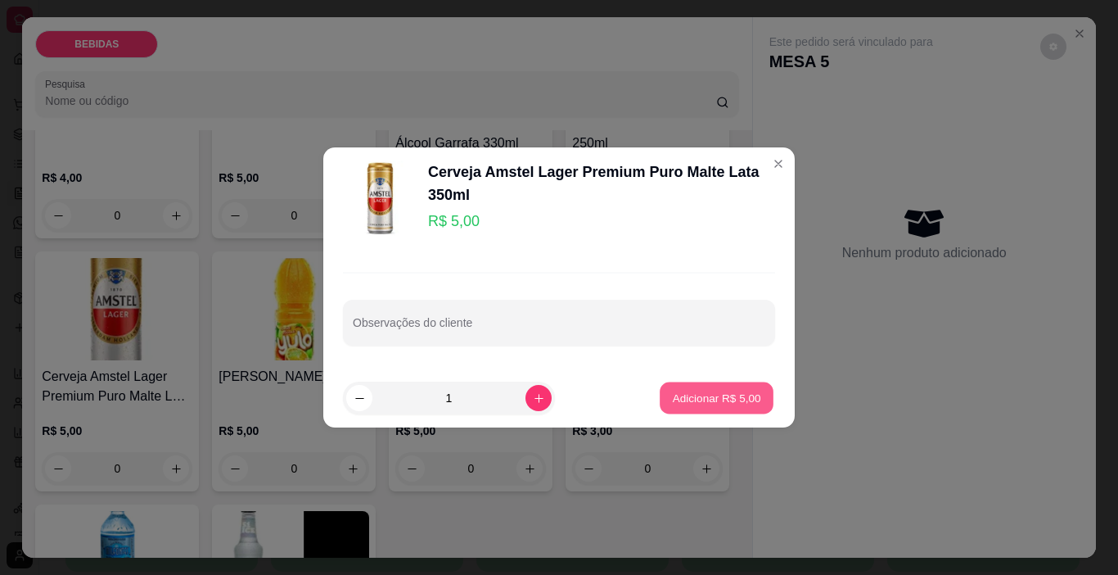
click at [670, 385] on button "Adicionar R$ 5,00" at bounding box center [717, 398] width 114 height 32
type input "1"
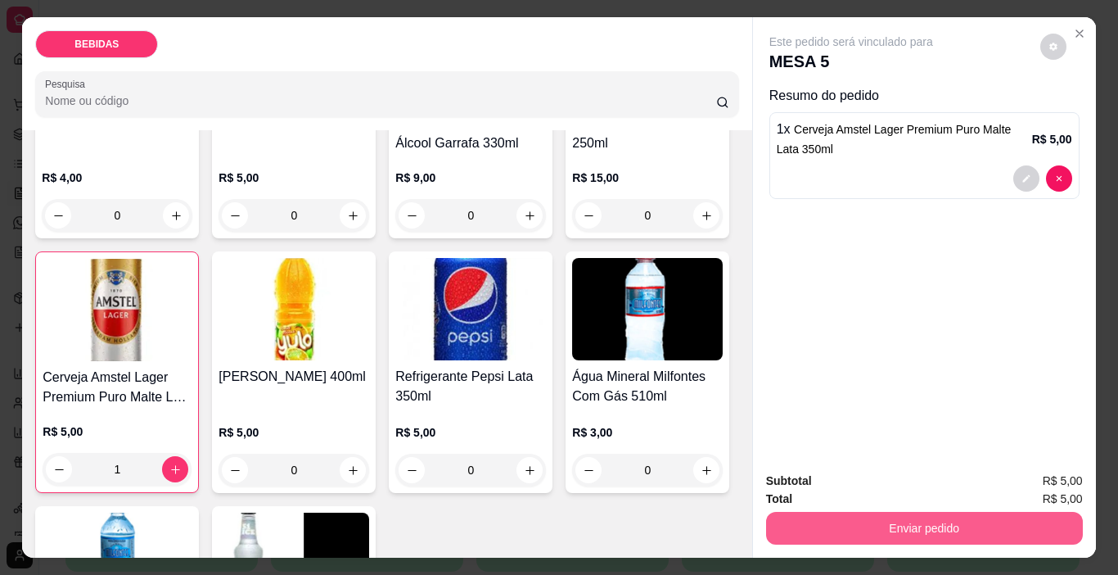
click at [893, 512] on button "Enviar pedido" at bounding box center [924, 528] width 317 height 33
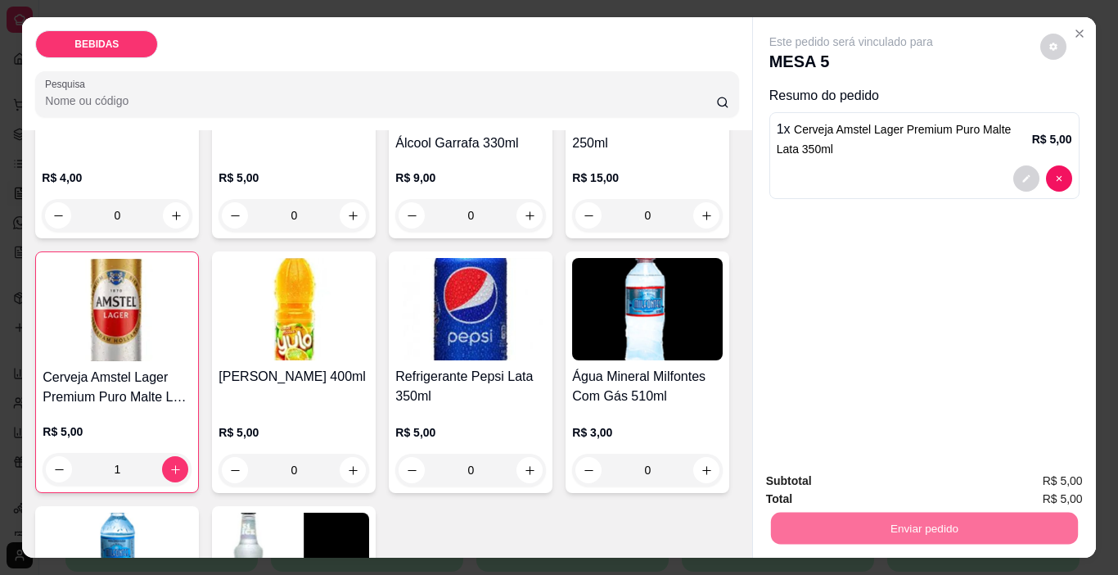
click at [1024, 467] on button "Enviar pedido" at bounding box center [1041, 481] width 90 height 30
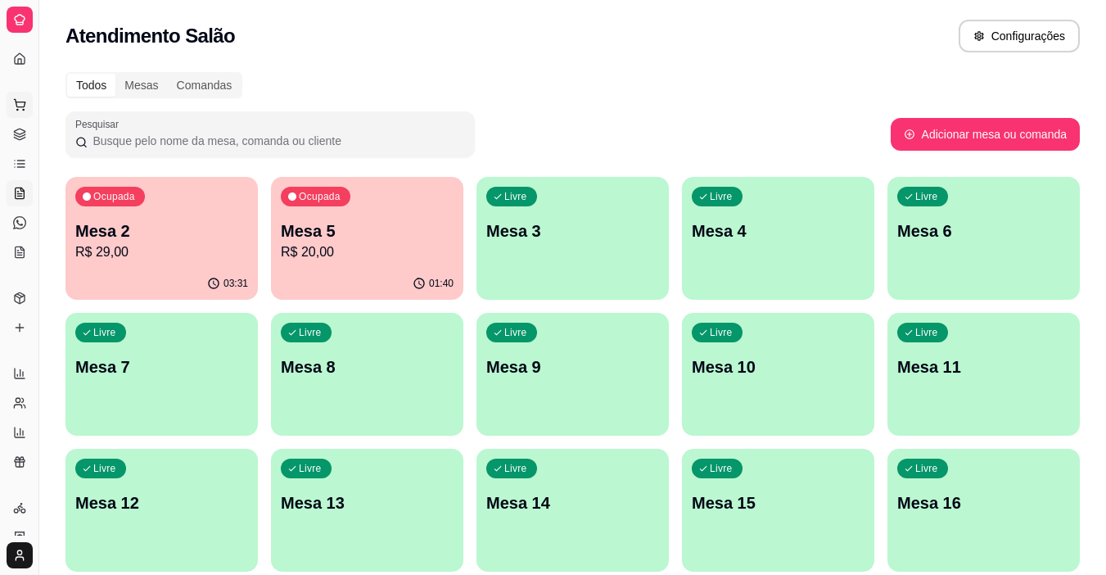
click at [25, 104] on icon at bounding box center [19, 102] width 11 height 7
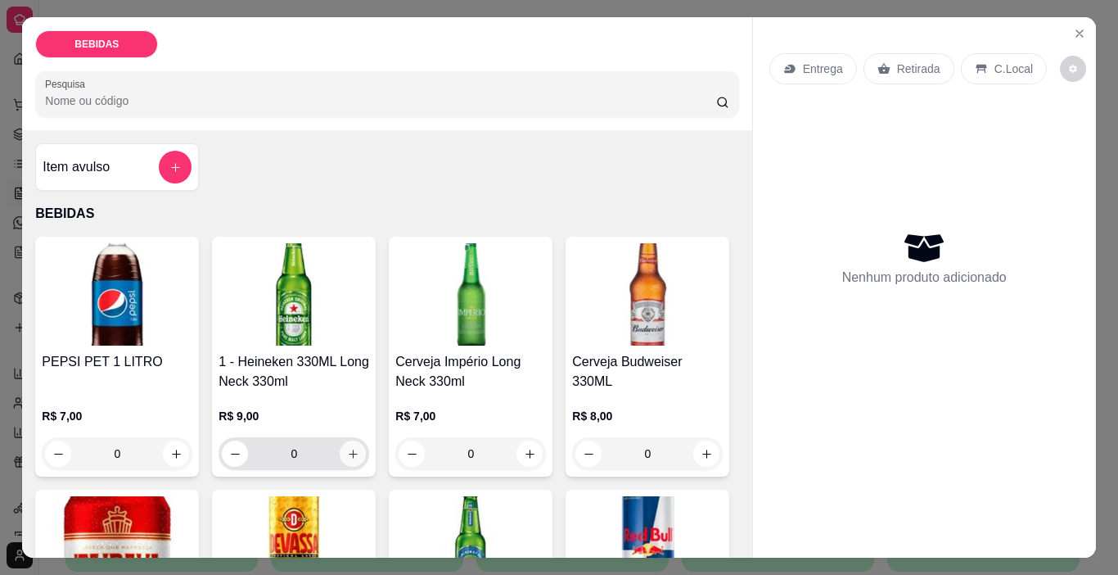
click at [347, 448] on icon "increase-product-quantity" at bounding box center [353, 454] width 12 height 12
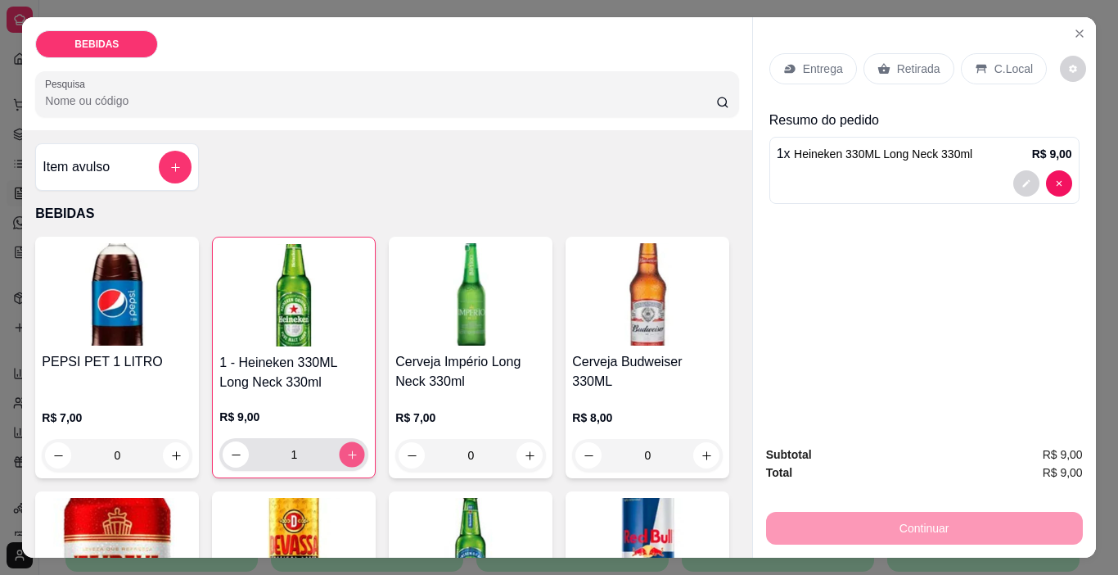
click at [346, 449] on icon "increase-product-quantity" at bounding box center [352, 455] width 12 height 12
type input "2"
click at [924, 61] on p "Retirada" at bounding box center [918, 69] width 43 height 16
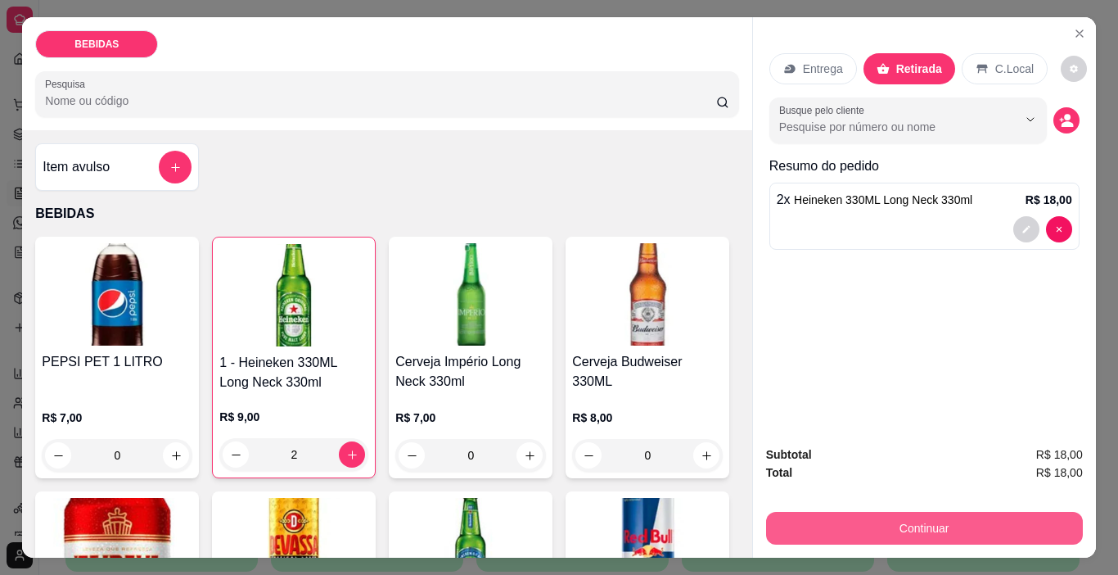
click at [922, 521] on button "Continuar" at bounding box center [924, 528] width 317 height 33
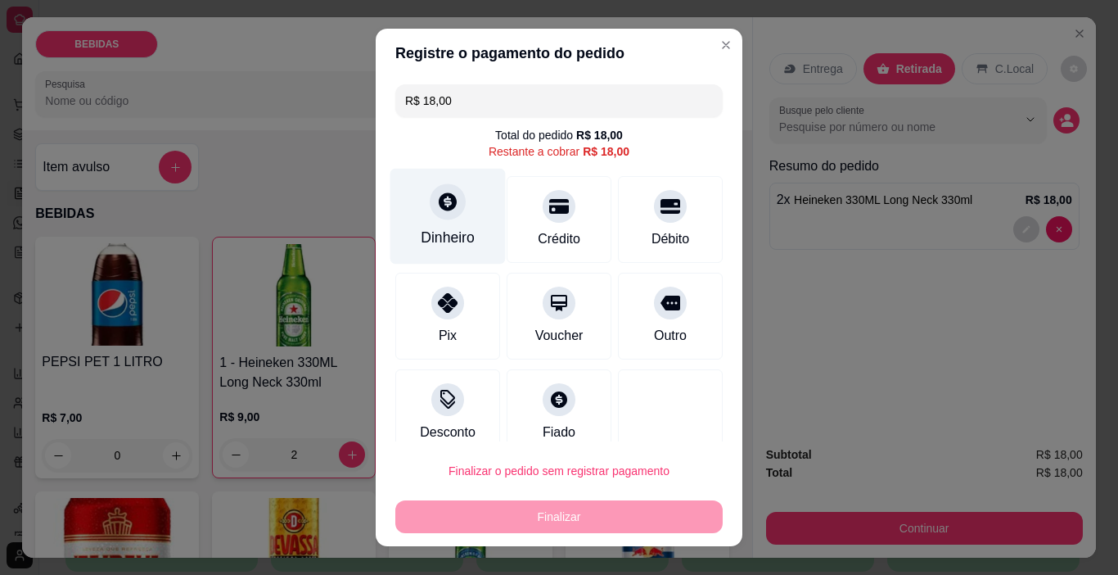
click at [430, 215] on div at bounding box center [448, 202] width 36 height 36
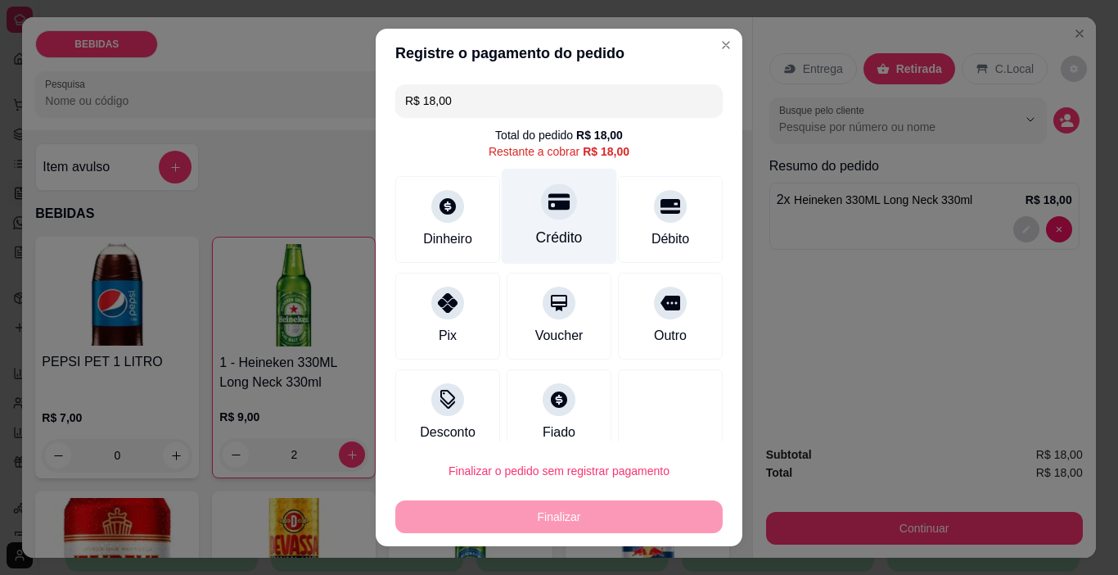
click at [544, 224] on div "Crédito" at bounding box center [559, 217] width 115 height 96
type input "R$ 0,00"
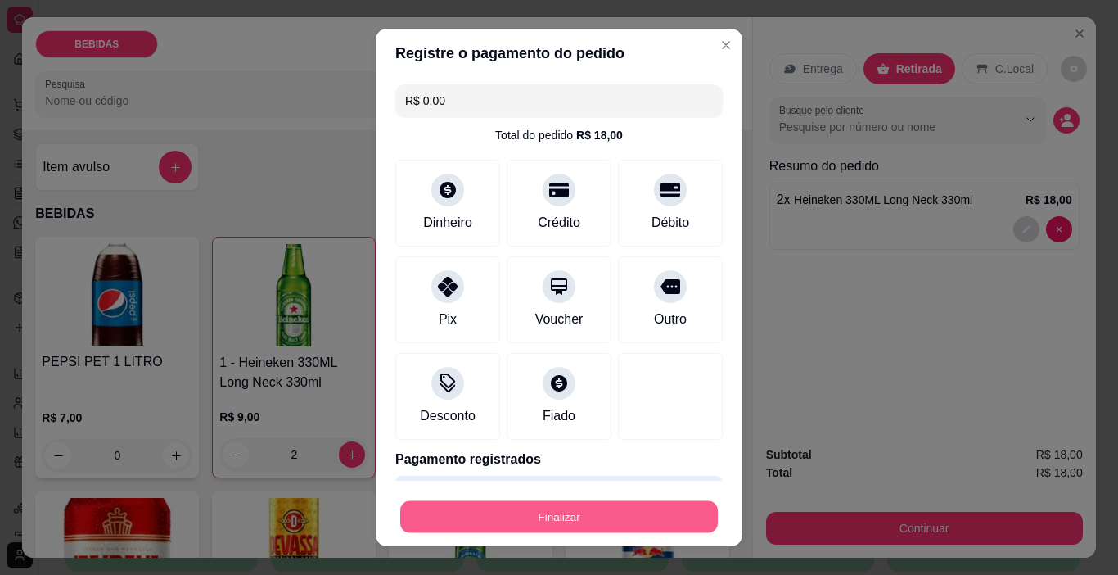
click at [557, 509] on button "Finalizar" at bounding box center [559, 517] width 318 height 32
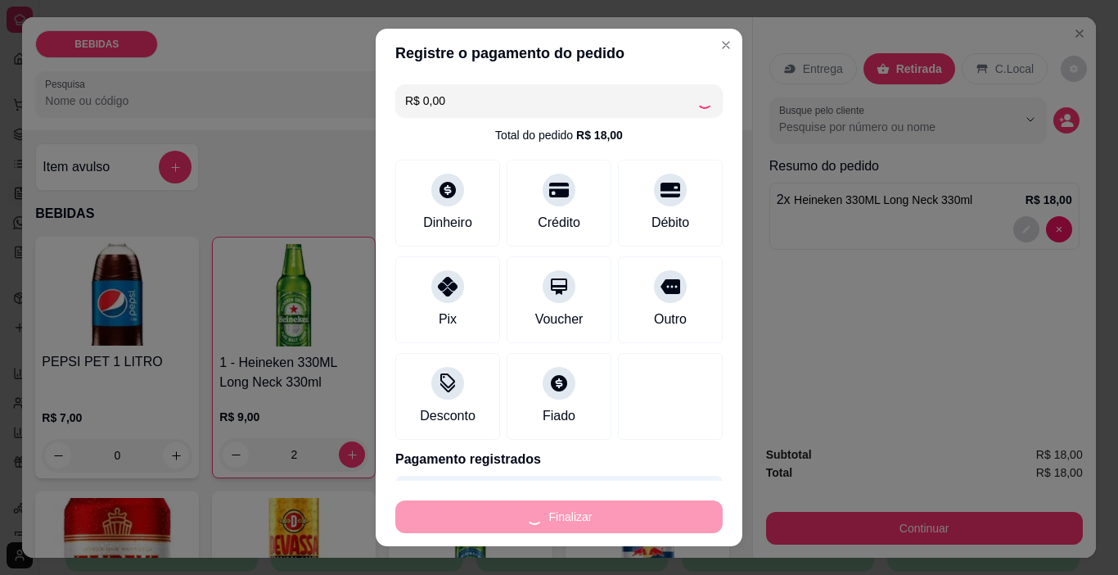
type input "0"
type input "-R$ 18,00"
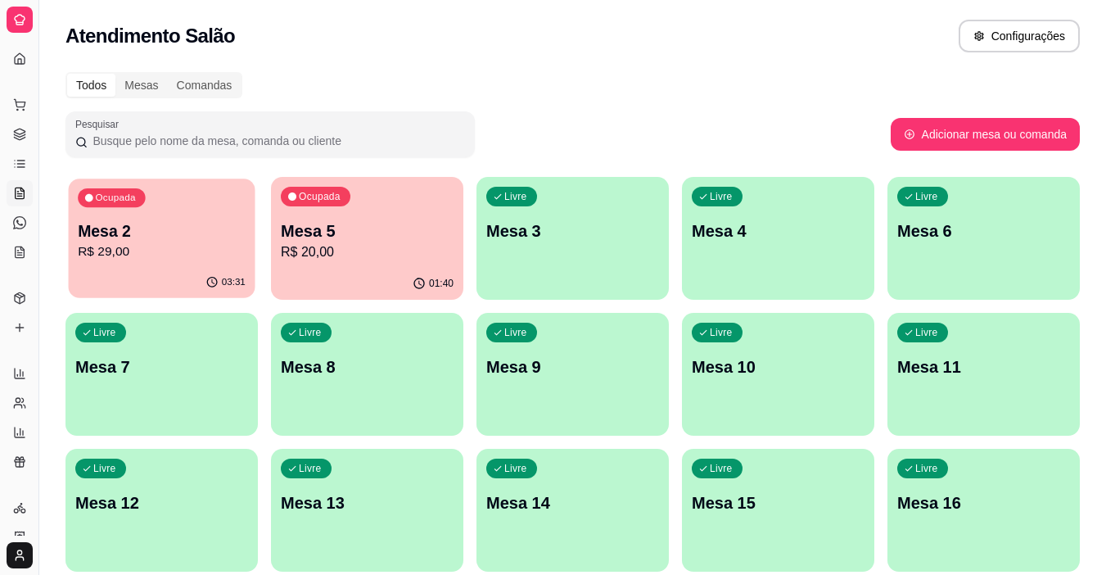
click at [158, 215] on div "Ocupada Mesa 2 R$ 29,00" at bounding box center [162, 222] width 187 height 88
click at [216, 273] on div "03:34" at bounding box center [162, 282] width 187 height 31
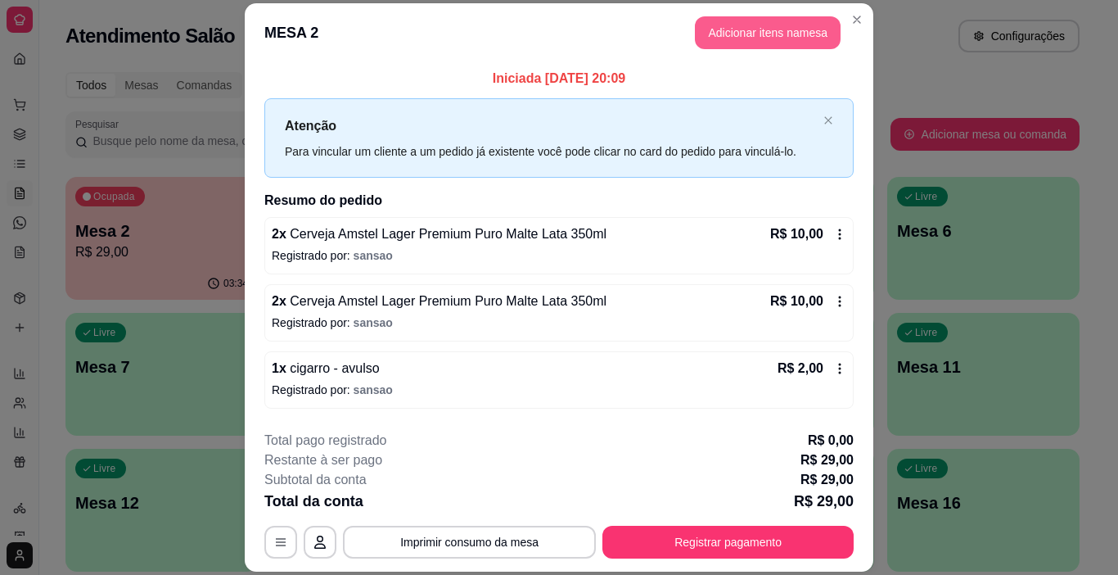
click at [802, 32] on button "Adicionar itens na mesa" at bounding box center [768, 32] width 146 height 33
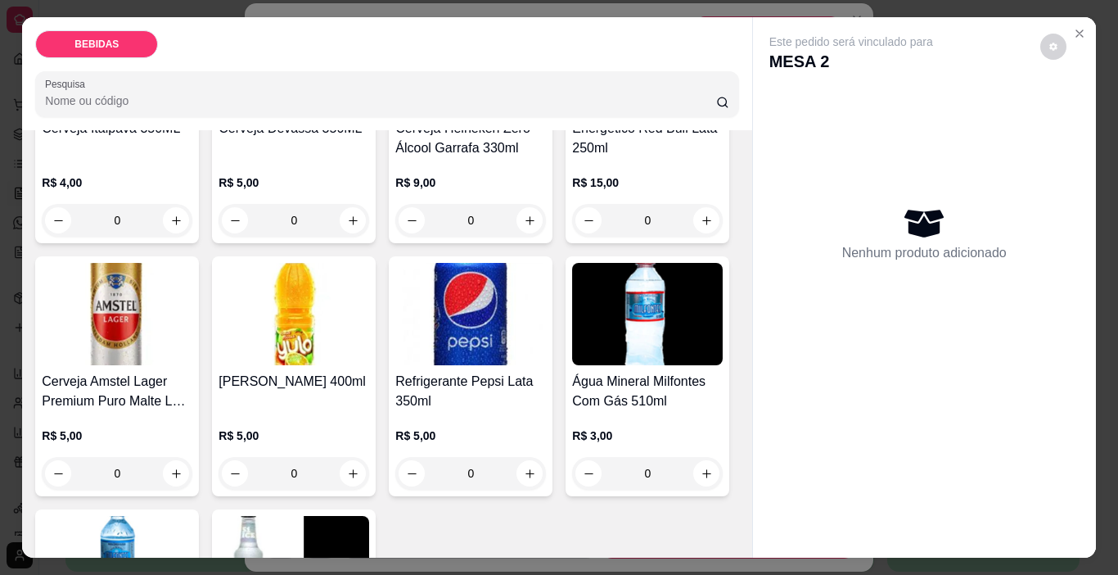
scroll to position [491, 0]
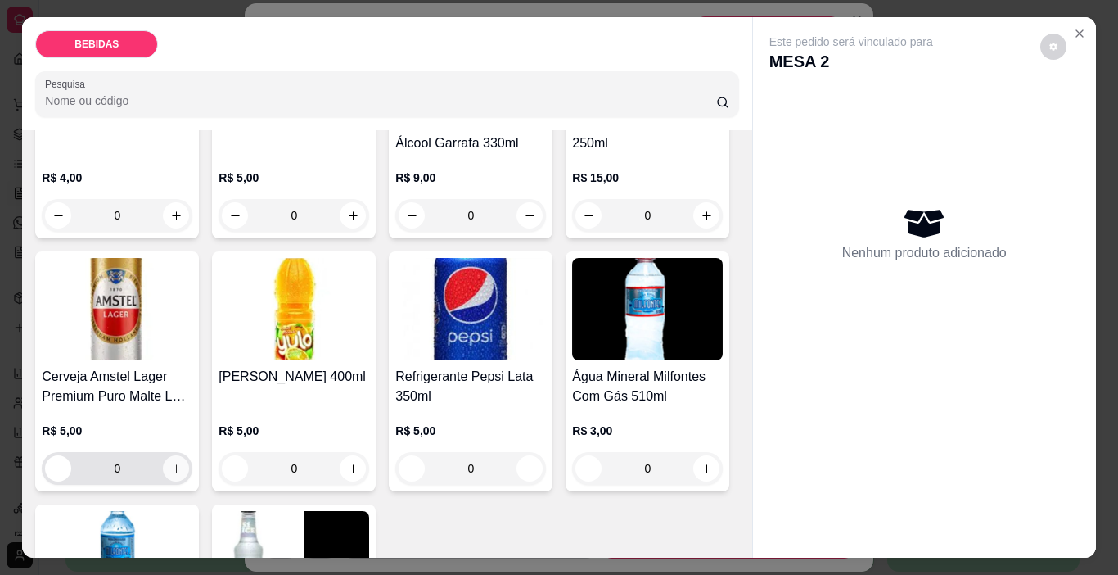
click at [189, 455] on button "increase-product-quantity" at bounding box center [176, 468] width 26 height 26
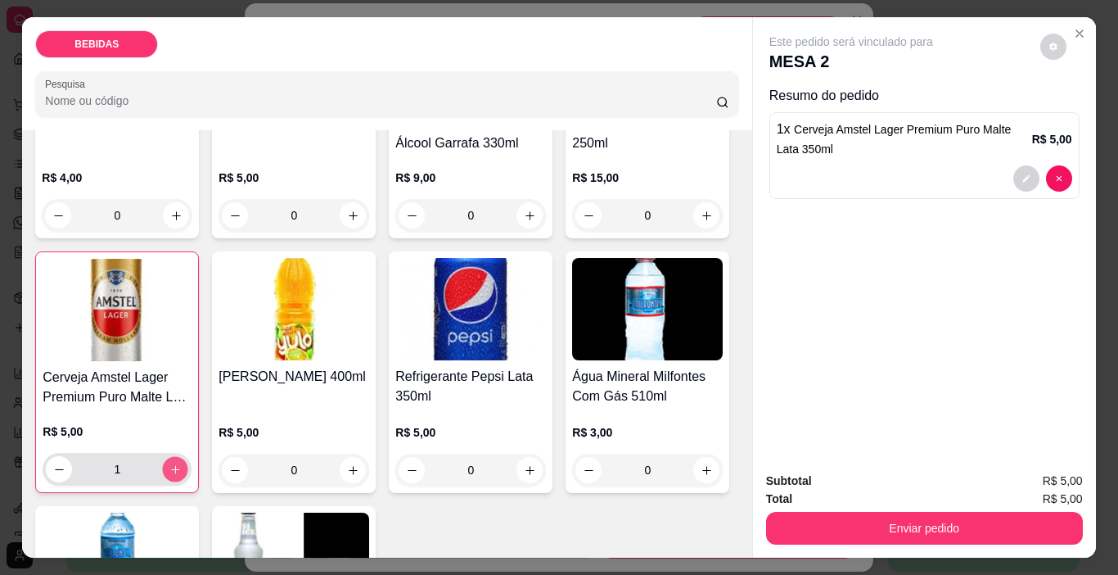
click at [188, 457] on button "increase-product-quantity" at bounding box center [175, 469] width 25 height 25
type input "2"
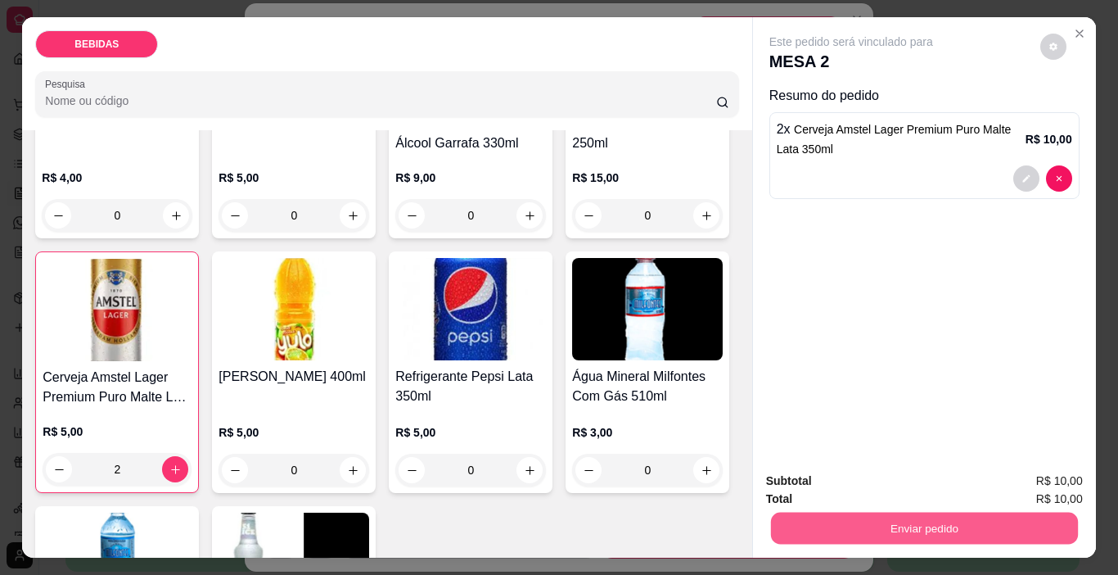
click at [835, 522] on button "Enviar pedido" at bounding box center [923, 529] width 307 height 32
click at [1028, 483] on button "Enviar pedido" at bounding box center [1041, 481] width 90 height 30
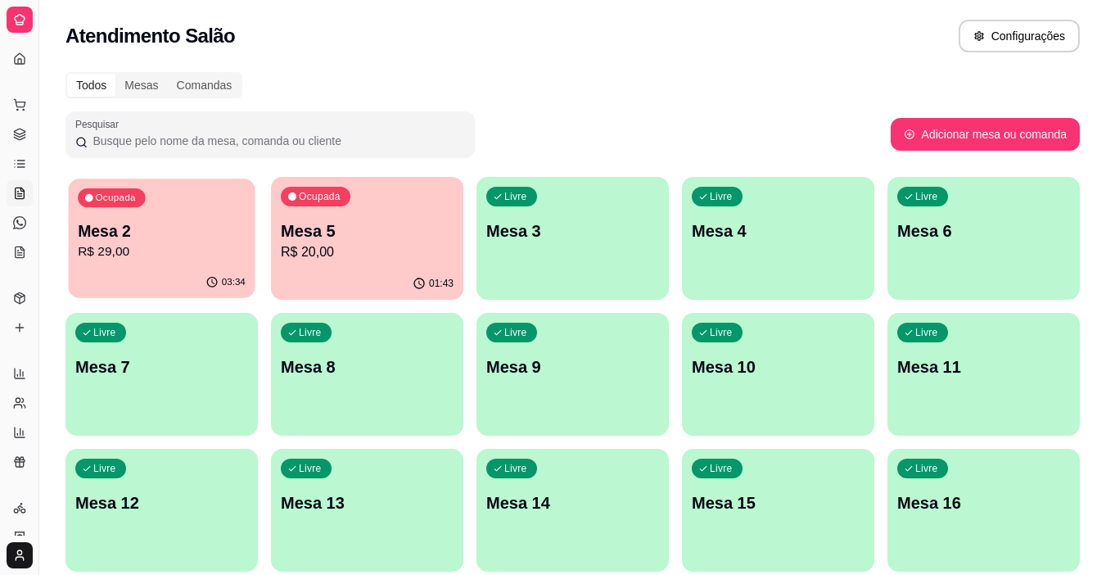
click at [196, 264] on div "Ocupada Mesa 2 R$ 29,00" at bounding box center [162, 222] width 187 height 88
click at [17, 108] on icon at bounding box center [19, 104] width 13 height 13
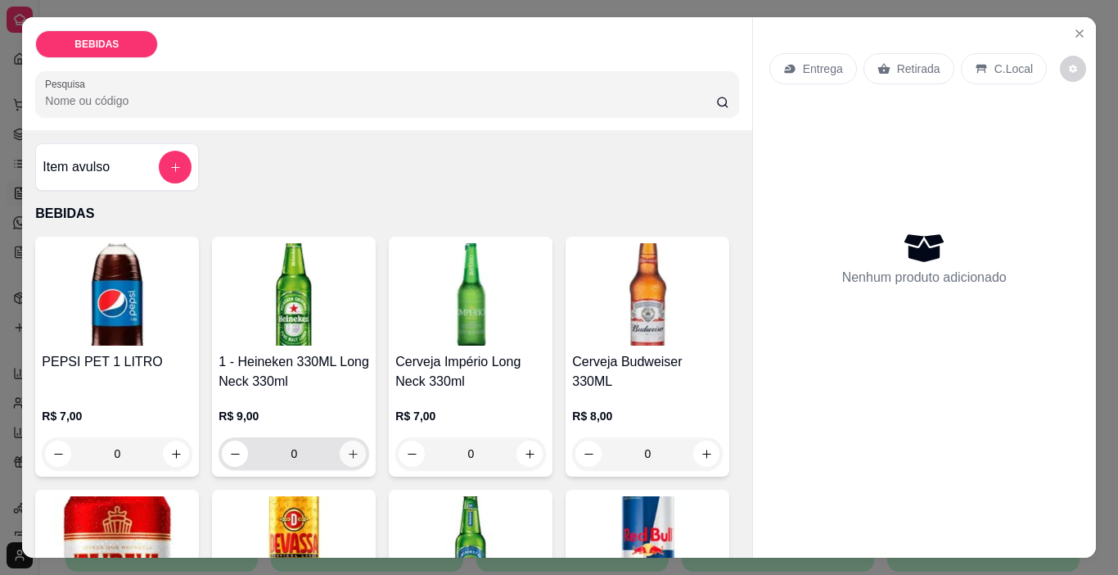
click at [340, 449] on button "increase-product-quantity" at bounding box center [353, 453] width 26 height 26
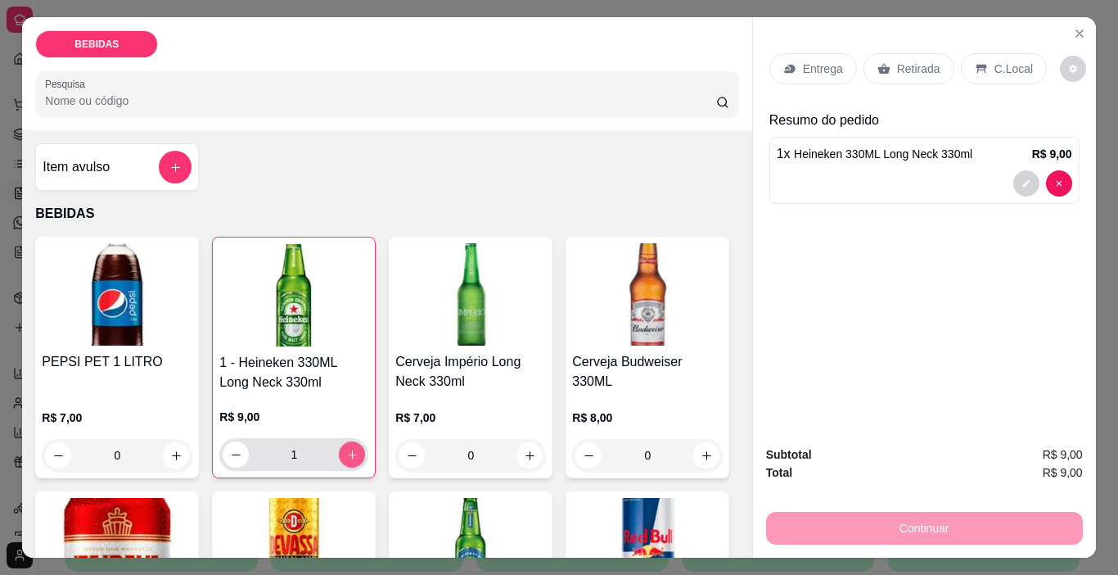
click at [339, 449] on button "increase-product-quantity" at bounding box center [352, 454] width 26 height 26
click at [346, 449] on icon "increase-product-quantity" at bounding box center [352, 455] width 12 height 12
type input "3"
click at [526, 451] on icon "increase-product-quantity" at bounding box center [530, 455] width 12 height 12
type input "1"
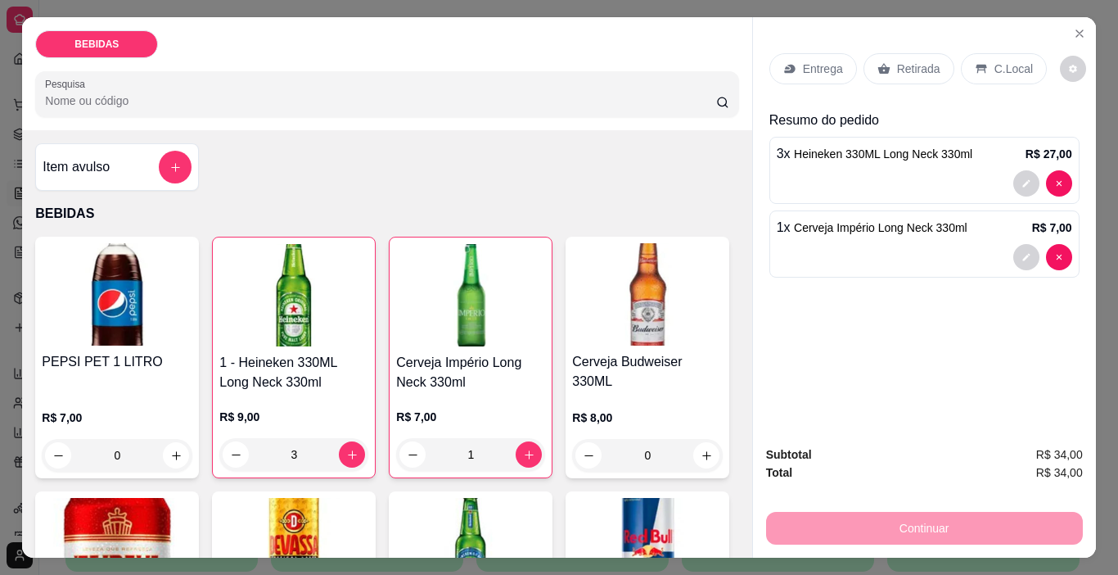
click at [882, 63] on icon at bounding box center [884, 68] width 12 height 11
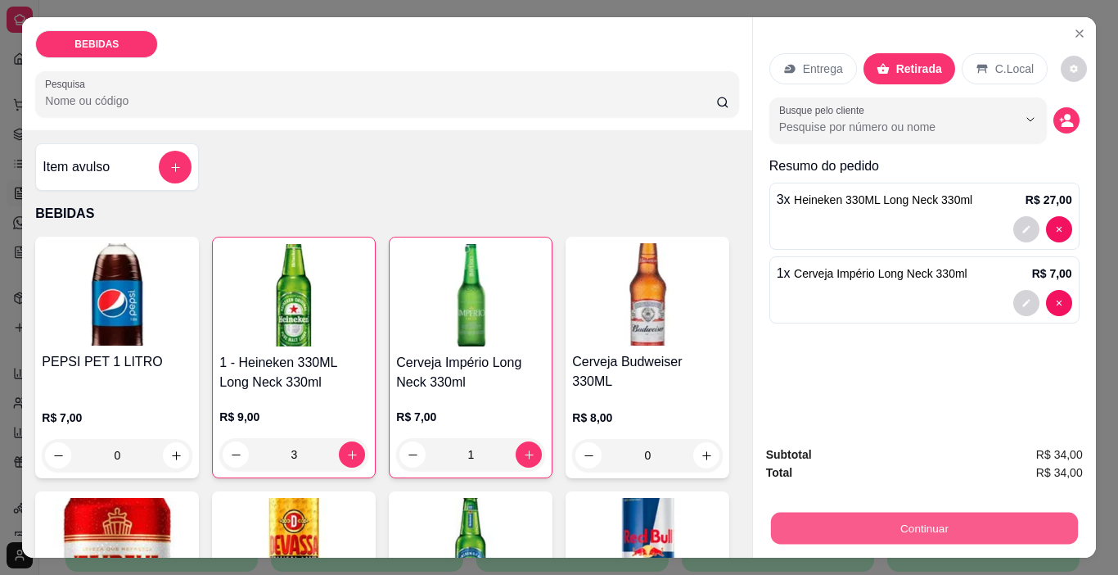
click at [818, 533] on button "Continuar" at bounding box center [923, 529] width 307 height 32
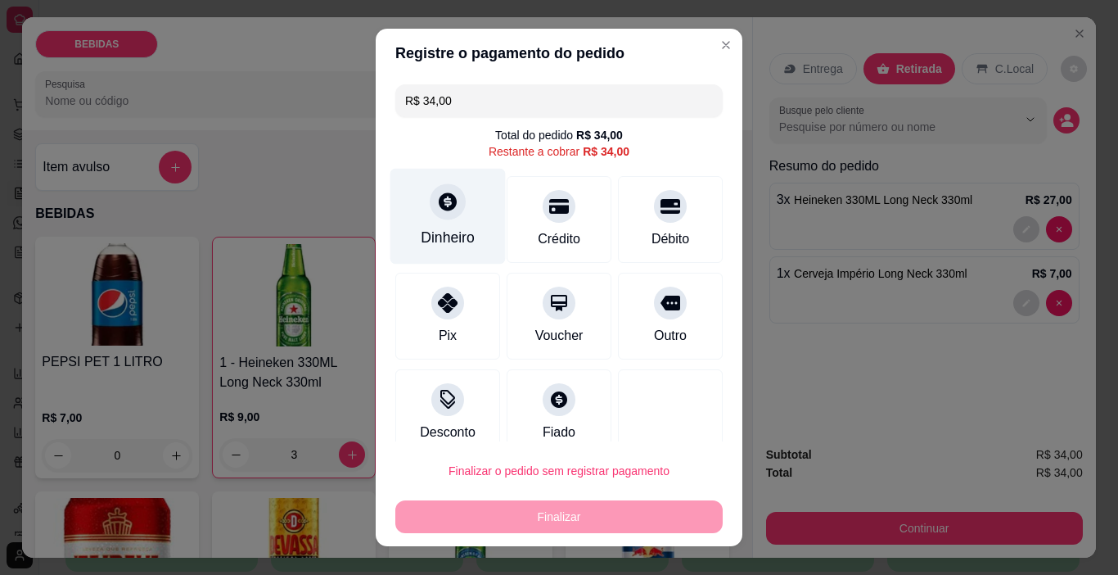
click at [436, 231] on div "Dinheiro" at bounding box center [448, 237] width 54 height 21
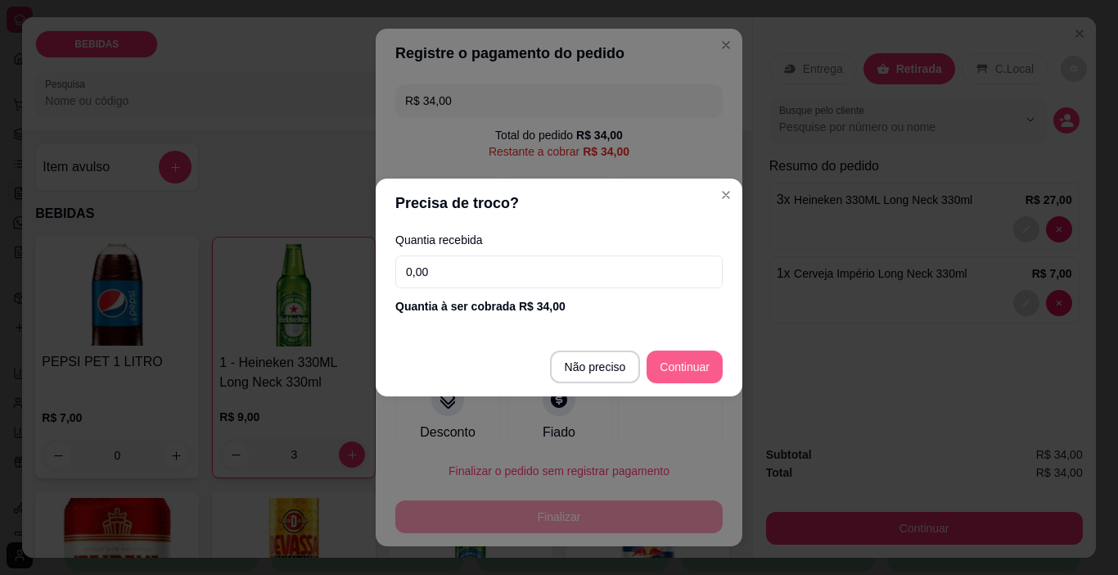
type input "R$ 0,00"
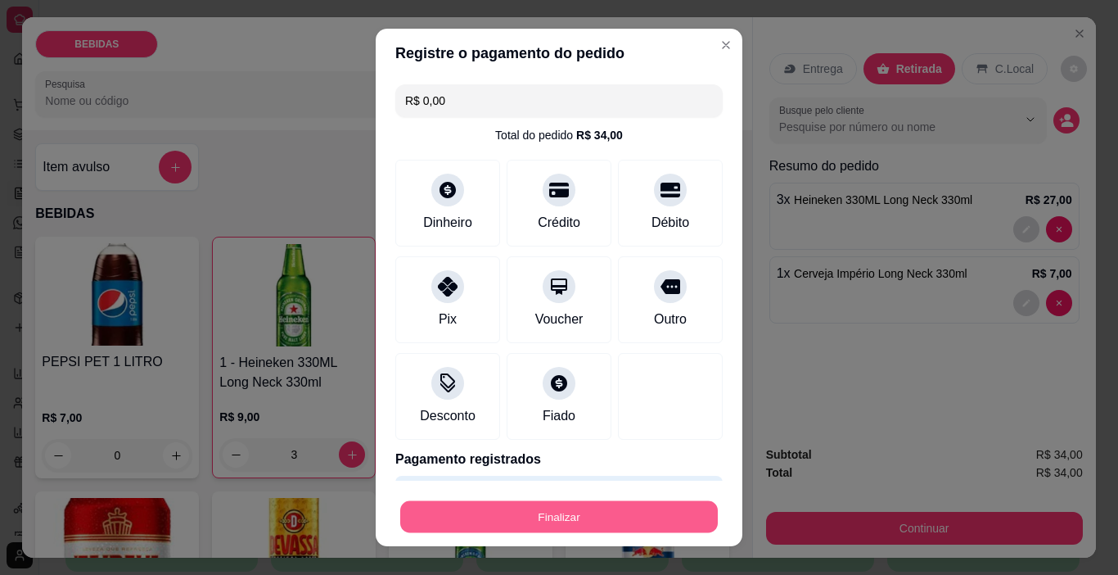
click at [598, 511] on button "Finalizar" at bounding box center [559, 517] width 318 height 32
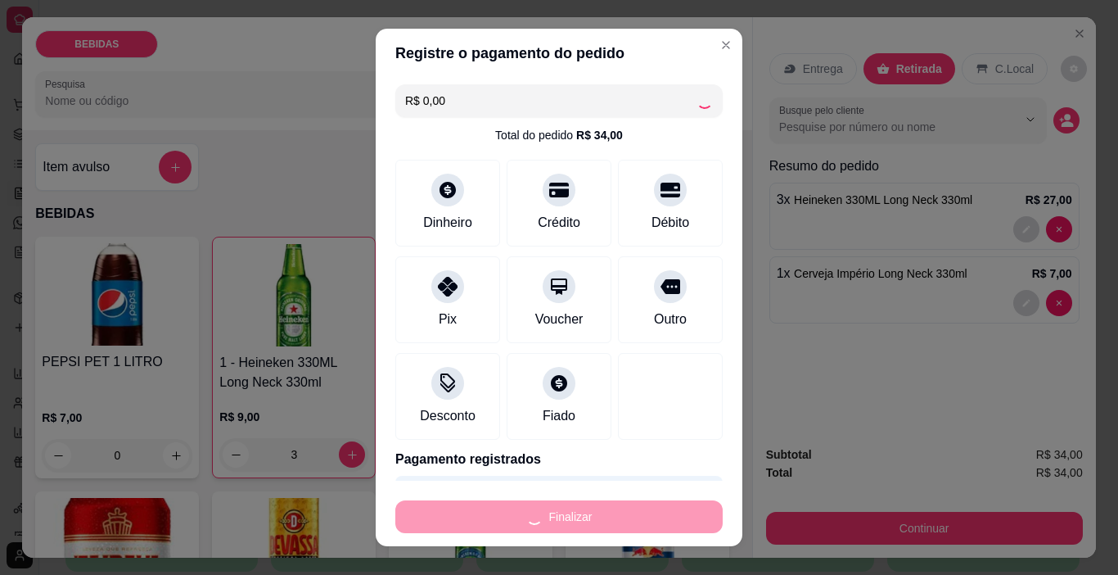
type input "0"
type input "-R$ 34,00"
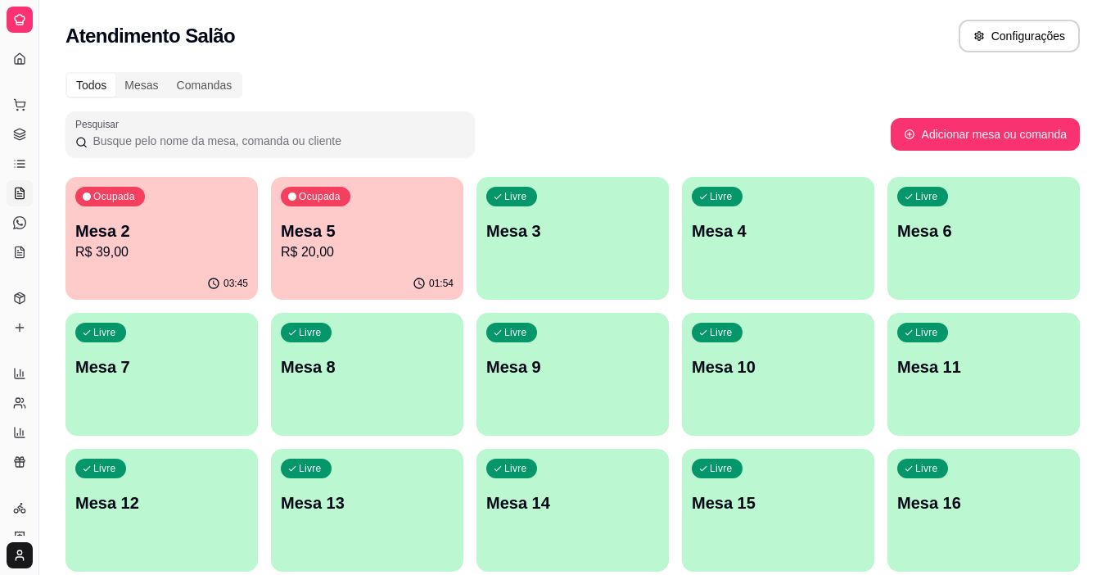
click at [152, 208] on div "Ocupada Mesa 2 R$ 39,00" at bounding box center [161, 222] width 192 height 91
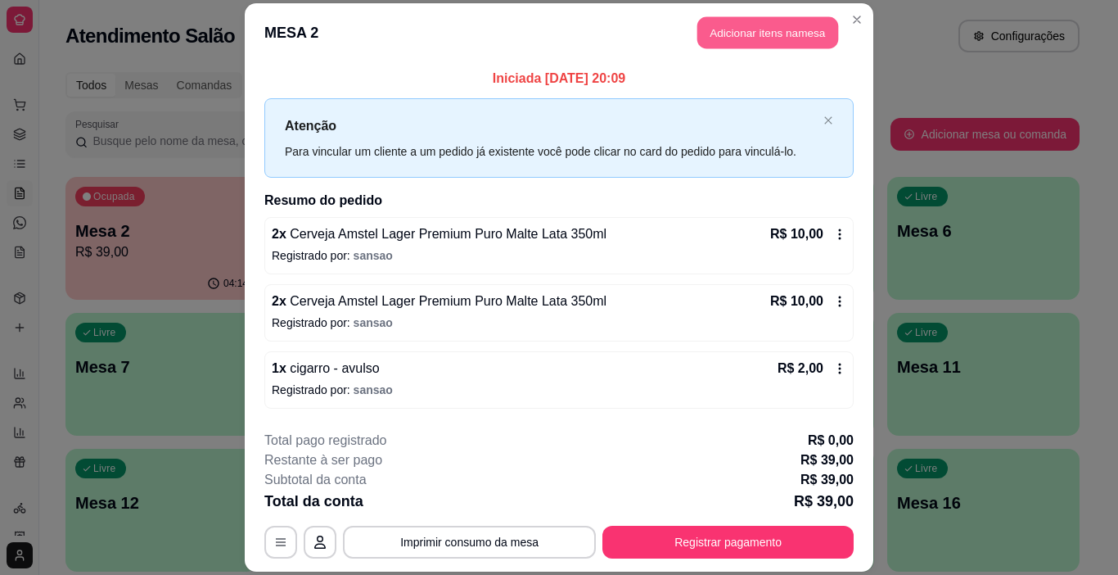
click at [801, 38] on button "Adicionar itens na mesa" at bounding box center [768, 32] width 141 height 32
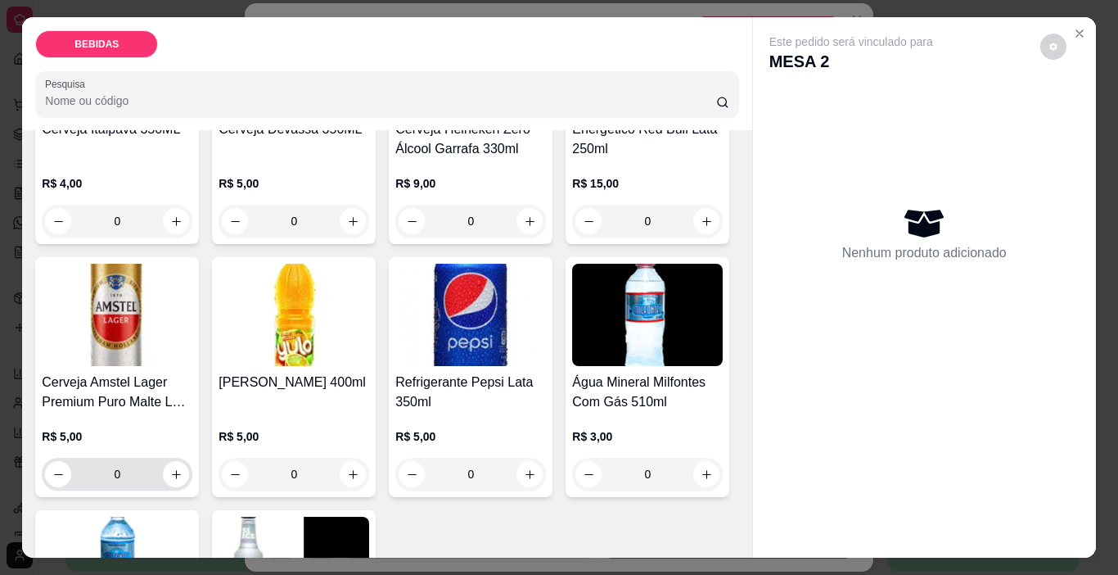
scroll to position [491, 0]
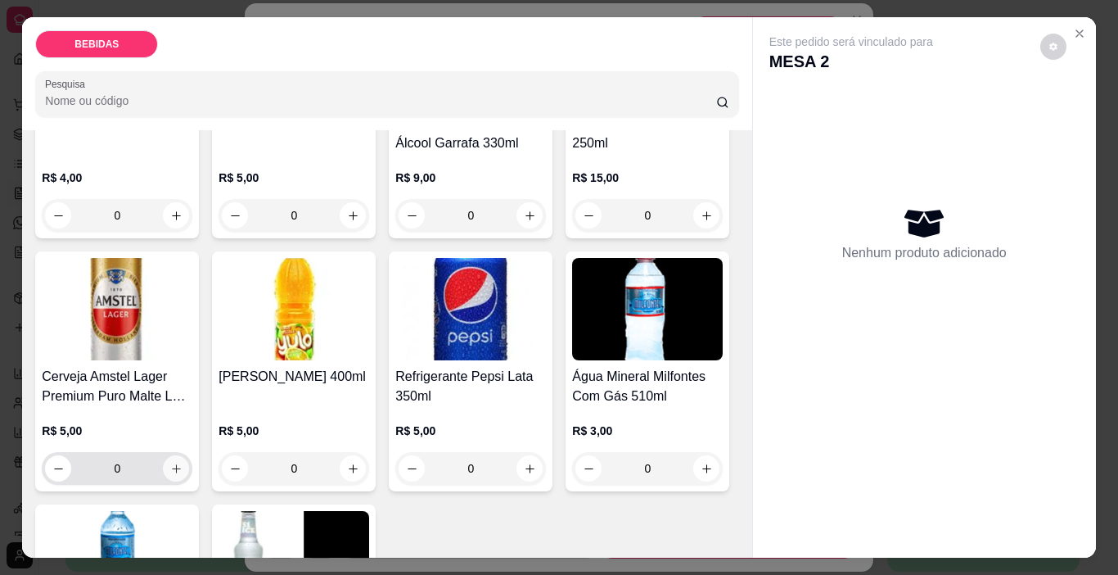
click at [183, 463] on icon "increase-product-quantity" at bounding box center [176, 469] width 12 height 12
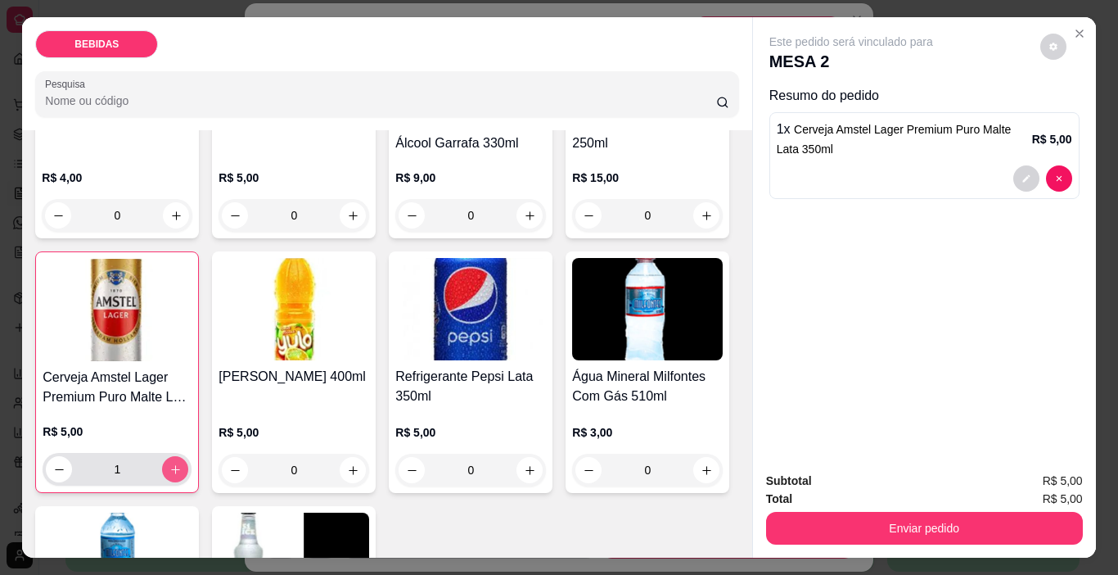
click at [182, 463] on icon "increase-product-quantity" at bounding box center [175, 469] width 12 height 12
type input "2"
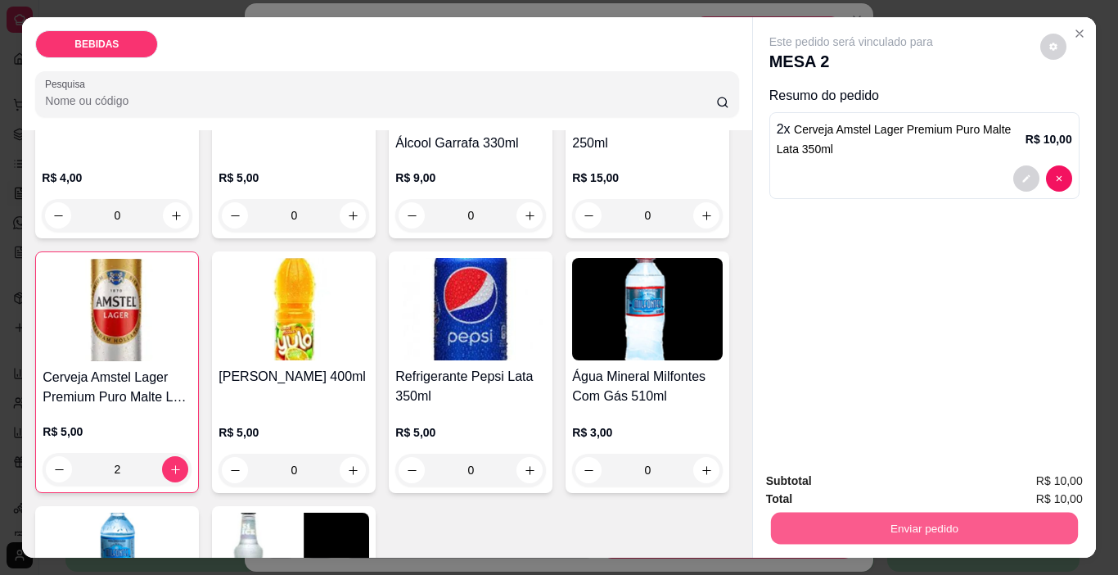
click at [906, 532] on button "Enviar pedido" at bounding box center [923, 529] width 307 height 32
click at [1047, 474] on button "Enviar pedido" at bounding box center [1040, 481] width 93 height 31
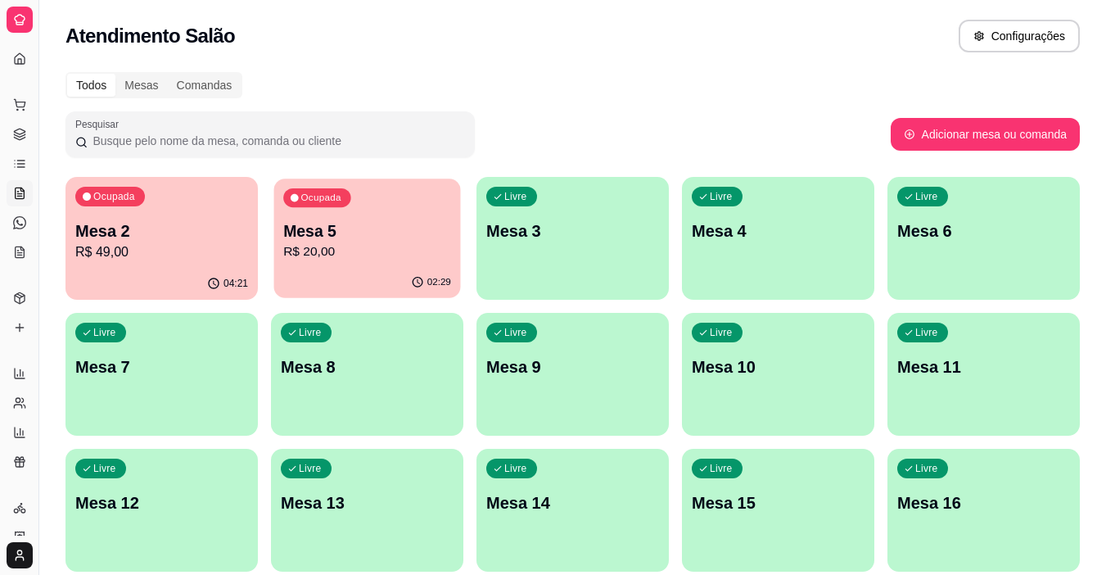
click at [413, 246] on p "R$ 20,00" at bounding box center [367, 251] width 168 height 19
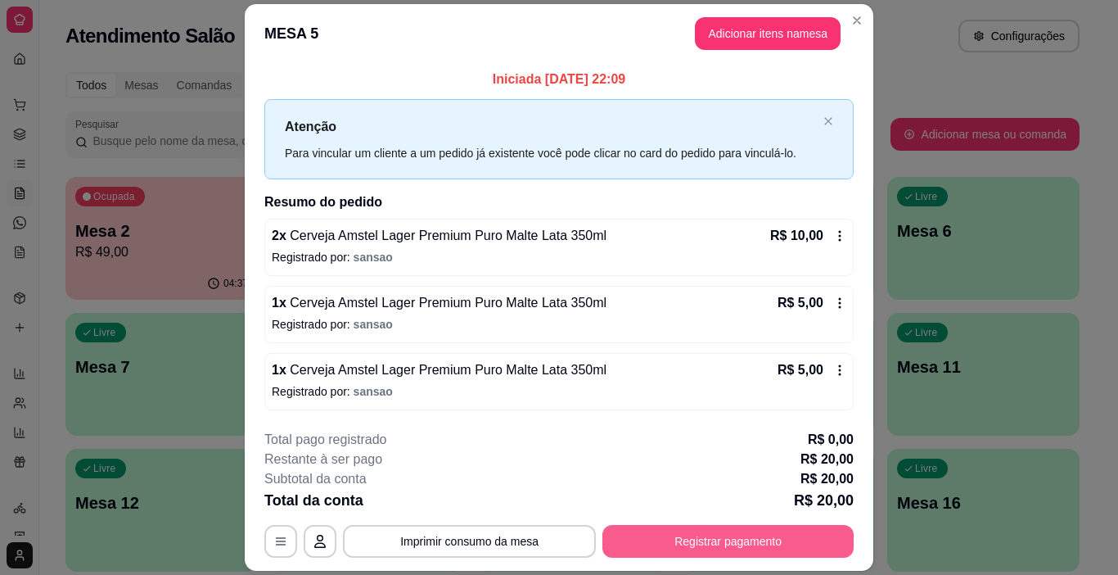
click at [707, 535] on button "Registrar pagamento" at bounding box center [728, 541] width 251 height 33
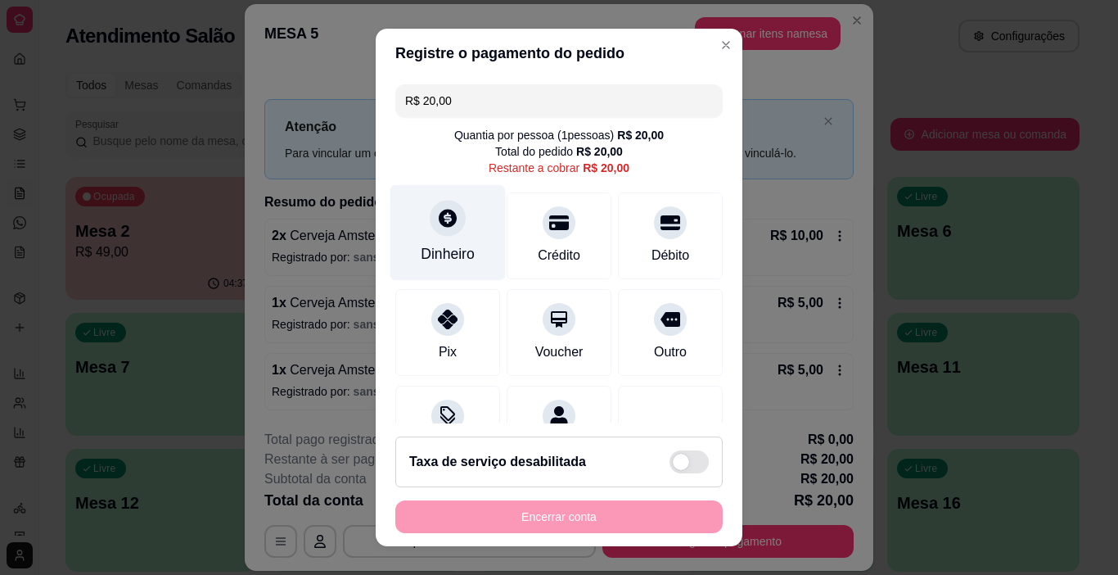
click at [437, 227] on icon at bounding box center [447, 217] width 21 height 21
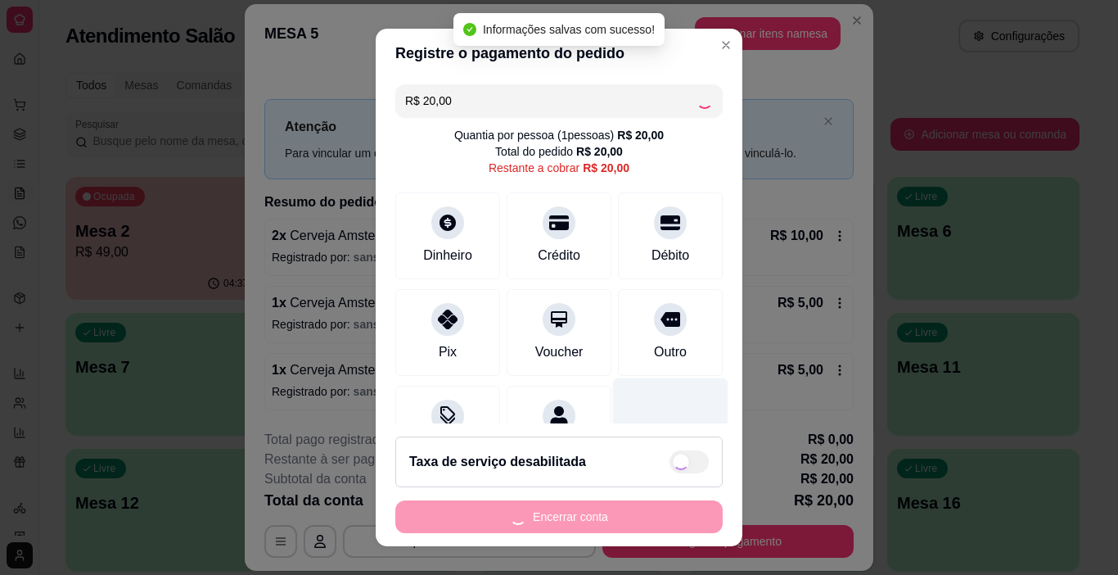
type input "R$ 0,00"
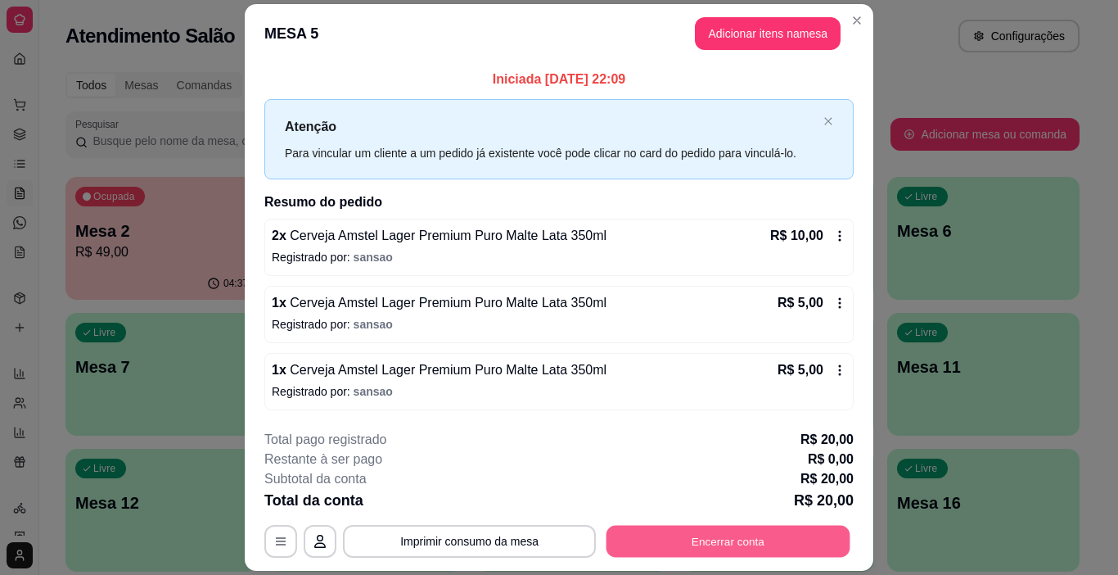
click at [781, 537] on button "Encerrar conta" at bounding box center [729, 541] width 244 height 32
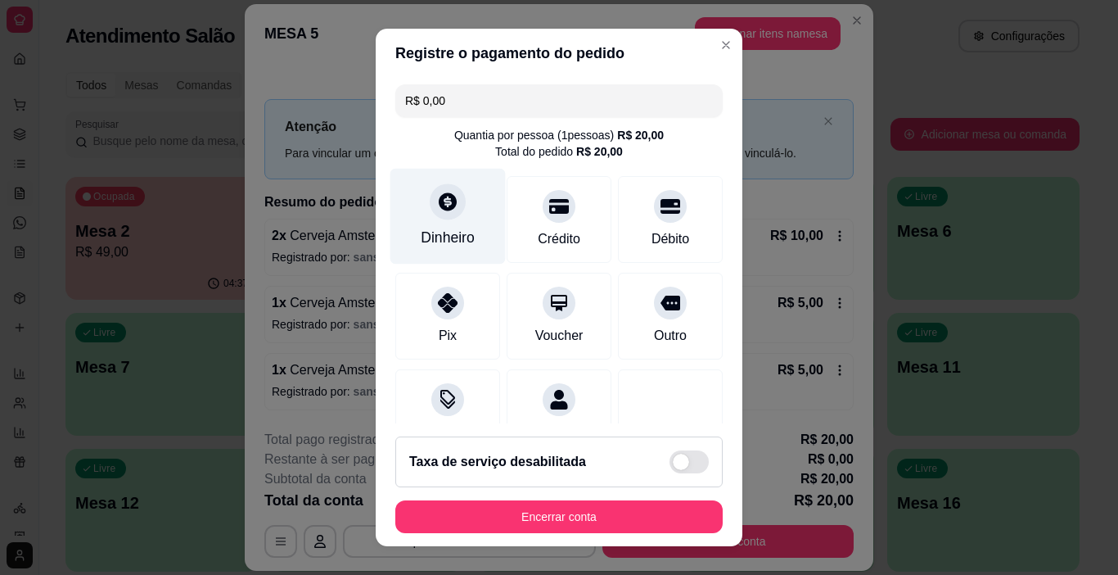
click at [445, 211] on icon at bounding box center [447, 201] width 21 height 21
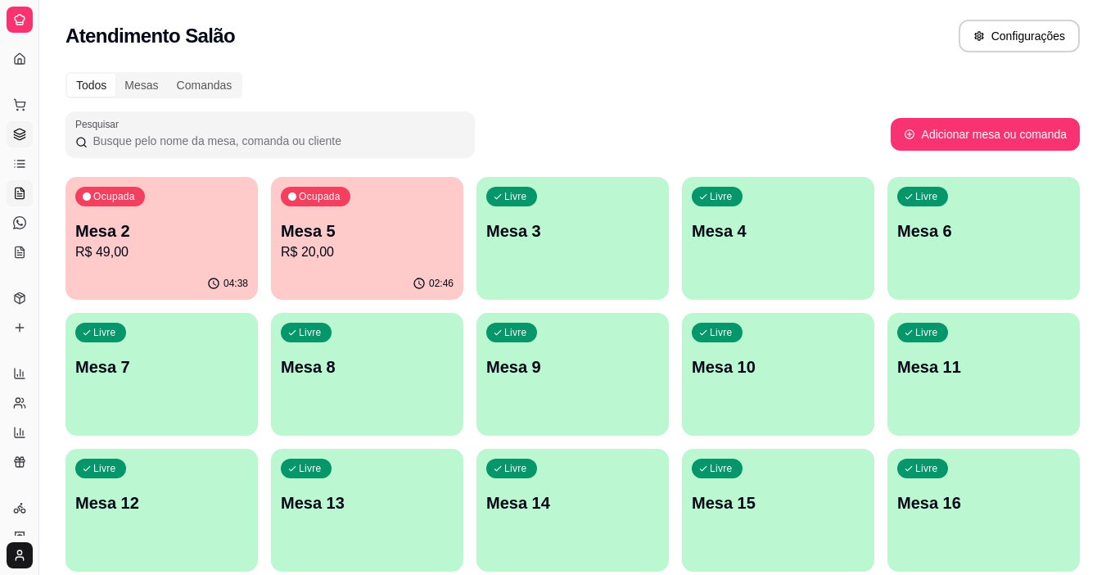
click at [22, 133] on icon at bounding box center [19, 134] width 13 height 13
click at [215, 235] on p "Mesa 2" at bounding box center [162, 231] width 168 height 22
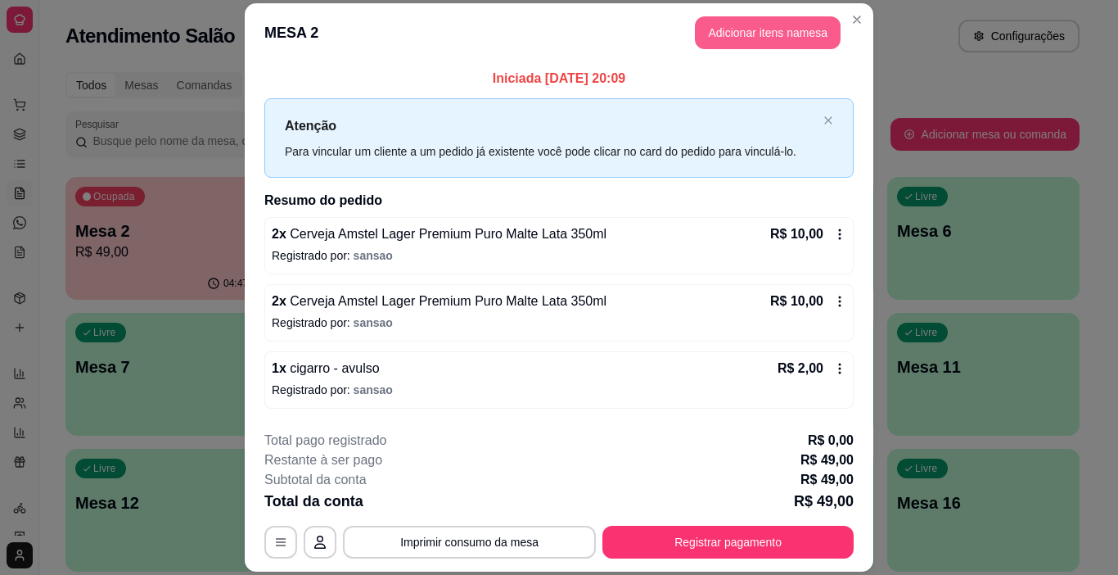
click at [790, 39] on button "Adicionar itens na mesa" at bounding box center [768, 32] width 146 height 33
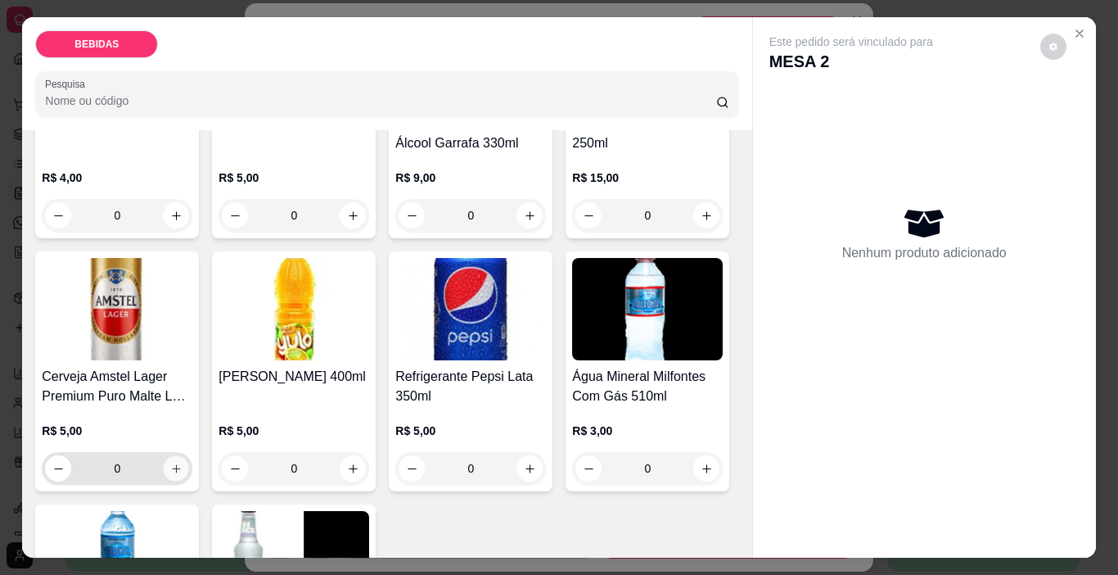
click at [189, 456] on button "increase-product-quantity" at bounding box center [176, 468] width 25 height 25
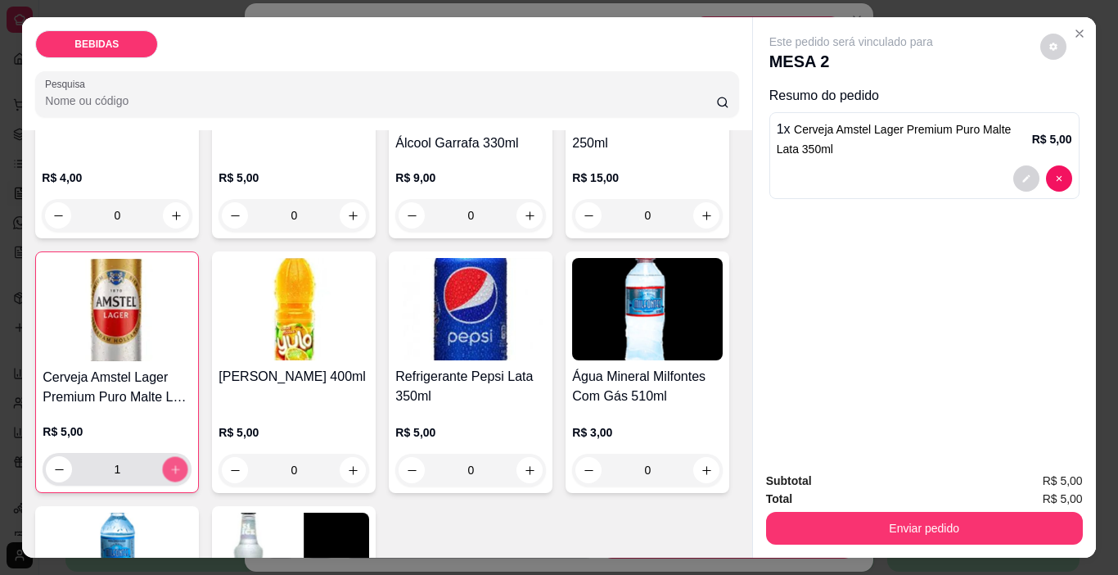
click at [182, 463] on icon "increase-product-quantity" at bounding box center [175, 469] width 12 height 12
type input "2"
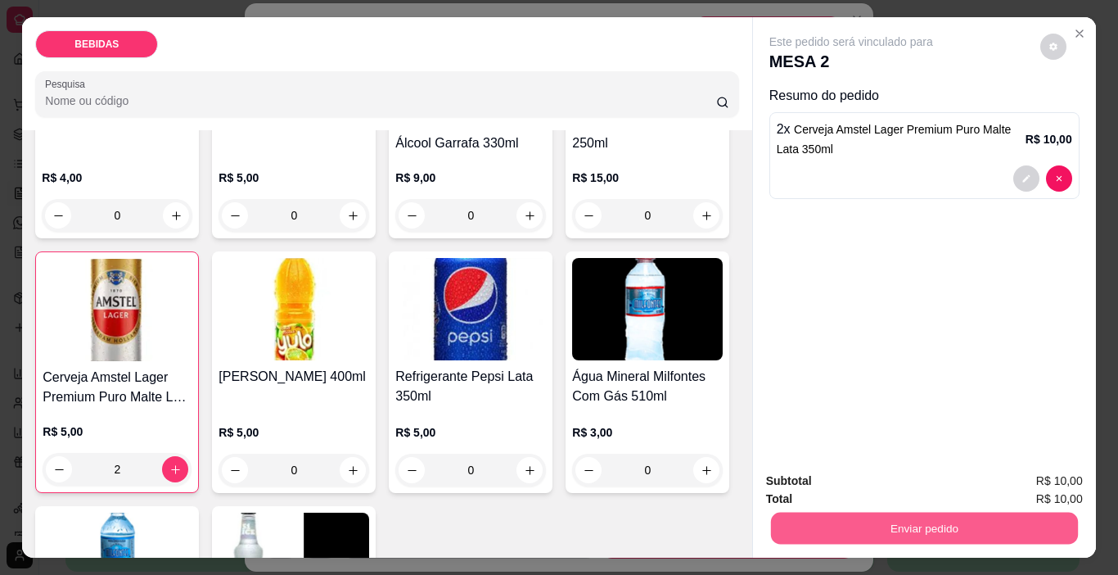
click at [926, 513] on button "Enviar pedido" at bounding box center [923, 529] width 307 height 32
click at [1047, 486] on button "Enviar pedido" at bounding box center [1041, 482] width 90 height 30
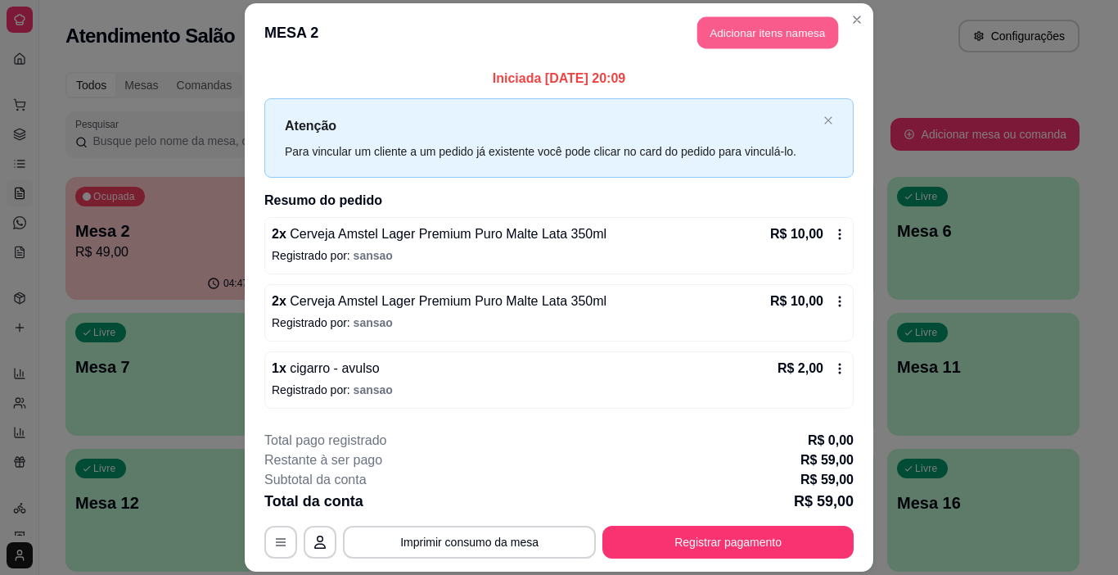
click at [758, 45] on button "Adicionar itens na mesa" at bounding box center [768, 32] width 141 height 32
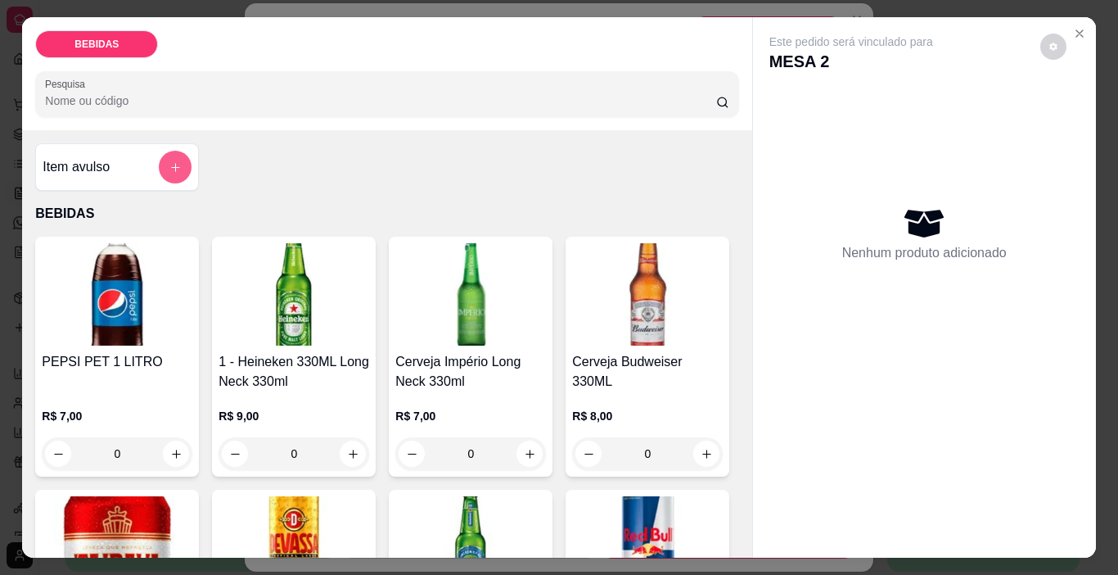
click at [171, 163] on icon "add-separate-item" at bounding box center [175, 167] width 9 height 9
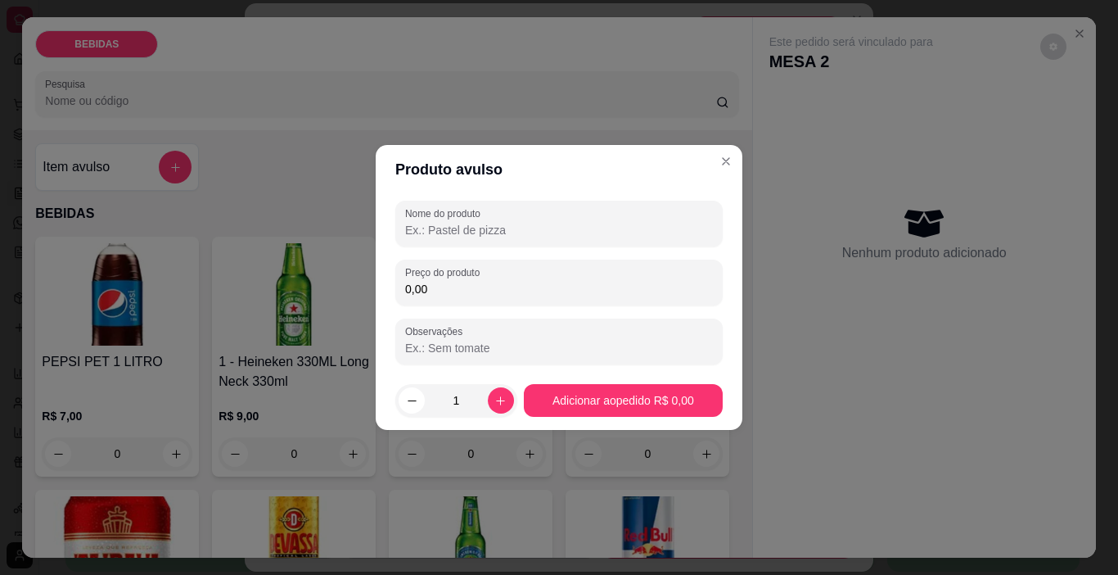
click at [531, 230] on input "Nome do produto" at bounding box center [559, 230] width 308 height 16
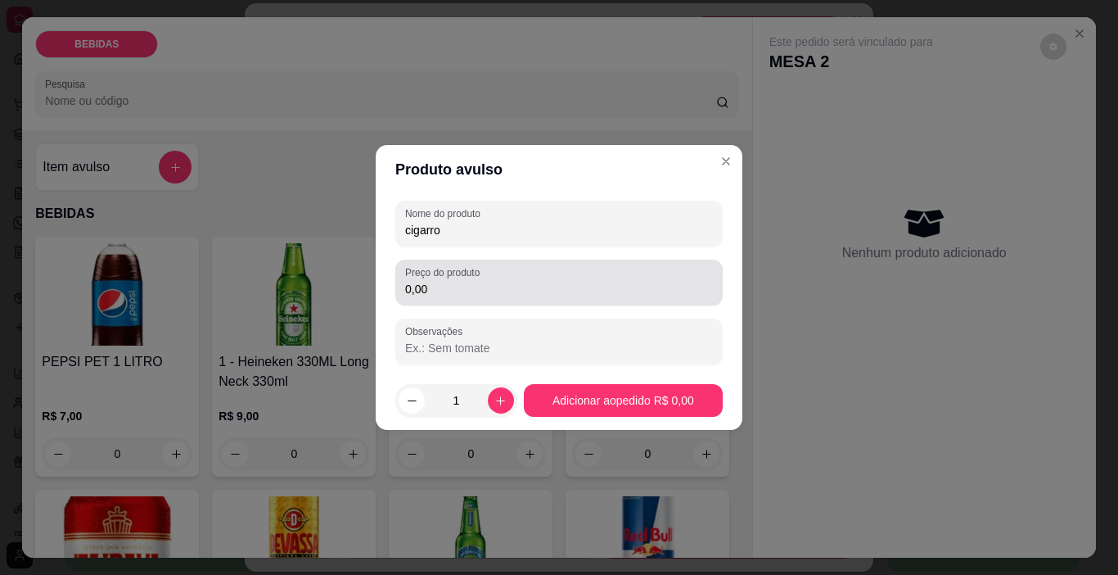
type input "cigarro"
click at [538, 287] on input "0,00" at bounding box center [559, 289] width 308 height 16
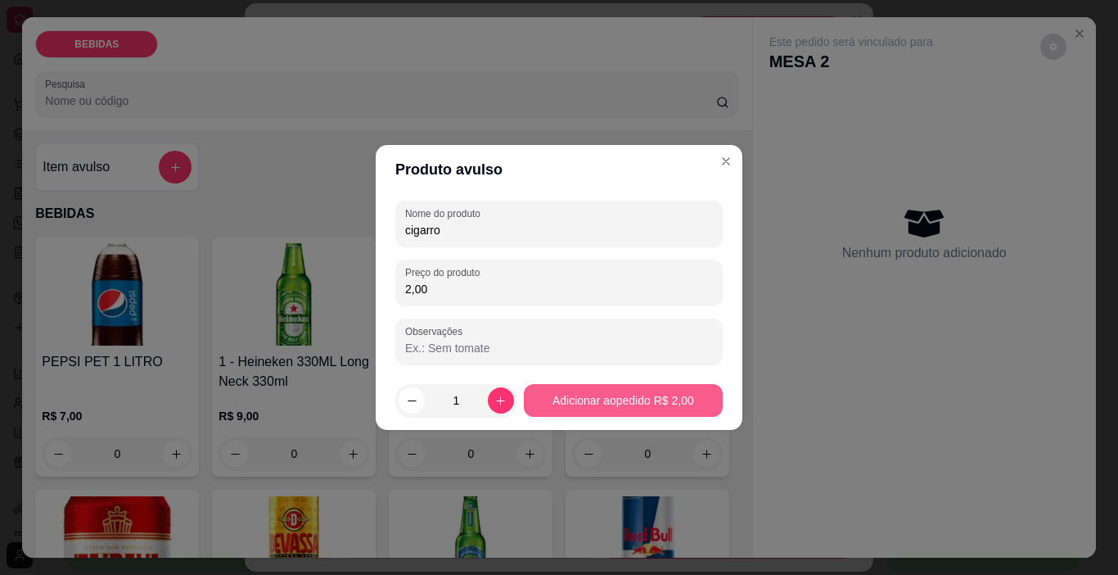
type input "2,00"
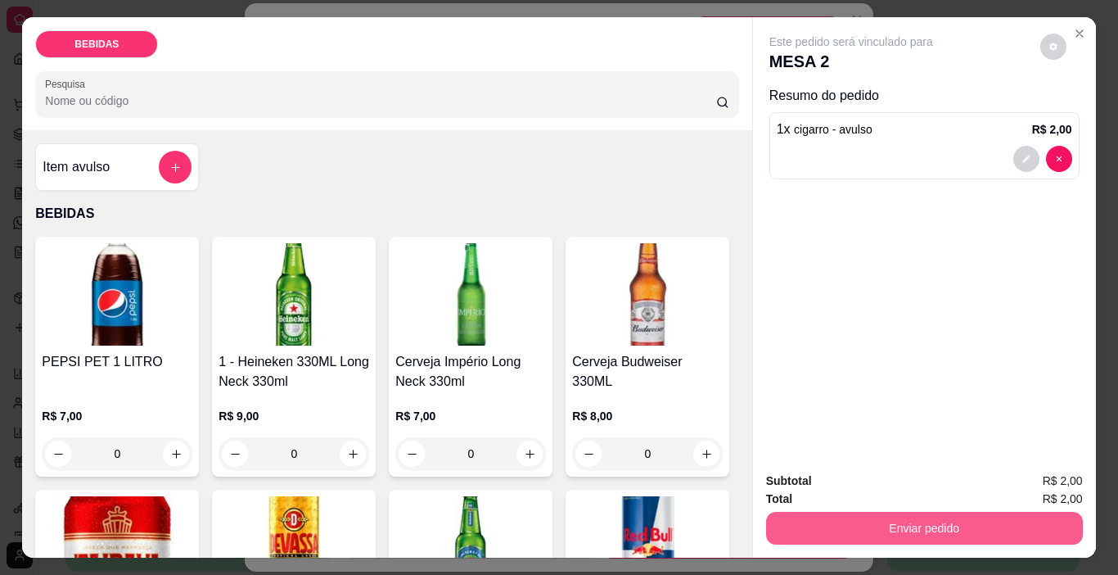
click at [921, 522] on button "Enviar pedido" at bounding box center [924, 528] width 317 height 33
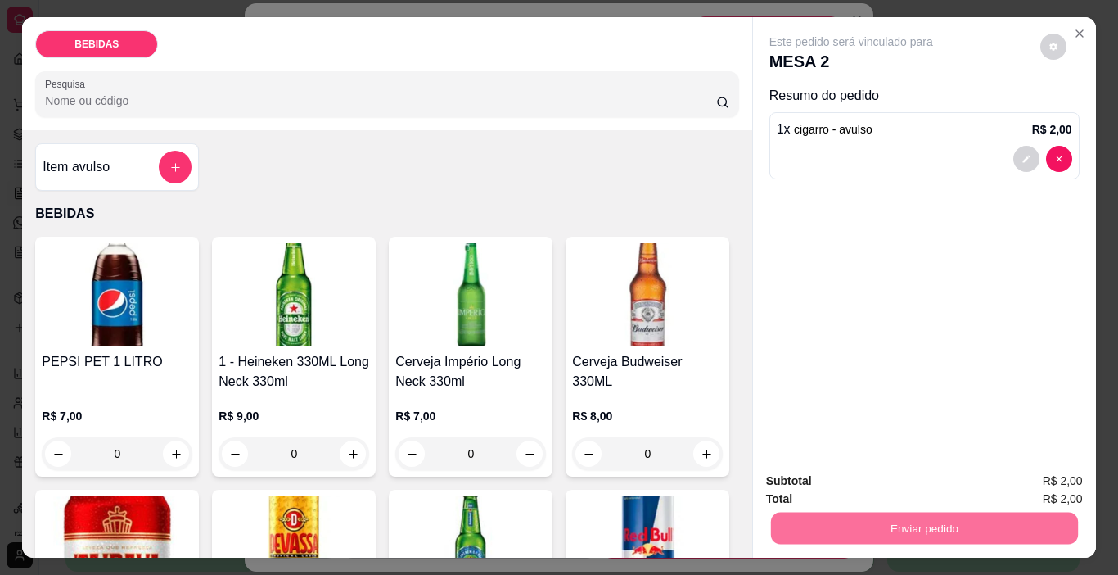
click at [1049, 467] on button "Enviar pedido" at bounding box center [1040, 481] width 93 height 31
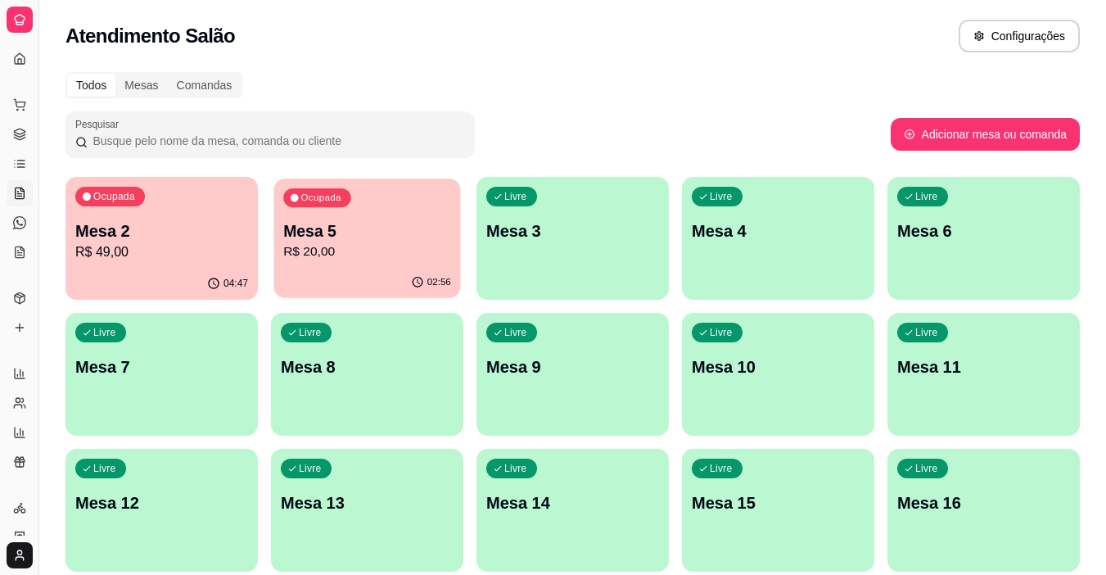
click at [434, 263] on div "Ocupada Mesa 5 R$ 20,00" at bounding box center [367, 222] width 187 height 88
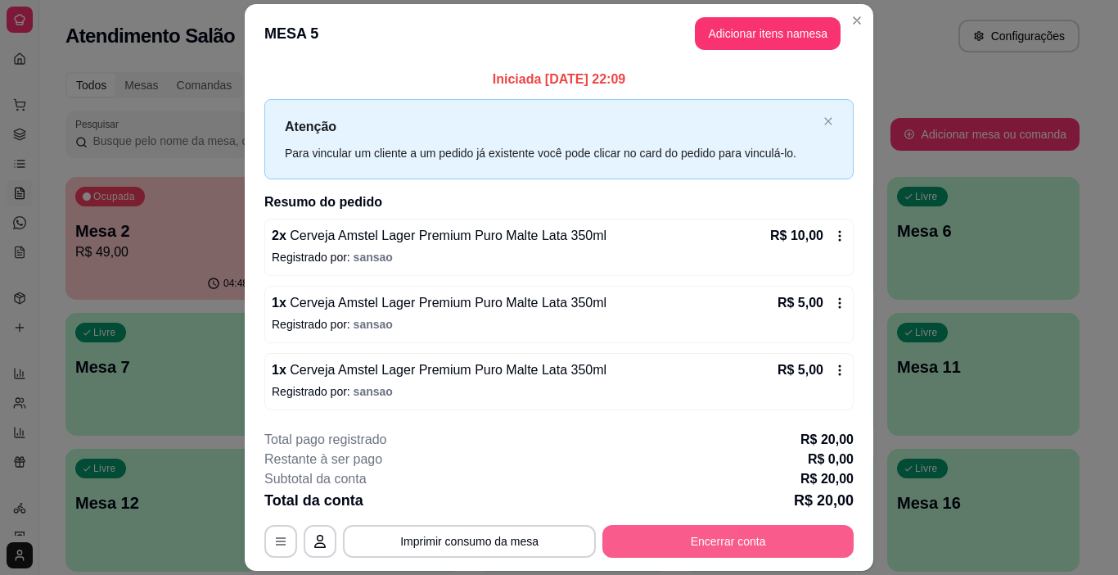
click at [767, 539] on button "Encerrar conta" at bounding box center [728, 541] width 251 height 33
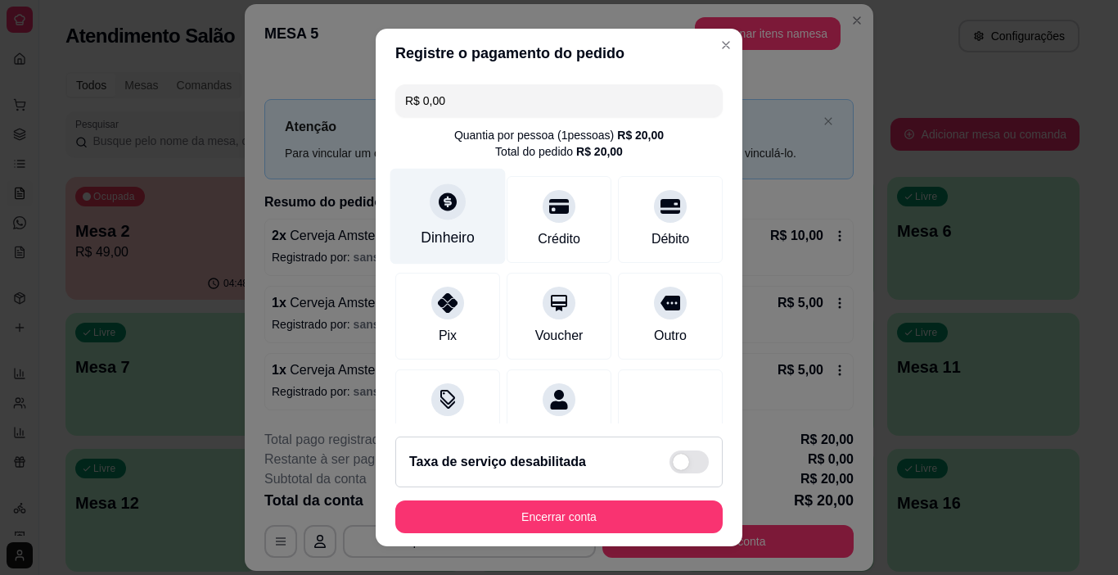
click at [444, 206] on icon at bounding box center [448, 202] width 18 height 18
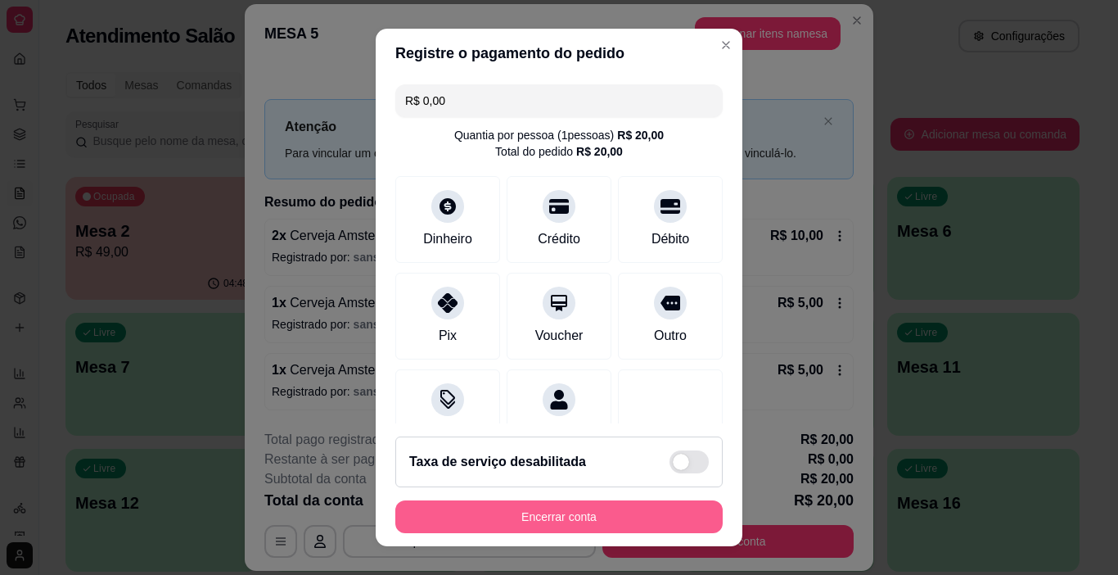
click at [661, 518] on button "Encerrar conta" at bounding box center [558, 516] width 327 height 33
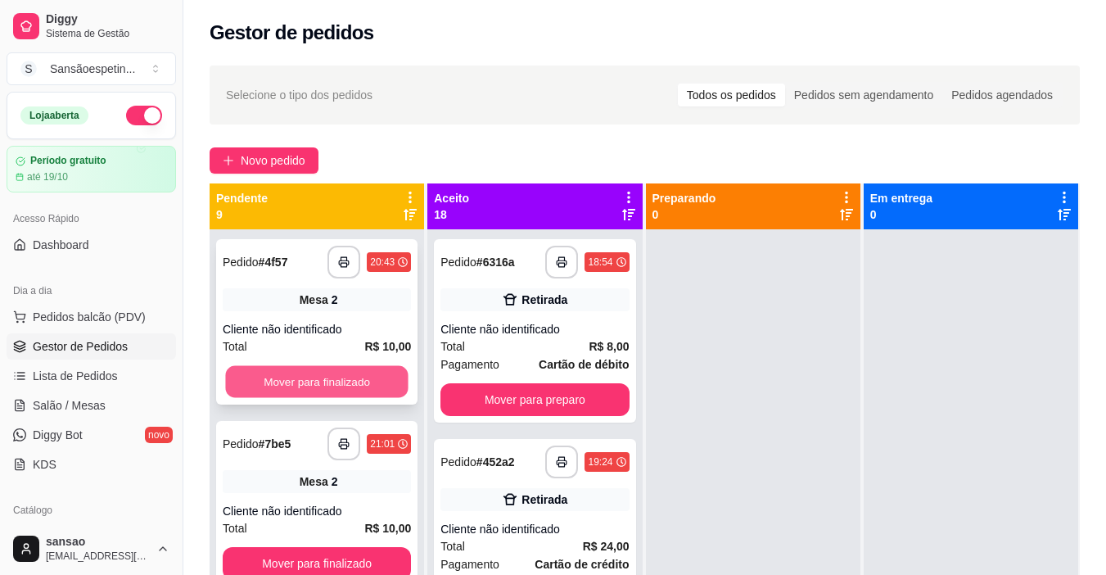
click at [347, 373] on button "Mover para finalizado" at bounding box center [316, 382] width 183 height 32
click at [347, 373] on button "Mover para finalizado" at bounding box center [317, 381] width 188 height 33
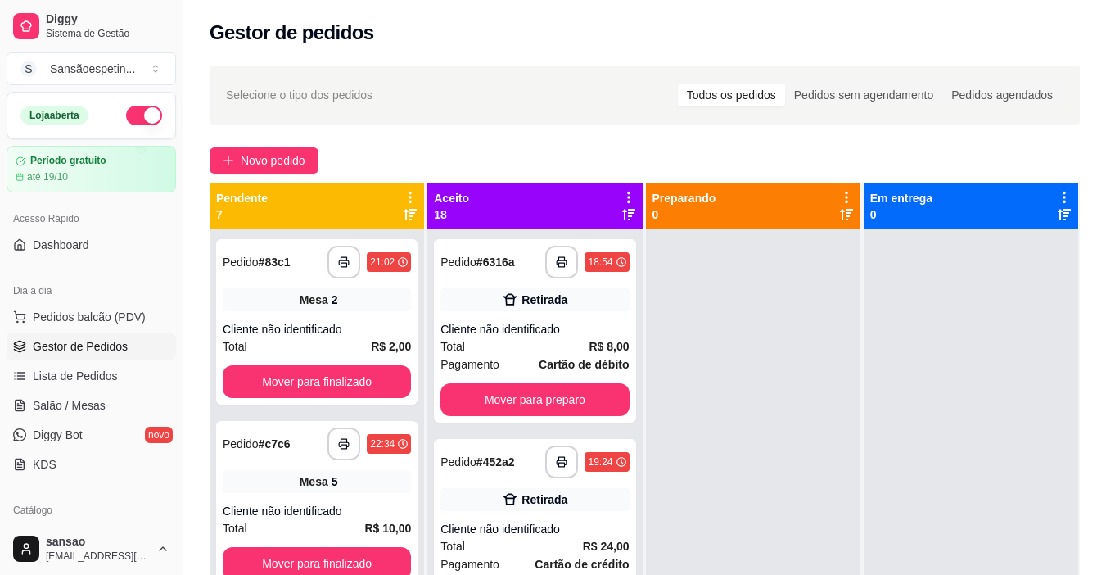
click at [347, 373] on button "Mover para finalizado" at bounding box center [317, 381] width 188 height 33
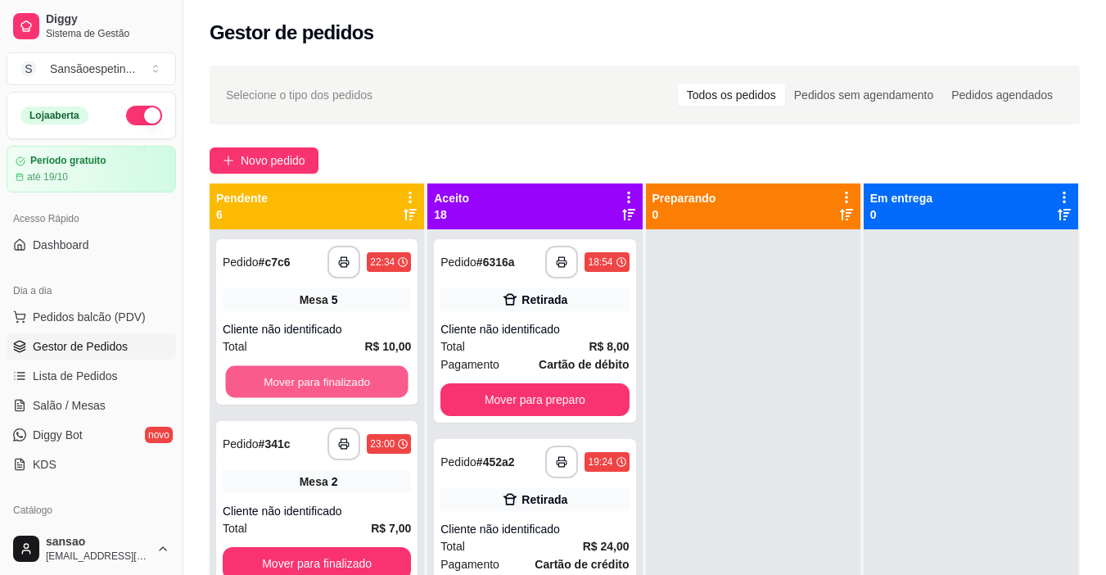
click at [347, 373] on button "Mover para finalizado" at bounding box center [316, 382] width 183 height 32
click at [348, 373] on button "Mover para finalizado" at bounding box center [316, 382] width 183 height 32
click at [348, 373] on button "Mover para finalizado" at bounding box center [317, 381] width 188 height 33
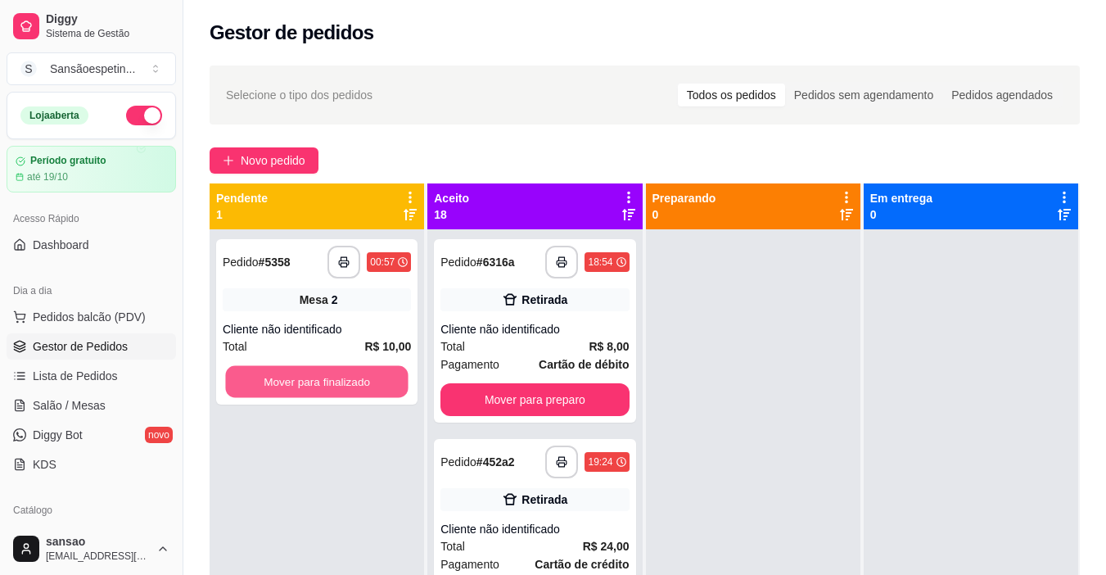
click at [348, 373] on button "Mover para finalizado" at bounding box center [316, 382] width 183 height 32
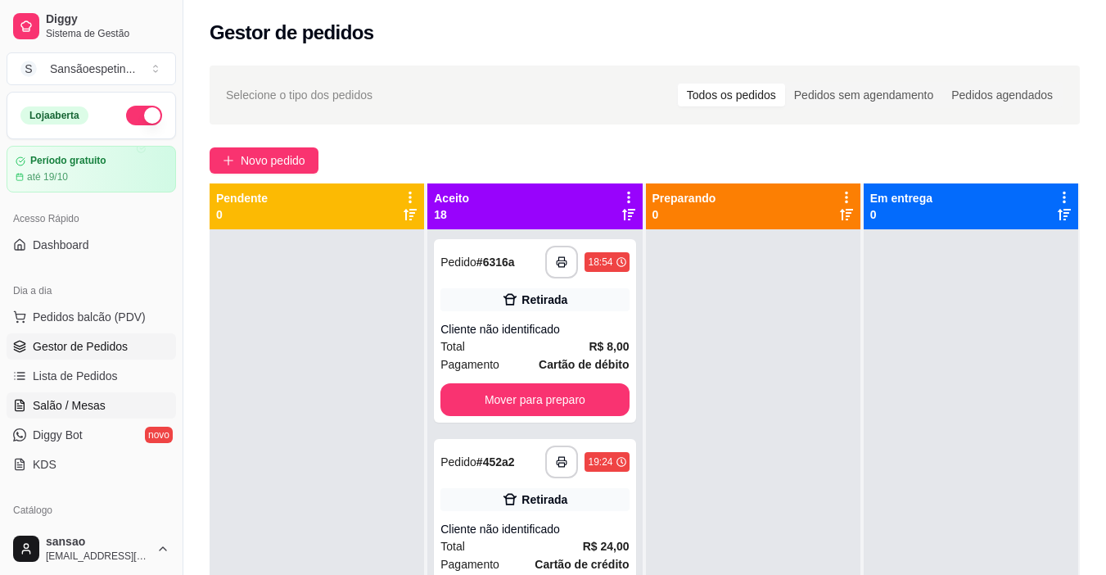
click at [88, 402] on span "Salão / Mesas" at bounding box center [69, 405] width 73 height 16
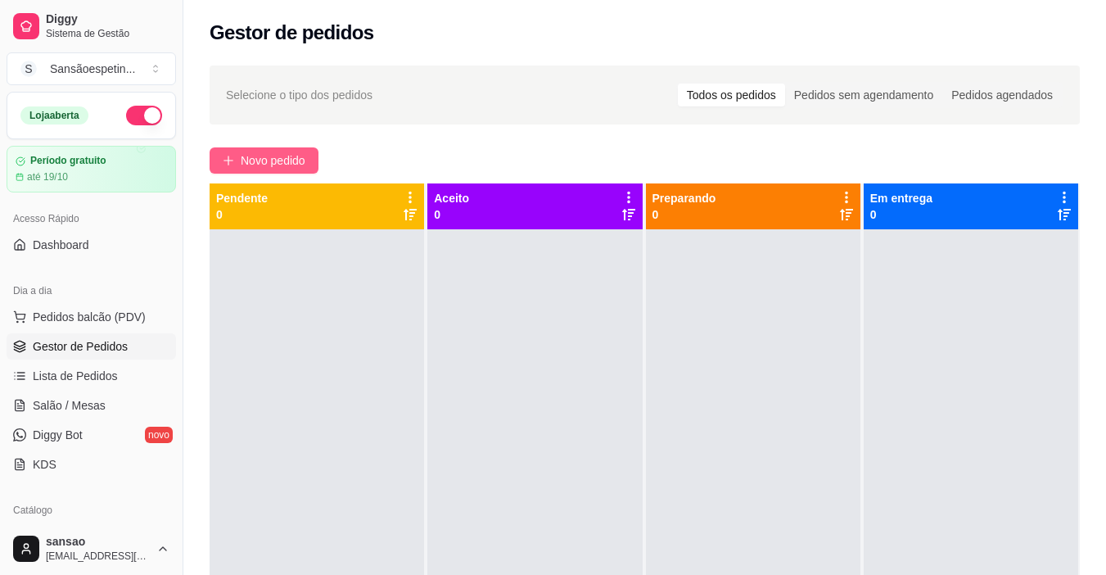
click at [281, 161] on span "Novo pedido" at bounding box center [273, 160] width 65 height 18
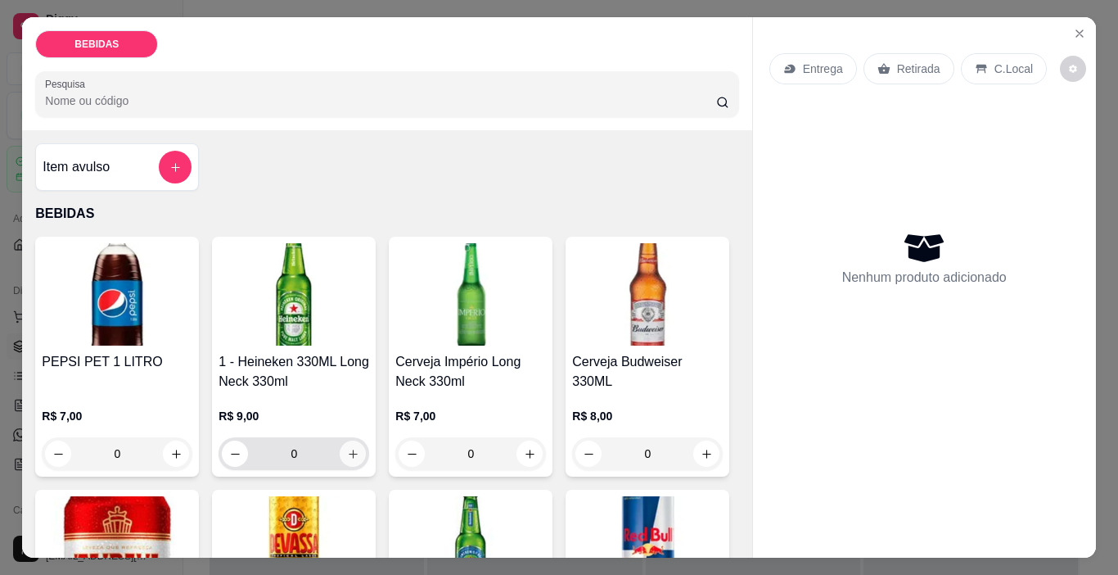
click at [352, 444] on button "increase-product-quantity" at bounding box center [353, 453] width 26 height 26
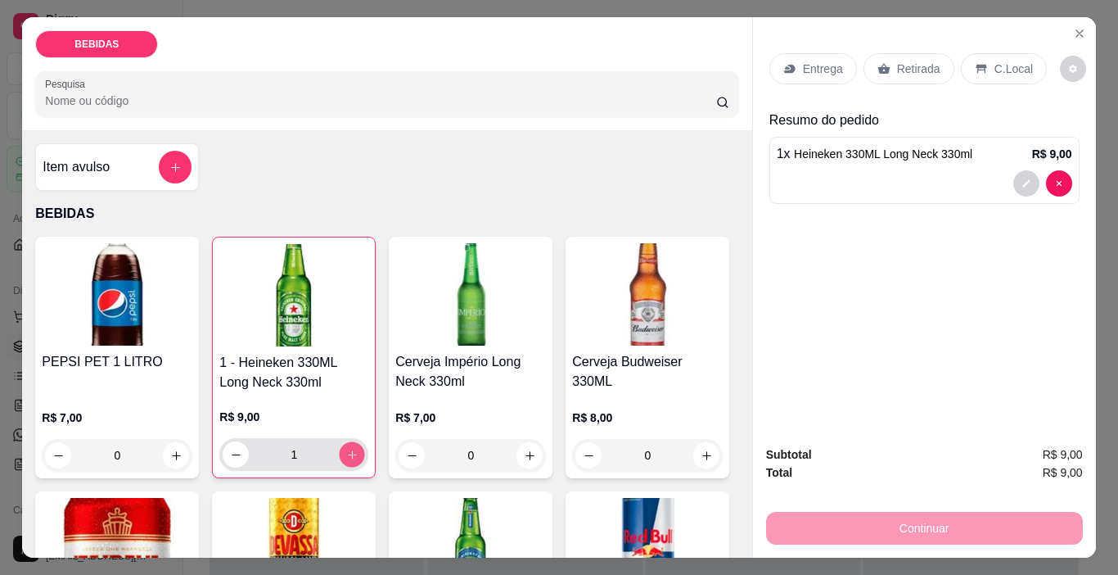
click at [352, 449] on icon "increase-product-quantity" at bounding box center [352, 455] width 12 height 12
type input "2"
click at [919, 61] on p "Retirada" at bounding box center [918, 69] width 43 height 16
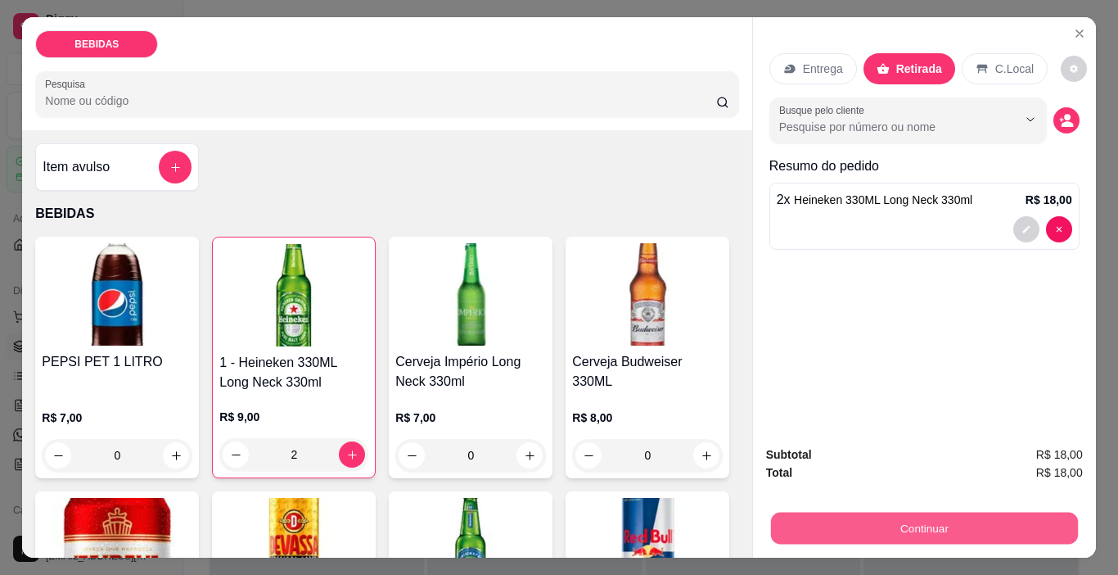
click at [940, 515] on button "Continuar" at bounding box center [923, 529] width 307 height 32
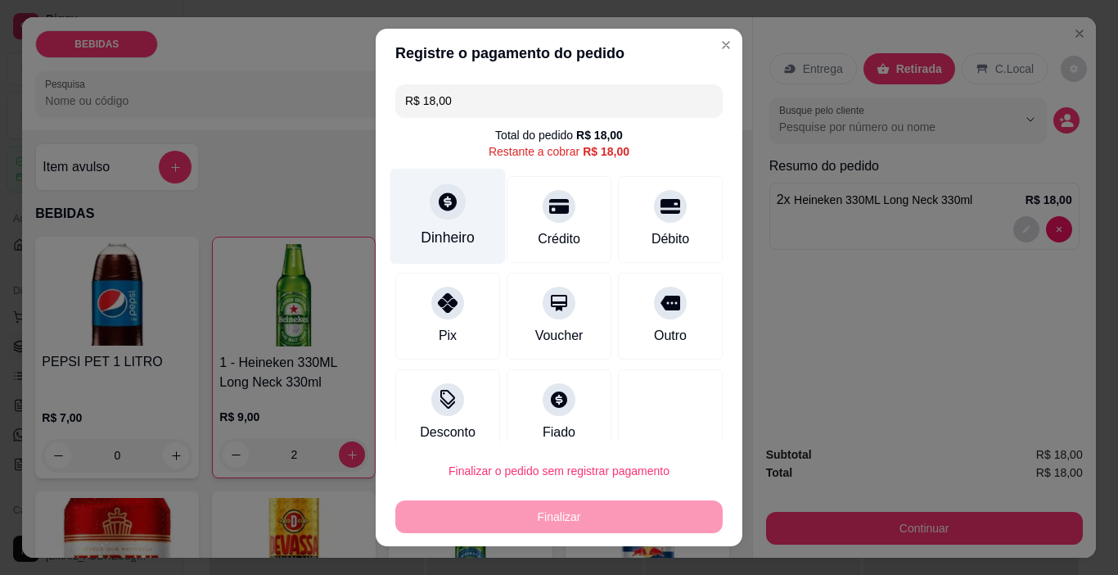
click at [445, 210] on icon at bounding box center [447, 201] width 21 height 21
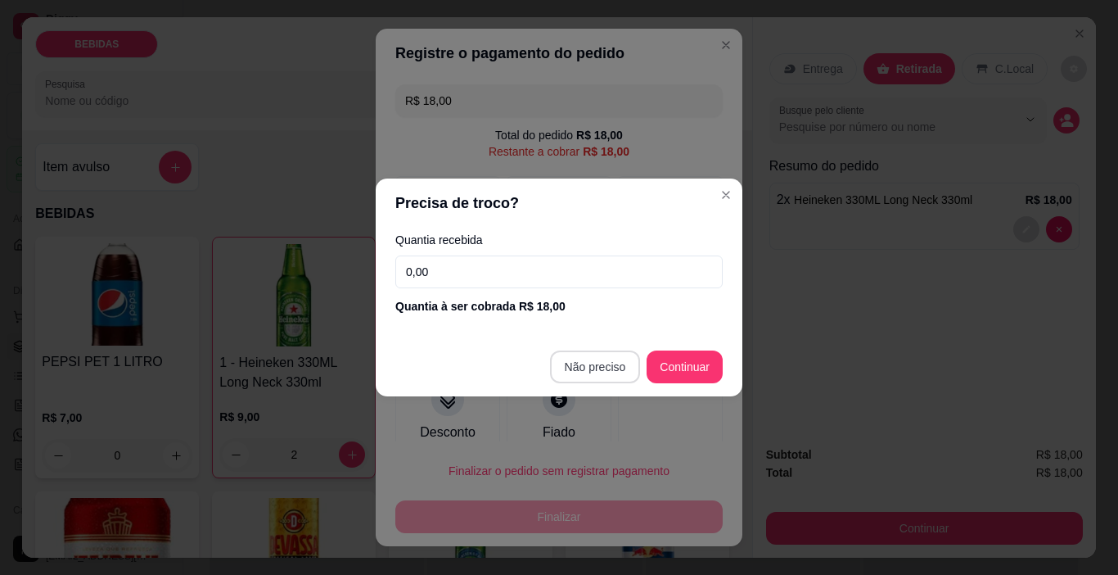
type input "R$ 0,00"
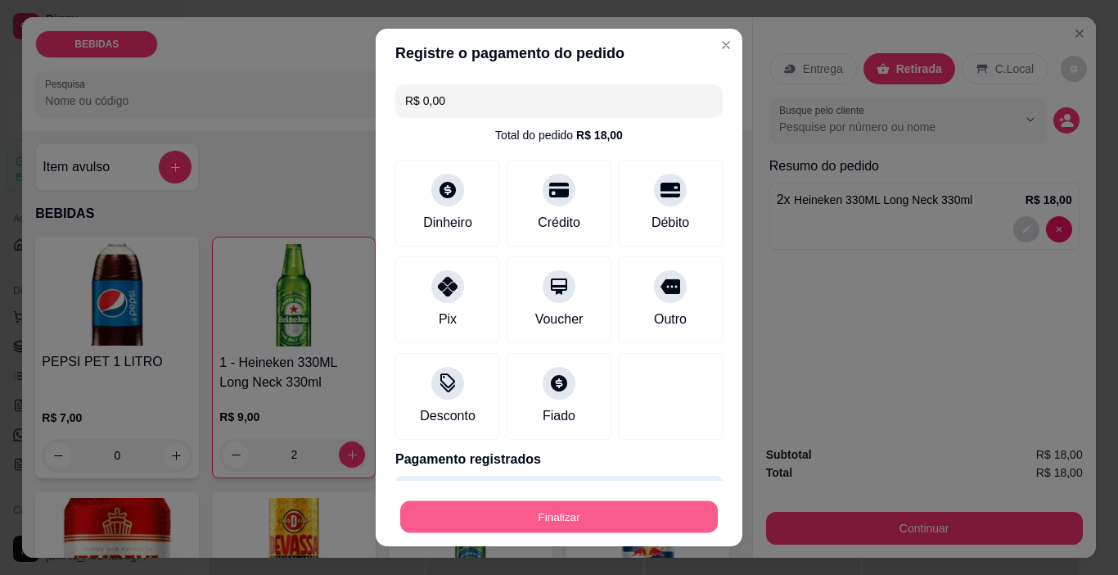
click at [649, 519] on button "Finalizar" at bounding box center [559, 517] width 318 height 32
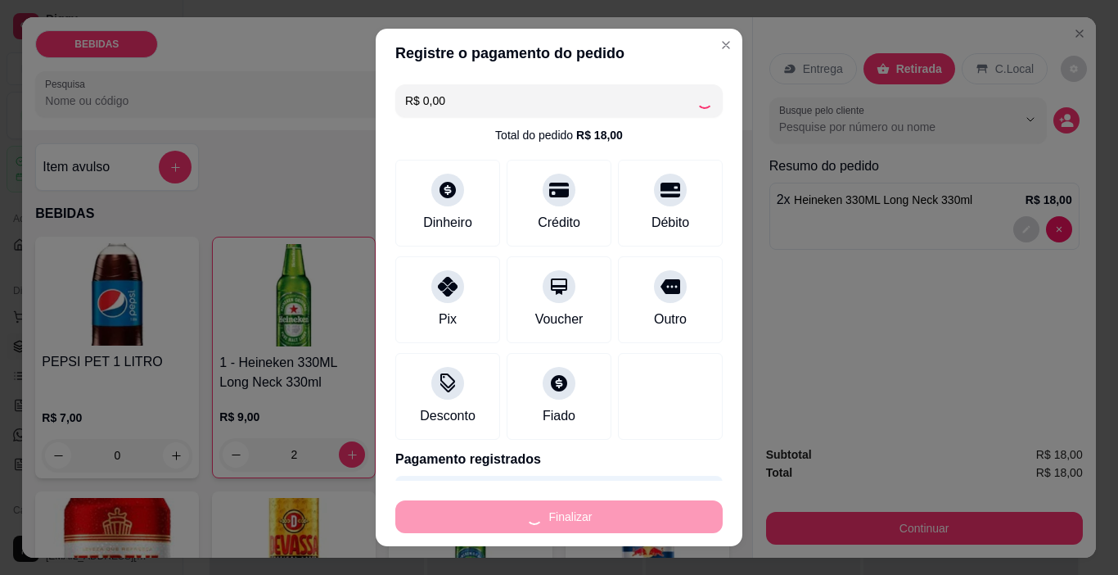
type input "0"
type input "-R$ 18,00"
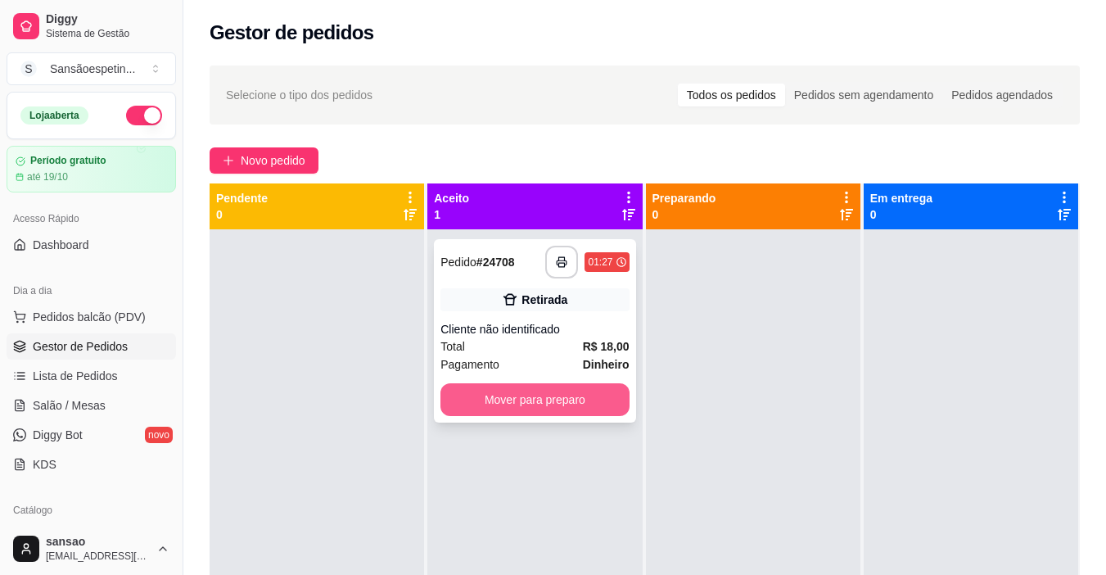
click at [616, 393] on button "Mover para preparo" at bounding box center [534, 399] width 188 height 33
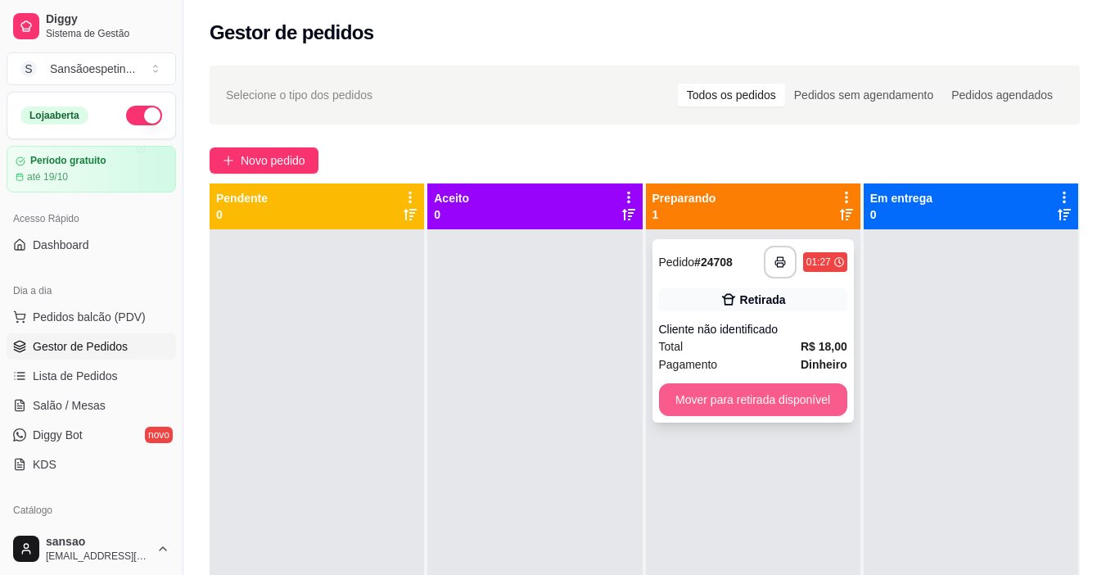
click at [678, 404] on button "Mover para retirada disponível" at bounding box center [753, 399] width 188 height 33
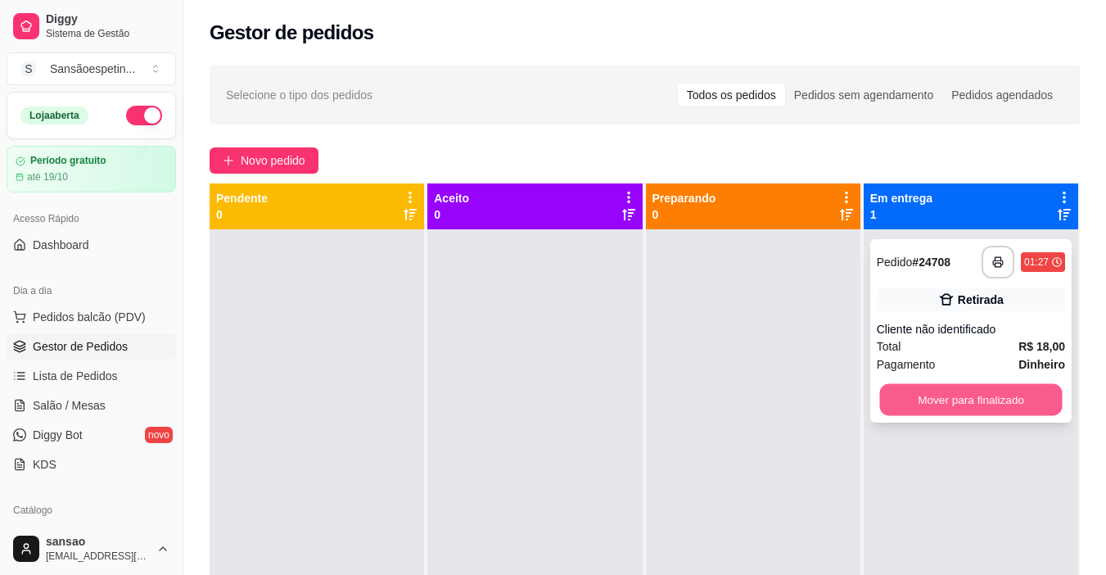
click at [980, 400] on button "Mover para finalizado" at bounding box center [970, 400] width 183 height 32
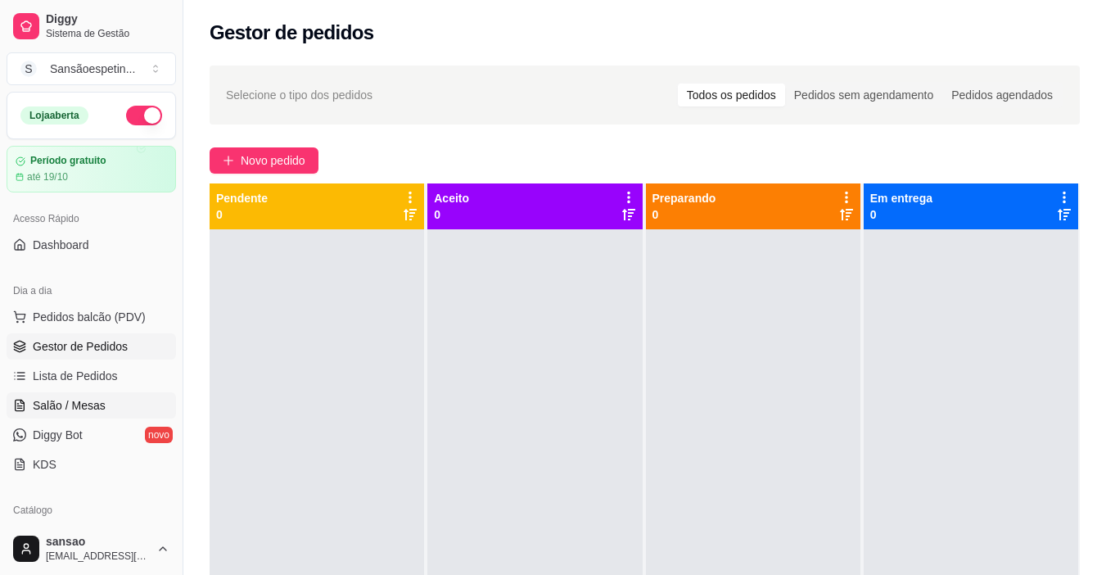
click at [92, 405] on span "Salão / Mesas" at bounding box center [69, 405] width 73 height 16
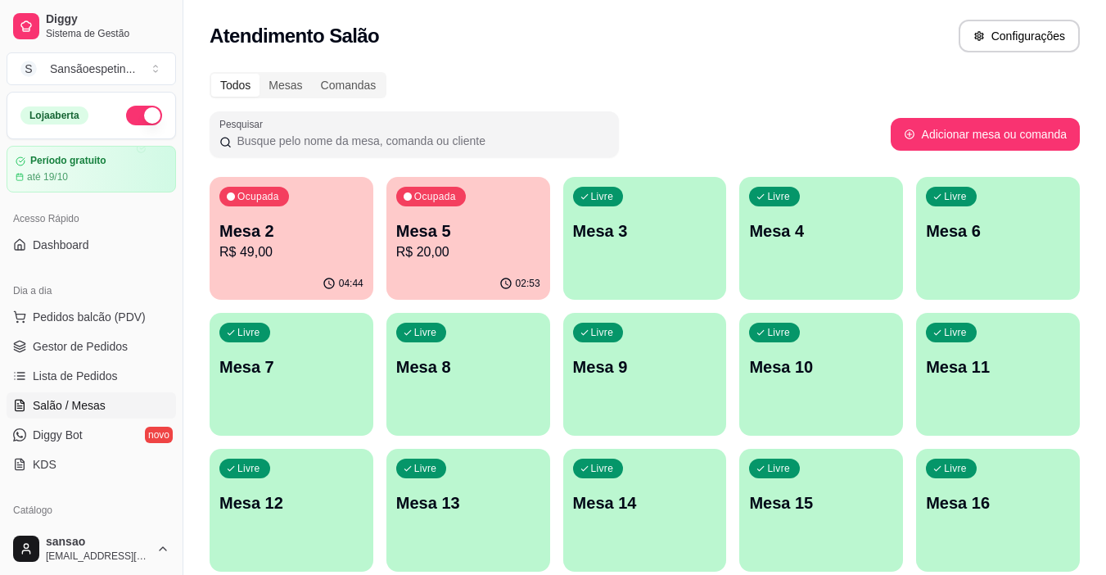
click at [281, 262] on div "Ocupada Mesa 2 R$ 49,00" at bounding box center [292, 222] width 164 height 91
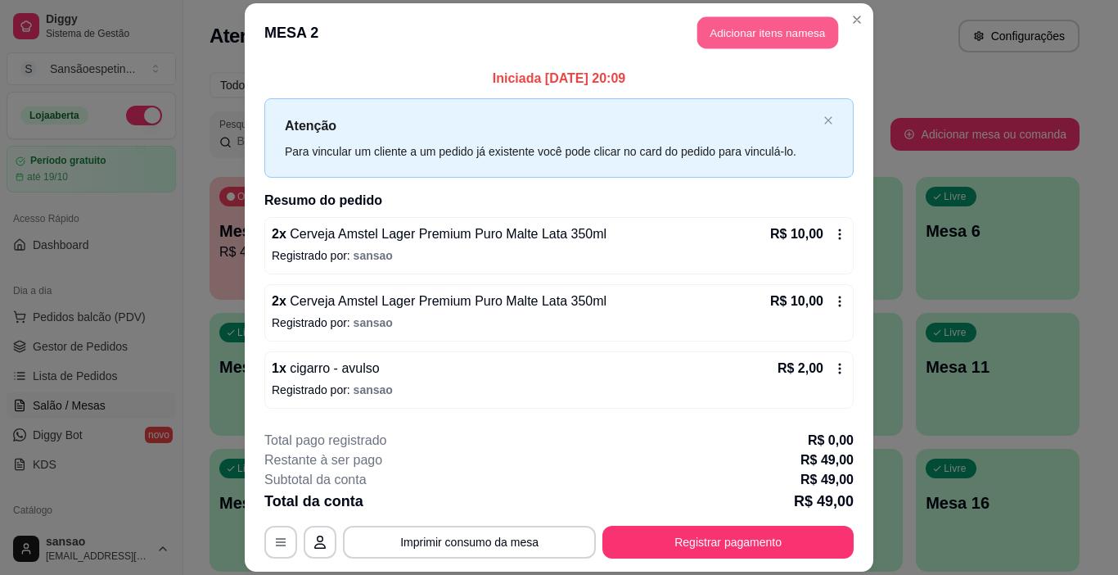
click at [797, 44] on button "Adicionar itens na mesa" at bounding box center [768, 32] width 141 height 32
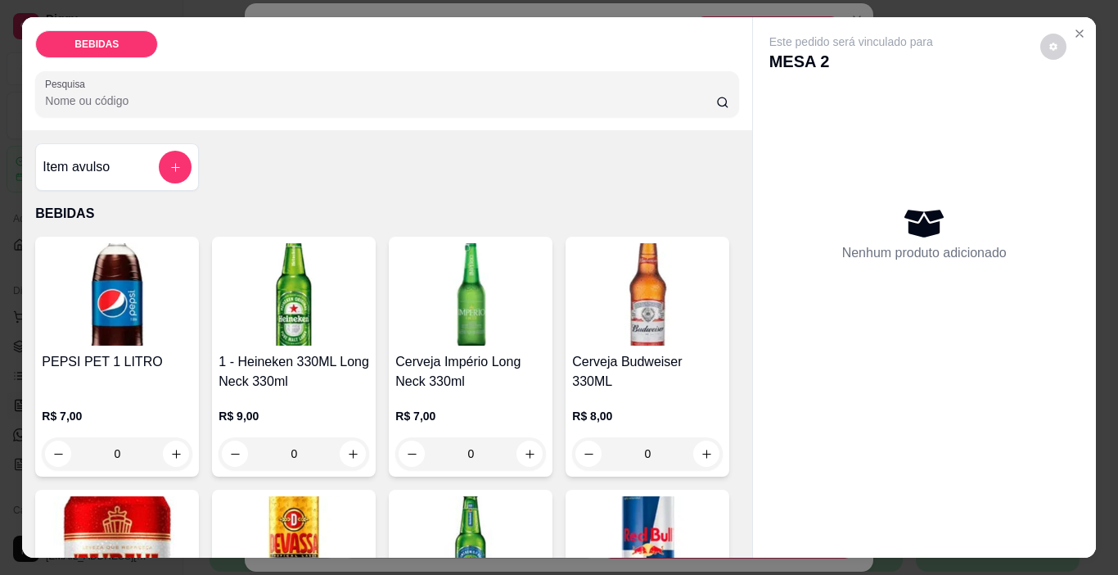
click at [271, 287] on img at bounding box center [294, 294] width 151 height 102
click at [347, 451] on icon "increase-product-quantity" at bounding box center [353, 454] width 12 height 12
type input "1"
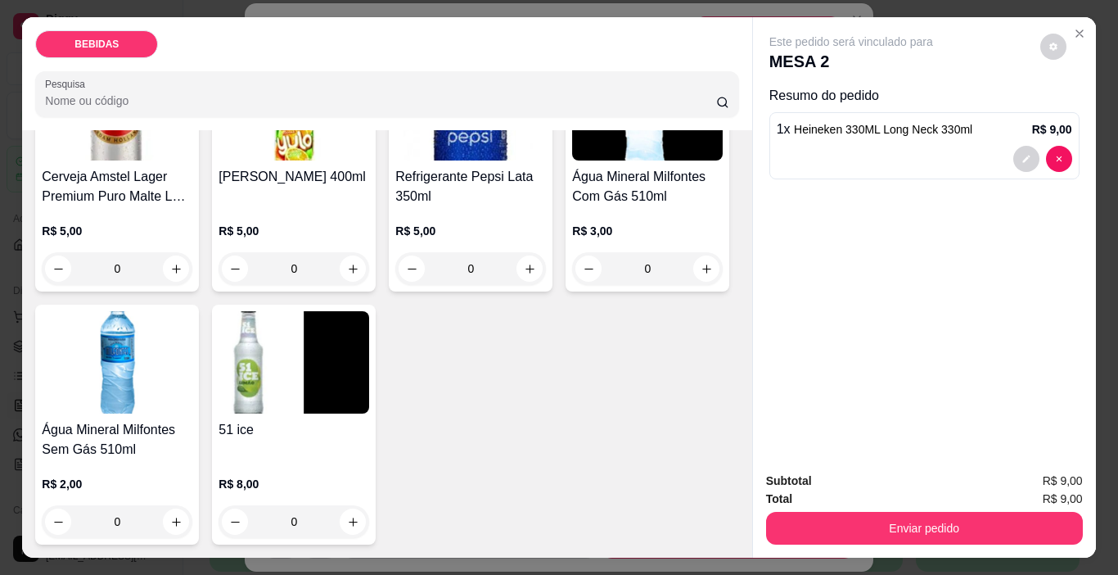
scroll to position [737, 0]
click at [524, 275] on icon "increase-product-quantity" at bounding box center [530, 269] width 12 height 12
type input "1"
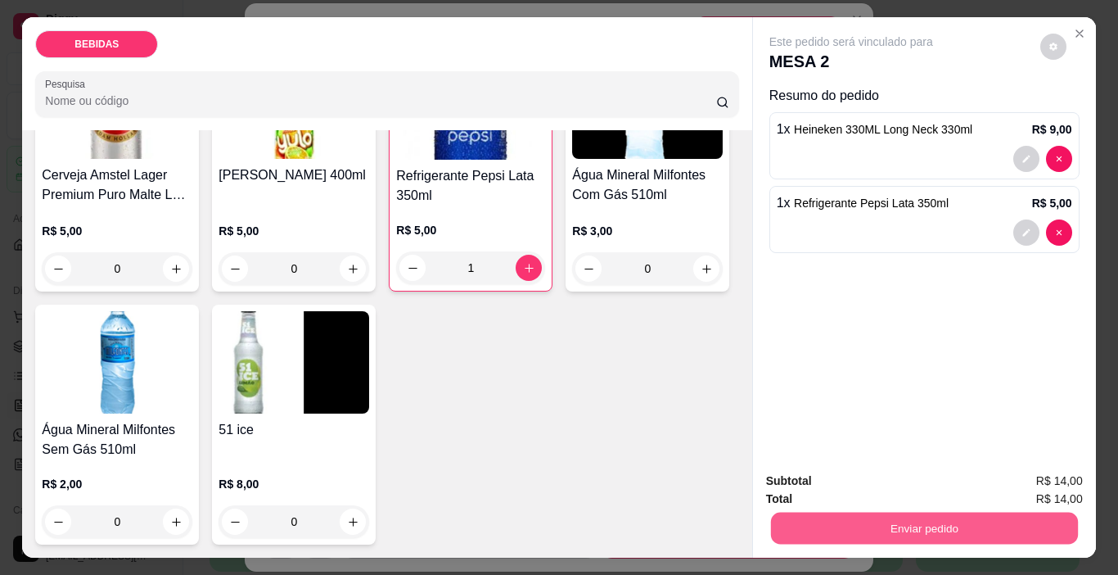
click at [938, 523] on button "Enviar pedido" at bounding box center [923, 529] width 307 height 32
click at [1076, 34] on button "Close" at bounding box center [1080, 33] width 26 height 26
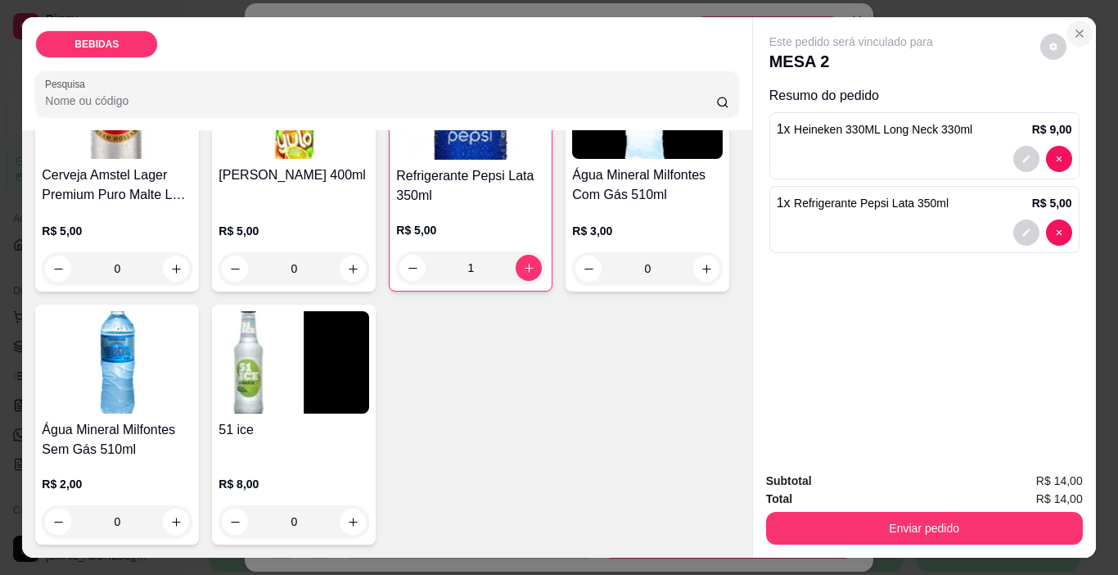
click at [1076, 34] on button "Close" at bounding box center [1080, 33] width 26 height 26
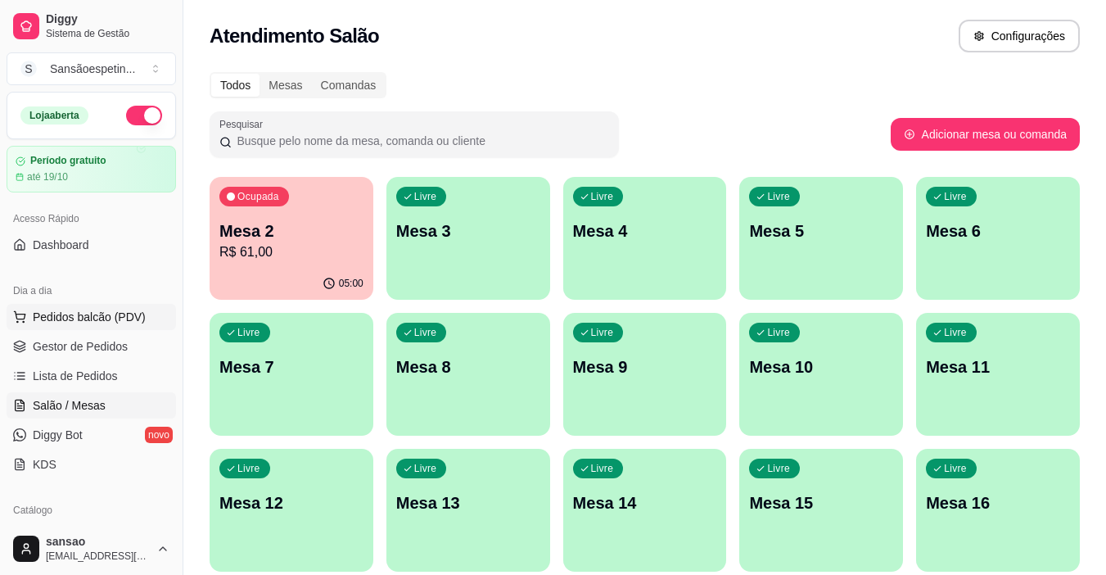
click at [84, 325] on button "Pedidos balcão (PDV)" at bounding box center [91, 317] width 169 height 26
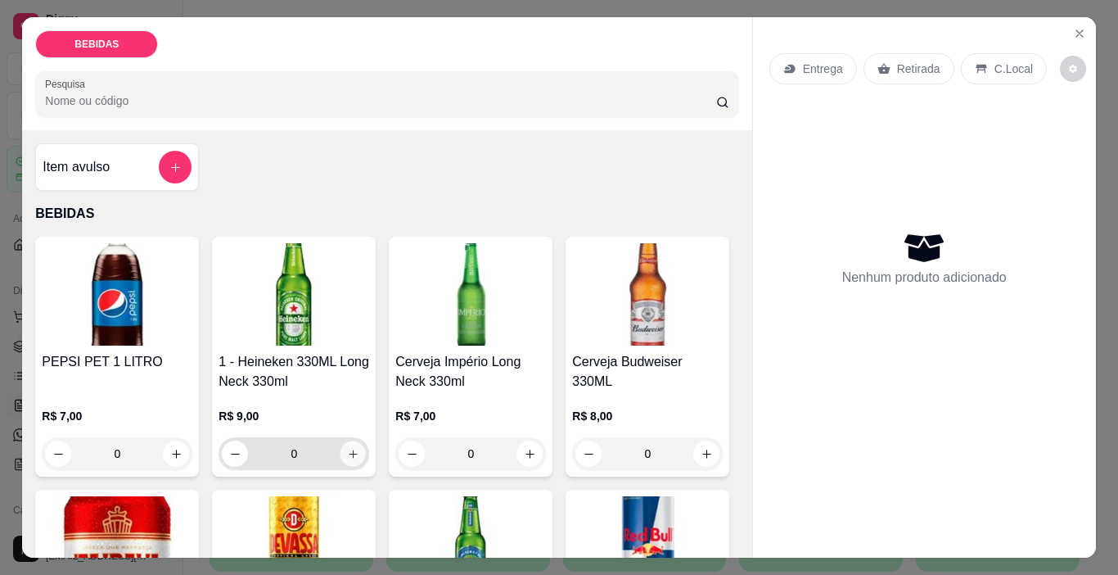
click at [347, 451] on icon "increase-product-quantity" at bounding box center [353, 454] width 12 height 12
type input "1"
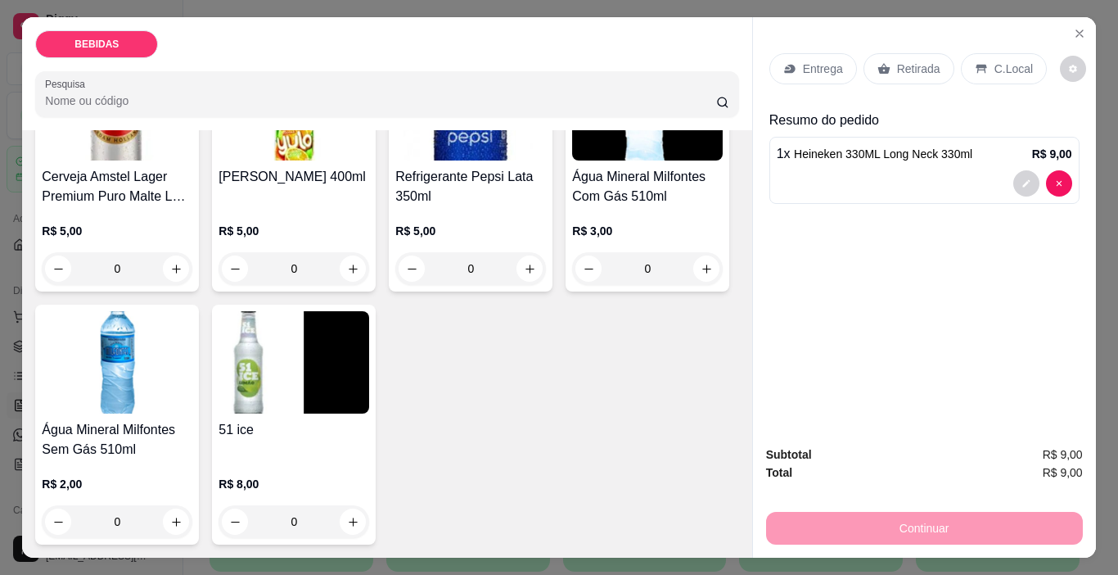
scroll to position [737, 0]
click at [524, 275] on icon "increase-product-quantity" at bounding box center [530, 269] width 12 height 12
type input "1"
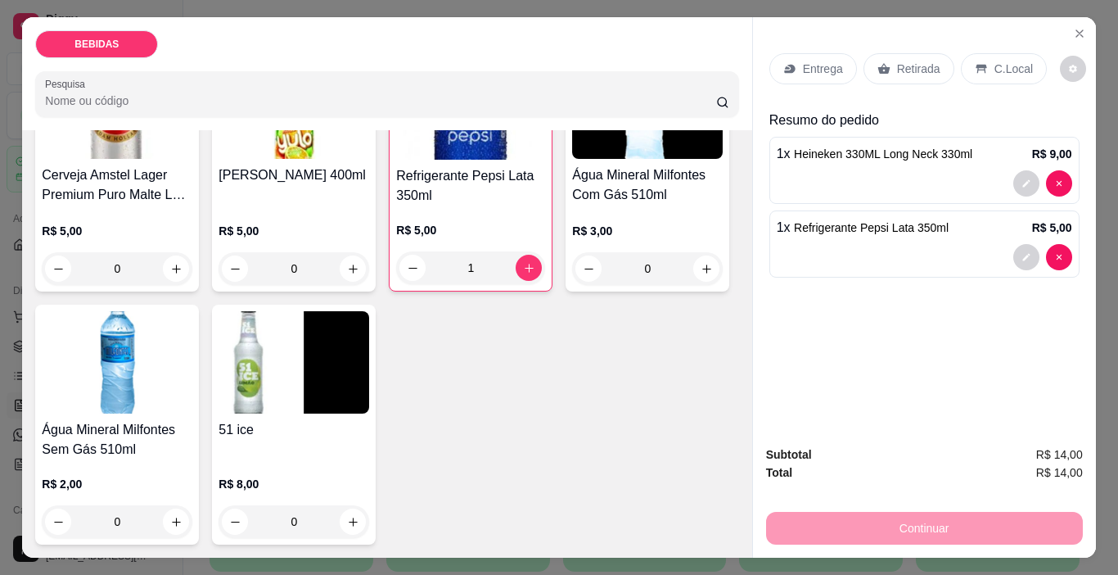
click at [908, 61] on p "Retirada" at bounding box center [918, 69] width 43 height 16
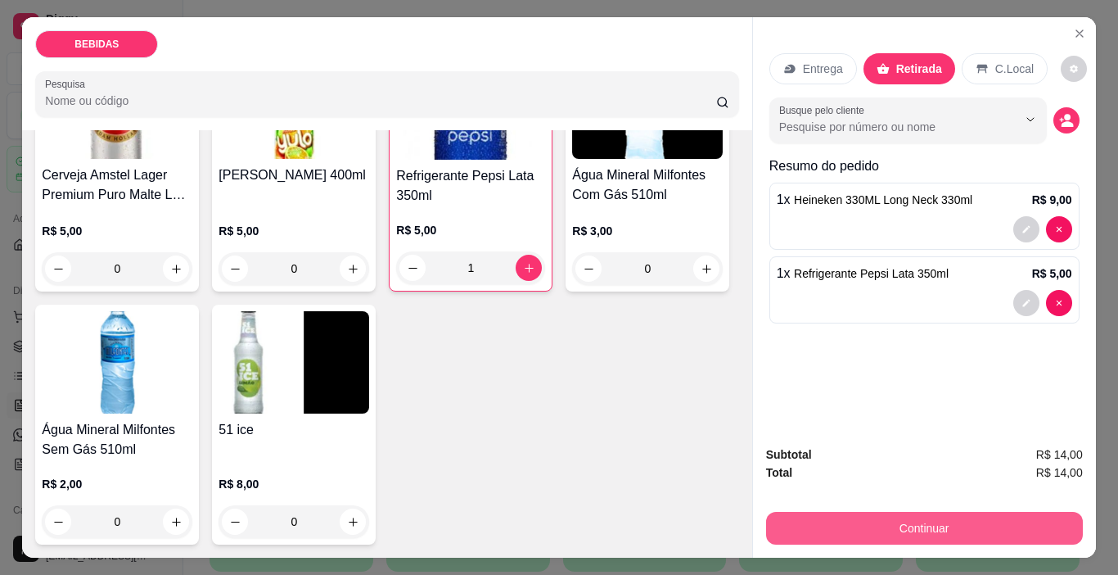
click at [996, 513] on button "Continuar" at bounding box center [924, 528] width 317 height 33
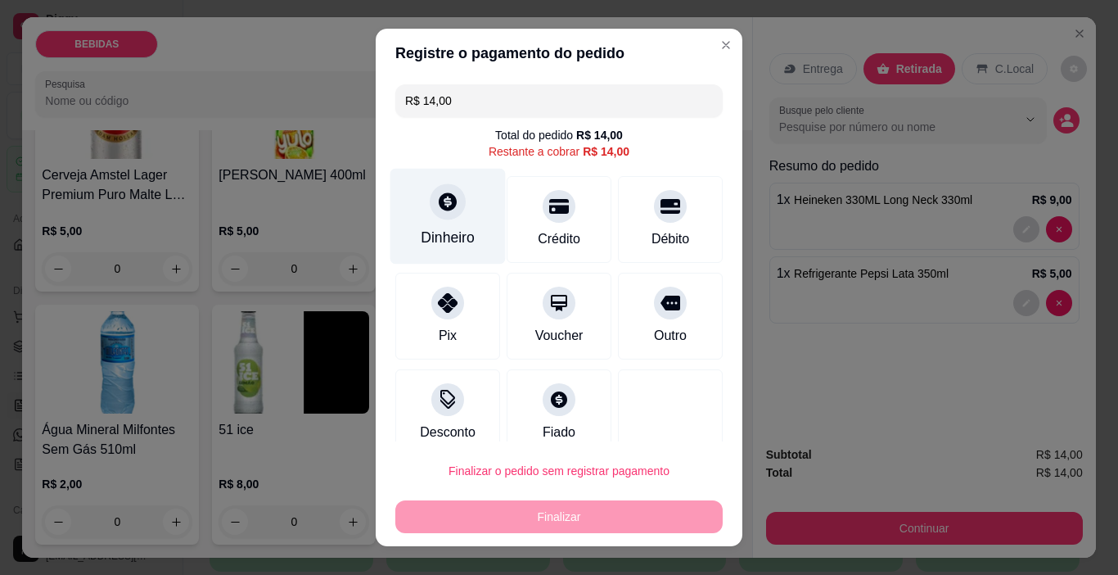
click at [448, 220] on div "Dinheiro" at bounding box center [448, 217] width 115 height 96
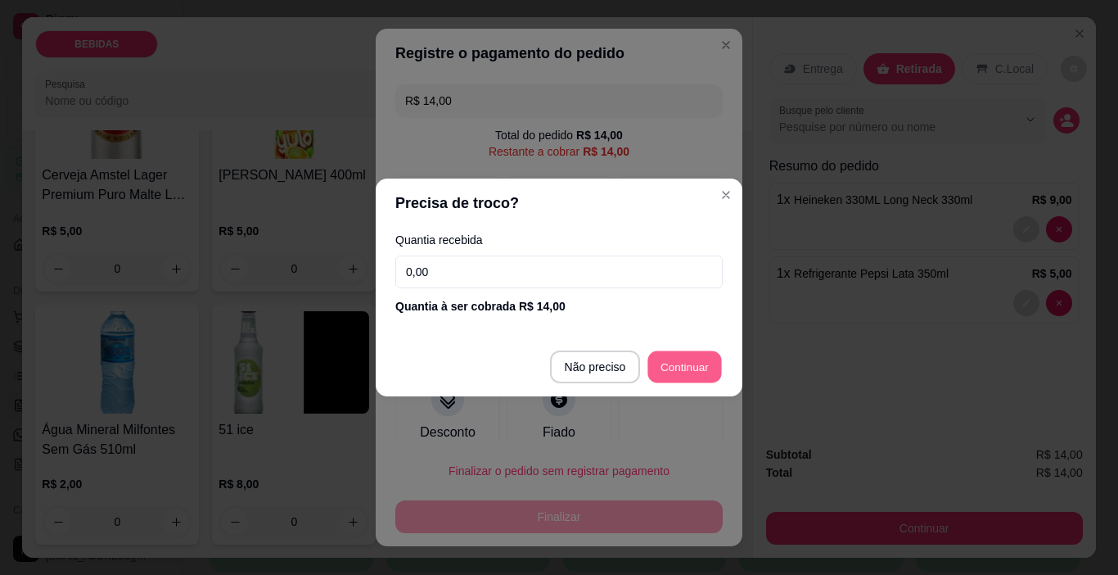
type input "R$ 0,00"
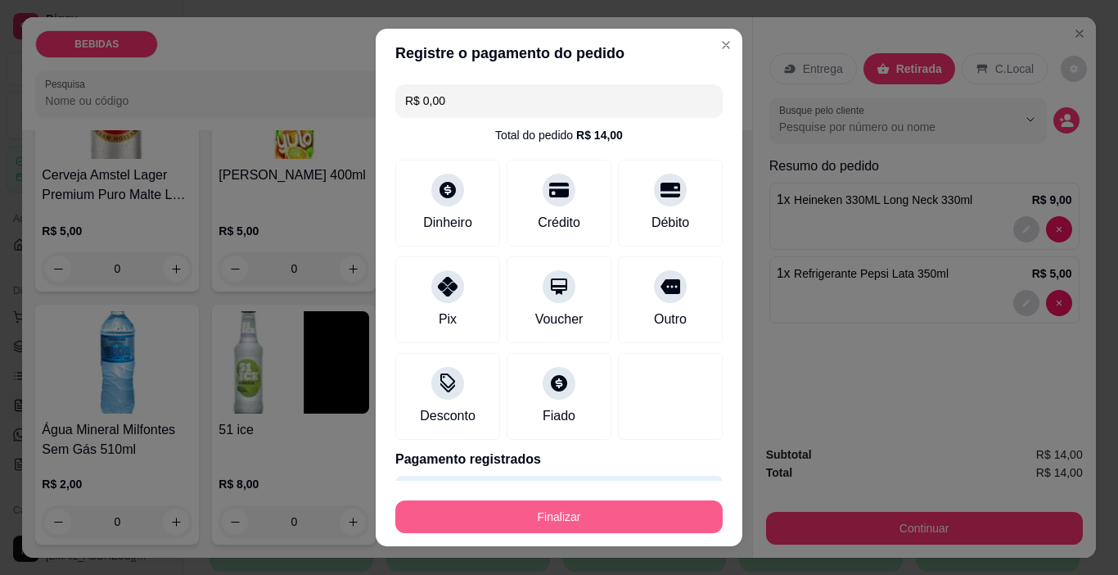
click at [644, 509] on button "Finalizar" at bounding box center [558, 516] width 327 height 33
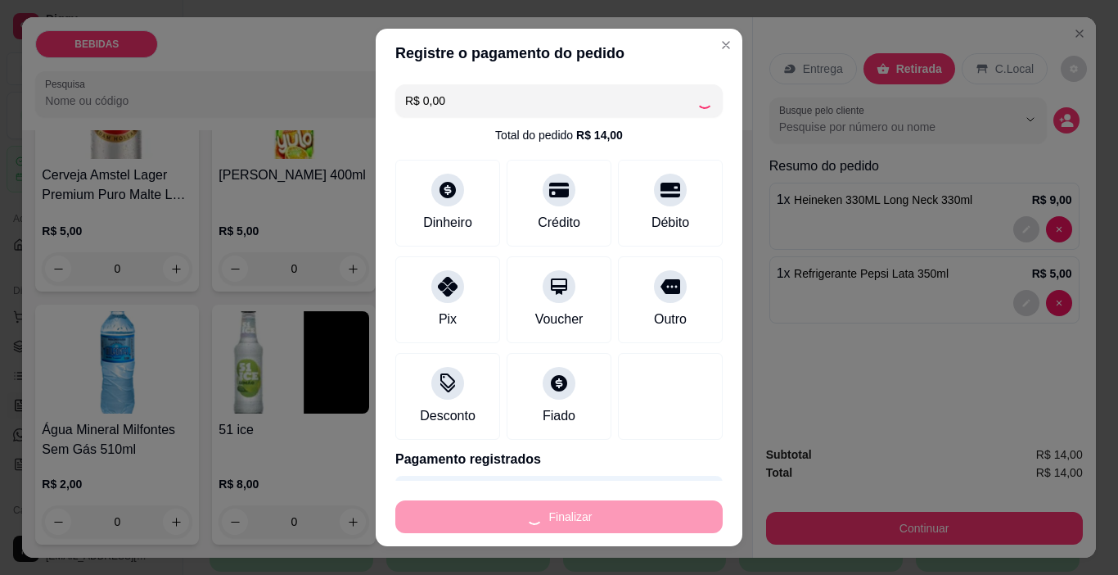
type input "0"
type input "-R$ 14,00"
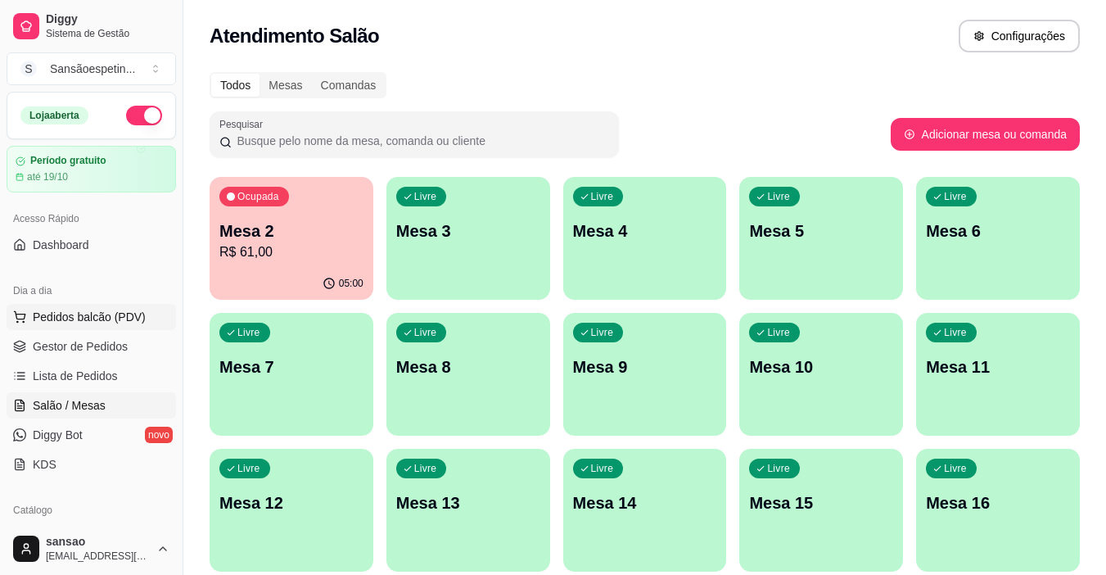
click at [75, 325] on button "Pedidos balcão (PDV)" at bounding box center [91, 317] width 169 height 26
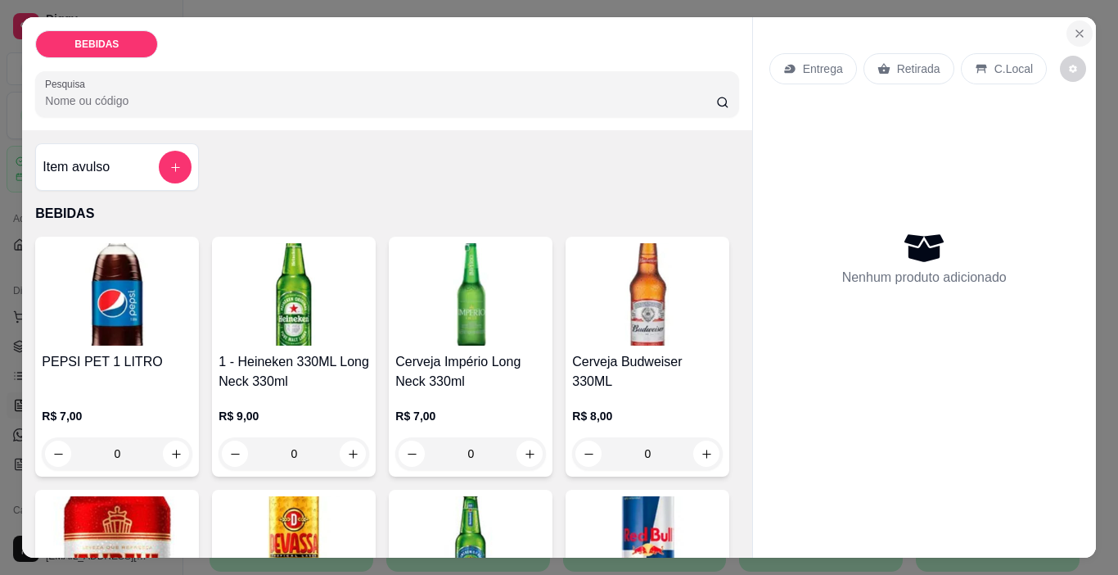
click at [1073, 27] on icon "Close" at bounding box center [1079, 33] width 13 height 13
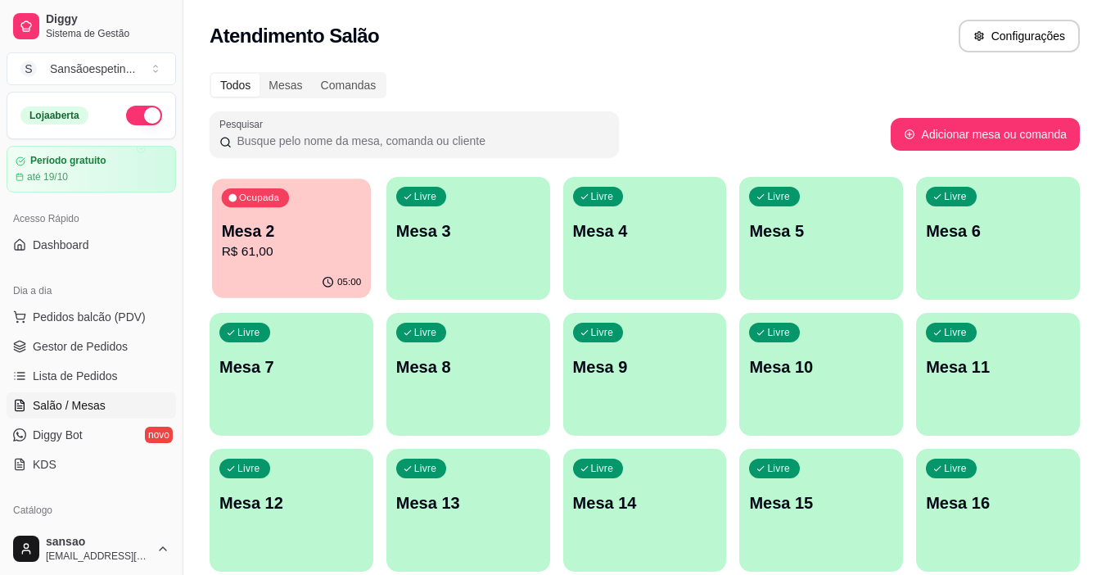
click at [260, 247] on p "R$ 61,00" at bounding box center [292, 251] width 140 height 19
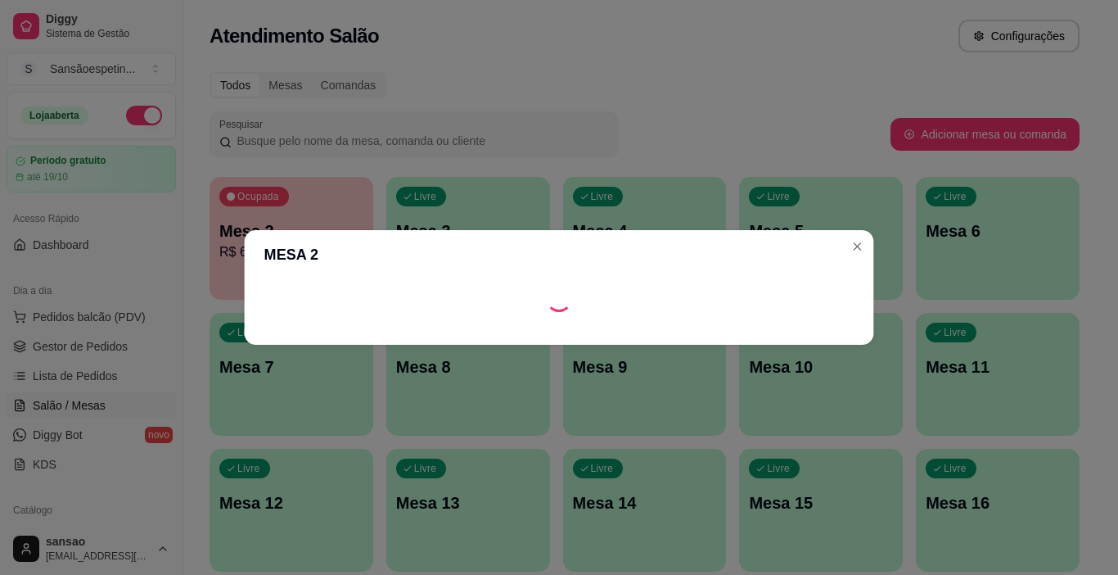
click at [264, 245] on header "MESA 2" at bounding box center [560, 254] width 630 height 49
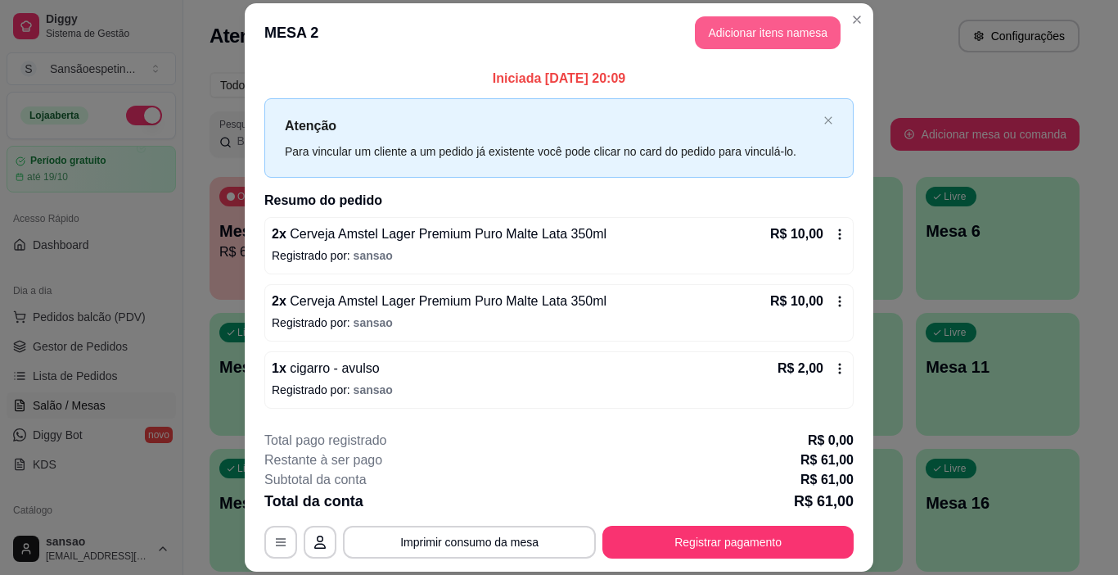
click at [747, 34] on button "Adicionar itens na mesa" at bounding box center [768, 32] width 146 height 33
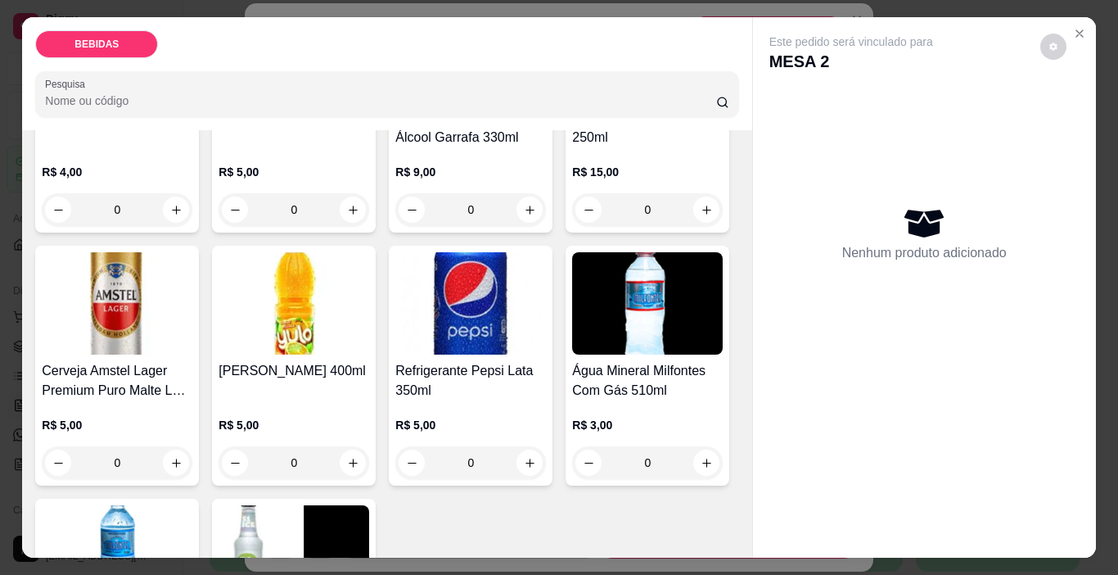
scroll to position [573, 0]
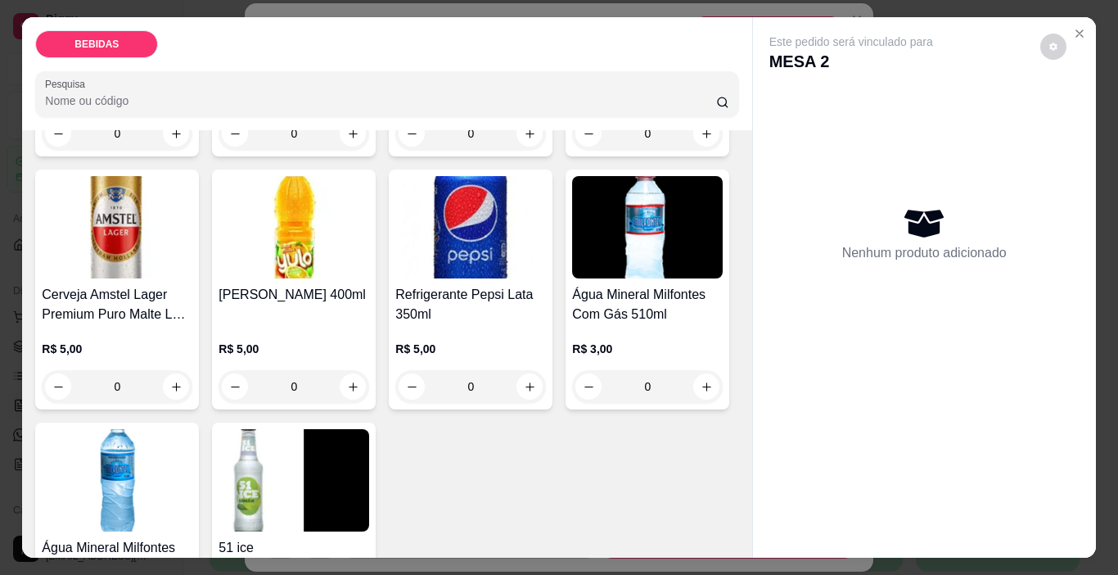
click at [192, 207] on img at bounding box center [117, 227] width 151 height 102
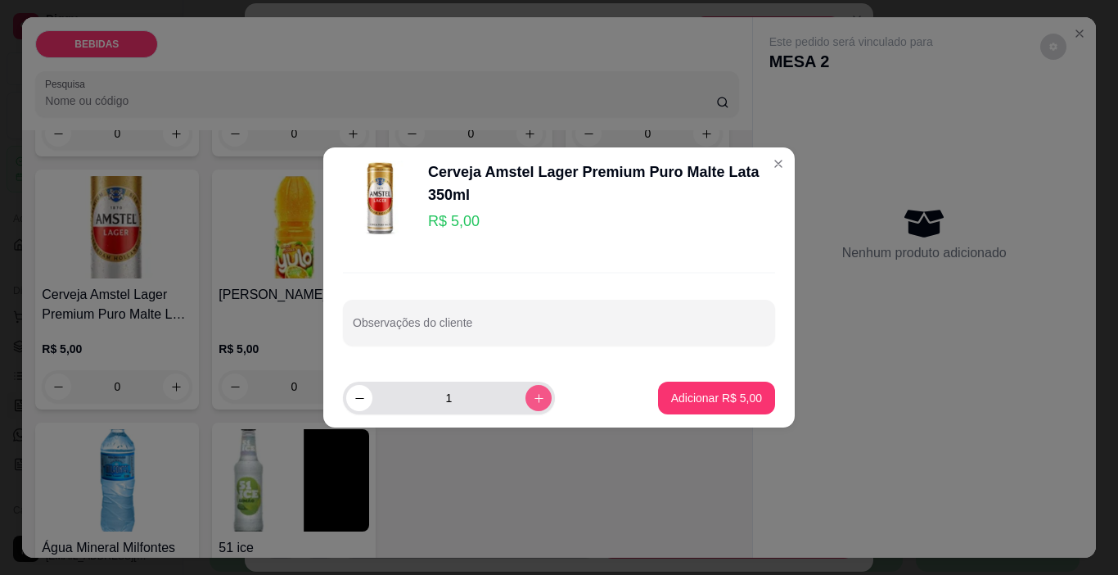
click at [526, 397] on button "increase-product-quantity" at bounding box center [539, 398] width 26 height 26
type input "2"
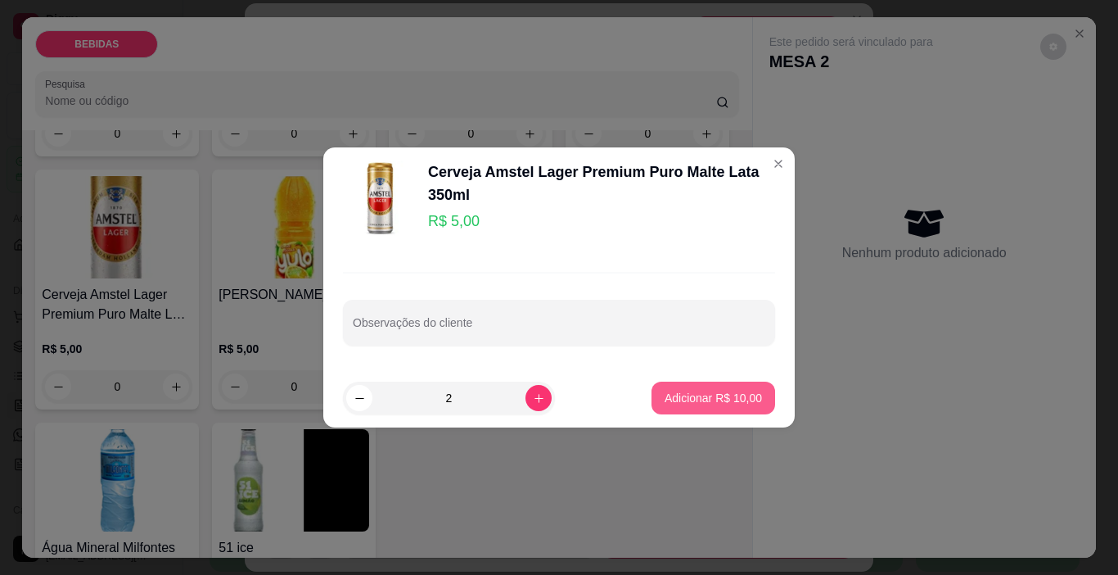
click at [700, 395] on p "Adicionar R$ 10,00" at bounding box center [713, 398] width 97 height 16
type input "2"
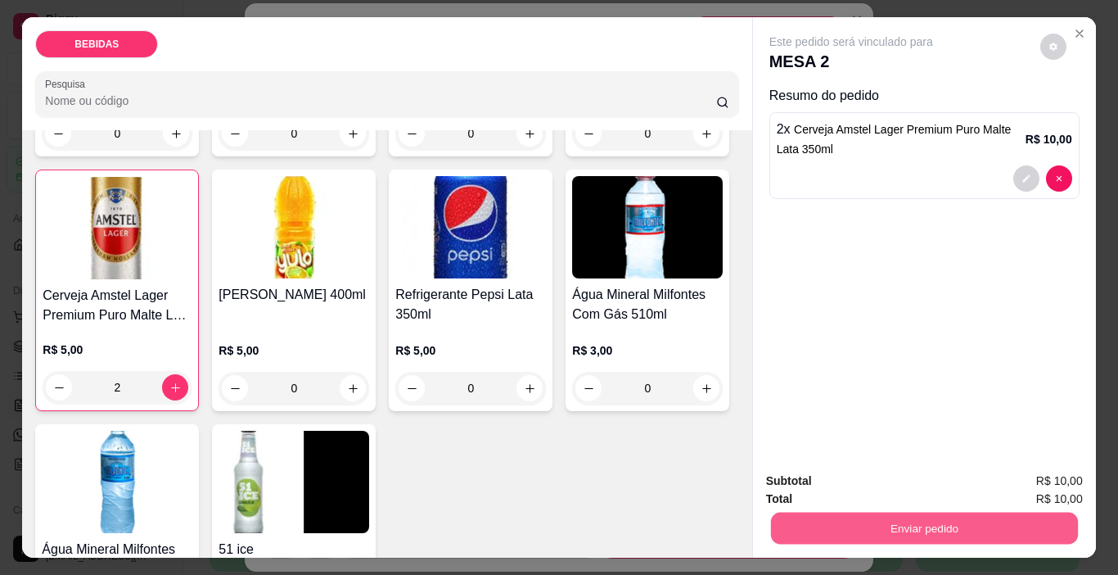
click at [888, 515] on button "Enviar pedido" at bounding box center [923, 529] width 307 height 32
click at [1027, 478] on button "Enviar pedido" at bounding box center [1041, 482] width 90 height 30
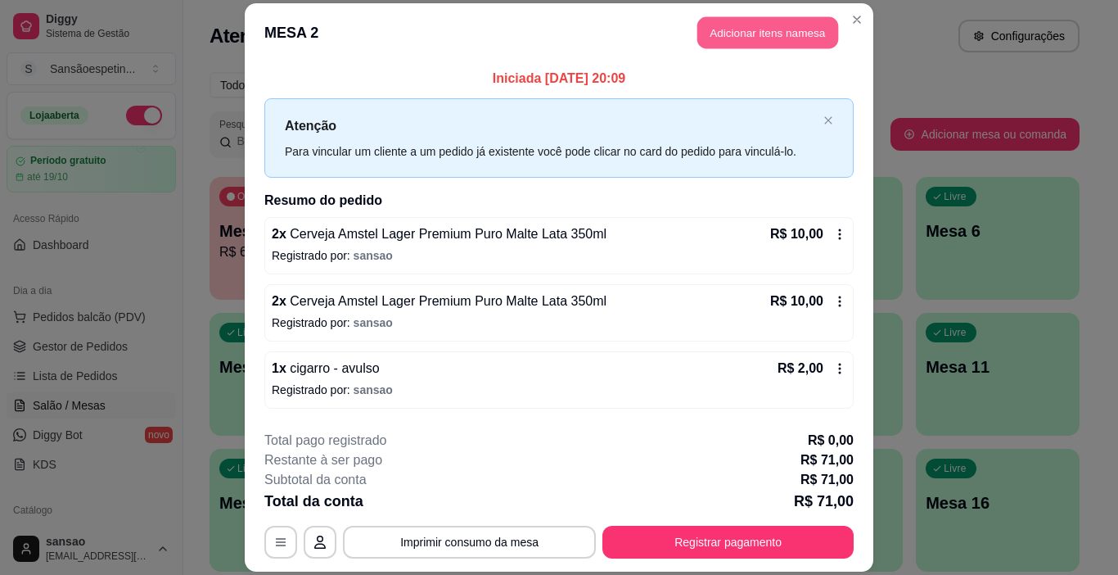
click at [741, 31] on button "Adicionar itens na mesa" at bounding box center [768, 32] width 141 height 32
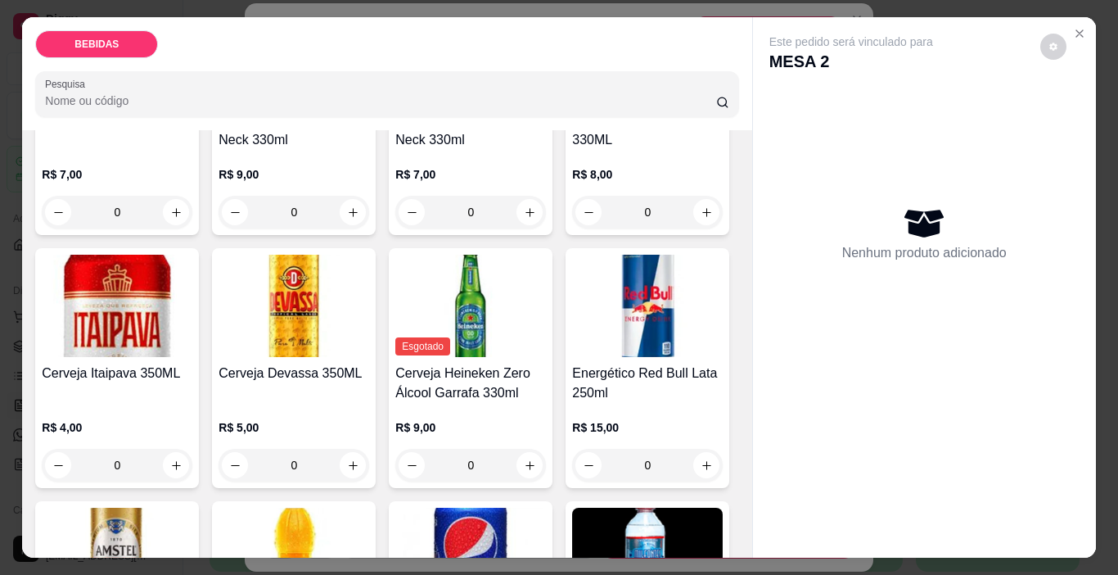
scroll to position [0, 0]
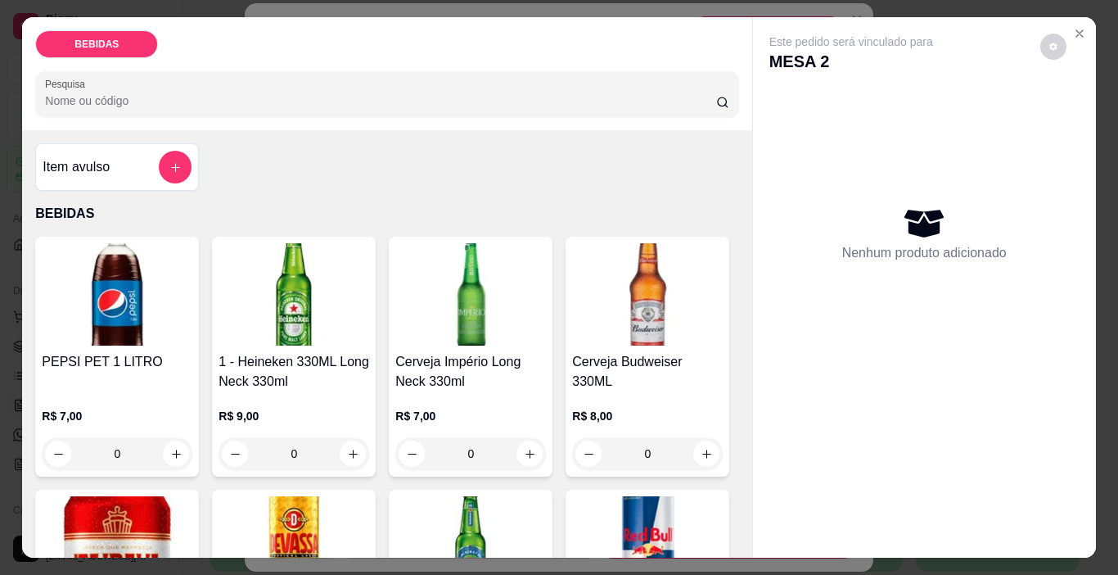
click at [123, 153] on div "Item avulso" at bounding box center [117, 167] width 149 height 33
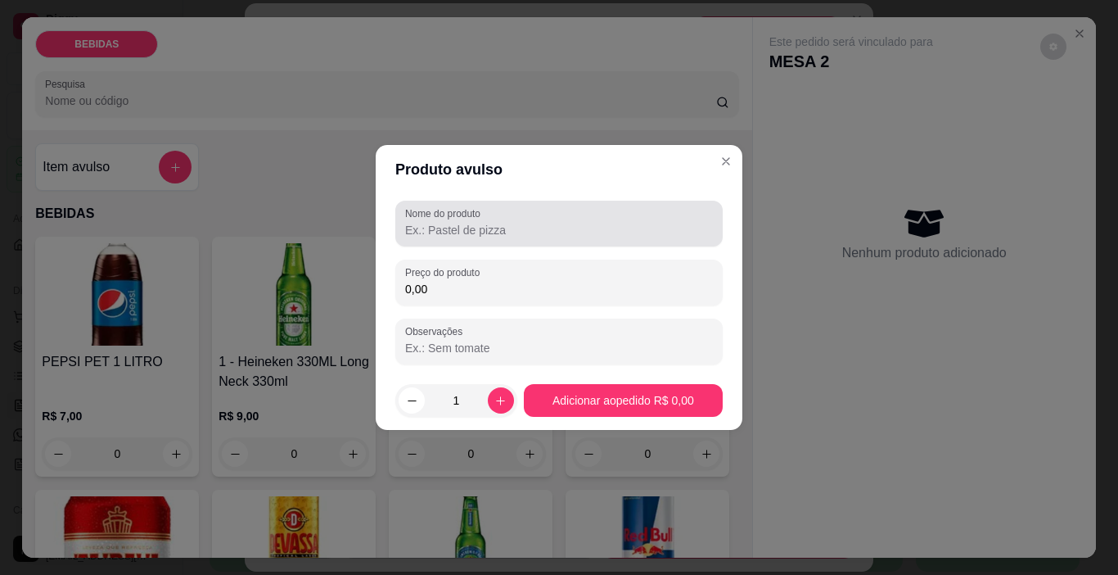
click at [445, 243] on div "Nome do produto" at bounding box center [558, 224] width 327 height 46
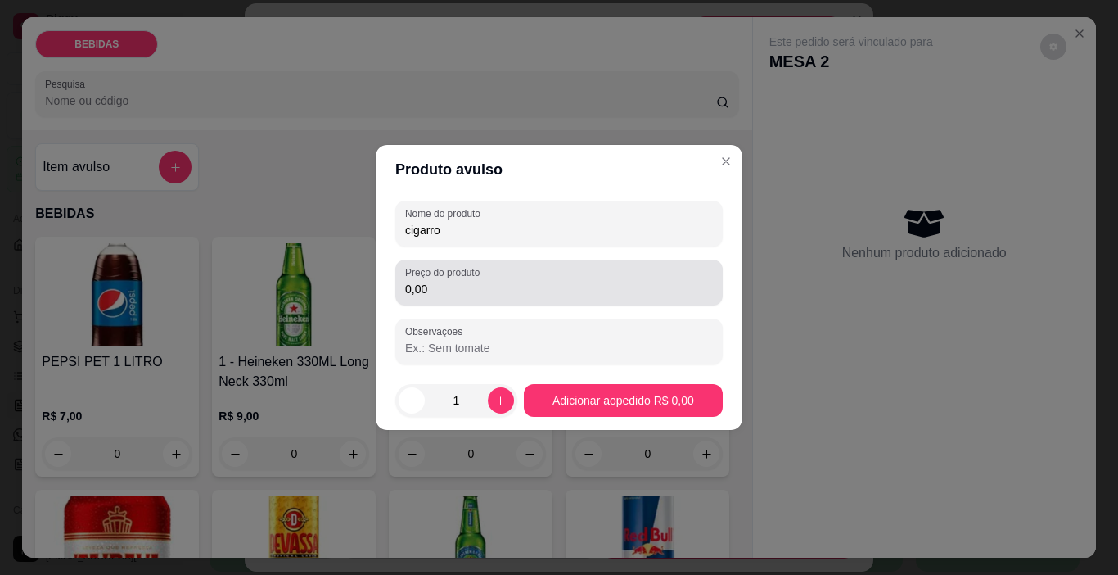
type input "cigarro"
click at [478, 286] on input "0,00" at bounding box center [559, 289] width 308 height 16
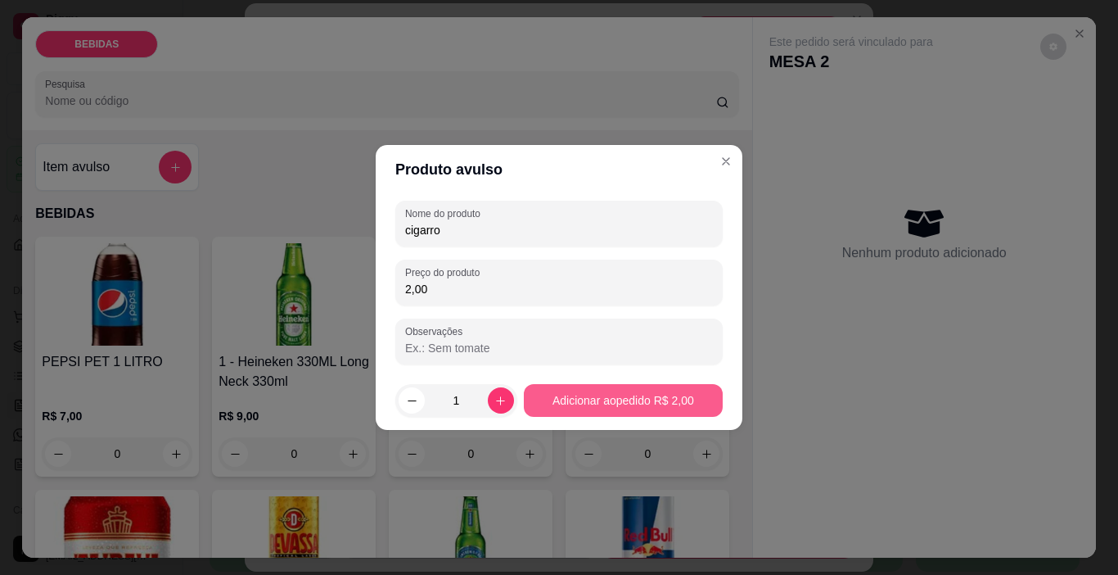
type input "2,00"
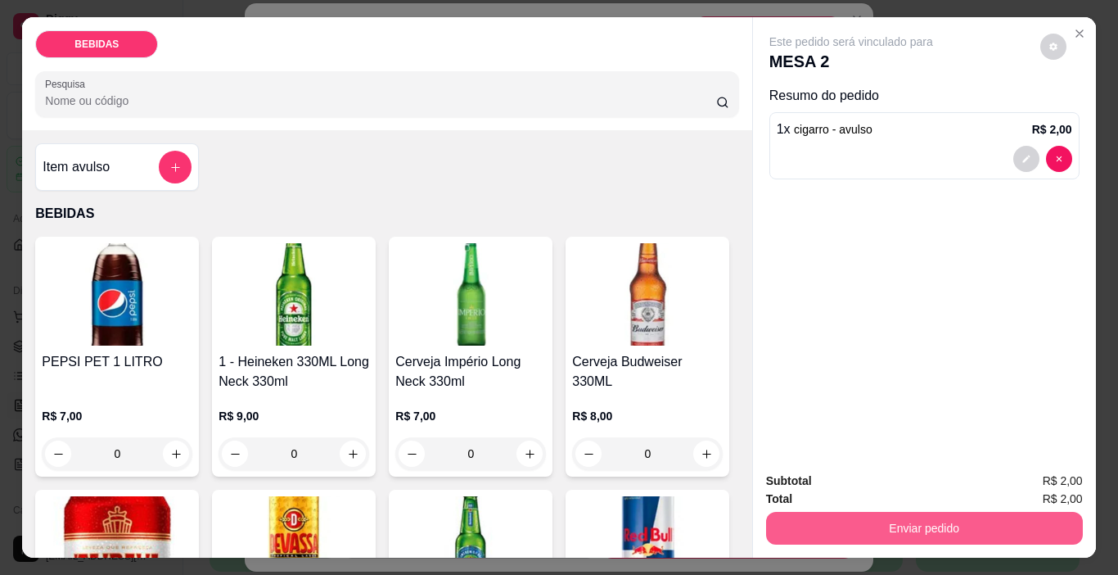
click at [865, 524] on button "Enviar pedido" at bounding box center [924, 528] width 317 height 33
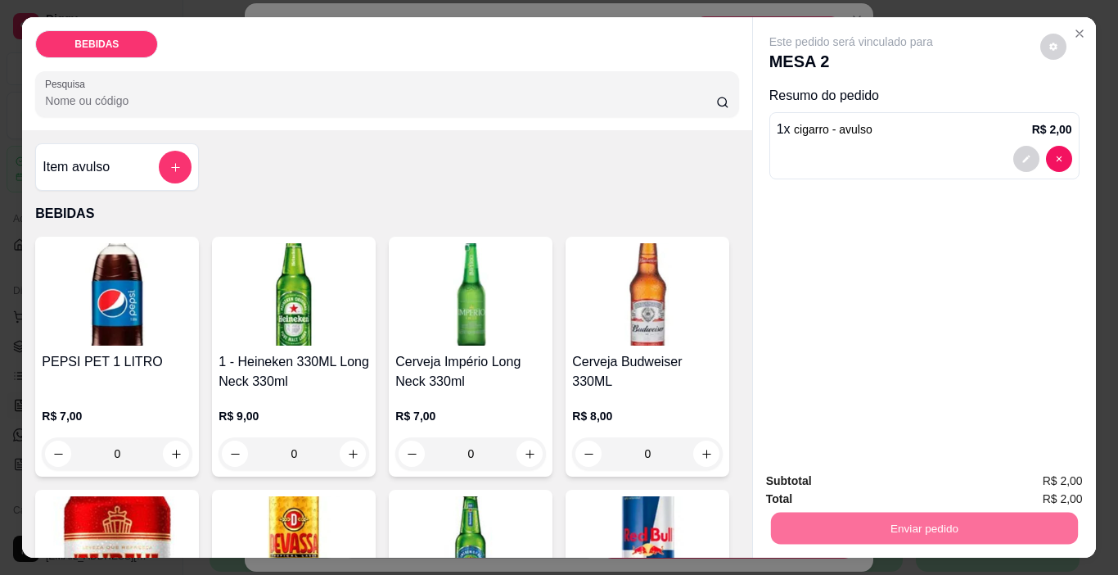
click at [1014, 474] on button "Enviar pedido" at bounding box center [1041, 481] width 90 height 30
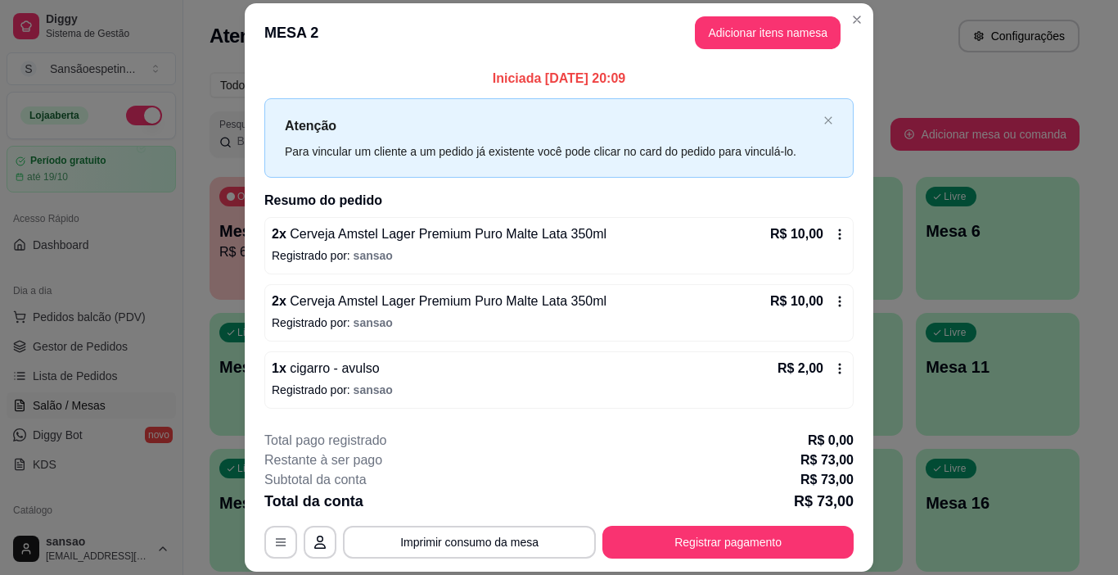
click at [850, 4] on header "MESA 2 Adicionar itens na mesa" at bounding box center [559, 32] width 629 height 59
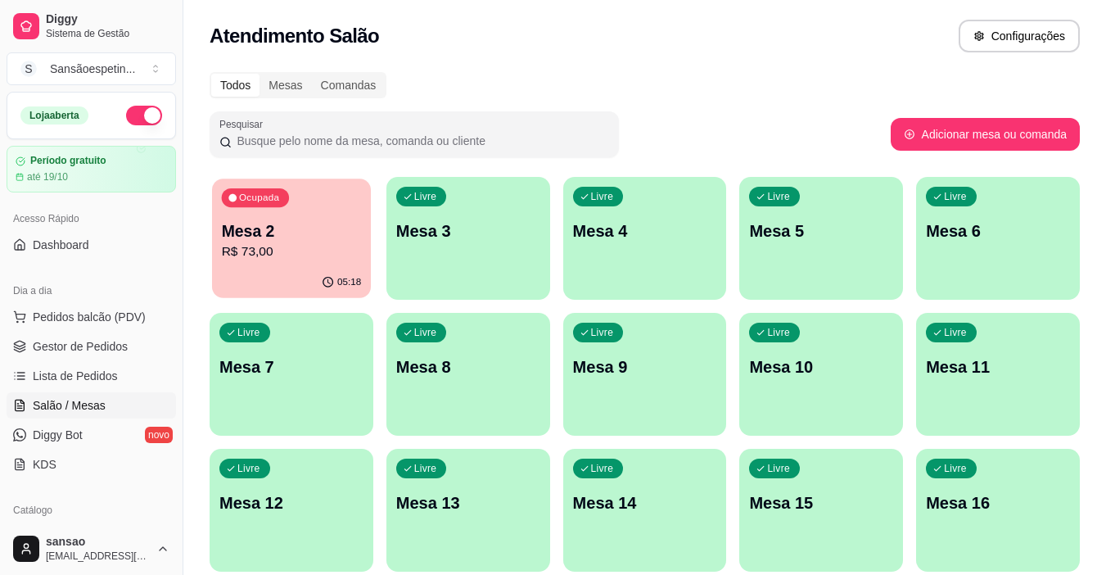
click at [284, 230] on p "Mesa 2" at bounding box center [292, 231] width 140 height 22
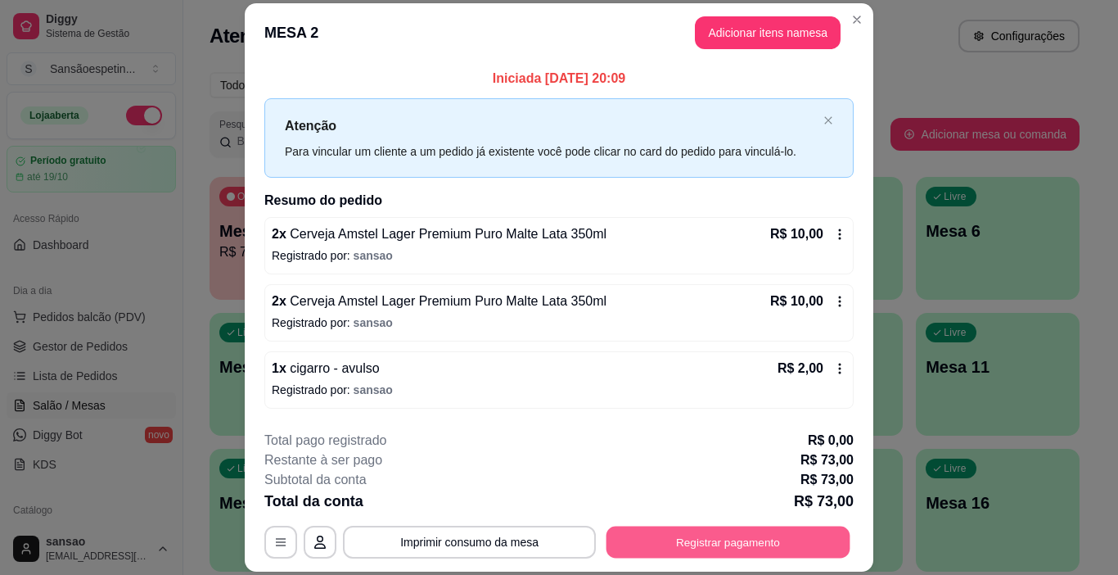
click at [799, 539] on button "Registrar pagamento" at bounding box center [729, 542] width 244 height 32
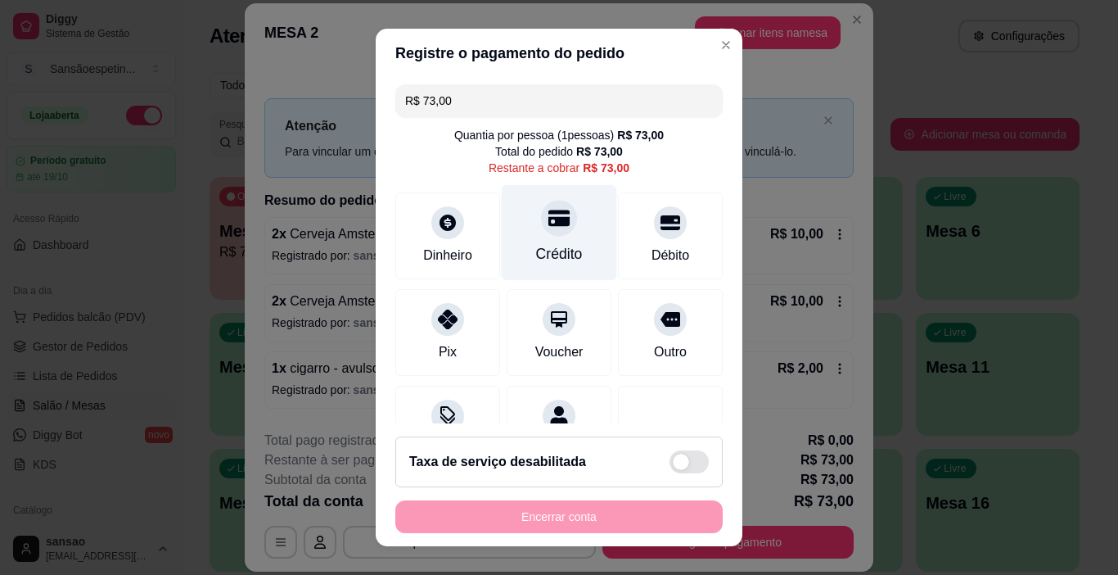
click at [546, 233] on div at bounding box center [559, 219] width 36 height 36
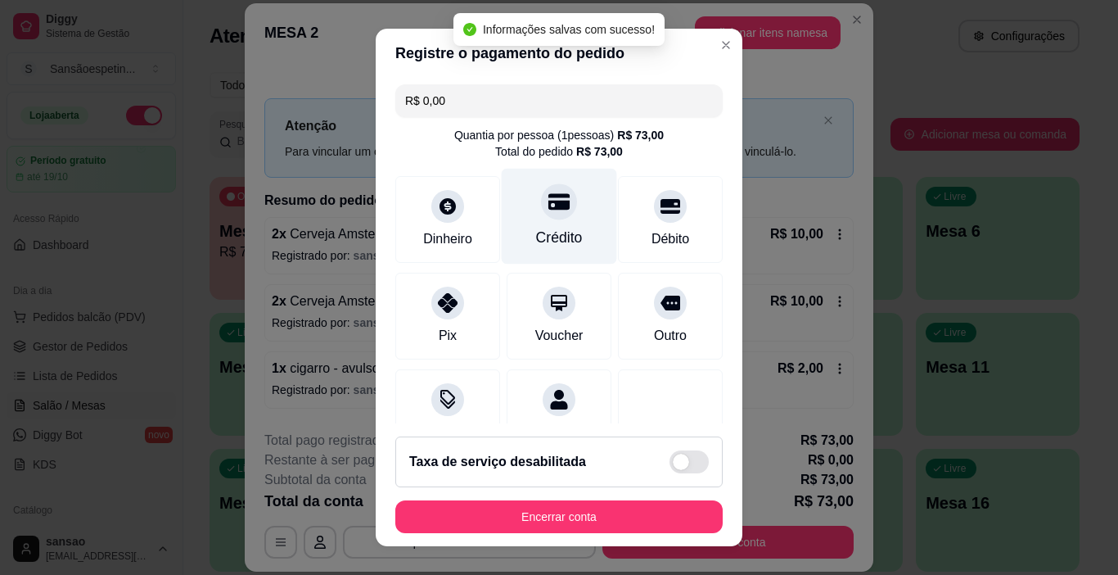
type input "R$ 0,00"
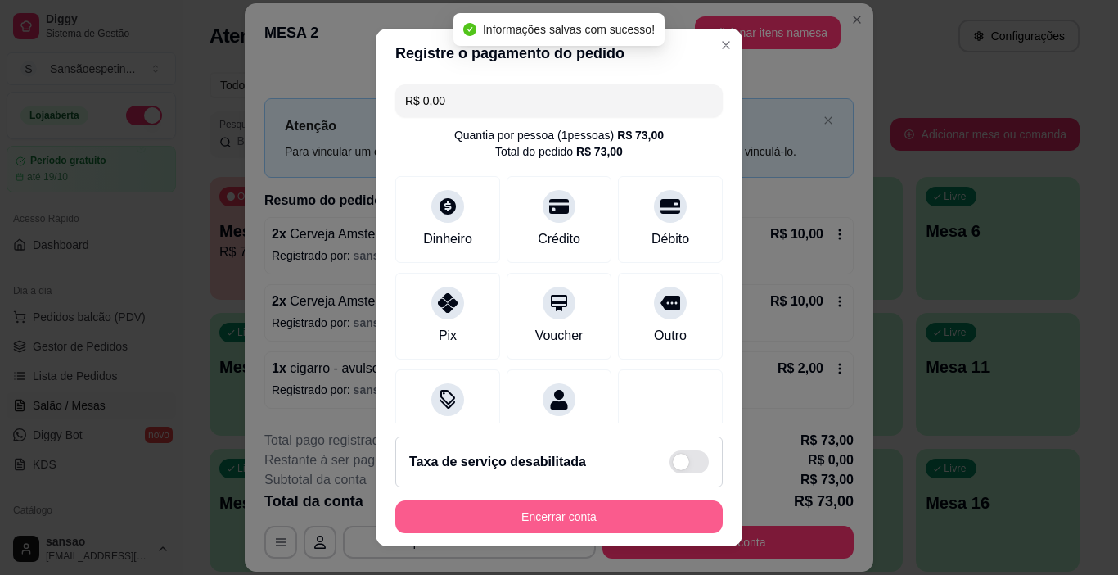
click at [600, 525] on button "Encerrar conta" at bounding box center [558, 516] width 327 height 33
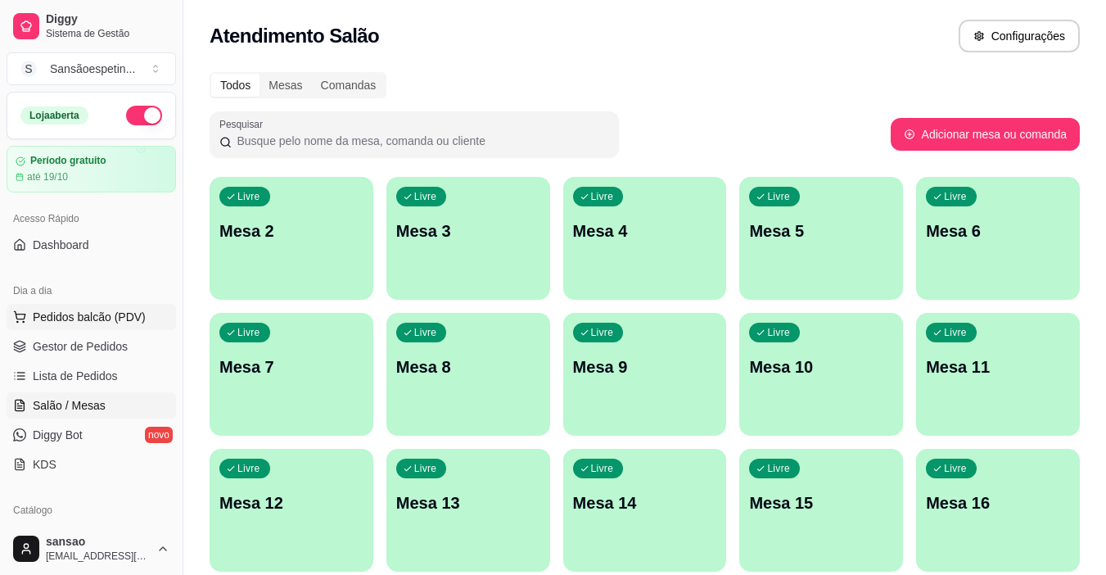
click at [56, 316] on span "Pedidos balcão (PDV)" at bounding box center [89, 317] width 113 height 16
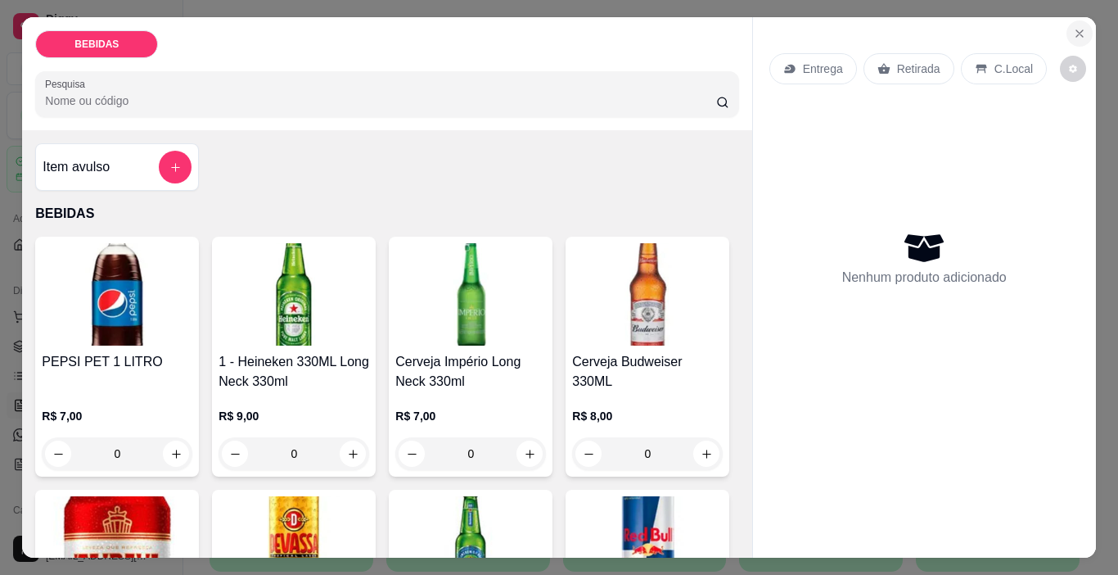
click at [1077, 32] on icon "Close" at bounding box center [1079, 33] width 13 height 13
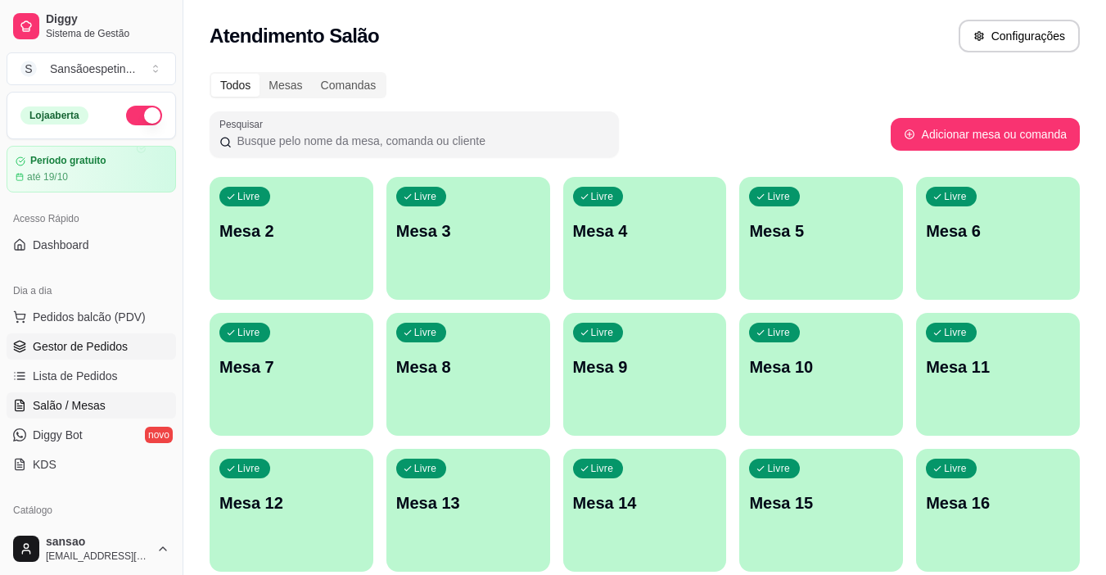
click at [74, 347] on span "Gestor de Pedidos" at bounding box center [80, 346] width 95 height 16
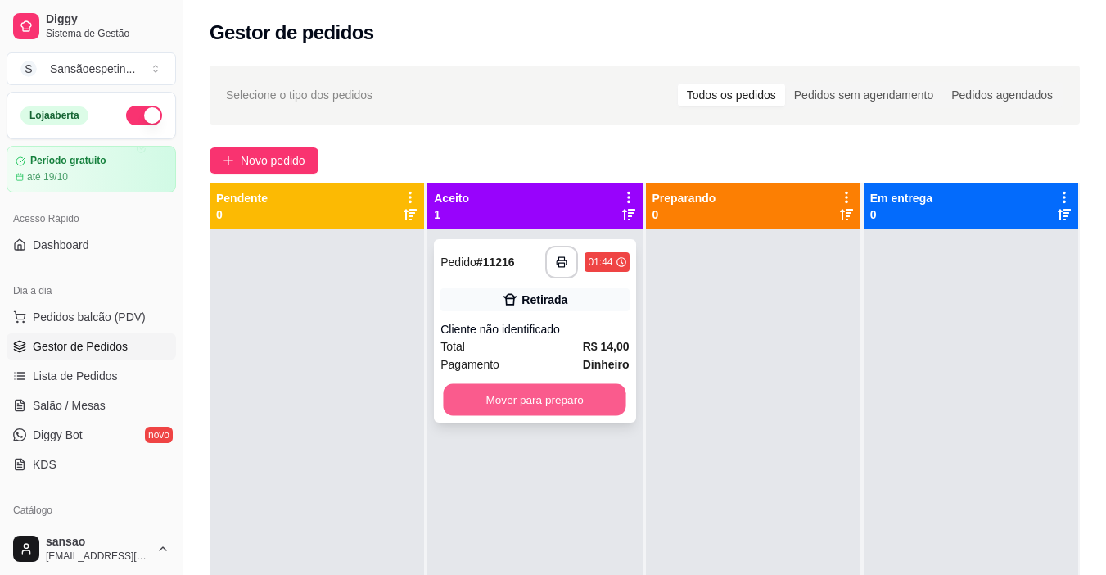
click at [601, 400] on button "Mover para preparo" at bounding box center [535, 400] width 183 height 32
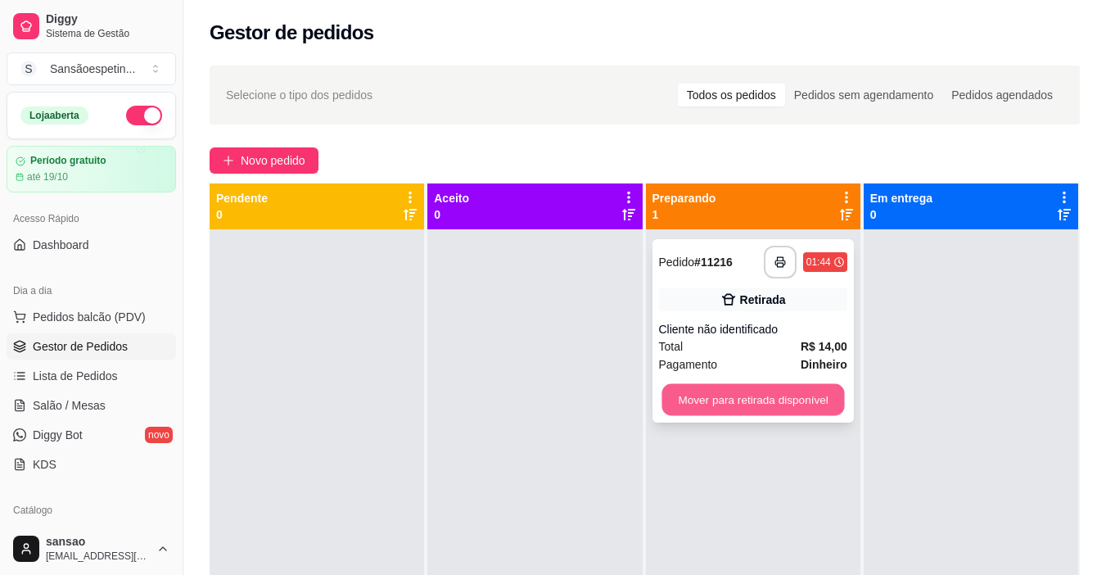
click at [726, 397] on button "Mover para retirada disponível" at bounding box center [753, 400] width 183 height 32
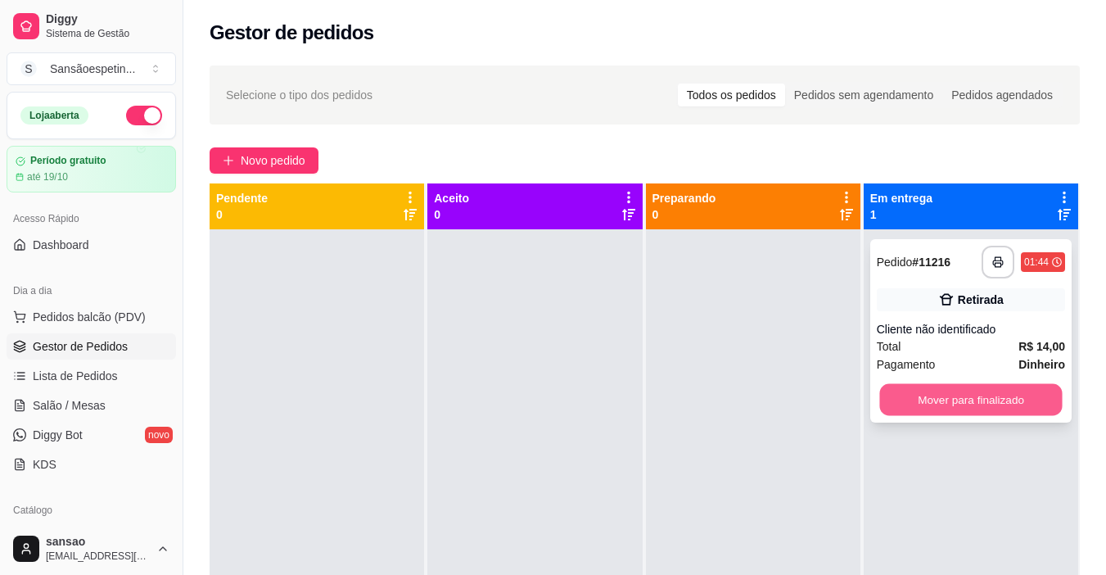
click at [978, 400] on button "Mover para finalizado" at bounding box center [970, 400] width 183 height 32
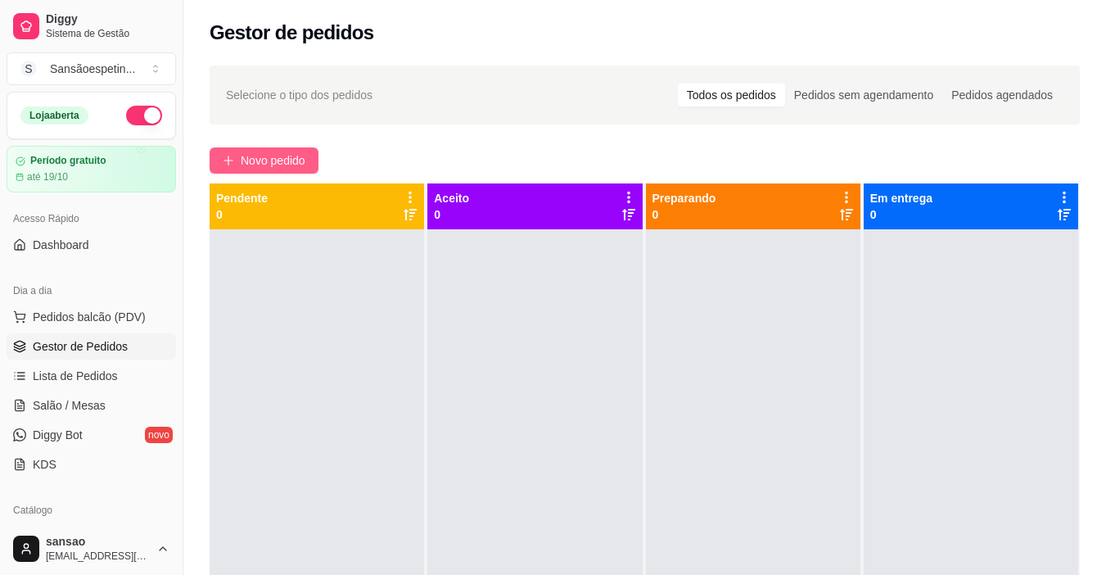
click at [300, 156] on span "Novo pedido" at bounding box center [273, 160] width 65 height 18
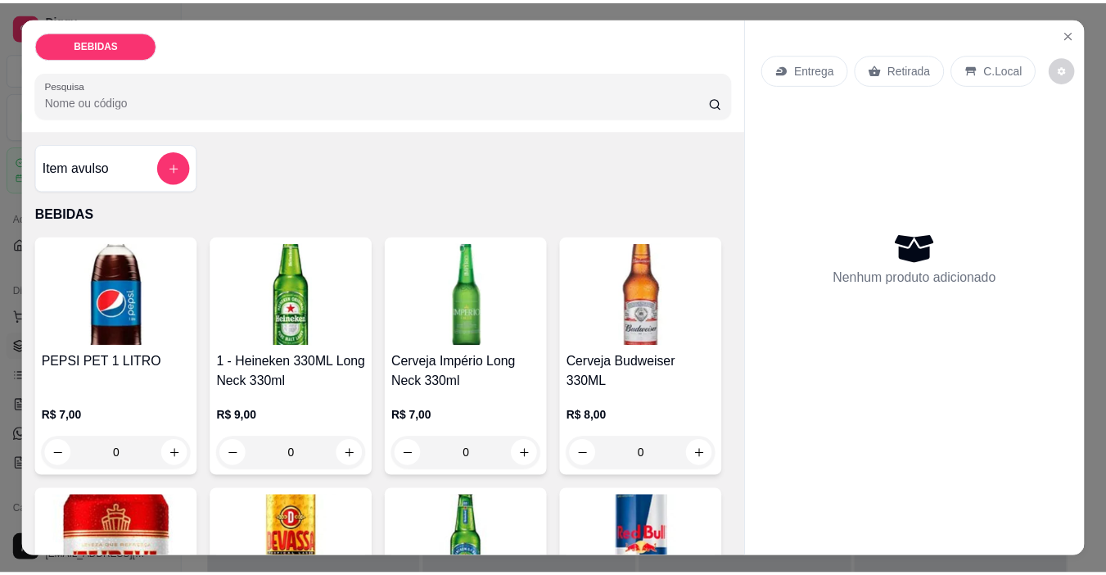
scroll to position [246, 0]
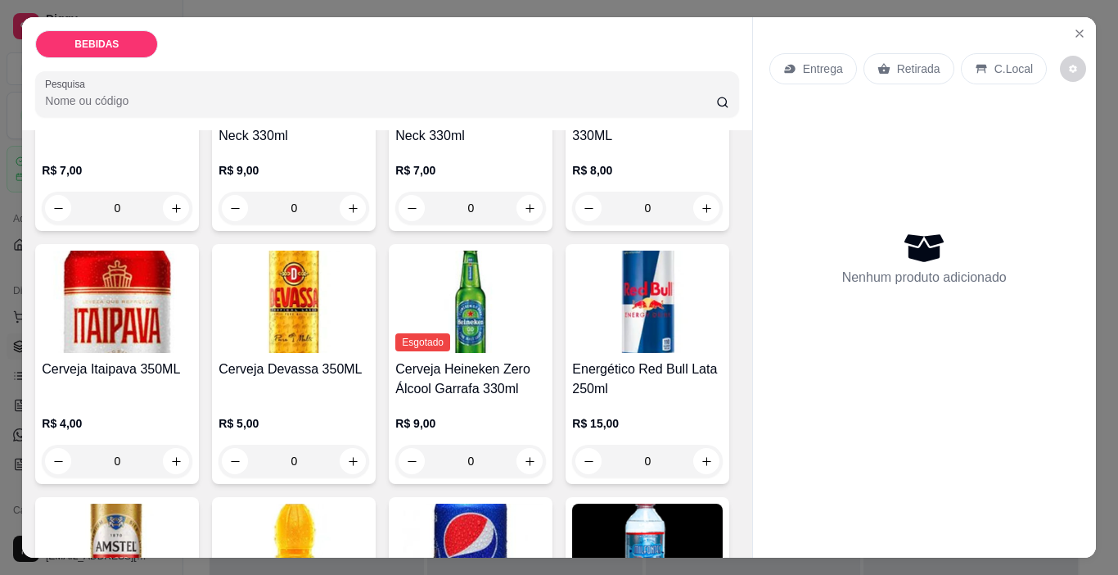
click at [192, 307] on img at bounding box center [117, 302] width 151 height 102
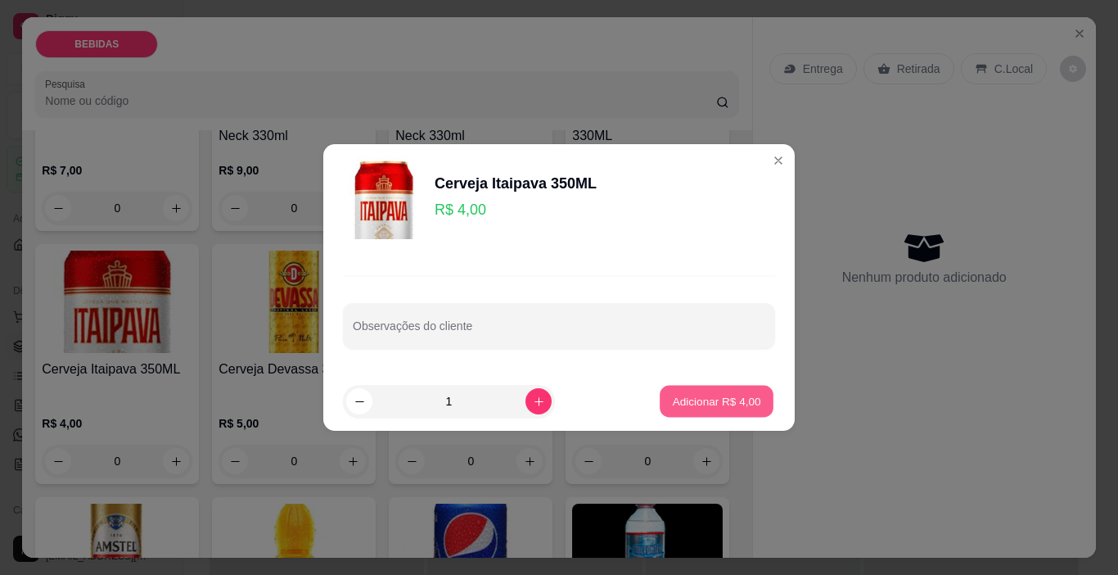
click at [741, 405] on p "Adicionar R$ 4,00" at bounding box center [716, 401] width 88 height 16
type input "1"
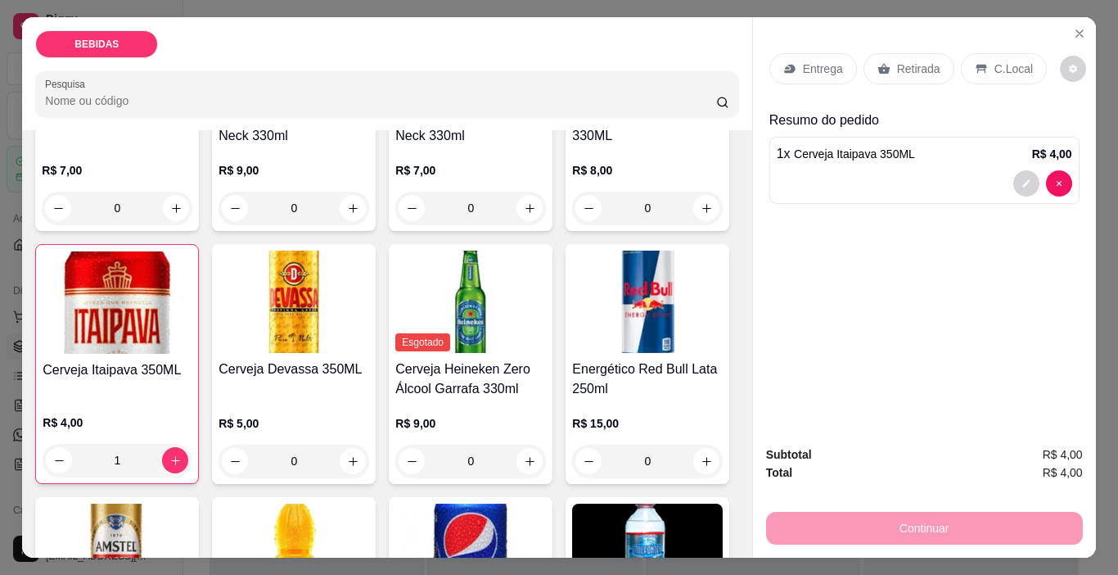
click at [881, 67] on icon at bounding box center [884, 68] width 13 height 13
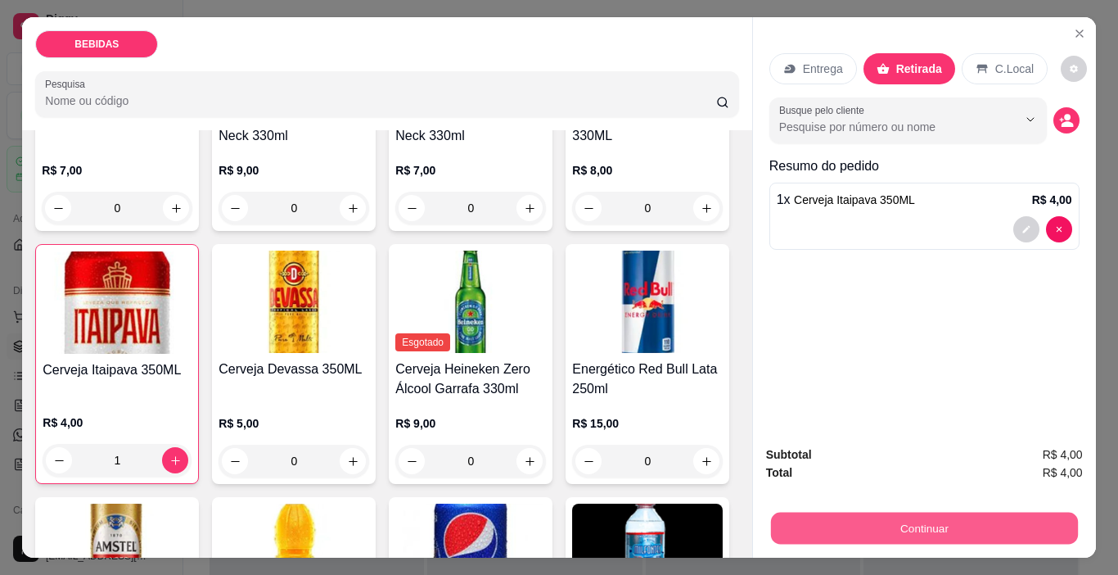
click at [895, 518] on button "Continuar" at bounding box center [923, 529] width 307 height 32
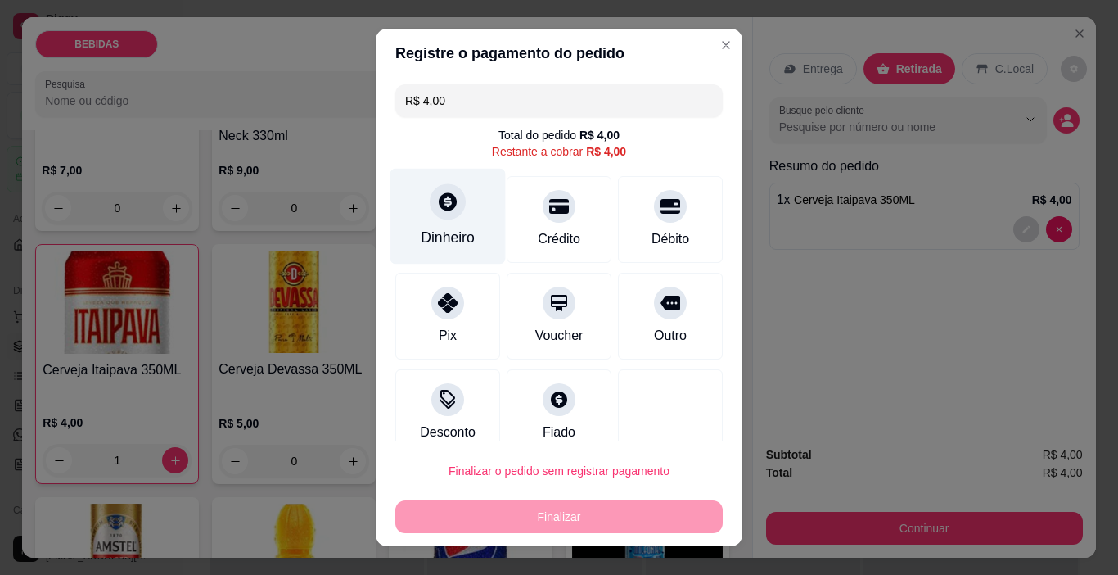
click at [451, 213] on div "Dinheiro" at bounding box center [448, 217] width 115 height 96
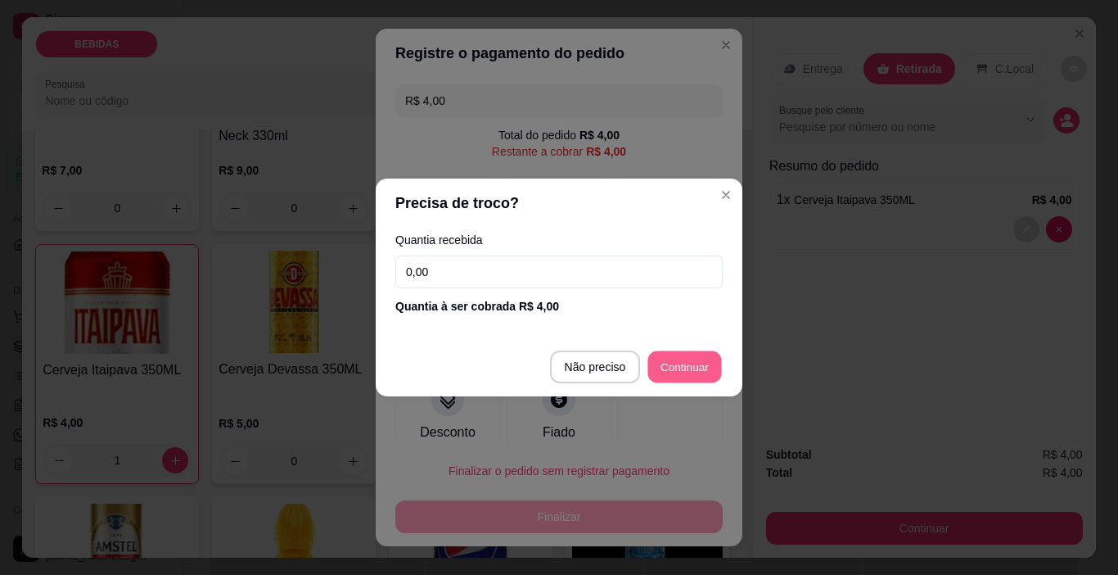
type input "R$ 0,00"
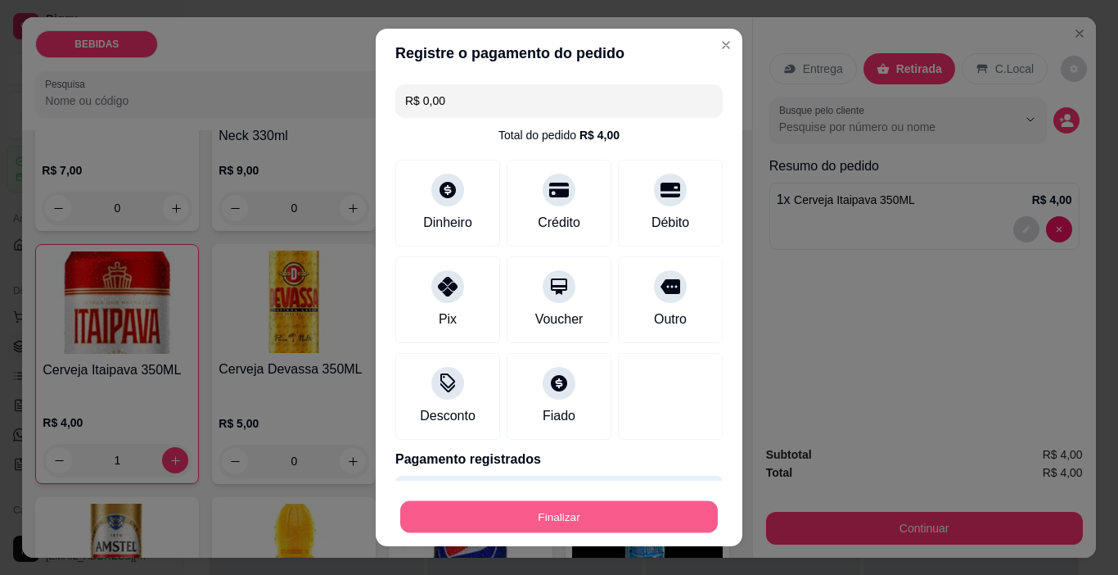
click at [657, 526] on button "Finalizar" at bounding box center [559, 517] width 318 height 32
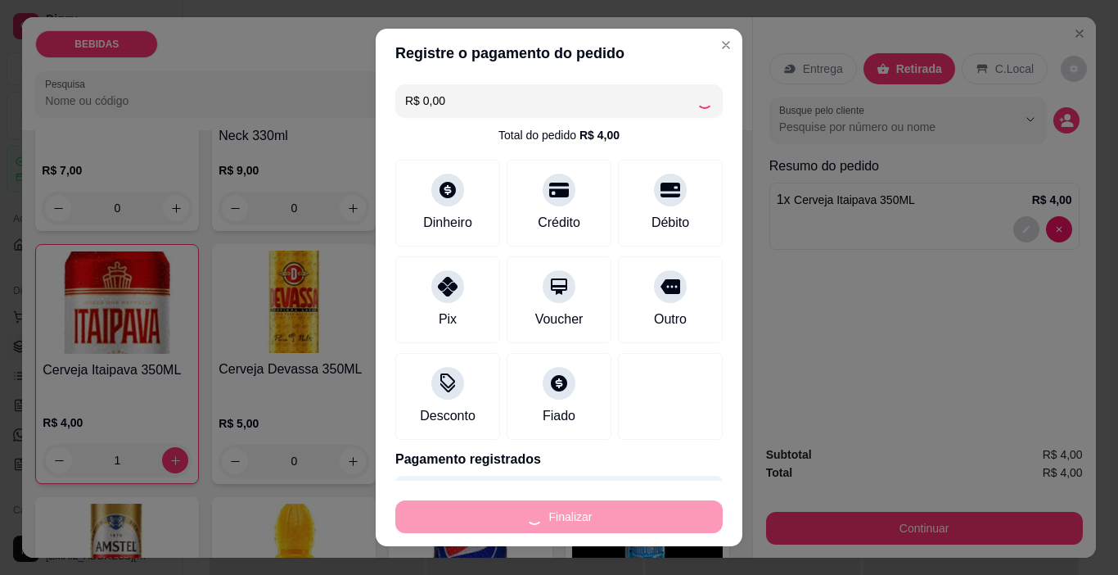
type input "0"
type input "-R$ 4,00"
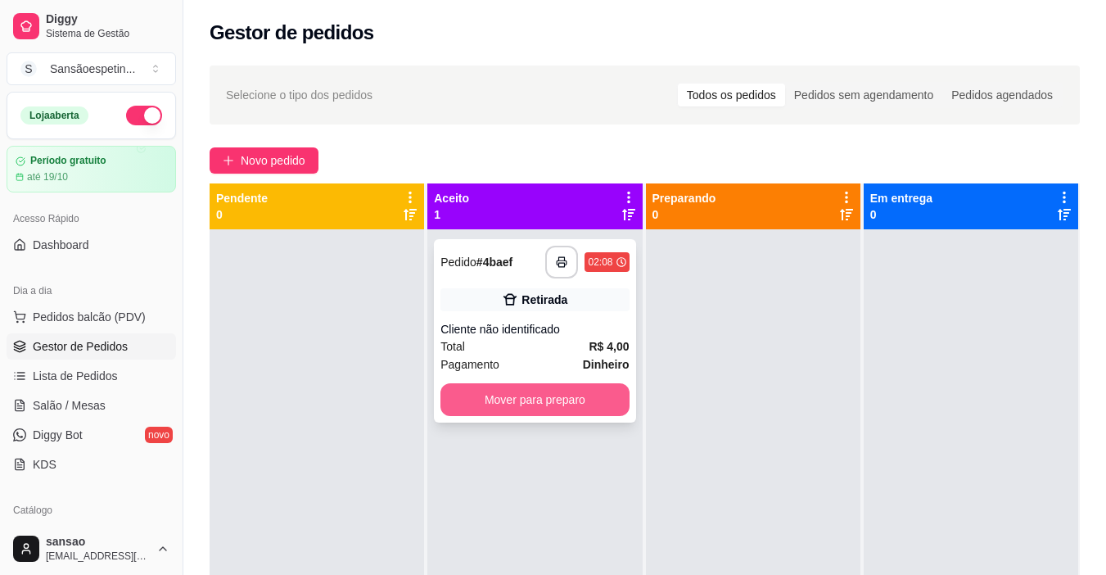
click at [573, 393] on button "Mover para preparo" at bounding box center [534, 399] width 188 height 33
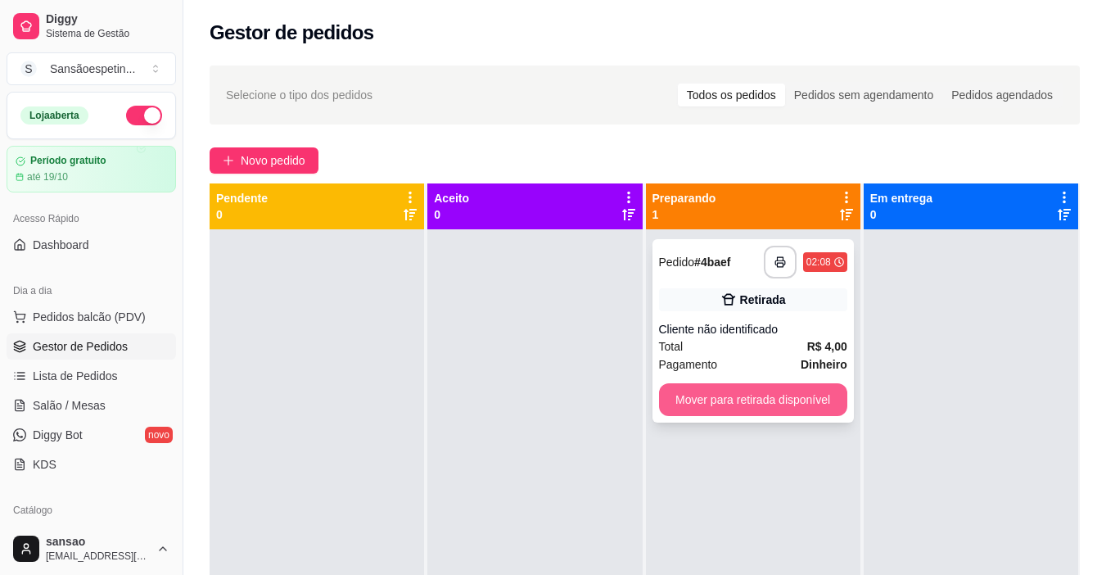
click at [680, 409] on button "Mover para retirada disponível" at bounding box center [753, 399] width 188 height 33
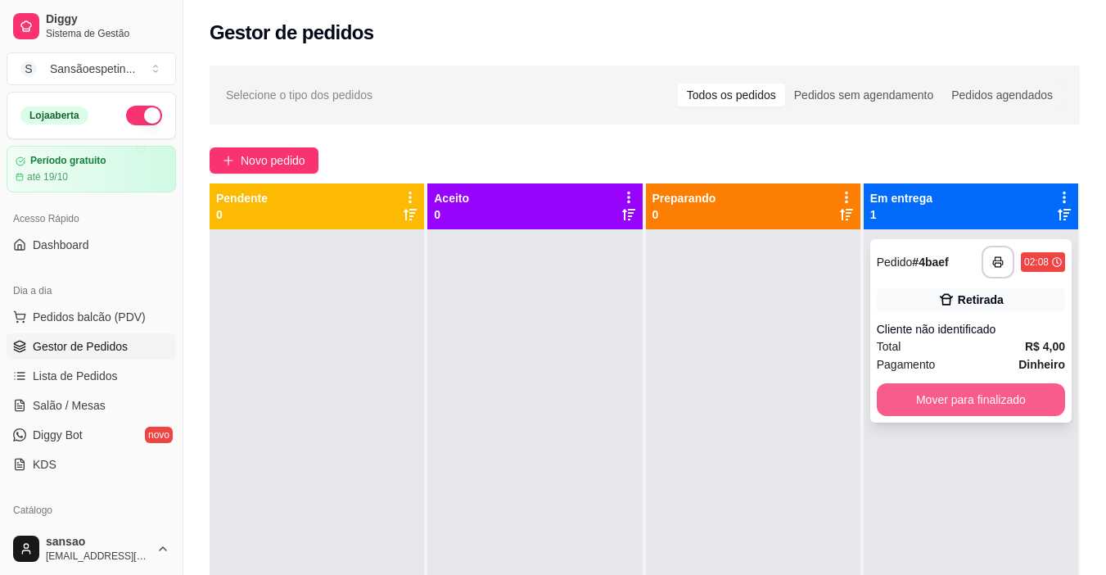
click at [942, 395] on button "Mover para finalizado" at bounding box center [971, 399] width 188 height 33
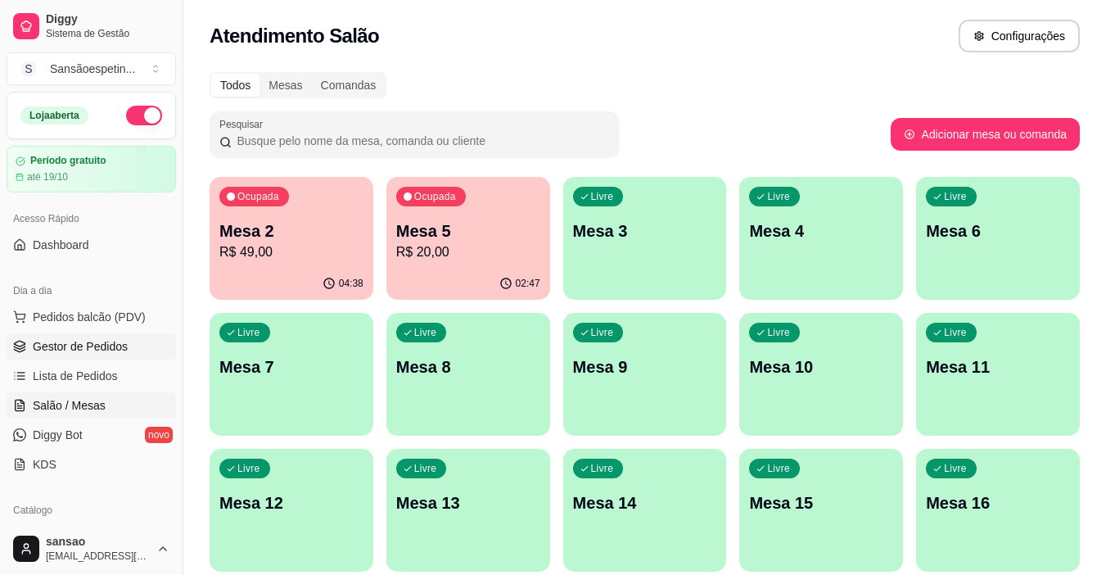
click at [61, 355] on link "Gestor de Pedidos" at bounding box center [91, 346] width 169 height 26
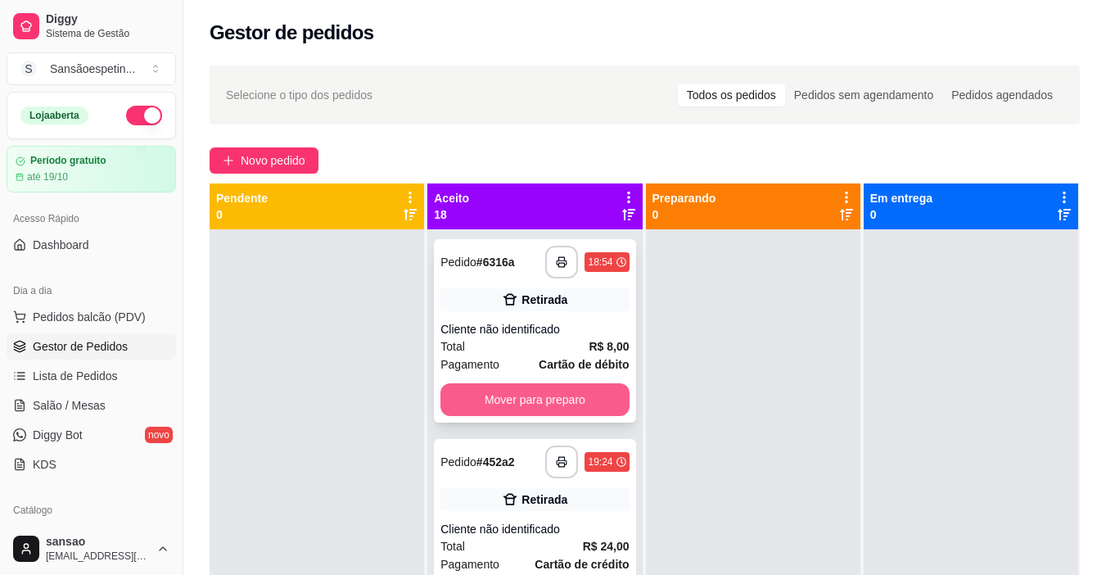
click at [568, 408] on button "Mover para preparo" at bounding box center [534, 399] width 188 height 33
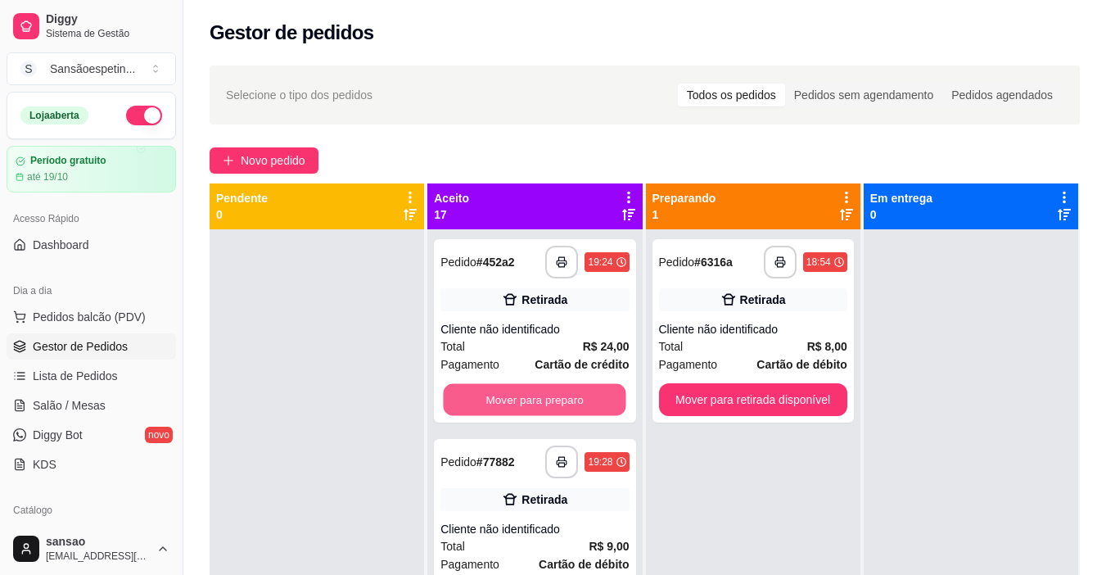
click at [568, 408] on button "Mover para preparo" at bounding box center [535, 400] width 183 height 32
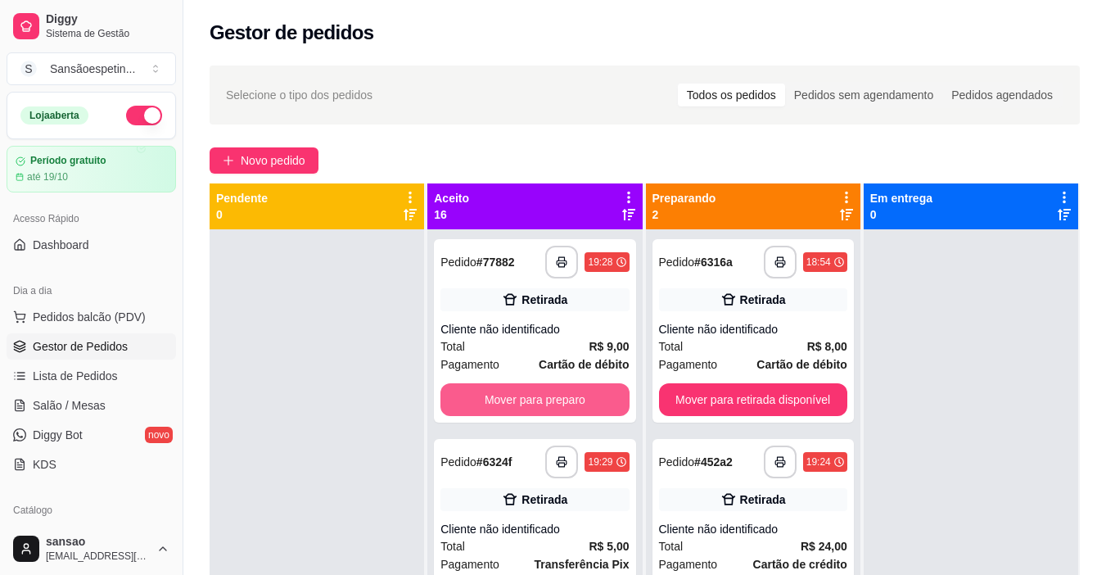
click at [568, 408] on button "Mover para preparo" at bounding box center [534, 399] width 188 height 33
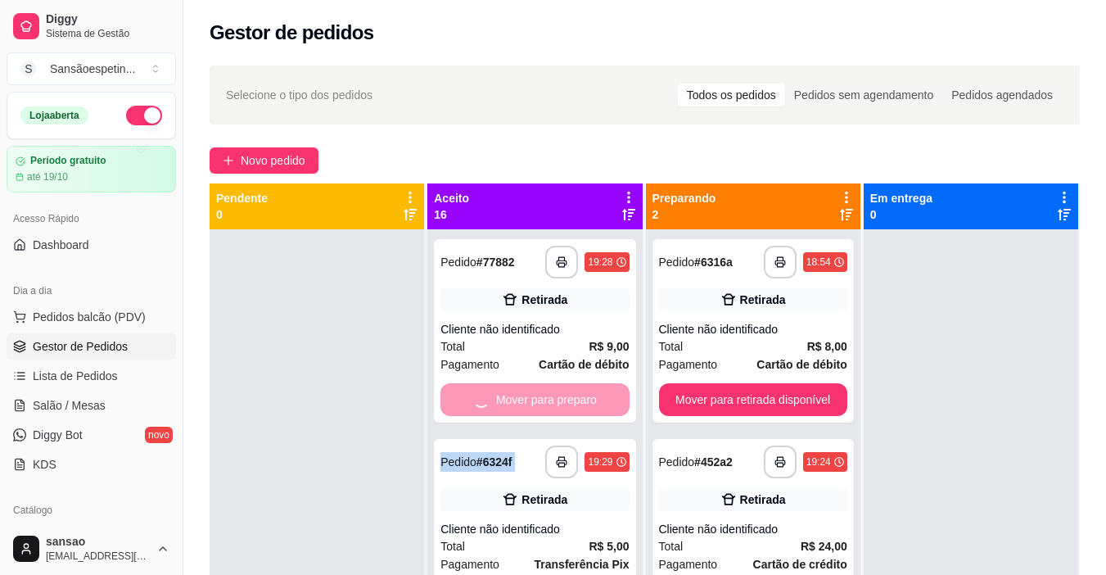
click at [568, 408] on div "Mover para preparo" at bounding box center [534, 399] width 188 height 33
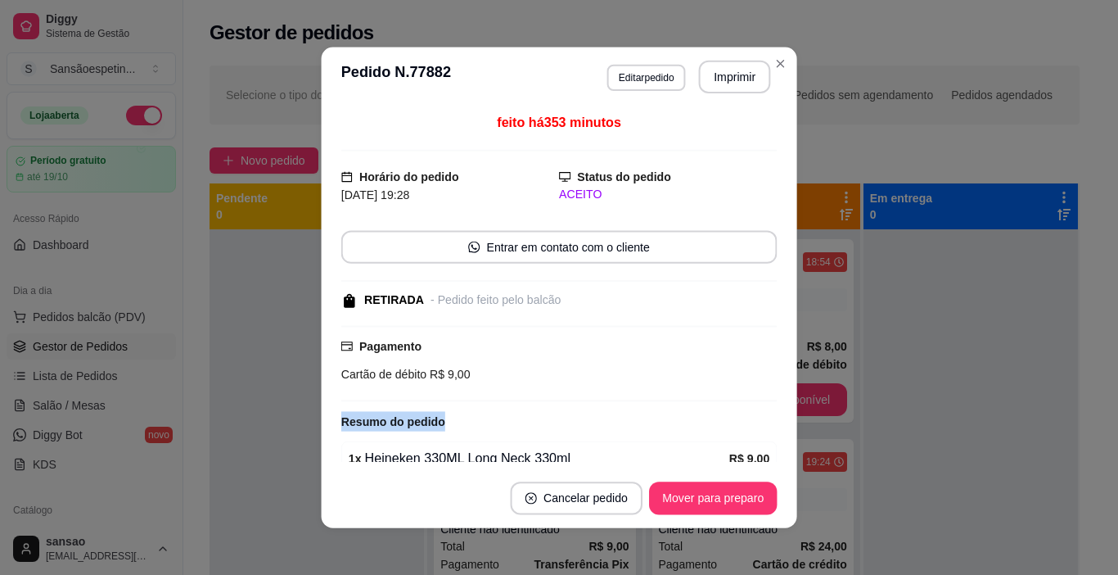
click at [568, 408] on div "feito há 353 minutos Horário do pedido [DATE] 19:28 Status do pedido ACEITO Ent…" at bounding box center [559, 287] width 436 height 349
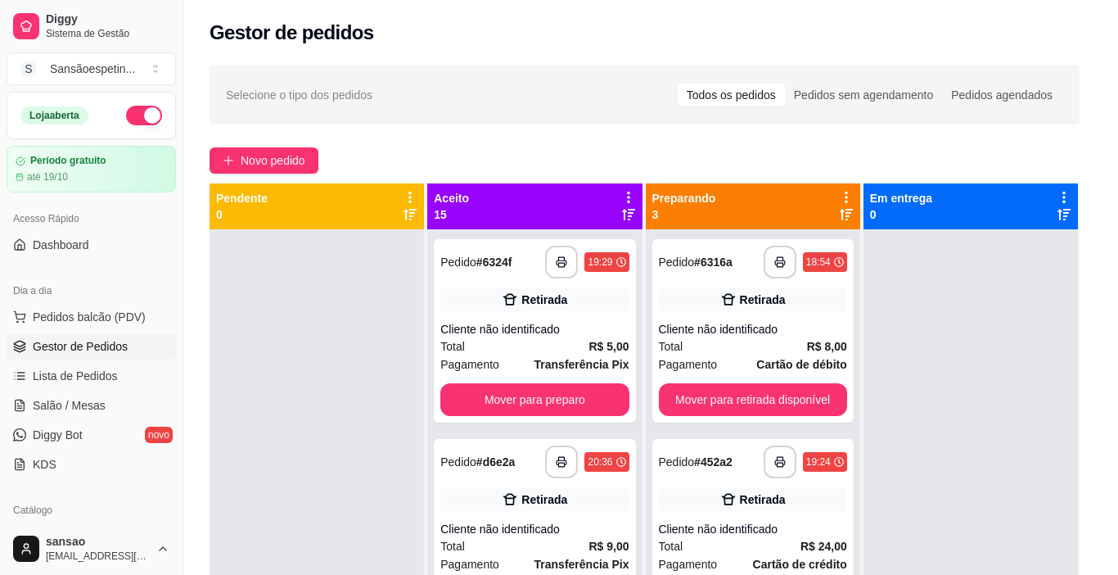
click at [567, 406] on div "feito há 353 minutos Horário do pedido [DATE] 19:28 Status do pedido ACEITO Ent…" at bounding box center [559, 288] width 432 height 346
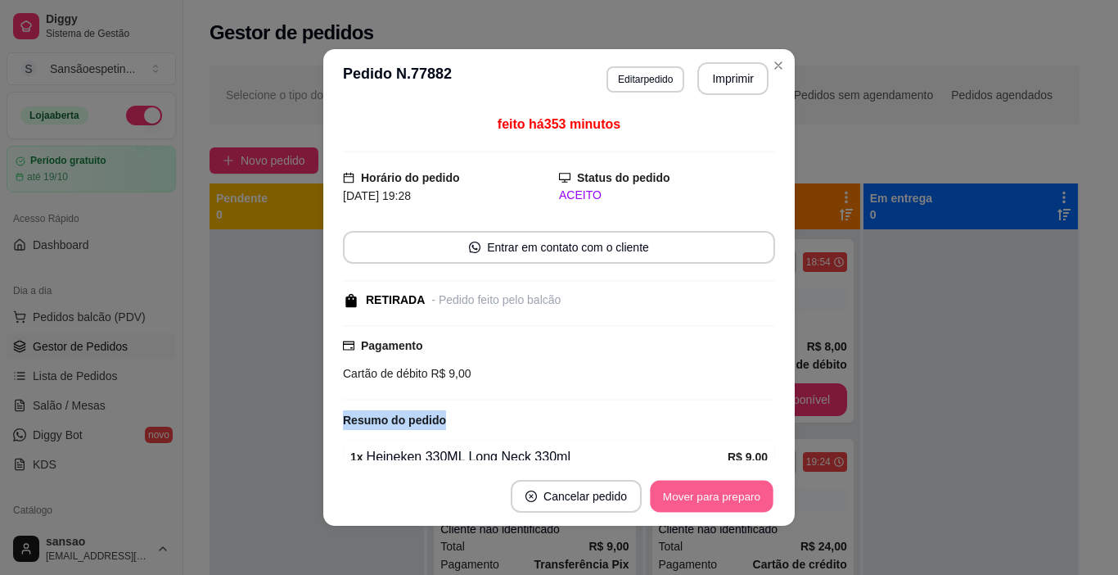
click at [700, 501] on button "Mover para preparo" at bounding box center [711, 497] width 123 height 32
click at [689, 492] on button "Mover para retirada disponível" at bounding box center [684, 496] width 181 height 33
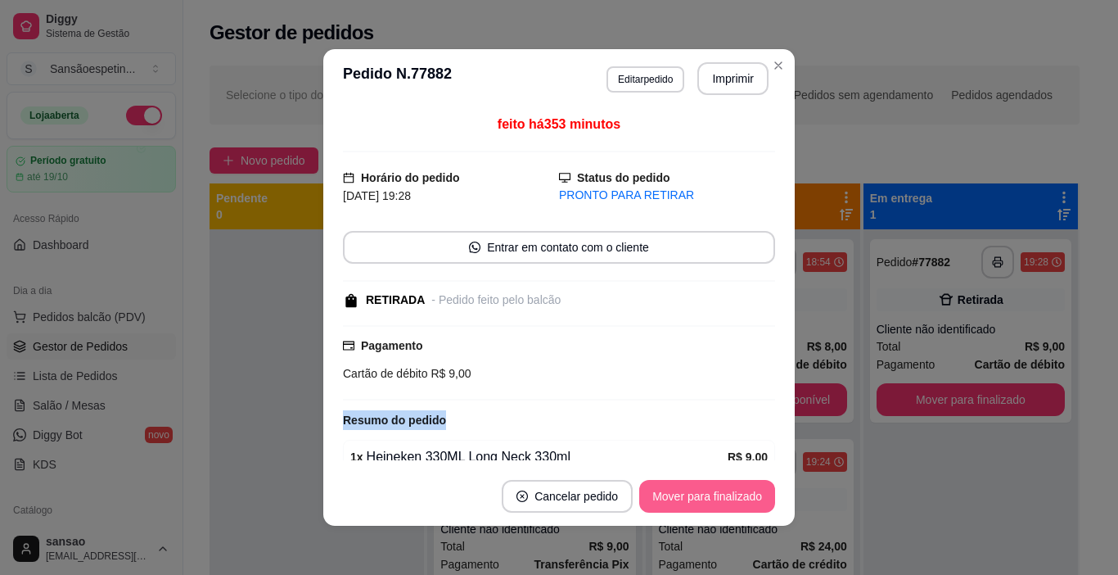
click at [716, 502] on button "Mover para finalizado" at bounding box center [707, 496] width 136 height 33
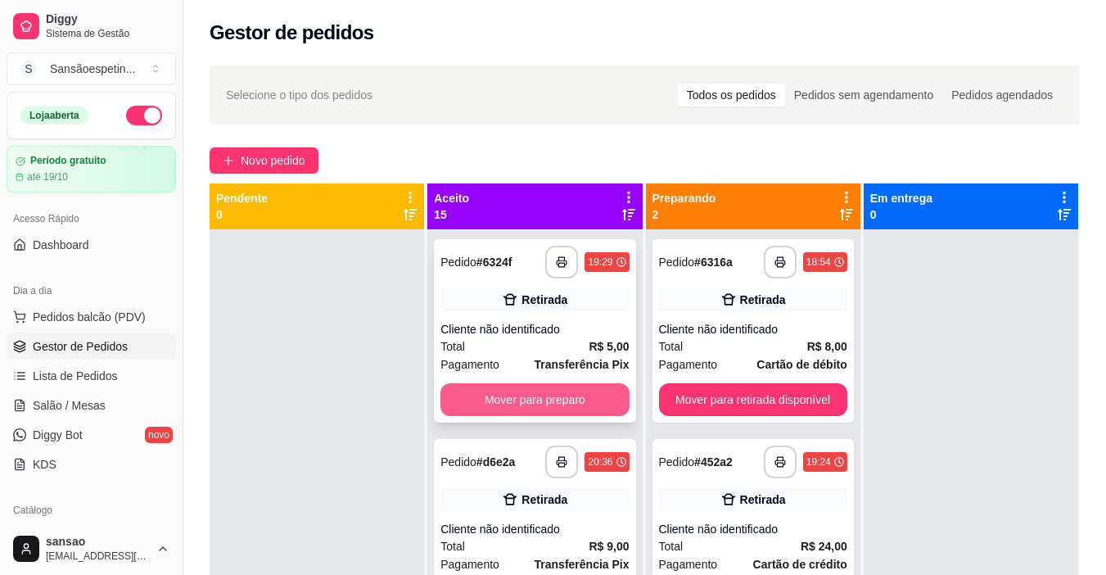
click at [540, 405] on button "Mover para preparo" at bounding box center [534, 399] width 188 height 33
click at [540, 405] on button "Mover para preparo" at bounding box center [535, 400] width 183 height 32
click at [540, 405] on button "Mover para preparo" at bounding box center [534, 399] width 188 height 33
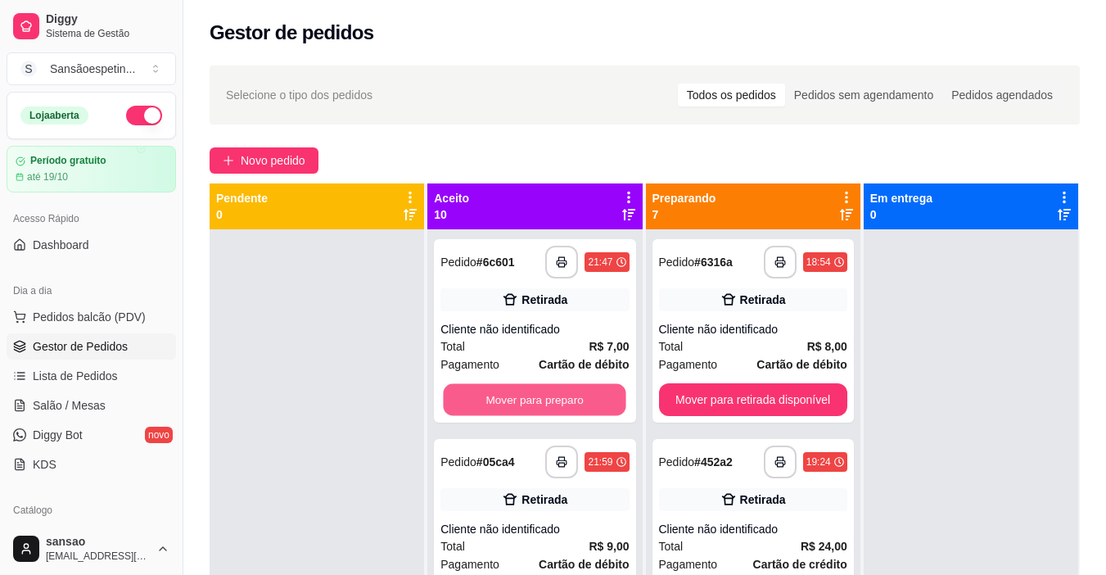
click at [540, 405] on button "Mover para preparo" at bounding box center [535, 400] width 183 height 32
click at [541, 404] on button "Mover para preparo" at bounding box center [534, 399] width 188 height 33
click at [541, 404] on button "Mover para preparo" at bounding box center [535, 400] width 183 height 32
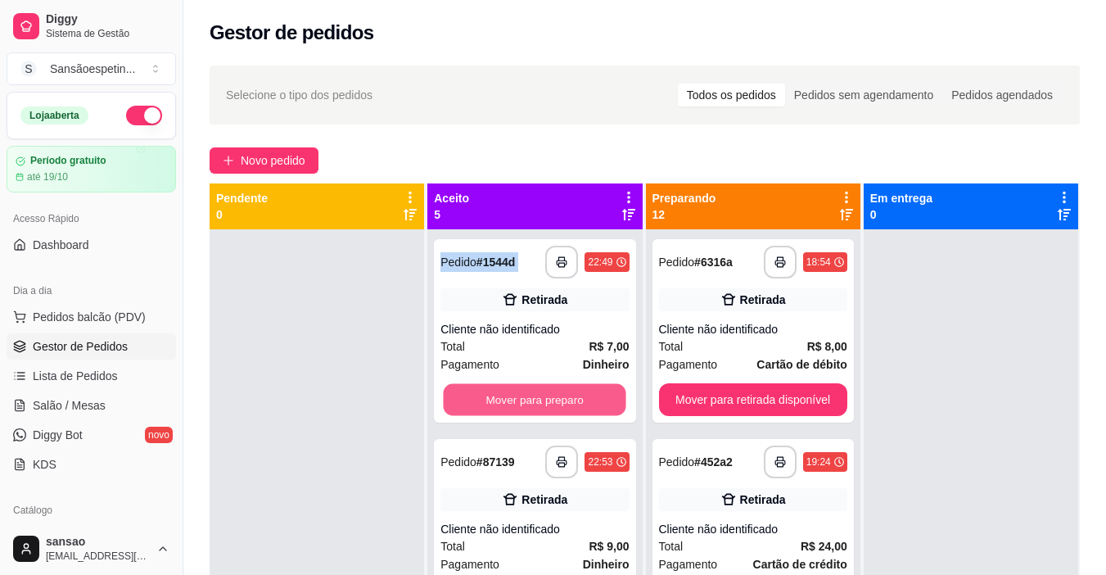
click at [541, 404] on button "Mover para preparo" at bounding box center [535, 400] width 183 height 32
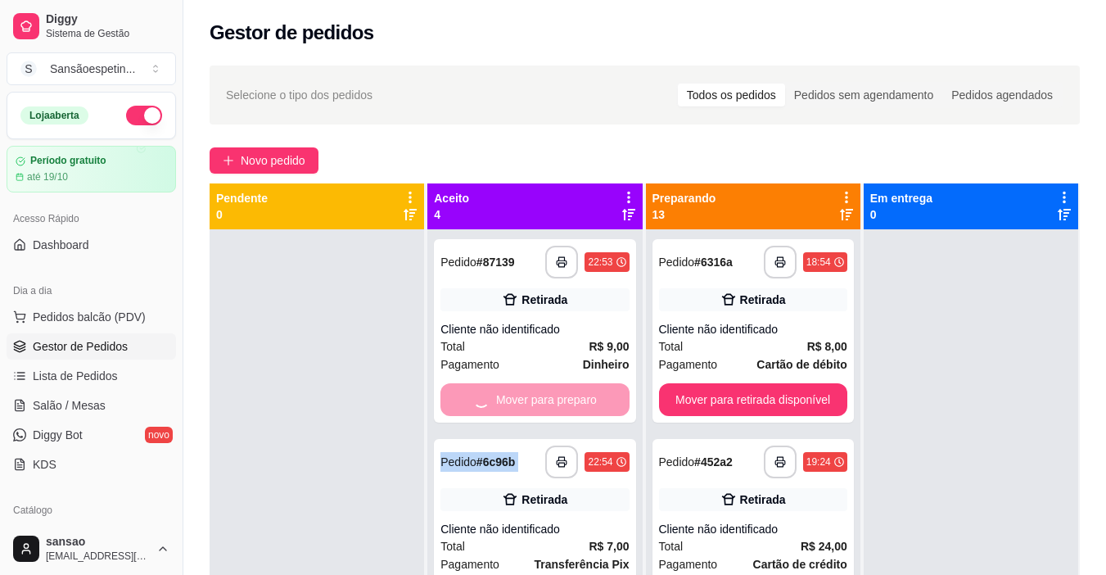
click at [541, 404] on div "Mover para preparo" at bounding box center [534, 399] width 188 height 33
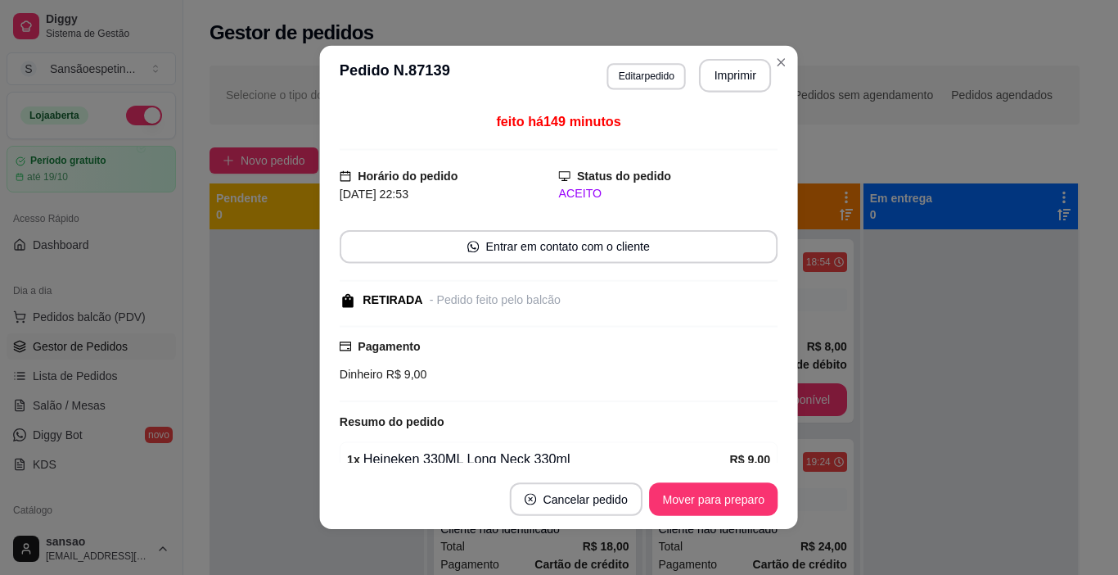
click at [541, 404] on div "feito há 149 minutos Horário do pedido [DATE] 22:53 Status do pedido ACEITO Ent…" at bounding box center [559, 287] width 438 height 350
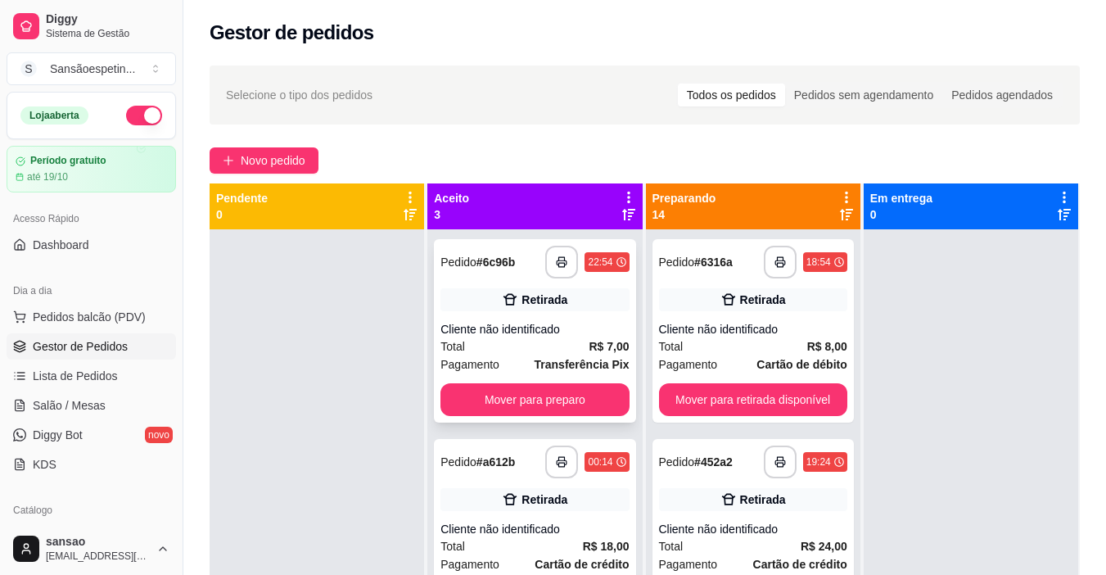
click at [579, 382] on div "**********" at bounding box center [534, 330] width 201 height 183
click at [585, 400] on button "Mover para preparo" at bounding box center [535, 400] width 183 height 32
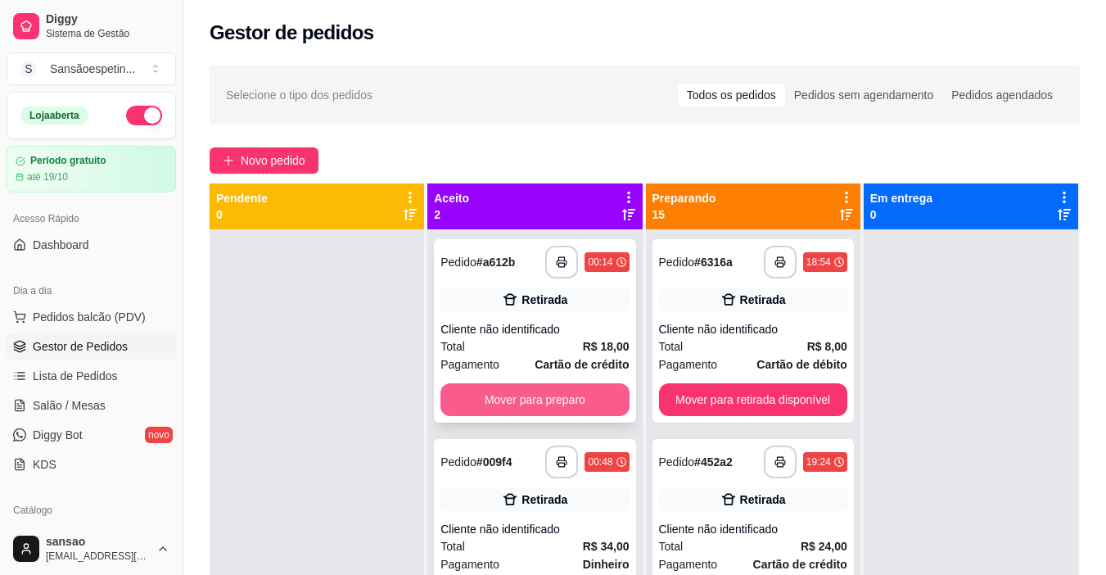
click at [582, 396] on button "Mover para preparo" at bounding box center [534, 399] width 188 height 33
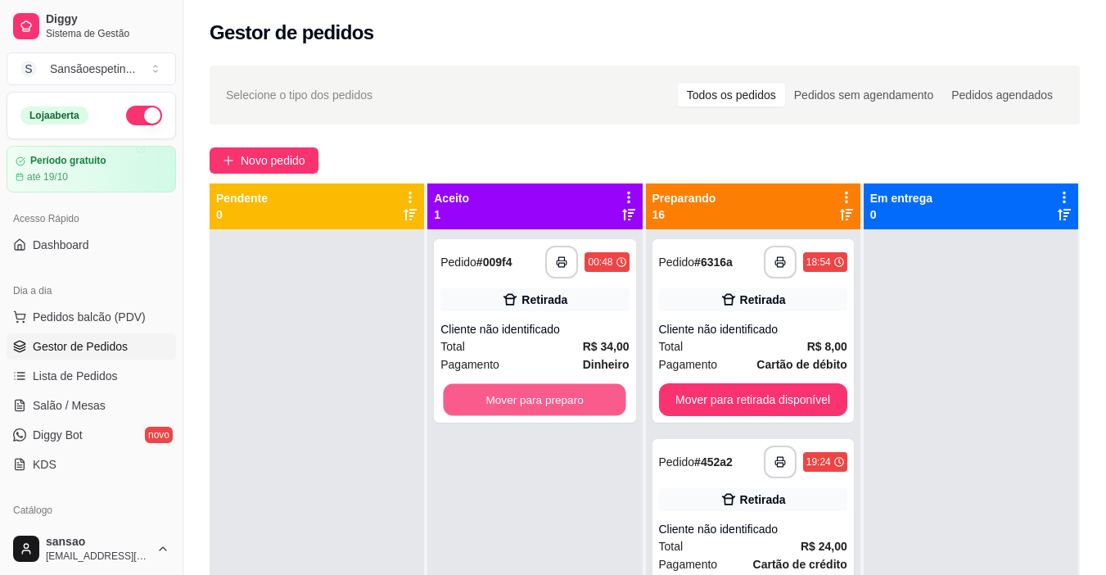
click at [582, 396] on button "Mover para preparo" at bounding box center [535, 400] width 183 height 32
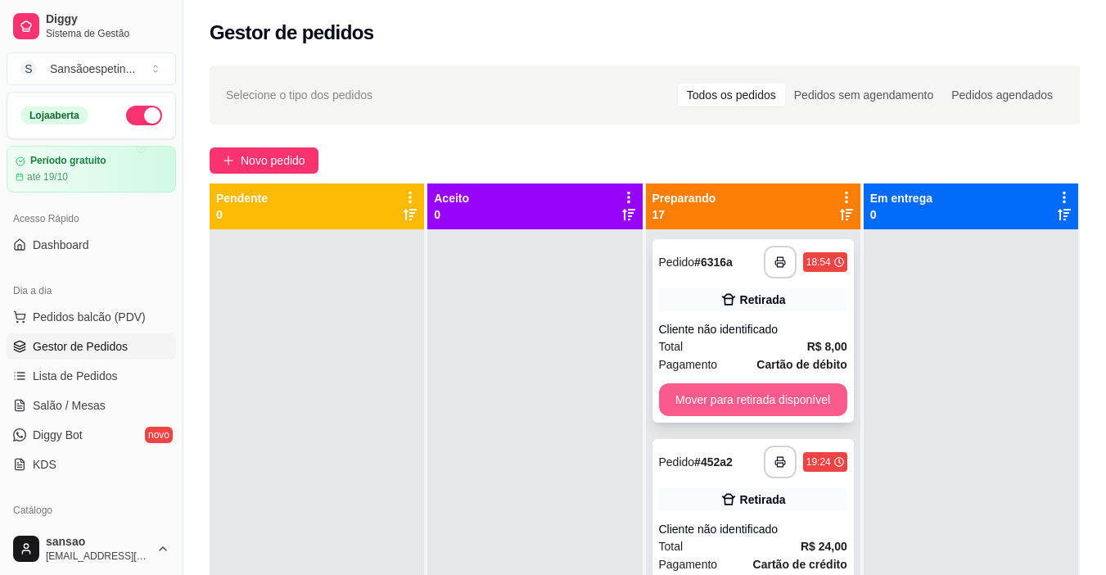
click at [711, 389] on button "Mover para retirada disponível" at bounding box center [753, 399] width 188 height 33
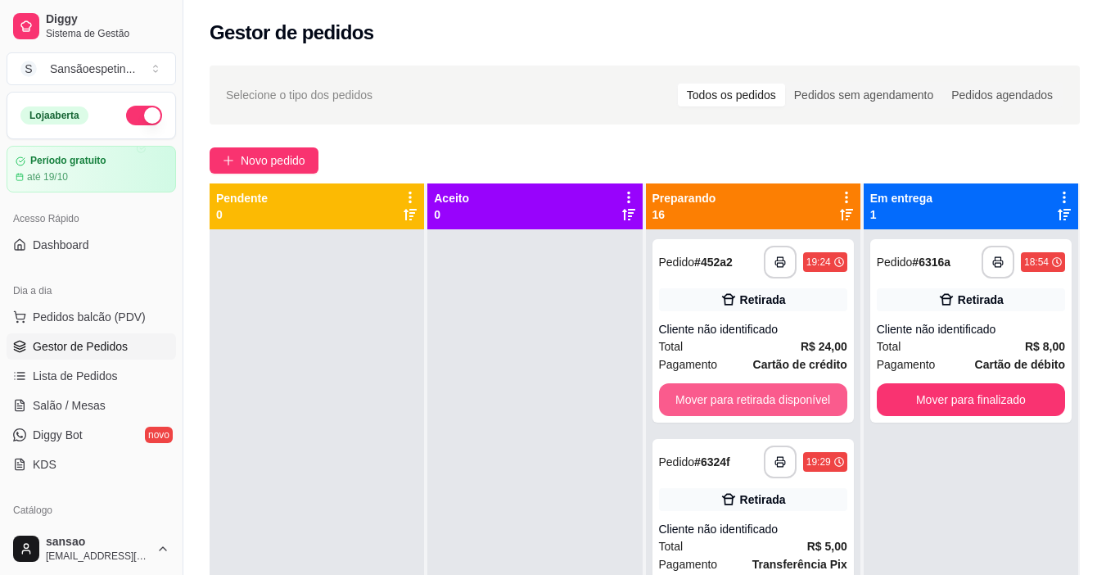
click at [711, 389] on button "Mover para retirada disponível" at bounding box center [753, 399] width 188 height 33
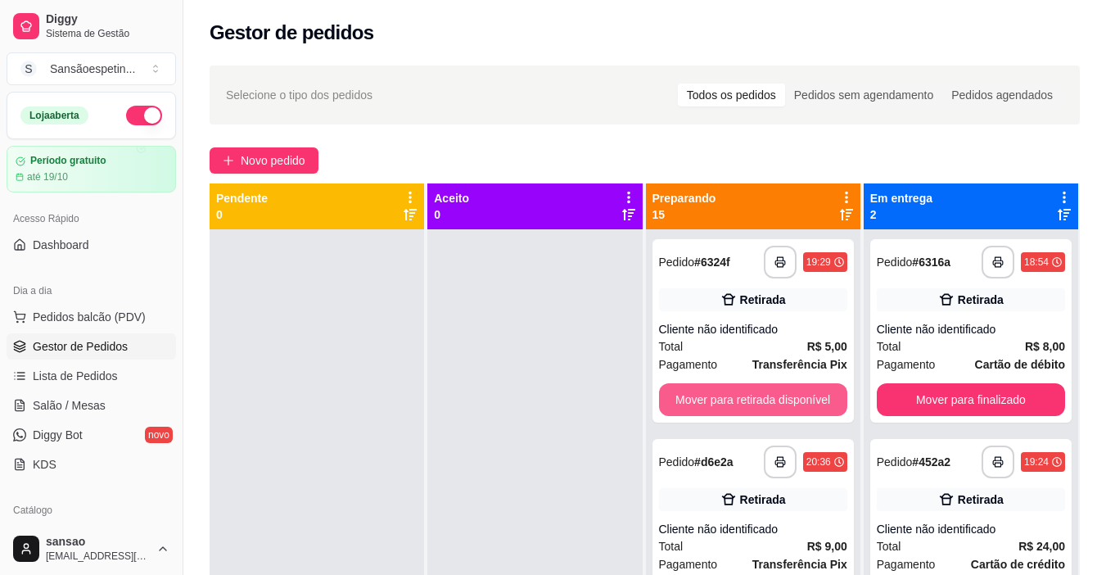
click at [711, 389] on button "Mover para retirada disponível" at bounding box center [753, 399] width 188 height 33
click at [711, 389] on button "Mover para retirada disponível" at bounding box center [753, 400] width 183 height 32
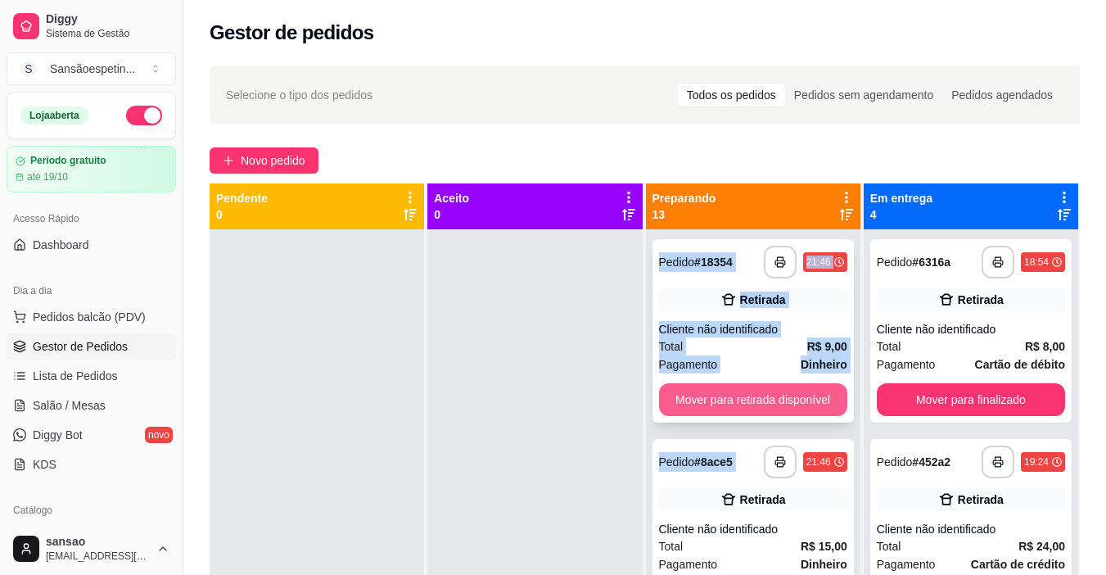
click at [710, 389] on button "Mover para retirada disponível" at bounding box center [753, 399] width 188 height 33
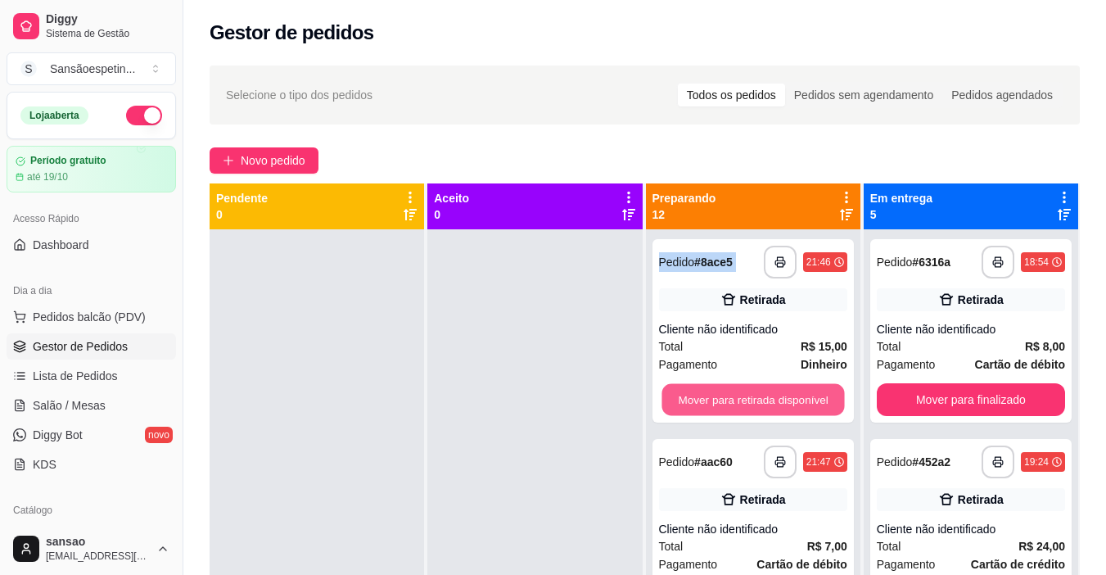
click at [710, 389] on button "Mover para retirada disponível" at bounding box center [753, 400] width 183 height 32
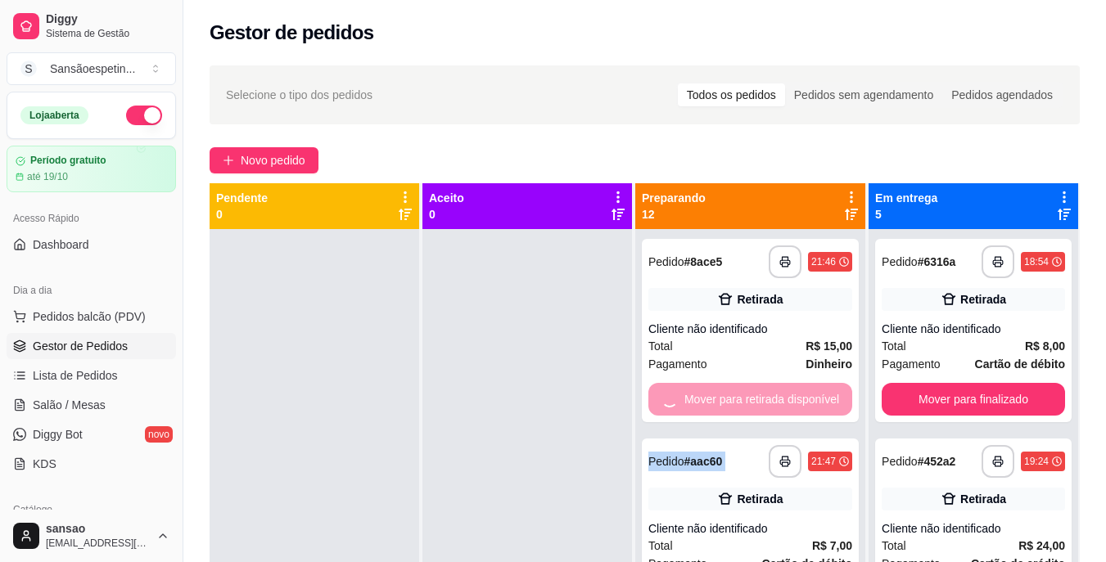
click at [710, 389] on div "Mover para retirada disponível" at bounding box center [750, 399] width 204 height 33
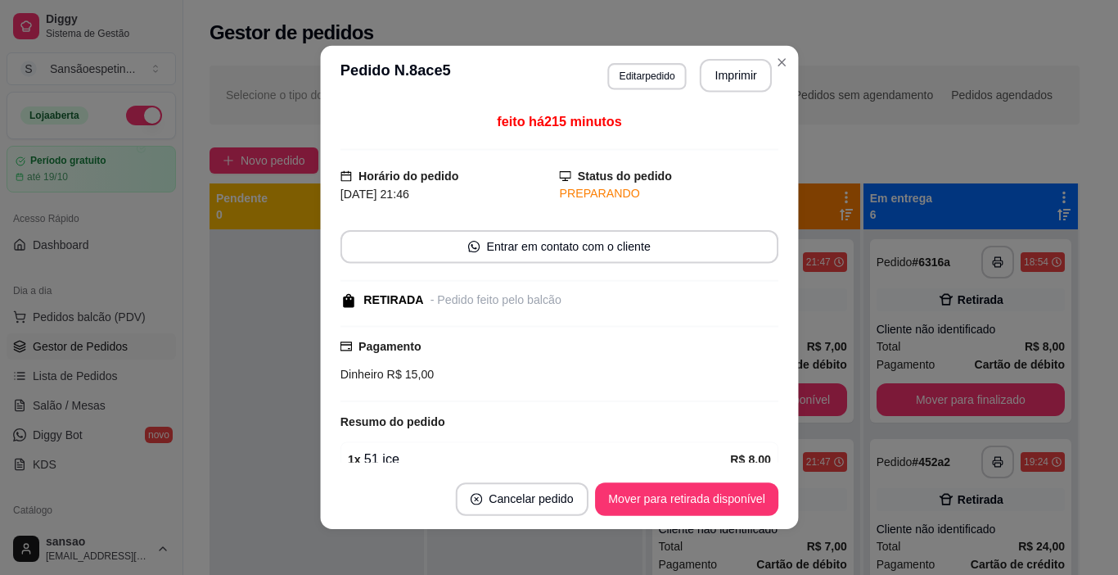
click at [710, 389] on div "Pagamento Dinheiro R$ 15,00" at bounding box center [559, 364] width 438 height 76
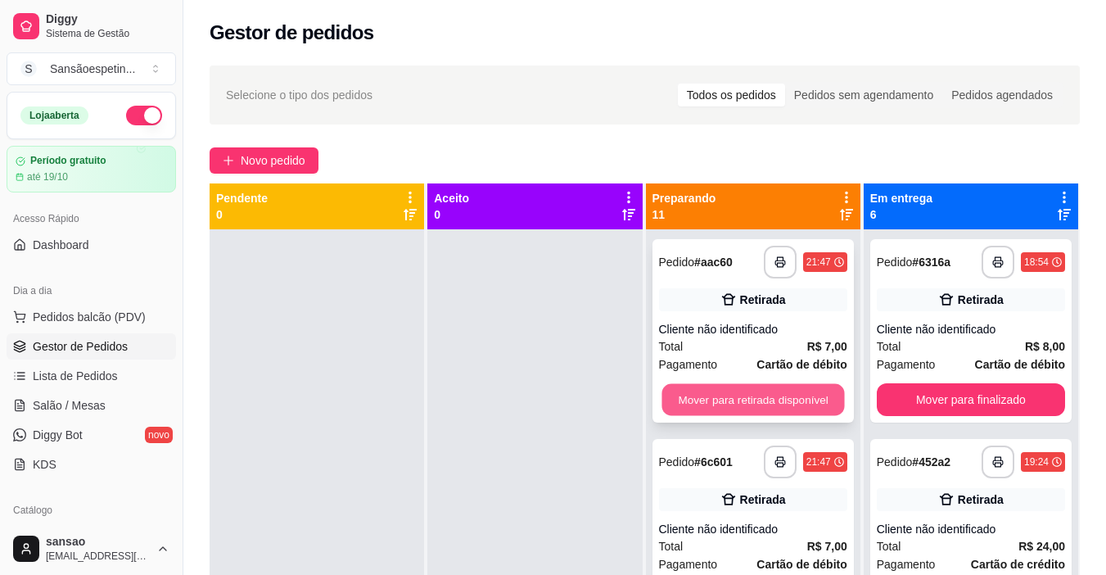
click at [703, 395] on button "Mover para retirada disponível" at bounding box center [753, 400] width 183 height 32
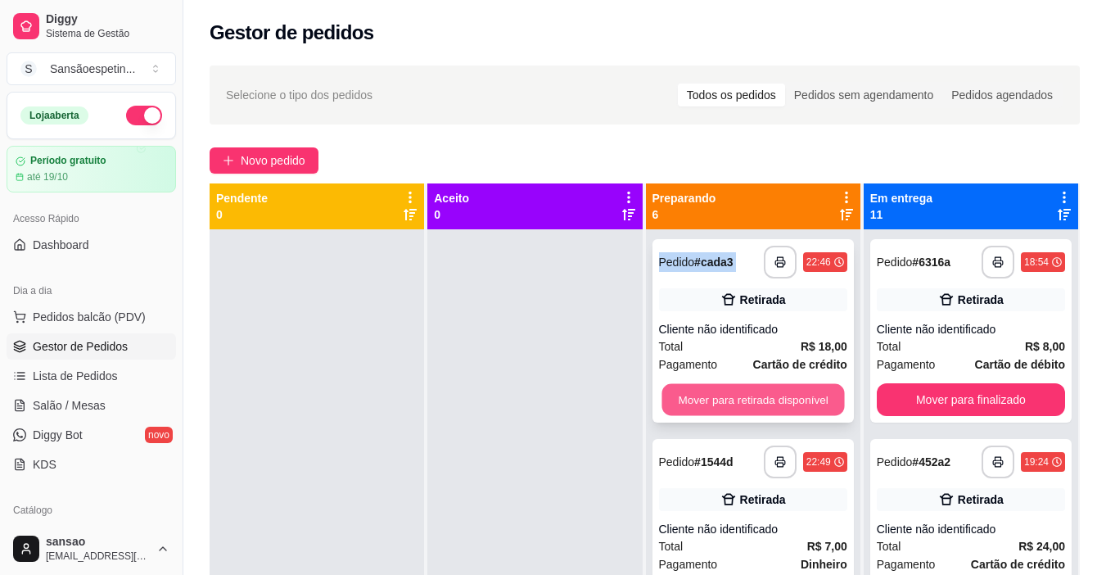
click at [702, 396] on button "Mover para retirada disponível" at bounding box center [753, 400] width 183 height 32
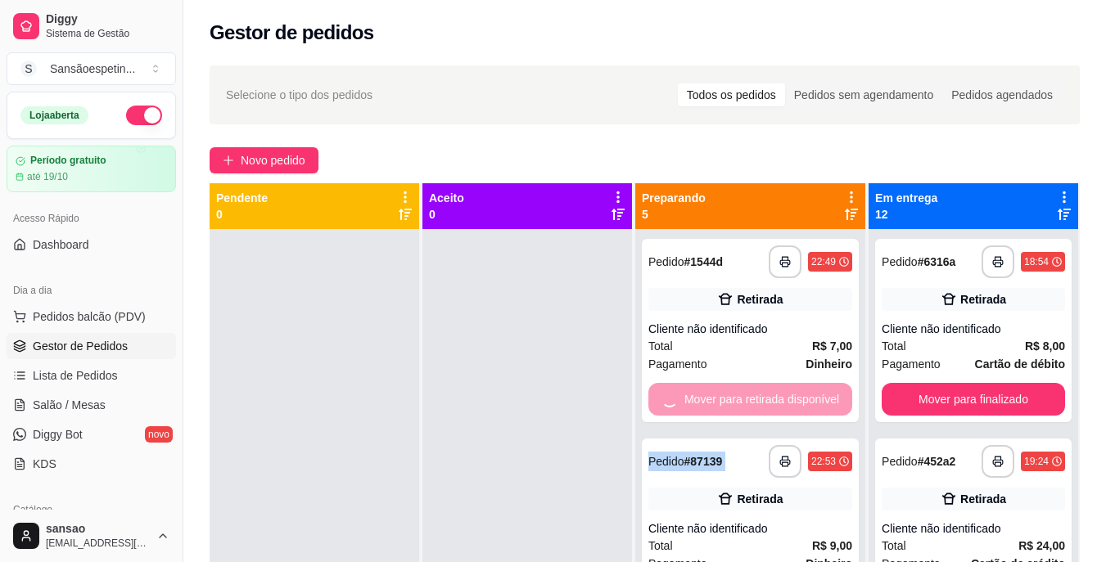
click at [702, 396] on div "Mover para retirada disponível" at bounding box center [750, 399] width 204 height 33
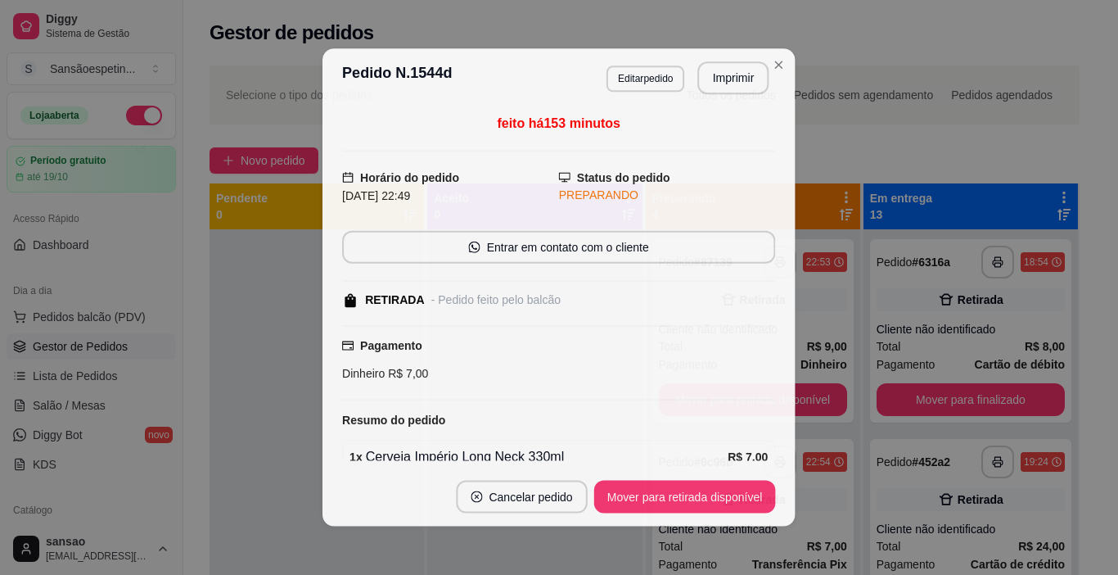
click at [702, 396] on div "Pagamento Dinheiro R$ 7,00" at bounding box center [558, 362] width 433 height 75
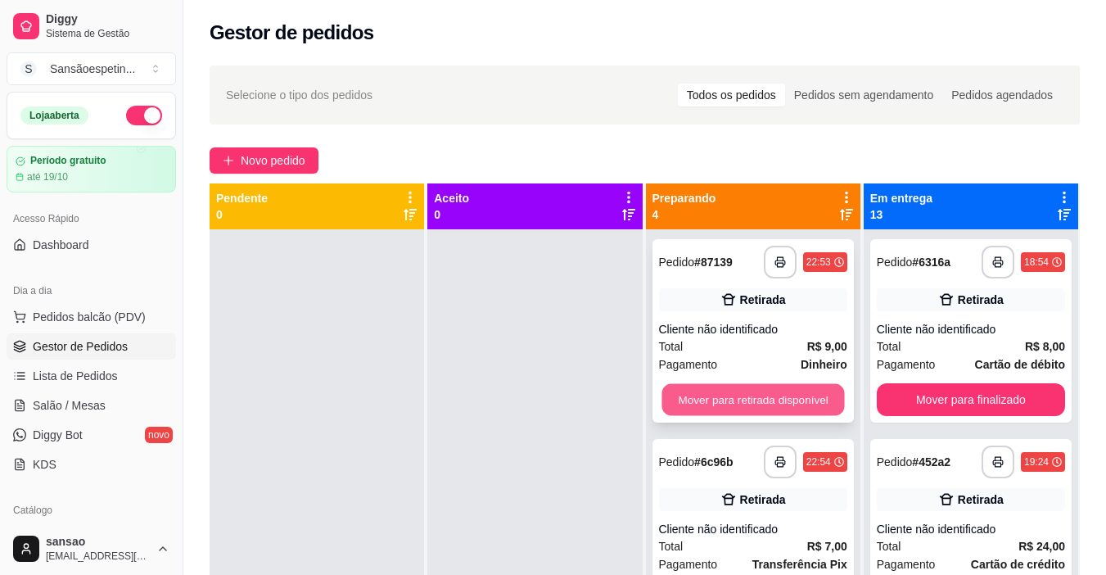
click at [689, 404] on button "Mover para retirada disponível" at bounding box center [753, 400] width 183 height 32
click at [689, 404] on button "Mover para retirada disponível" at bounding box center [753, 399] width 188 height 33
click at [689, 404] on button "Mover para retirada disponível" at bounding box center [753, 400] width 183 height 32
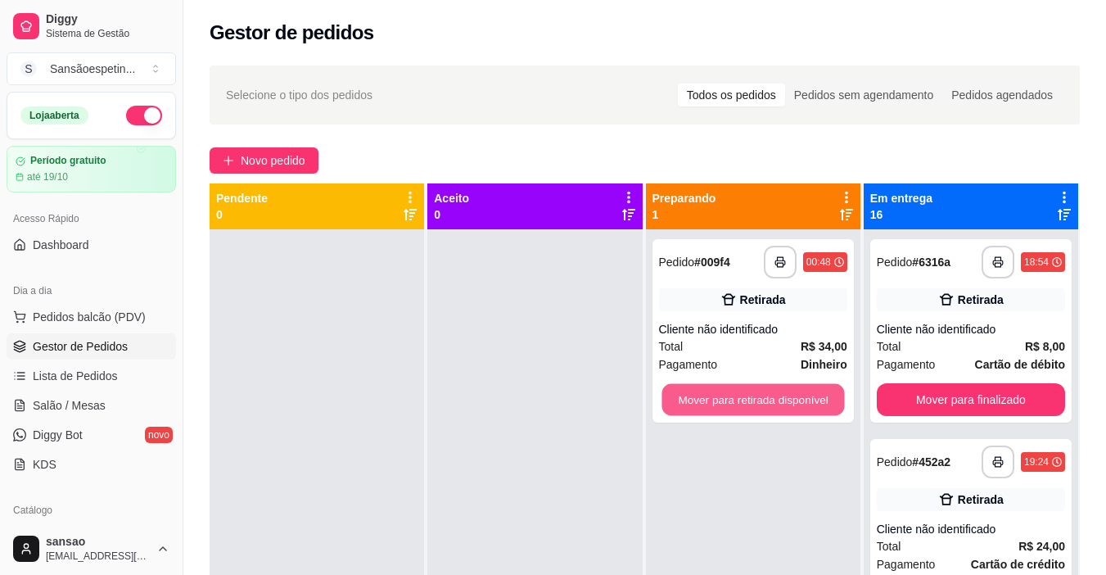
click at [689, 404] on button "Mover para retirada disponível" at bounding box center [753, 400] width 183 height 32
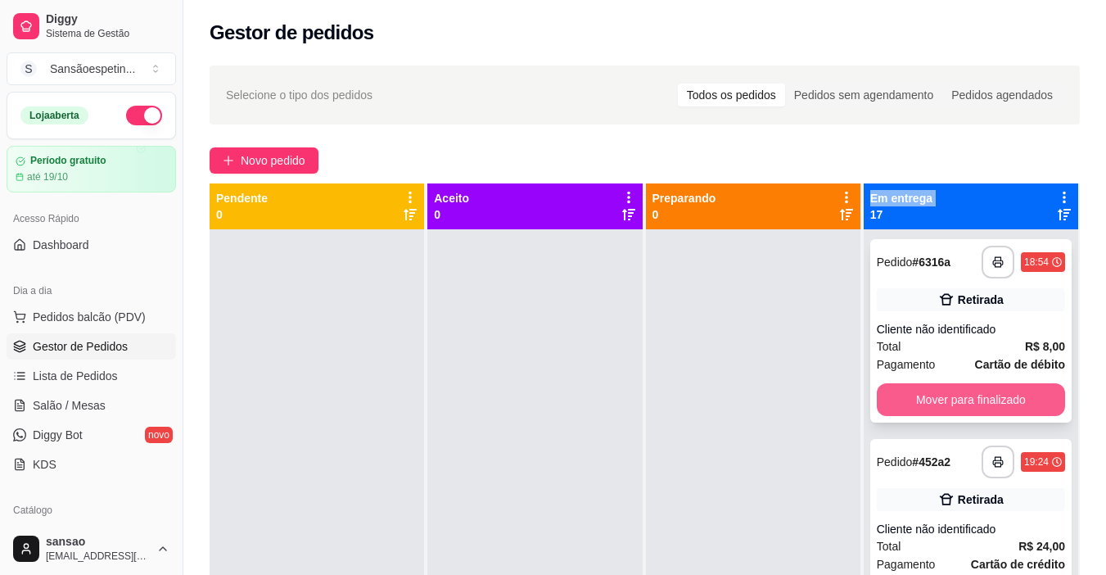
click at [964, 390] on button "Mover para finalizado" at bounding box center [971, 399] width 188 height 33
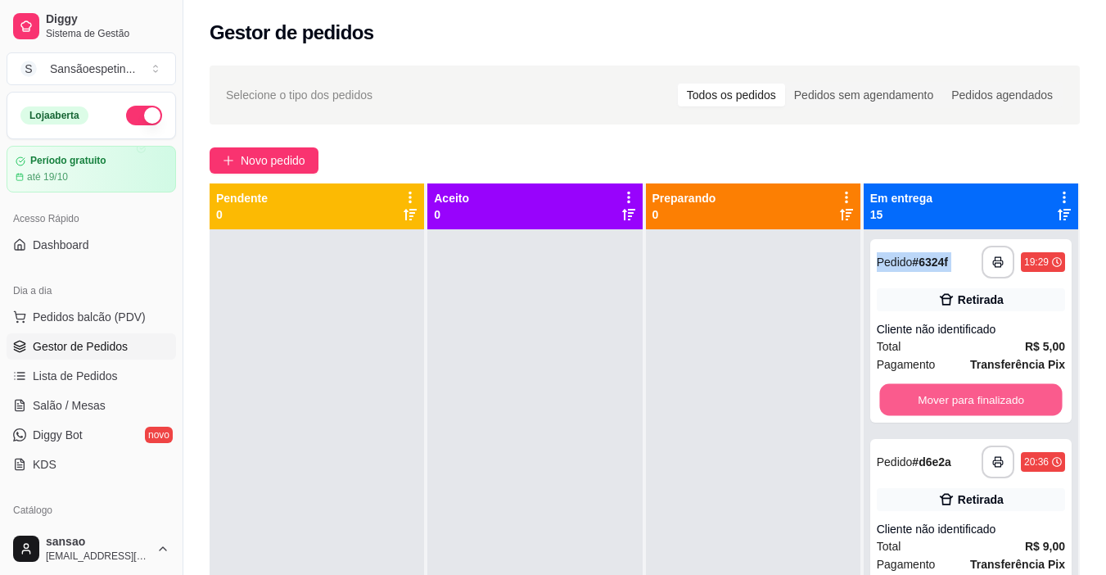
click at [964, 390] on button "Mover para finalizado" at bounding box center [970, 400] width 183 height 32
click at [964, 391] on button "Mover para finalizado" at bounding box center [971, 399] width 188 height 33
click at [964, 391] on button "Mover para finalizado" at bounding box center [970, 400] width 183 height 32
click at [964, 391] on button "Mover para finalizado" at bounding box center [971, 399] width 188 height 33
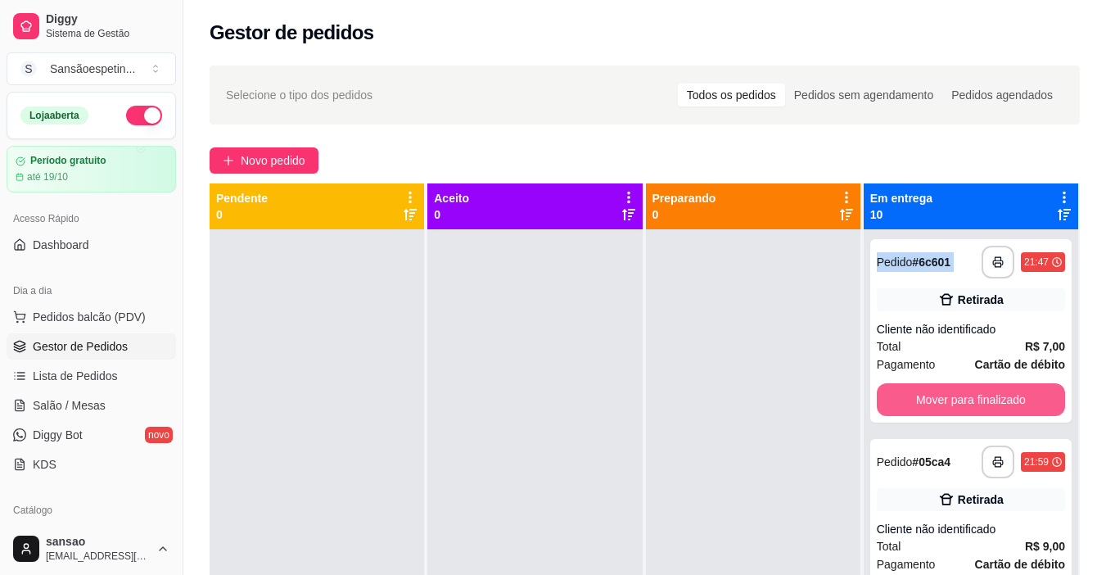
click at [964, 391] on button "Mover para finalizado" at bounding box center [971, 399] width 188 height 33
click at [964, 391] on div "Mover para finalizado" at bounding box center [971, 399] width 188 height 33
click at [964, 391] on button "Mover para finalizado" at bounding box center [970, 400] width 183 height 32
click at [964, 391] on button "Mover para finalizado" at bounding box center [971, 399] width 188 height 33
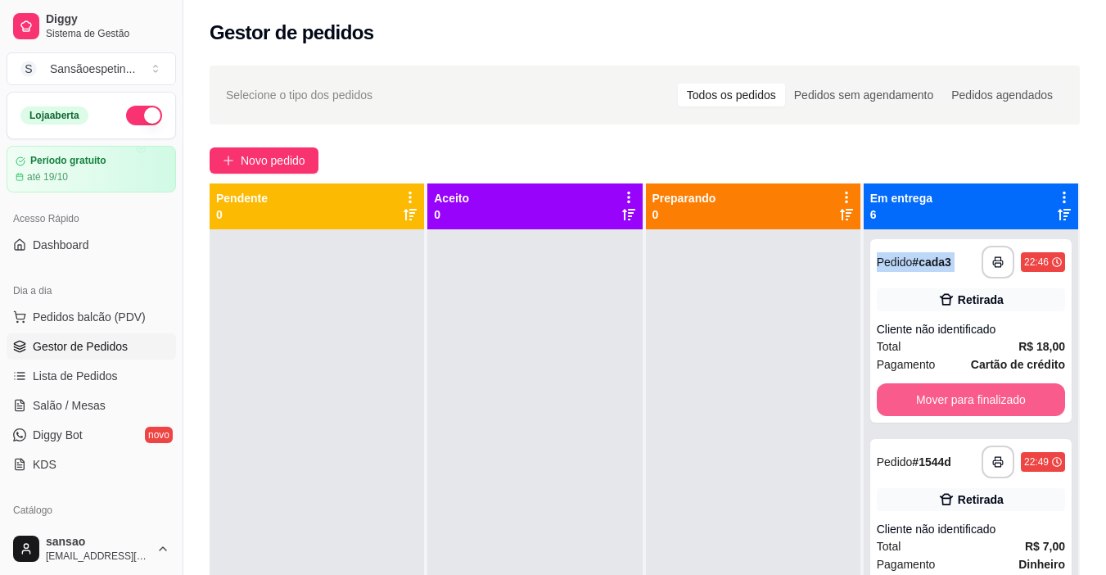
click at [964, 391] on button "Mover para finalizado" at bounding box center [971, 399] width 188 height 33
click at [964, 391] on button "Mover para finalizado" at bounding box center [970, 400] width 183 height 32
click at [964, 391] on button "Mover para finalizado" at bounding box center [971, 399] width 188 height 33
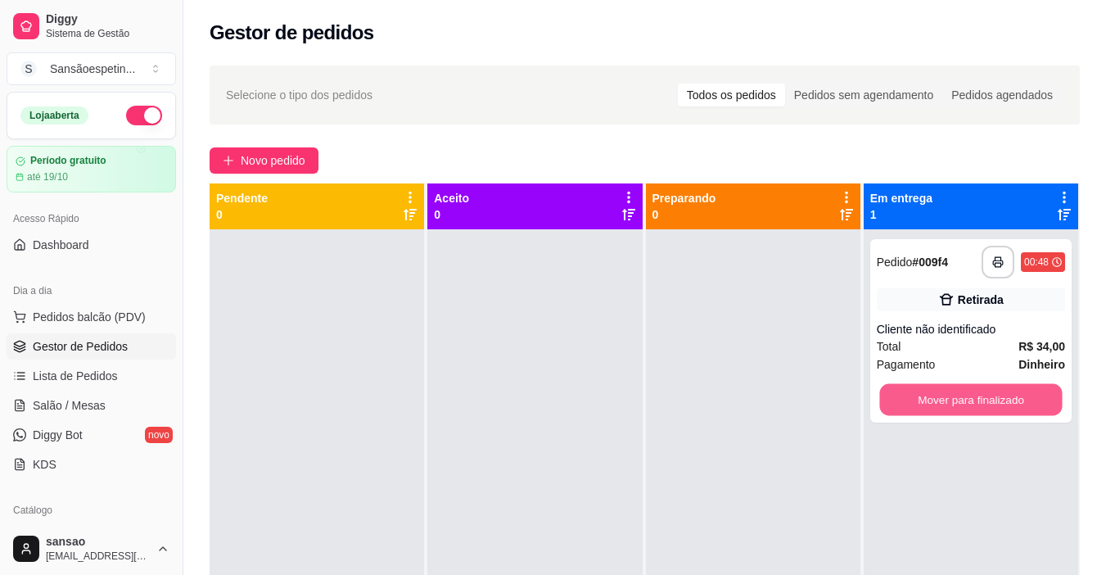
click at [964, 391] on button "Mover para finalizado" at bounding box center [970, 400] width 183 height 32
